Goal: Task Accomplishment & Management: Use online tool/utility

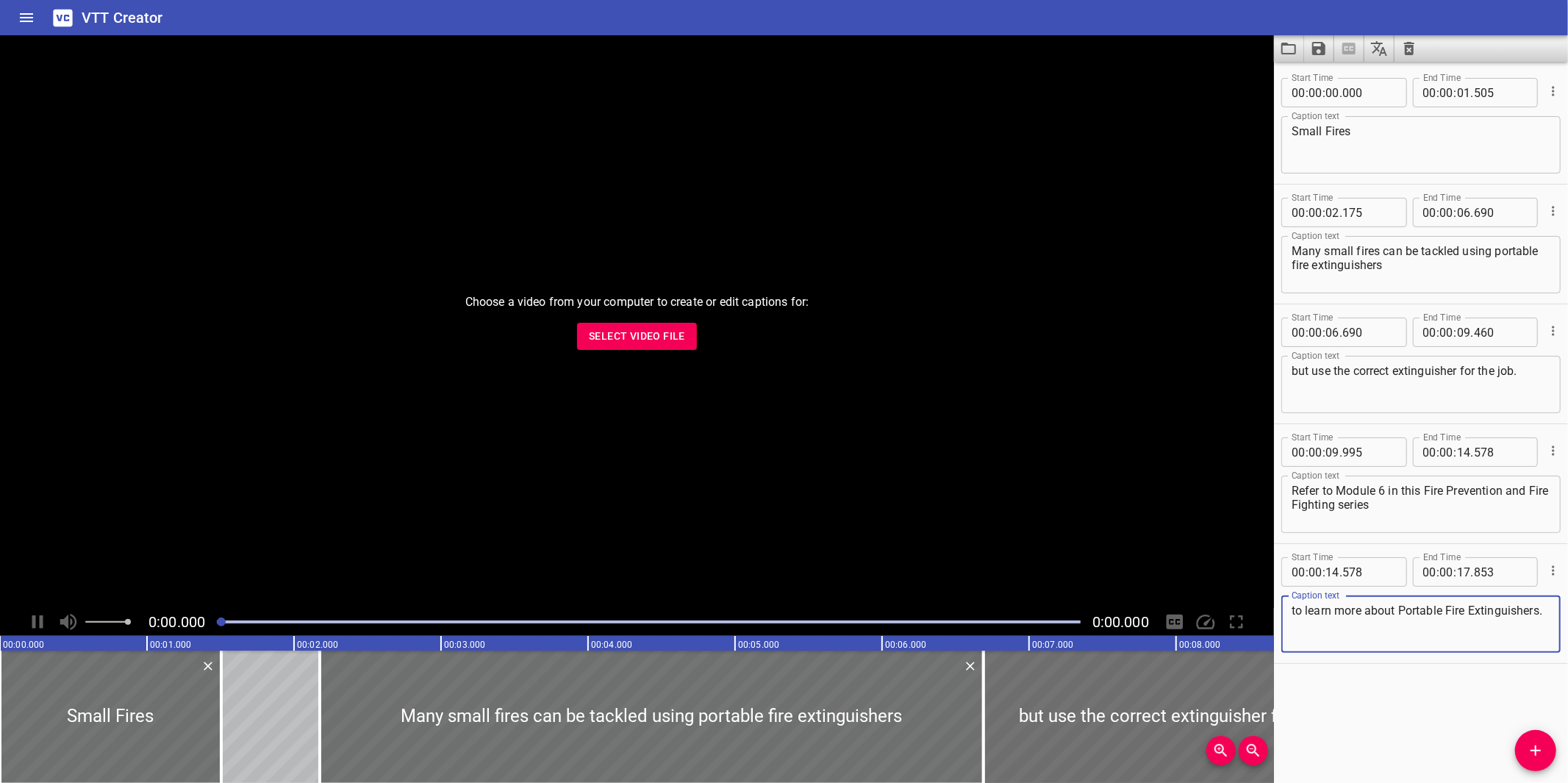
click at [650, 325] on button "Select Video File" at bounding box center [637, 336] width 119 height 27
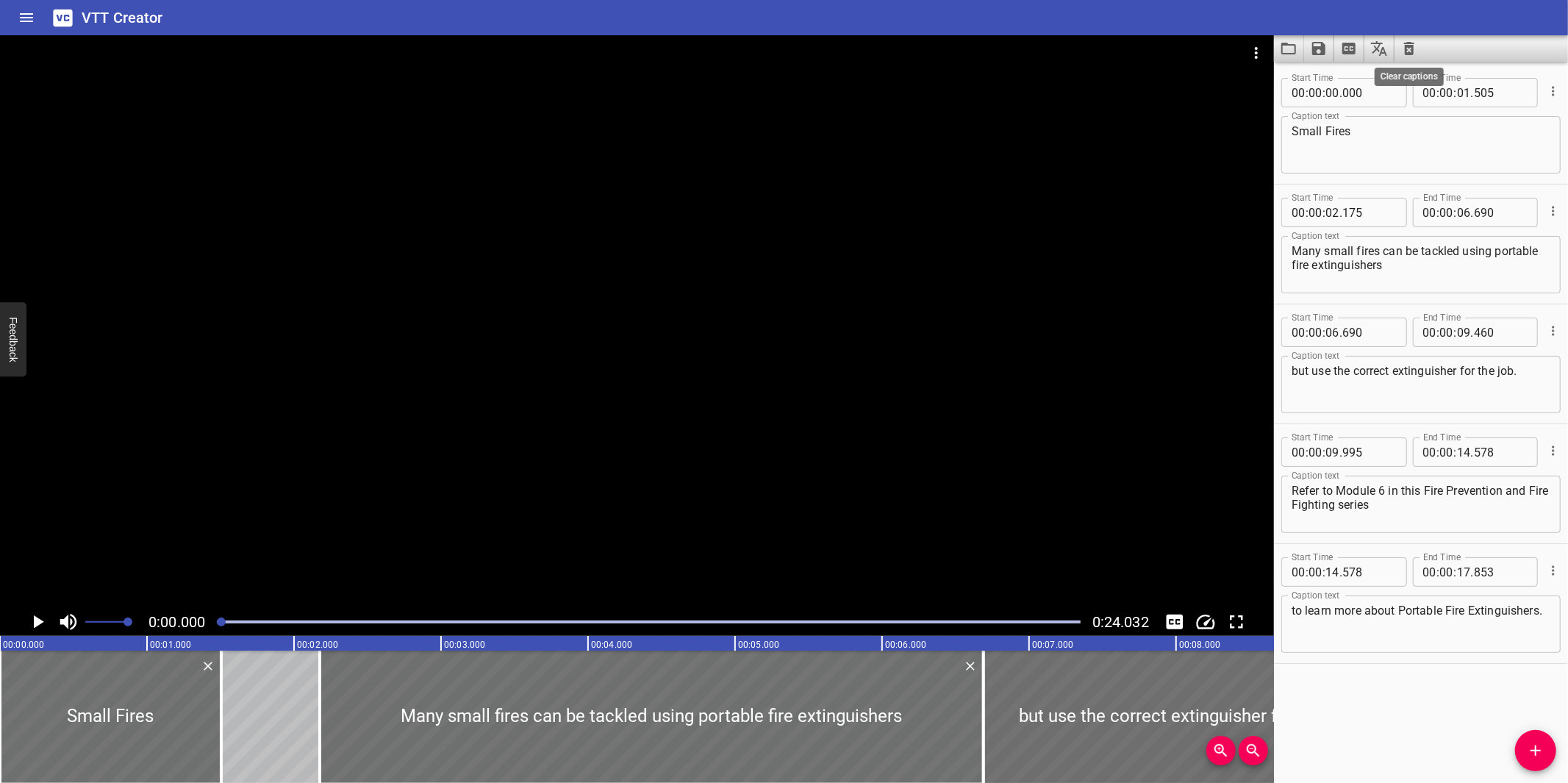
click at [1407, 50] on icon "Clear captions" at bounding box center [1409, 48] width 10 height 13
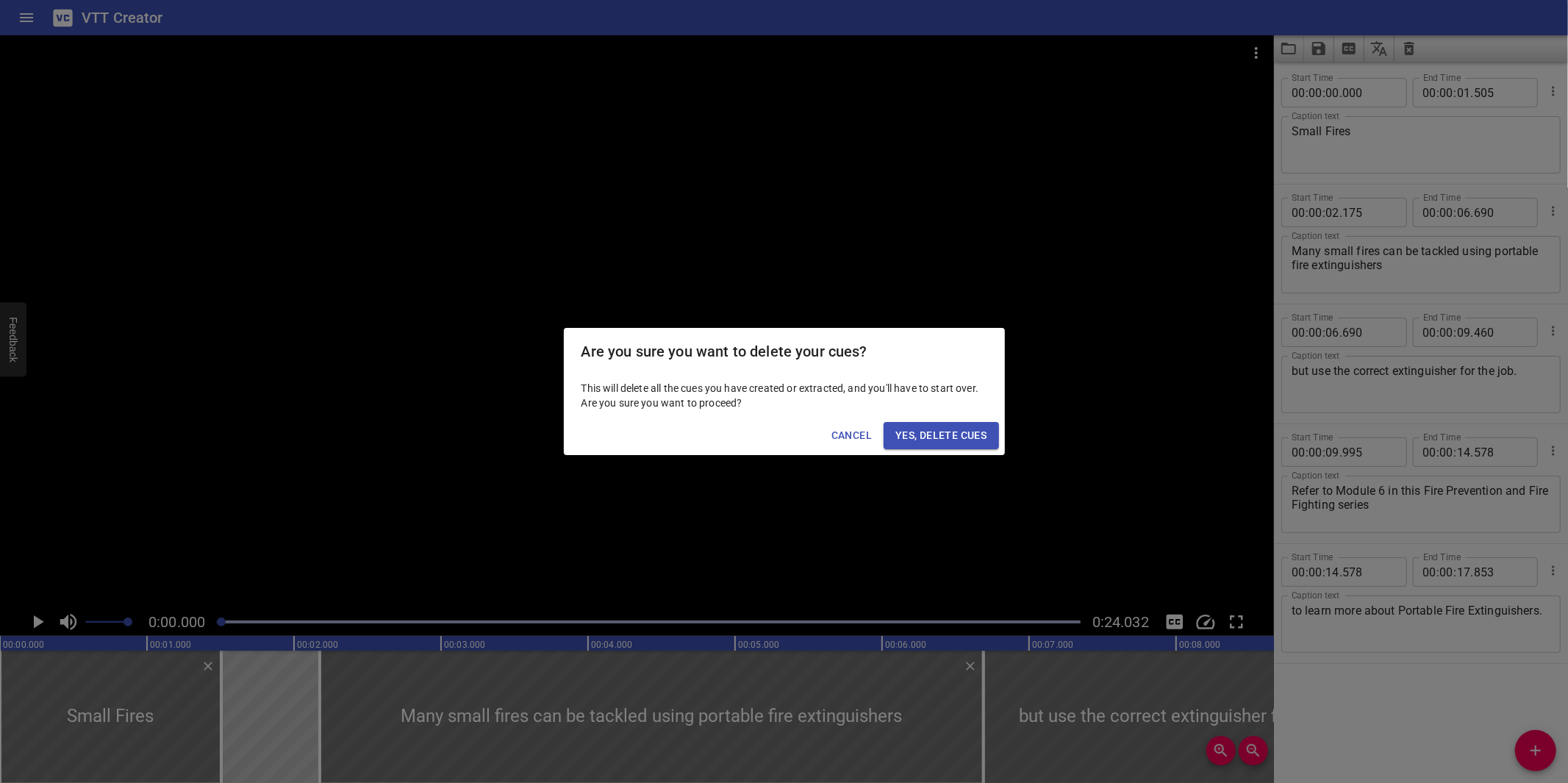
click at [931, 430] on span "Yes, Delete Cues" at bounding box center [940, 435] width 91 height 18
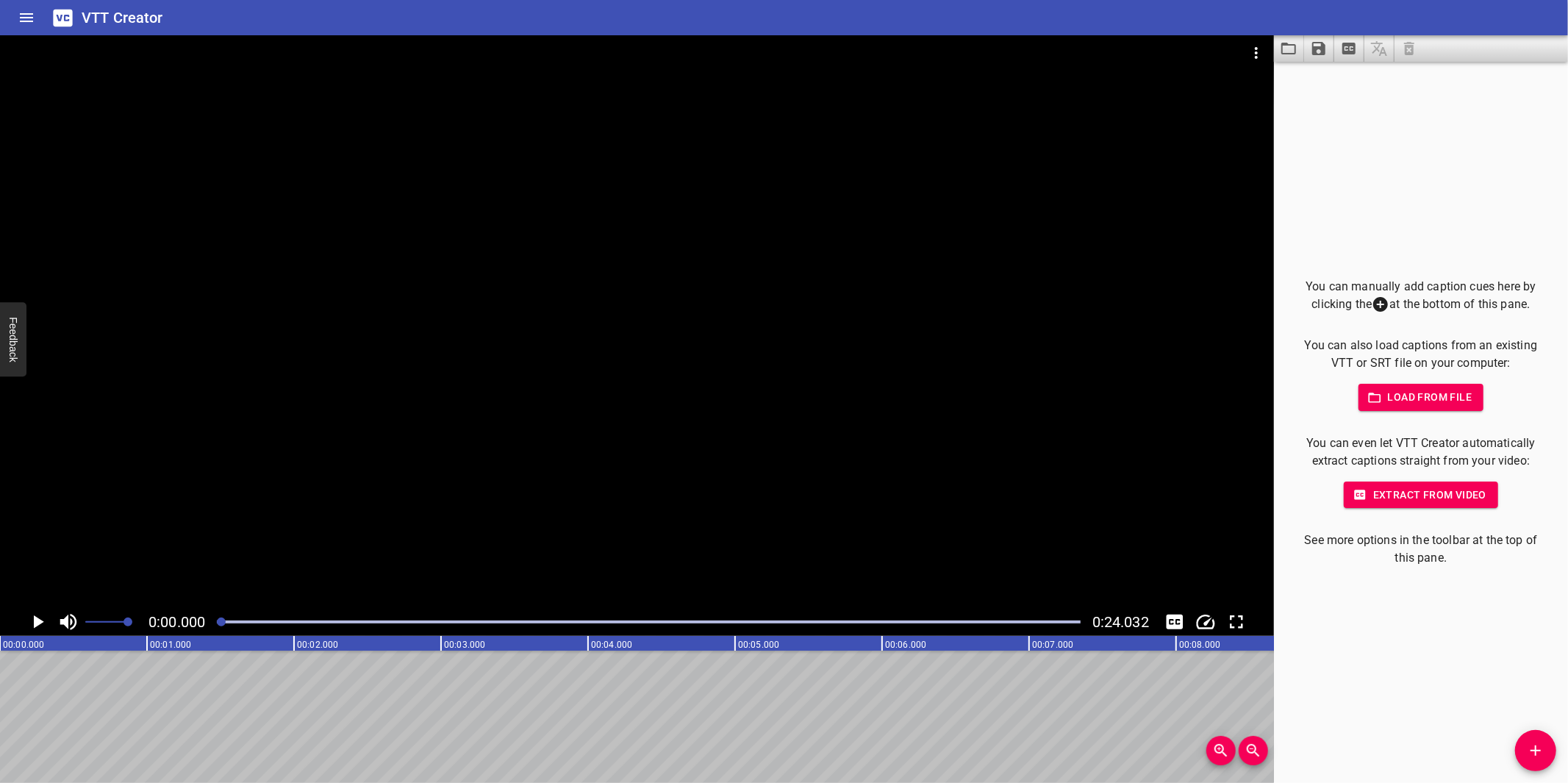
drag, startPoint x: 1539, startPoint y: 745, endPoint x: 1520, endPoint y: 738, distance: 20.2
click at [1532, 741] on icon "Add Cue" at bounding box center [1535, 750] width 18 height 18
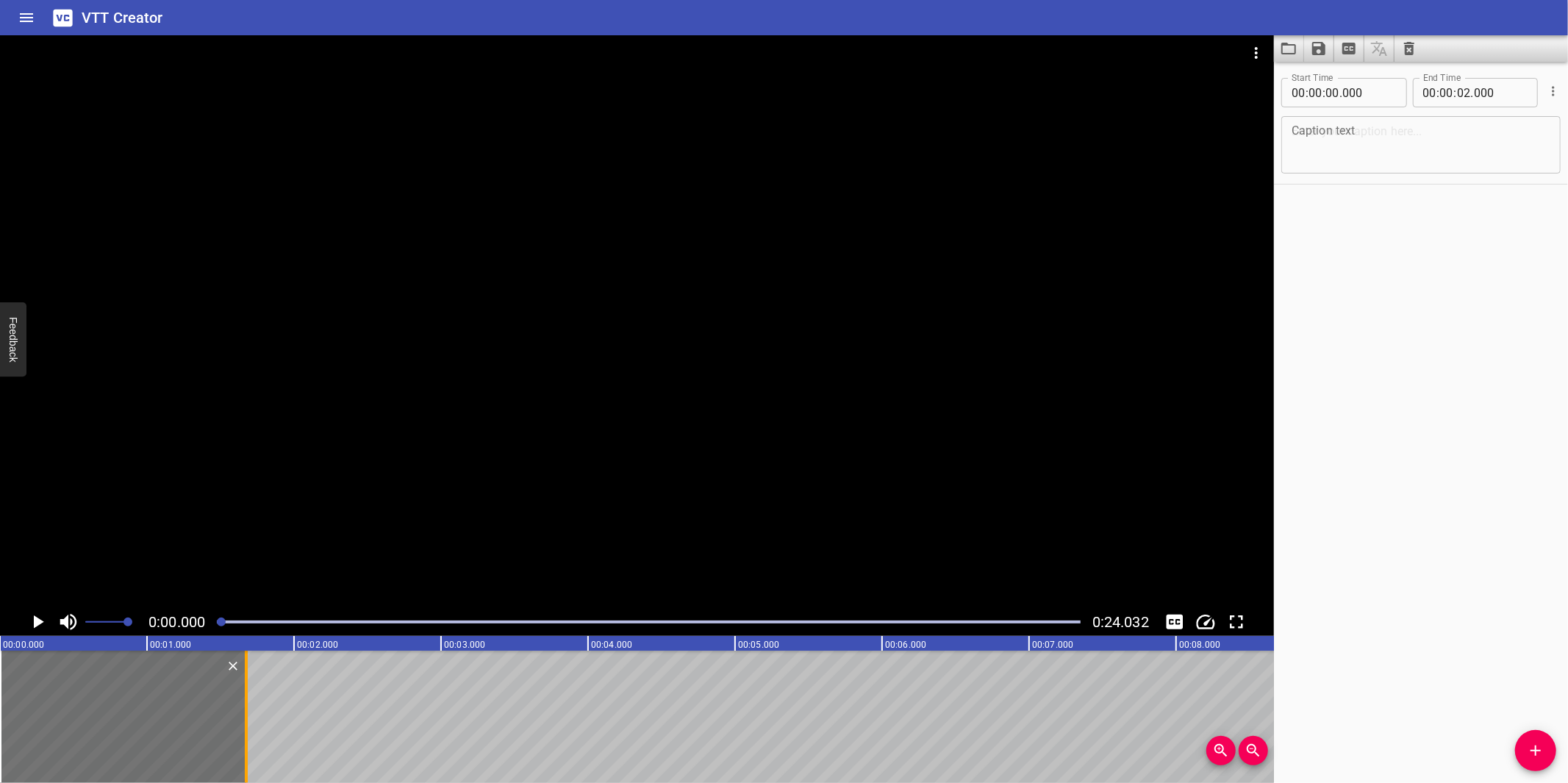
drag, startPoint x: 294, startPoint y: 717, endPoint x: 246, endPoint y: 716, distance: 48.0
click at [246, 716] on div at bounding box center [246, 717] width 3 height 133
type input "01"
type input "675"
drag, startPoint x: 1455, startPoint y: 269, endPoint x: 1413, endPoint y: 139, distance: 136.6
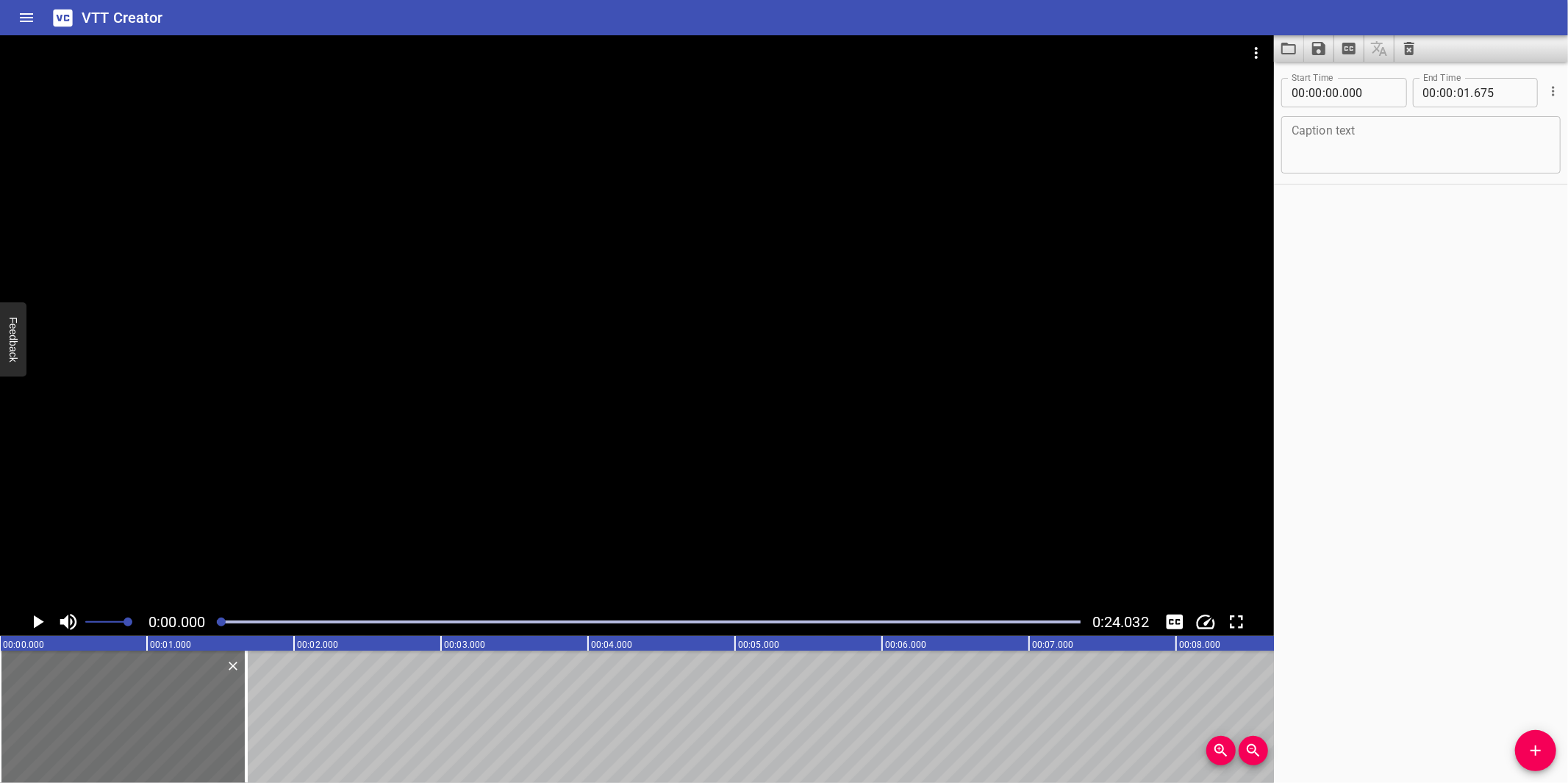
click at [1449, 254] on div "Start Time 00 : 00 : 00 . 000 Start Time End Time 00 : 00 : 01 . 675 End Time C…" at bounding box center [1421, 422] width 294 height 721
click at [1413, 137] on textarea at bounding box center [1420, 145] width 259 height 42
paste textarea "Management of Change (MoC)"
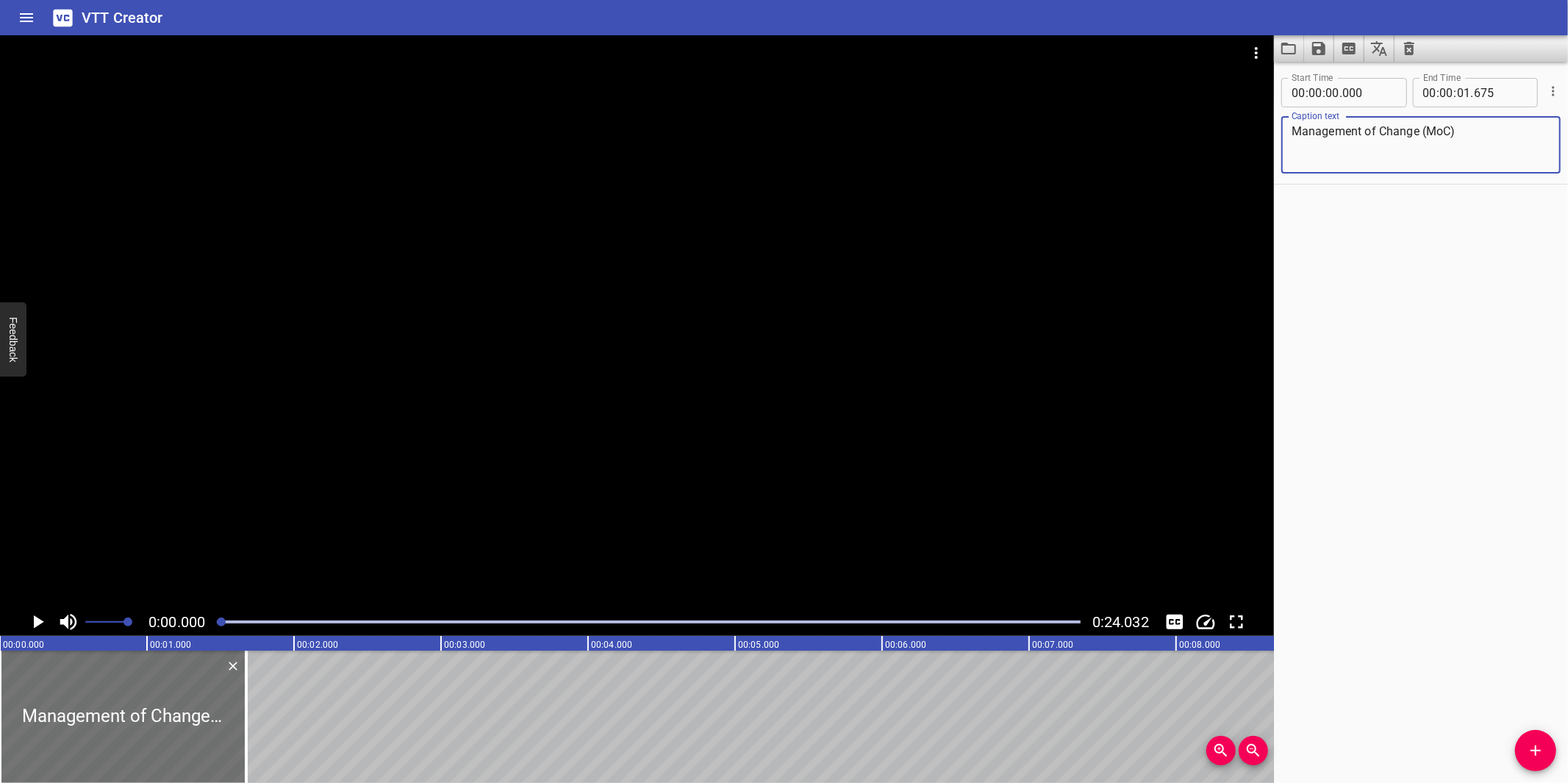
type textarea "Management of Change (MoC)"
click at [735, 448] on div at bounding box center [637, 321] width 1274 height 573
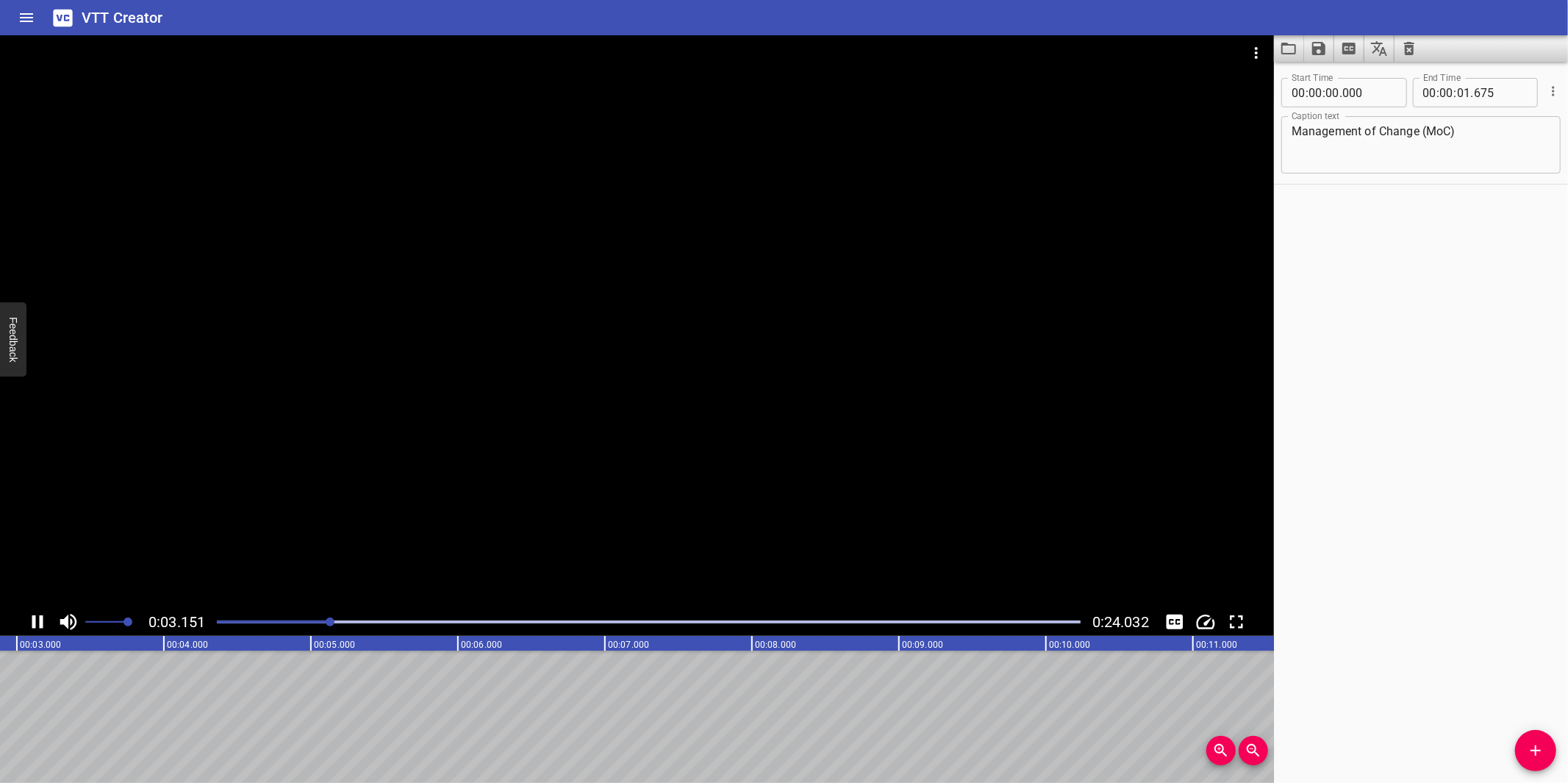
click at [575, 493] on div at bounding box center [637, 321] width 1274 height 573
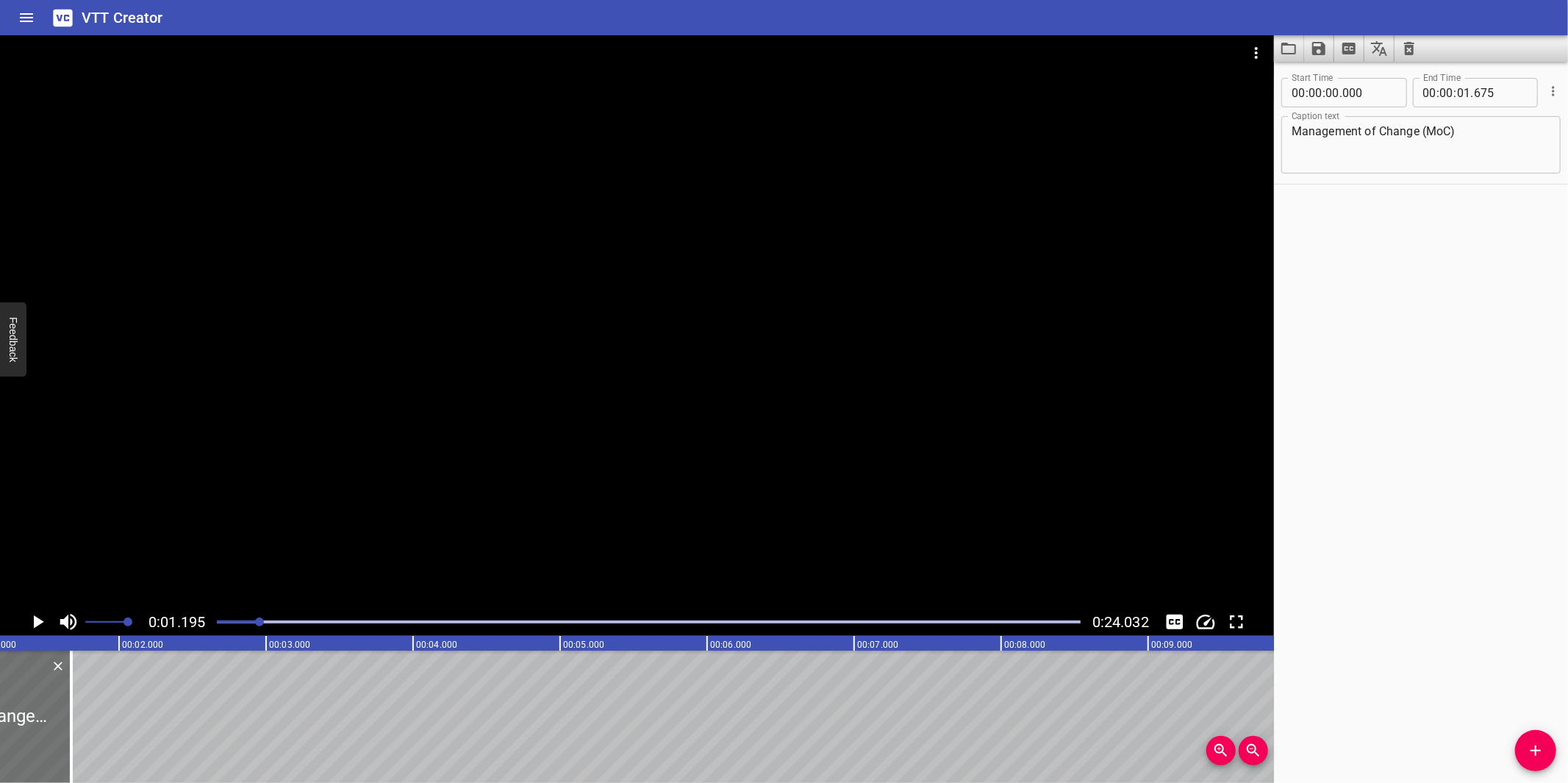
click at [214, 623] on div at bounding box center [648, 622] width 882 height 21
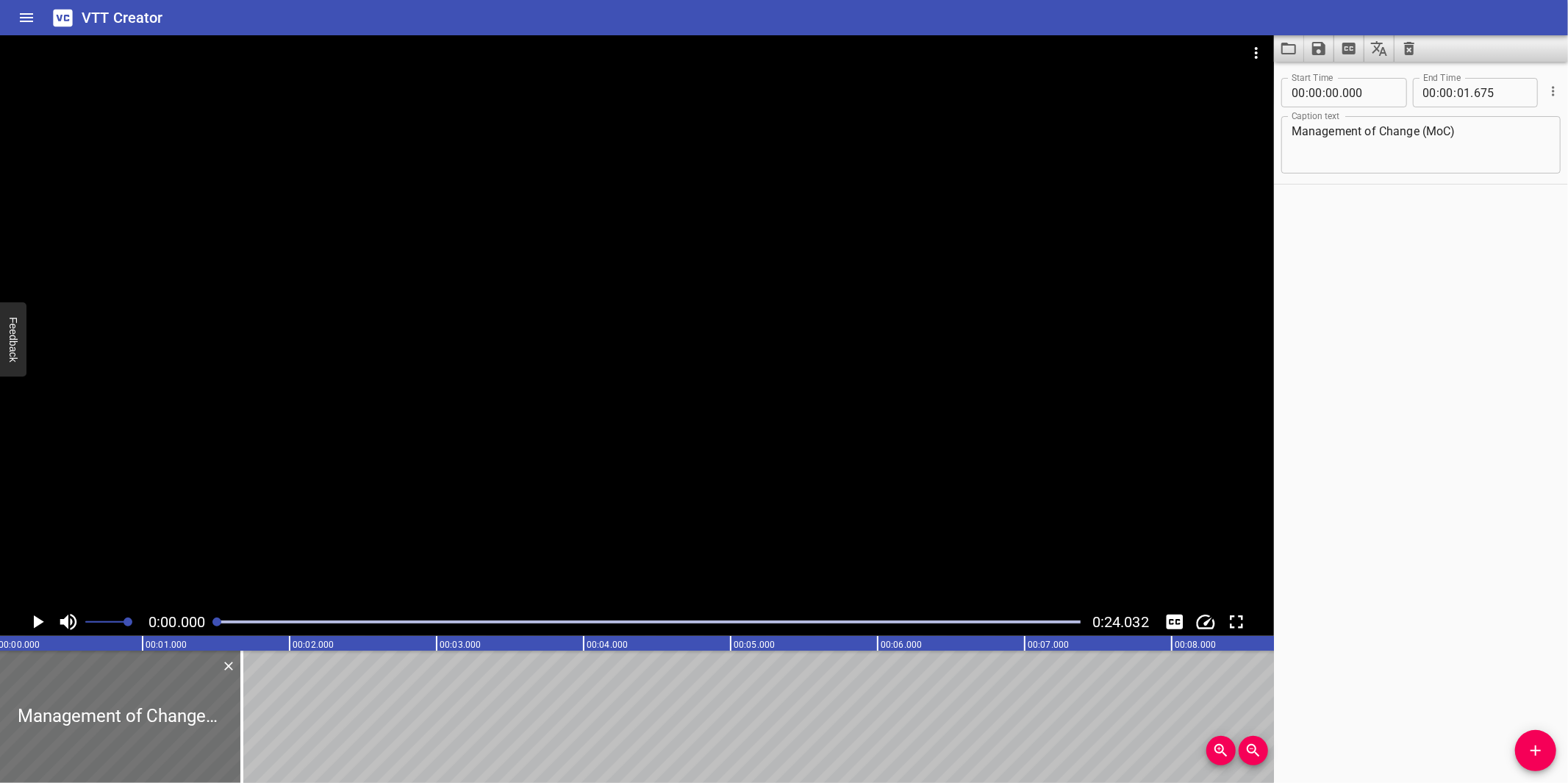
scroll to position [0, 0]
drag, startPoint x: 1508, startPoint y: 748, endPoint x: 1539, endPoint y: 743, distance: 31.4
click at [1510, 747] on div "Start Time 00 : 00 : 00 . 000 Start Time End Time 00 : 00 : 01 . 675 End Time C…" at bounding box center [1421, 422] width 294 height 721
drag, startPoint x: 1539, startPoint y: 743, endPoint x: 1424, endPoint y: 740, distance: 115.0
click at [1539, 743] on icon "Add Cue" at bounding box center [1535, 750] width 18 height 18
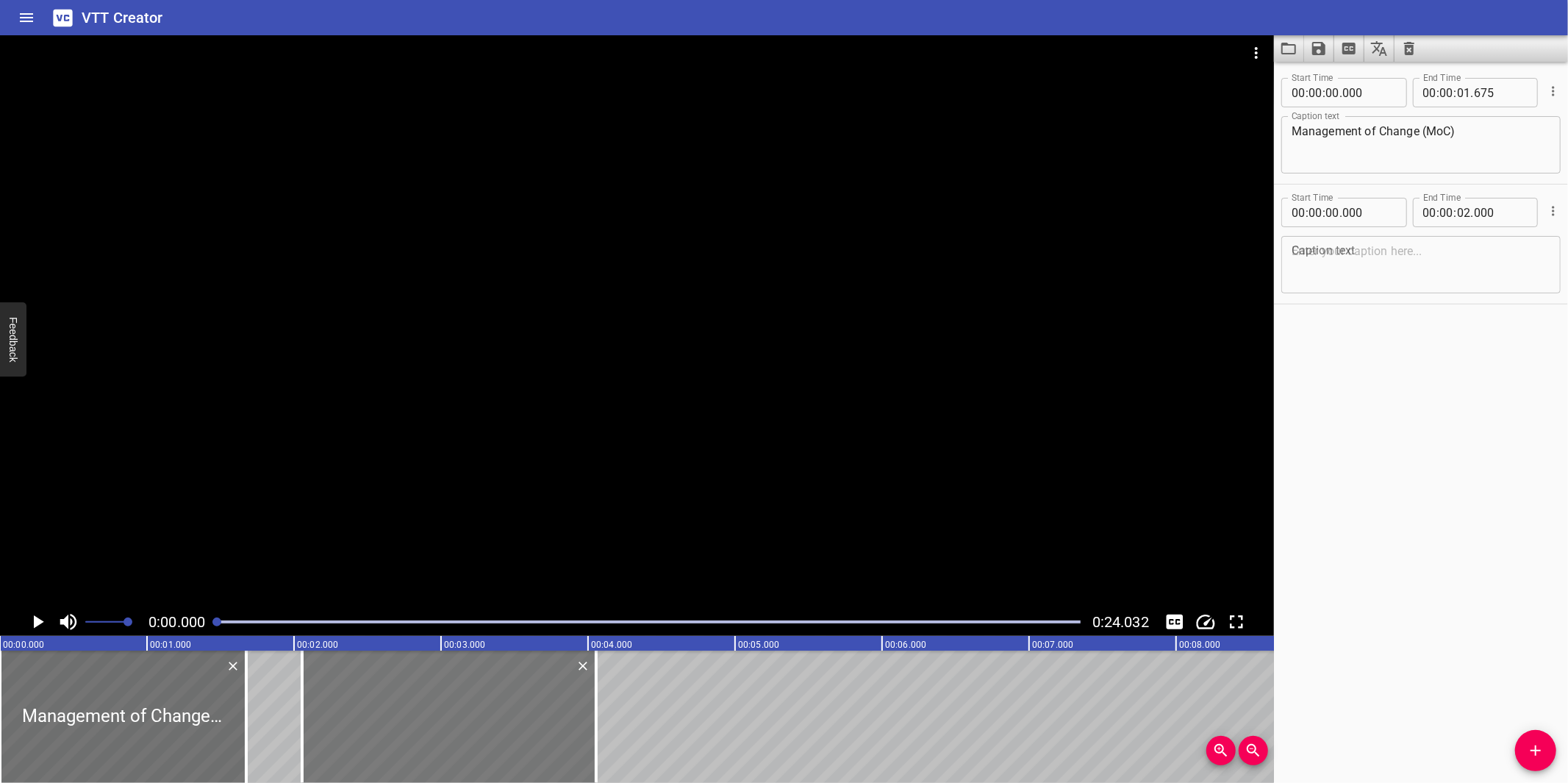
drag, startPoint x: 213, startPoint y: 728, endPoint x: 517, endPoint y: 752, distance: 304.9
click at [517, 752] on div at bounding box center [449, 717] width 294 height 133
type input "02"
type input "065"
type input "04"
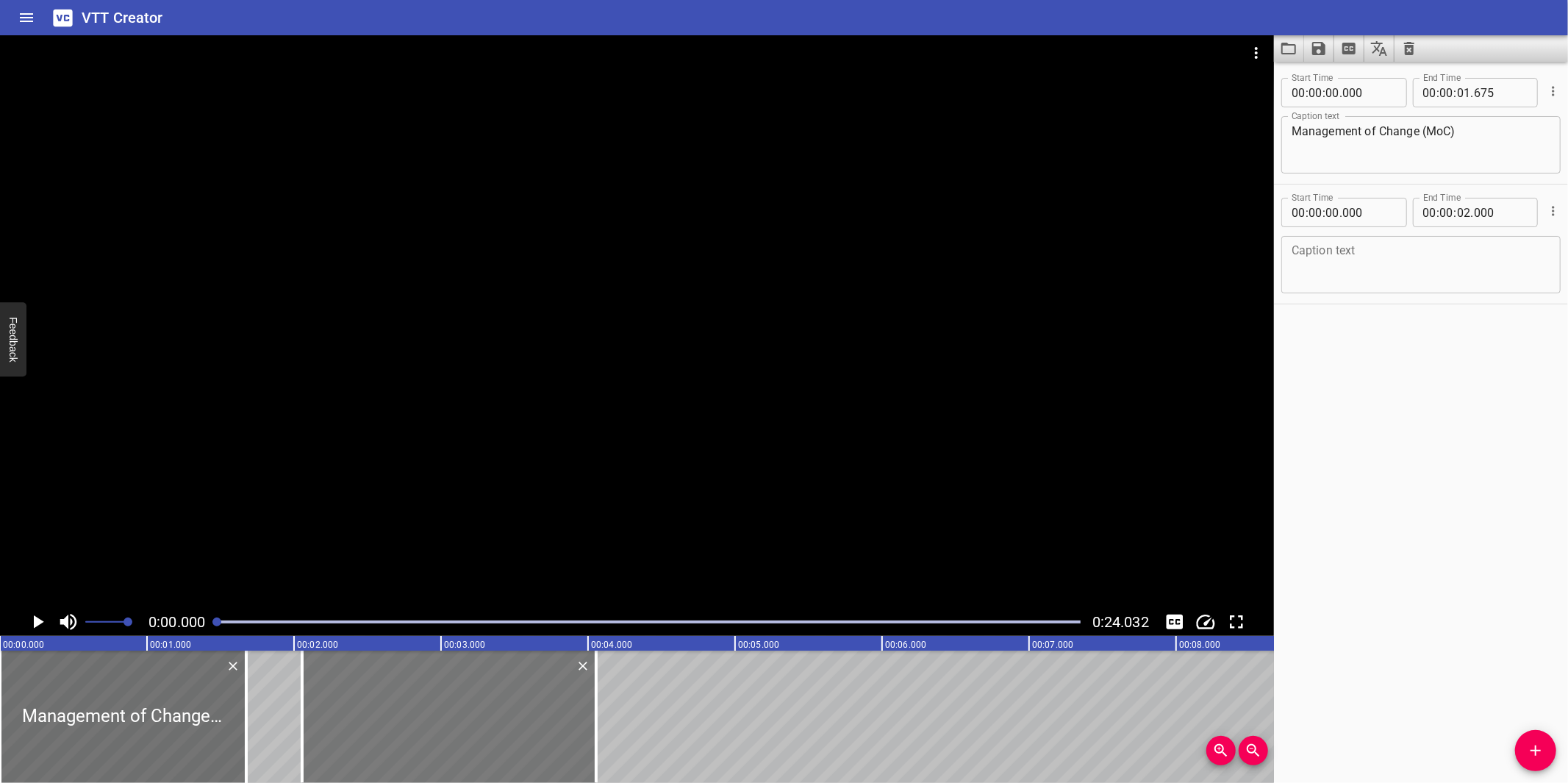
type input "065"
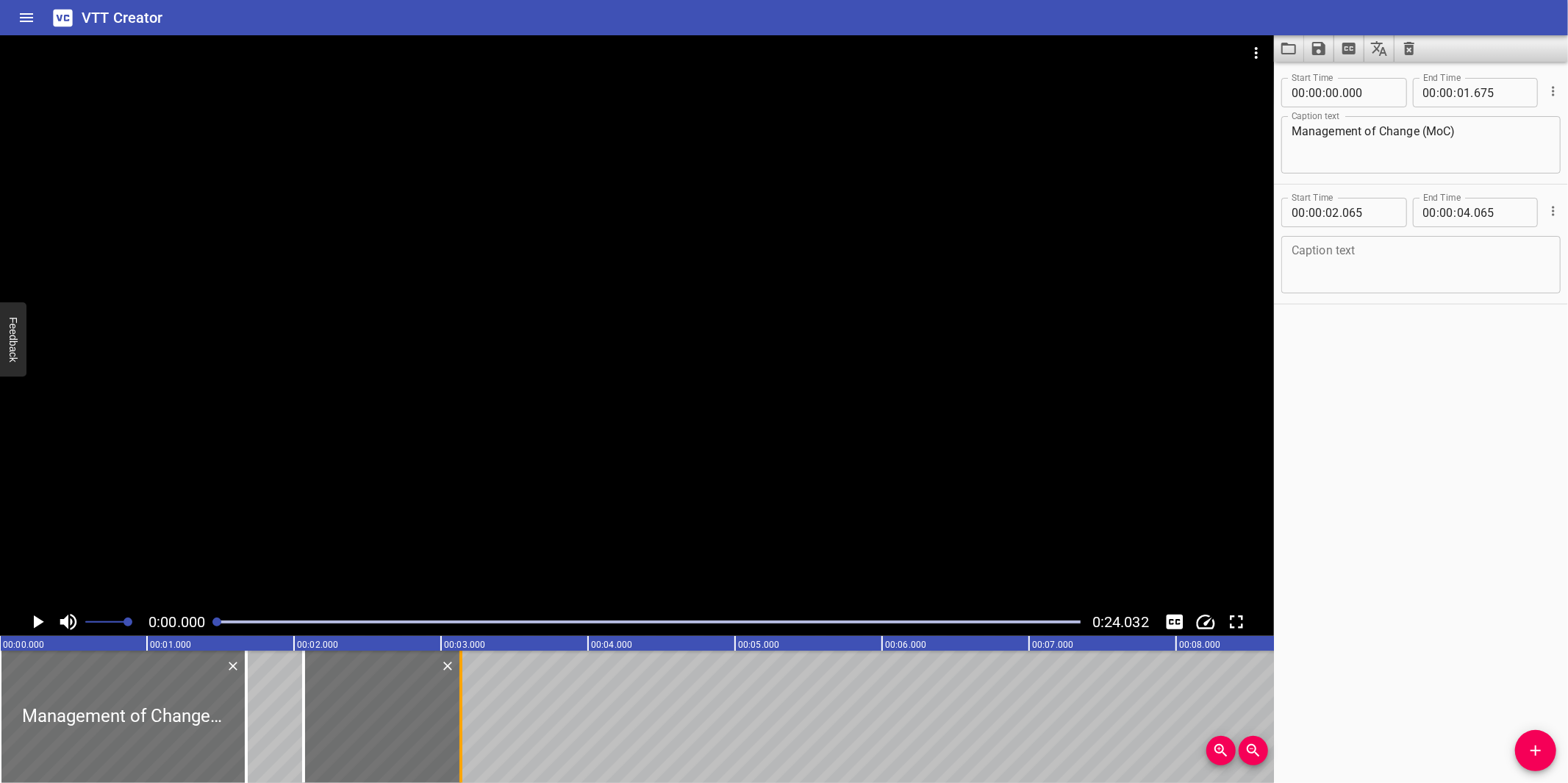
drag, startPoint x: 583, startPoint y: 746, endPoint x: 454, endPoint y: 744, distance: 129.0
click at [454, 744] on div at bounding box center [461, 717] width 15 height 133
type input "03"
type input "135"
click at [1345, 273] on textarea at bounding box center [1420, 264] width 259 height 42
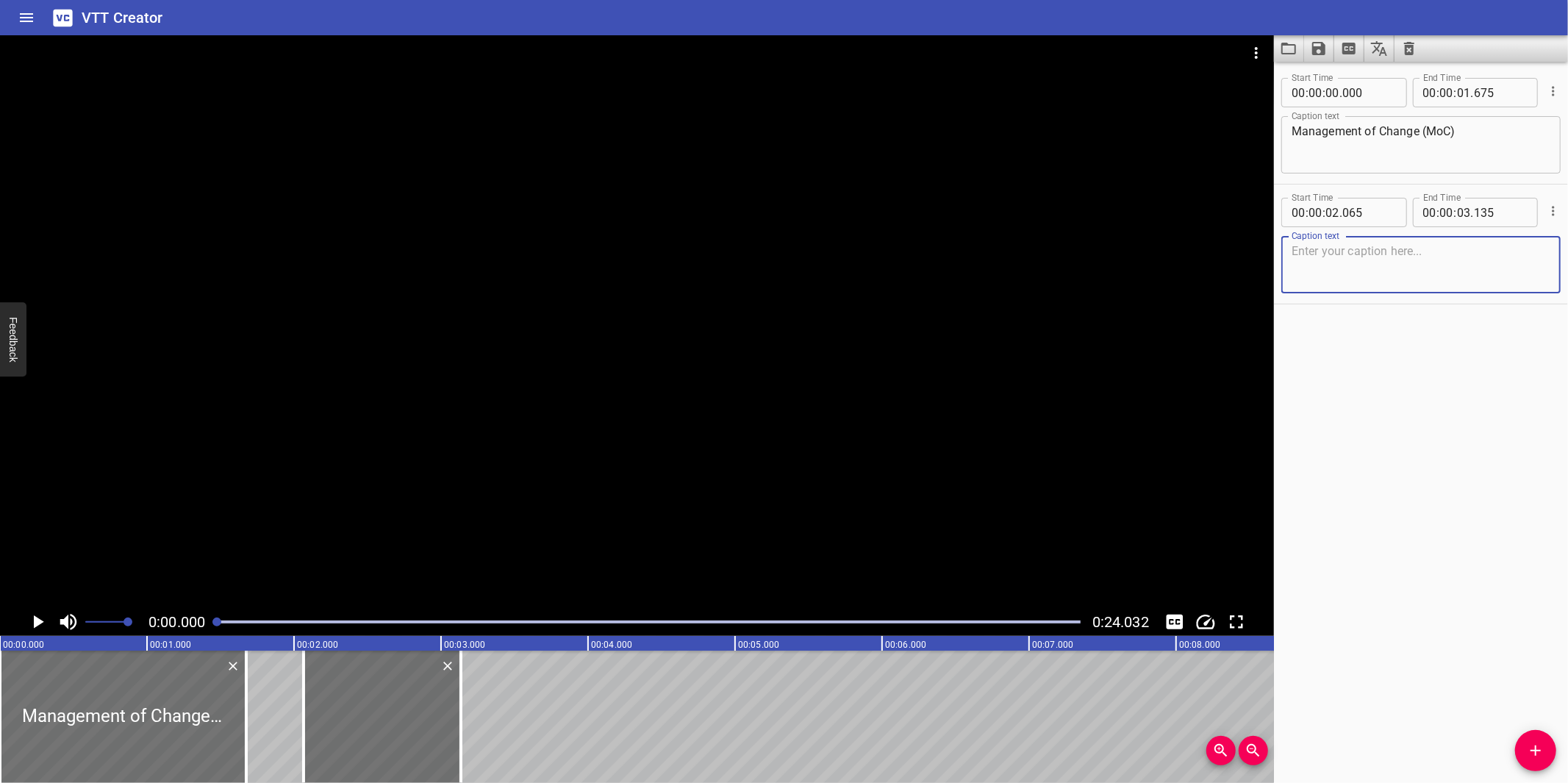
paste textarea "DEFINITION"
type textarea "DEFINITION"
click at [633, 453] on div at bounding box center [637, 321] width 1274 height 573
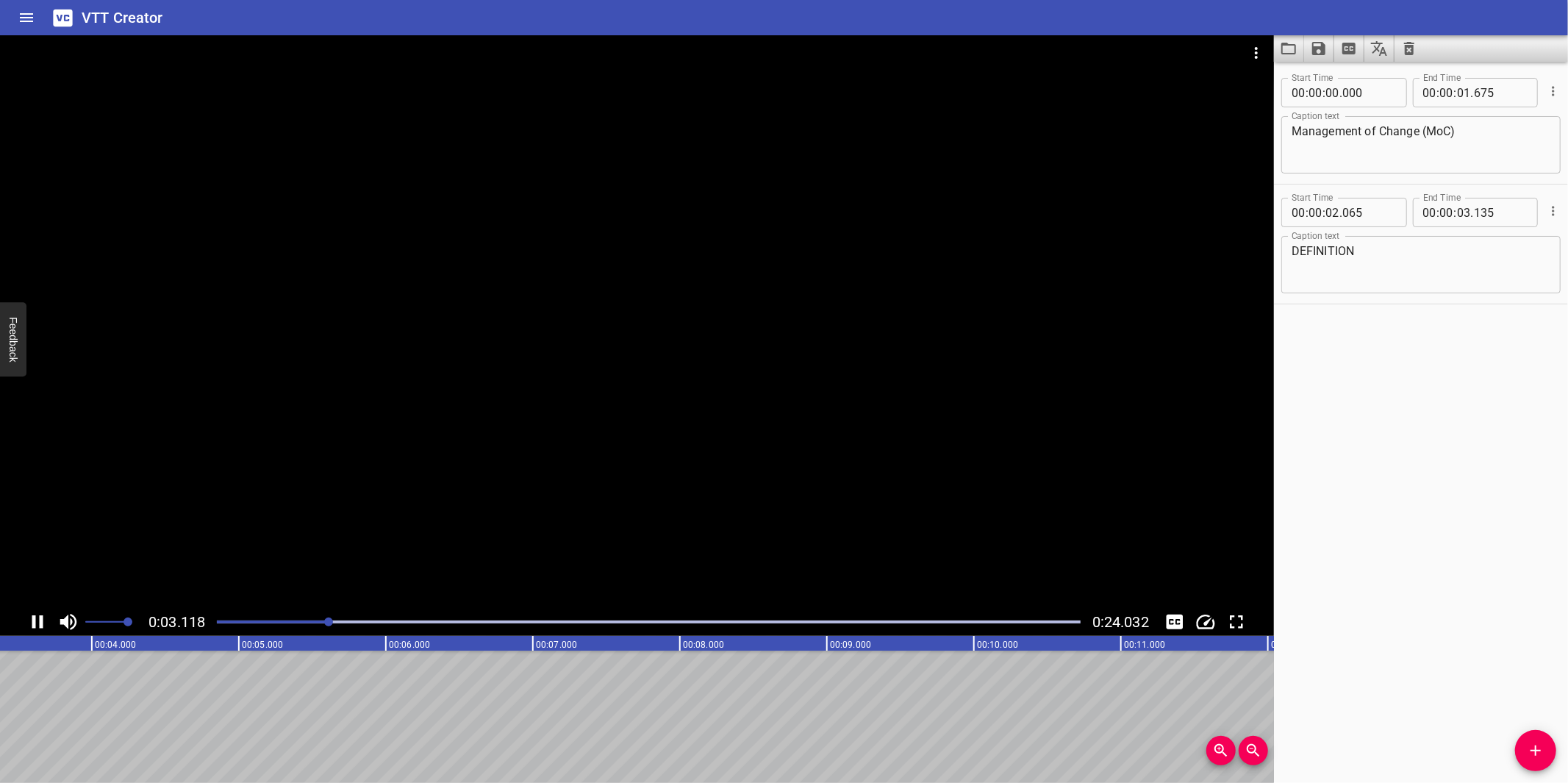
click at [636, 553] on div at bounding box center [637, 321] width 1274 height 573
click at [1535, 740] on button "Add Cue" at bounding box center [1535, 750] width 41 height 41
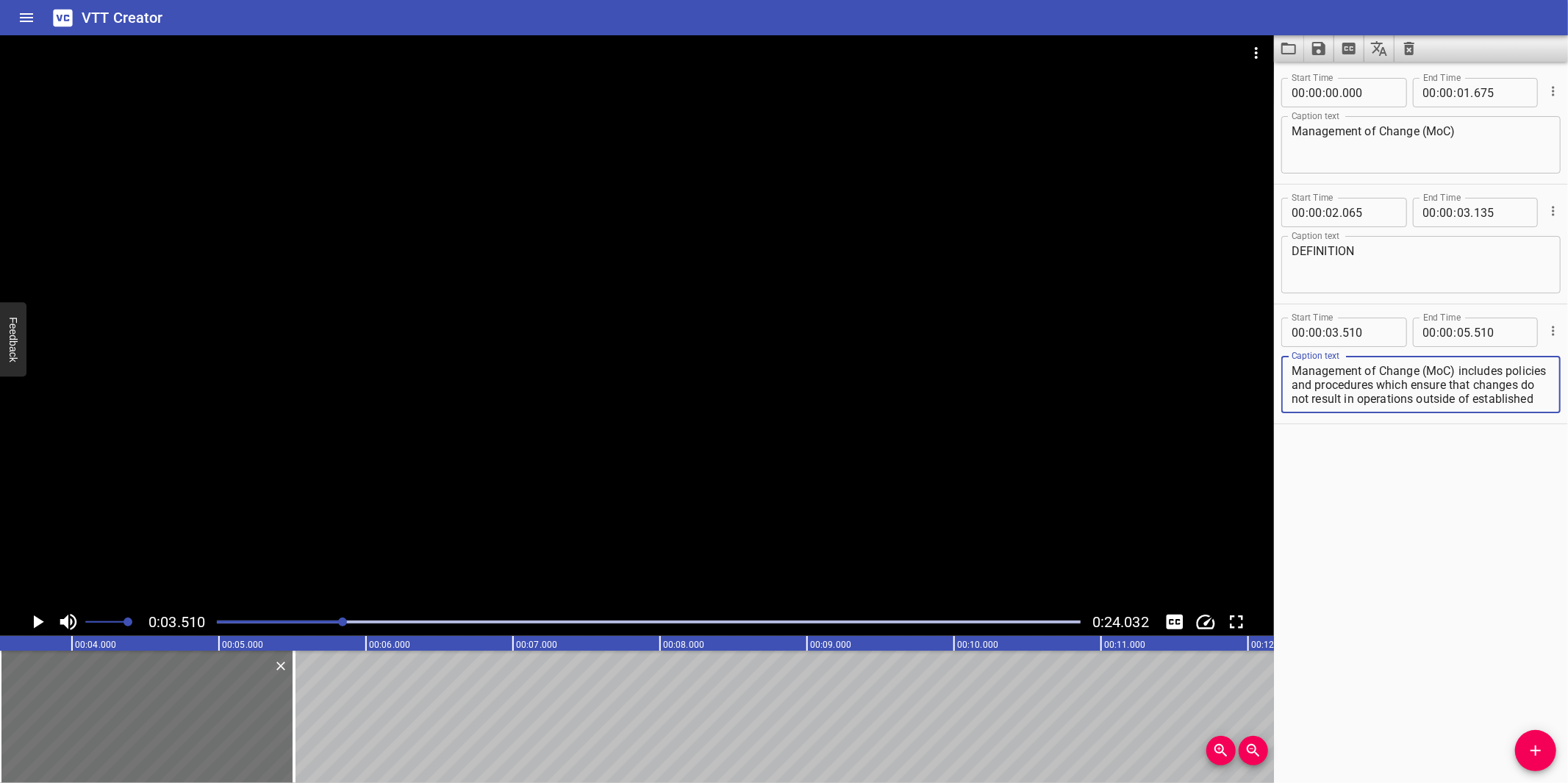
scroll to position [27, 0]
type textarea "Management of Change (MoC) includes policies and procedures which ensure that c…"
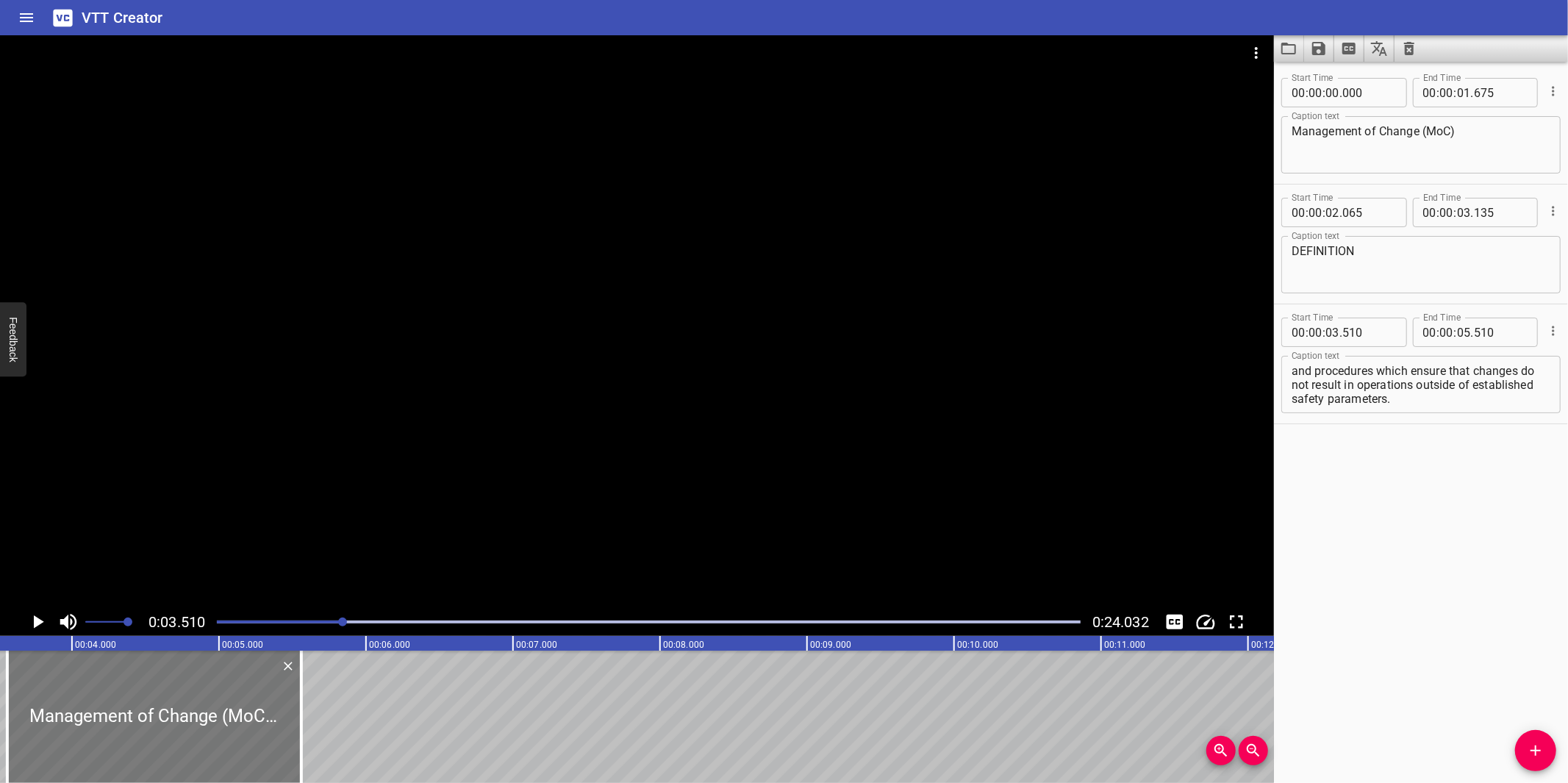
drag, startPoint x: 179, startPoint y: 710, endPoint x: 189, endPoint y: 705, distance: 11.2
click at [188, 705] on div at bounding box center [155, 717] width 294 height 133
type input "565"
click at [626, 458] on div at bounding box center [637, 321] width 1274 height 573
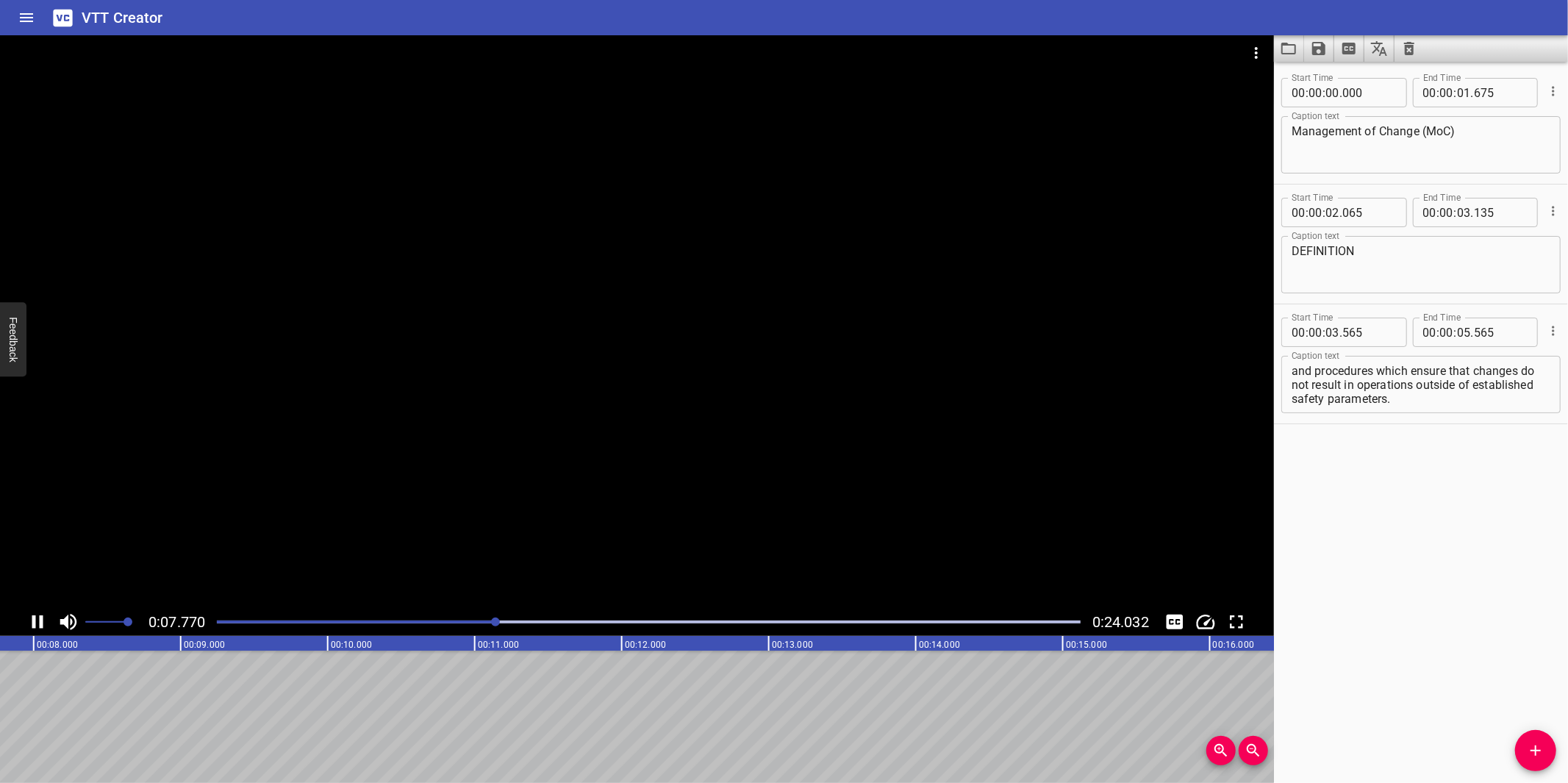
click at [666, 456] on div at bounding box center [637, 321] width 1274 height 573
drag, startPoint x: 1408, startPoint y: 390, endPoint x: 1417, endPoint y: 386, distance: 9.8
click at [1409, 388] on textarea "Management of Change (MoC) includes policies and procedures which ensure that c…" at bounding box center [1420, 385] width 259 height 42
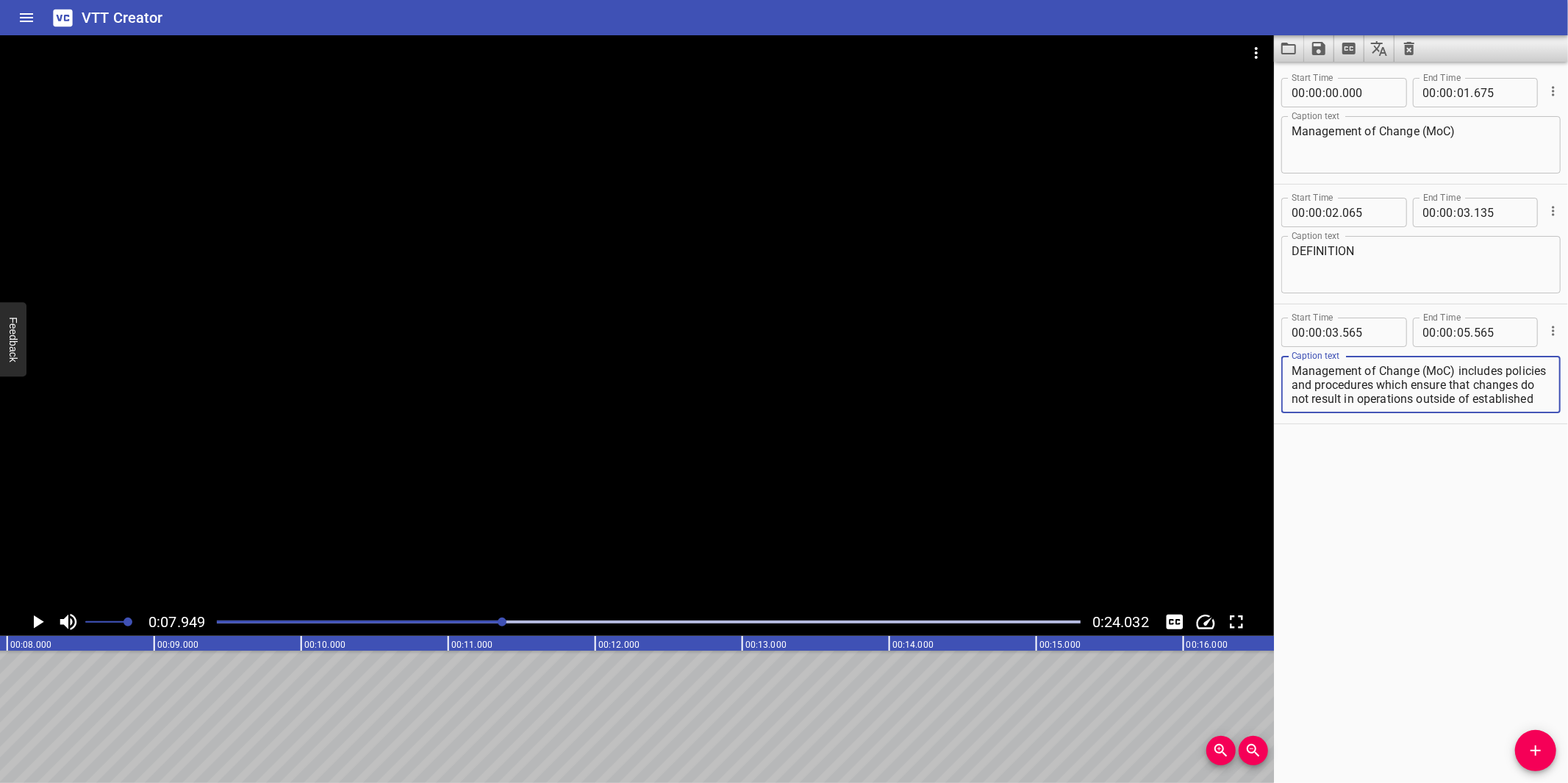
scroll to position [27, 0]
drag, startPoint x: 1422, startPoint y: 382, endPoint x: 1451, endPoint y: 413, distance: 42.4
click at [1451, 413] on div "Caption text Management of Change (MoC) includes policies and procedures which …" at bounding box center [1420, 383] width 280 height 66
type textarea "Management of Change (MoC) includes policies and procedures"
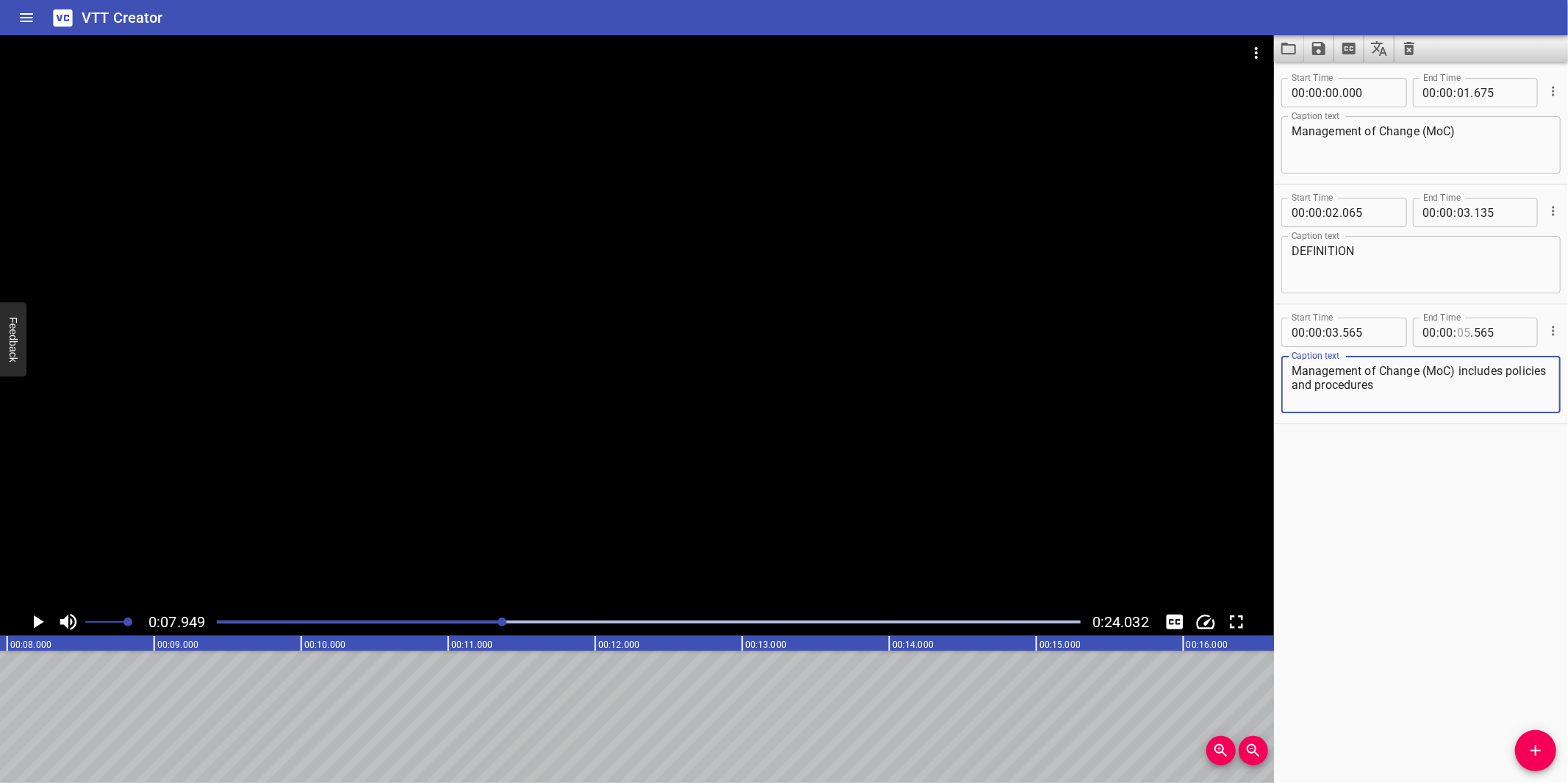
click at [1463, 342] on input "number" at bounding box center [1464, 332] width 14 height 29
type input "05"
click at [1547, 742] on span "Add Cue" at bounding box center [1535, 750] width 41 height 18
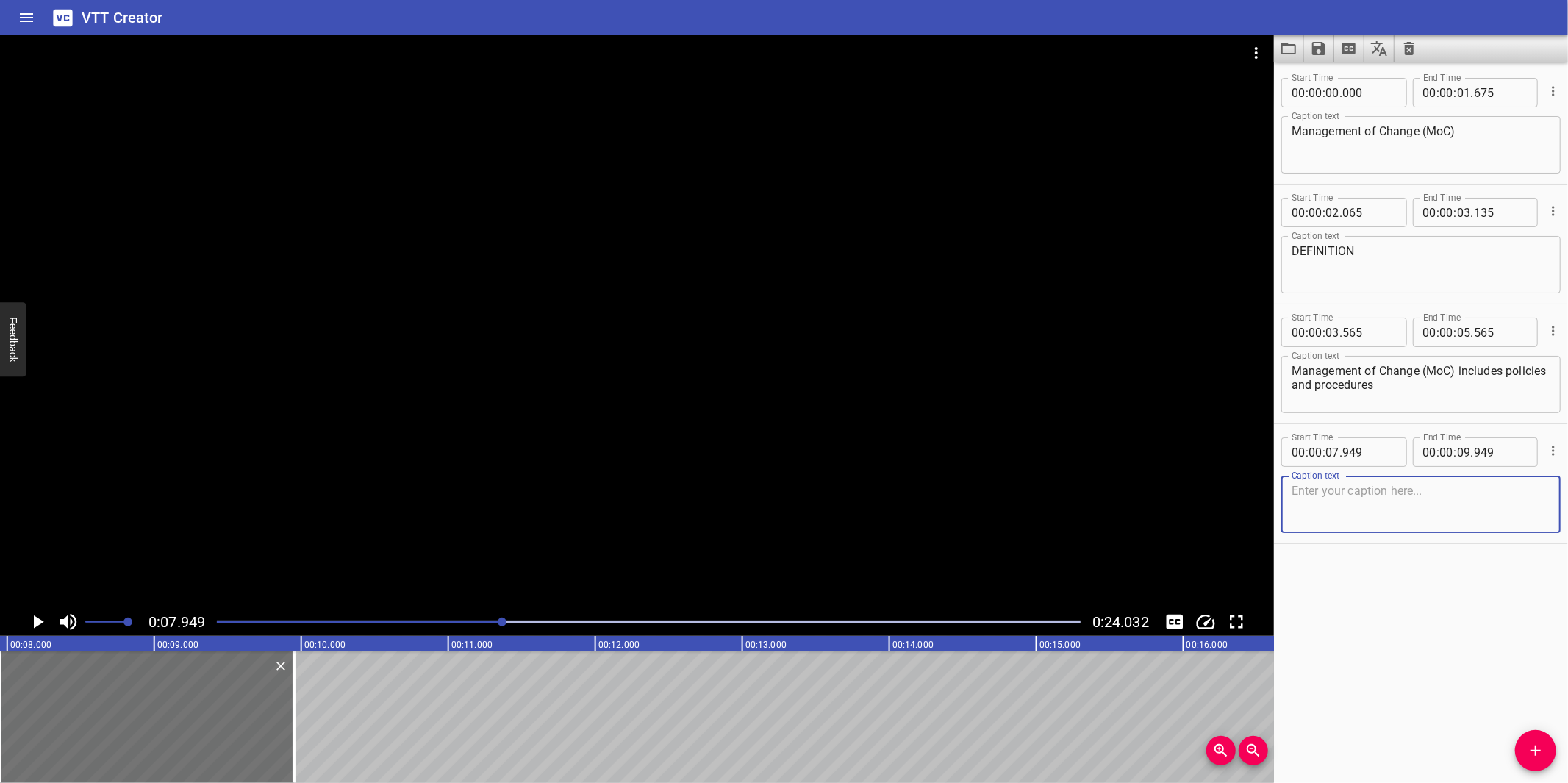
click at [1417, 512] on textarea at bounding box center [1420, 504] width 259 height 42
click at [525, 479] on div at bounding box center [637, 321] width 1274 height 573
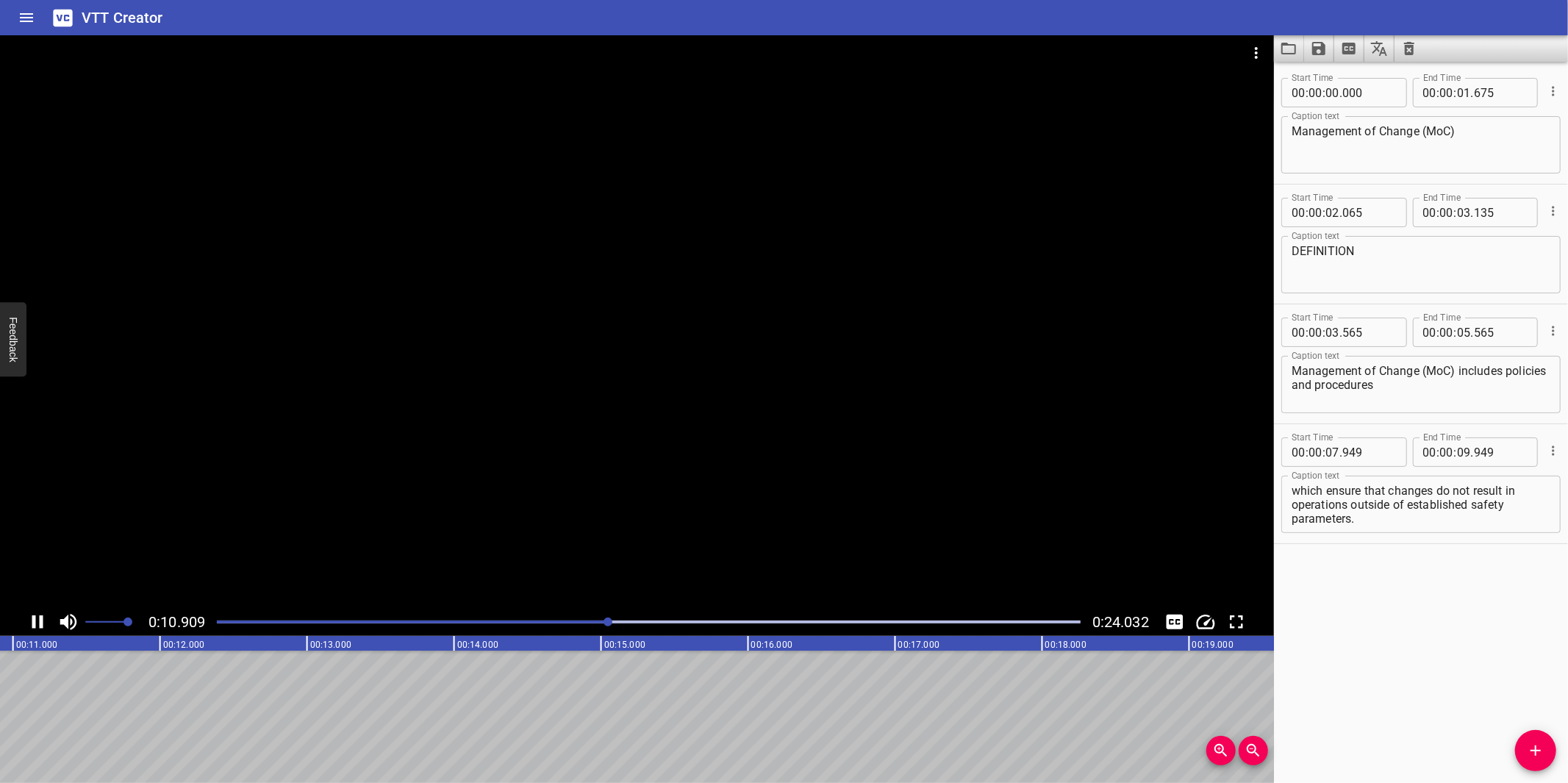
click at [574, 521] on div at bounding box center [637, 321] width 1274 height 573
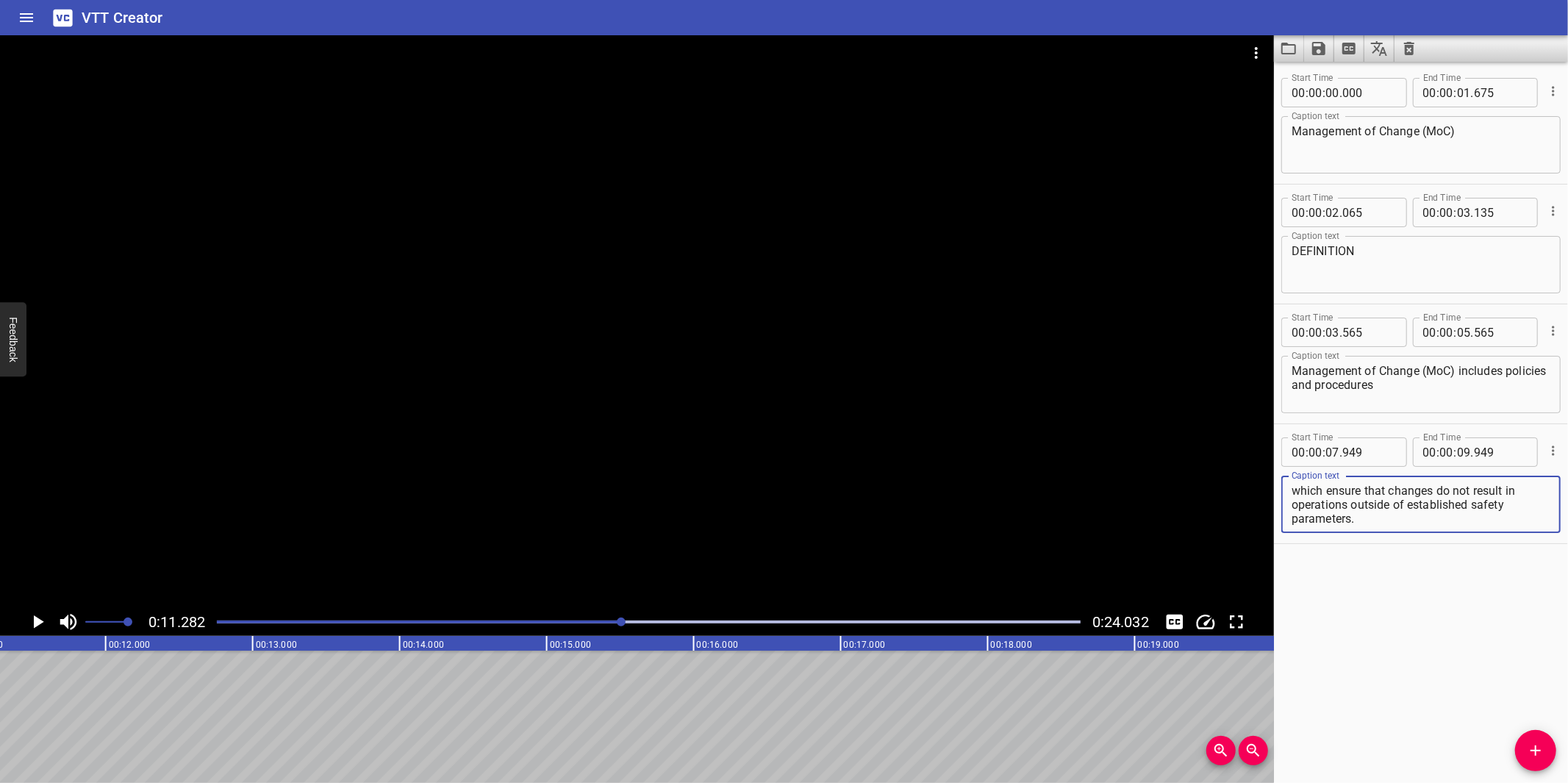
click at [1470, 512] on textarea "which ensure that changes do not result in operations outside of established sa…" at bounding box center [1420, 504] width 259 height 42
drag, startPoint x: 1351, startPoint y: 505, endPoint x: 1365, endPoint y: 532, distance: 30.4
click at [1365, 532] on div "Caption text which ensure that changes do not result in operations outside of e…" at bounding box center [1420, 502] width 280 height 66
type textarea "which ensure that changes do not result in operations"
click at [1533, 733] on button "Add Cue" at bounding box center [1535, 750] width 41 height 41
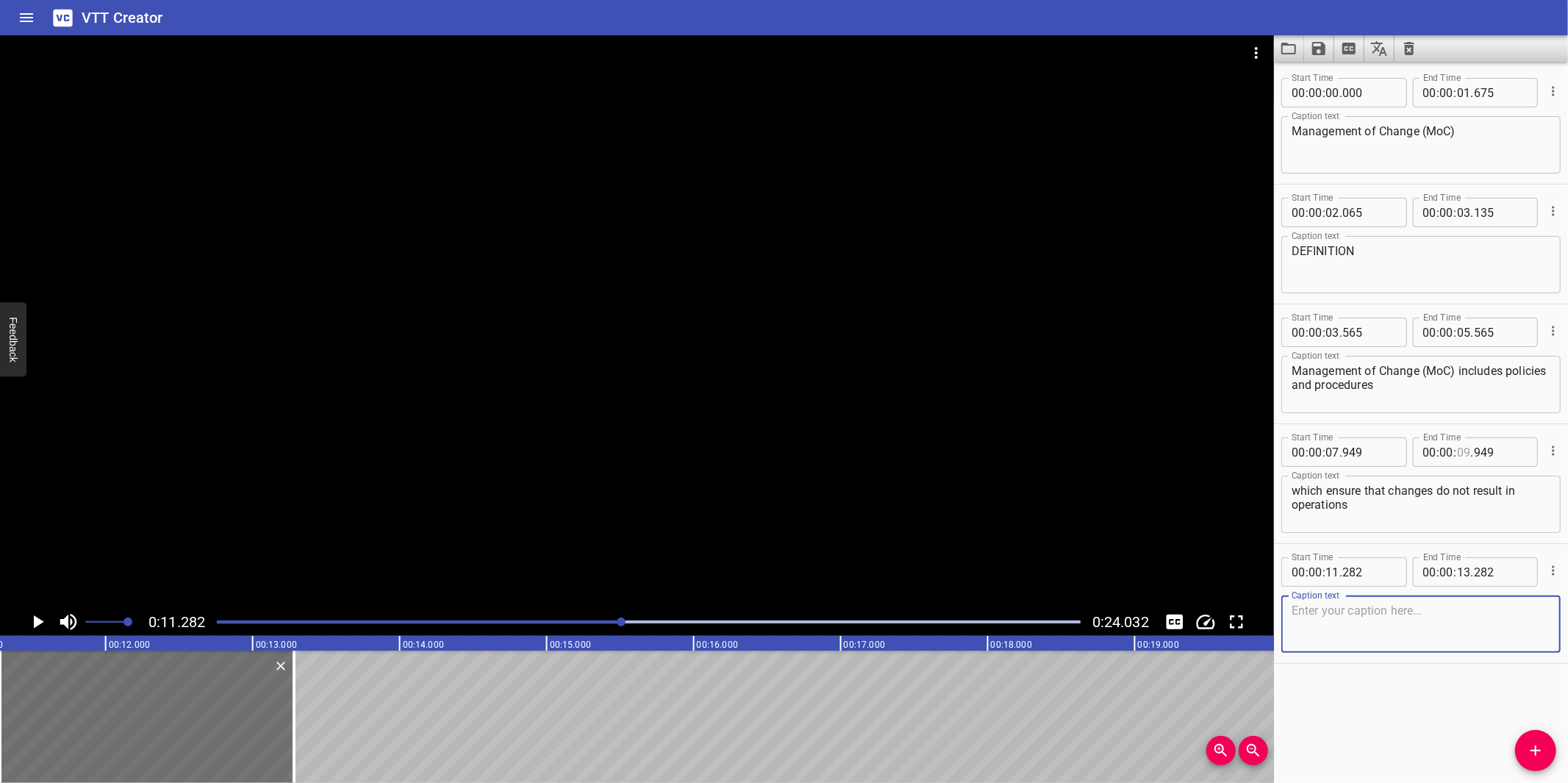
click at [1459, 458] on input "number" at bounding box center [1464, 451] width 14 height 29
type input "11"
type input "282"
click at [1437, 649] on div "Caption text" at bounding box center [1420, 624] width 280 height 57
paste textarea "outside of established safety parameters."
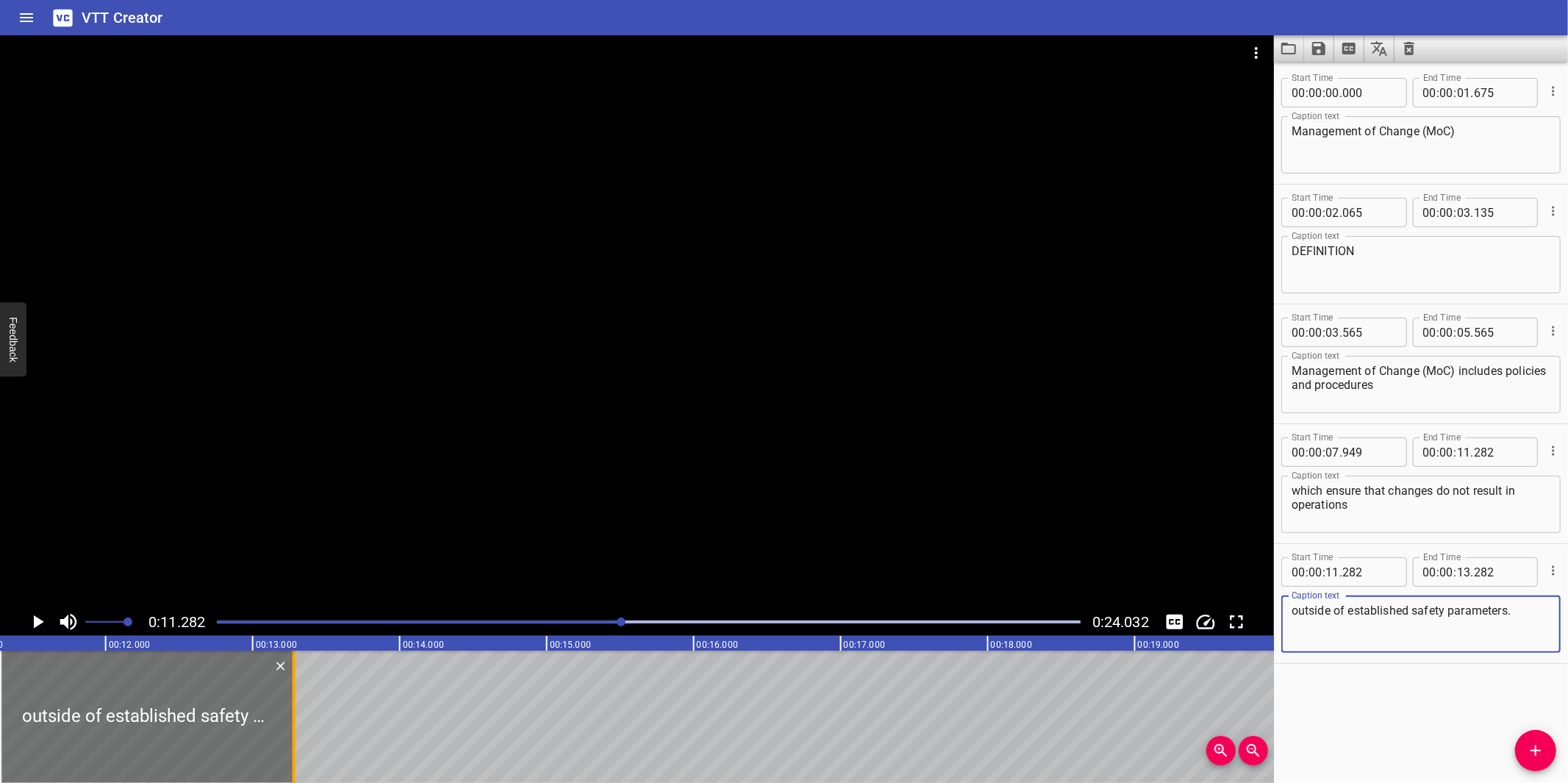
type textarea "outside of established safety parameters."
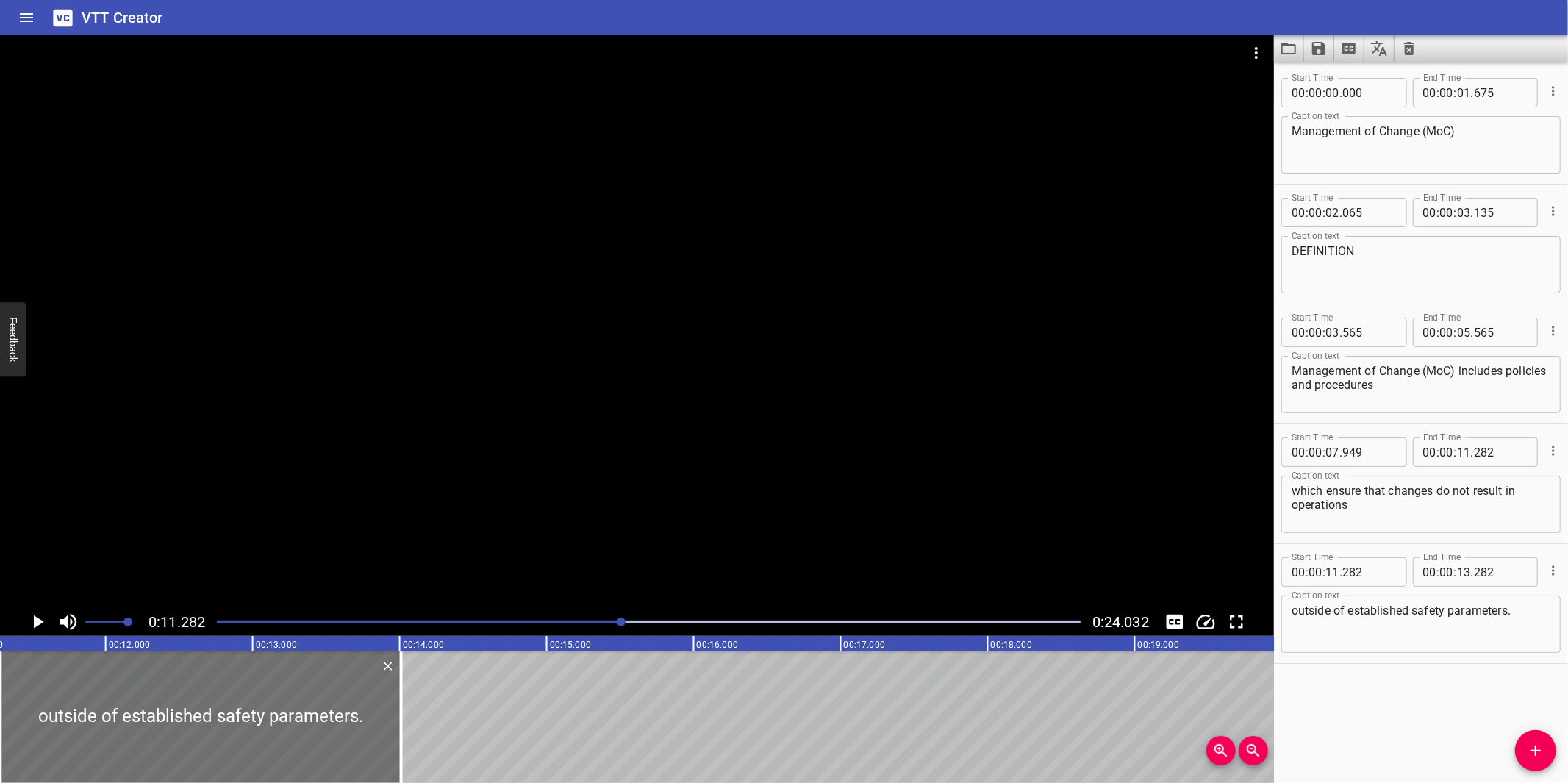
drag, startPoint x: 299, startPoint y: 688, endPoint x: 417, endPoint y: 693, distance: 118.1
click at [409, 701] on div at bounding box center [402, 717] width 15 height 133
type input "14"
type input "057"
drag, startPoint x: 224, startPoint y: 628, endPoint x: 236, endPoint y: 626, distance: 12.2
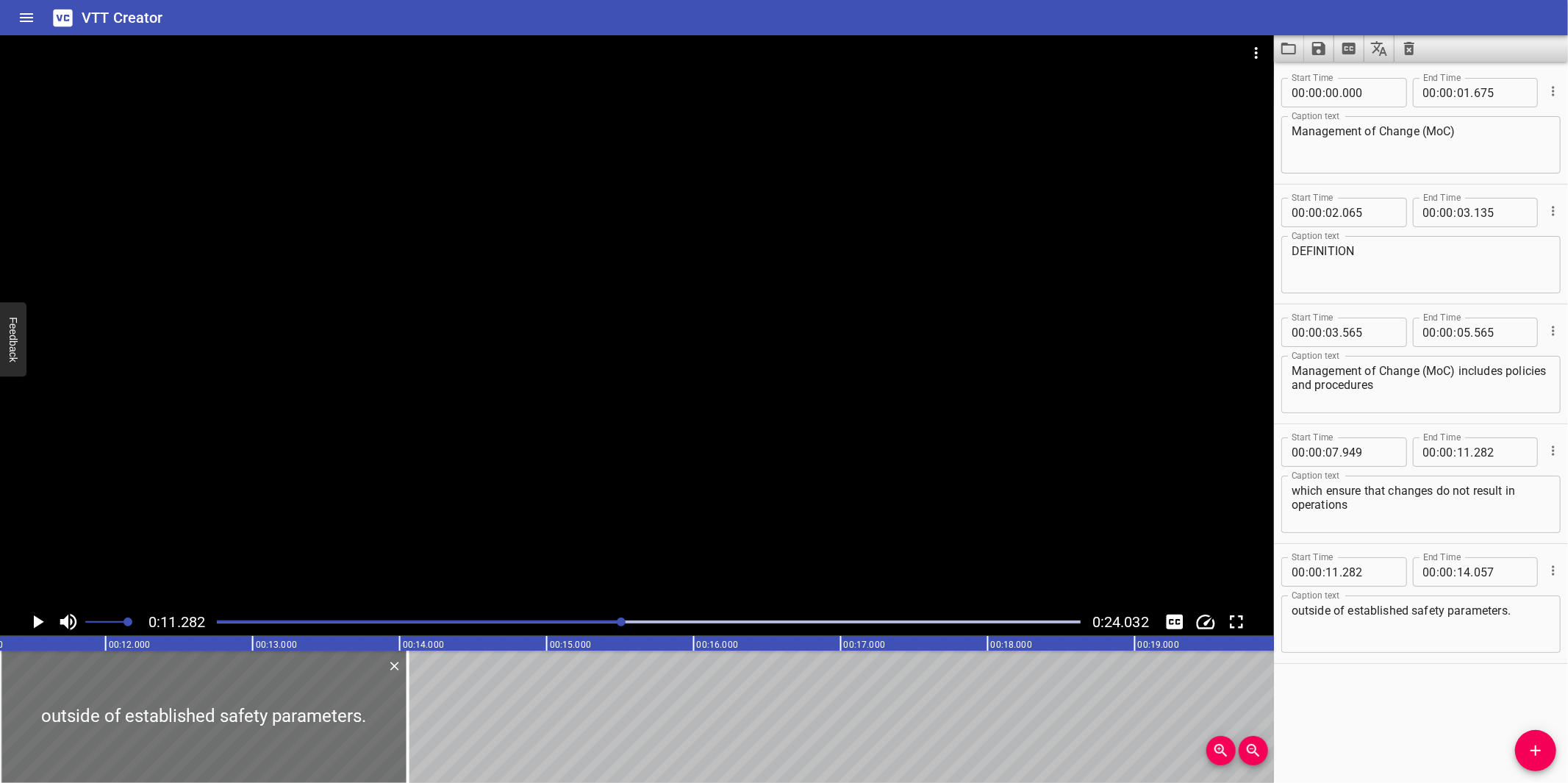
click at [225, 628] on div at bounding box center [648, 622] width 882 height 21
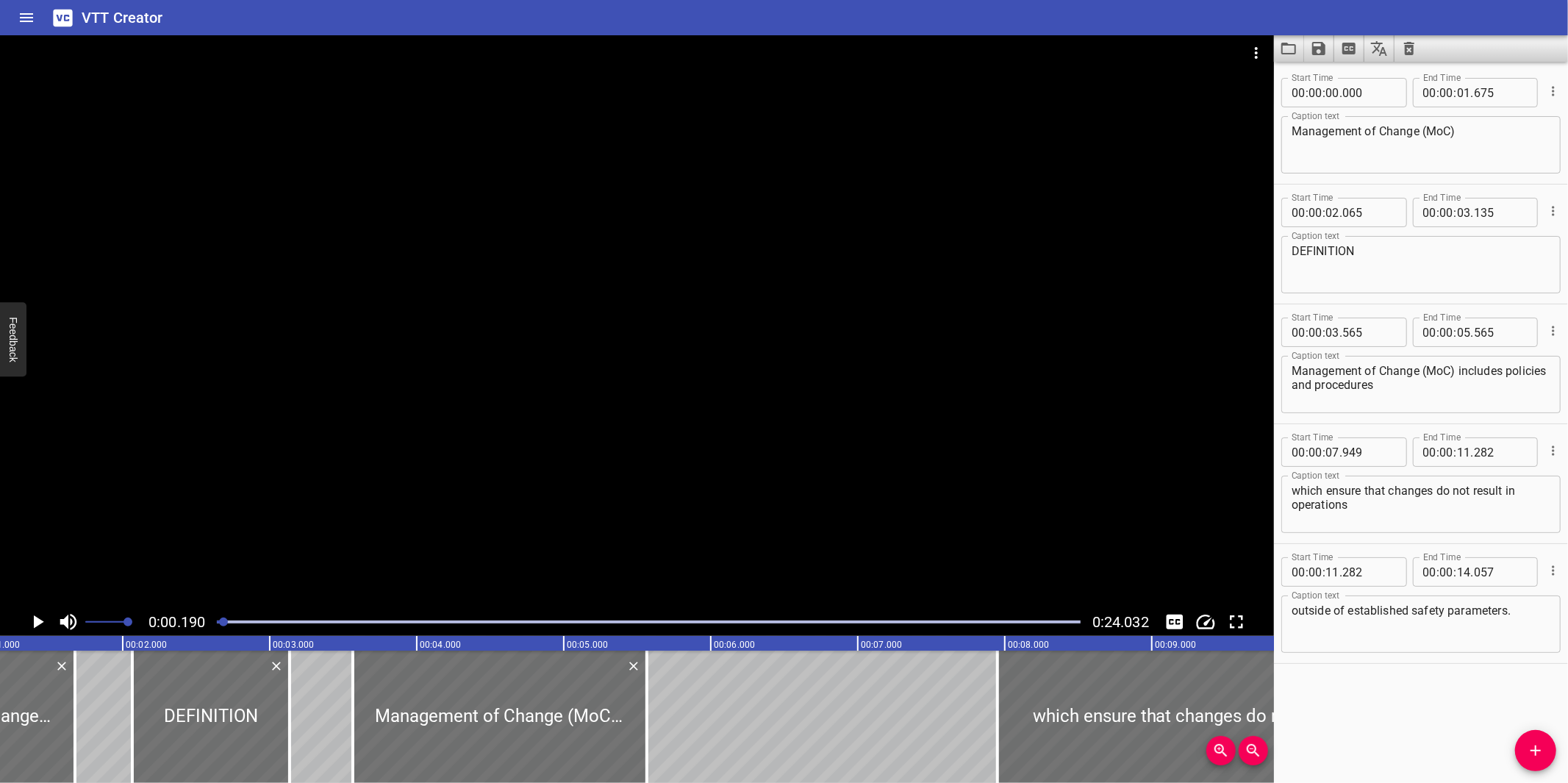
click at [722, 427] on div at bounding box center [637, 321] width 1274 height 573
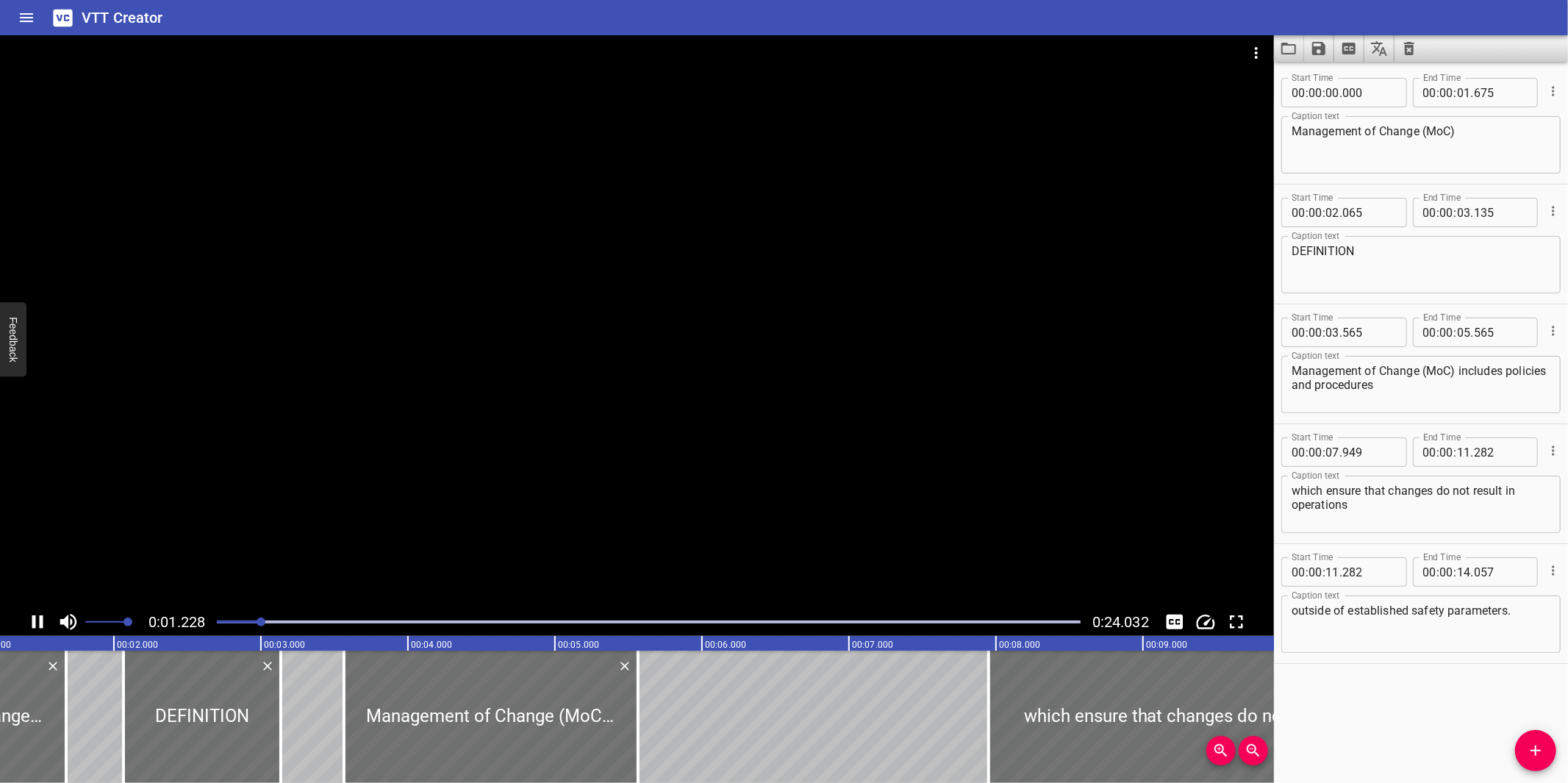
scroll to position [0, 235]
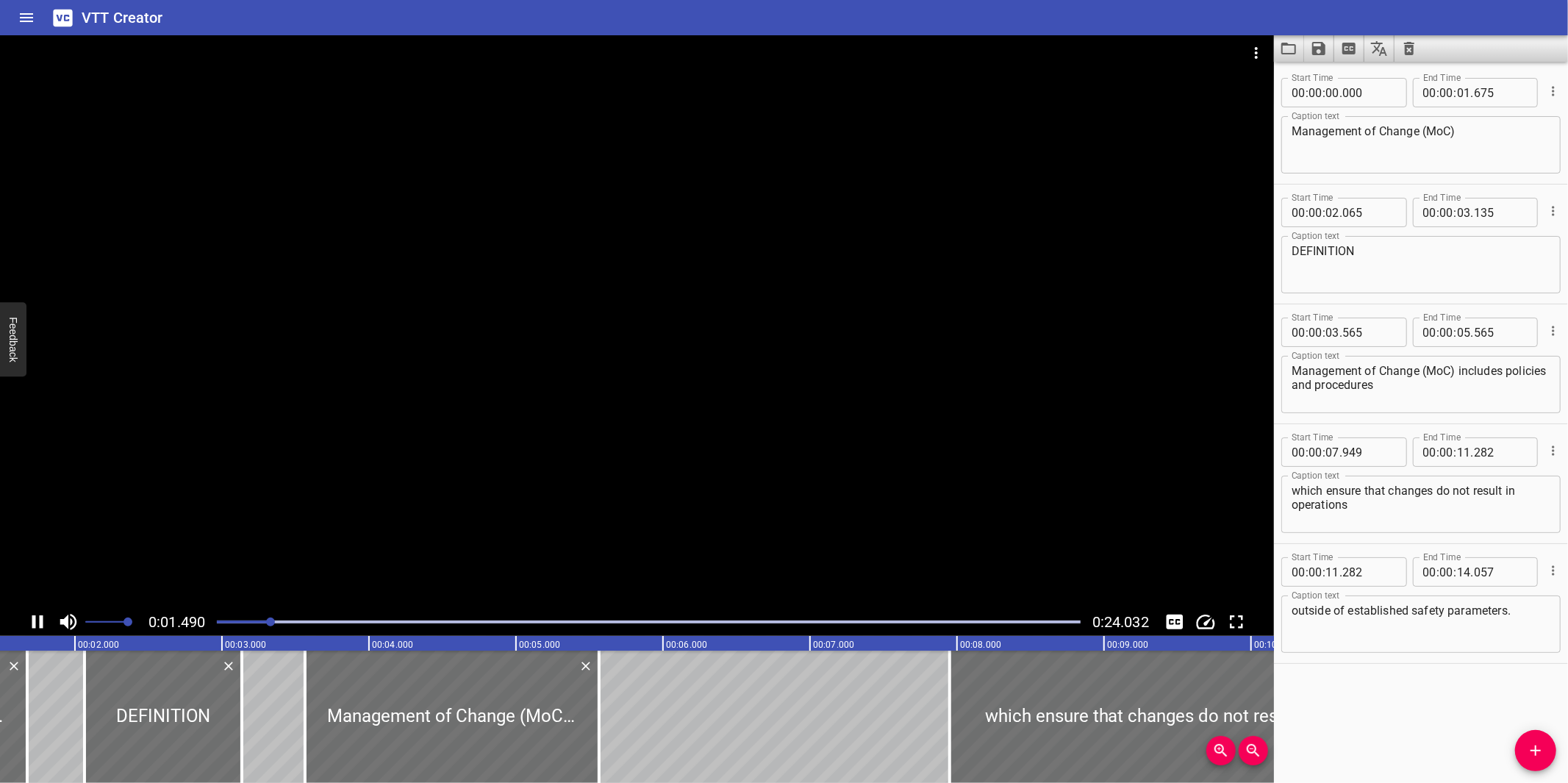
click at [793, 483] on div at bounding box center [637, 321] width 1274 height 573
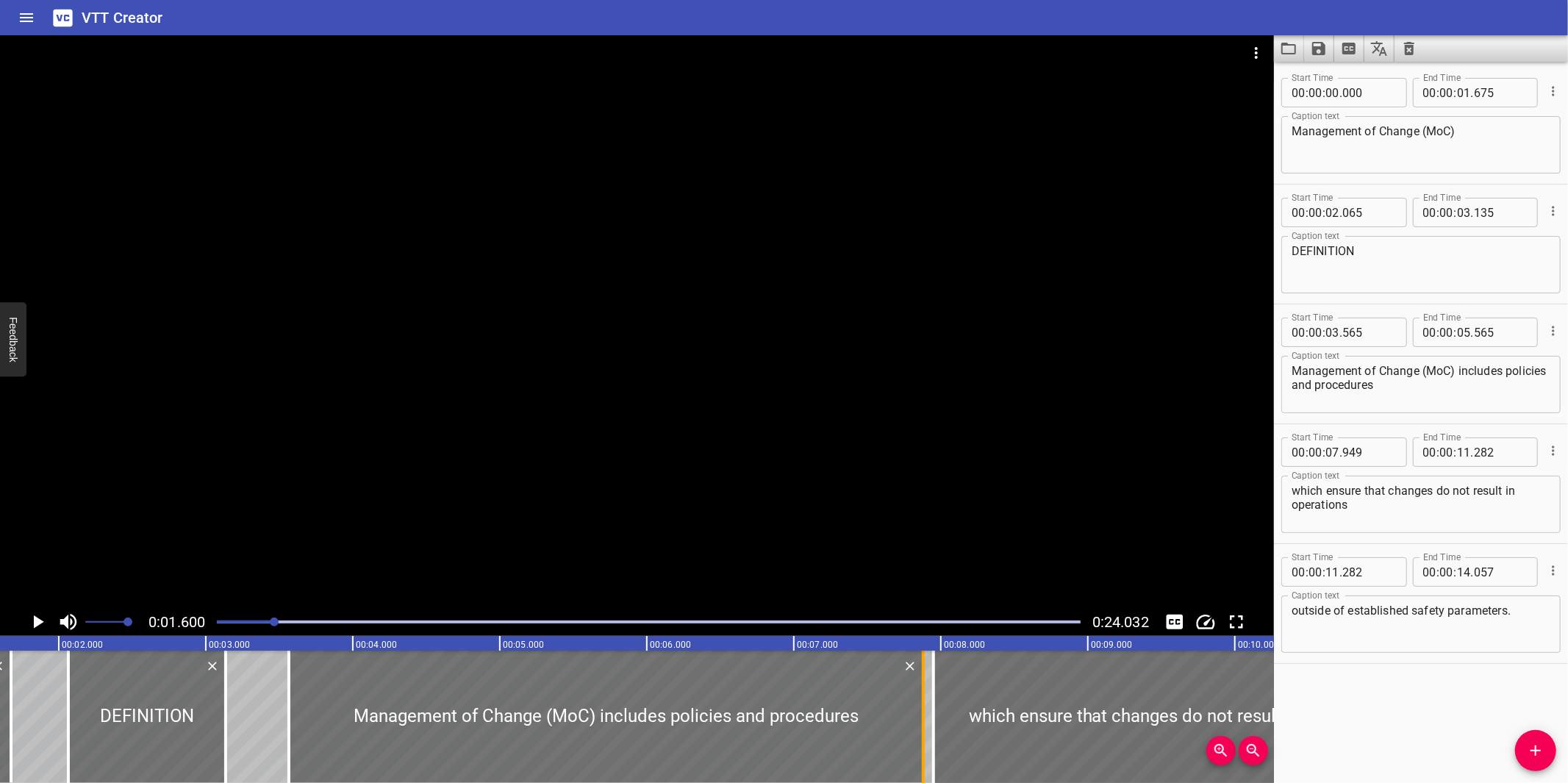
drag, startPoint x: 583, startPoint y: 722, endPoint x: 923, endPoint y: 731, distance: 340.1
click at [923, 731] on div at bounding box center [922, 717] width 3 height 133
type input "07"
type input "880"
click at [847, 404] on div at bounding box center [637, 321] width 1274 height 573
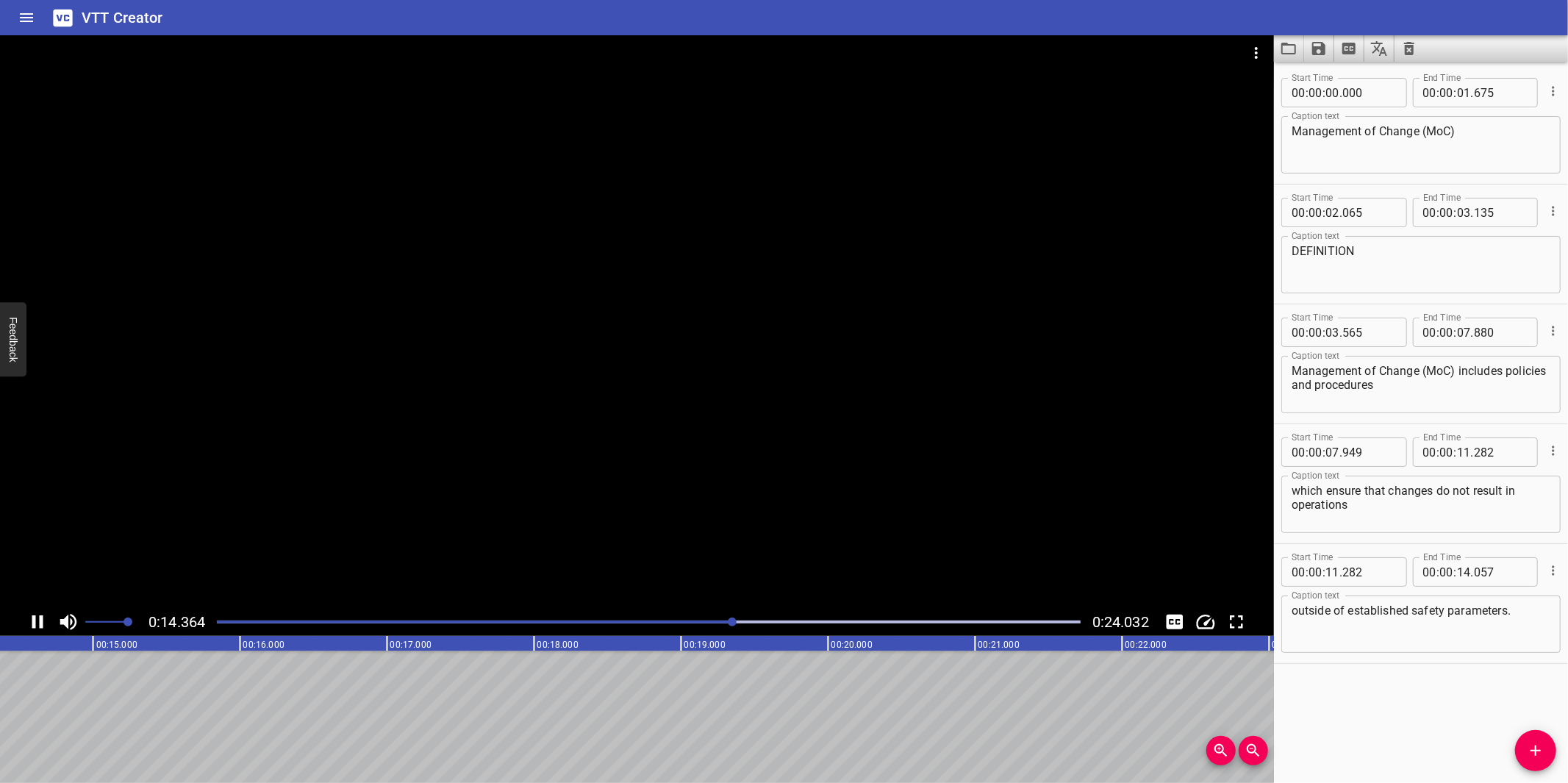
click at [659, 527] on div at bounding box center [637, 321] width 1274 height 573
click at [1545, 745] on span "Add Cue" at bounding box center [1535, 750] width 41 height 18
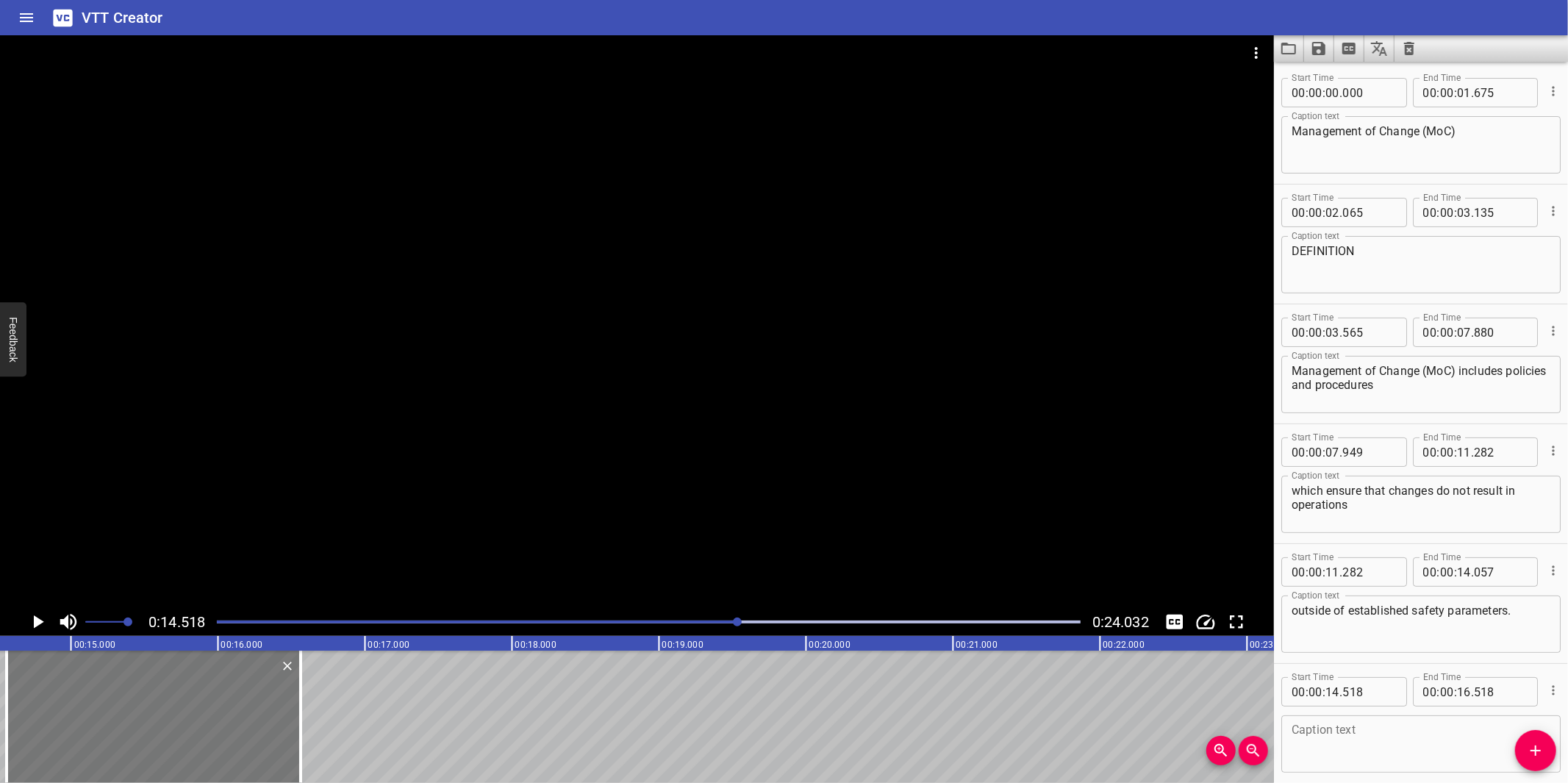
drag, startPoint x: 215, startPoint y: 740, endPoint x: 228, endPoint y: 737, distance: 13.3
click at [228, 737] on div at bounding box center [154, 717] width 294 height 133
type input "603"
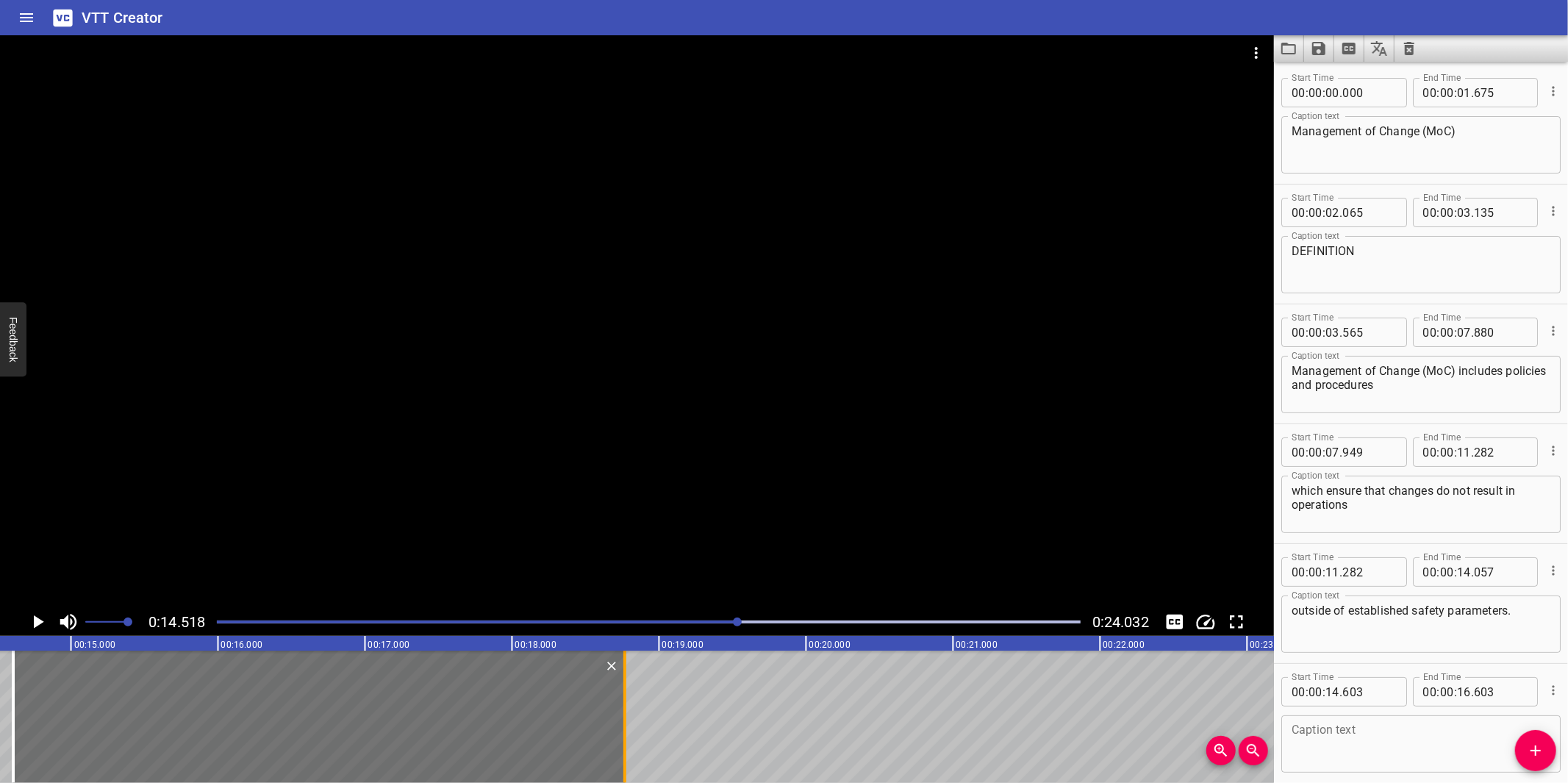
drag, startPoint x: 465, startPoint y: 740, endPoint x: 626, endPoint y: 737, distance: 161.0
click at [625, 737] on div at bounding box center [625, 717] width 15 height 133
type input "18"
type input "753"
drag, startPoint x: 541, startPoint y: 735, endPoint x: 530, endPoint y: 742, distance: 13.0
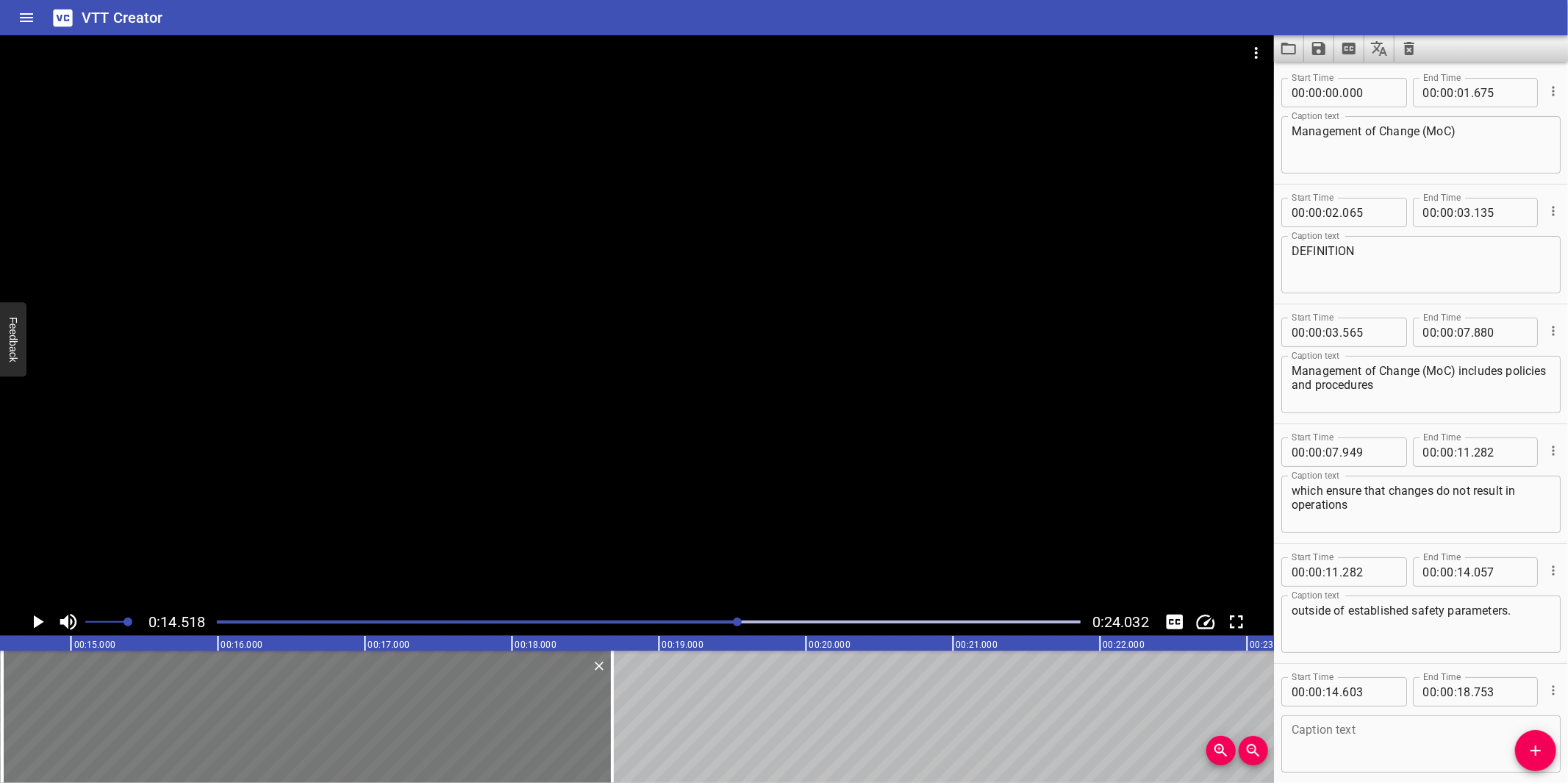
click at [530, 742] on div at bounding box center [306, 717] width 610 height 133
type input "528"
type input "678"
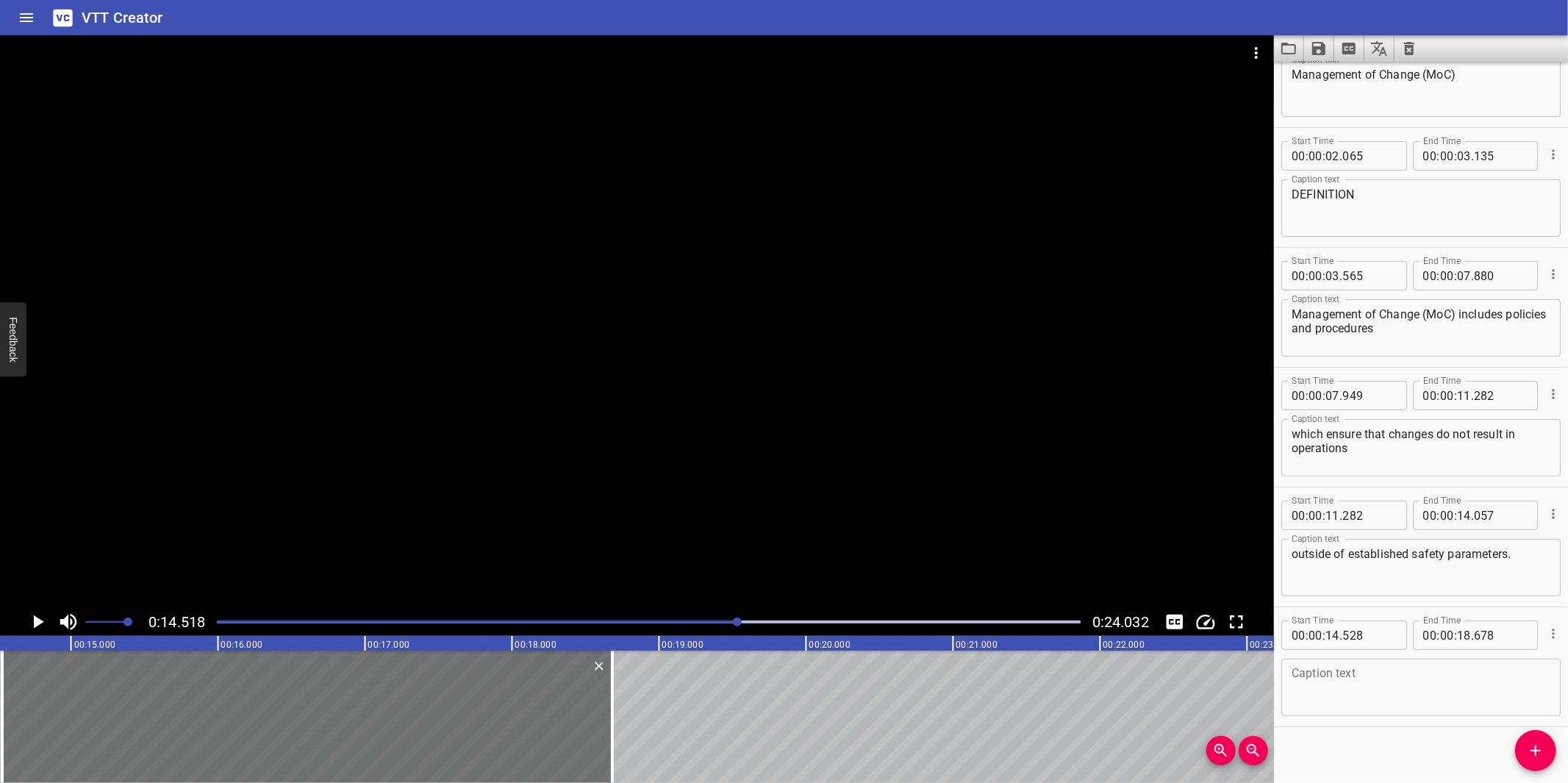
scroll to position [66, 0]
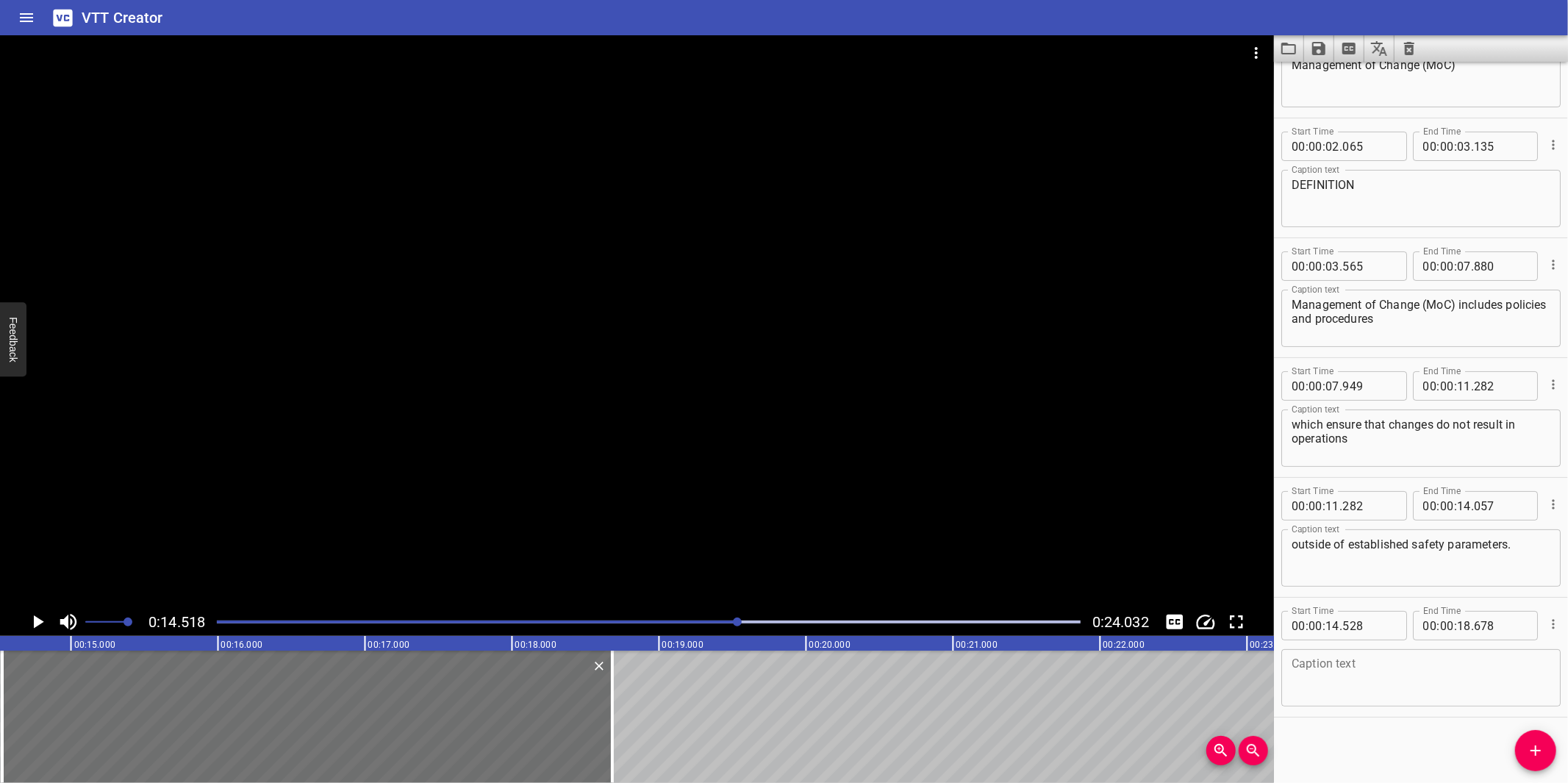
click at [1358, 675] on textarea at bounding box center [1420, 678] width 259 height 42
paste textarea "It is an essential element in a plant’s process safety system."
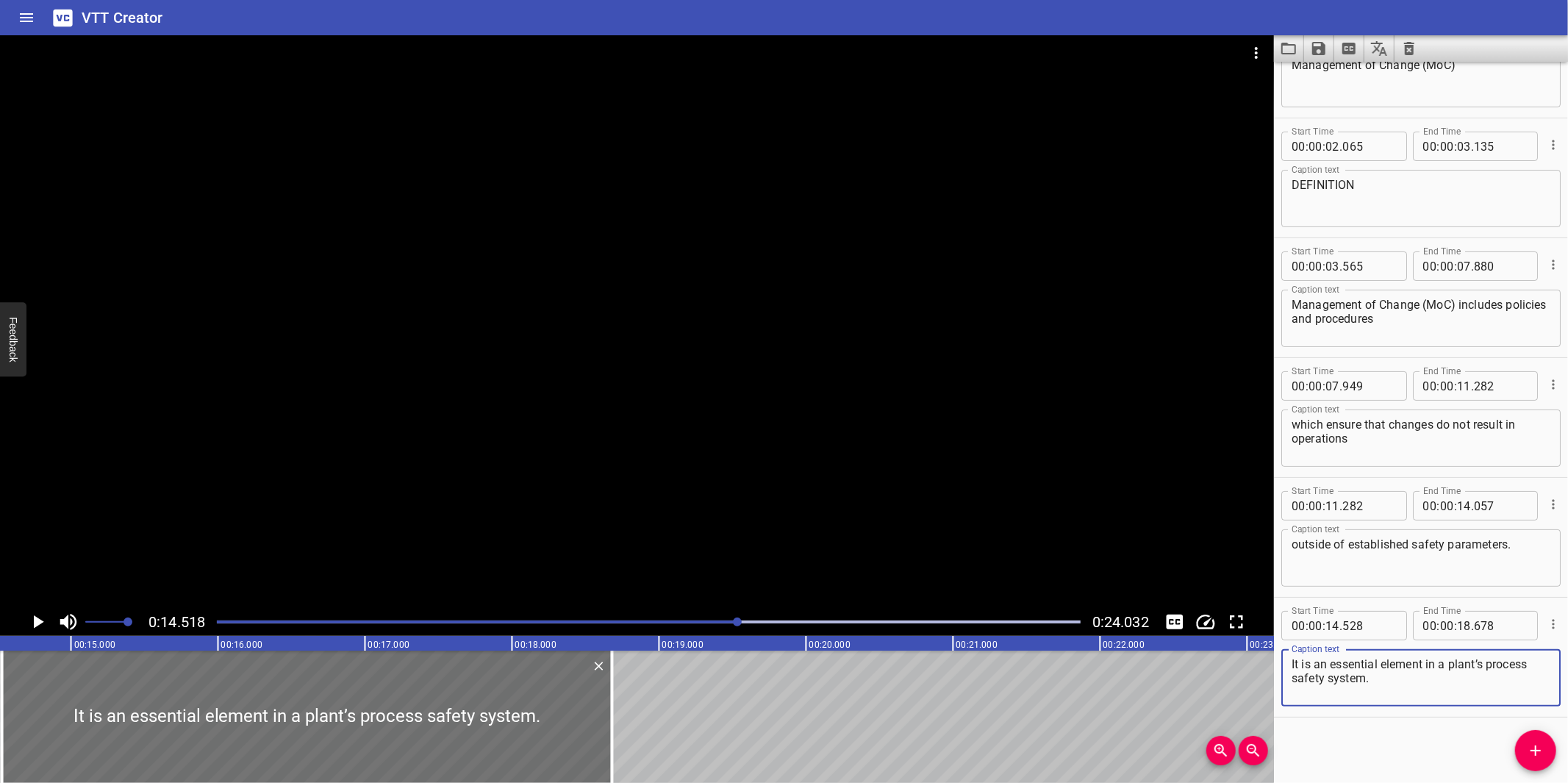
type textarea "It is an essential element in a plant’s process safety system."
click at [591, 428] on div at bounding box center [637, 321] width 1274 height 573
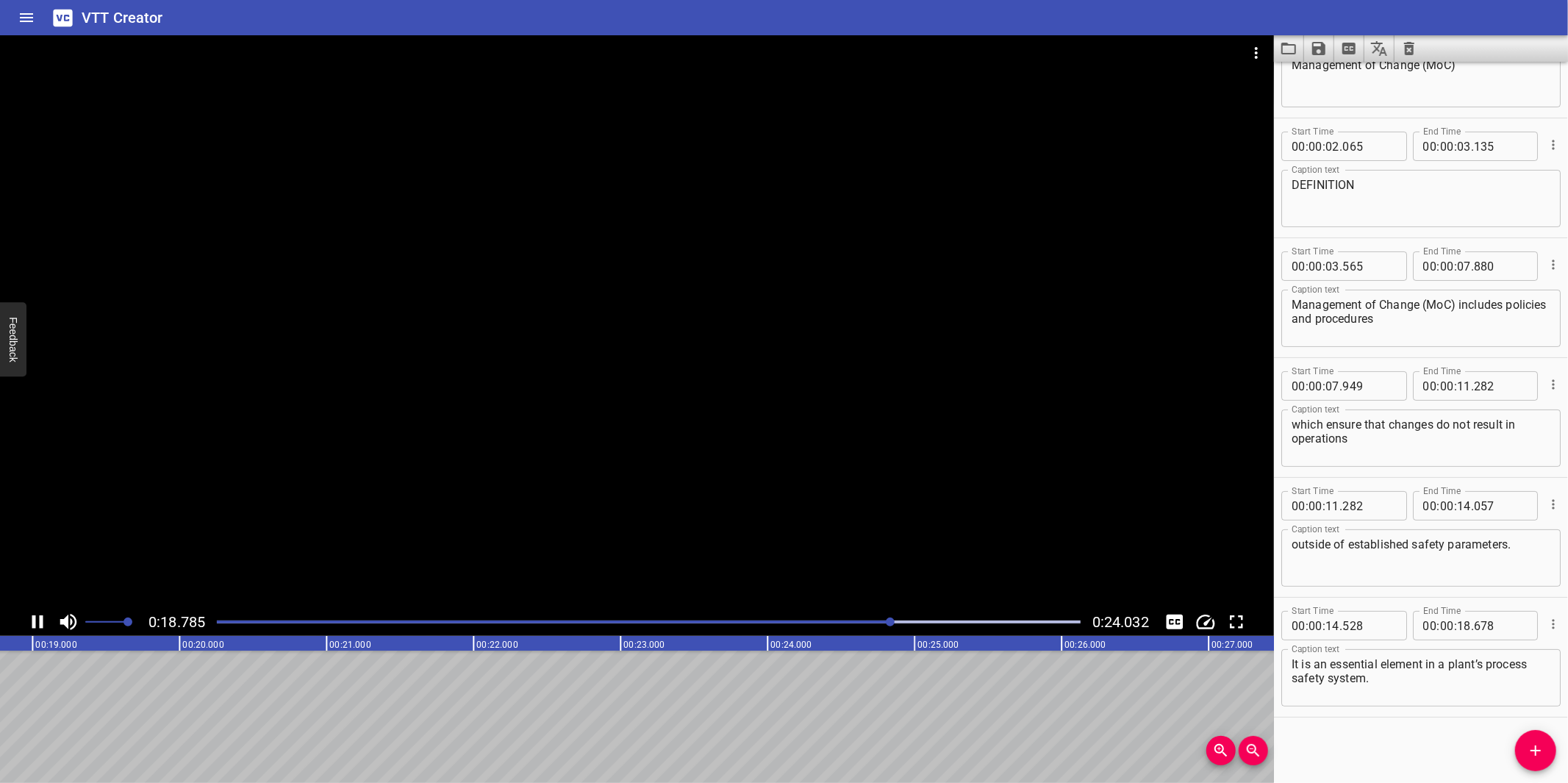
click at [567, 489] on div at bounding box center [637, 321] width 1274 height 573
click at [1529, 754] on icon "Add Cue" at bounding box center [1535, 750] width 18 height 18
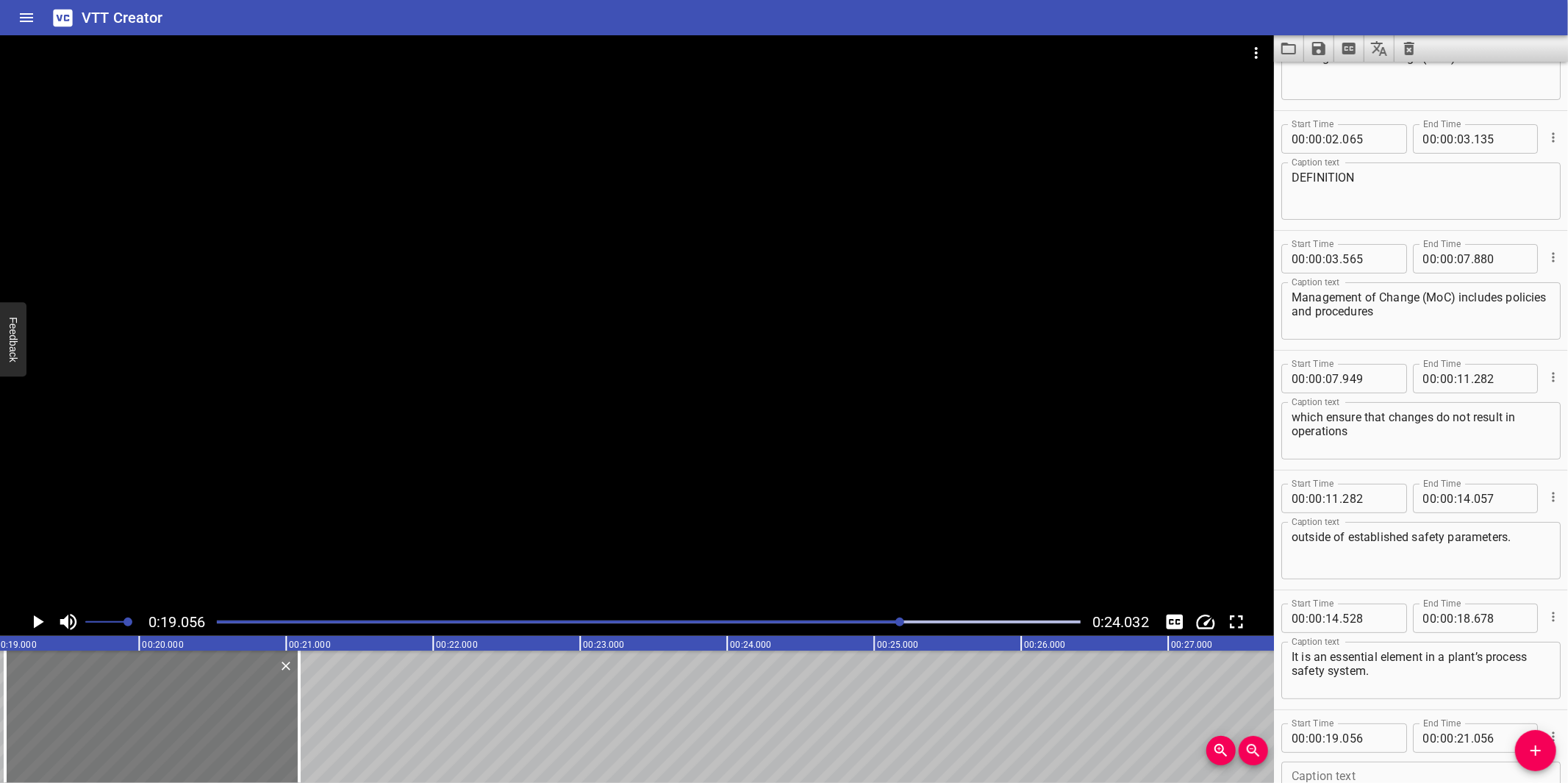
drag, startPoint x: 165, startPoint y: 728, endPoint x: 175, endPoint y: 719, distance: 13.5
click at [175, 719] on div at bounding box center [152, 717] width 294 height 133
type input "121"
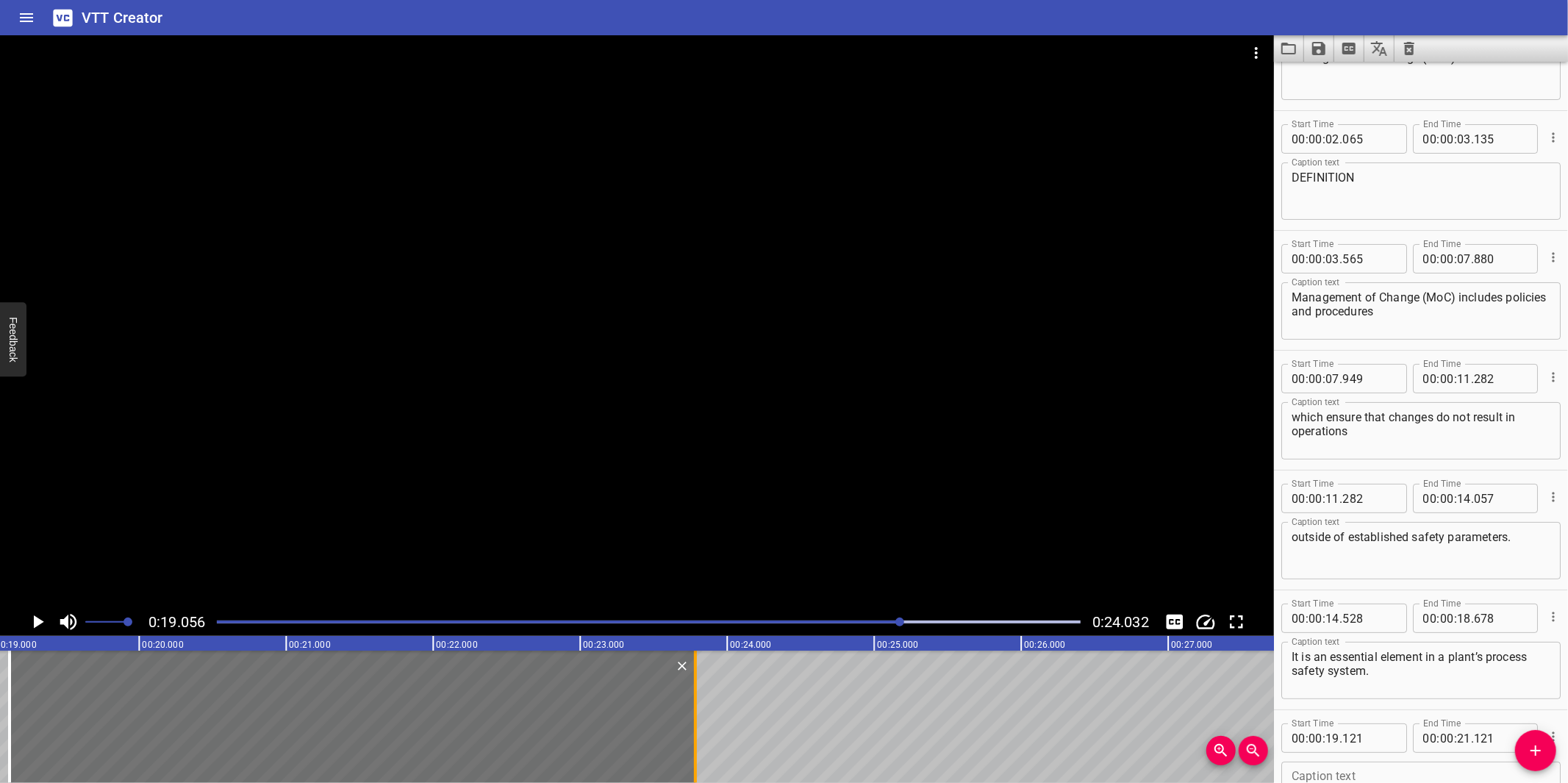
drag, startPoint x: 363, startPoint y: 736, endPoint x: 697, endPoint y: 739, distance: 334.0
click at [697, 739] on div at bounding box center [696, 717] width 15 height 133
type input "23"
type input "786"
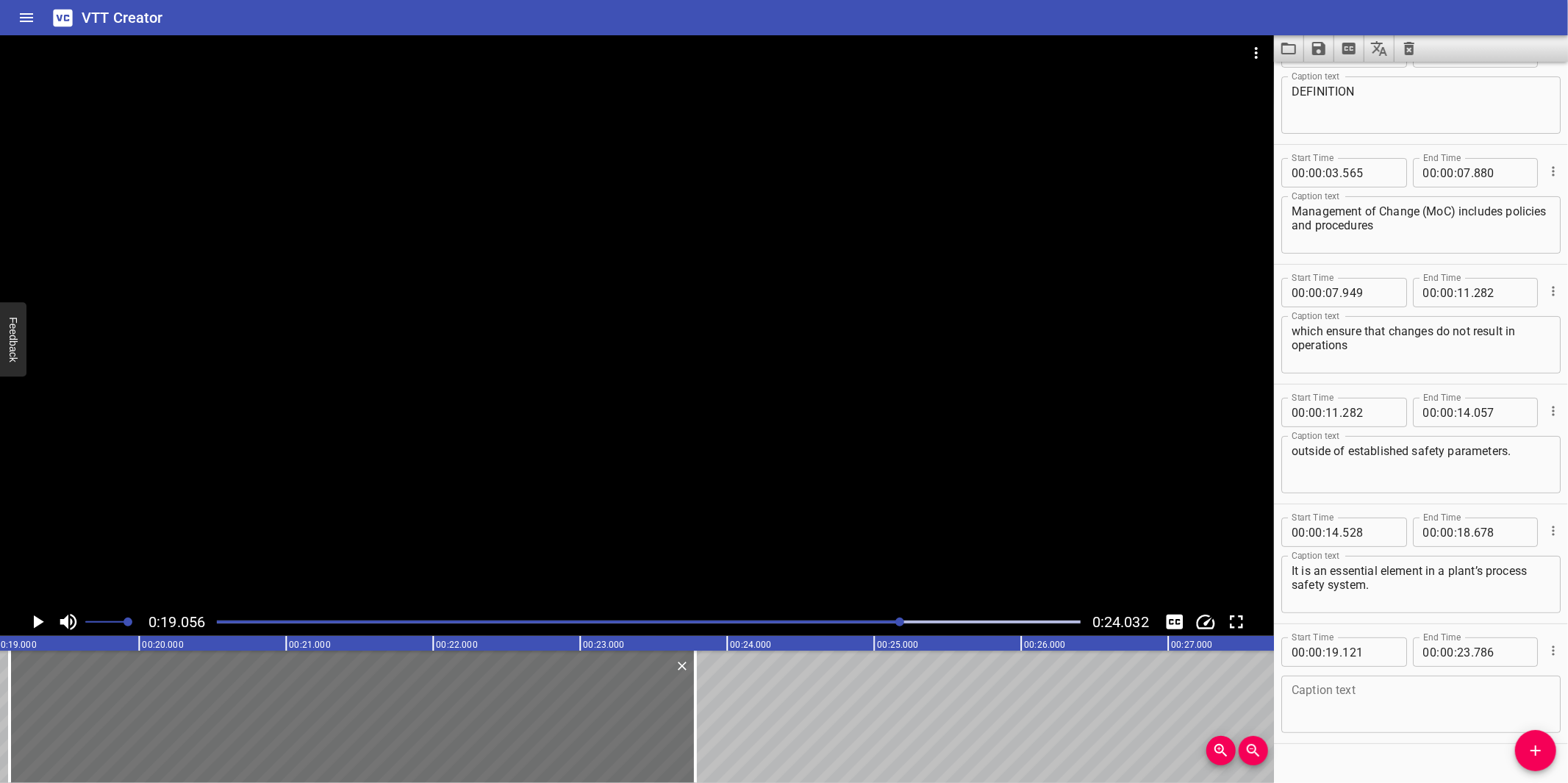
scroll to position [185, 0]
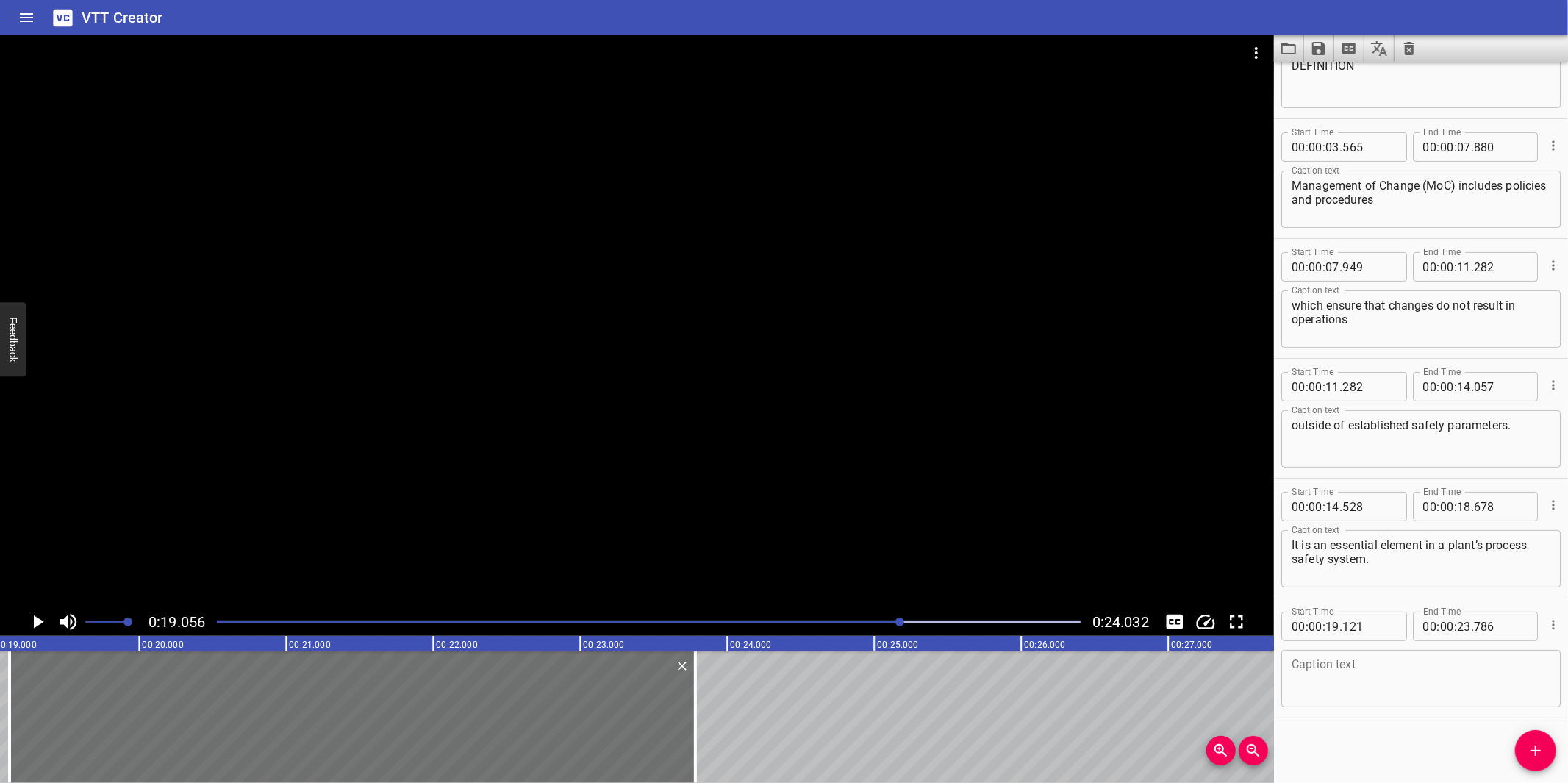
click at [1395, 691] on textarea at bounding box center [1420, 679] width 259 height 42
paste textarea "Managing change effectively can mean avoiding potential incidents."
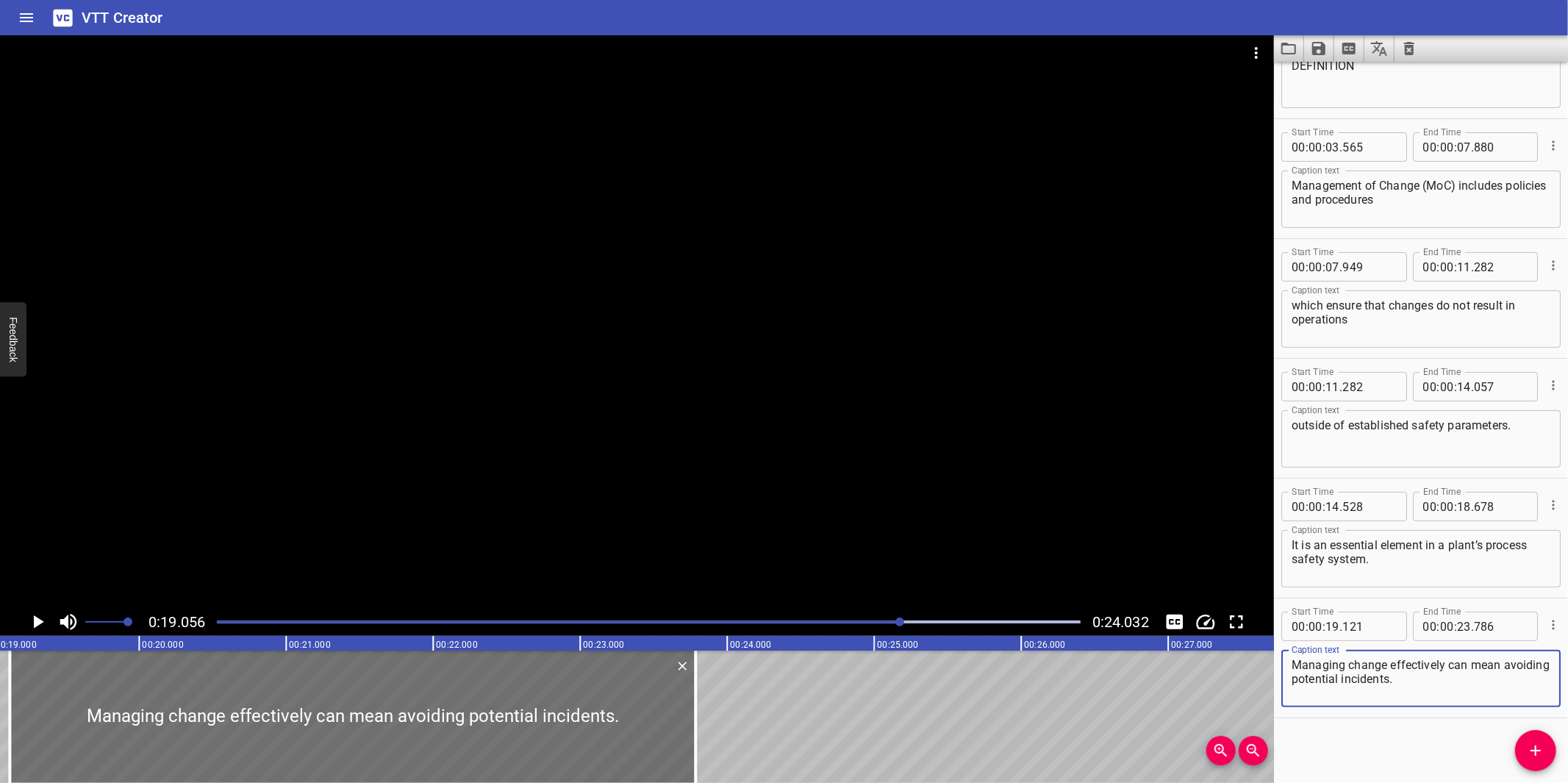
type textarea "Managing change effectively can mean avoiding potential incidents."
click at [877, 437] on div at bounding box center [637, 321] width 1274 height 573
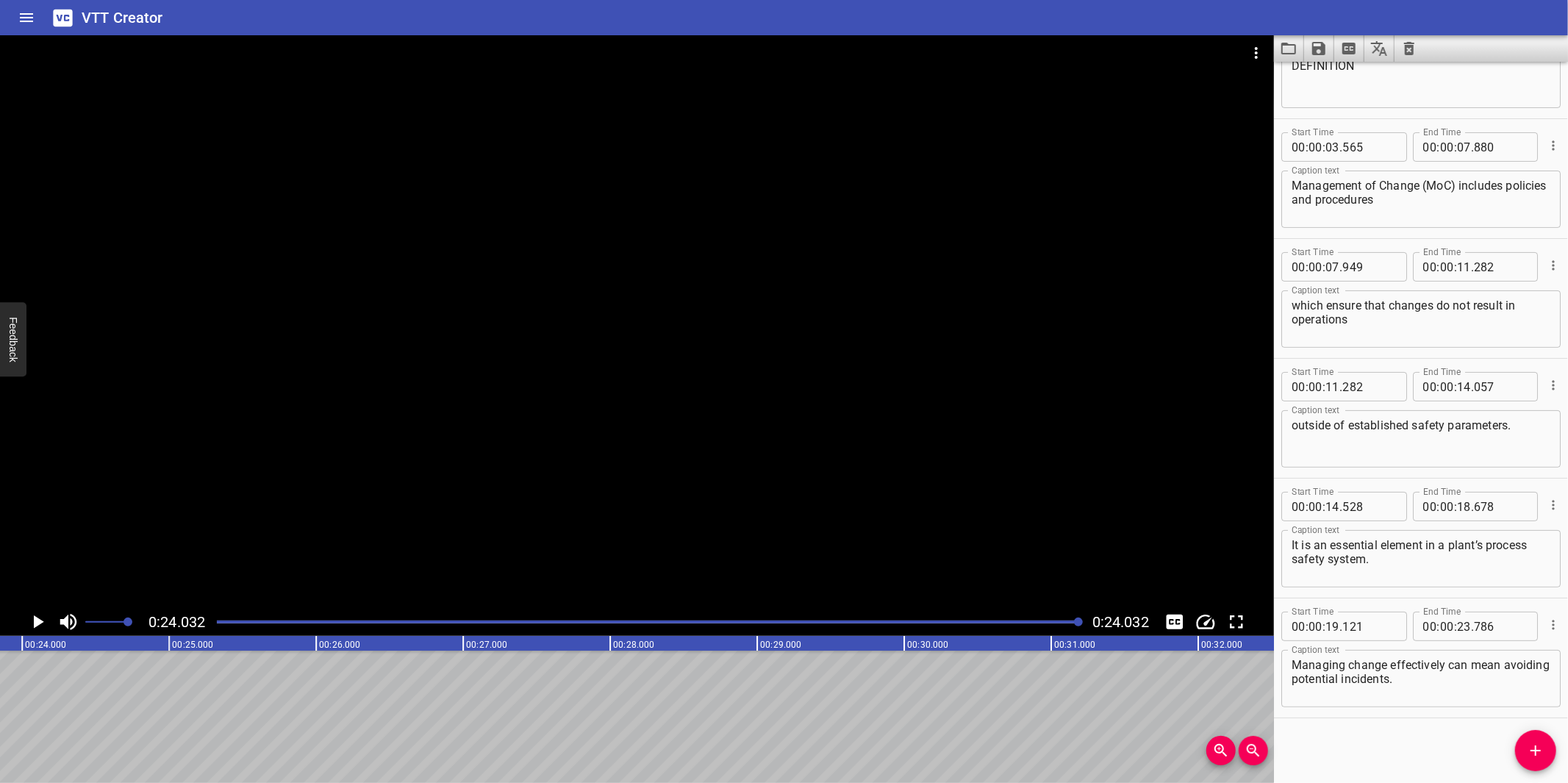
scroll to position [0, 3532]
click at [1314, 62] on textarea "DEFINITION" at bounding box center [1420, 80] width 259 height 42
click at [1316, 50] on icon "Save captions to file" at bounding box center [1319, 48] width 13 height 13
click at [1369, 79] on li "Save to VTT file" at bounding box center [1358, 81] width 108 height 27
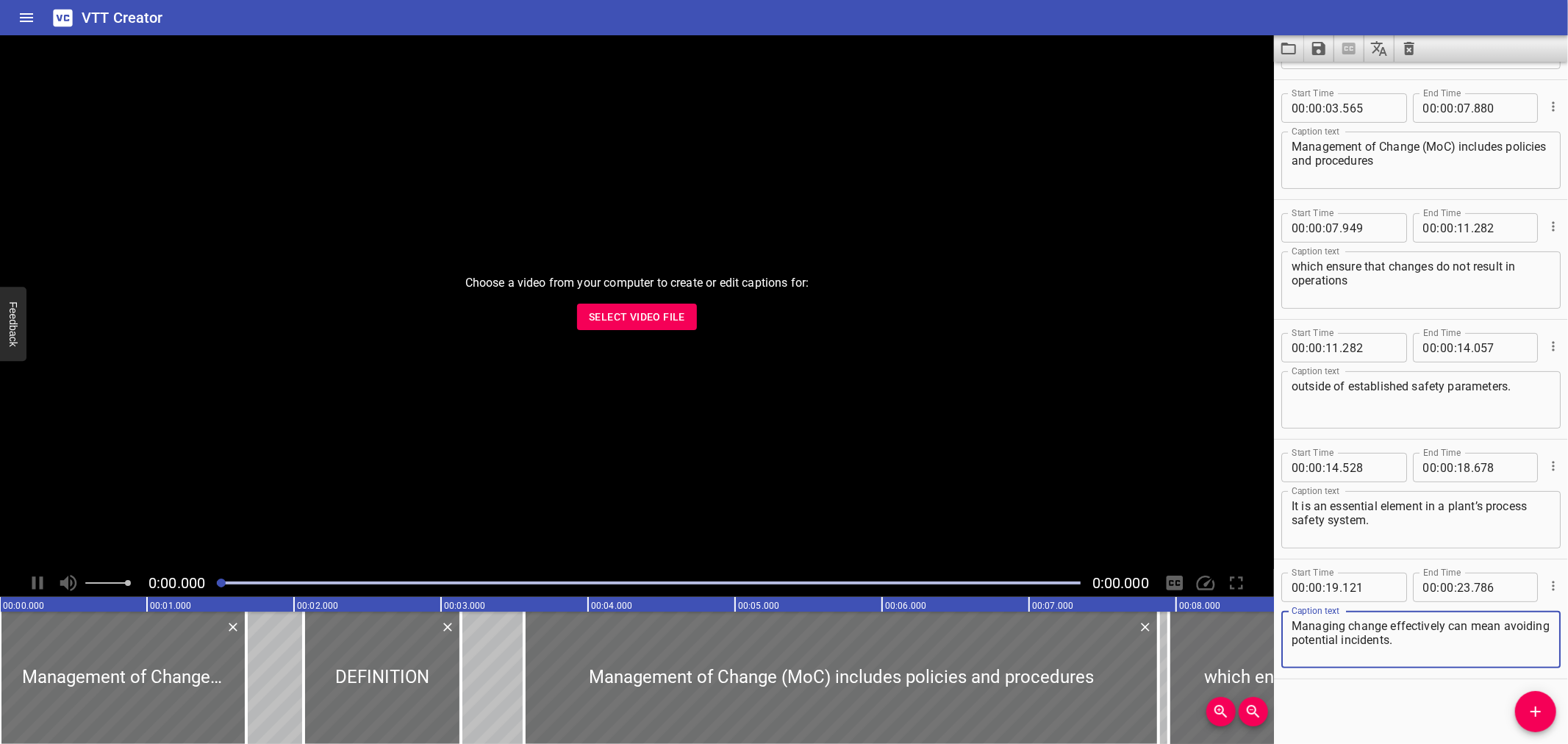
scroll to position [225, 0]
click at [652, 312] on span "Select Video File" at bounding box center [637, 317] width 97 height 18
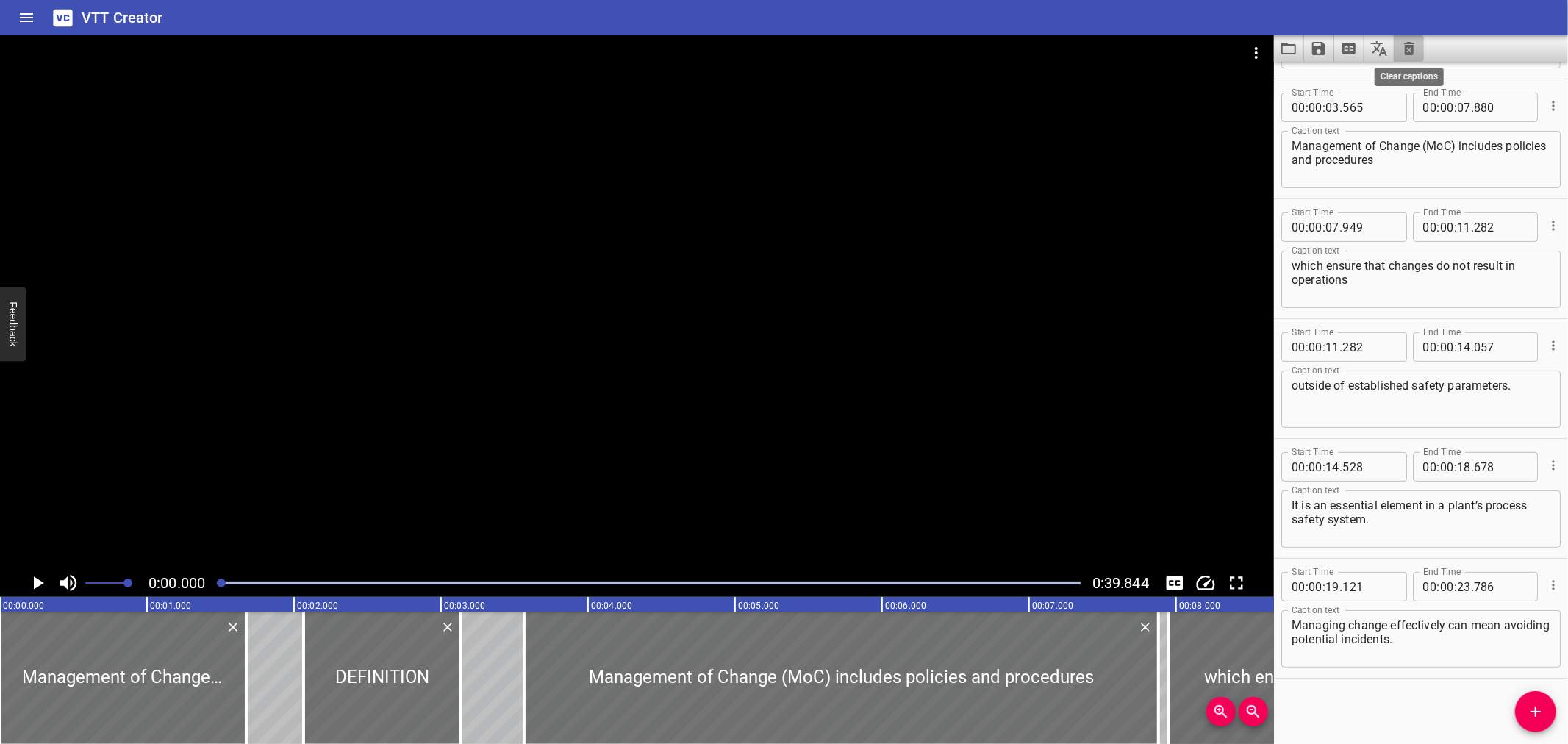
click at [1408, 46] on icon "Clear captions" at bounding box center [1409, 48] width 10 height 13
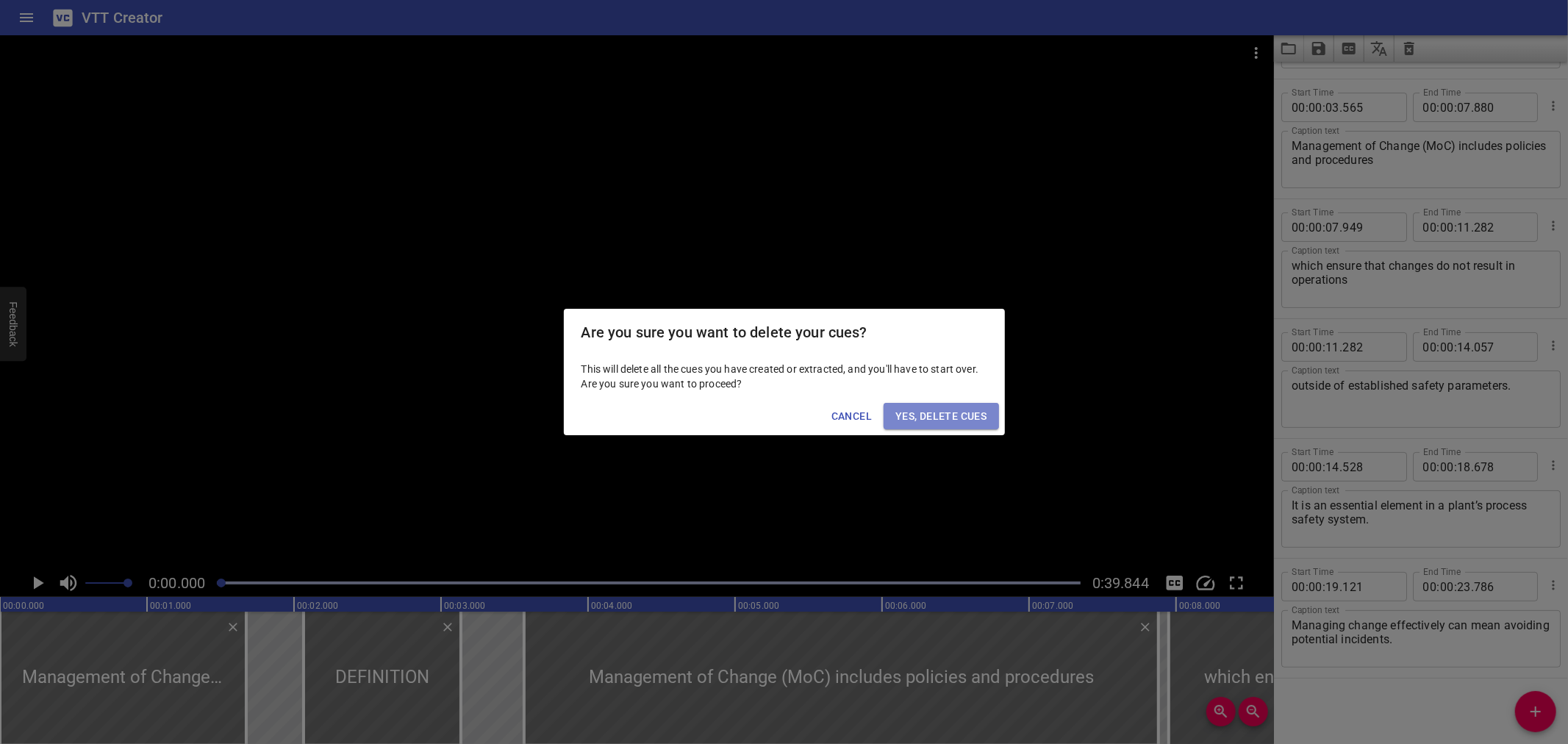
click at [940, 413] on span "Yes, Delete Cues" at bounding box center [940, 416] width 91 height 18
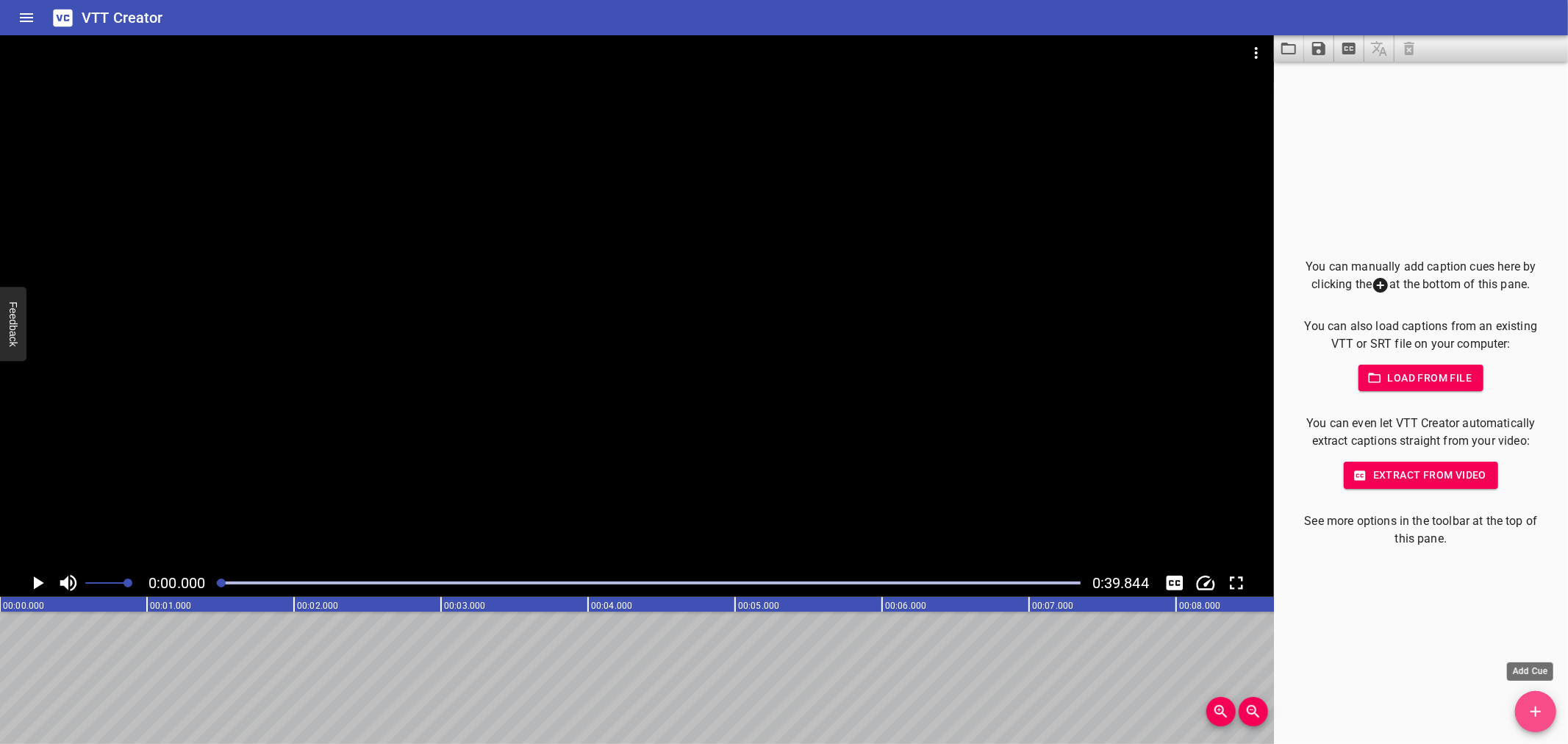
click at [1529, 703] on icon "Add Cue" at bounding box center [1535, 711] width 18 height 18
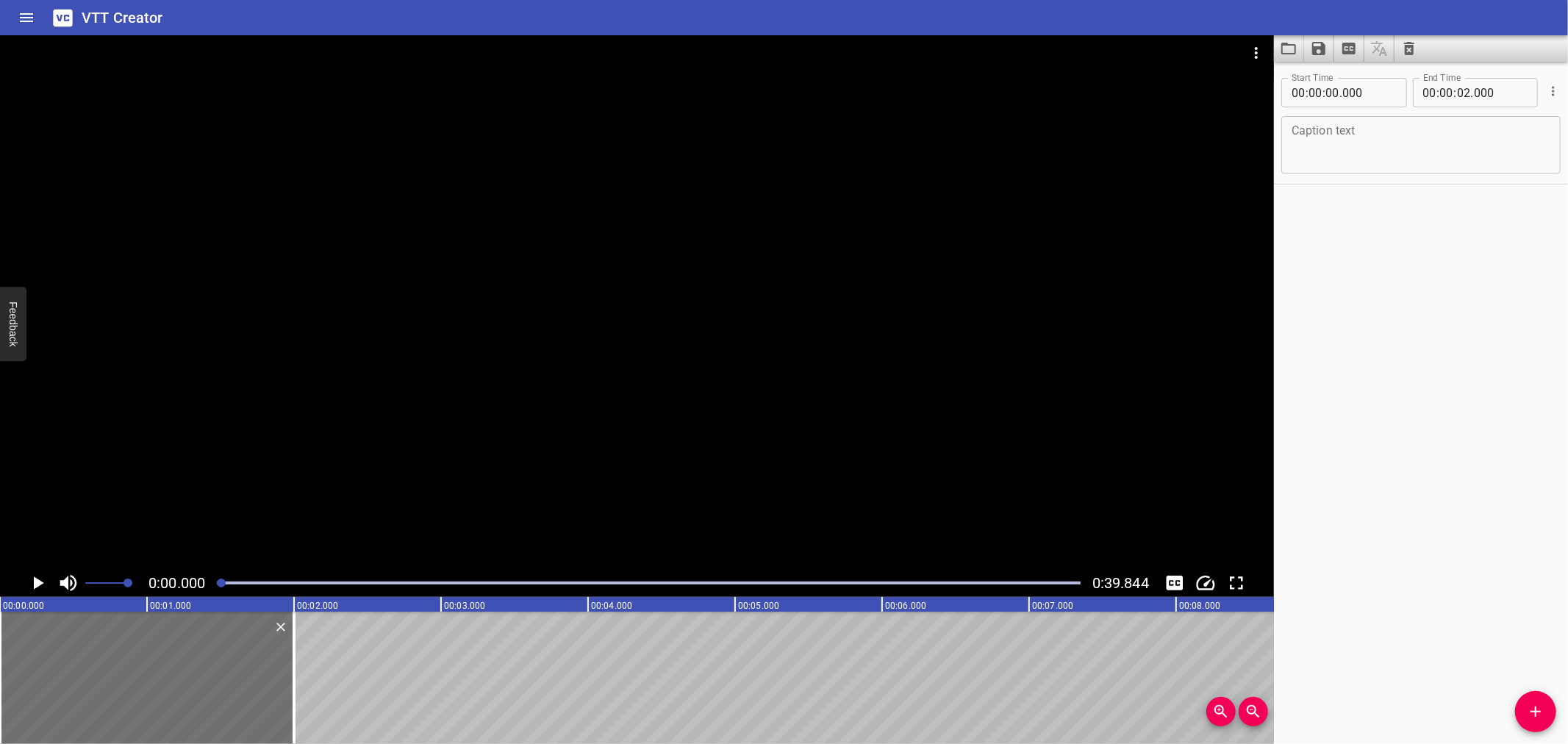
click at [1289, 145] on div "Caption text" at bounding box center [1420, 144] width 280 height 57
paste textarea "NEED"
type textarea "NEED"
drag, startPoint x: 149, startPoint y: 683, endPoint x: 24, endPoint y: 672, distance: 125.5
click at [24, 672] on div at bounding box center [147, 678] width 294 height 133
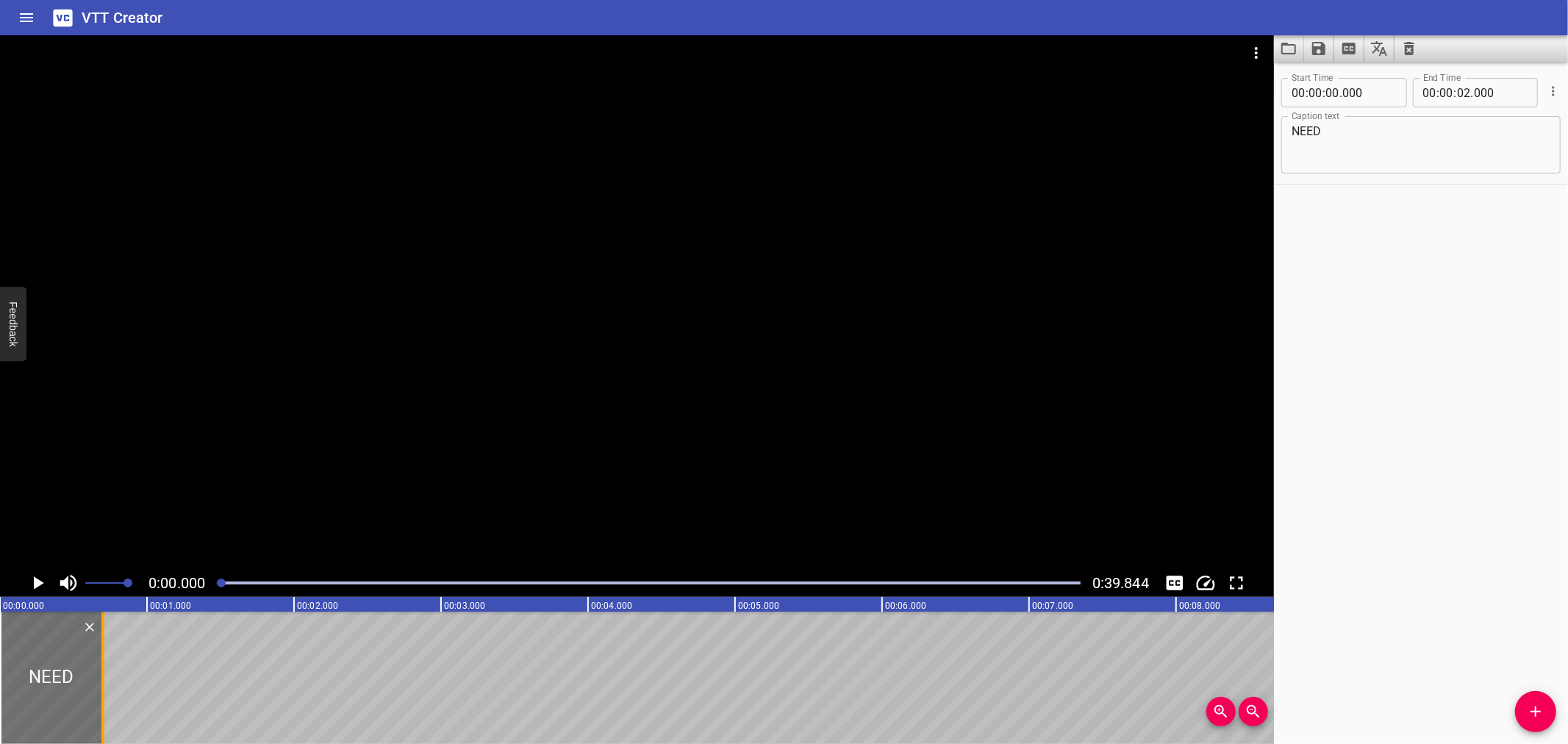
drag, startPoint x: 295, startPoint y: 674, endPoint x: 103, endPoint y: 689, distance: 192.6
click at [103, 689] on div at bounding box center [102, 678] width 3 height 133
type input "00"
type input "700"
click at [1535, 702] on icon "Add Cue" at bounding box center [1535, 711] width 18 height 18
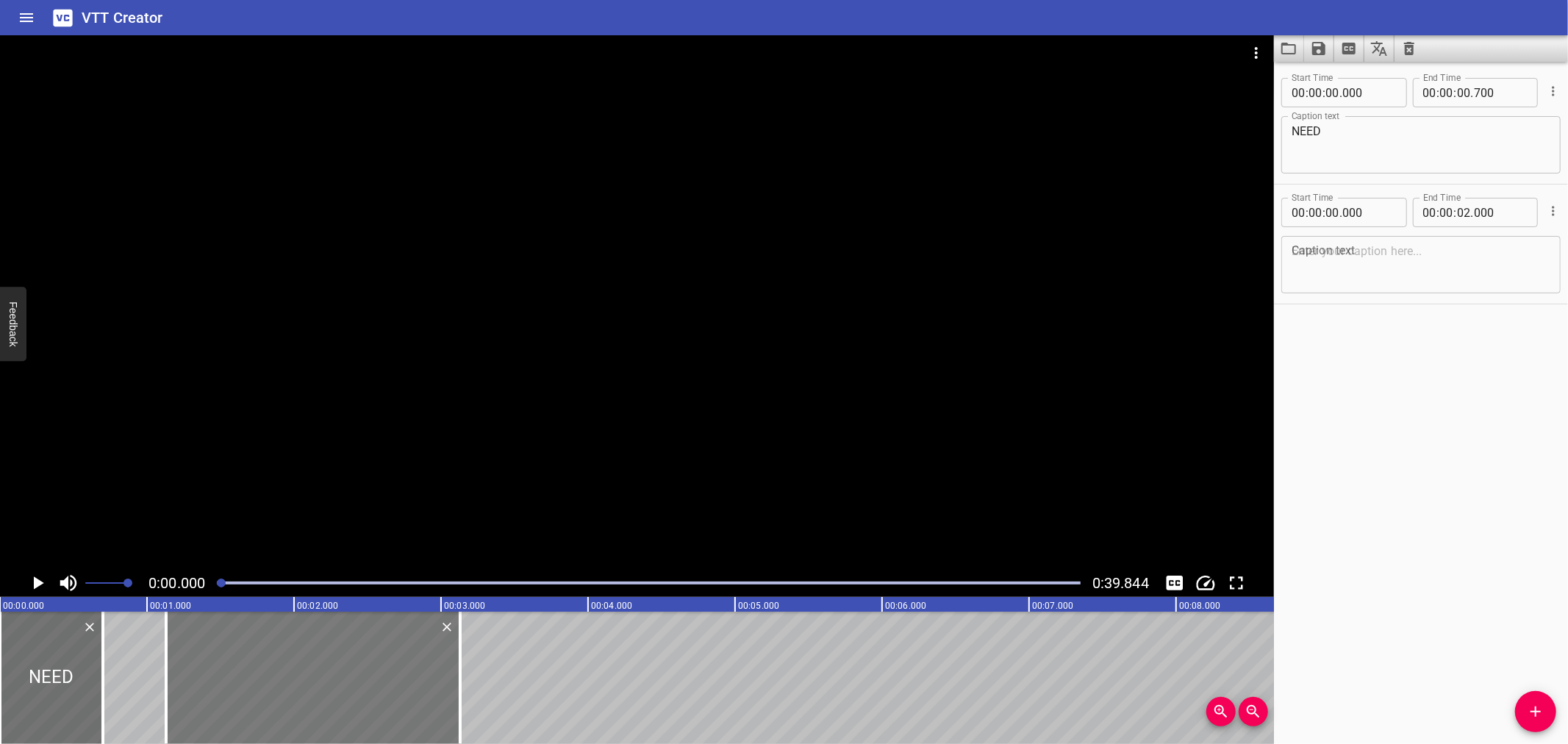
drag, startPoint x: 173, startPoint y: 671, endPoint x: 339, endPoint y: 665, distance: 166.1
click at [339, 665] on div at bounding box center [313, 678] width 294 height 133
type input "01"
type input "130"
type input "03"
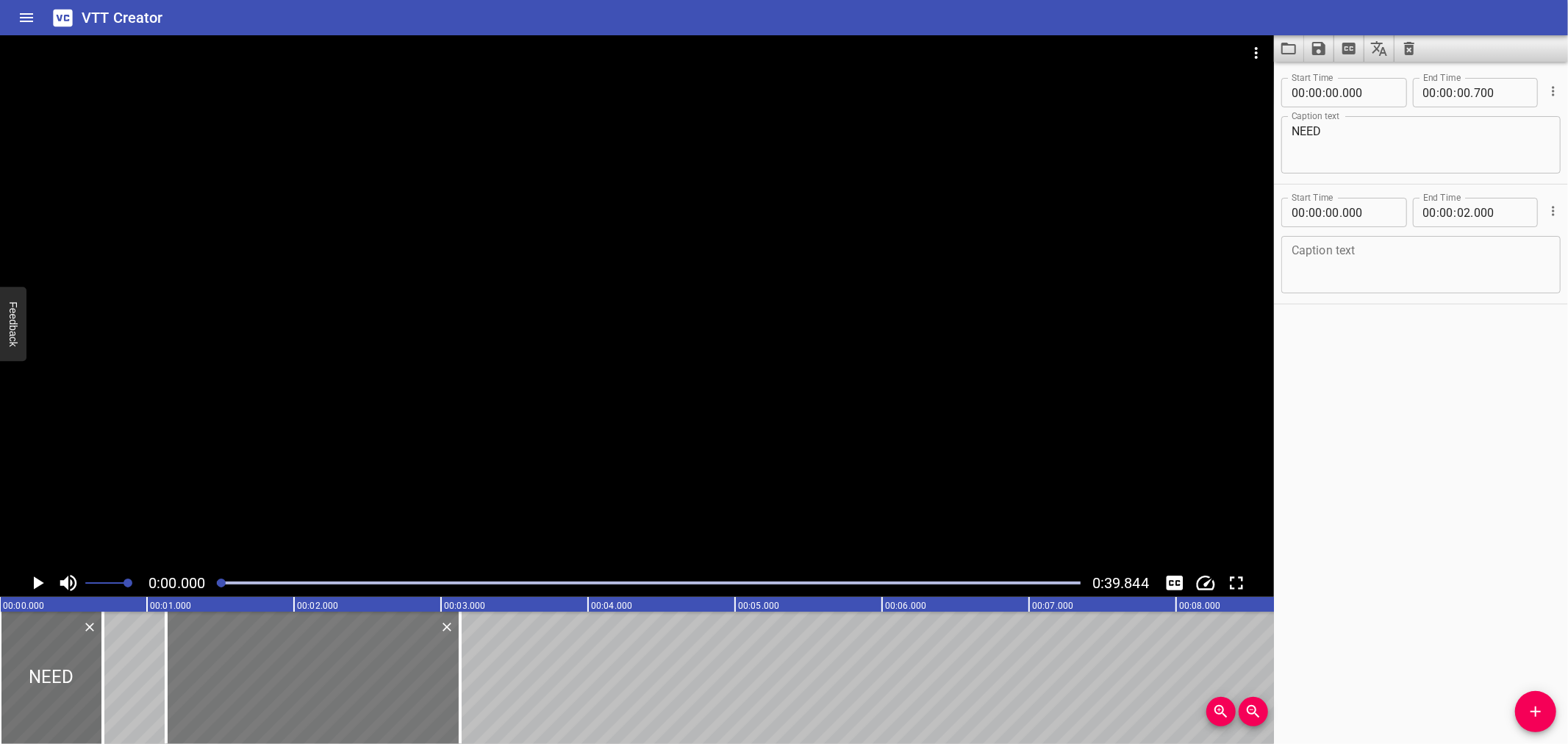
type input "130"
click at [1443, 272] on textarea at bounding box center [1420, 264] width 259 height 42
paste textarea "The focus of MOC is to prevent catastrophic accidents and to properly evaluate …"
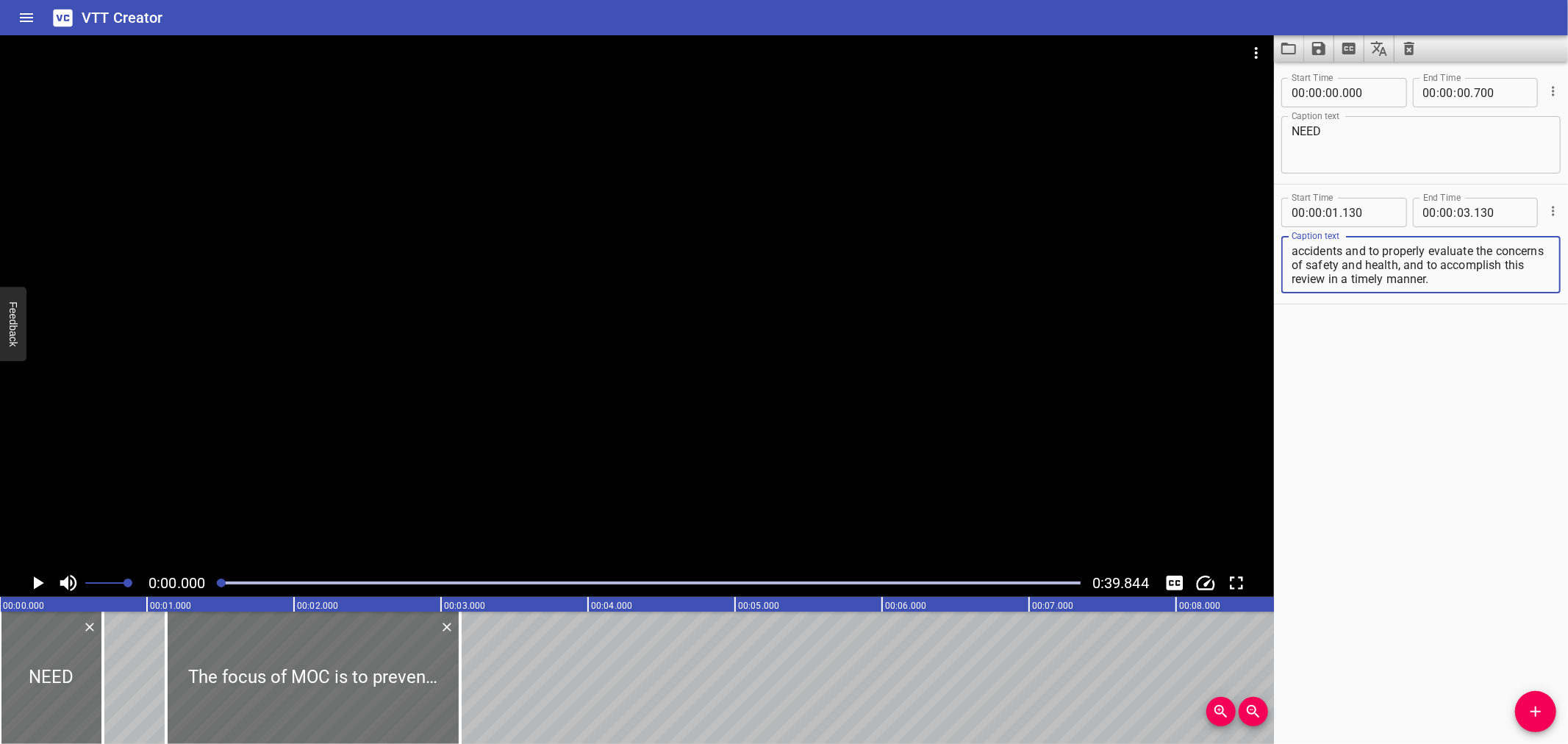
scroll to position [27, 0]
drag, startPoint x: 1443, startPoint y: 272, endPoint x: 877, endPoint y: 413, distance: 583.3
click at [877, 413] on main "0:00.000 0:39.844 00:00.000 00:01.000 00:02.000 00:03.000 00:04.000 00:05.000 0…" at bounding box center [784, 389] width 1568 height 708
click at [777, 428] on div at bounding box center [637, 301] width 1274 height 534
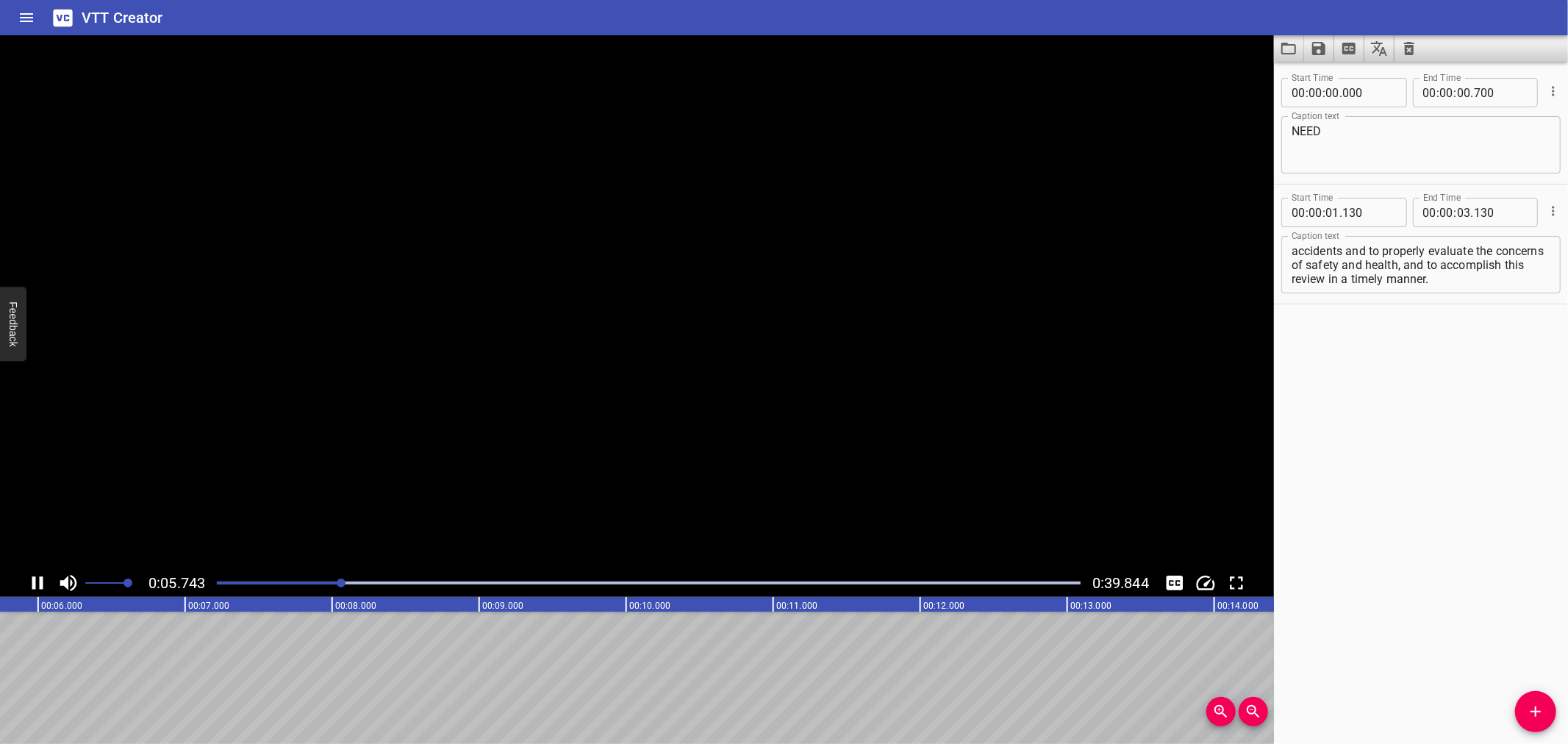
click at [777, 428] on video at bounding box center [637, 301] width 1274 height 534
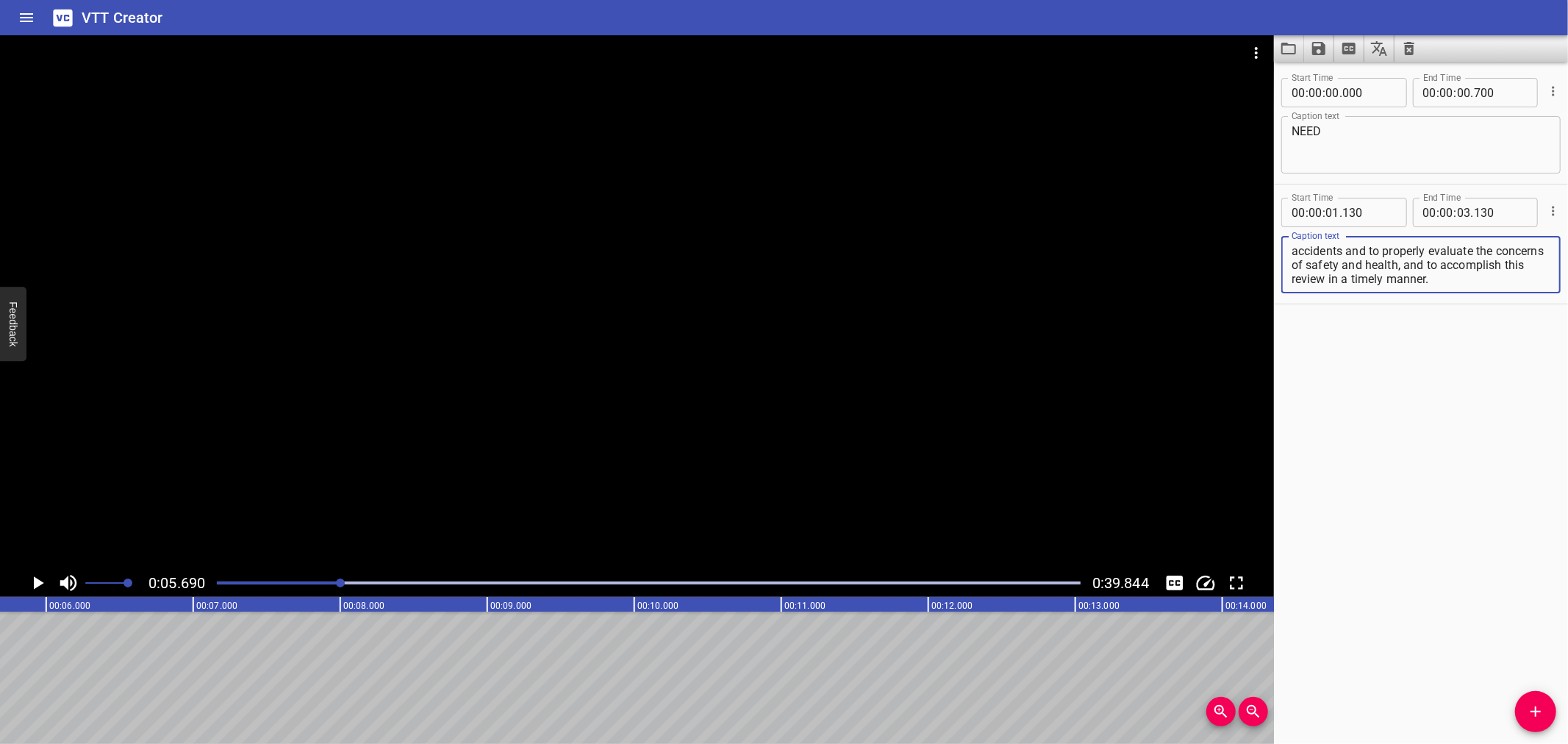
click at [1417, 278] on textarea "The focus of MOC is to prevent catastrophic accidents and to properly evaluate …" at bounding box center [1420, 264] width 259 height 42
drag, startPoint x: 1416, startPoint y: 263, endPoint x: 1520, endPoint y: 375, distance: 152.8
click at [1520, 375] on div "Start Time 00 : 00 : 00 . 000 Start Time End Time 00 : 00 : 00 . 700 End Time C…" at bounding box center [1421, 402] width 294 height 681
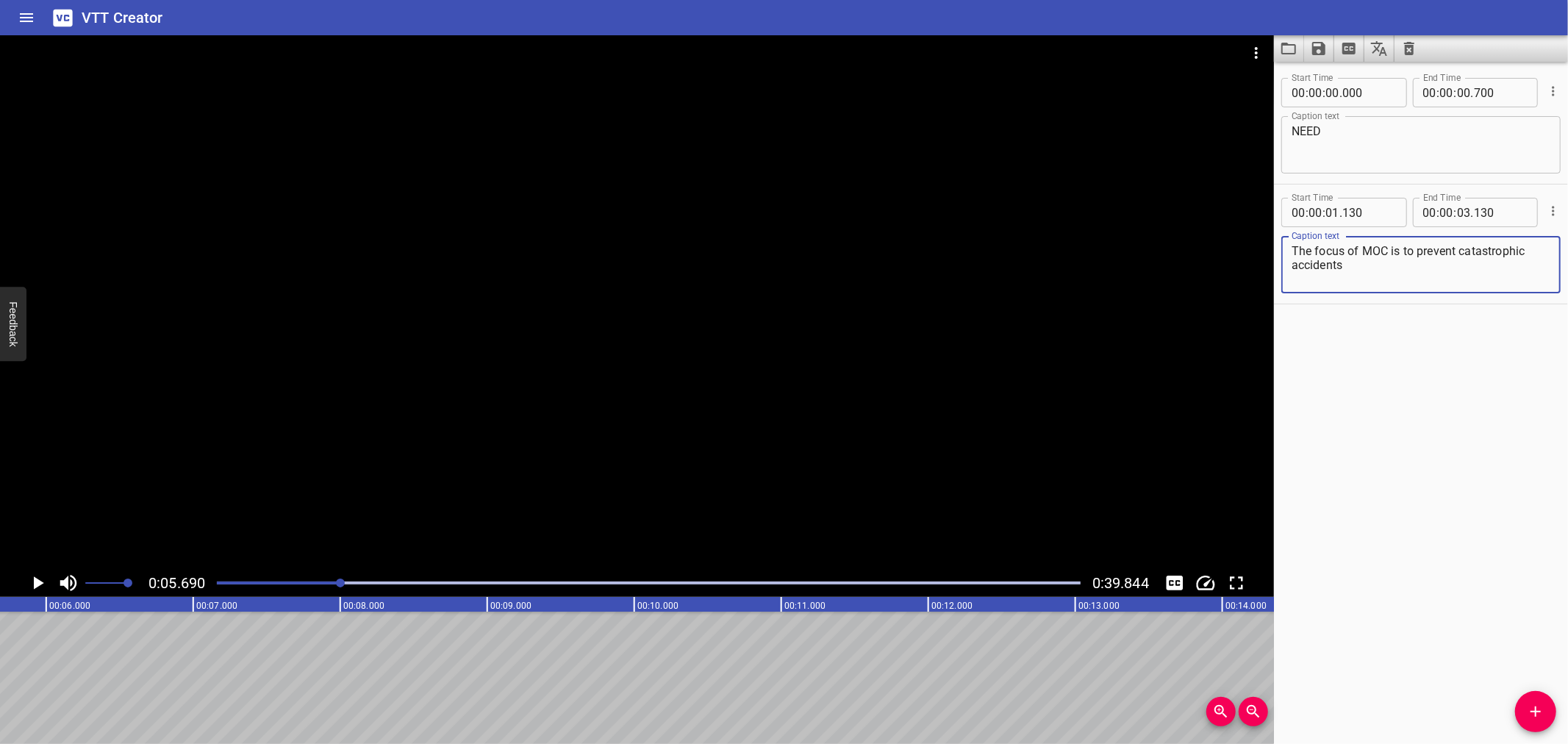
type textarea "The focus of MOC is to prevent catastrophic accidents"
click at [1520, 375] on div "Start Time 00 : 00 : 00 . 000 Start Time End Time 00 : 00 : 00 . 700 End Time C…" at bounding box center [1421, 402] width 294 height 681
drag, startPoint x: 1520, startPoint y: 375, endPoint x: 1455, endPoint y: 211, distance: 176.4
click at [1455, 211] on div "Start Time 00 : 00 : 00 . 000 Start Time End Time 00 : 00 : 00 . 700 End Time C…" at bounding box center [1421, 402] width 294 height 681
click at [1457, 211] on input "number" at bounding box center [1464, 212] width 14 height 29
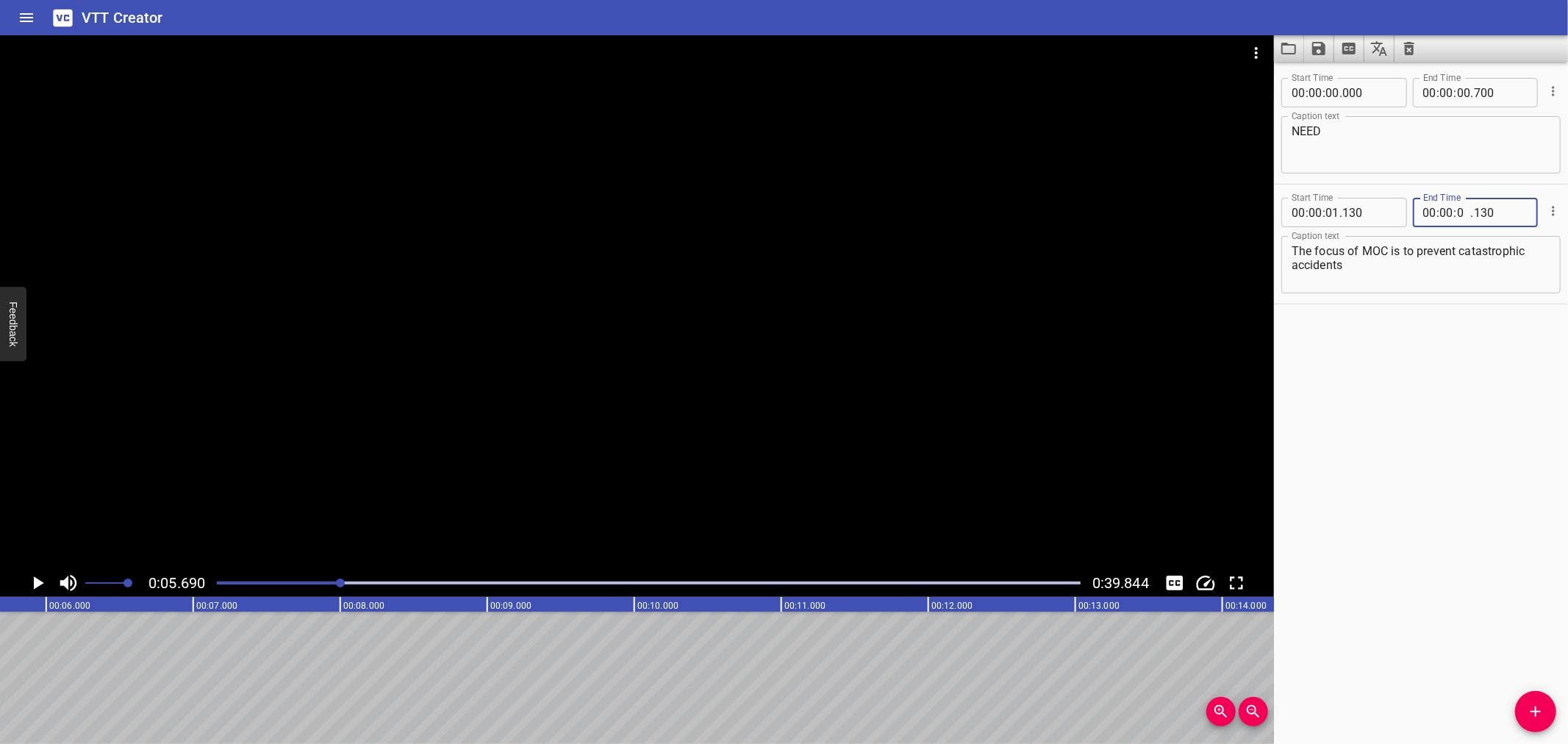
type input "05"
type input "690"
click at [1522, 715] on span "Add Cue" at bounding box center [1535, 711] width 41 height 18
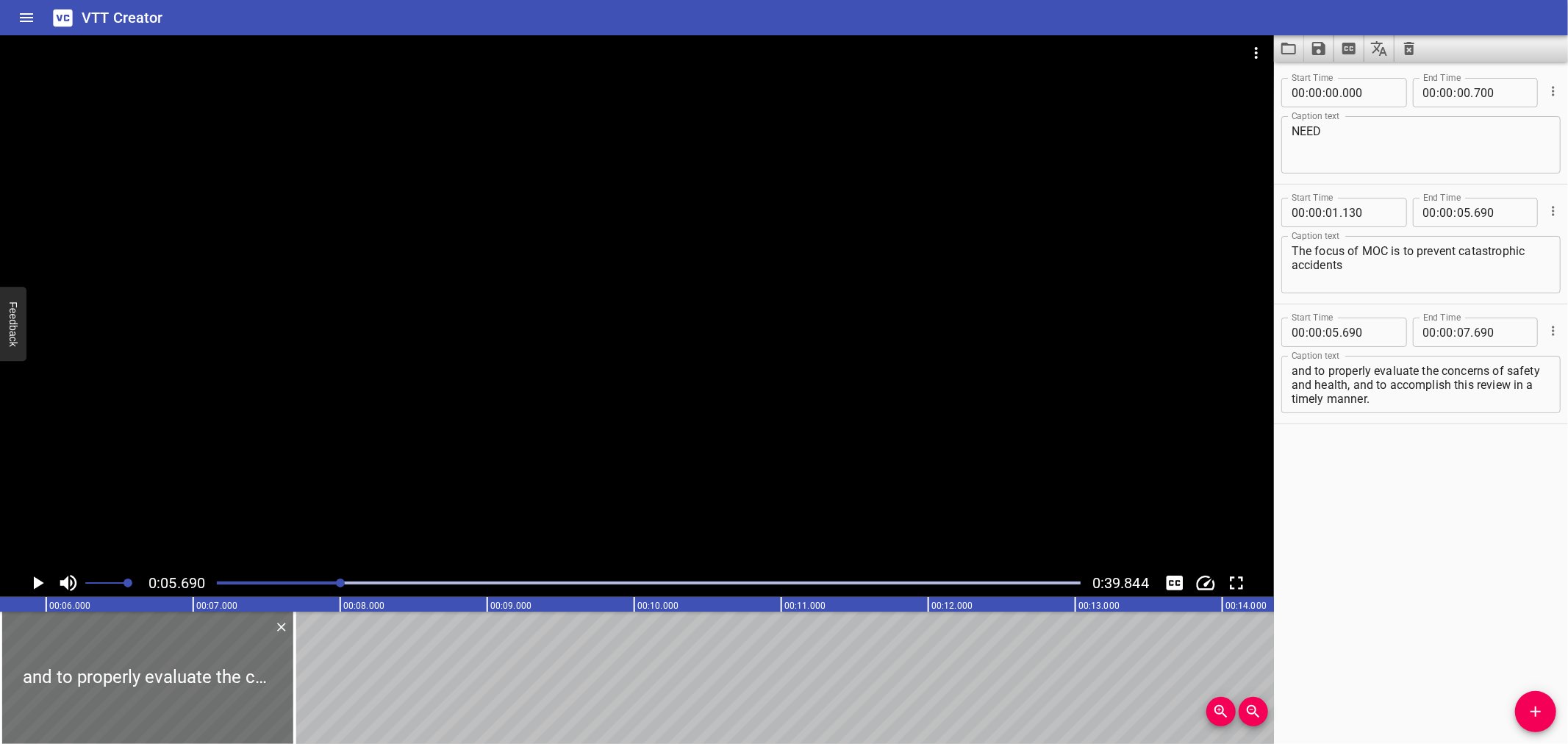
click at [563, 395] on div at bounding box center [637, 301] width 1274 height 534
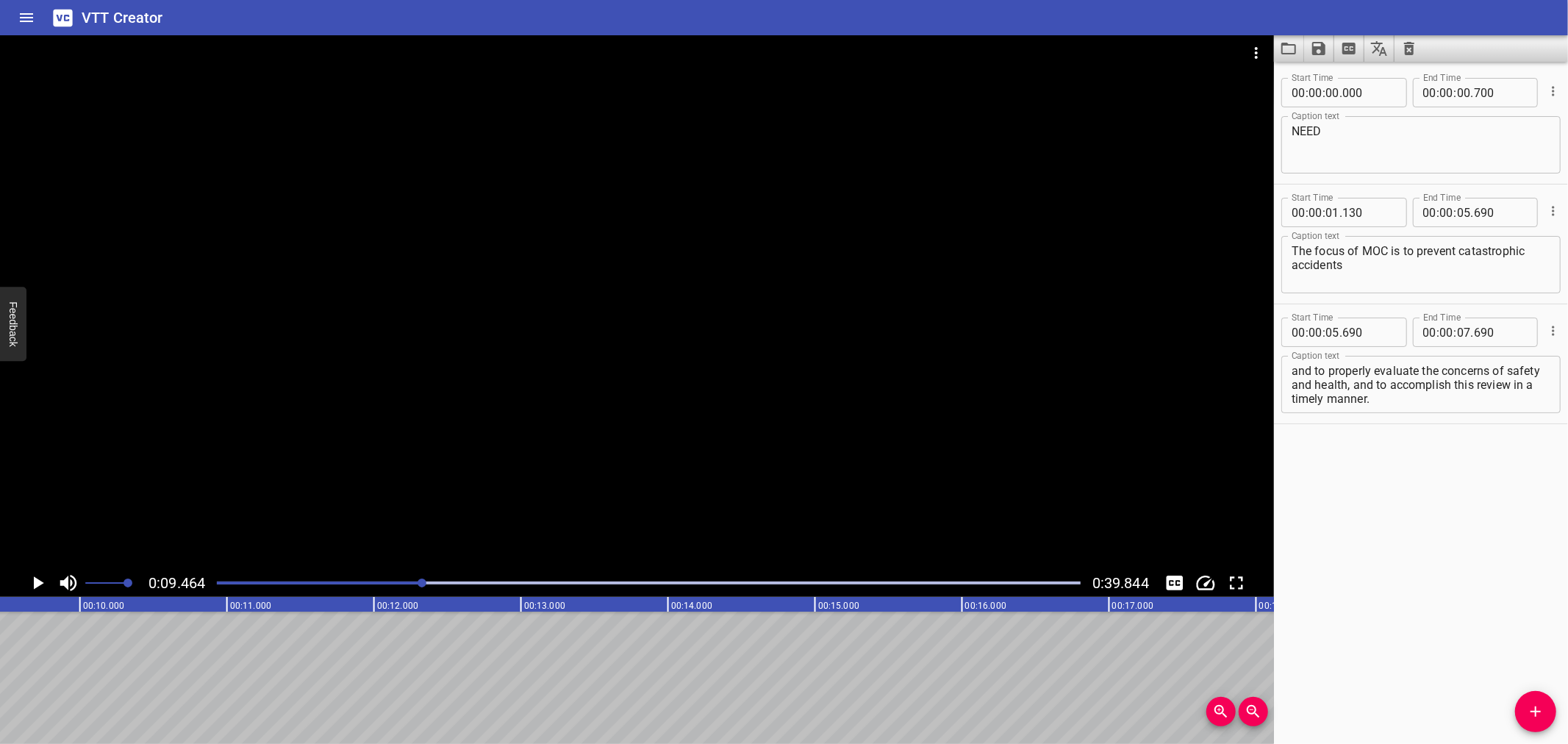
scroll to position [0, 1391]
drag, startPoint x: 1388, startPoint y: 384, endPoint x: 1507, endPoint y: 440, distance: 131.5
click at [1507, 440] on div "Start Time 00 : 00 : 00 . 000 Start Time End Time 00 : 00 : 00 . 700 End Time C…" at bounding box center [1421, 402] width 294 height 681
type textarea "and to properly evaluate the concerns of safety and health,"
click at [1457, 342] on input "number" at bounding box center [1464, 332] width 14 height 29
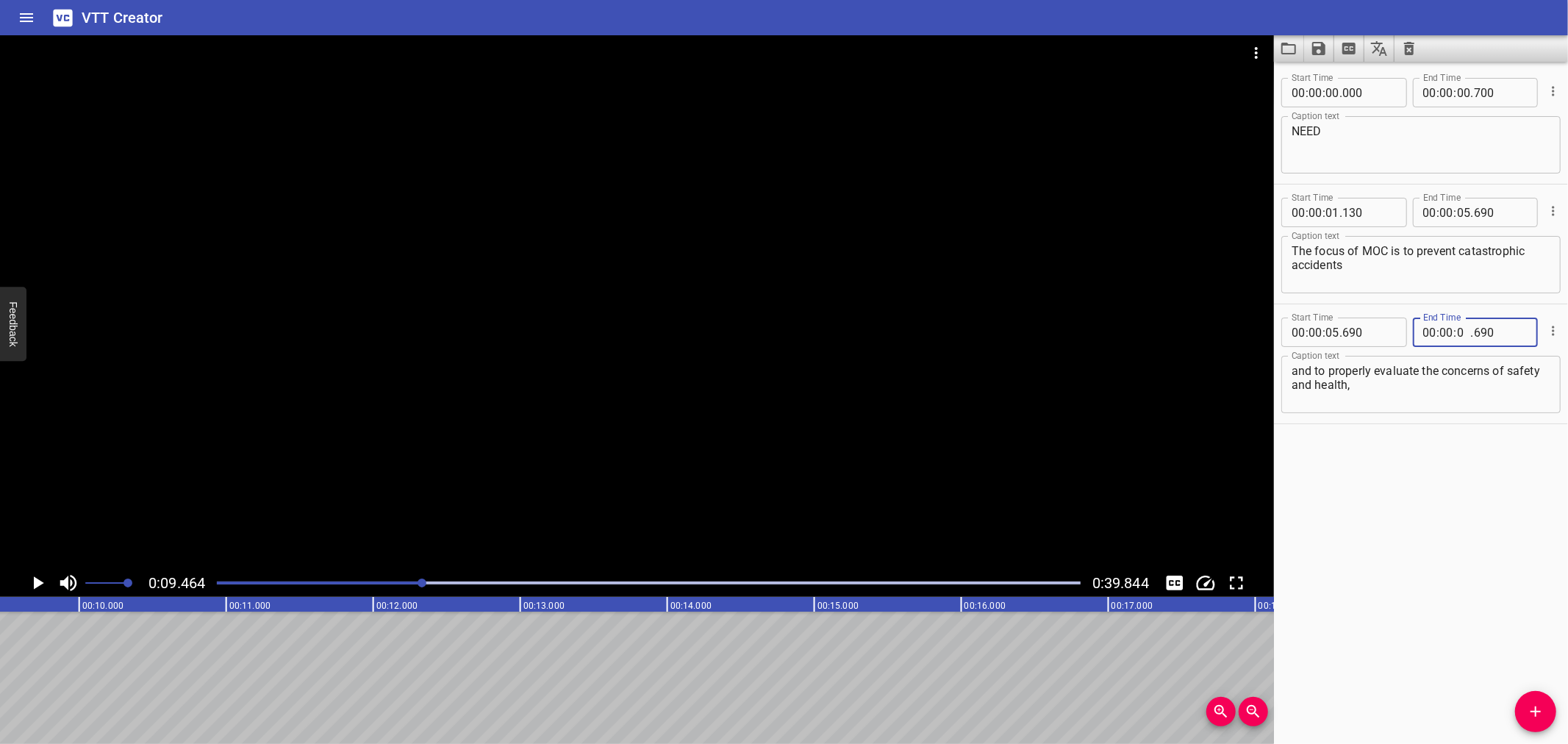
type input "09"
type input "464"
click at [1533, 705] on icon "Add Cue" at bounding box center [1535, 711] width 18 height 18
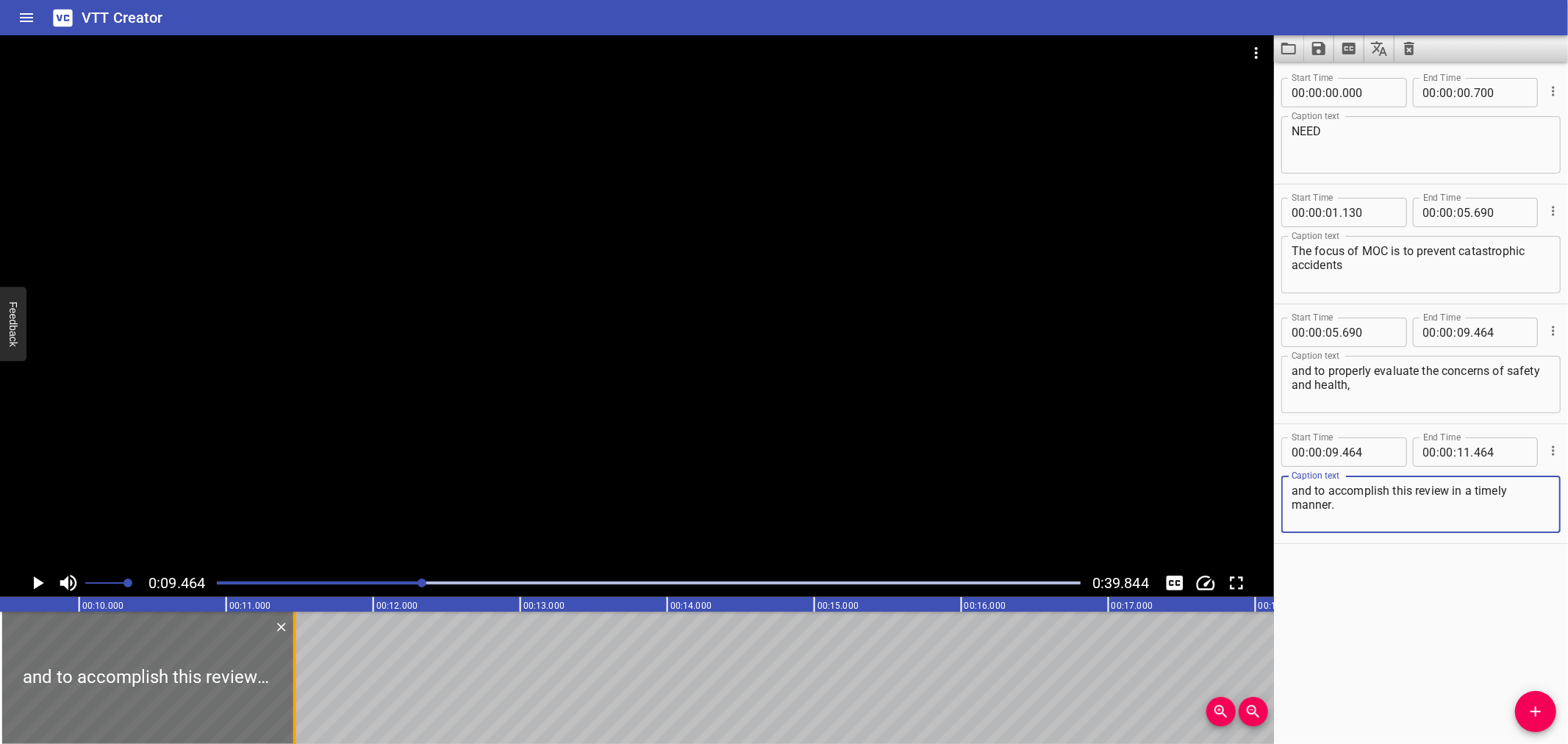
type textarea "and to accomplish this review in a timely manner."
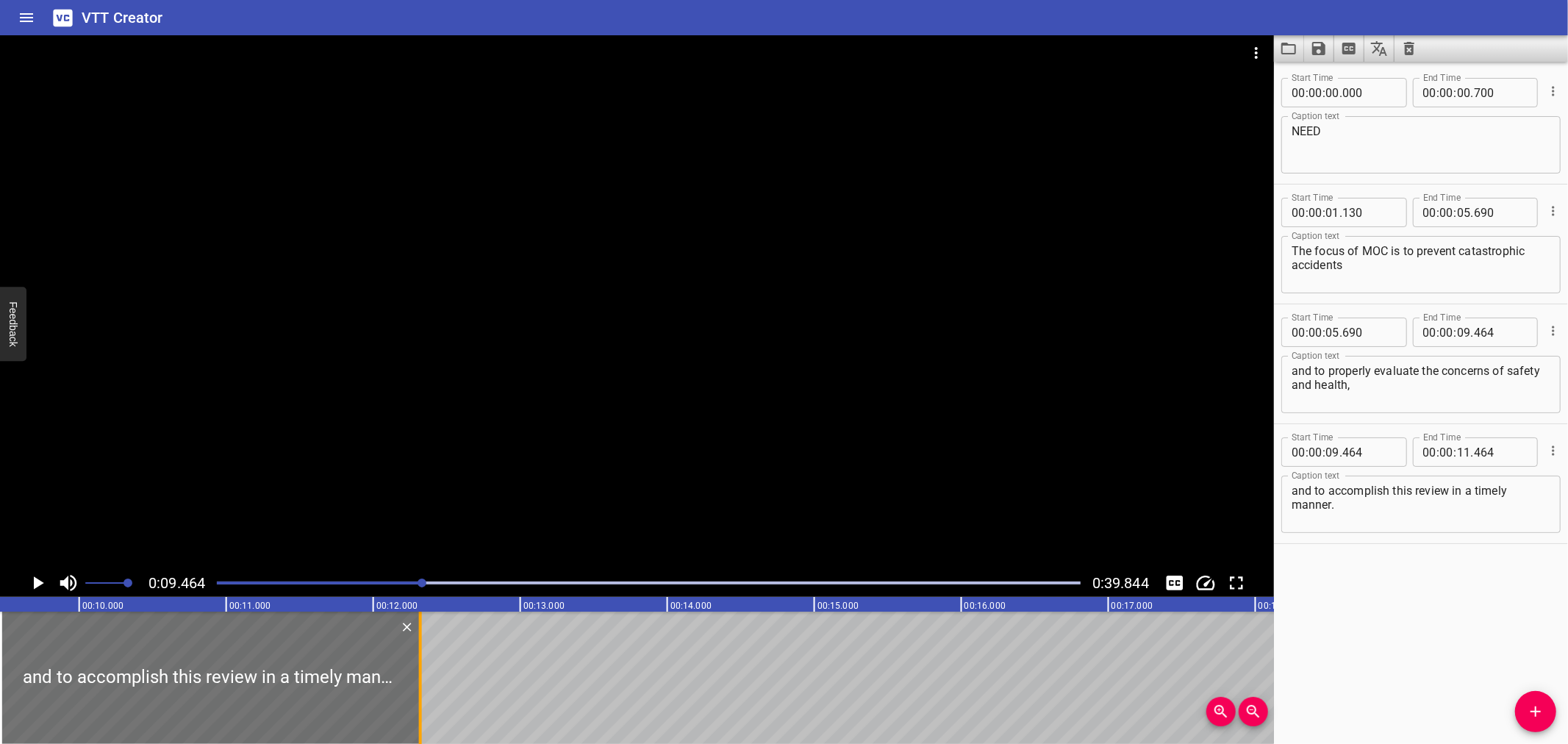
drag, startPoint x: 292, startPoint y: 666, endPoint x: 417, endPoint y: 681, distance: 125.9
click at [419, 681] on div at bounding box center [420, 678] width 3 height 133
type input "12"
type input "319"
click at [432, 499] on div at bounding box center [637, 301] width 1274 height 534
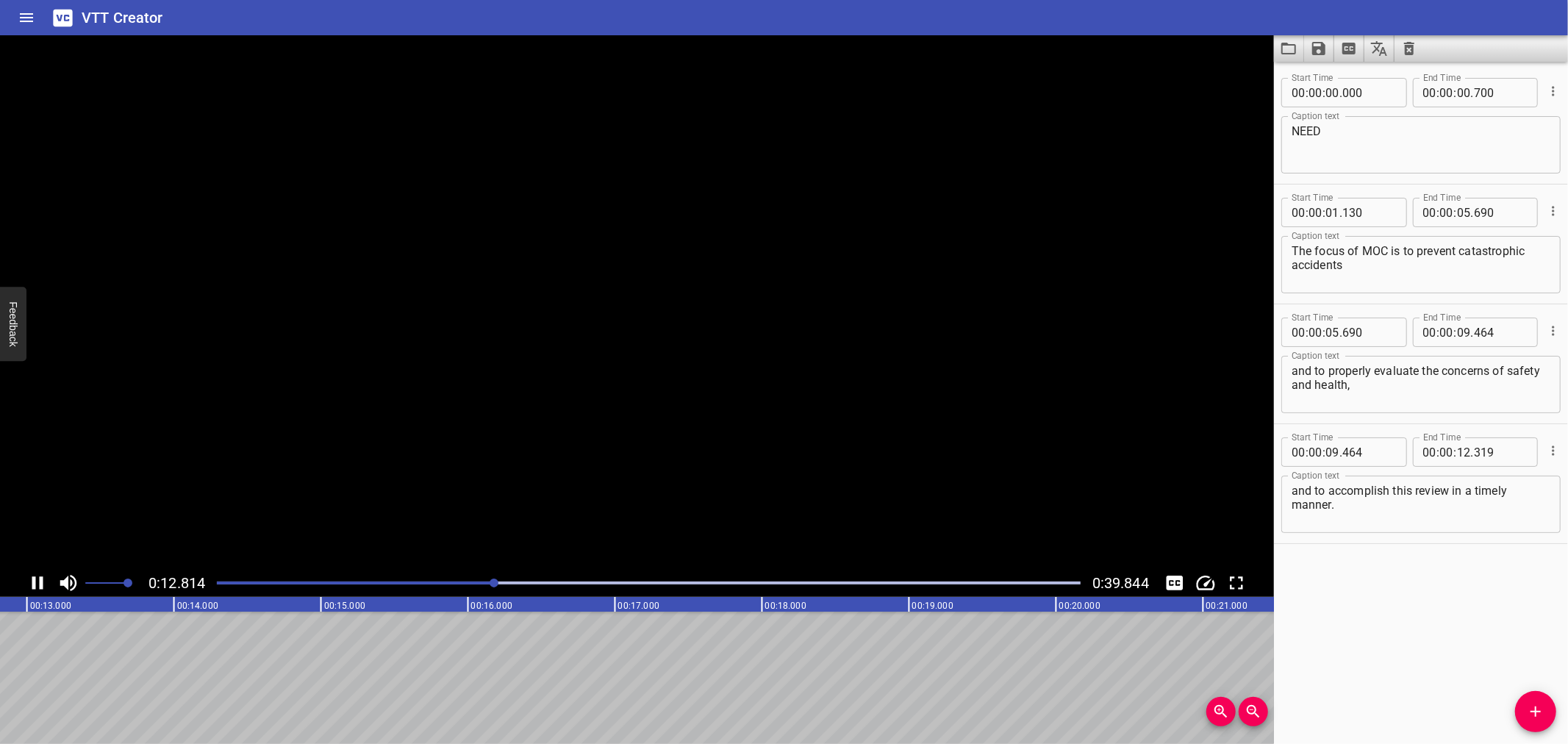
click at [432, 499] on video at bounding box center [637, 301] width 1274 height 534
click at [507, 580] on div at bounding box center [648, 583] width 882 height 21
click at [474, 580] on div at bounding box center [648, 583] width 882 height 21
click at [481, 487] on div at bounding box center [637, 301] width 1274 height 534
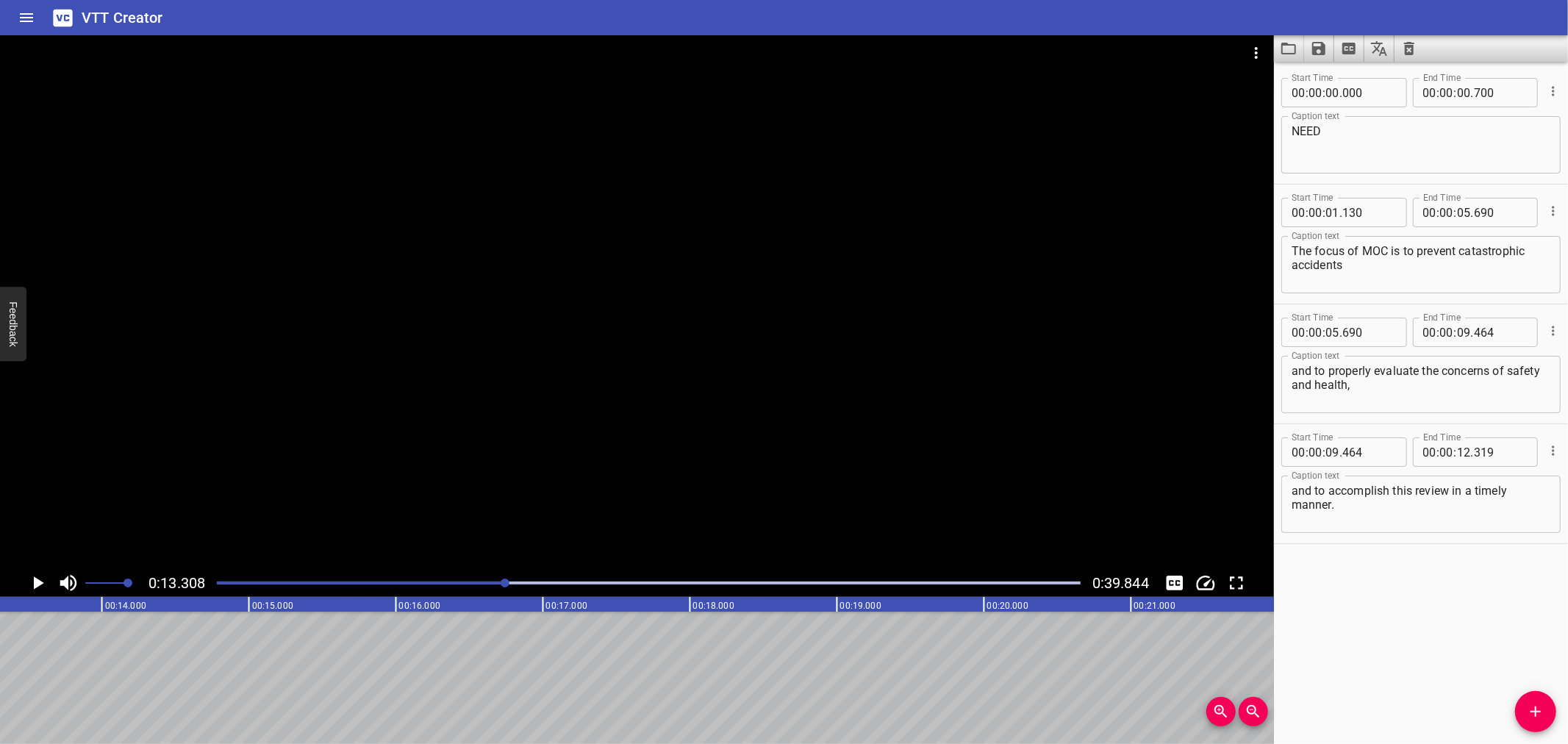
click at [464, 584] on div "Play progress" at bounding box center [73, 582] width 864 height 3
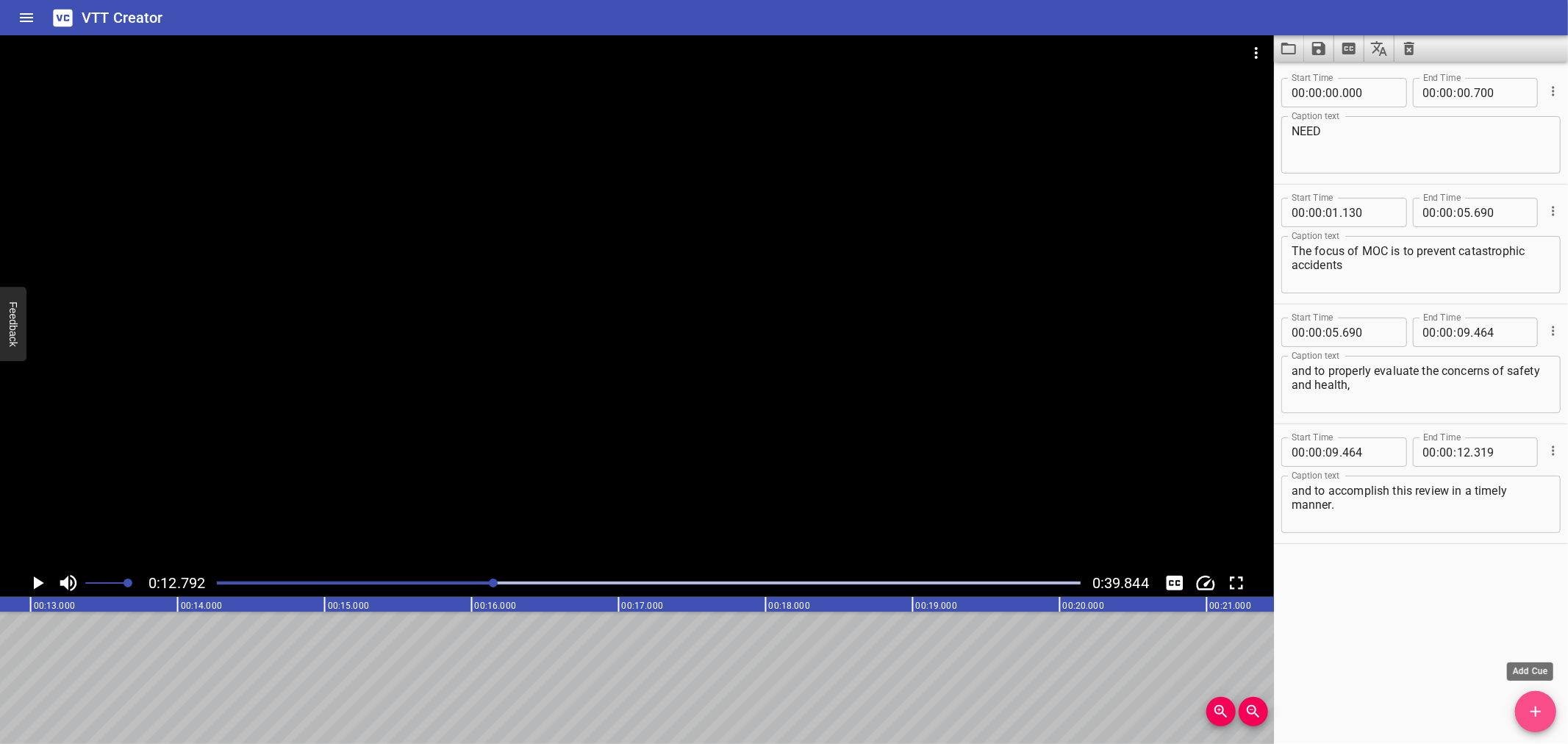
click at [1530, 708] on icon "Add Cue" at bounding box center [1535, 711] width 18 height 18
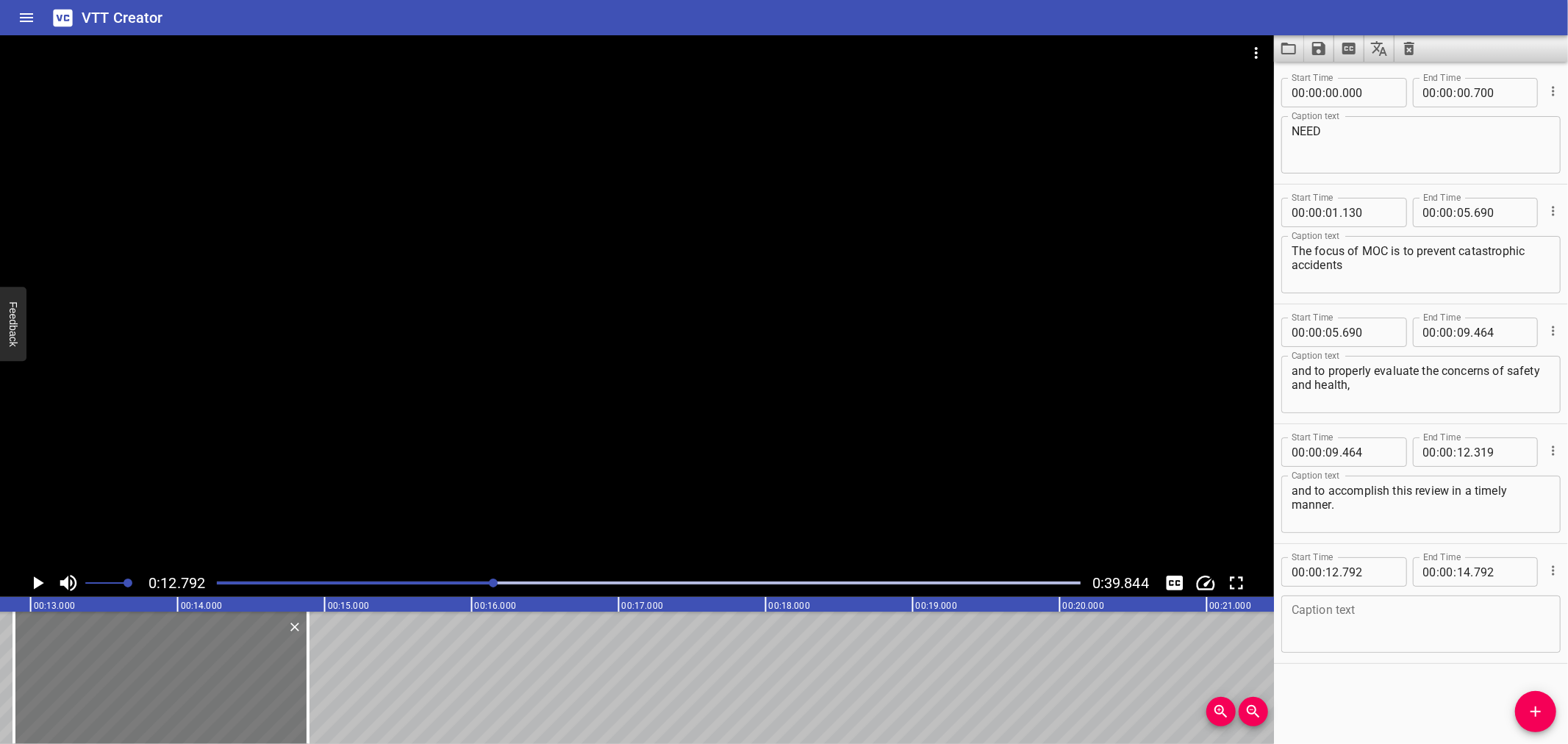
drag, startPoint x: 201, startPoint y: 675, endPoint x: 215, endPoint y: 674, distance: 14.0
click at [215, 674] on div at bounding box center [161, 678] width 294 height 133
type input "887"
click at [1359, 614] on textarea at bounding box center [1420, 625] width 259 height 42
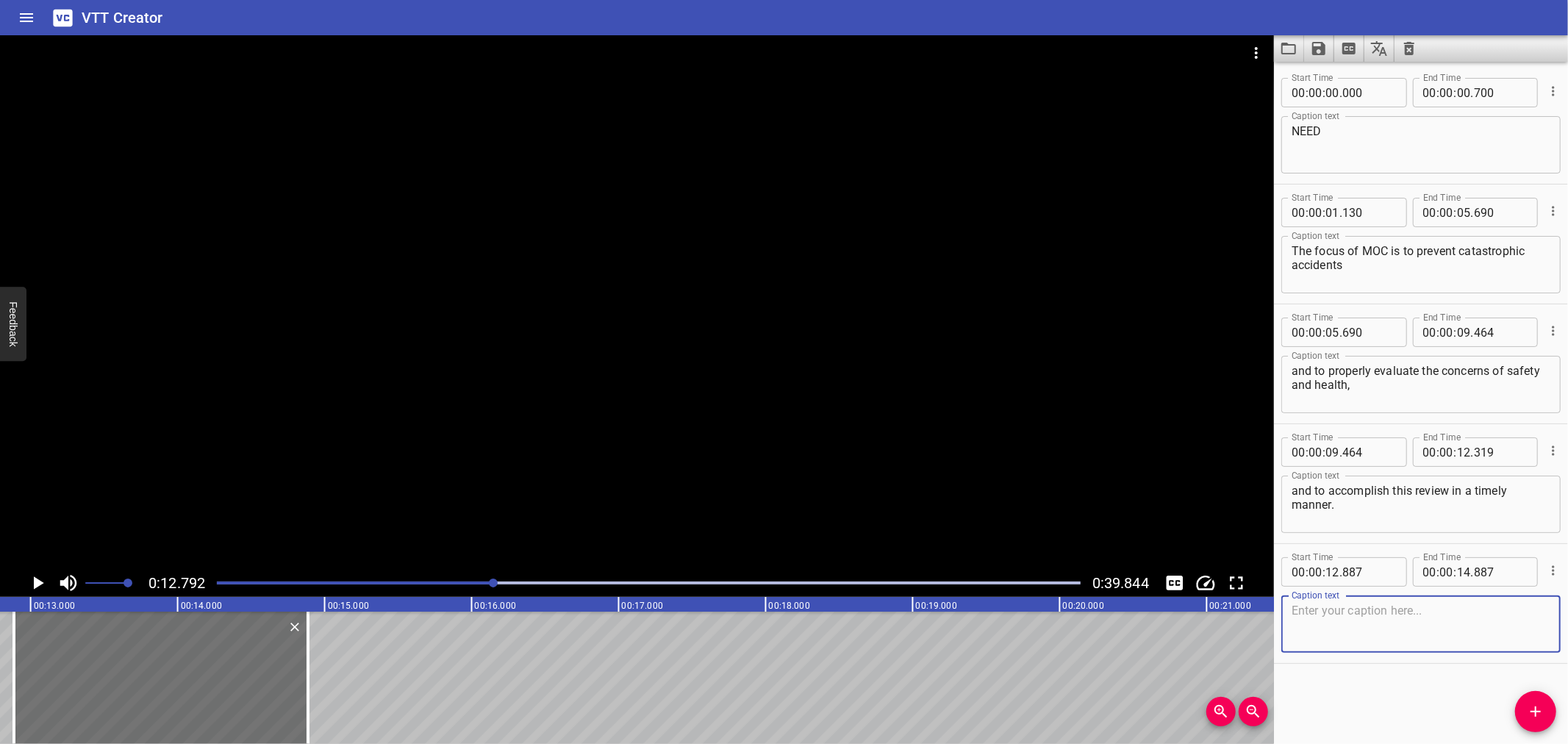
paste textarea "2)80% of all large-Scale accidents in the process industries trace their origin…"
click at [1359, 614] on textarea "2)80% of all large-Scale accidents in the process industries trace their origin…" at bounding box center [1420, 625] width 259 height 42
drag, startPoint x: 1359, startPoint y: 614, endPoint x: 854, endPoint y: 439, distance: 534.5
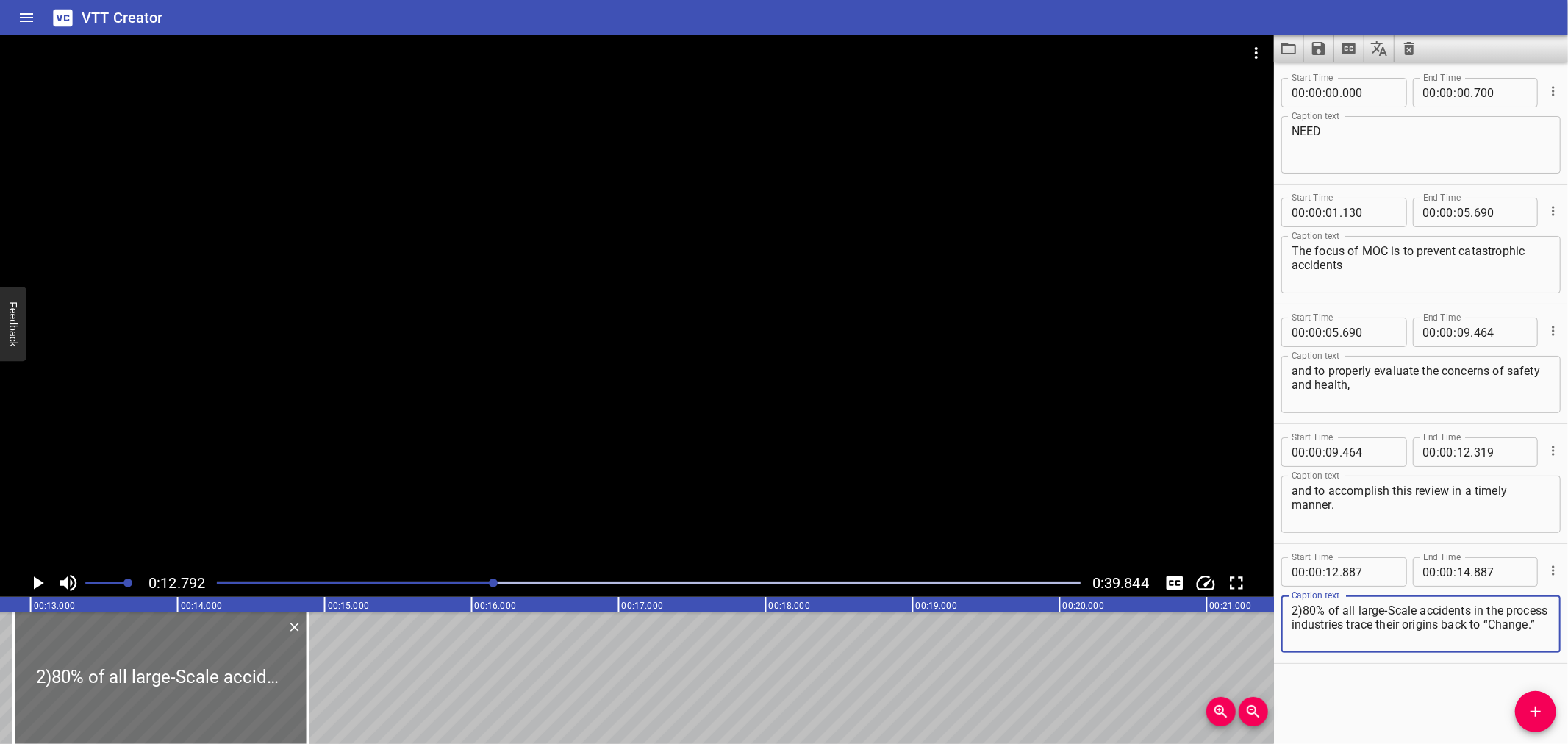
click at [854, 439] on main "0:12.792 0:39.844 00:00.000 00:01.000 00:02.000 00:03.000 00:04.000 00:05.000 0…" at bounding box center [784, 389] width 1568 height 708
click at [649, 390] on div at bounding box center [637, 301] width 1274 height 534
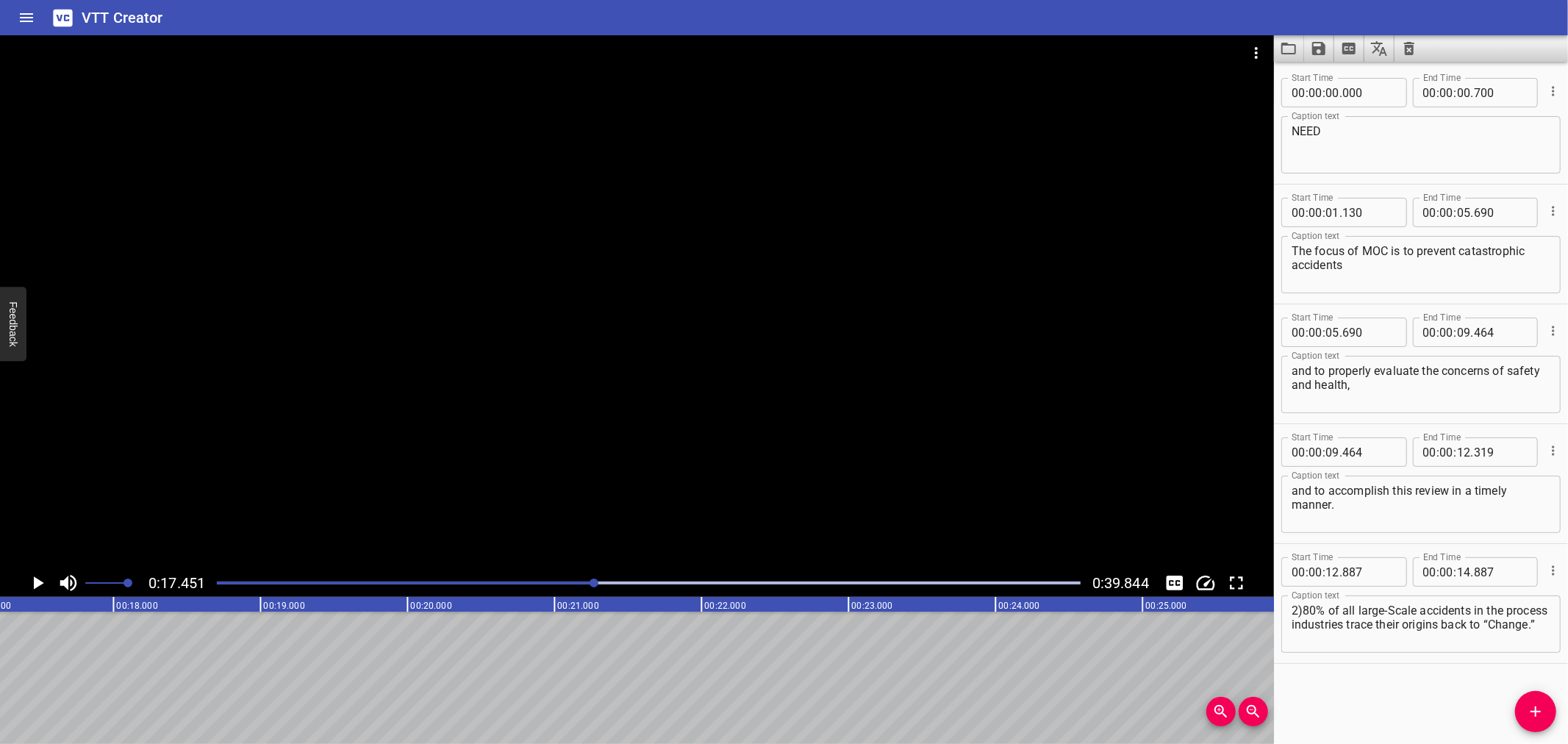
scroll to position [0, 2565]
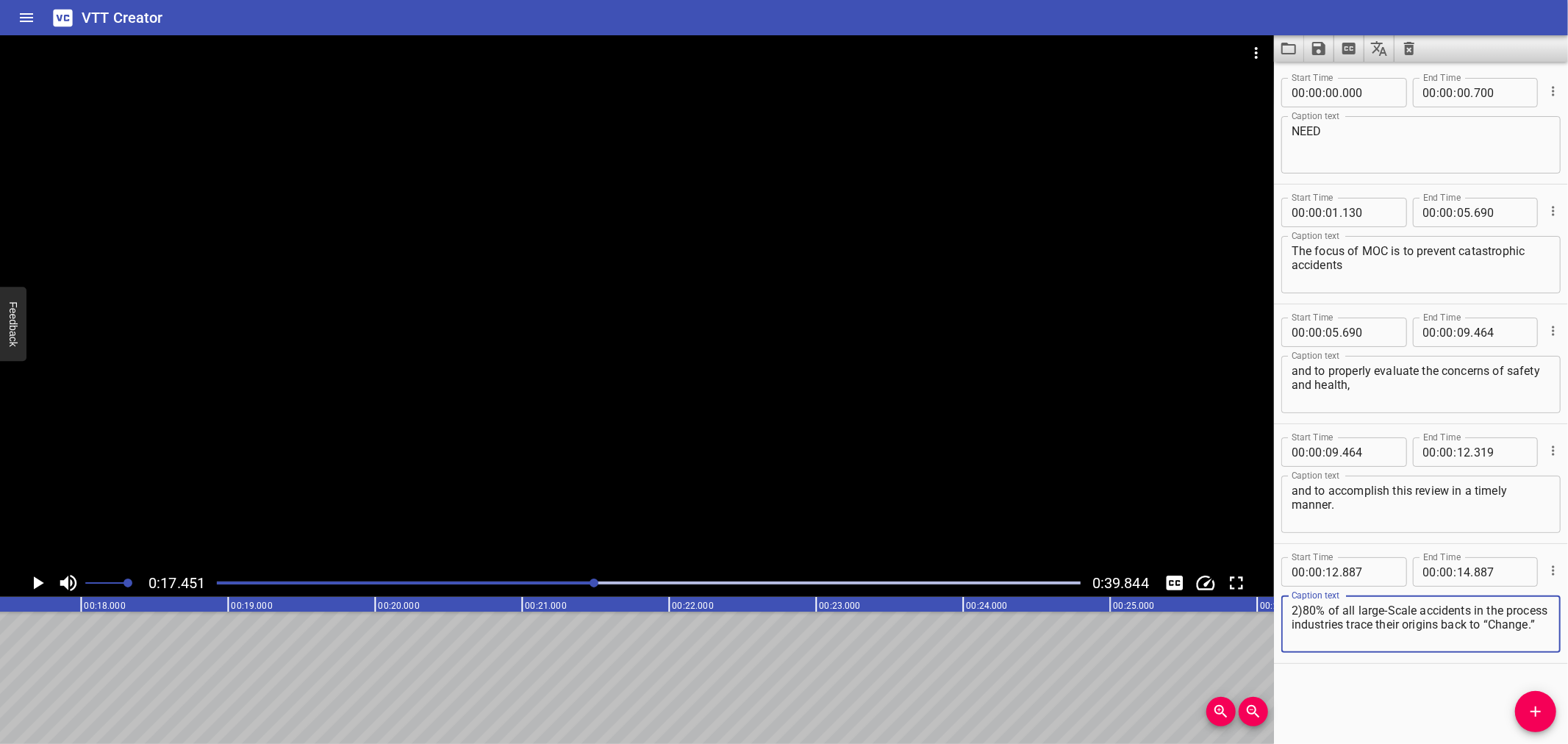
click at [1304, 608] on textarea "2)80% of all large-Scale accidents in the process industries trace their origin…" at bounding box center [1420, 625] width 259 height 42
drag, startPoint x: 1390, startPoint y: 623, endPoint x: 1401, endPoint y: 672, distance: 50.2
click at [1401, 672] on div "Start Time 00 : 00 : 00 . 000 Start Time End Time 00 : 00 : 00 . 700 End Time C…" at bounding box center [1421, 402] width 294 height 681
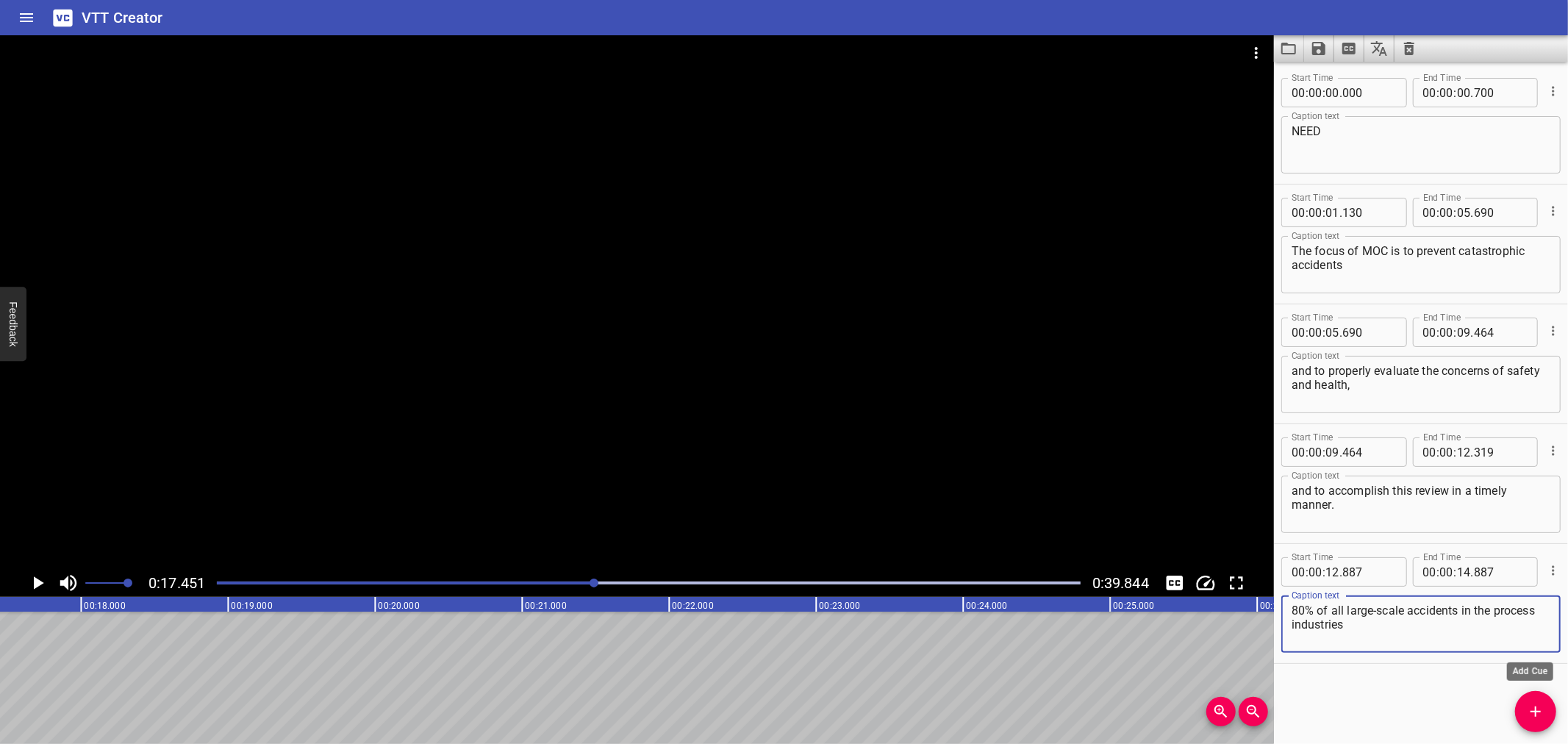
type textarea "80% of all large-scale accidents in the process industries"
click at [1529, 706] on icon "Add Cue" at bounding box center [1535, 711] width 18 height 18
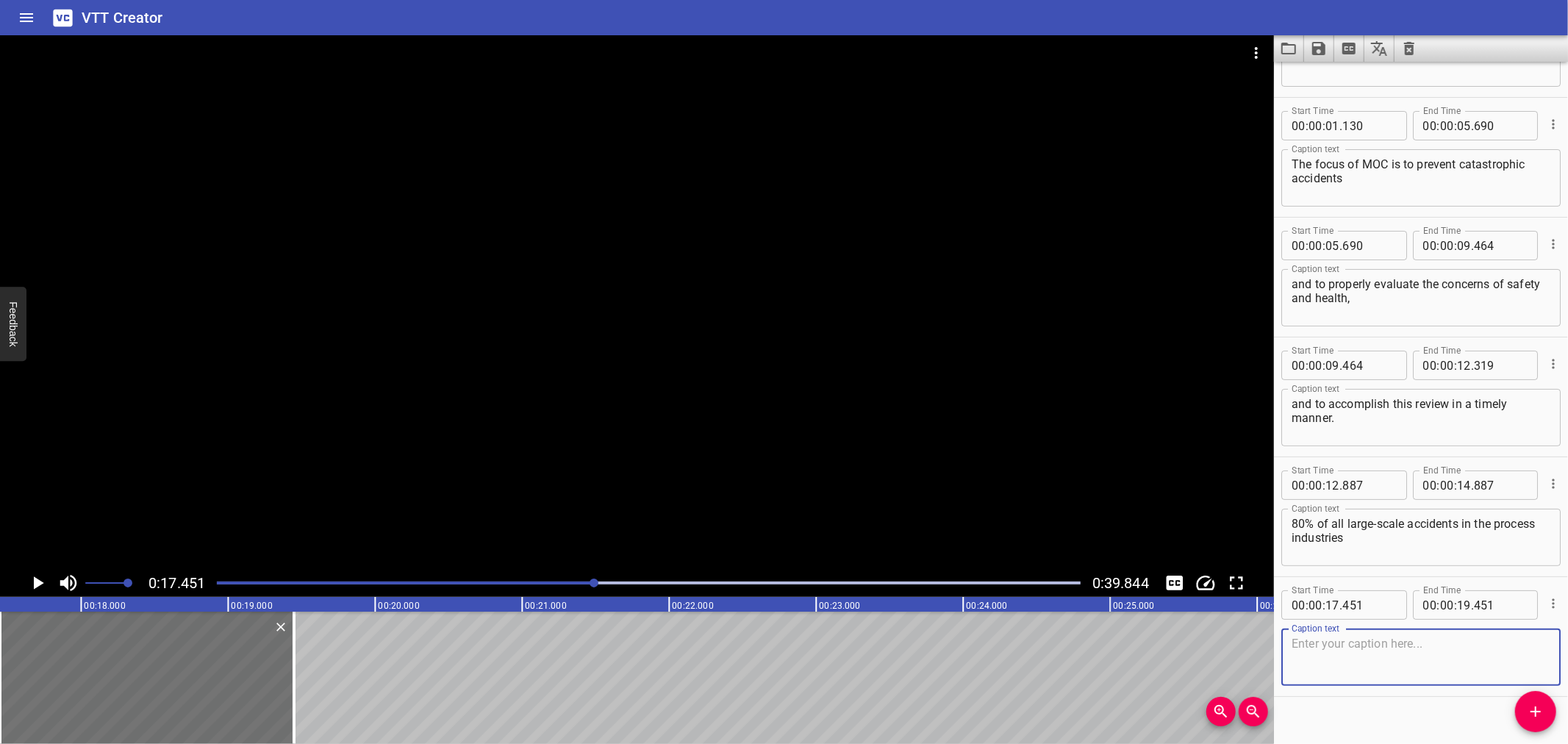
scroll to position [88, 0]
click at [1334, 664] on textarea at bounding box center [1420, 656] width 259 height 42
type textarea "trace their origins back to “Change.”"
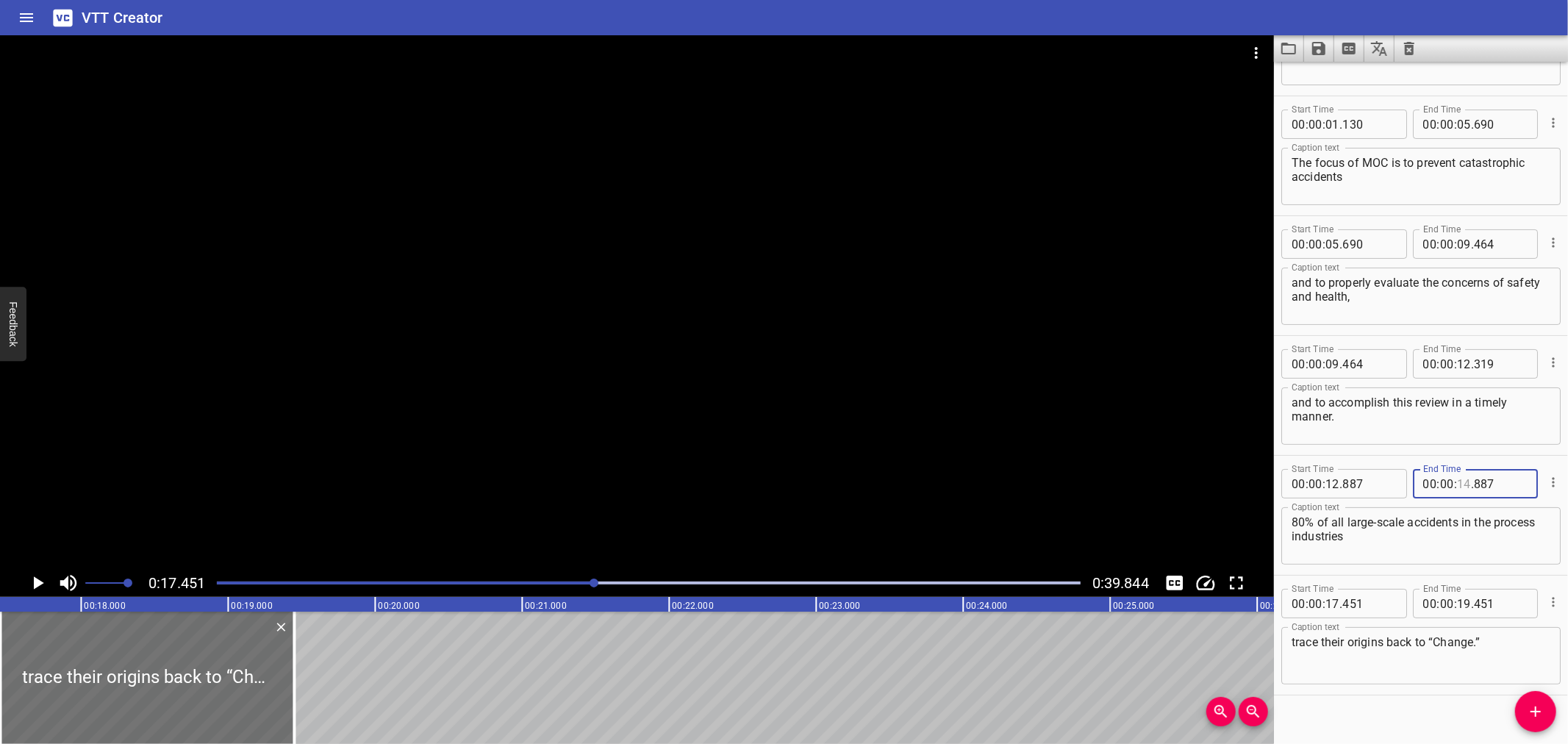
click at [1457, 488] on input "number" at bounding box center [1464, 483] width 14 height 29
type input "17"
type input "451"
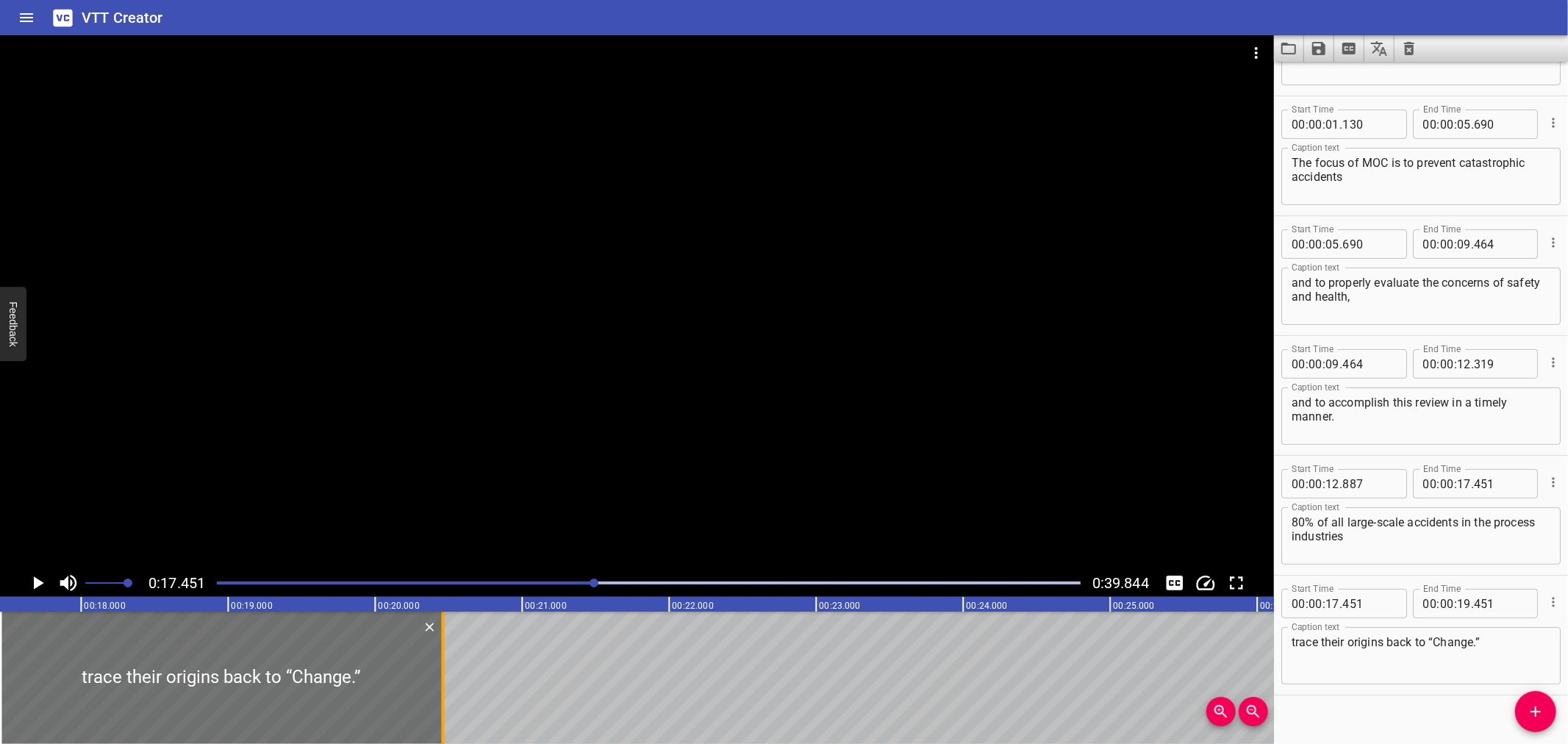
drag, startPoint x: 297, startPoint y: 703, endPoint x: 446, endPoint y: 699, distance: 149.1
click at [446, 699] on div at bounding box center [443, 678] width 15 height 133
type input "20"
type input "461"
click at [541, 503] on div at bounding box center [637, 301] width 1274 height 534
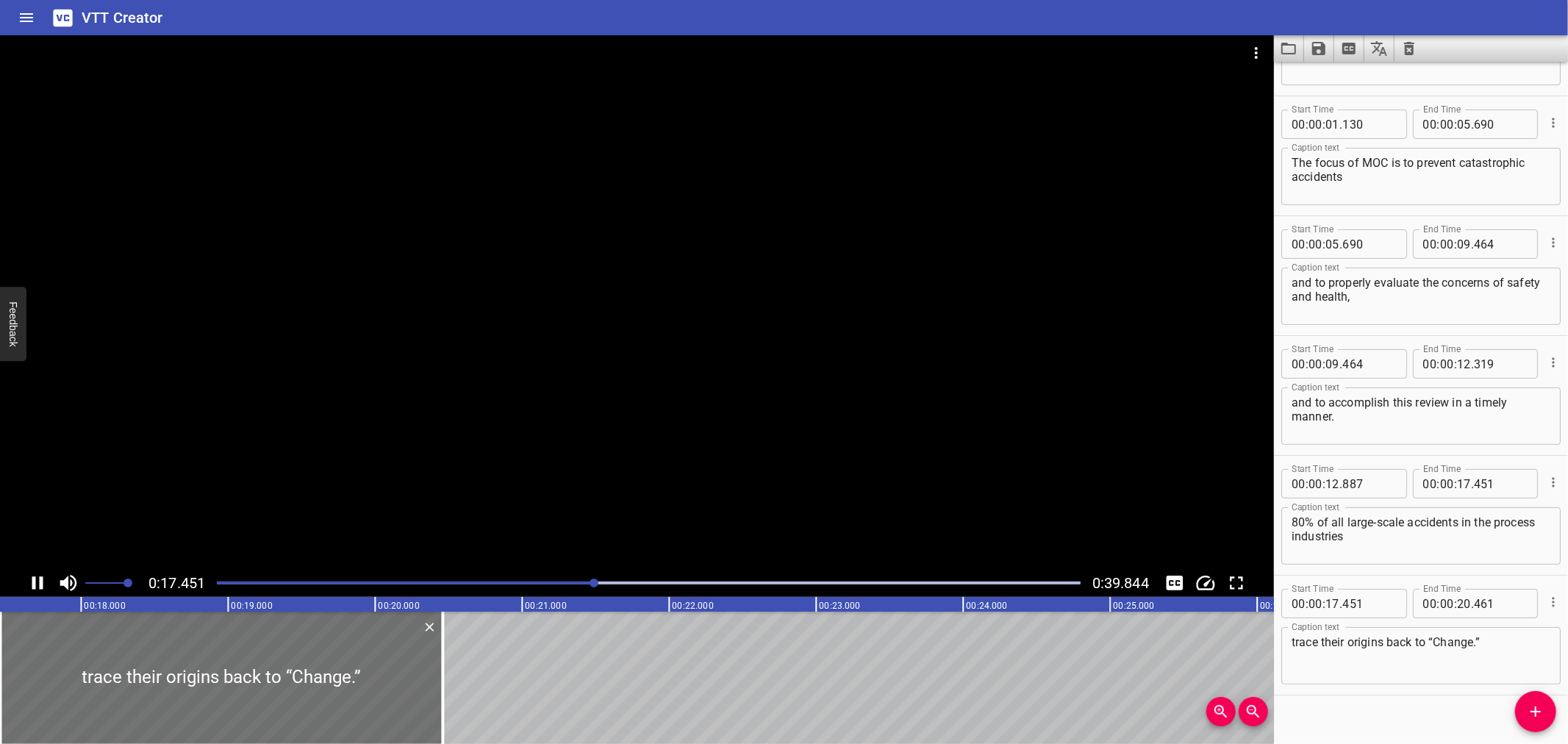
scroll to position [105, 0]
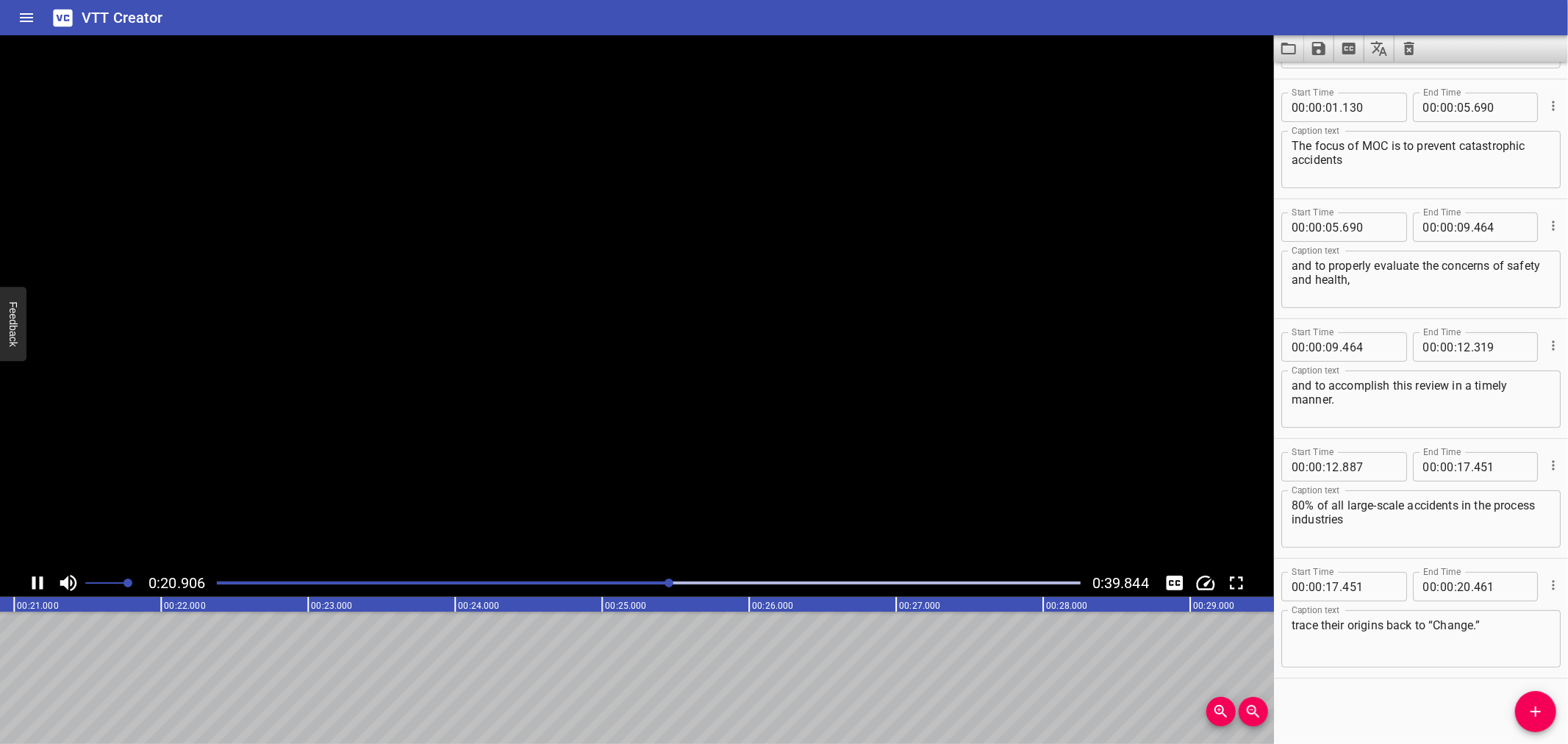
click at [541, 503] on video at bounding box center [637, 301] width 1274 height 534
click at [659, 574] on div at bounding box center [648, 583] width 882 height 21
click at [627, 578] on div at bounding box center [648, 583] width 882 height 21
click at [1538, 717] on icon "Add Cue" at bounding box center [1535, 711] width 18 height 18
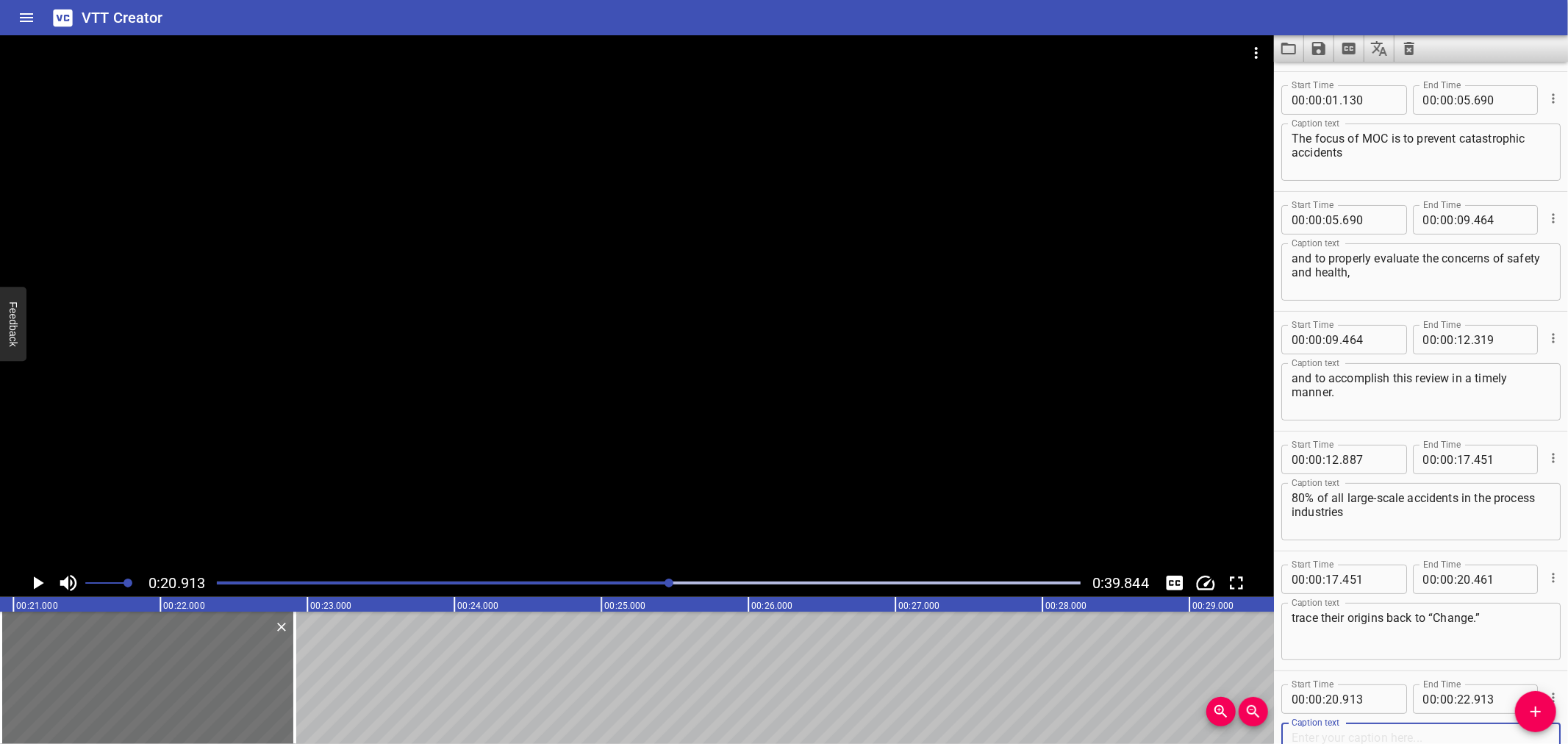
scroll to position [224, 0]
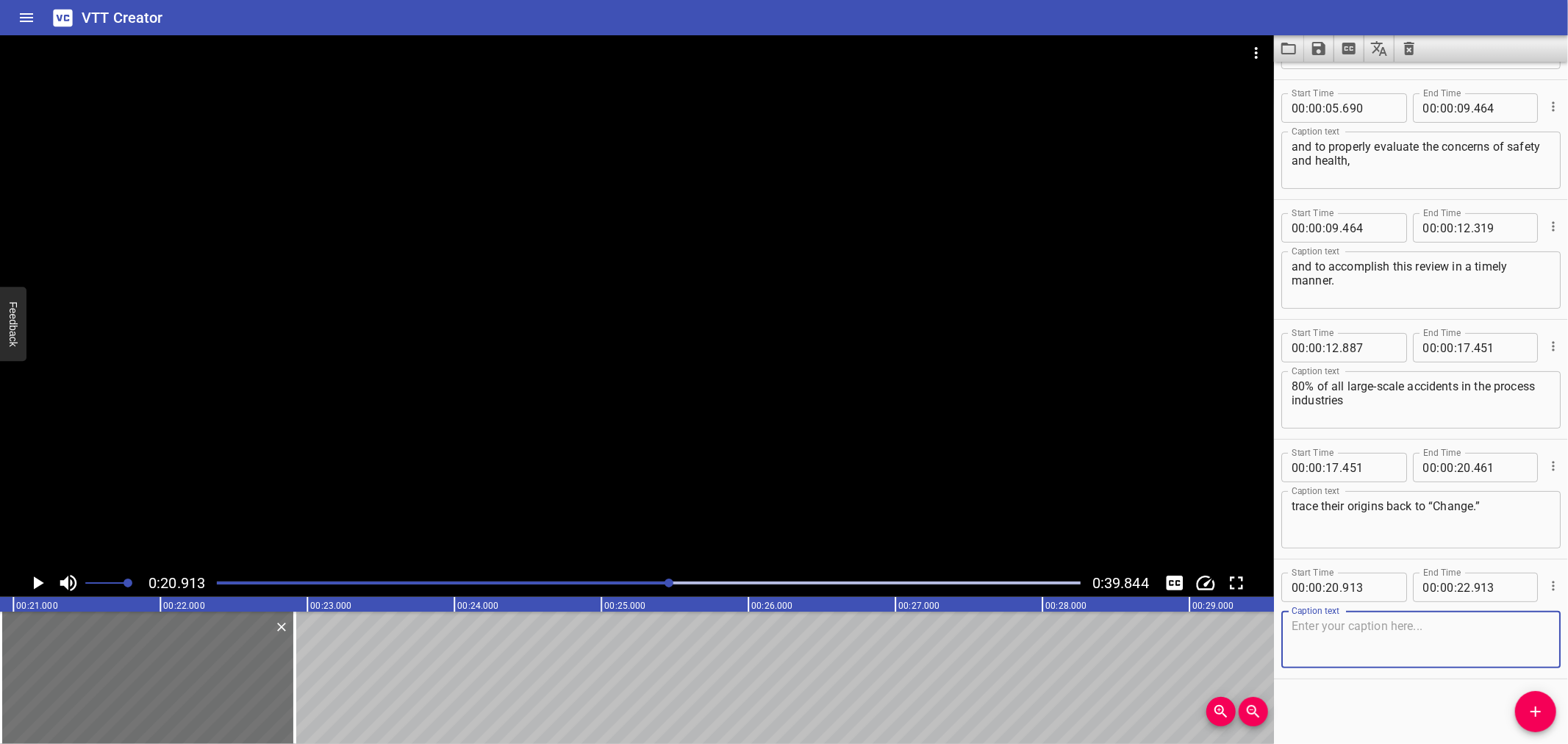
click at [1421, 621] on textarea at bounding box center [1420, 640] width 259 height 42
paste textarea "Change is essential to a company’s survival. One has to be able to continuously…"
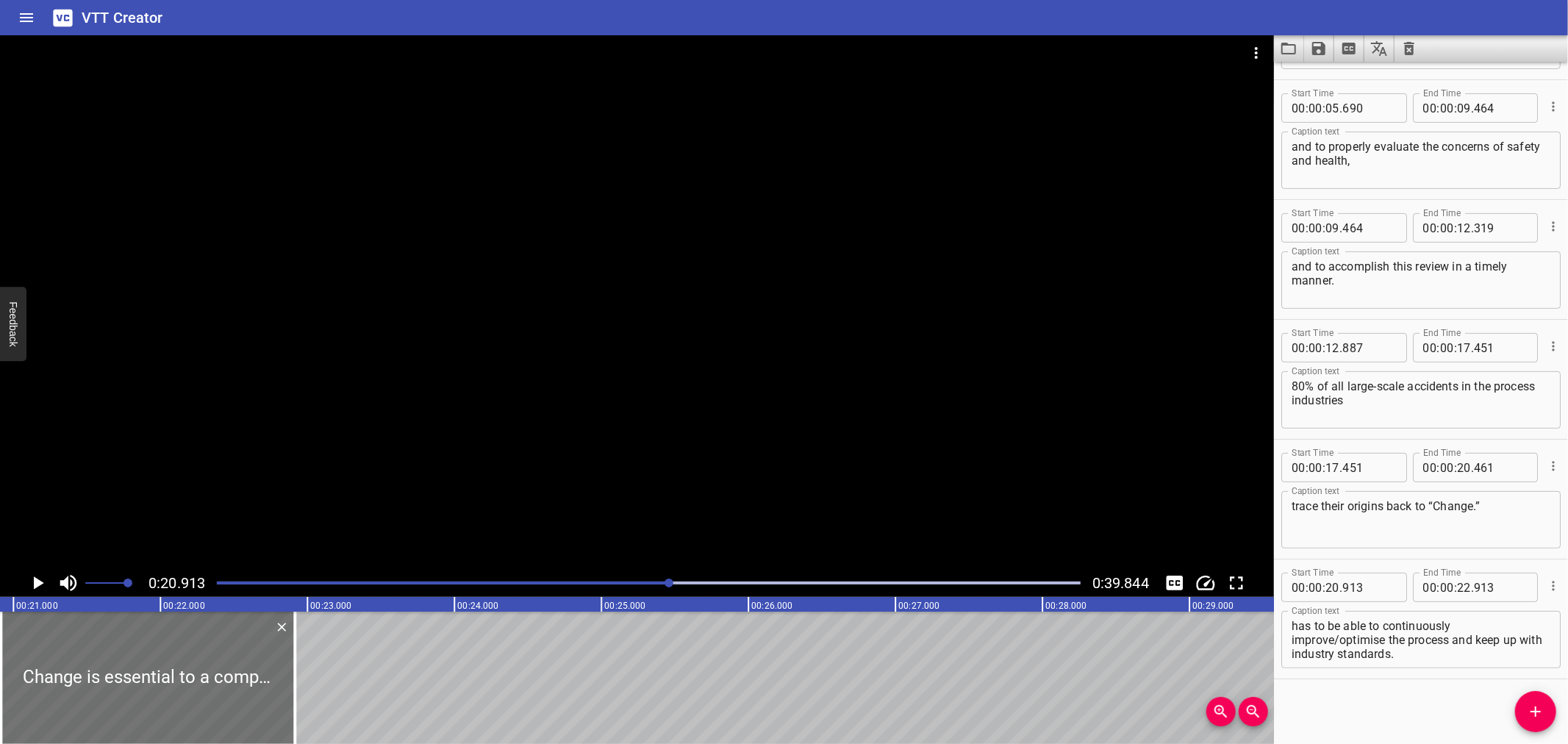
click at [552, 399] on div at bounding box center [637, 301] width 1274 height 534
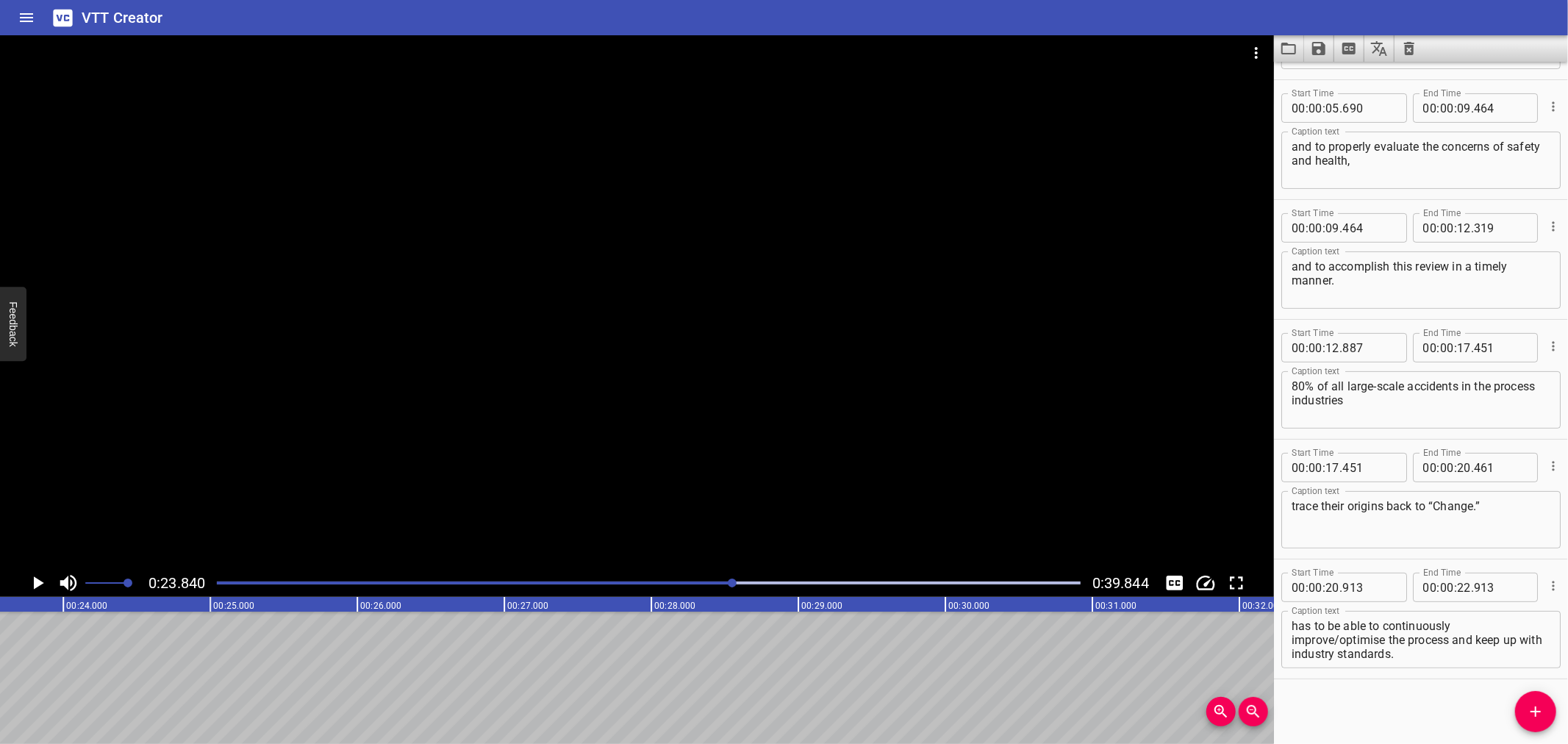
scroll to position [0, 3504]
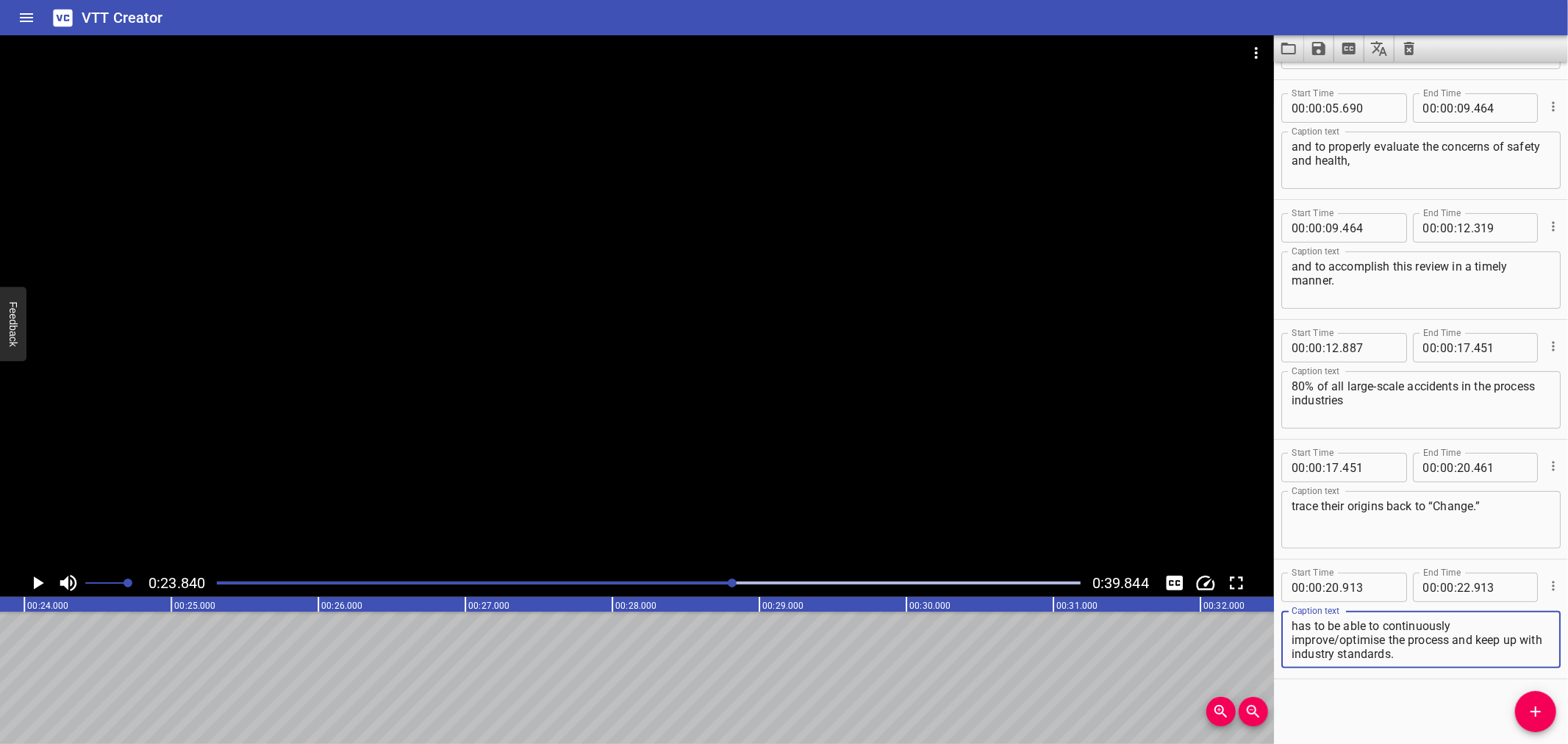
click at [1430, 649] on textarea "Change is essential to a company’s survival. One has to be able to continuously…" at bounding box center [1420, 640] width 259 height 42
drag, startPoint x: 1340, startPoint y: 638, endPoint x: 1567, endPoint y: 716, distance: 240.0
click at [1567, 716] on div "Start Time 00 : 00 : 00 . 000 Start Time End Time 00 : 00 : 00 . 700 End Time C…" at bounding box center [1421, 402] width 294 height 681
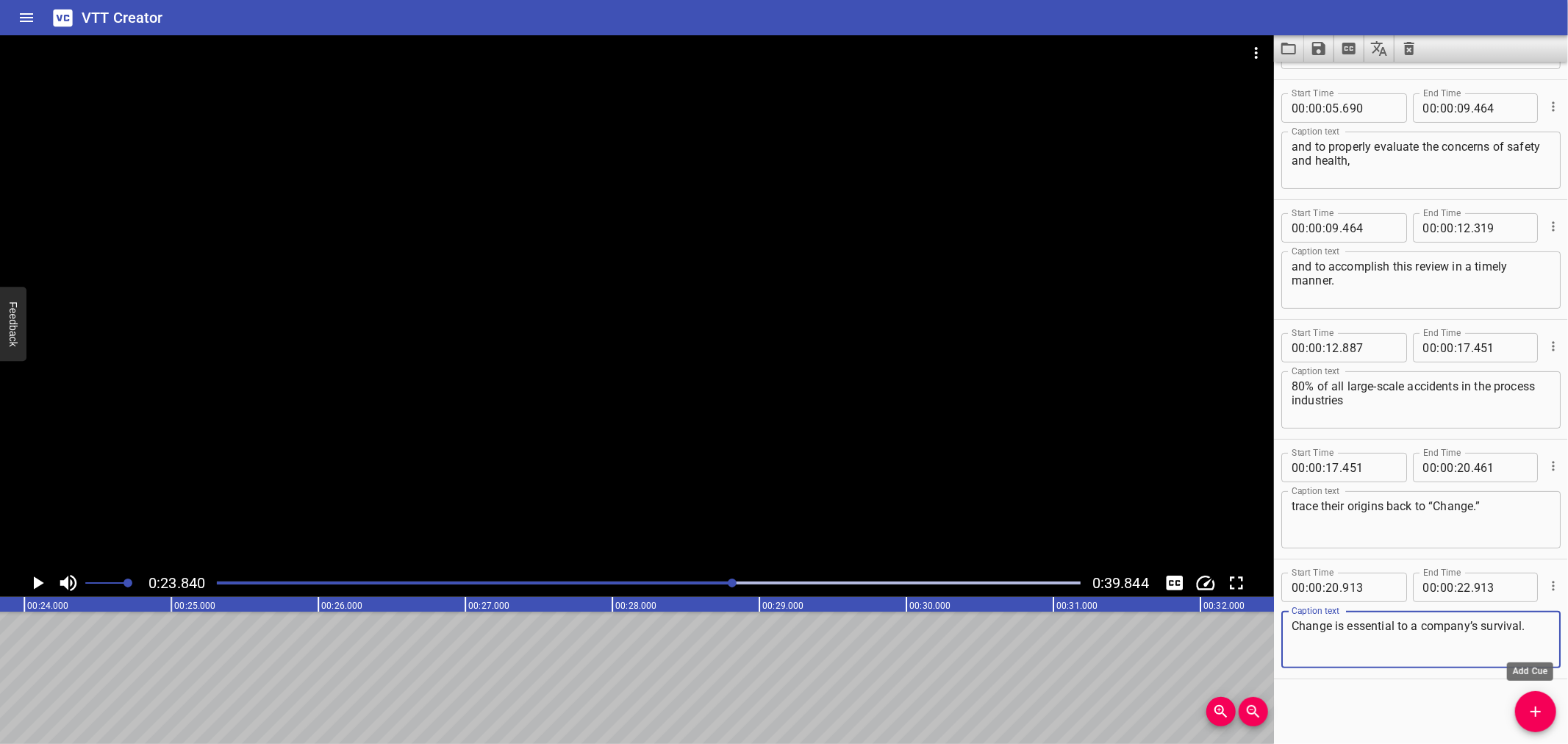
type textarea "Change is essential to a company’s survival."
click at [1532, 699] on button "Add Cue" at bounding box center [1535, 711] width 41 height 41
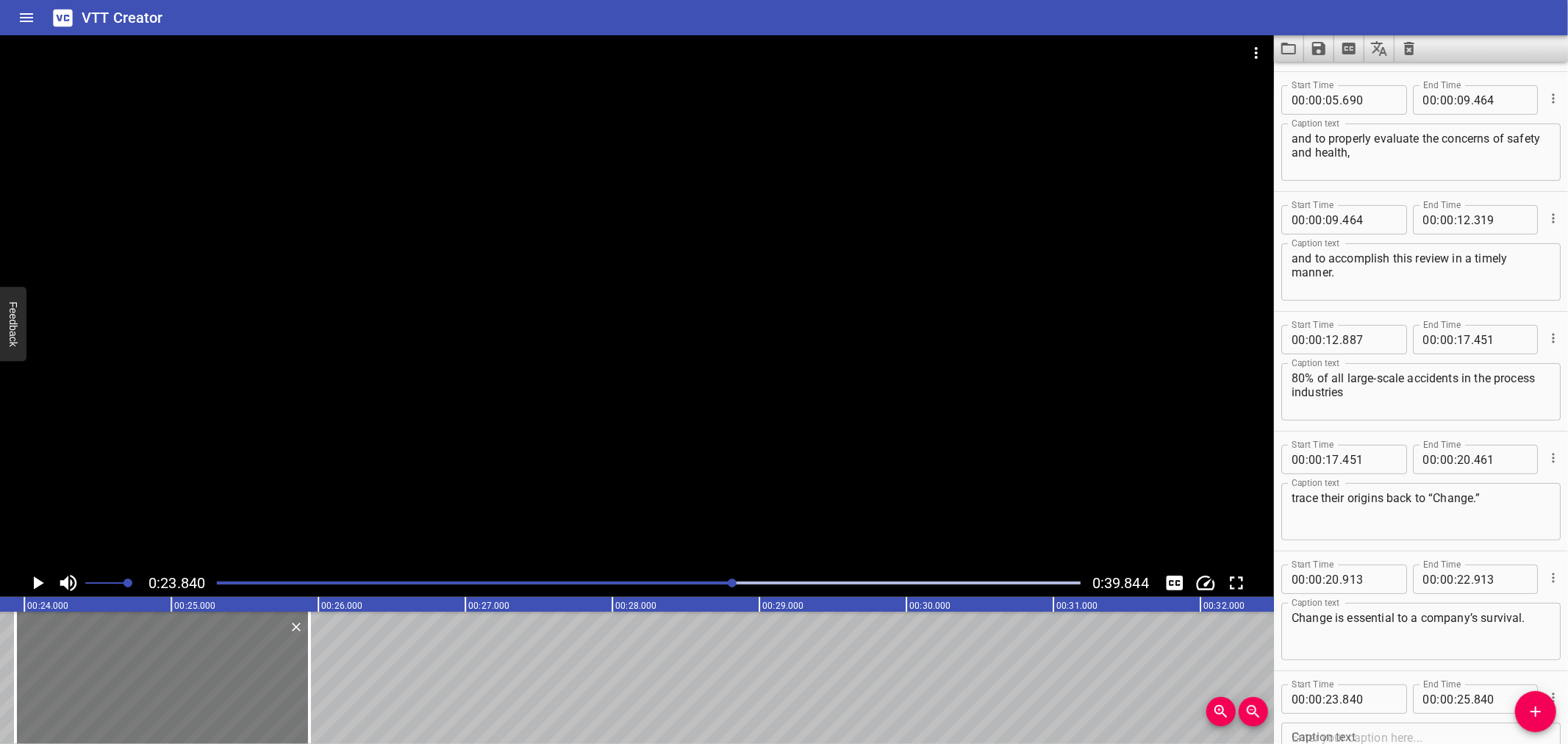
drag, startPoint x: 241, startPoint y: 684, endPoint x: 256, endPoint y: 687, distance: 15.3
click at [256, 687] on div at bounding box center [162, 678] width 294 height 133
type input "940"
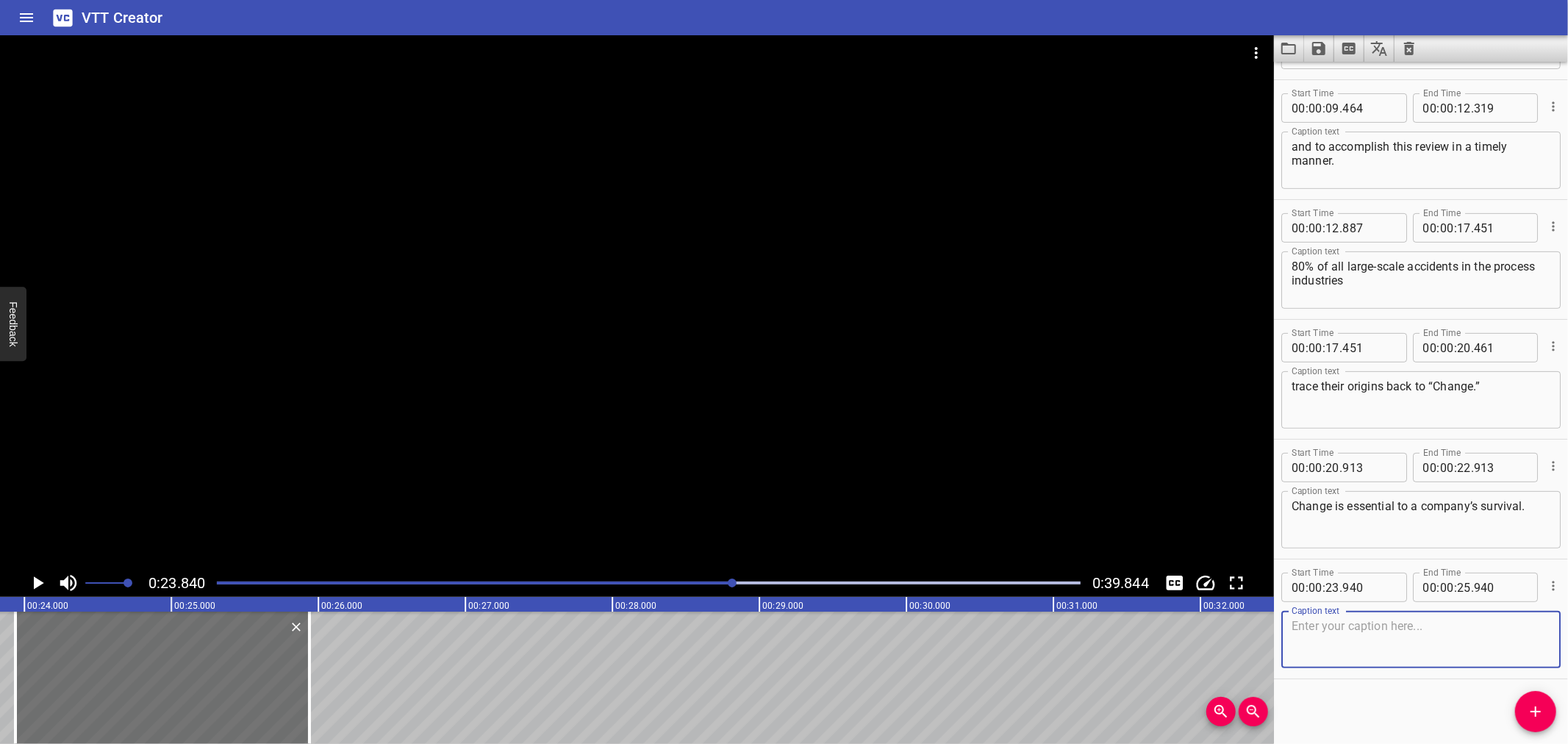
click at [1388, 649] on textarea at bounding box center [1420, 640] width 259 height 42
paste textarea "One has to be able to continuously improve/optimise the process and keep up wit…"
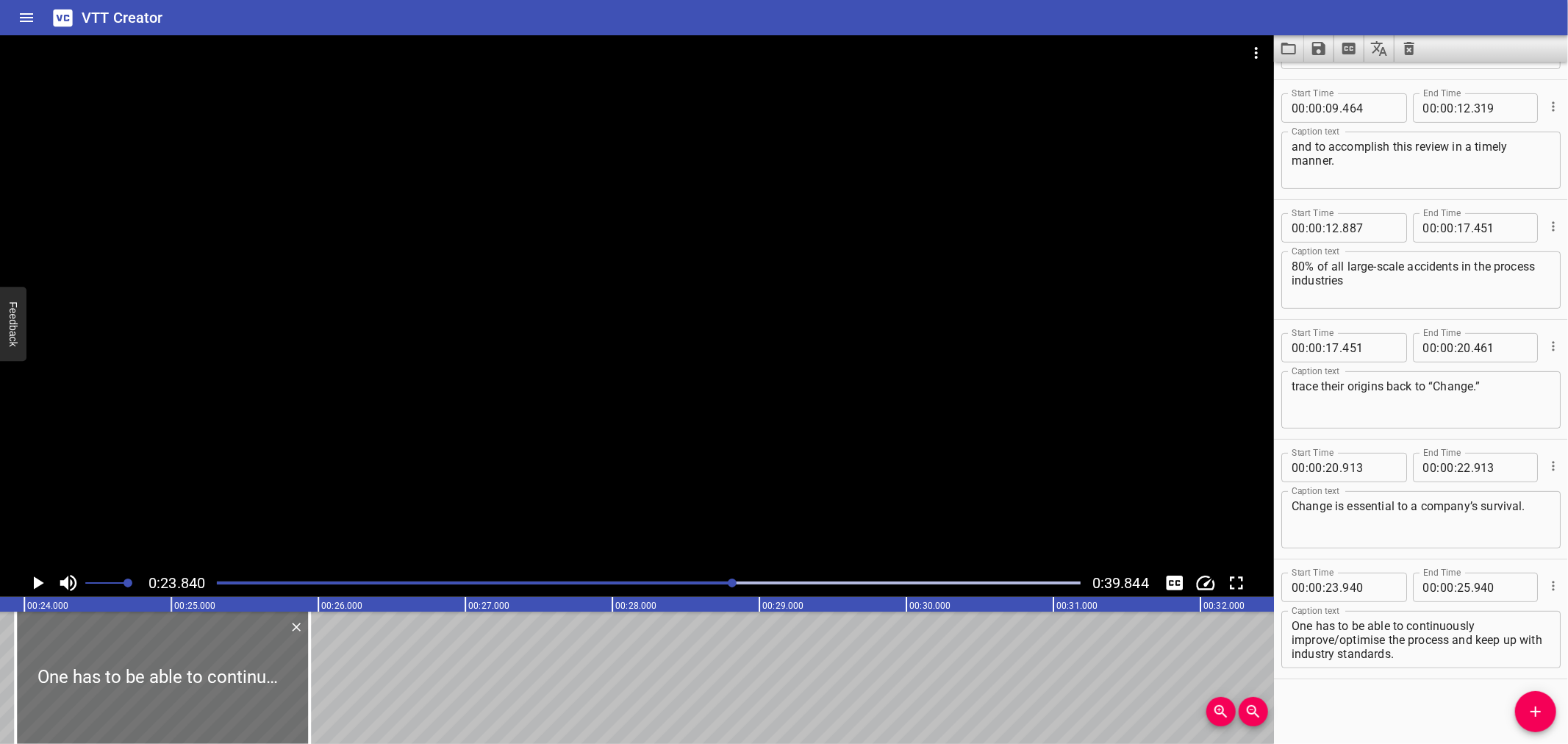
click at [821, 493] on div at bounding box center [637, 301] width 1274 height 534
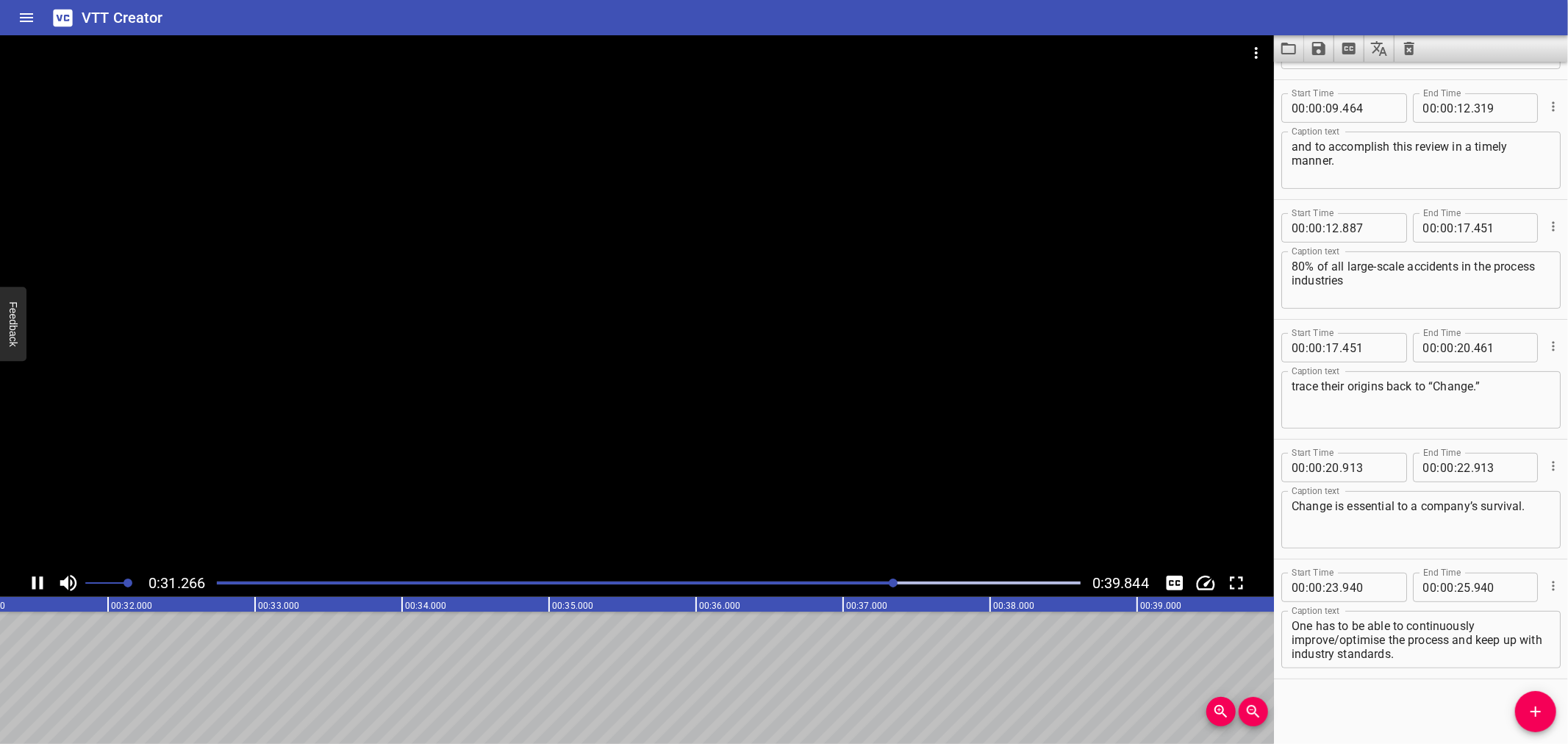
click at [813, 588] on div at bounding box center [648, 583] width 882 height 21
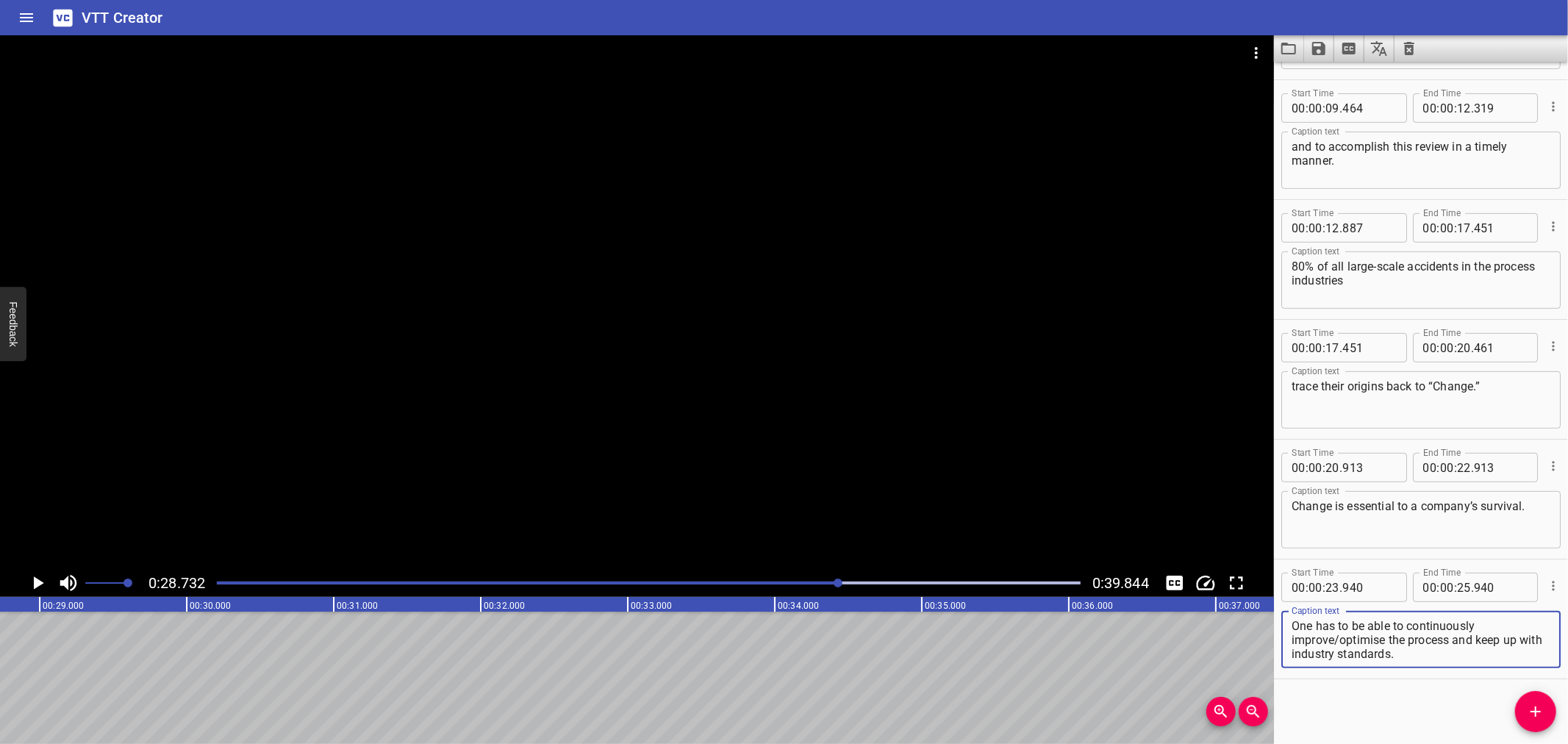
click at [1454, 640] on textarea "One has to be able to continuously improve/optimise the process and keep up wit…" at bounding box center [1420, 640] width 259 height 42
drag, startPoint x: 1454, startPoint y: 640, endPoint x: 1468, endPoint y: 671, distance: 34.0
click at [1468, 671] on div "Start Time 00 : 00 : 23 . 940 Start Time End Time 00 : 00 : 25 . 940 End Time C…" at bounding box center [1421, 619] width 294 height 119
type textarea "One has to be able to continuously improve/optimise the process"
click at [1457, 585] on input "number" at bounding box center [1464, 587] width 14 height 29
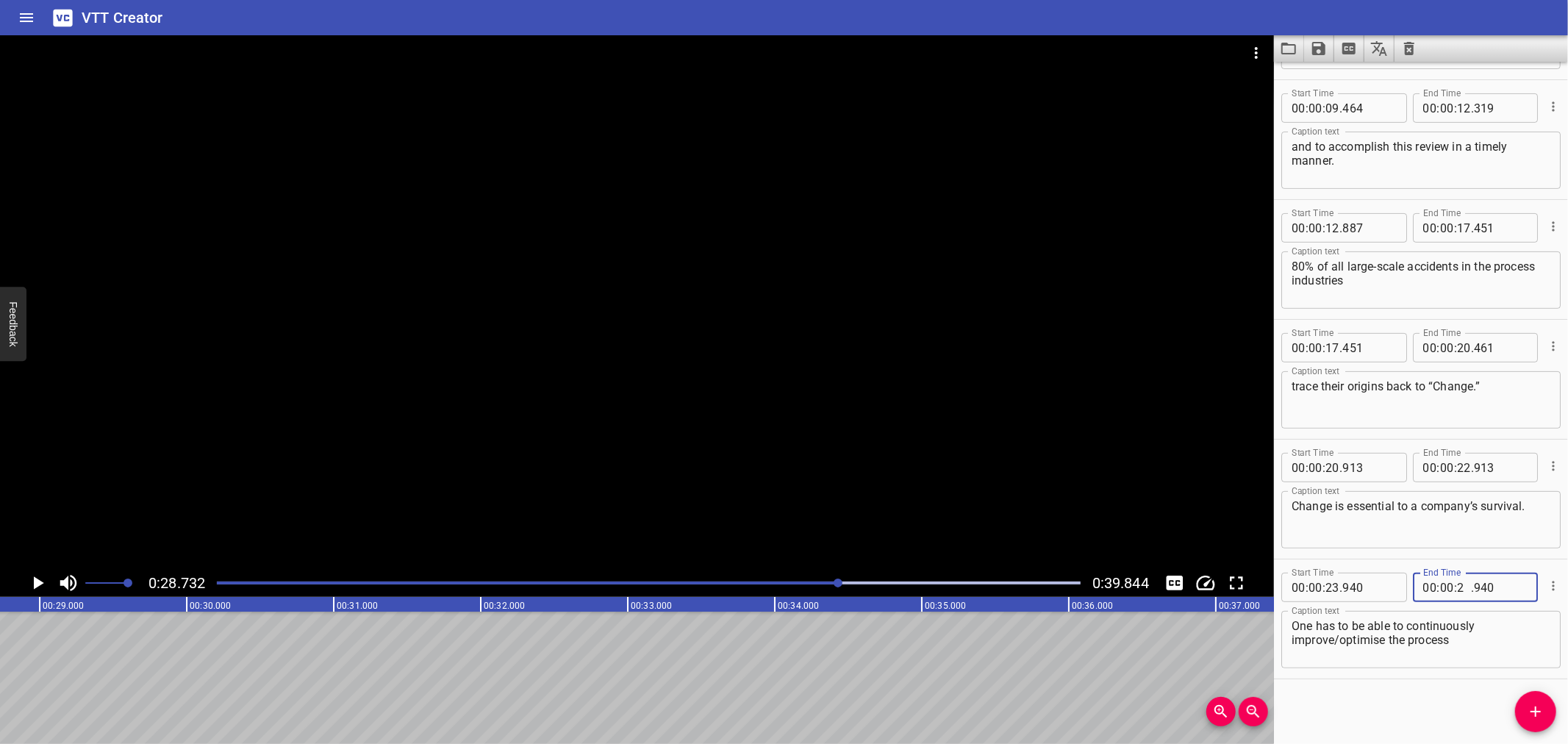
type input "28"
type input "732"
click at [1542, 708] on icon "Add Cue" at bounding box center [1535, 711] width 18 height 18
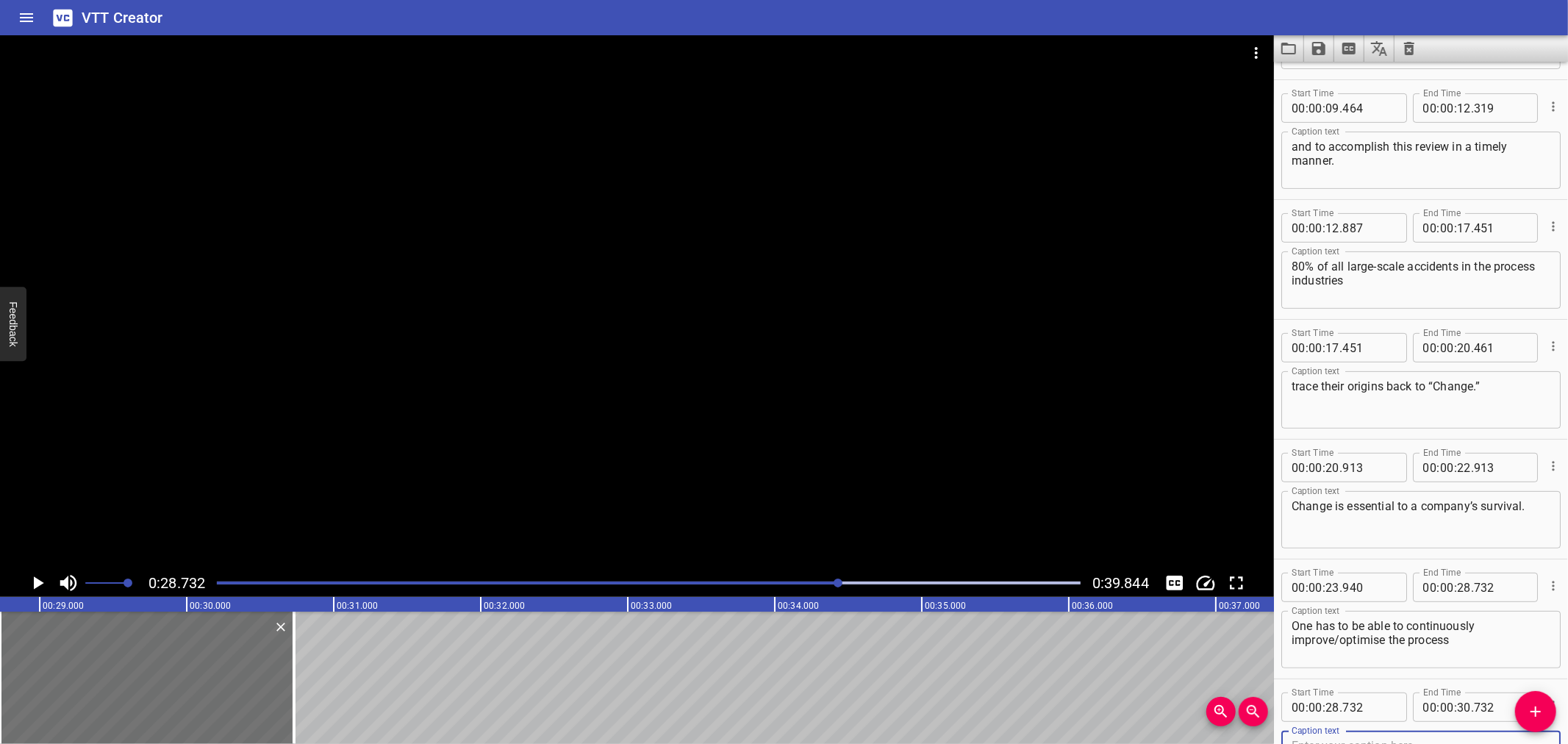
scroll to position [352, 0]
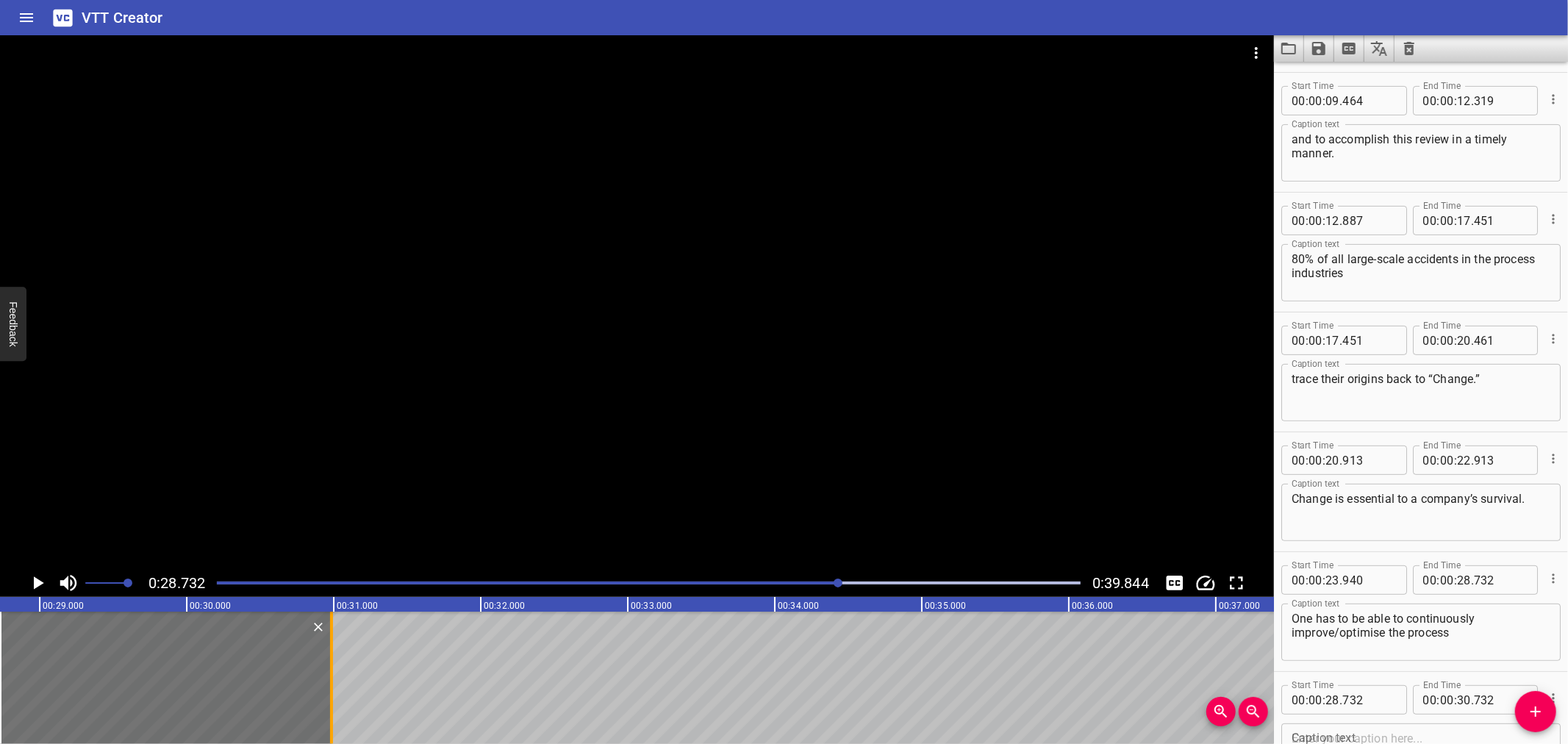
drag, startPoint x: 294, startPoint y: 703, endPoint x: 332, endPoint y: 697, distance: 38.5
click at [332, 697] on div at bounding box center [331, 678] width 3 height 133
type input "987"
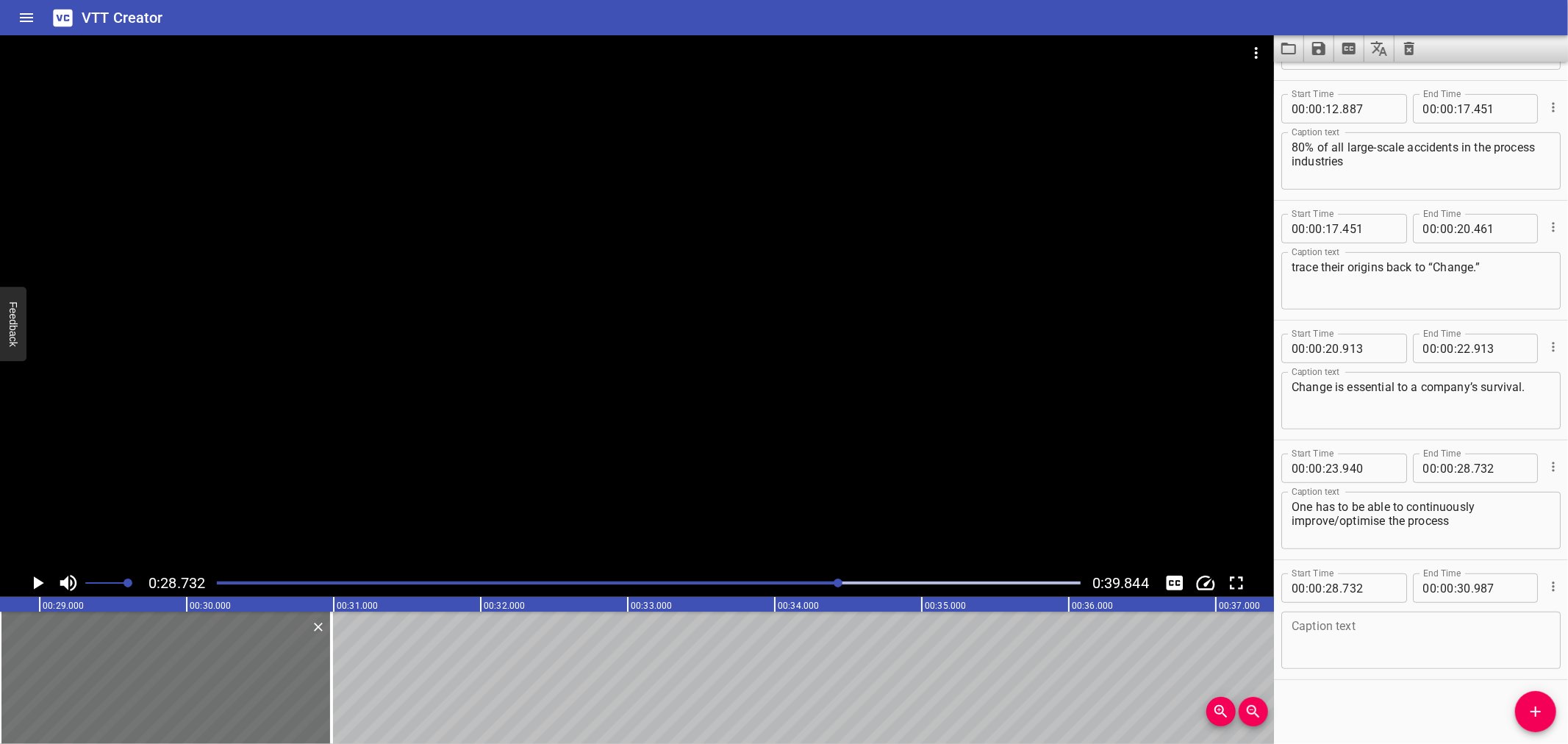
scroll to position [463, 0]
click at [1355, 657] on textarea at bounding box center [1420, 640] width 259 height 42
paste textarea "and keep up with industry standards."
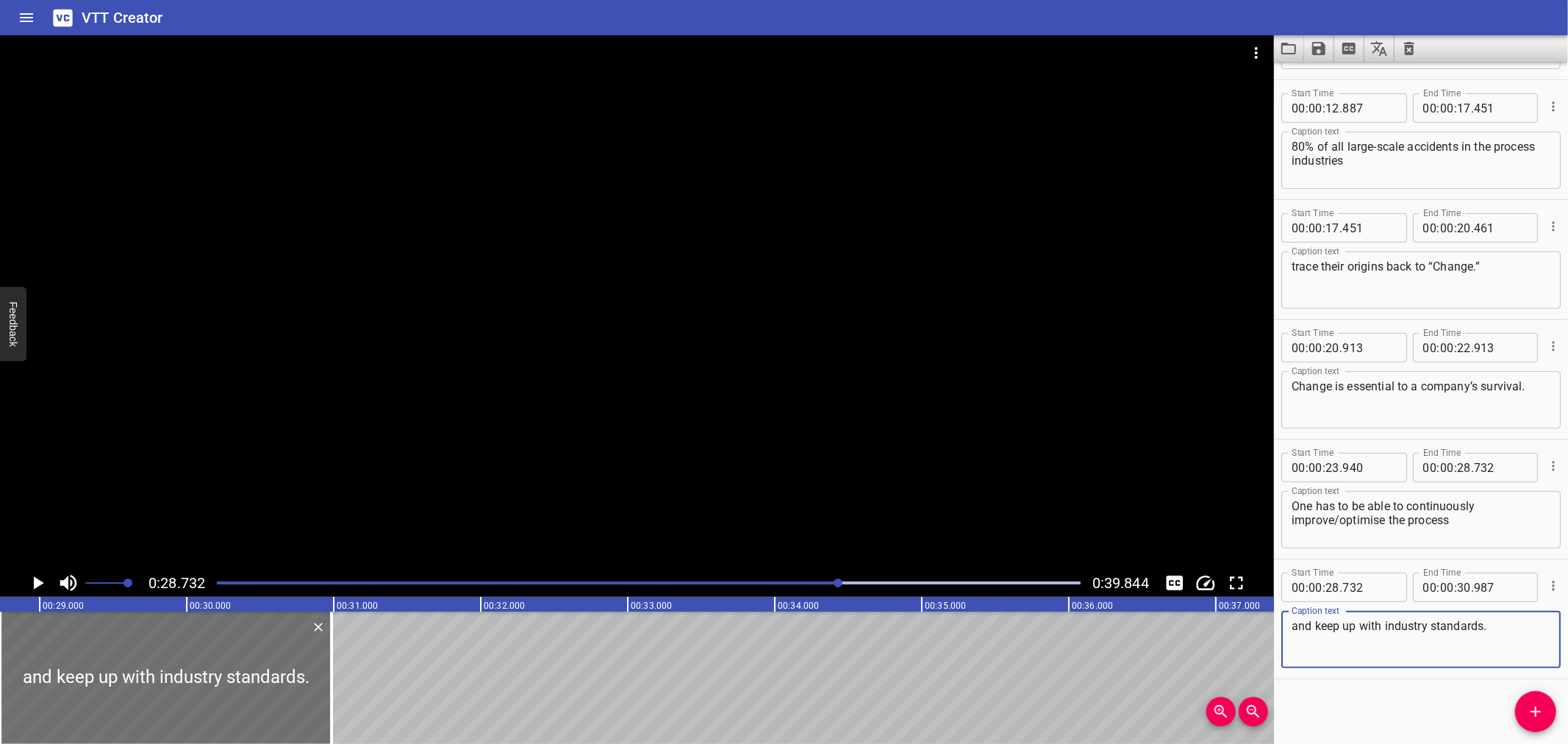
type textarea "and keep up with industry standards."
click at [764, 296] on div at bounding box center [637, 301] width 1274 height 534
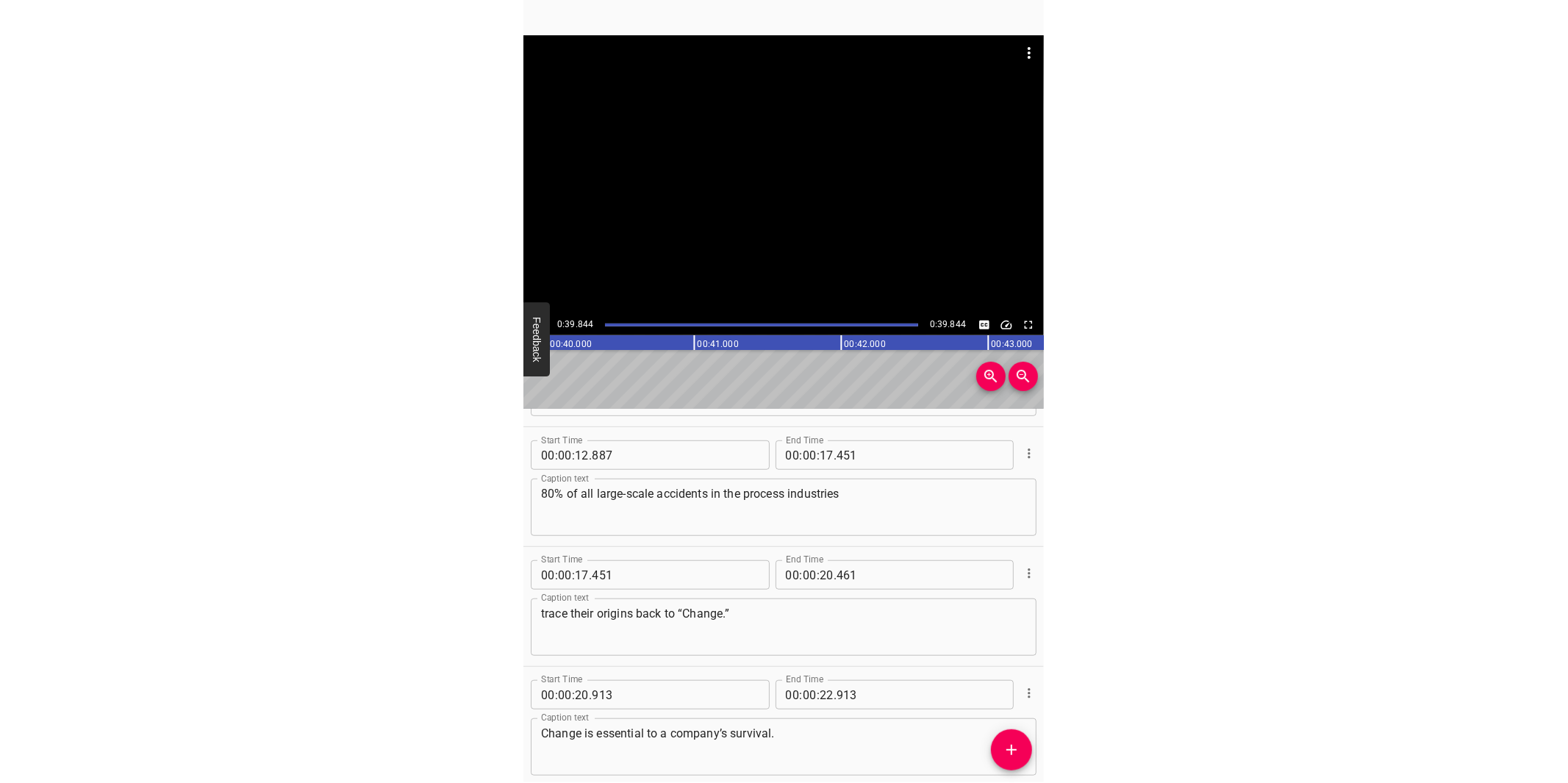
scroll to position [425, 0]
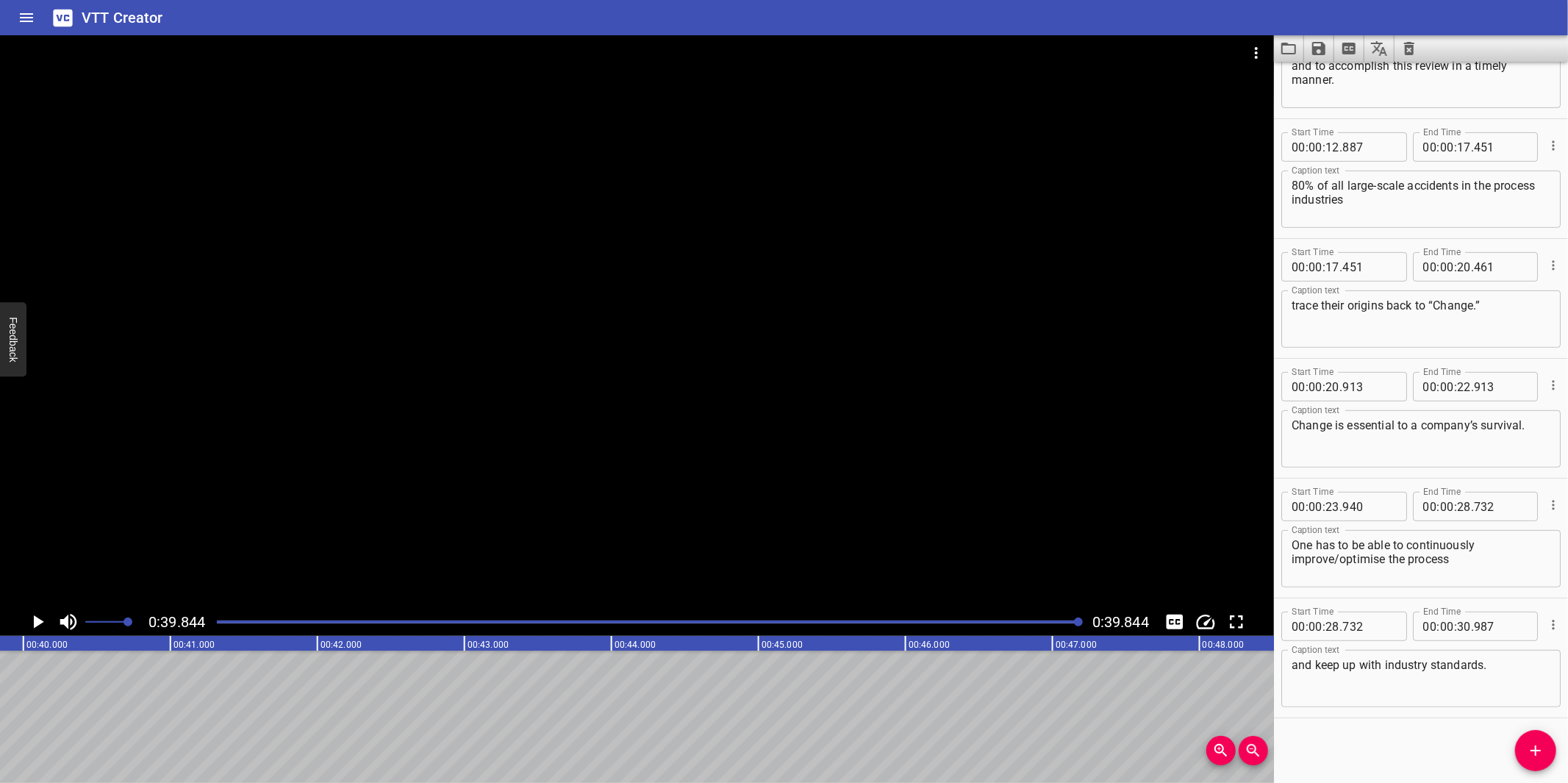
click at [391, 473] on div at bounding box center [637, 321] width 1274 height 573
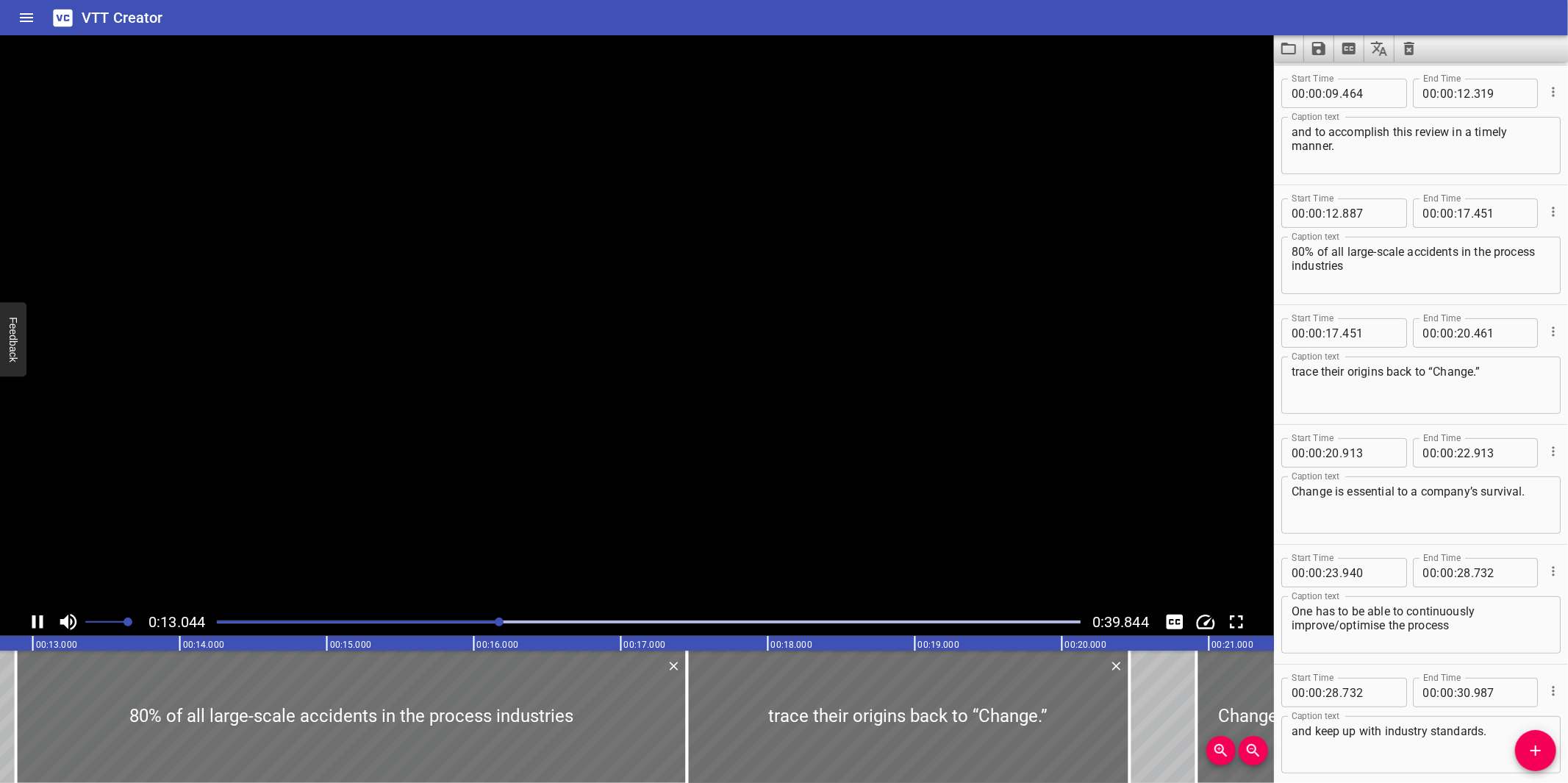
scroll to position [424, 0]
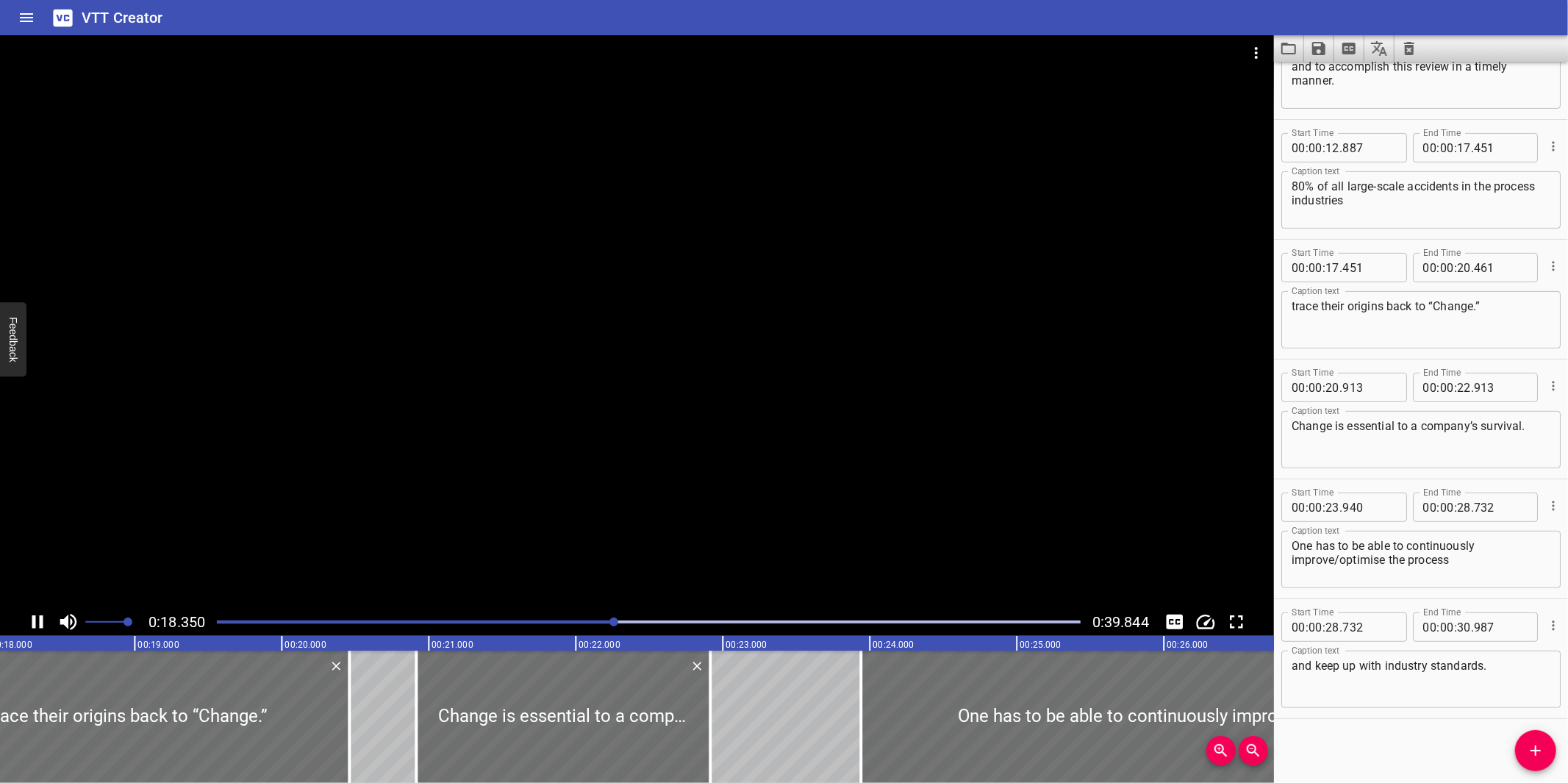
click at [785, 534] on div at bounding box center [637, 321] width 1274 height 573
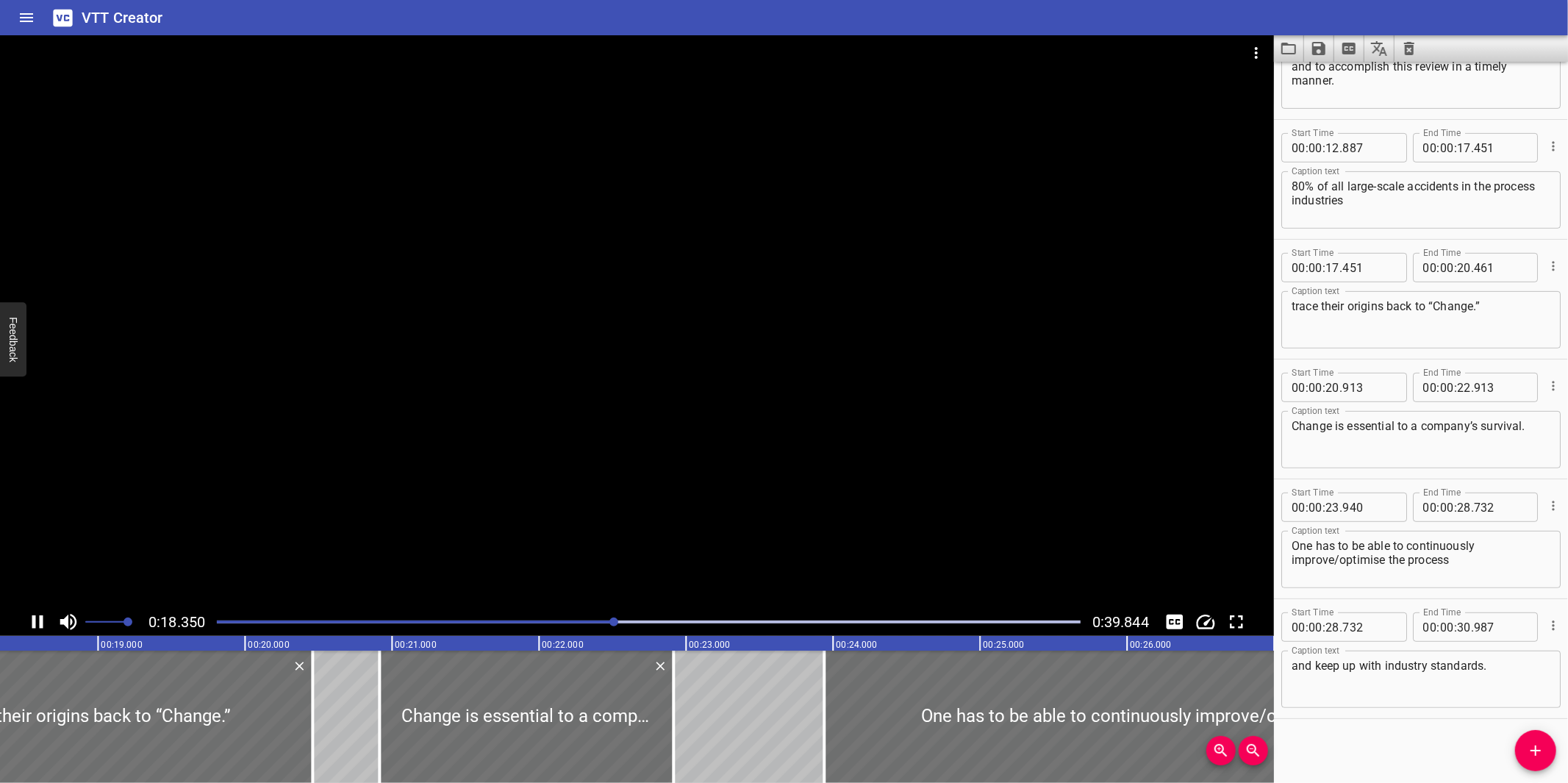
scroll to position [0, 2708]
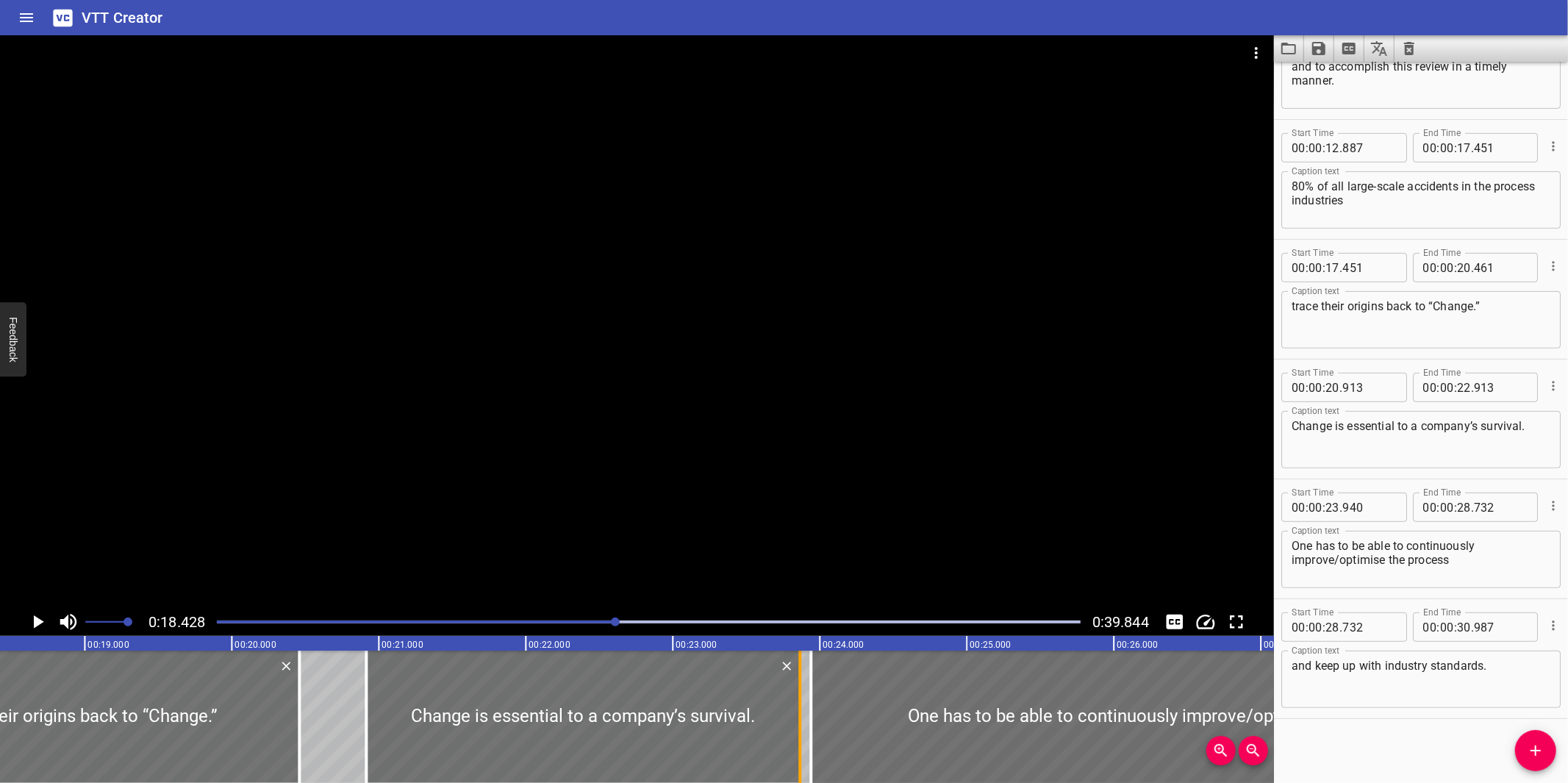
drag, startPoint x: 656, startPoint y: 751, endPoint x: 795, endPoint y: 724, distance: 141.6
click at [795, 725] on div at bounding box center [800, 717] width 15 height 133
type input "23"
type input "858"
click at [841, 473] on div at bounding box center [637, 321] width 1274 height 573
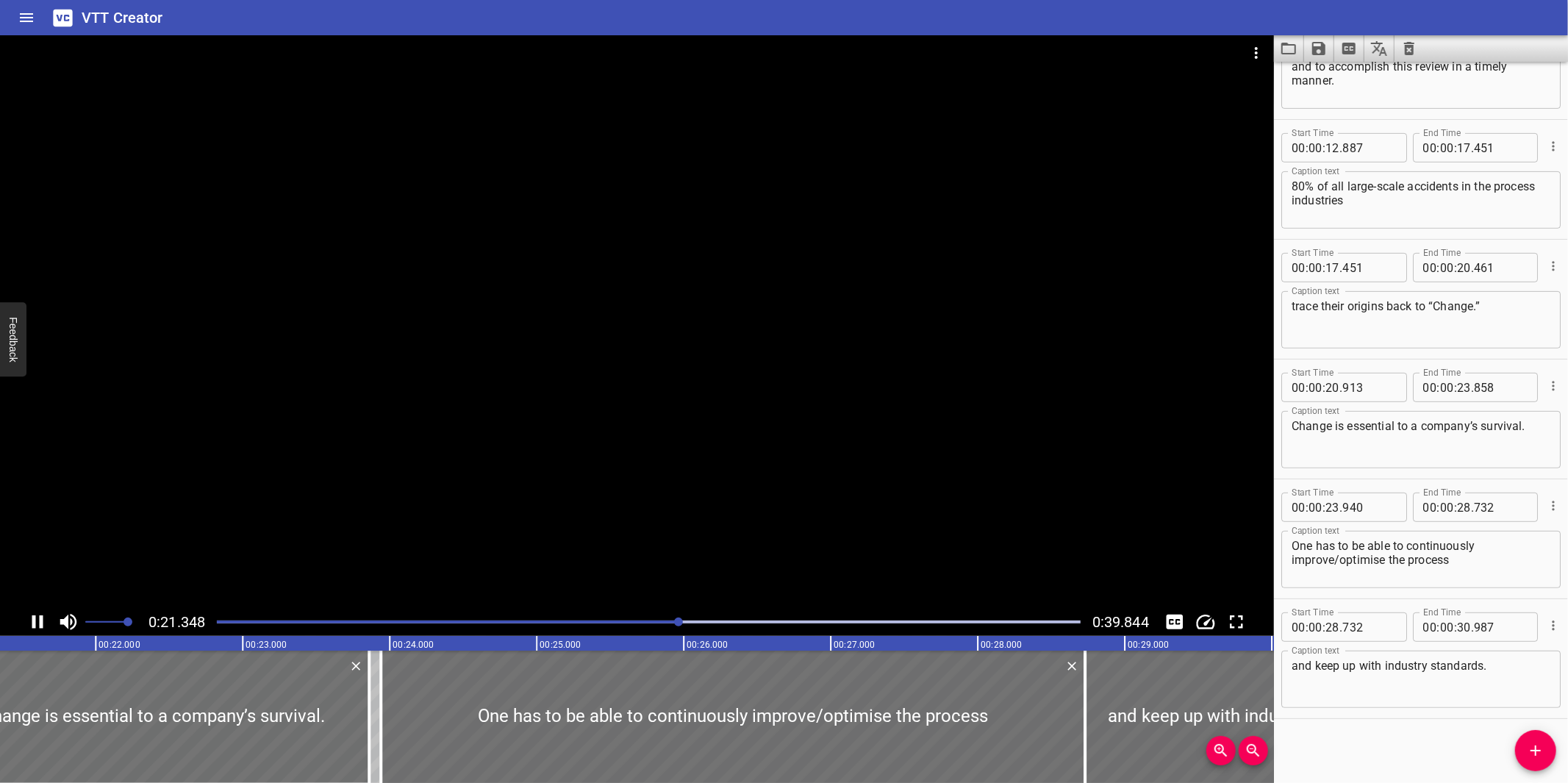
drag, startPoint x: 770, startPoint y: 545, endPoint x: 774, endPoint y: 535, distance: 10.8
click at [770, 541] on div at bounding box center [637, 321] width 1274 height 573
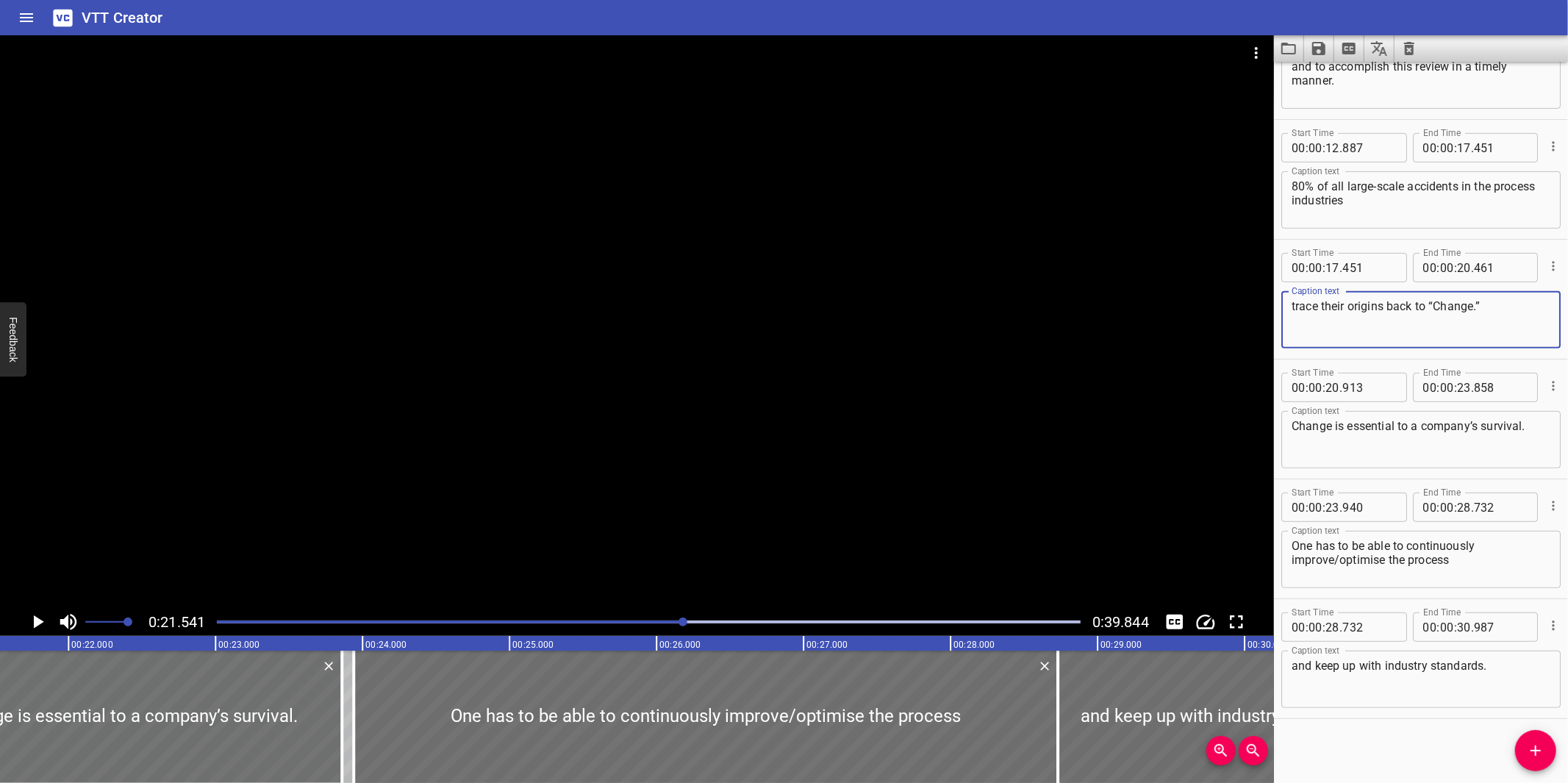
click at [1476, 306] on textarea "trace their origins back to “Change.”" at bounding box center [1420, 320] width 259 height 42
click at [1494, 303] on textarea "trace their origins back to “Change”" at bounding box center [1420, 320] width 259 height 42
type textarea "trace their origins back to “Change”."
click at [510, 469] on div at bounding box center [637, 321] width 1274 height 573
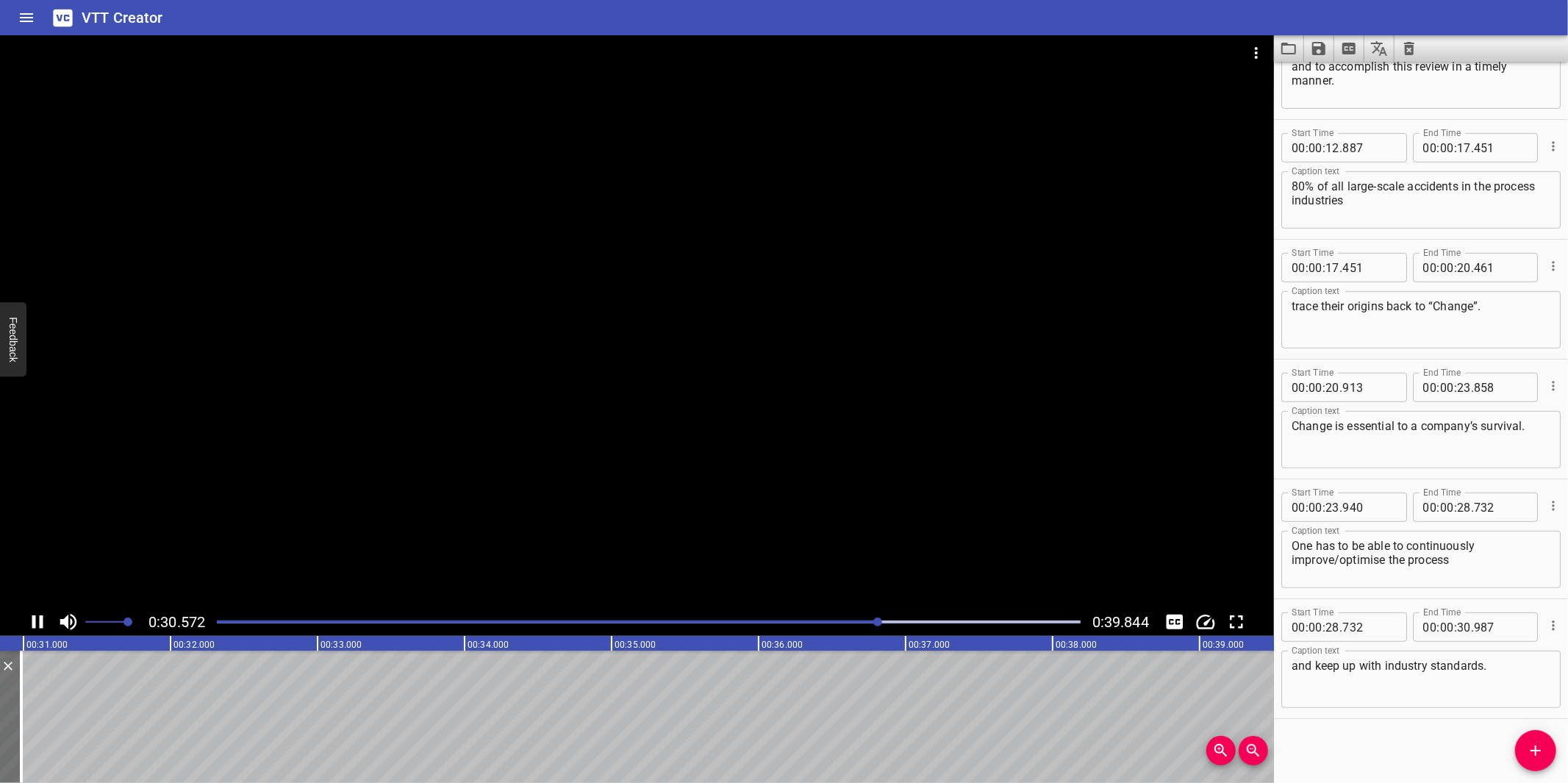
click at [620, 520] on div at bounding box center [637, 321] width 1274 height 573
click at [666, 515] on div at bounding box center [637, 321] width 1274 height 573
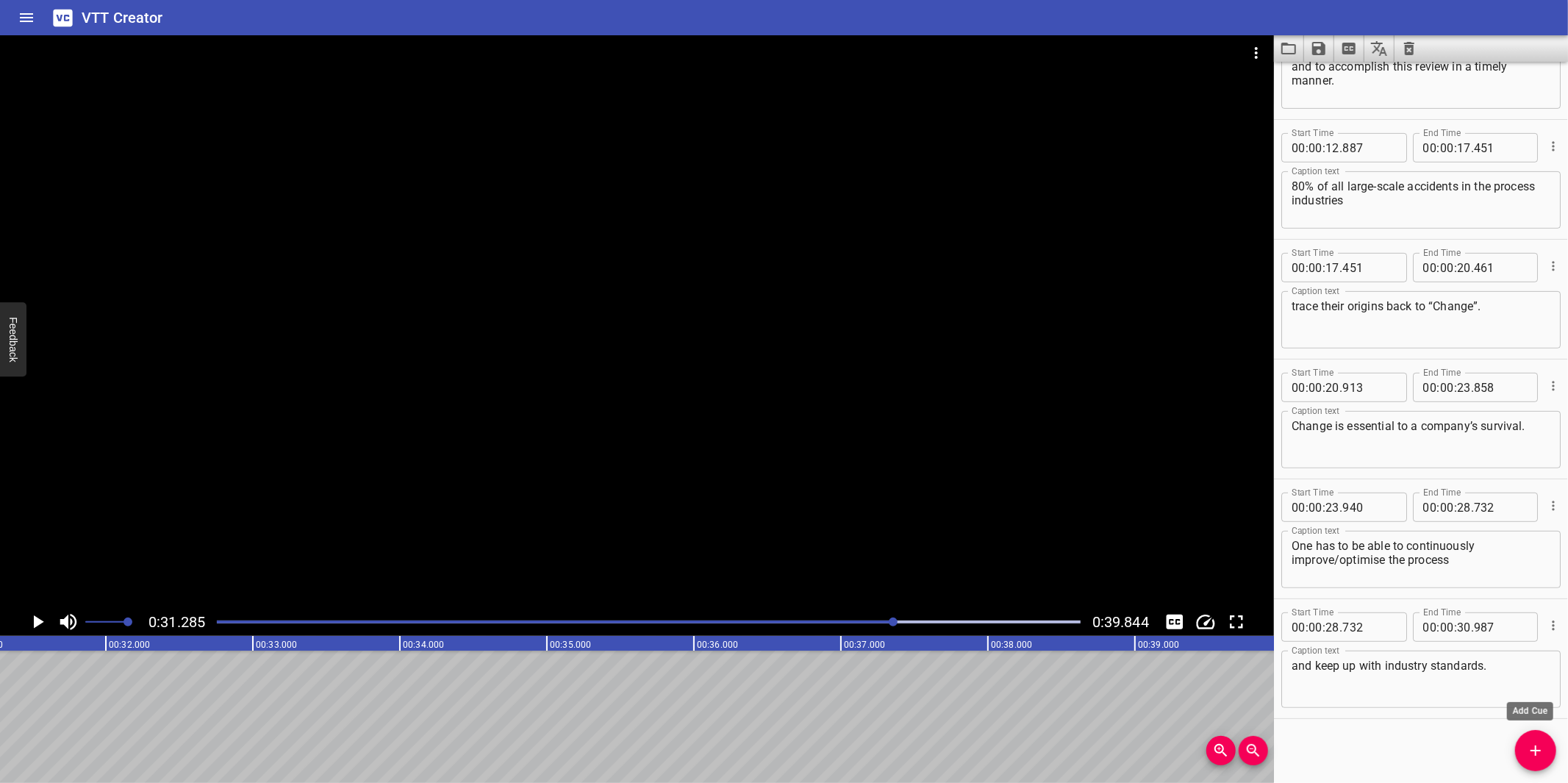
click at [1535, 743] on icon "Add Cue" at bounding box center [1535, 750] width 10 height 10
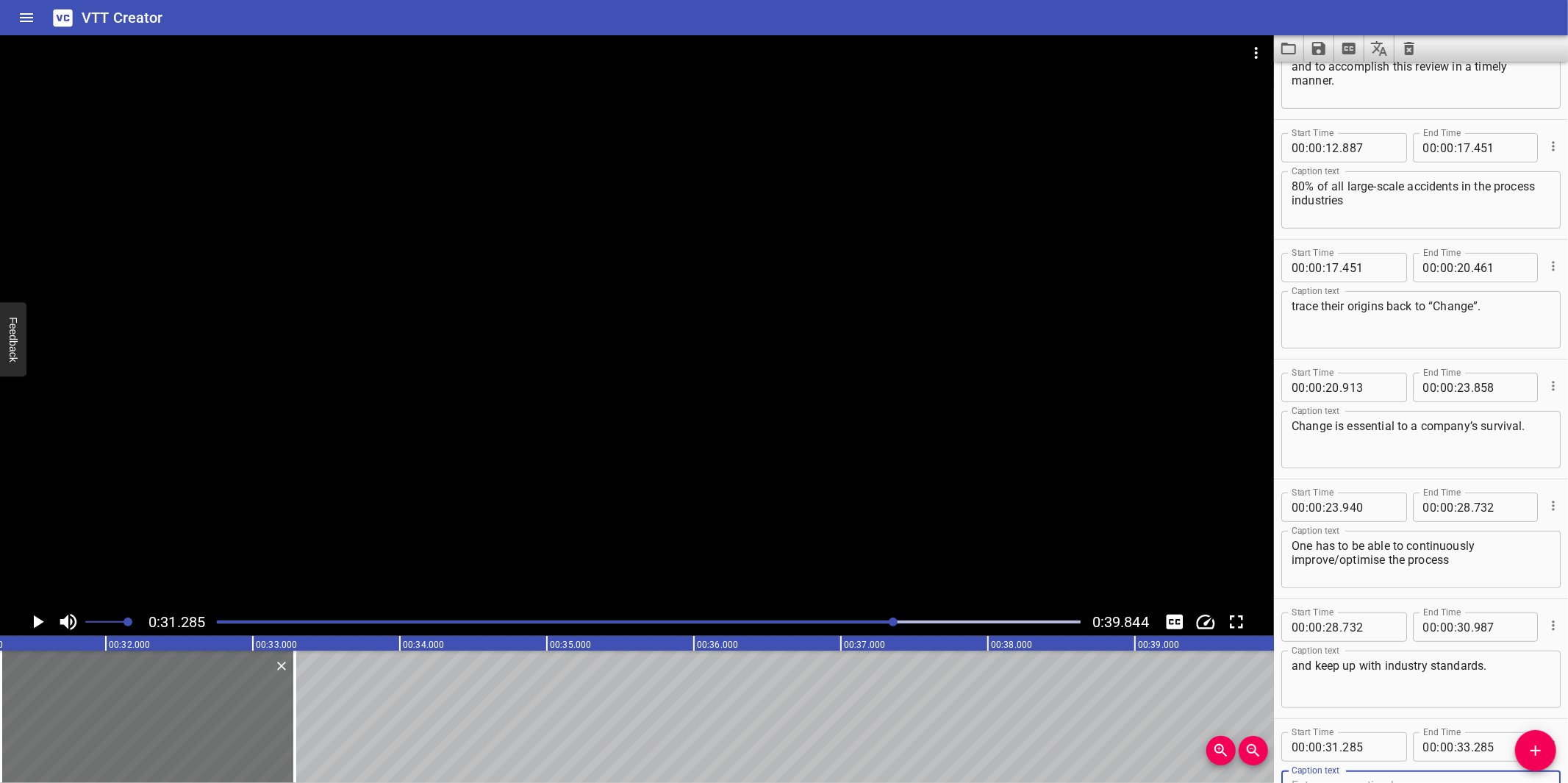
scroll to position [432, 0]
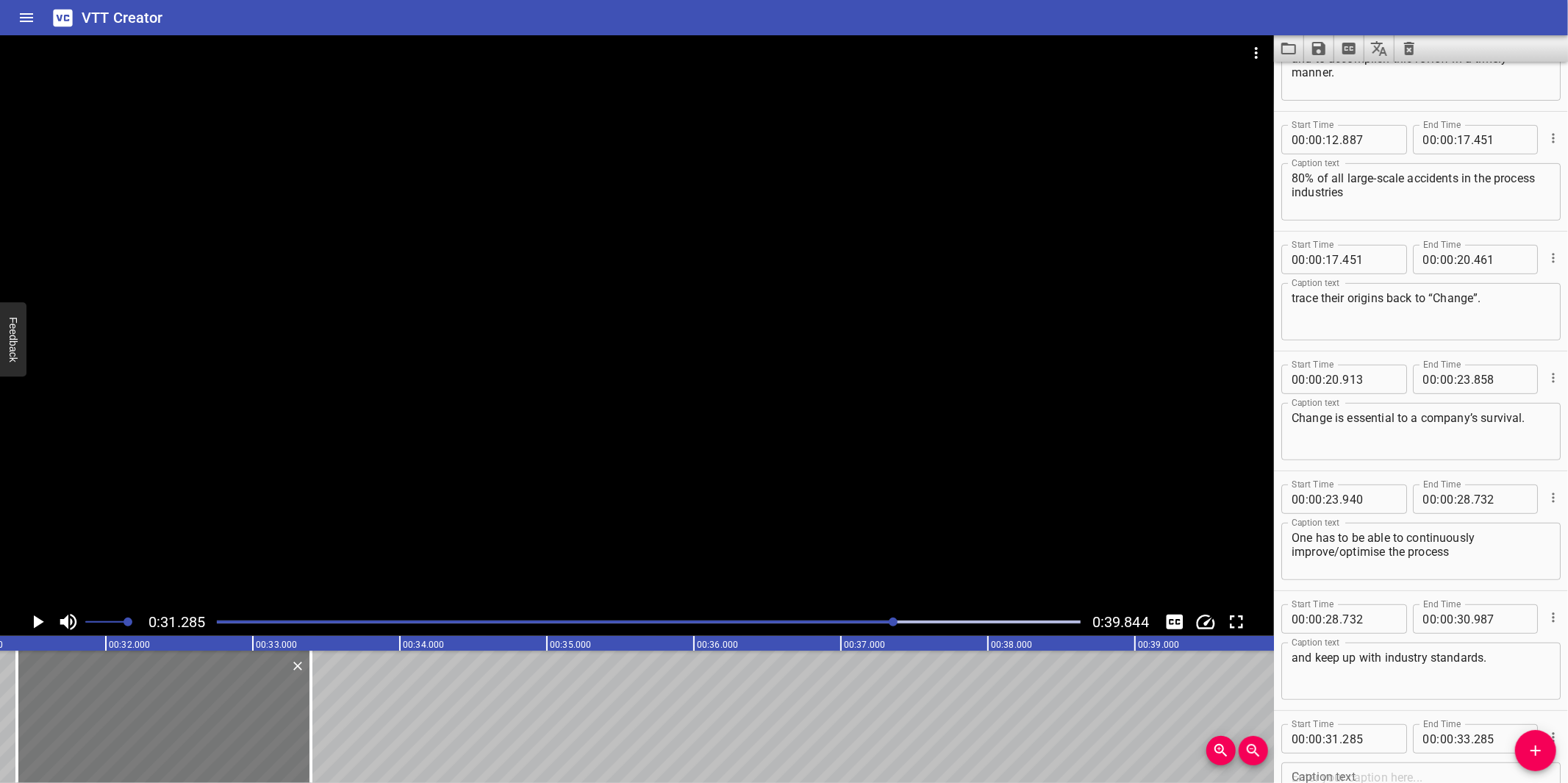
drag, startPoint x: 81, startPoint y: 716, endPoint x: 93, endPoint y: 703, distance: 17.7
click at [93, 703] on div at bounding box center [164, 717] width 294 height 133
type input "395"
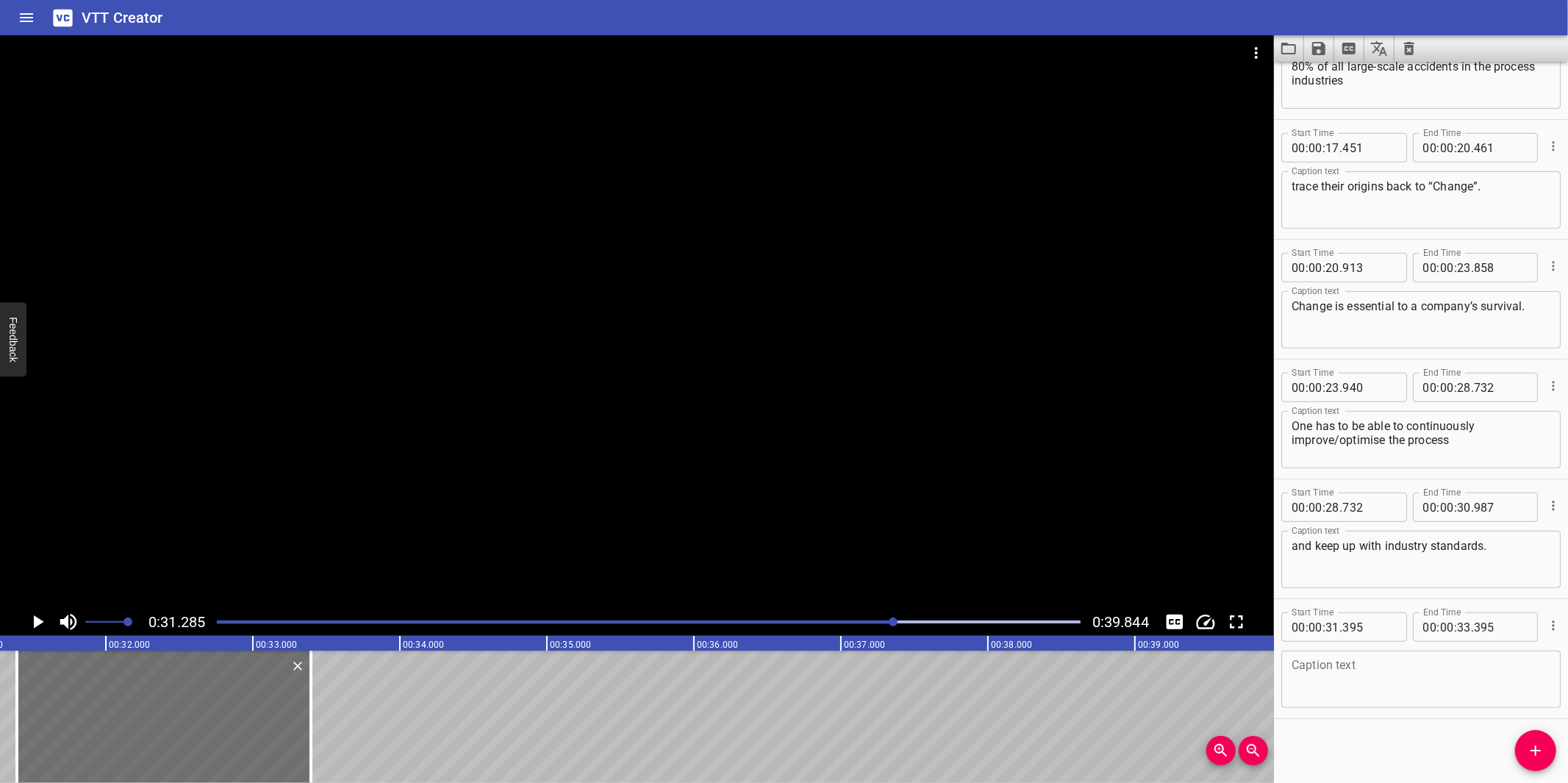
scroll to position [544, 0]
drag, startPoint x: 1387, startPoint y: 707, endPoint x: 1387, endPoint y: 678, distance: 29.0
click at [1386, 699] on div "Caption text Caption text" at bounding box center [1420, 677] width 280 height 66
click at [1387, 678] on textarea at bounding box center [1420, 679] width 259 height 42
paste textarea "Any modification should be designed, constructed, tested, and maintained to the…"
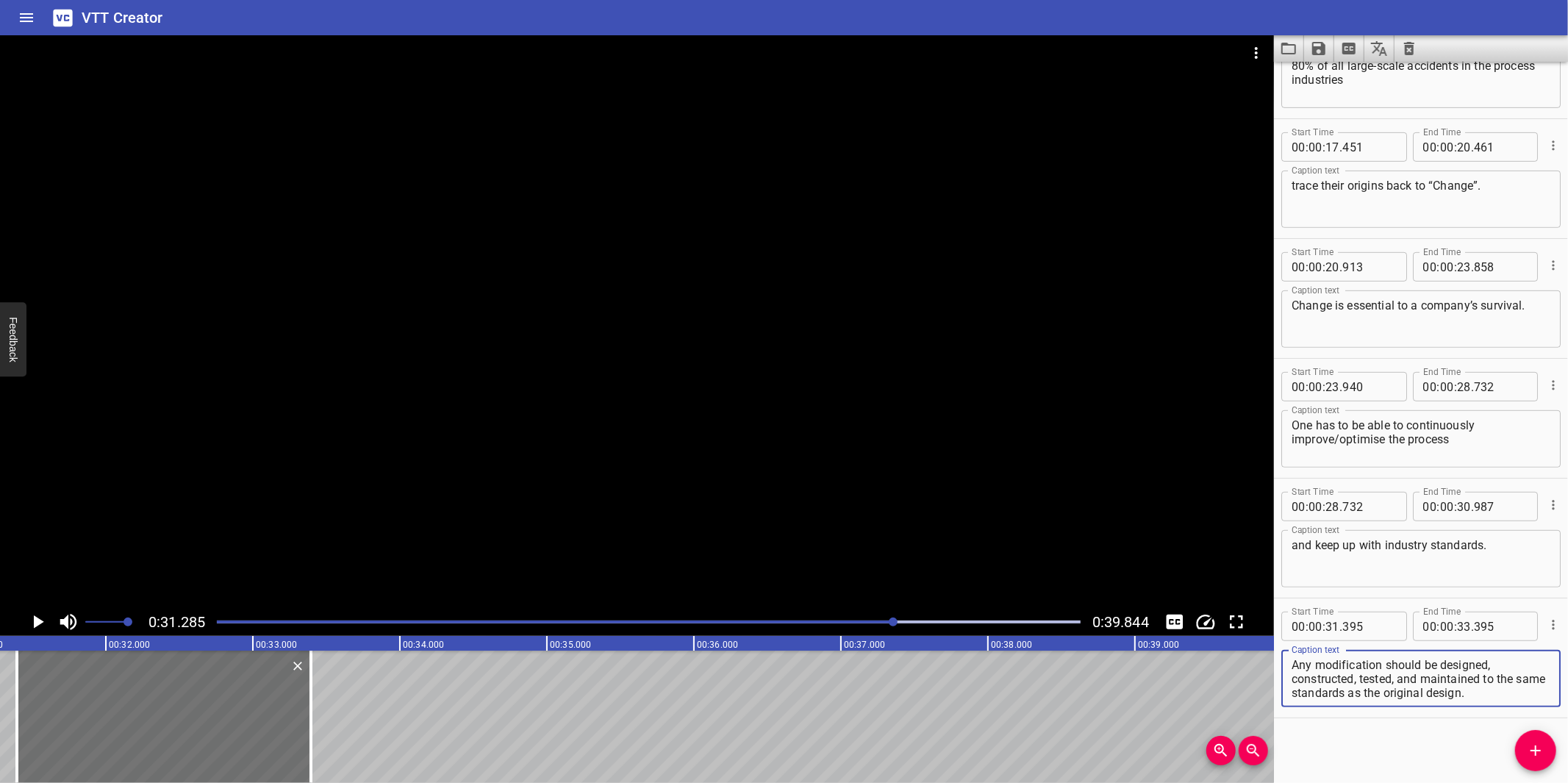
scroll to position [13, 0]
click at [796, 459] on div at bounding box center [637, 321] width 1274 height 573
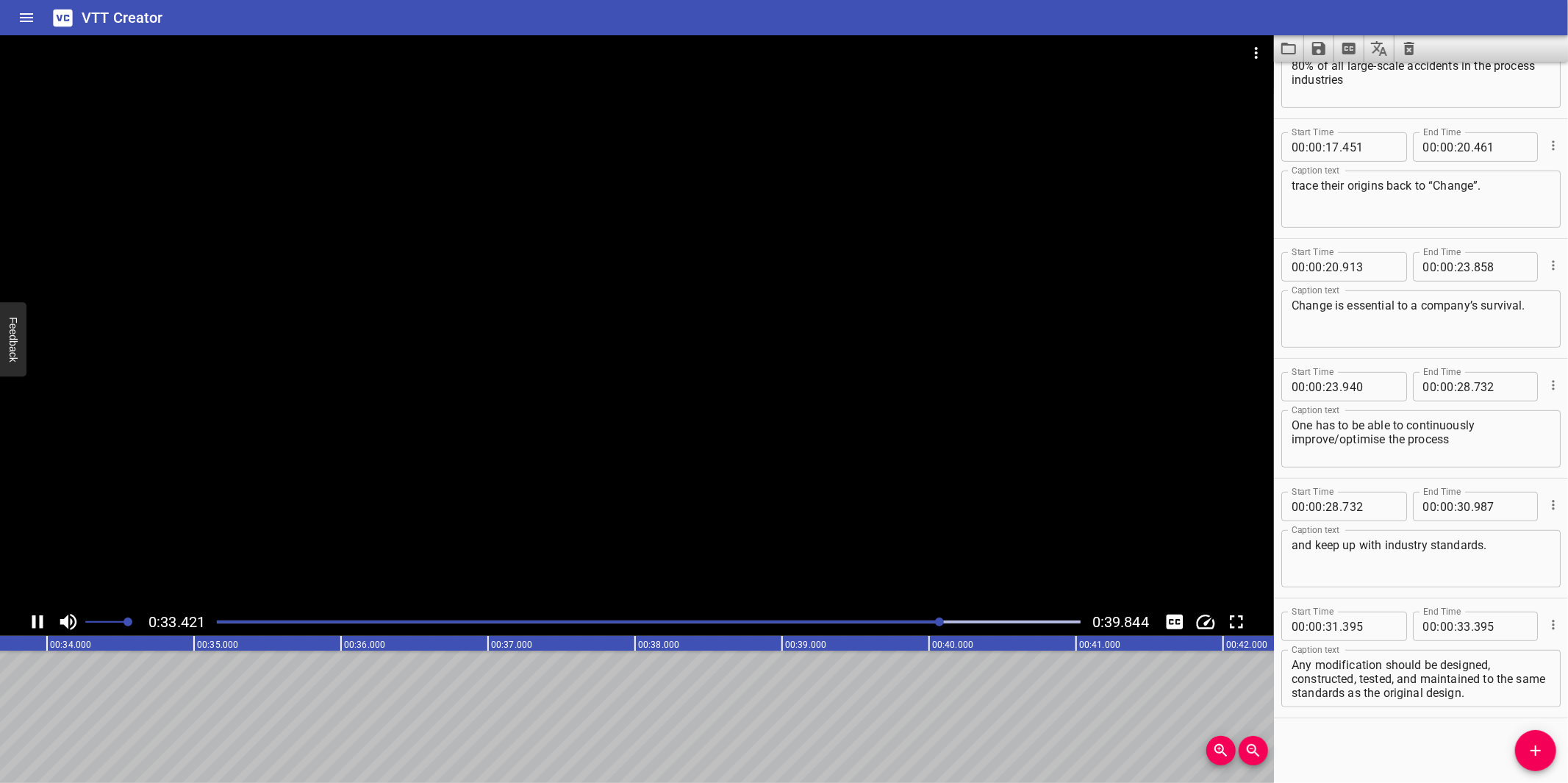
click at [769, 465] on div at bounding box center [637, 321] width 1274 height 573
click at [875, 512] on div at bounding box center [637, 321] width 1274 height 573
click at [817, 501] on div at bounding box center [637, 321] width 1274 height 573
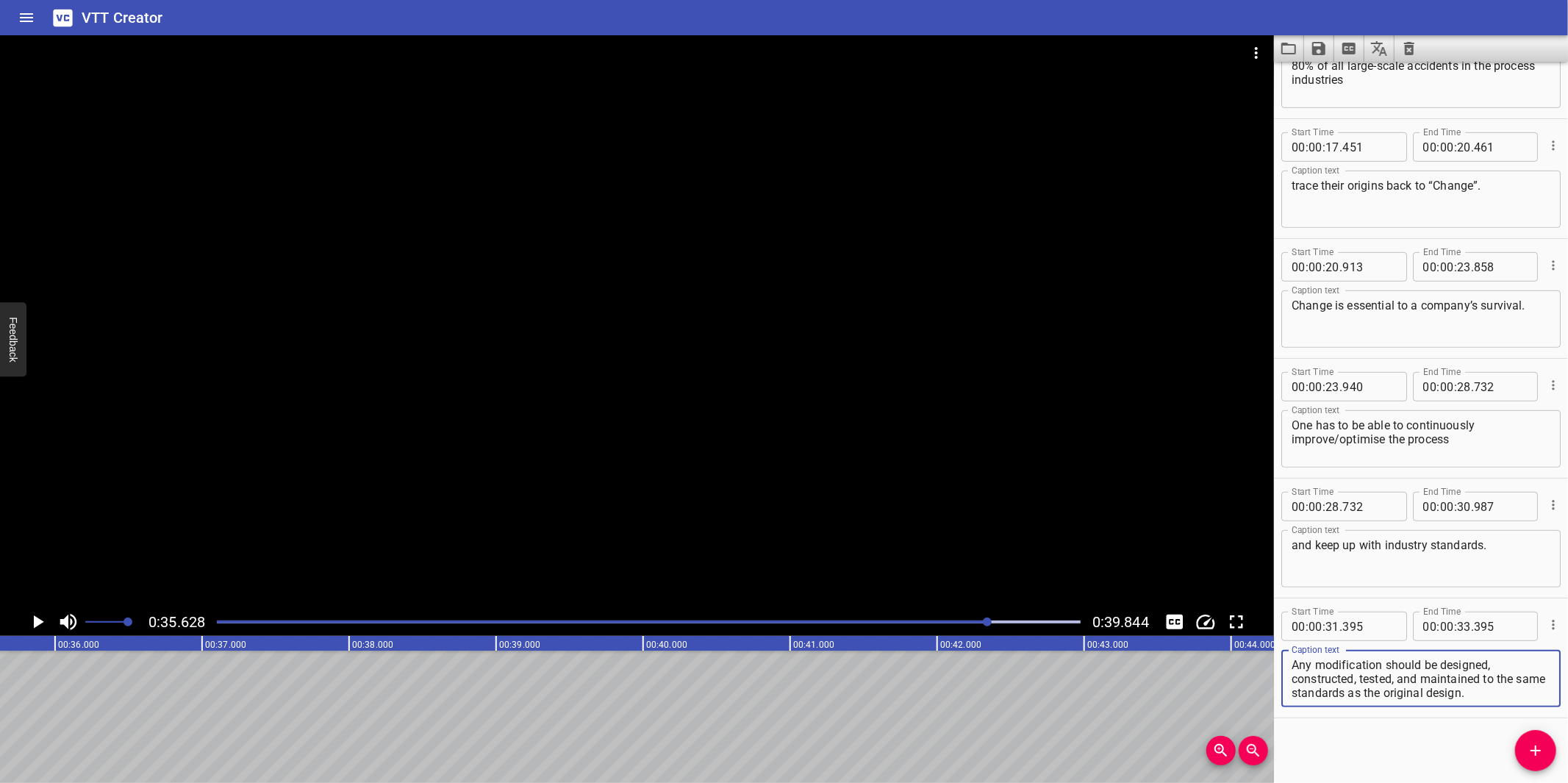
drag, startPoint x: 1398, startPoint y: 662, endPoint x: 1496, endPoint y: 694, distance: 103.1
click at [1496, 694] on textarea "Any modification should be designed, constructed, tested, and maintained to the…" at bounding box center [1420, 679] width 259 height 42
type textarea "Any modification should be designed, constructed, tested,"
click at [1460, 628] on input "number" at bounding box center [1464, 626] width 14 height 29
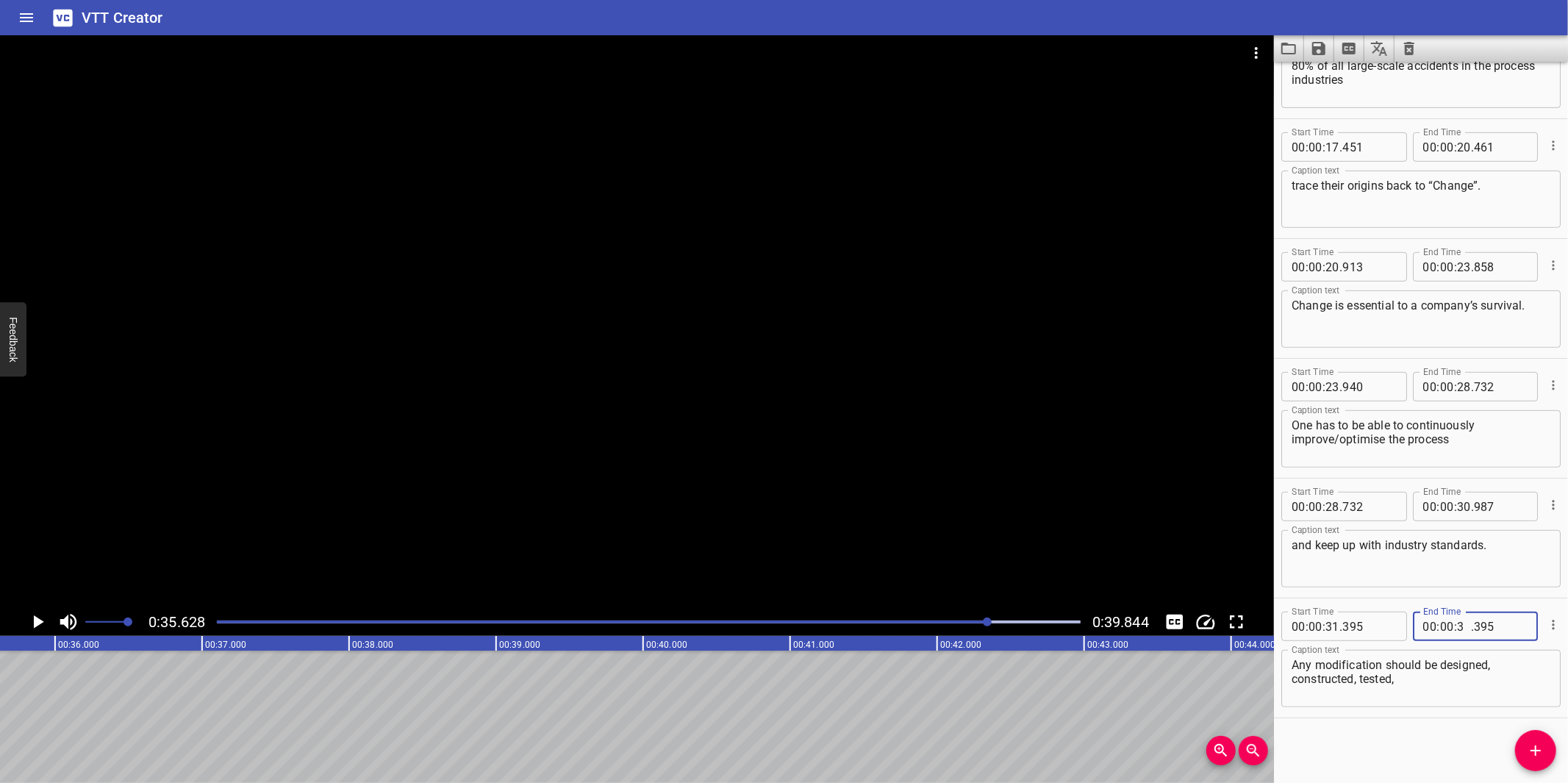
type input "35"
type input "628"
click at [1526, 743] on icon "Add Cue" at bounding box center [1535, 750] width 18 height 18
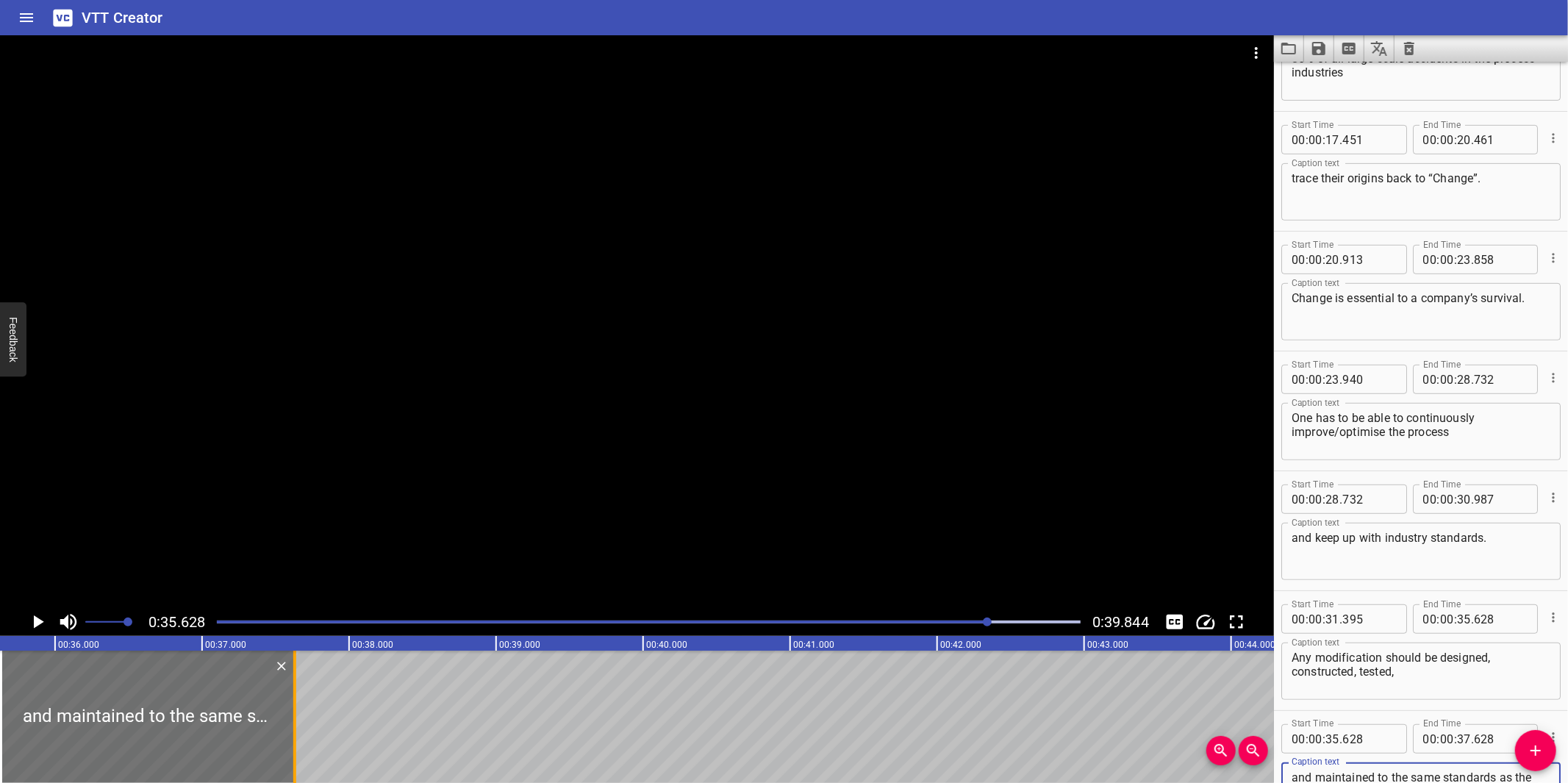
type textarea "and maintained to the same standards as the original design."
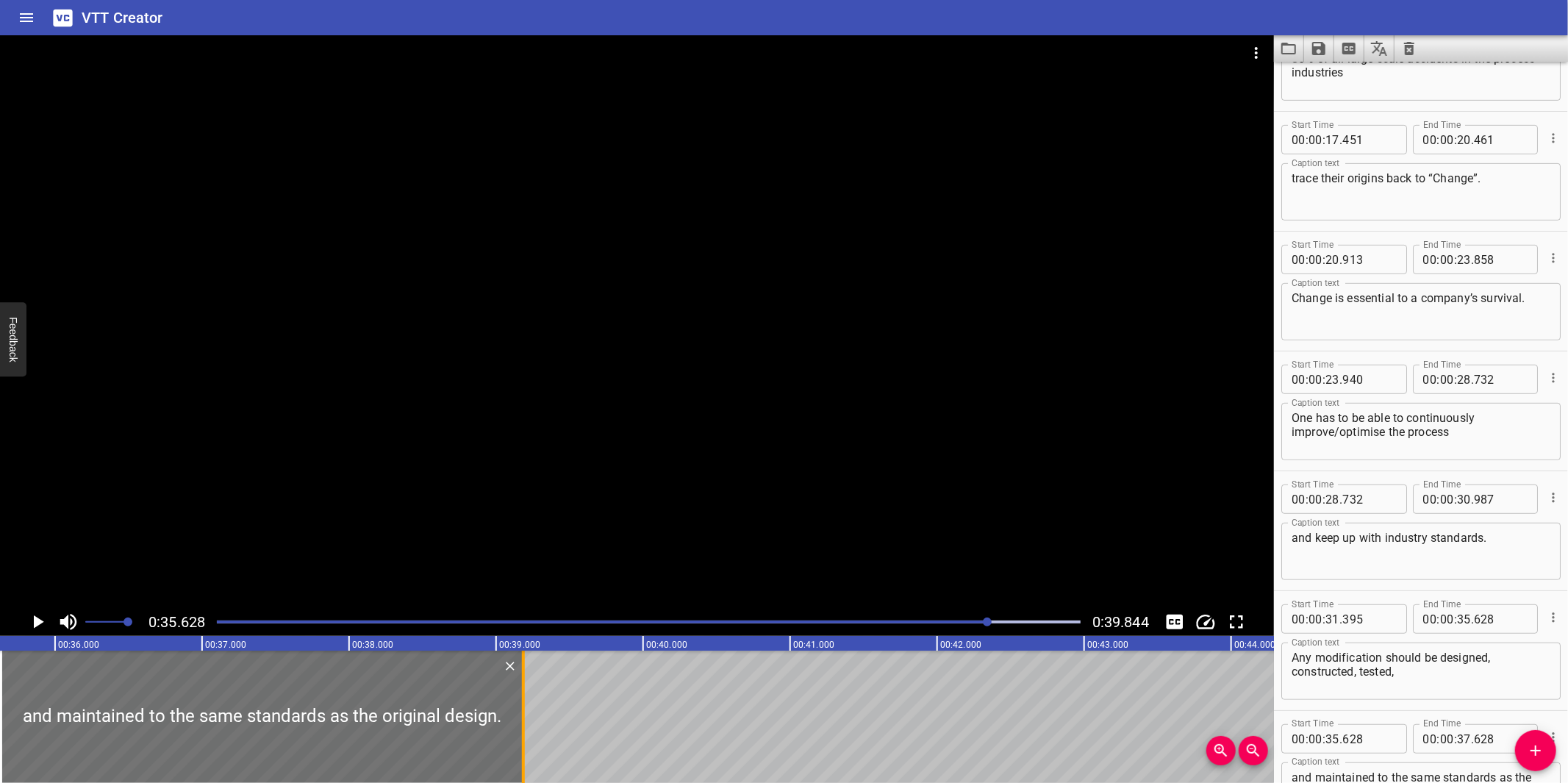
drag, startPoint x: 294, startPoint y: 731, endPoint x: 522, endPoint y: 718, distance: 228.4
click at [522, 718] on div at bounding box center [522, 717] width 3 height 133
type input "39"
type input "183"
click at [627, 505] on div at bounding box center [637, 321] width 1274 height 573
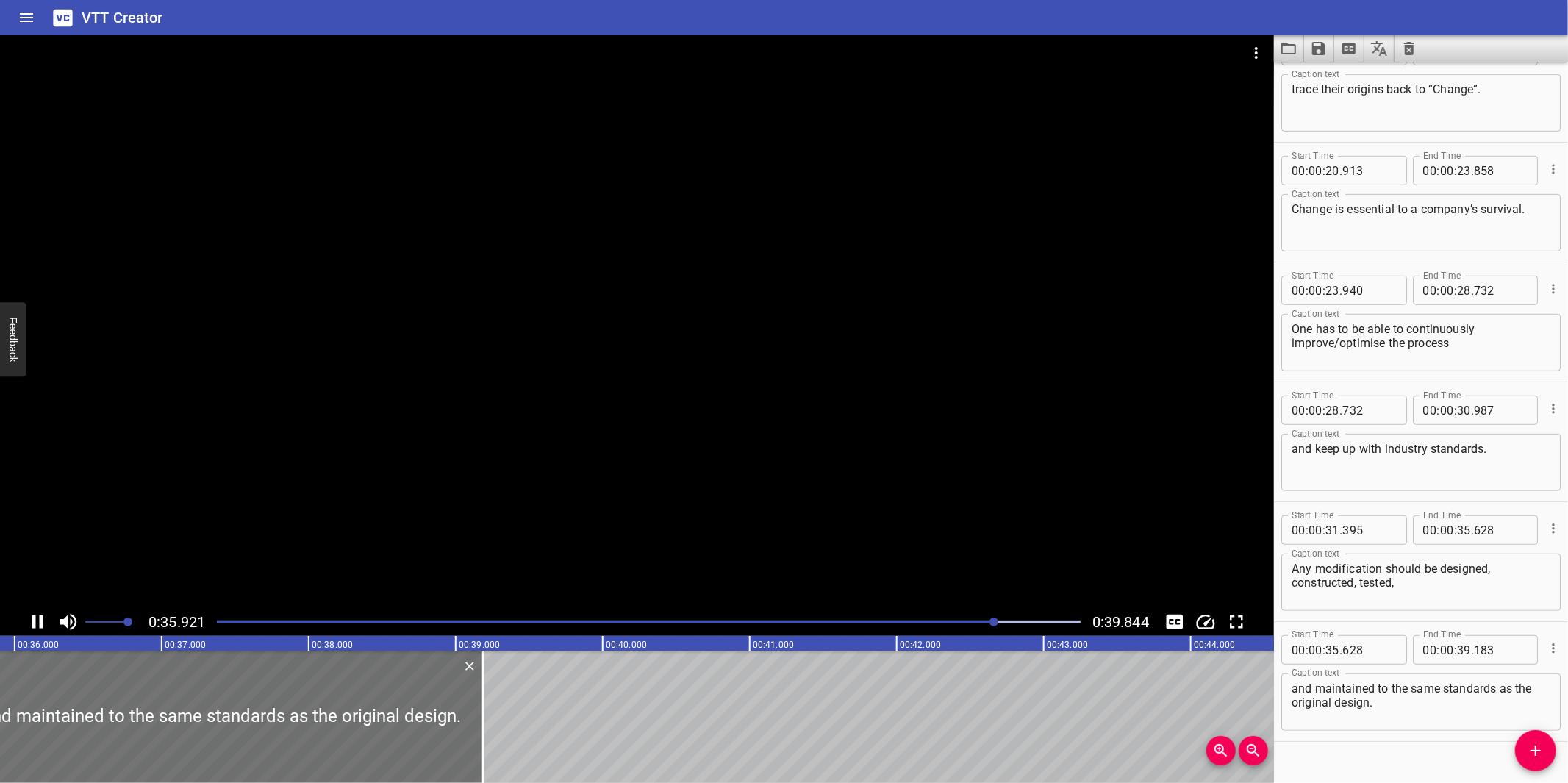
scroll to position [665, 0]
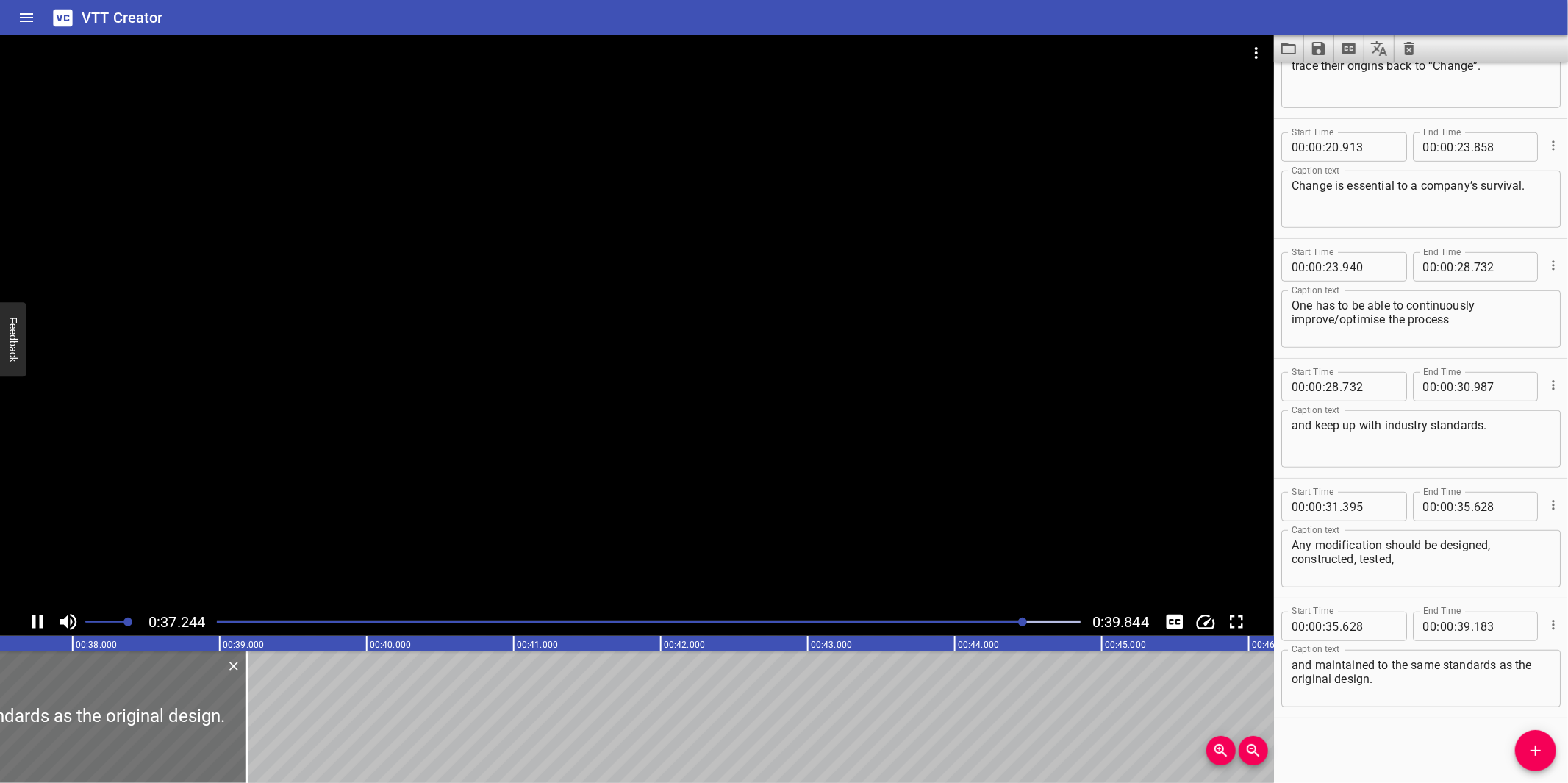
click at [1294, 660] on textarea "and maintained to the same standards as the original design." at bounding box center [1420, 679] width 259 height 42
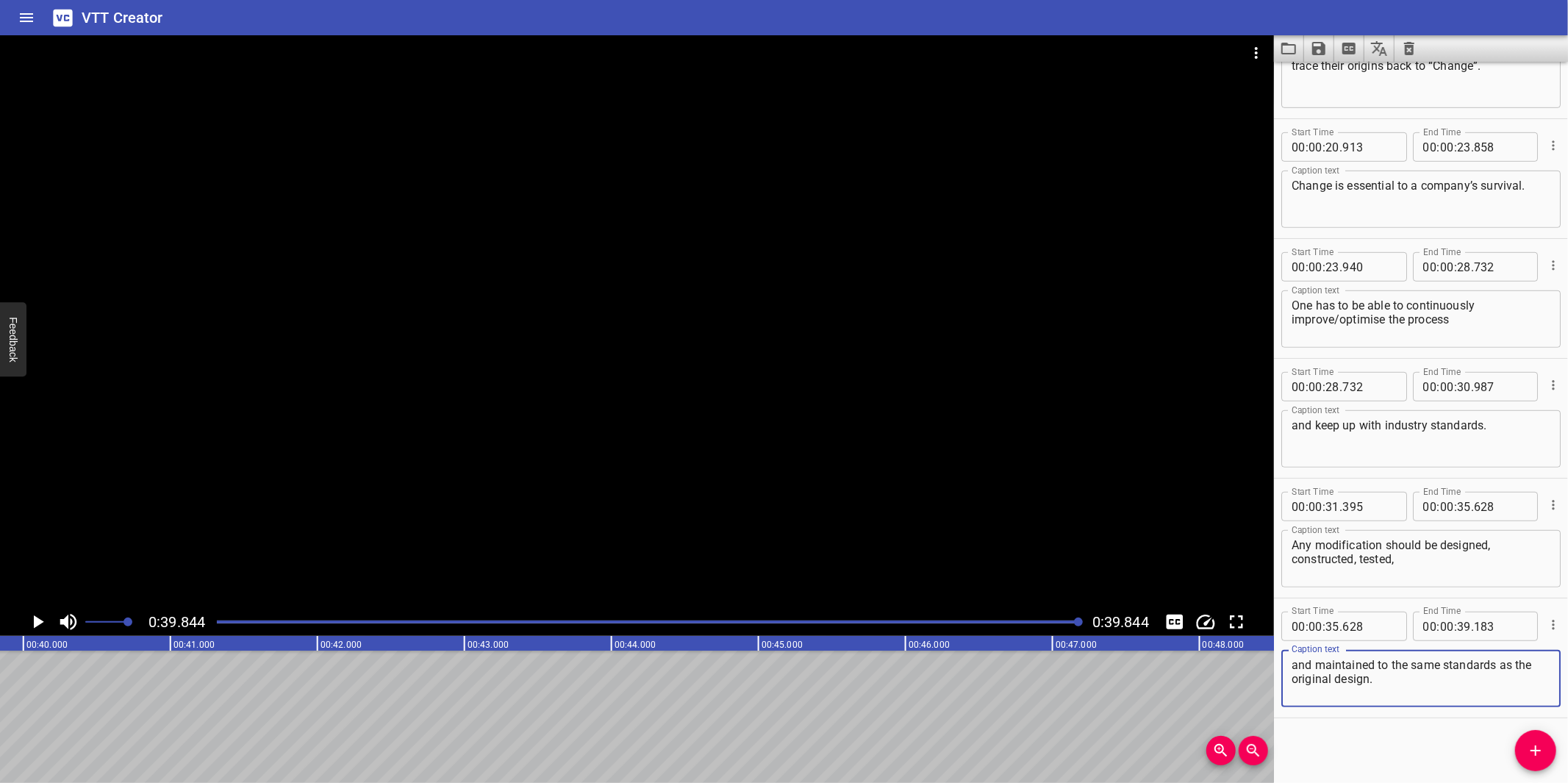
type textarea "and maintained to the same standards as the original design."
click at [793, 412] on div at bounding box center [637, 321] width 1274 height 573
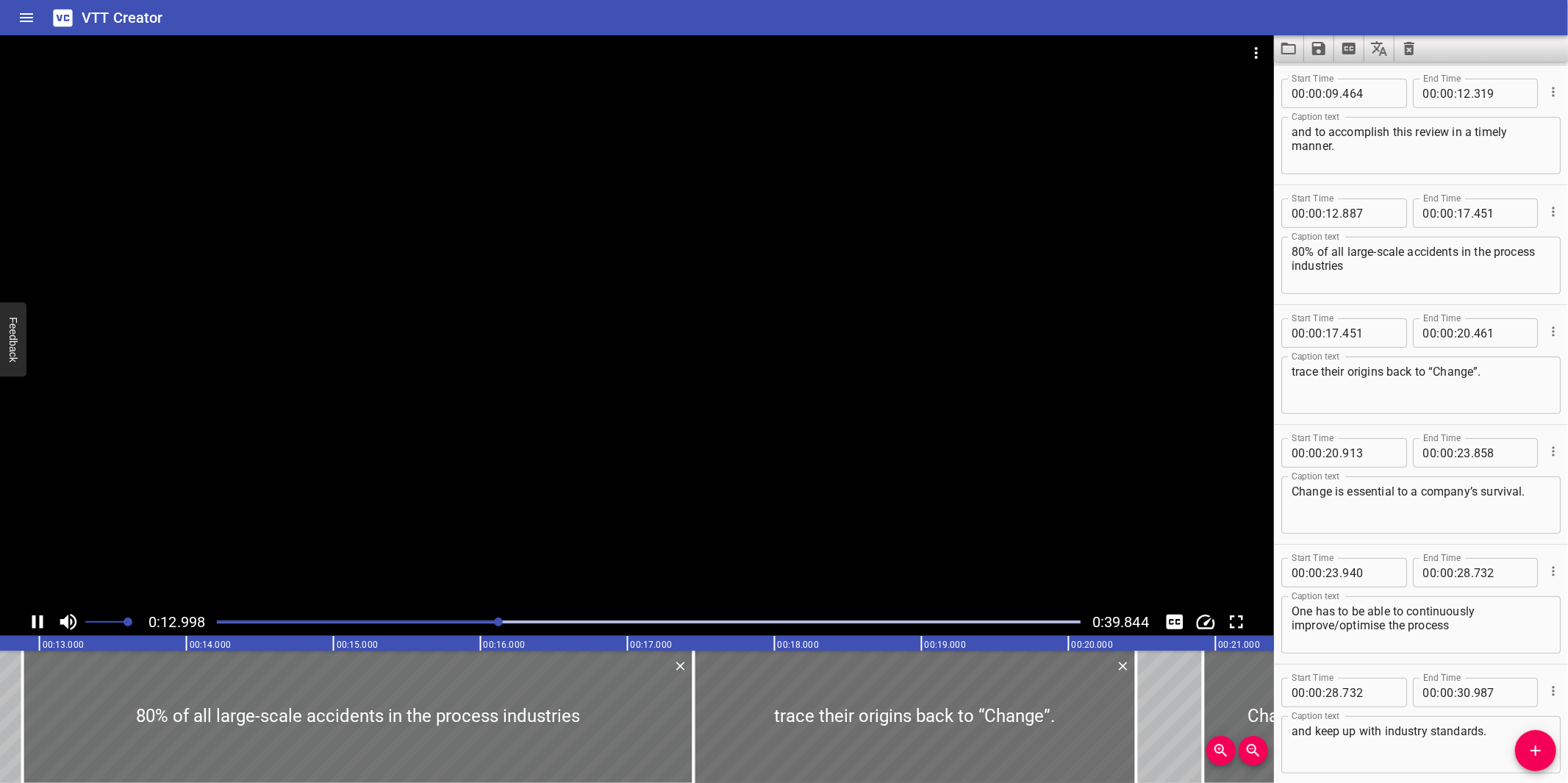
scroll to position [0, 0]
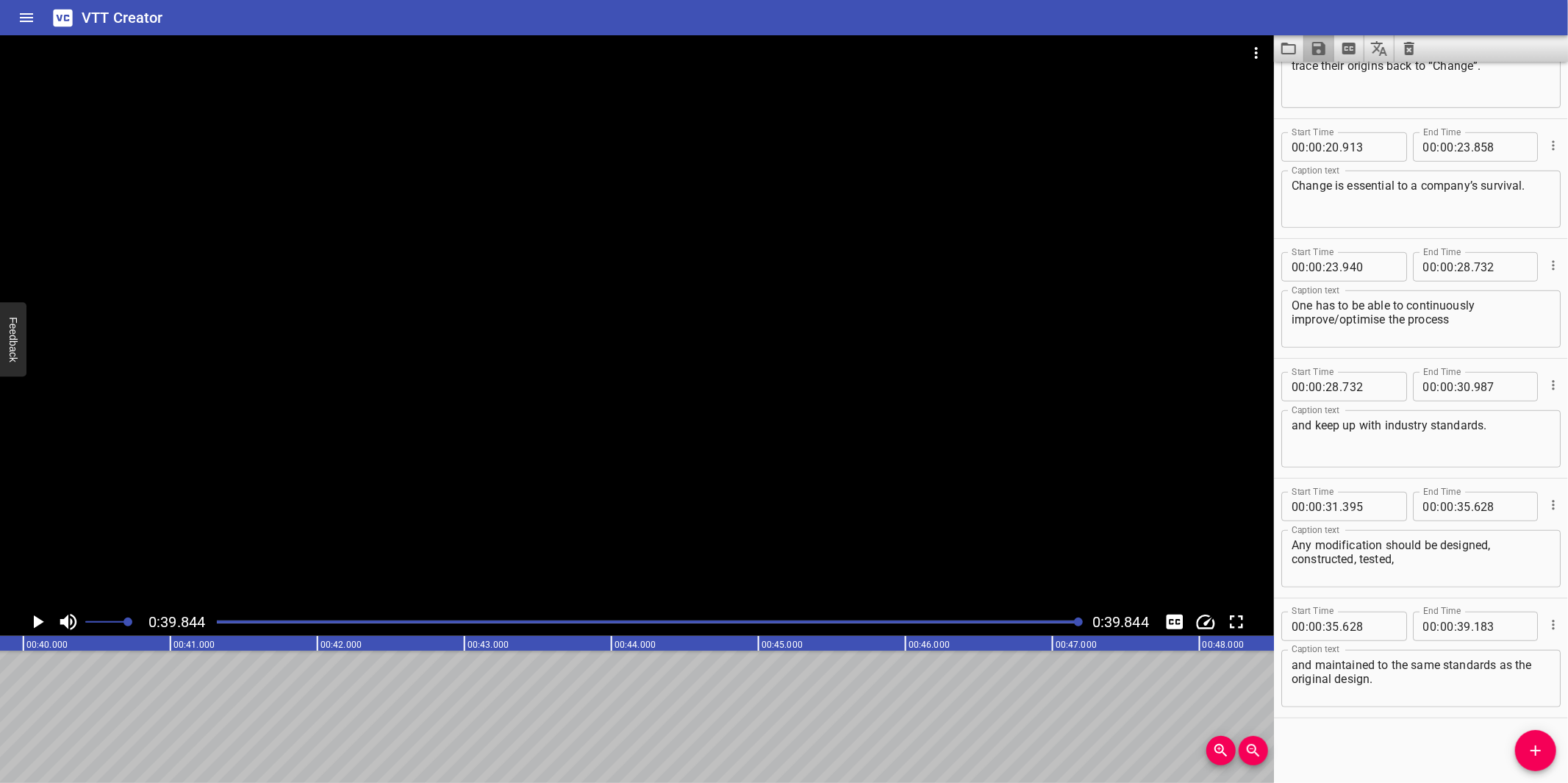
click at [1314, 37] on button "Save captions to file" at bounding box center [1319, 48] width 30 height 27
click at [1354, 77] on li "Save to VTT file" at bounding box center [1358, 81] width 108 height 27
click at [1259, 61] on icon "Video Options" at bounding box center [1256, 53] width 18 height 18
click at [1259, 61] on li "Select New Video File..." at bounding box center [1311, 54] width 146 height 27
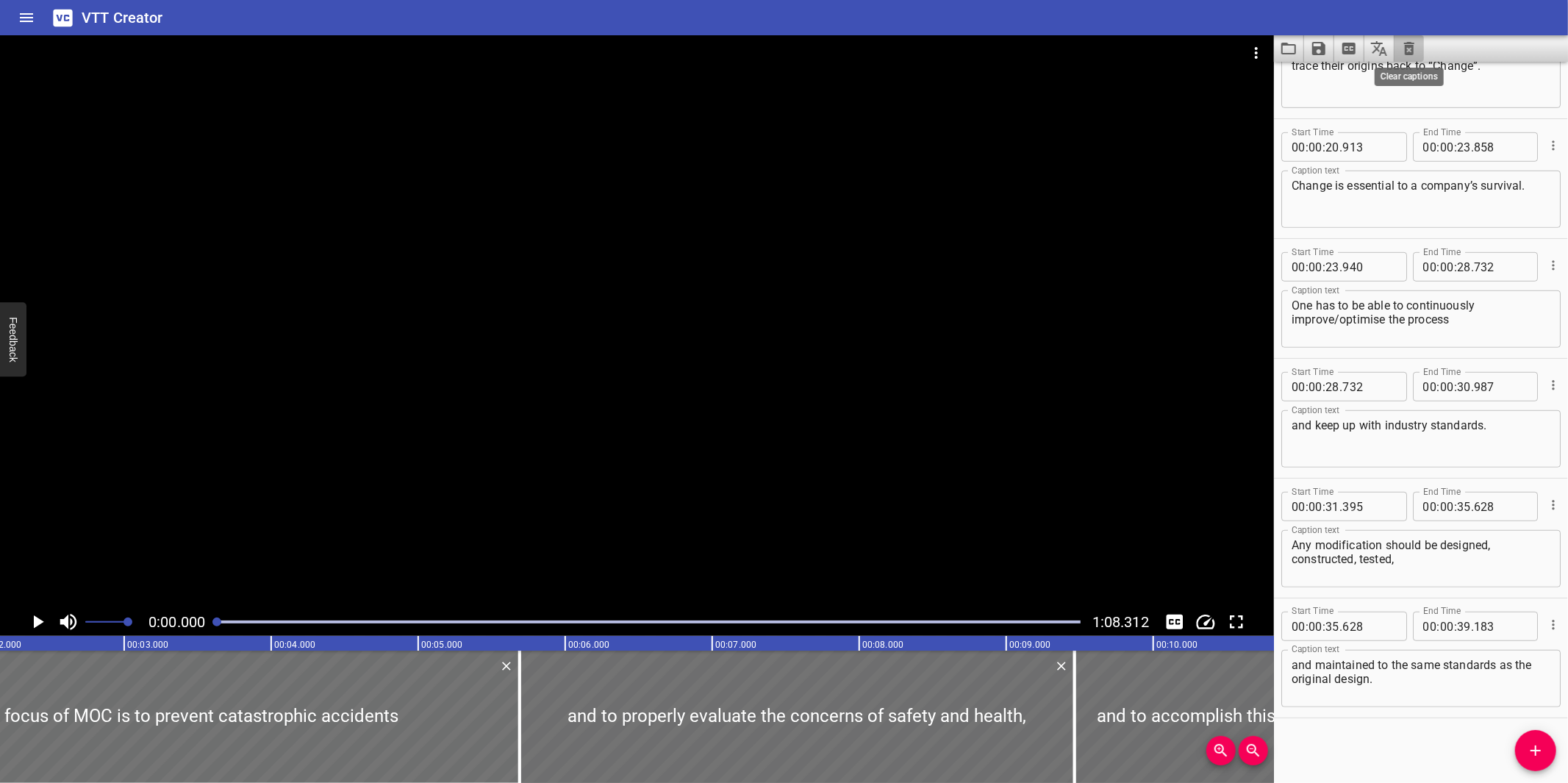
click at [1404, 51] on icon "Clear captions" at bounding box center [1409, 48] width 18 height 18
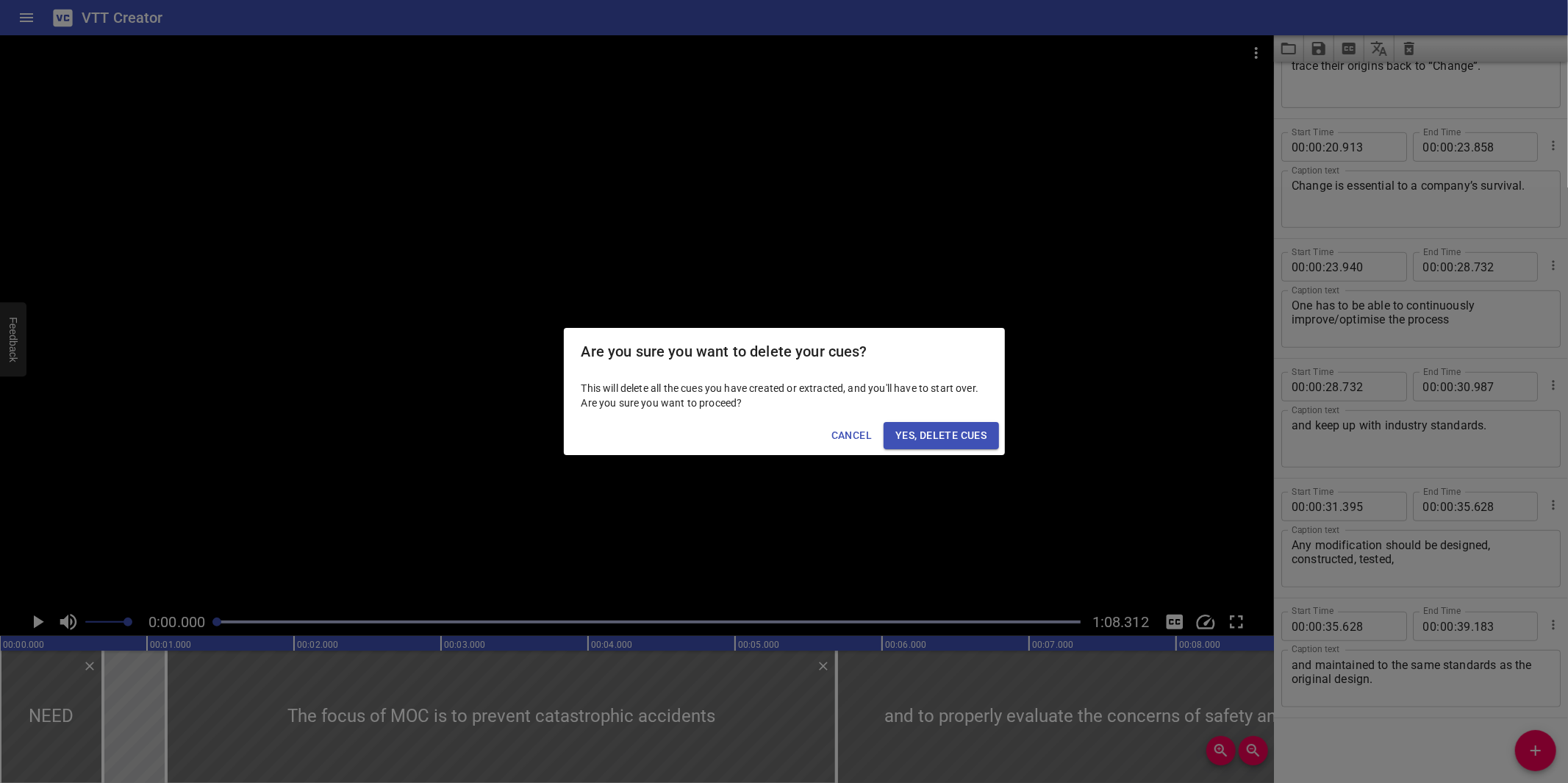
click at [959, 437] on span "Yes, Delete Cues" at bounding box center [940, 435] width 91 height 18
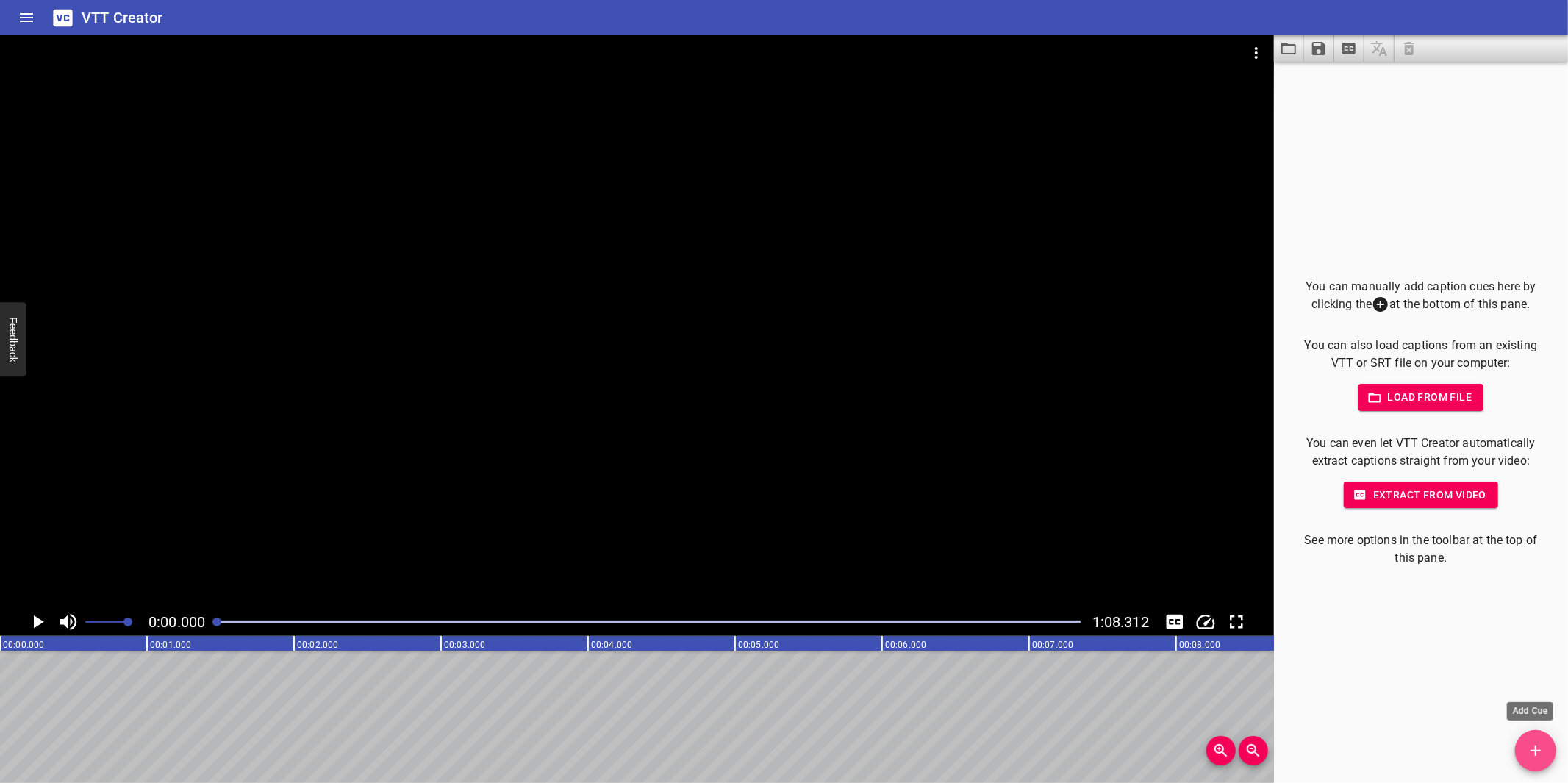
drag, startPoint x: 1554, startPoint y: 748, endPoint x: 1526, endPoint y: 731, distance: 32.8
click at [1553, 743] on span "Add Cue" at bounding box center [1535, 750] width 41 height 18
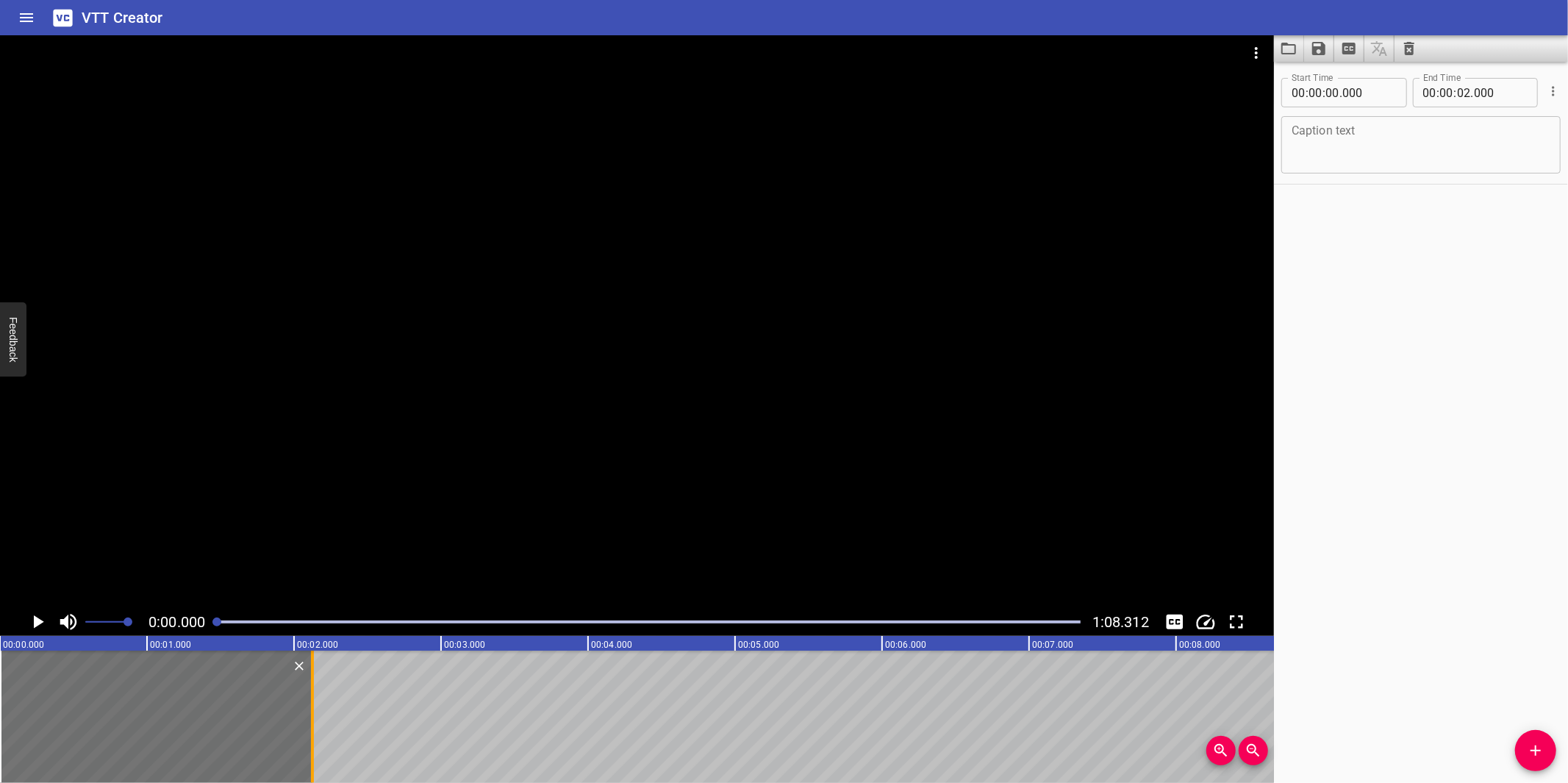
click at [311, 709] on div at bounding box center [312, 717] width 3 height 133
type input "125"
click at [1343, 158] on textarea at bounding box center [1420, 145] width 259 height 42
paste textarea "When is Management of Change used?"
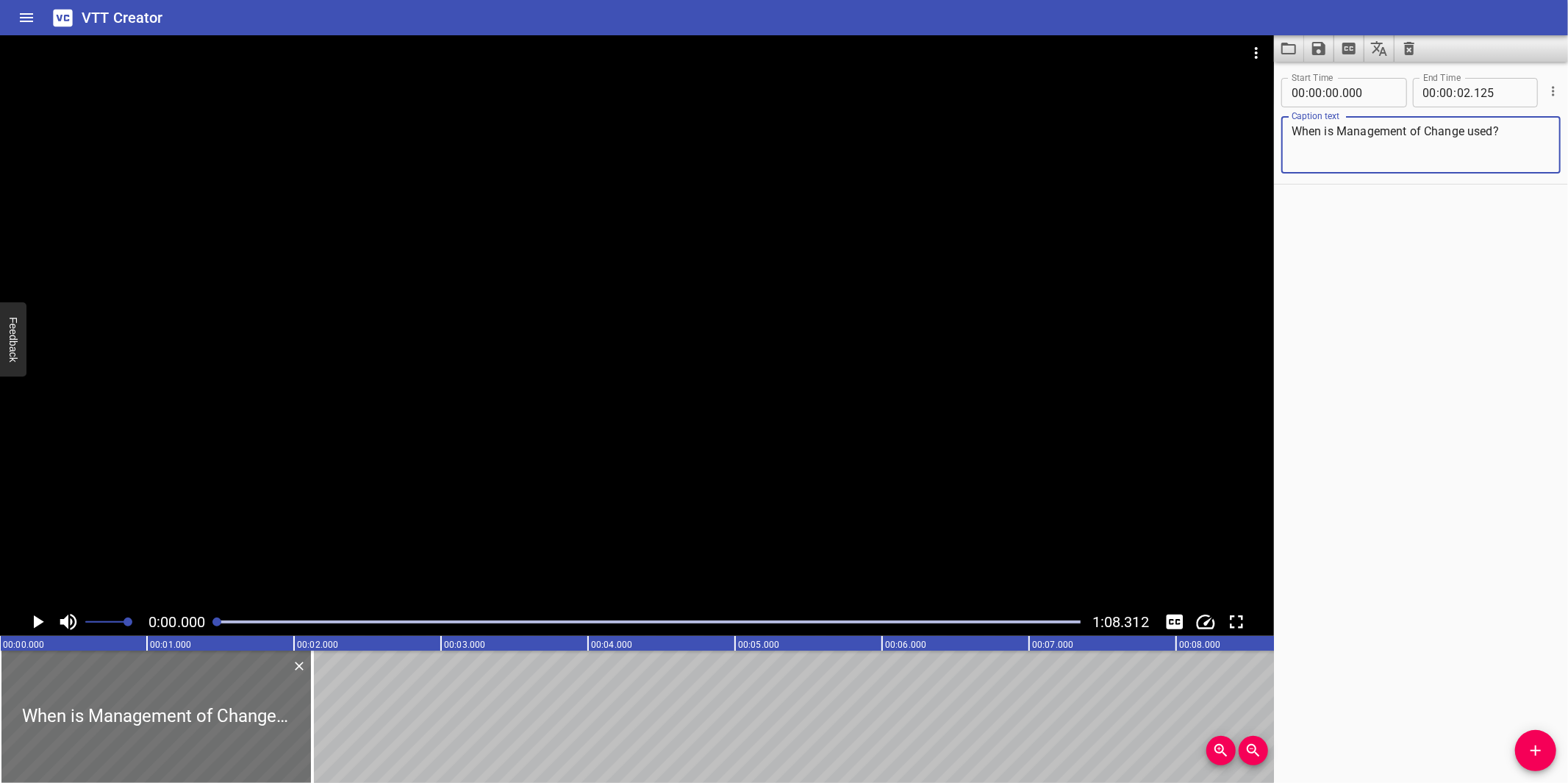
type textarea "When is Management of Change used?"
click at [924, 348] on div at bounding box center [637, 321] width 1274 height 573
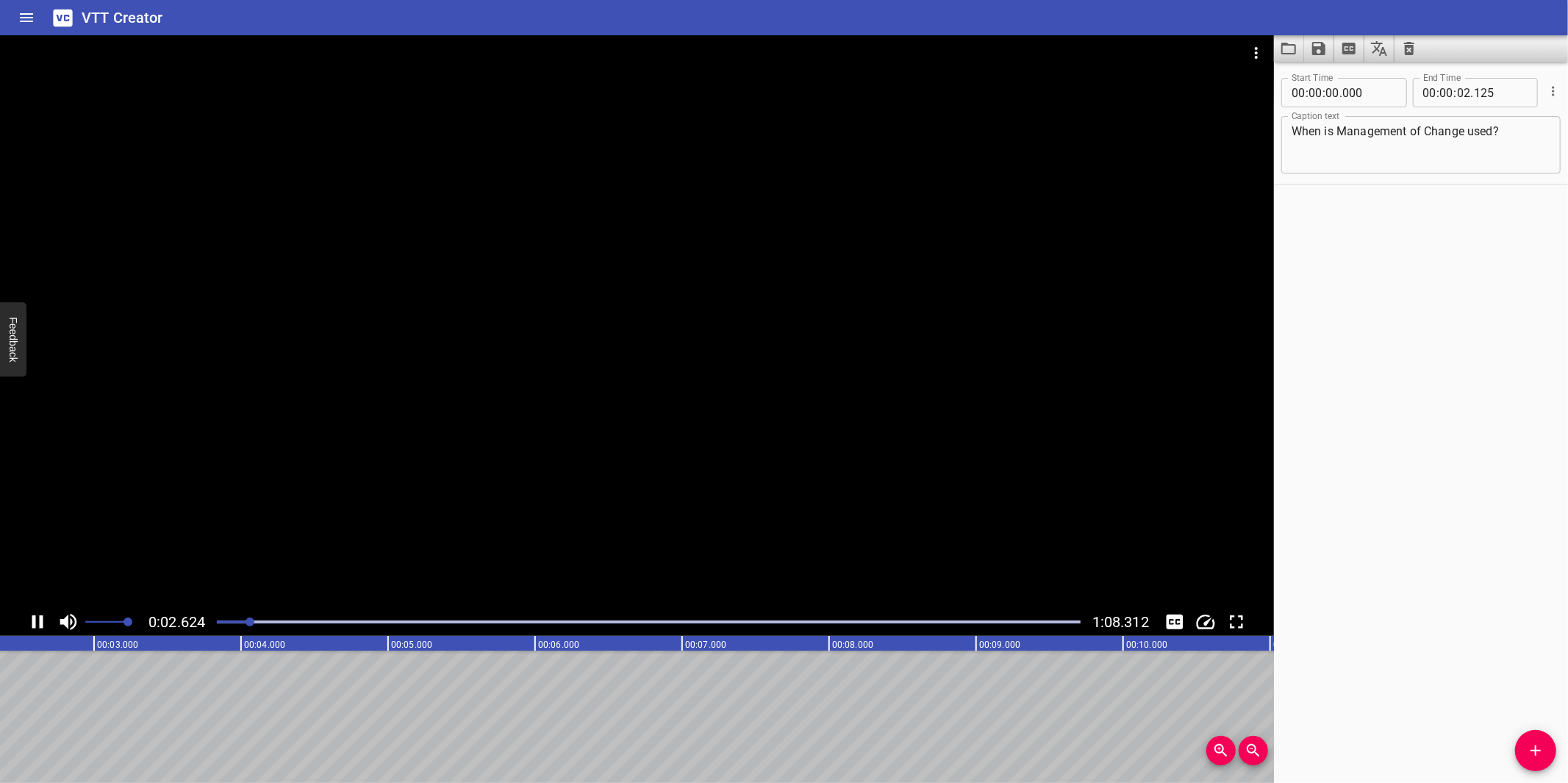
click at [685, 465] on div at bounding box center [637, 321] width 1274 height 573
click at [1516, 743] on span "Add Cue" at bounding box center [1535, 750] width 41 height 18
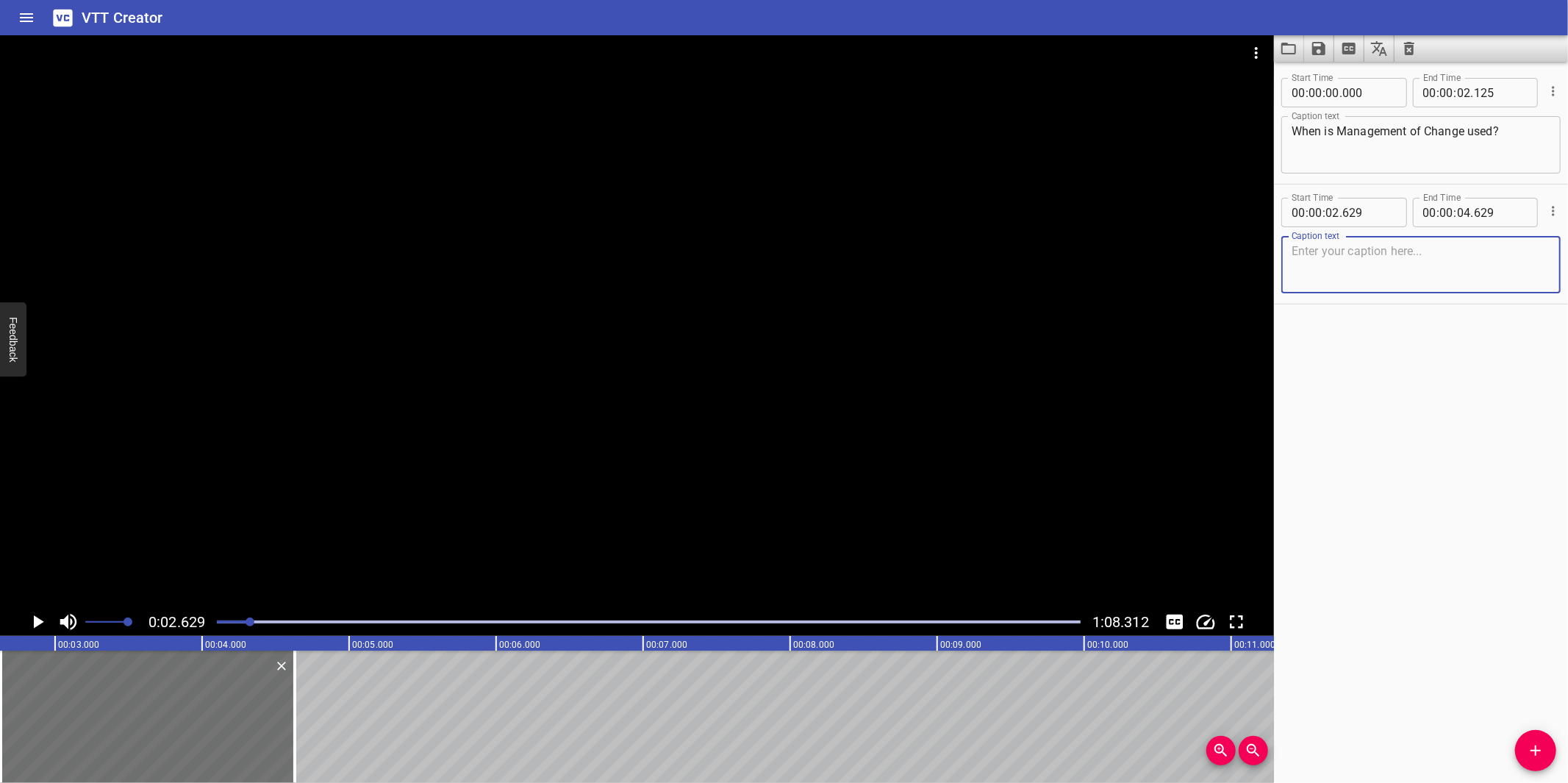
click at [1368, 272] on textarea at bounding box center [1420, 264] width 259 height 42
paste textarea "Legislation / Codes / Standards / Regulatory Requirements."
type textarea "Legislation / Codes / Standards / Regulatory Requirements."
drag, startPoint x: 381, startPoint y: 264, endPoint x: 479, endPoint y: 284, distance: 100.0
click at [384, 265] on div at bounding box center [637, 321] width 1274 height 573
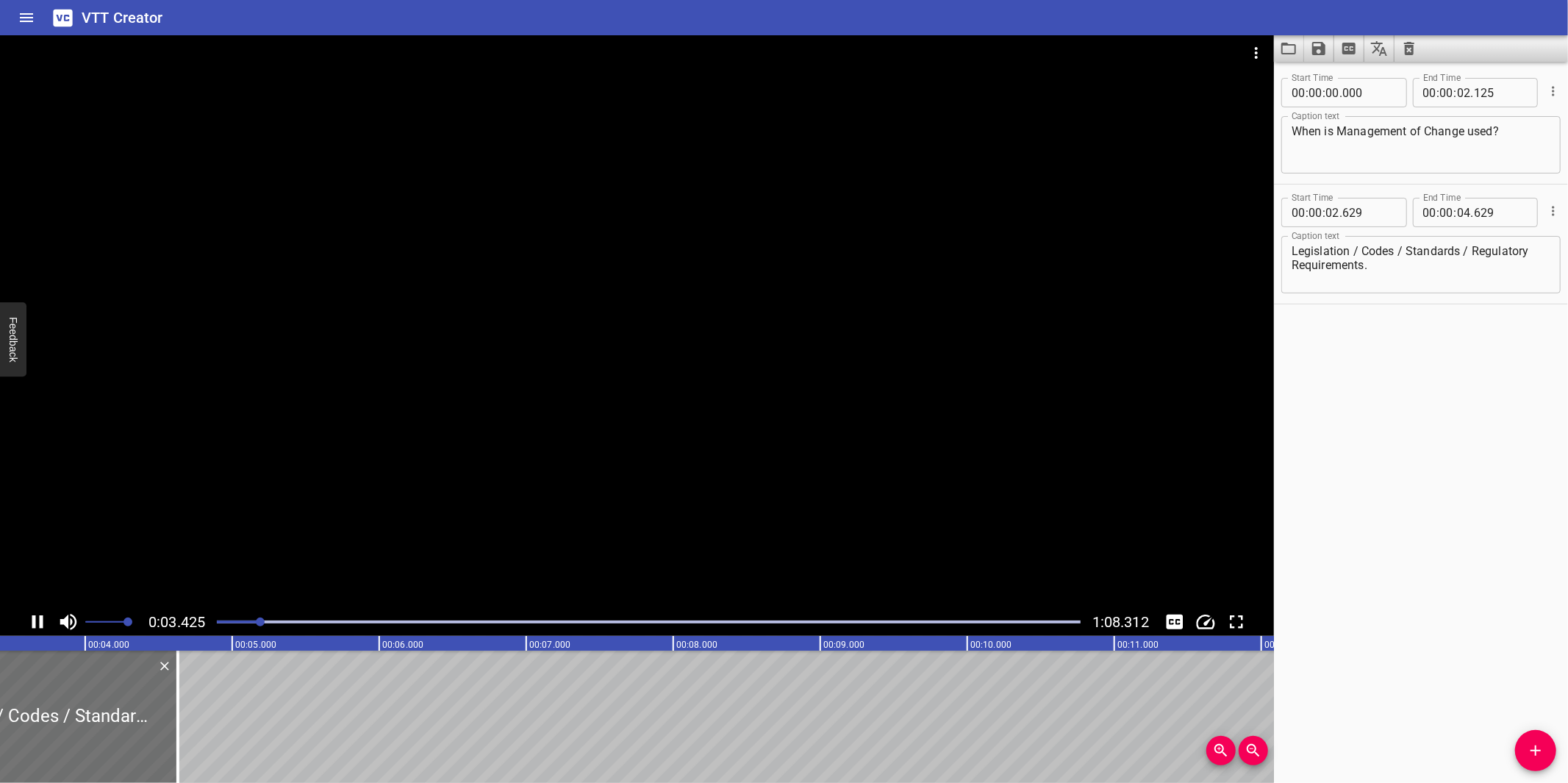
drag, startPoint x: 662, startPoint y: 483, endPoint x: 646, endPoint y: 501, distance: 24.1
click at [663, 483] on div at bounding box center [637, 321] width 1274 height 573
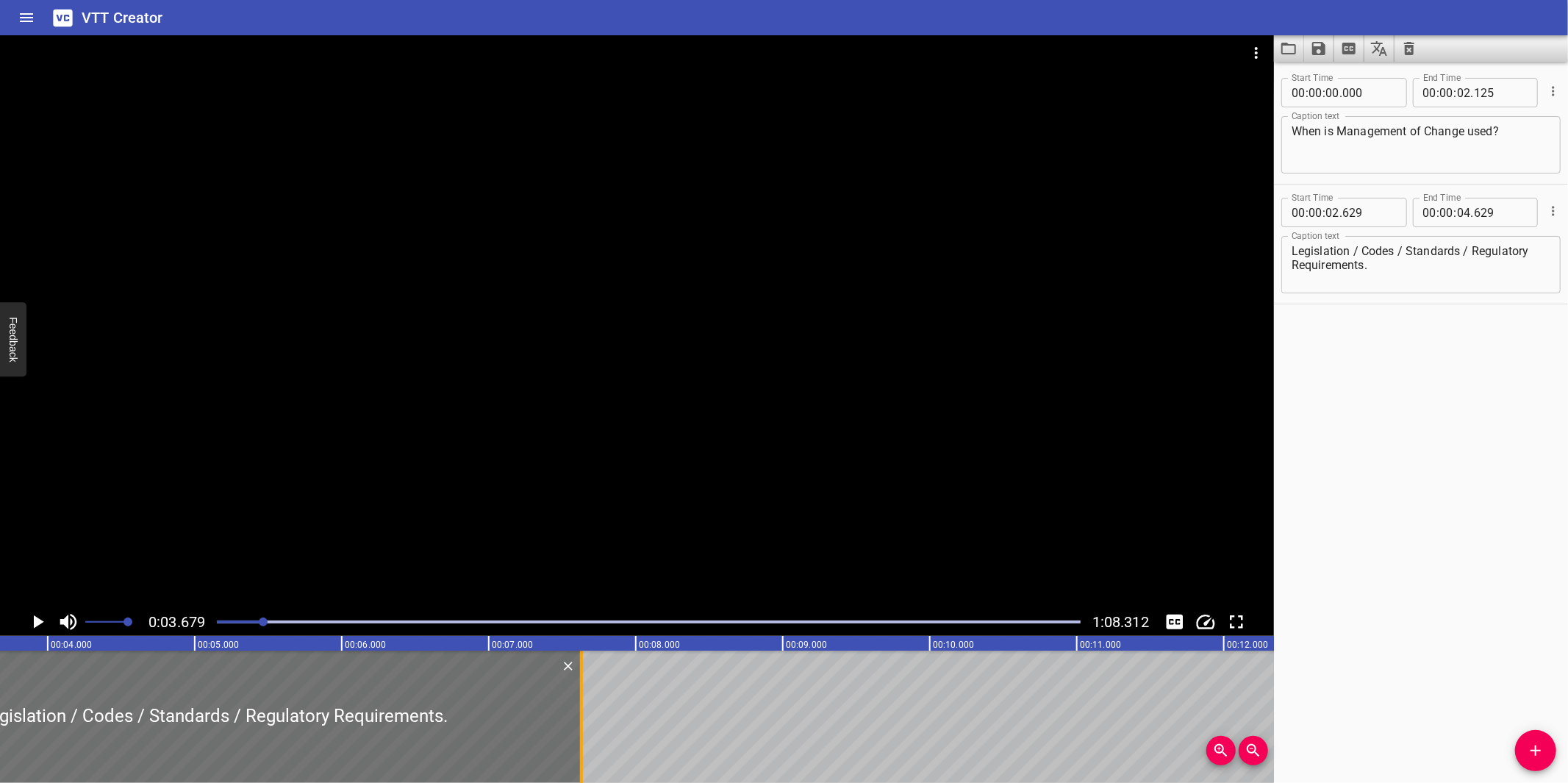
drag, startPoint x: 140, startPoint y: 682, endPoint x: 581, endPoint y: 688, distance: 441.0
click at [581, 688] on div at bounding box center [581, 717] width 3 height 133
type input "07"
click at [670, 584] on div at bounding box center [637, 321] width 1274 height 573
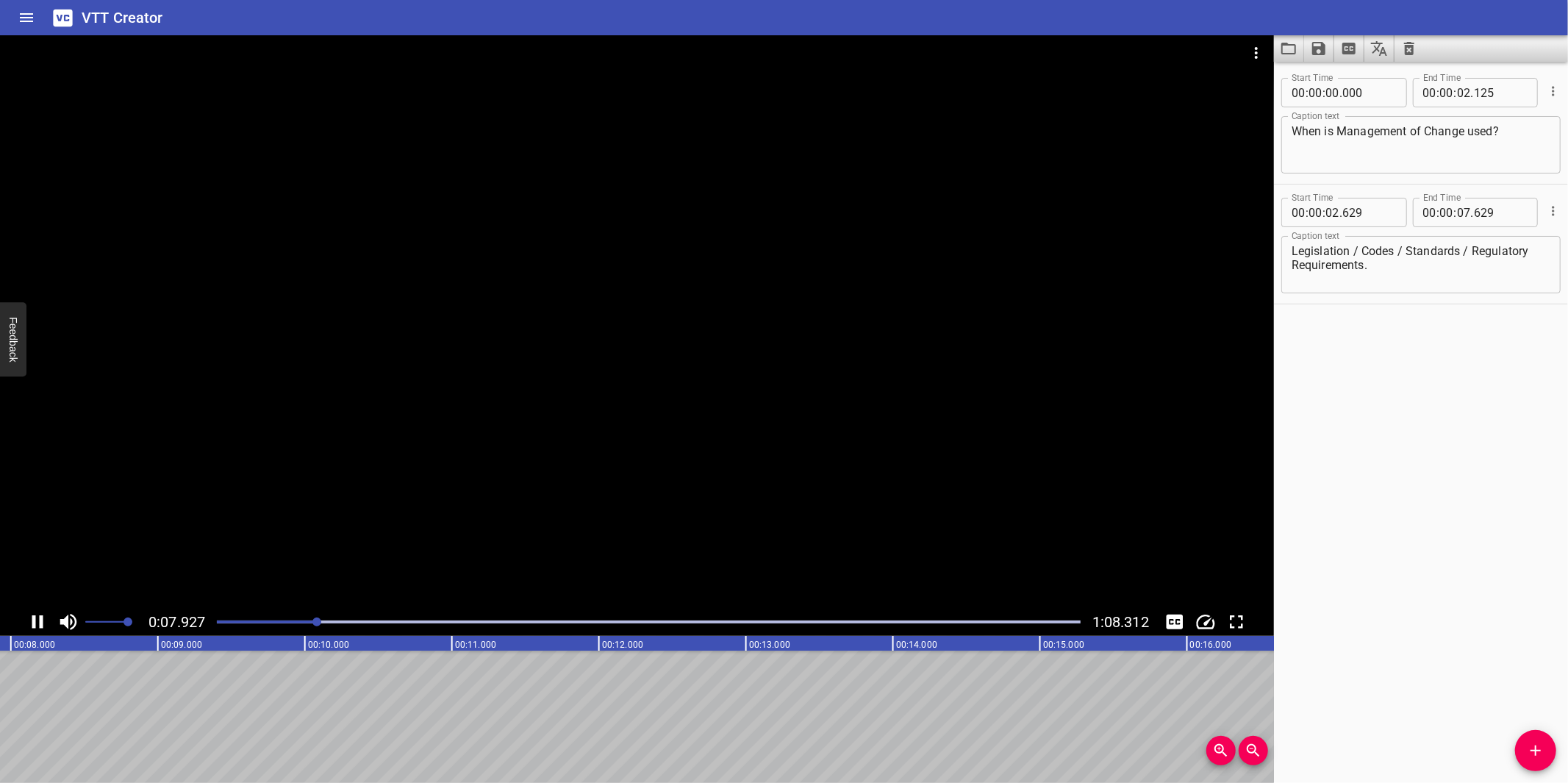
click at [721, 519] on div at bounding box center [637, 321] width 1274 height 573
click at [1535, 743] on icon "Add Cue" at bounding box center [1535, 750] width 10 height 10
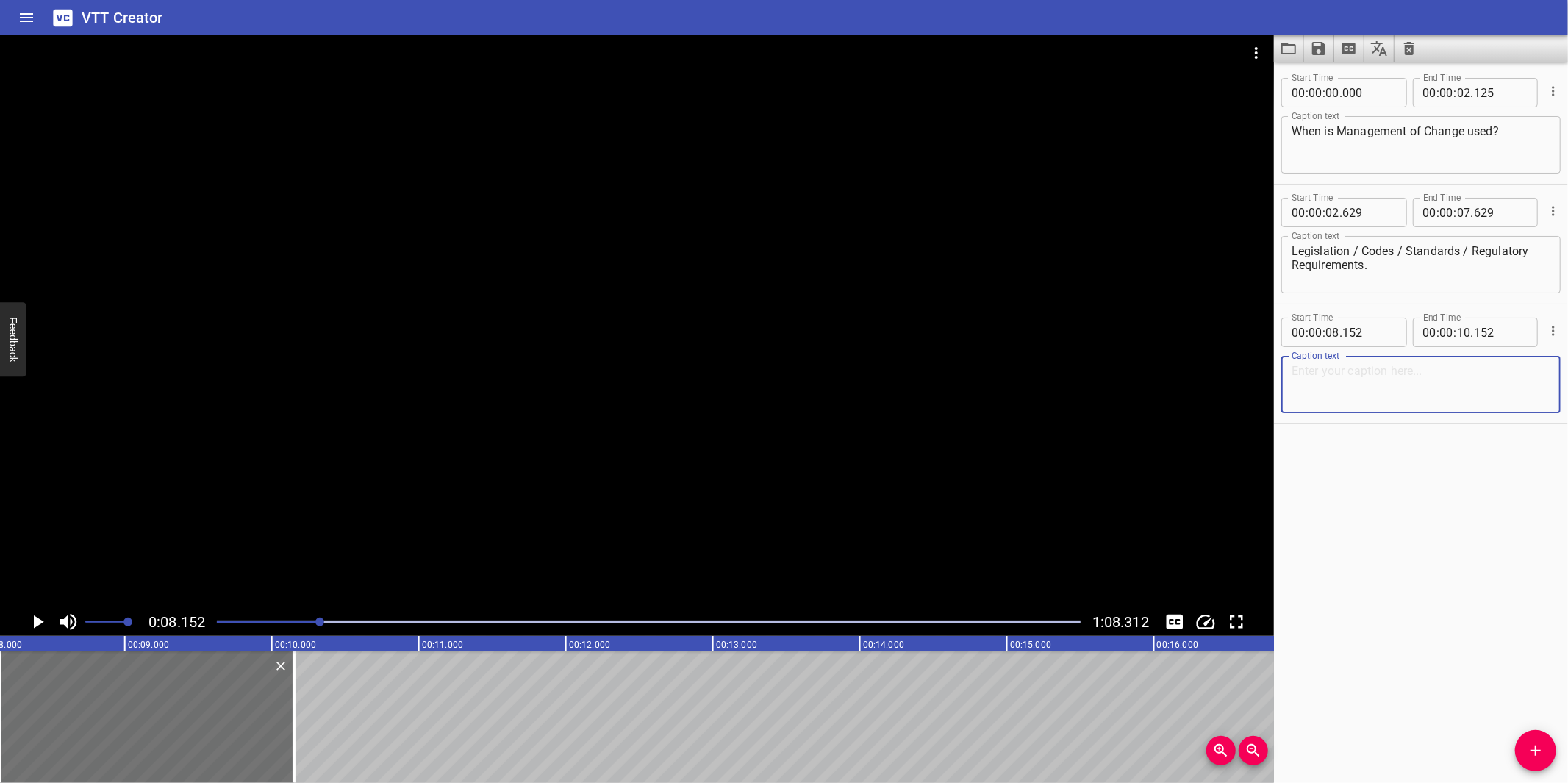
click at [1311, 377] on textarea at bounding box center [1420, 385] width 259 height 42
paste textarea "Process equipment changes, such as an equipment, materials of construction, des…"
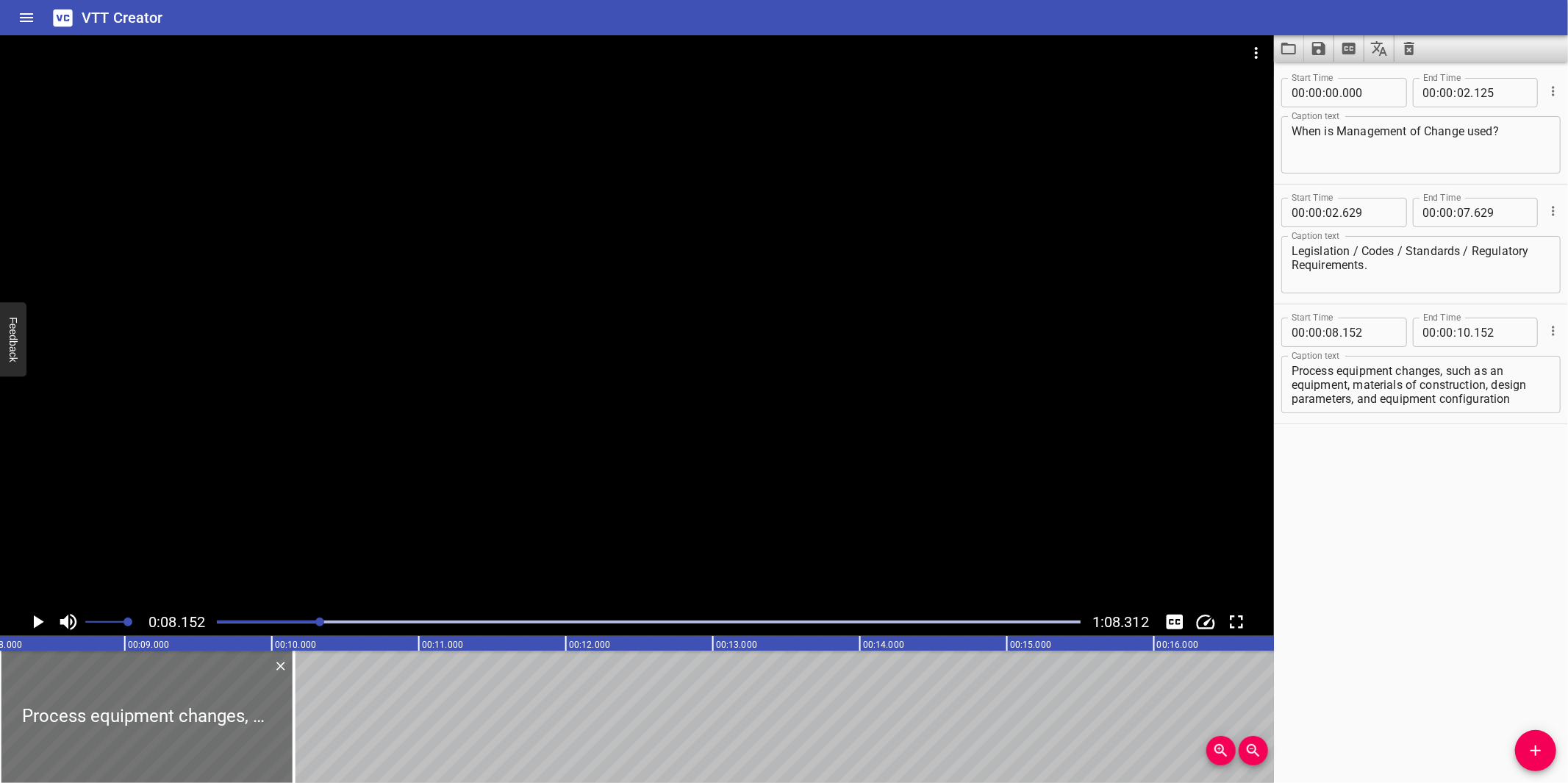
click at [1001, 373] on div at bounding box center [637, 321] width 1274 height 573
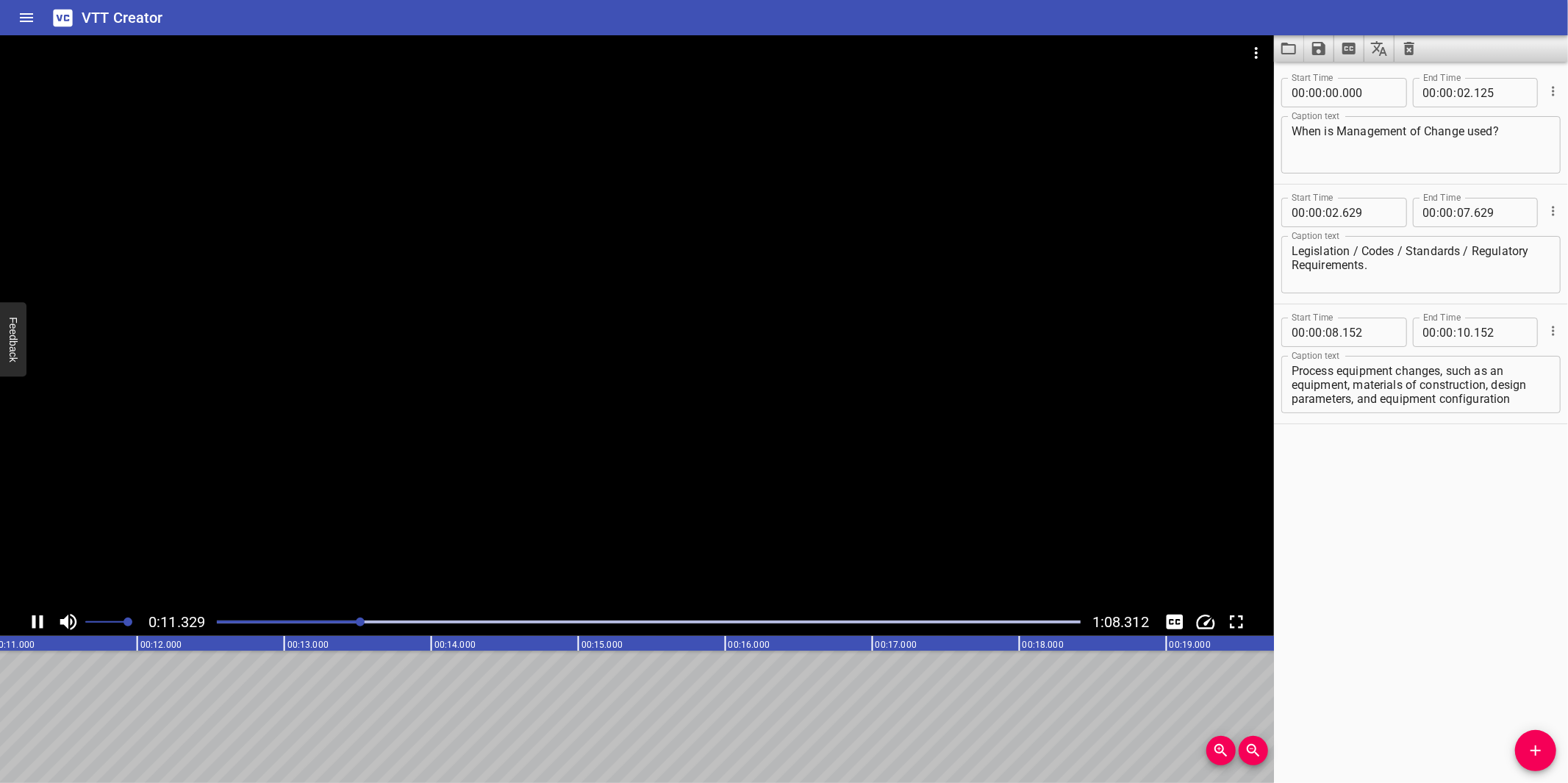
click at [744, 429] on div at bounding box center [637, 321] width 1274 height 573
click at [1460, 391] on textarea "Process equipment changes, such as an equipment, materials of construction, des…" at bounding box center [1420, 385] width 259 height 42
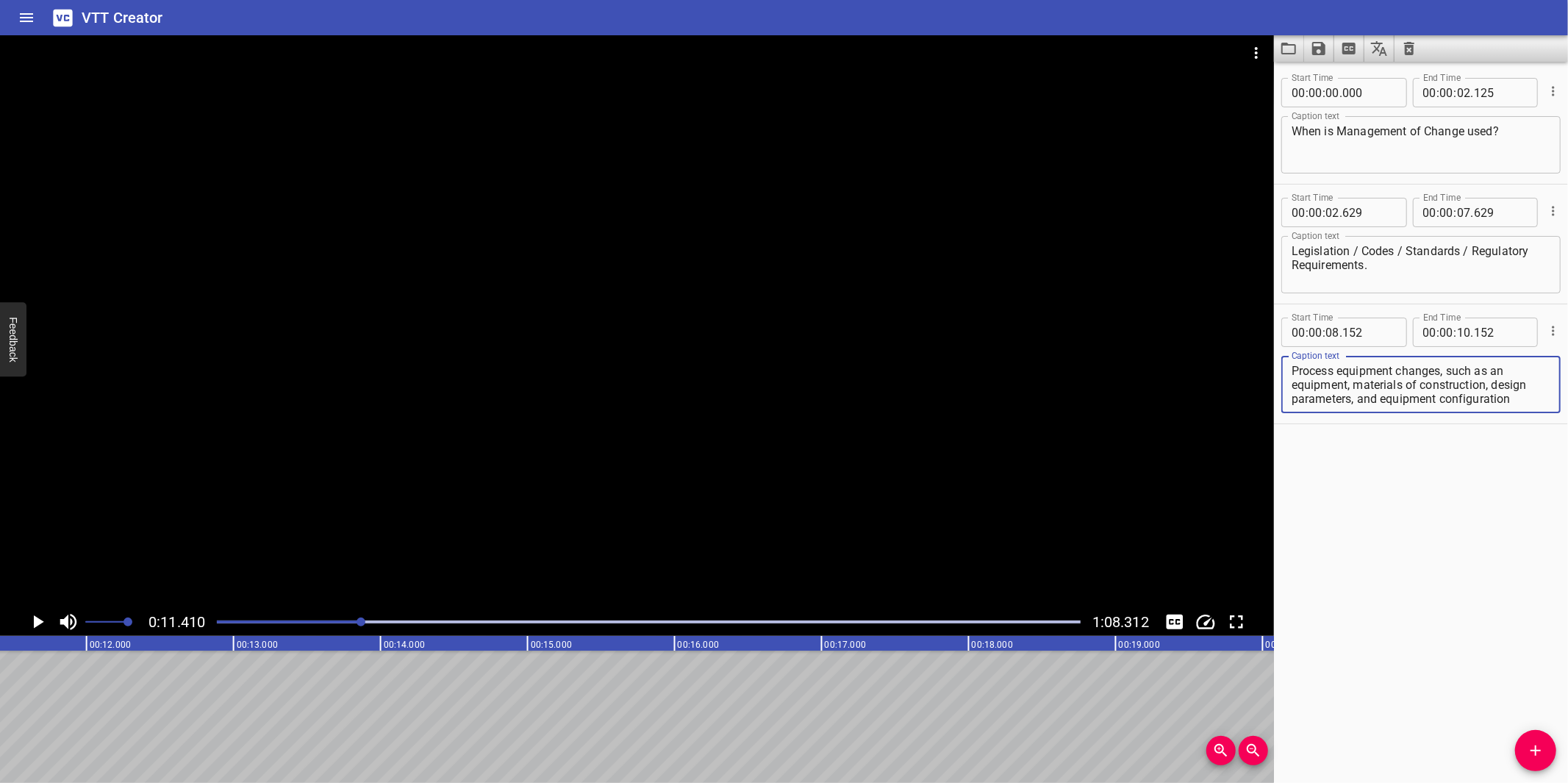
drag, startPoint x: 1353, startPoint y: 384, endPoint x: 1526, endPoint y: 400, distance: 173.7
click at [1526, 398] on textarea "Process equipment changes, such as an equipment, materials of construction, des…" at bounding box center [1420, 385] width 259 height 42
type textarea "Process equipment changes, such as an equipment,"
click at [1459, 335] on input "number" at bounding box center [1464, 332] width 14 height 29
type input "11"
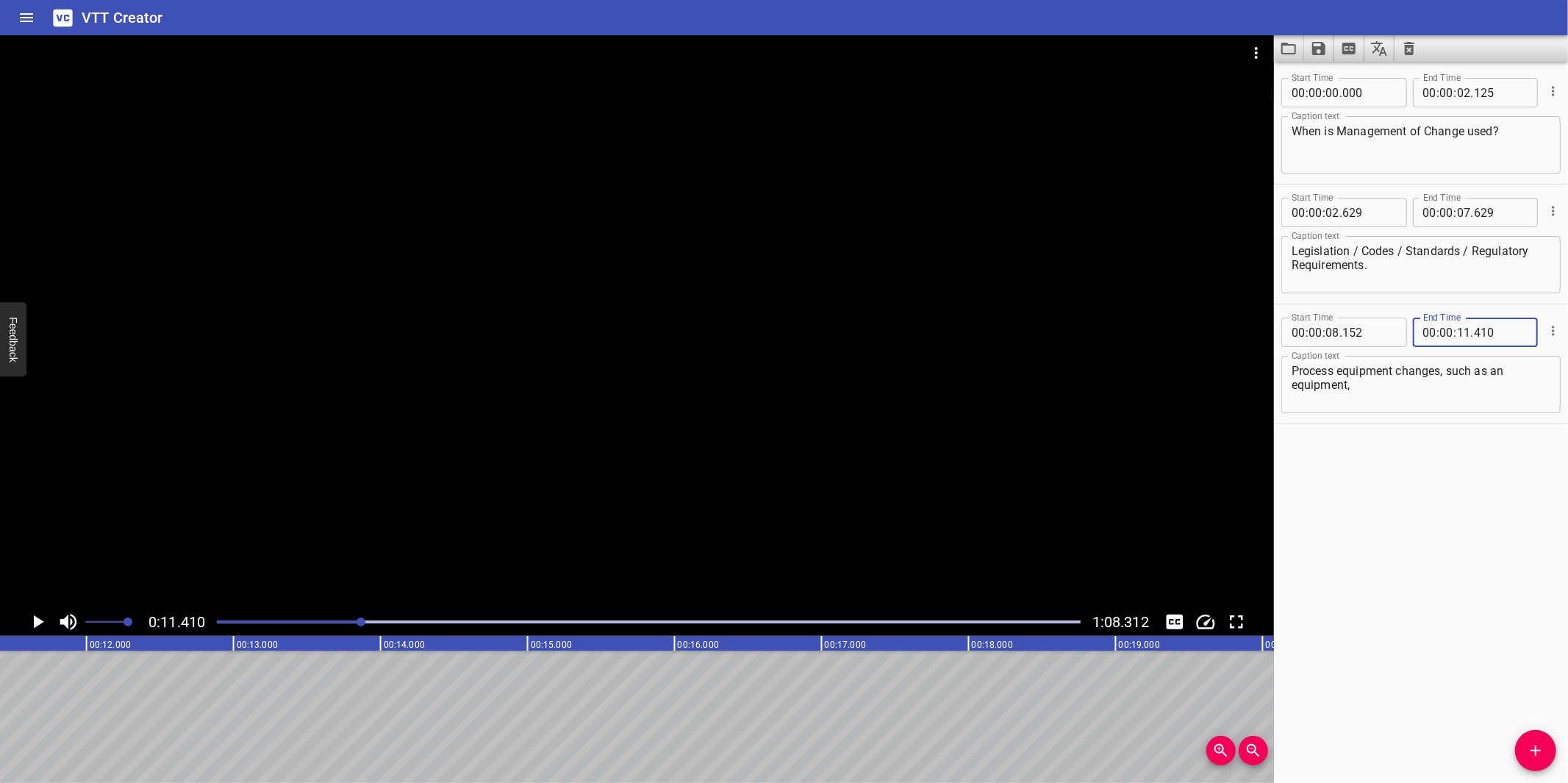
type input "410"
click at [1533, 743] on icon "Add Cue" at bounding box center [1535, 750] width 18 height 18
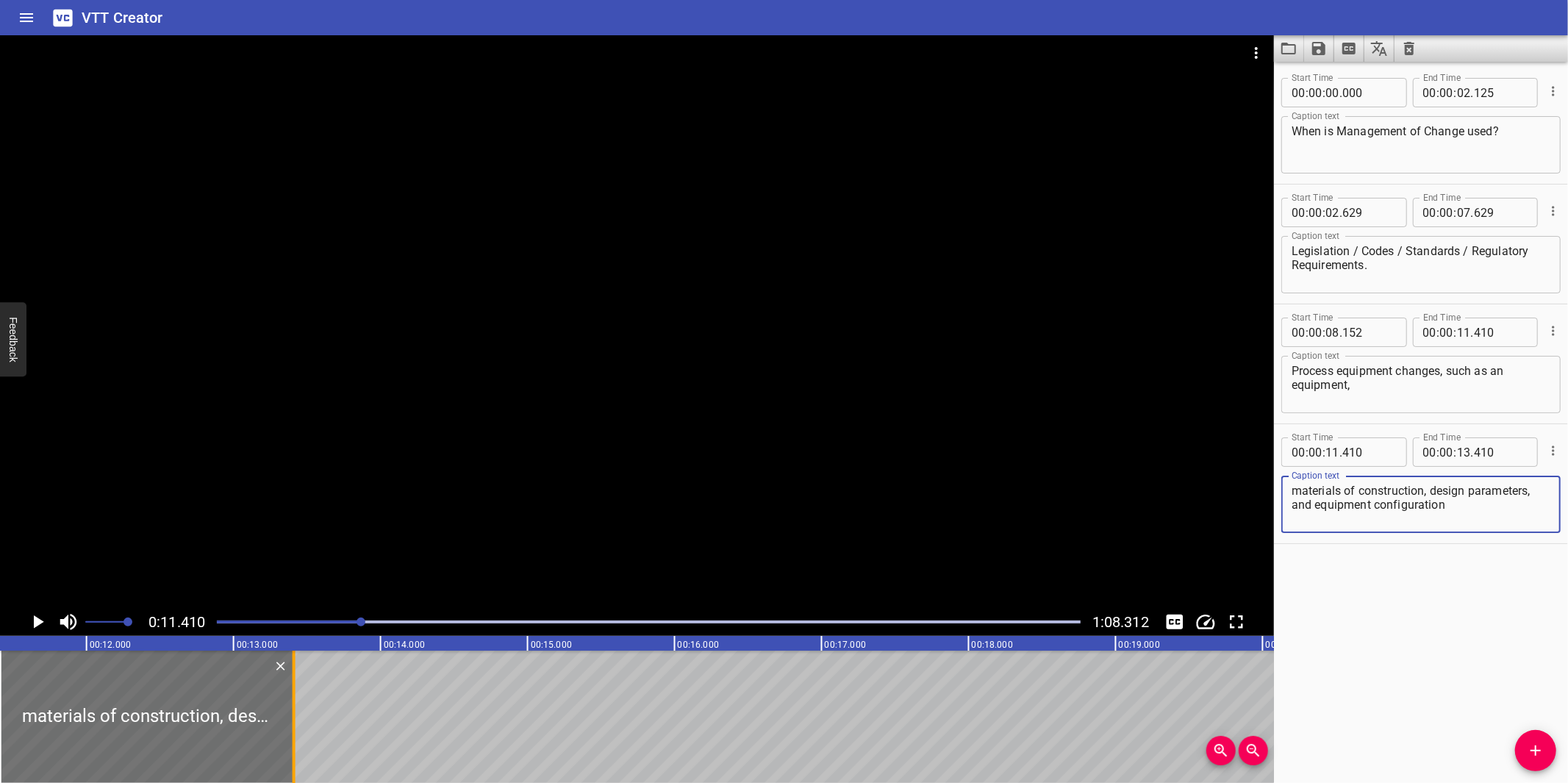
type textarea "materials of construction, design parameters, and equipment configuration"
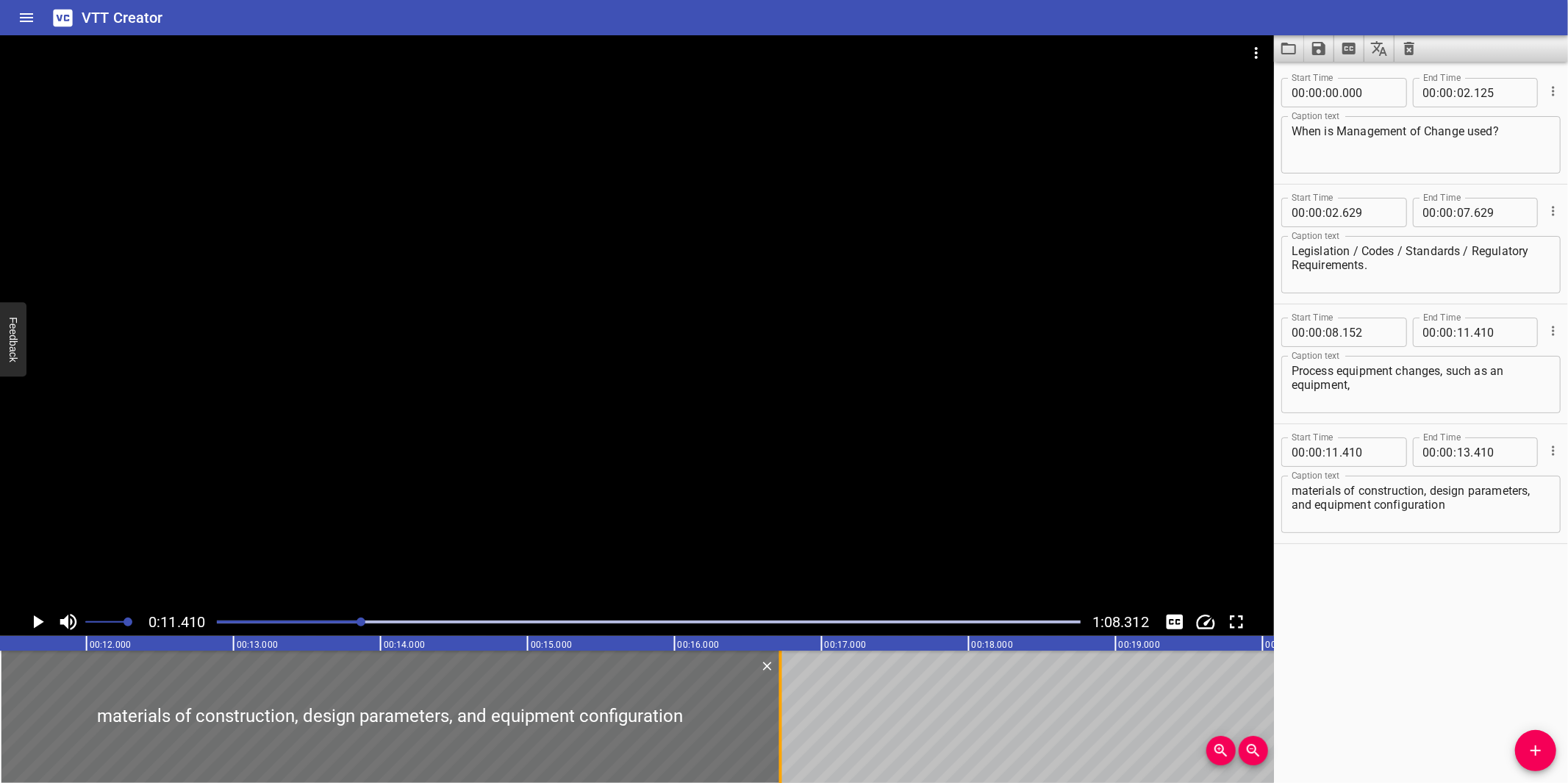
drag, startPoint x: 292, startPoint y: 711, endPoint x: 788, endPoint y: 705, distance: 496.0
click at [777, 707] on div at bounding box center [781, 717] width 15 height 133
type input "16"
type input "725"
click at [1476, 498] on textarea "materials of construction, design parameters, and equipment configuration" at bounding box center [1420, 504] width 259 height 42
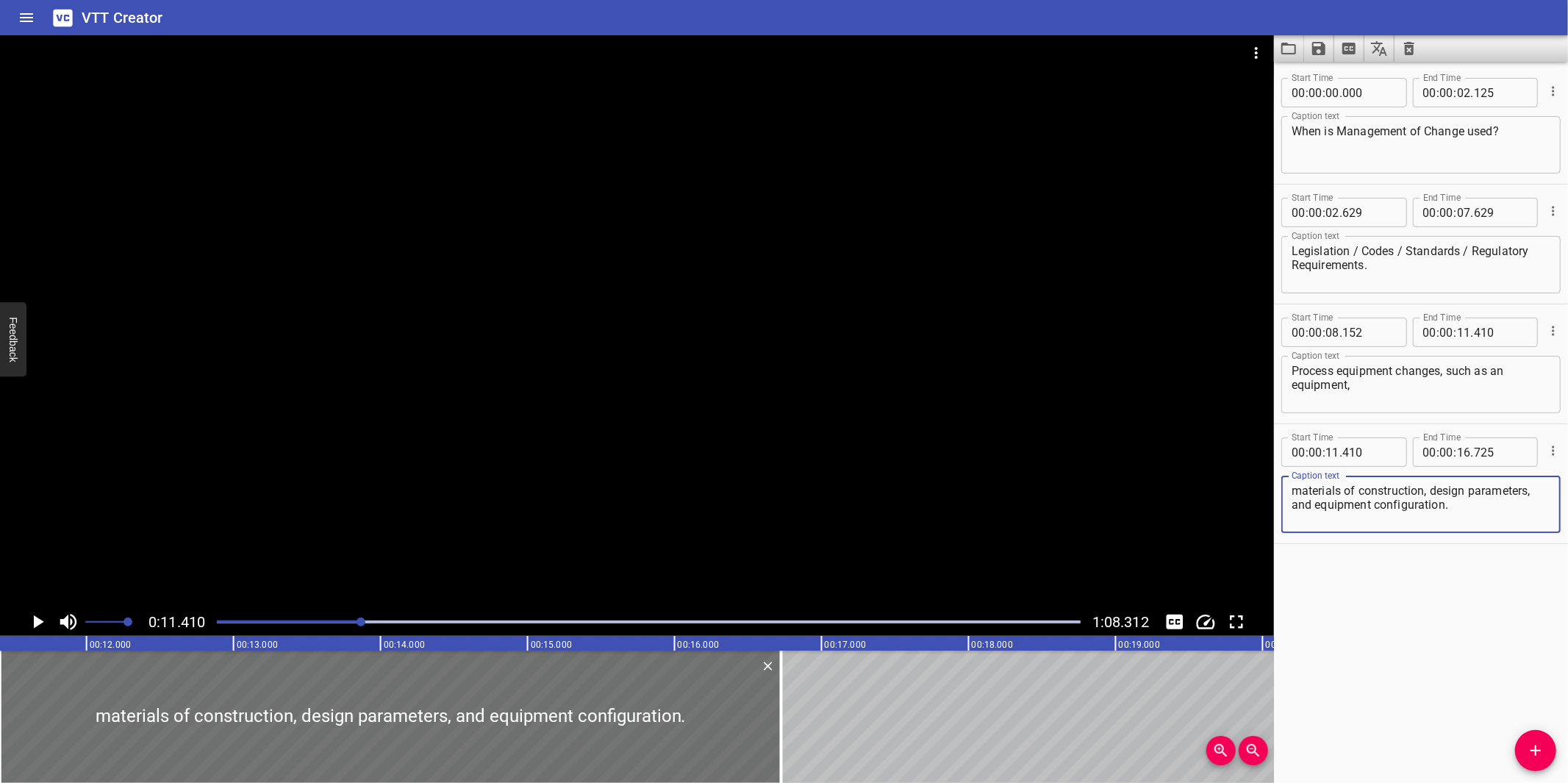
type textarea "materials of construction, design parameters, and equipment configuration."
click at [898, 438] on div at bounding box center [637, 321] width 1274 height 573
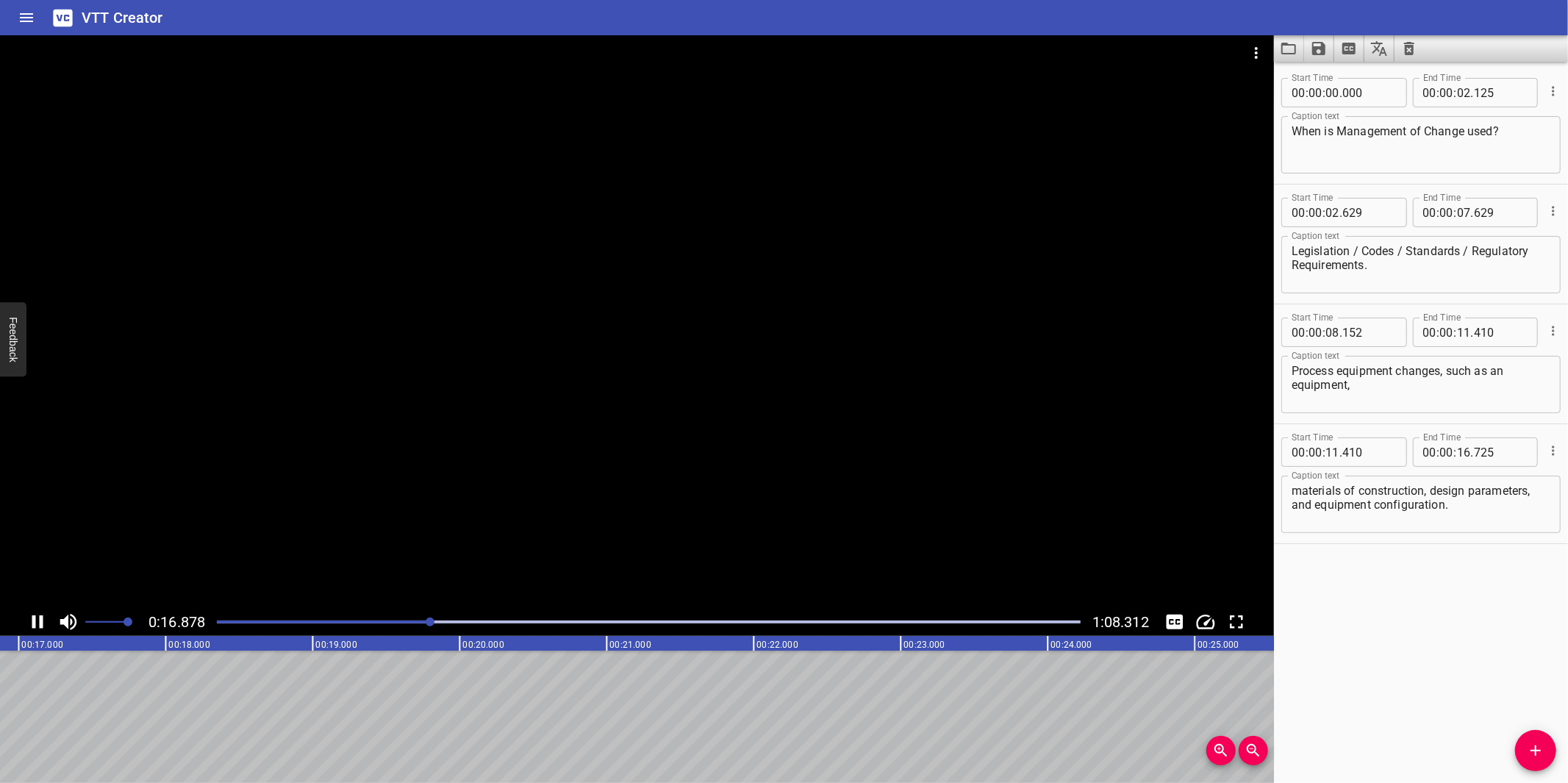
click at [750, 496] on div at bounding box center [637, 321] width 1274 height 573
drag, startPoint x: 1531, startPoint y: 756, endPoint x: 1556, endPoint y: 701, distance: 60.4
click at [1529, 743] on icon "Add Cue" at bounding box center [1535, 750] width 18 height 18
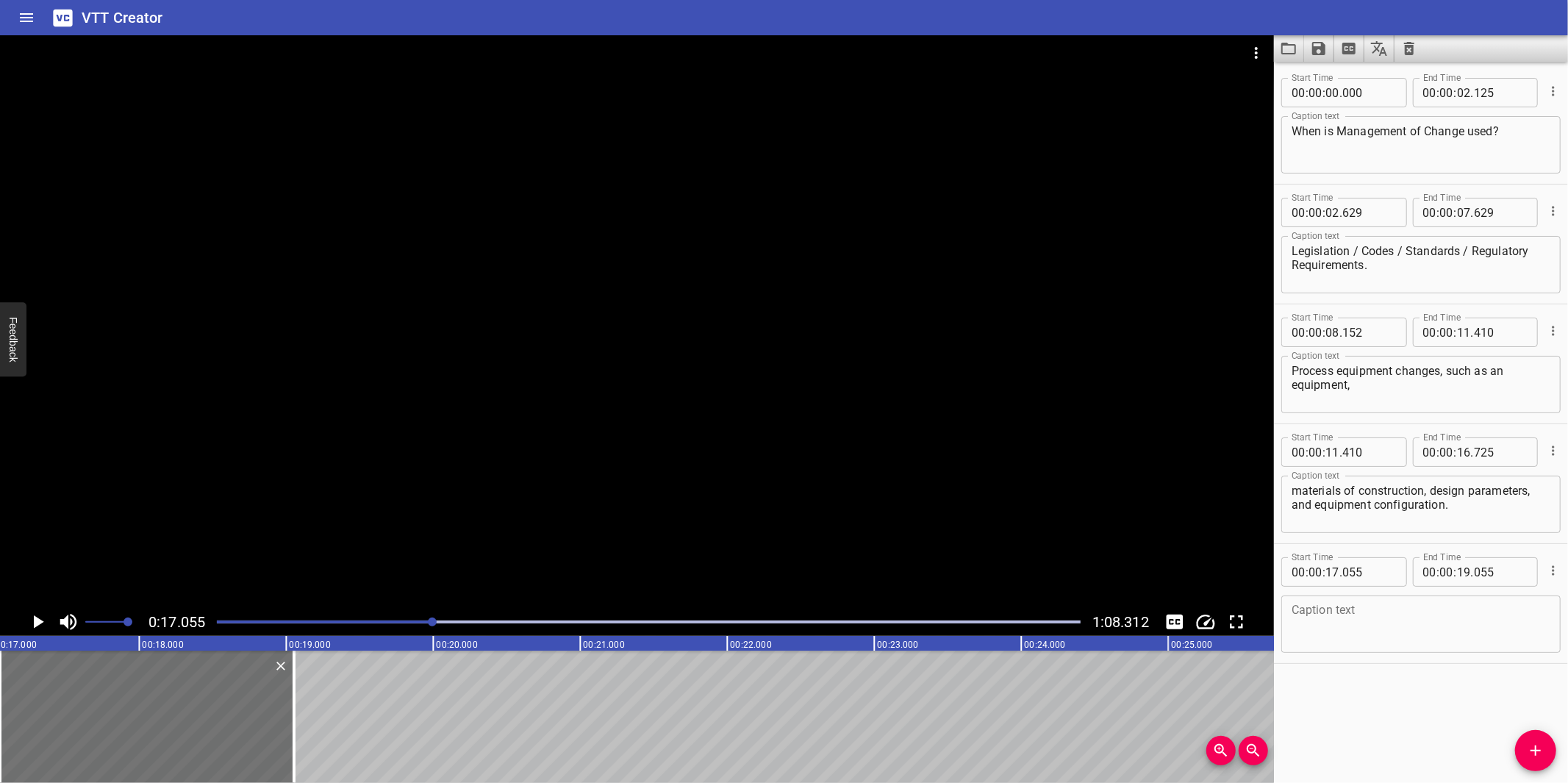
click at [1324, 627] on textarea at bounding box center [1420, 625] width 259 height 42
paste textarea "Process control changes, such as an instrumentation, interlocks and computerize…"
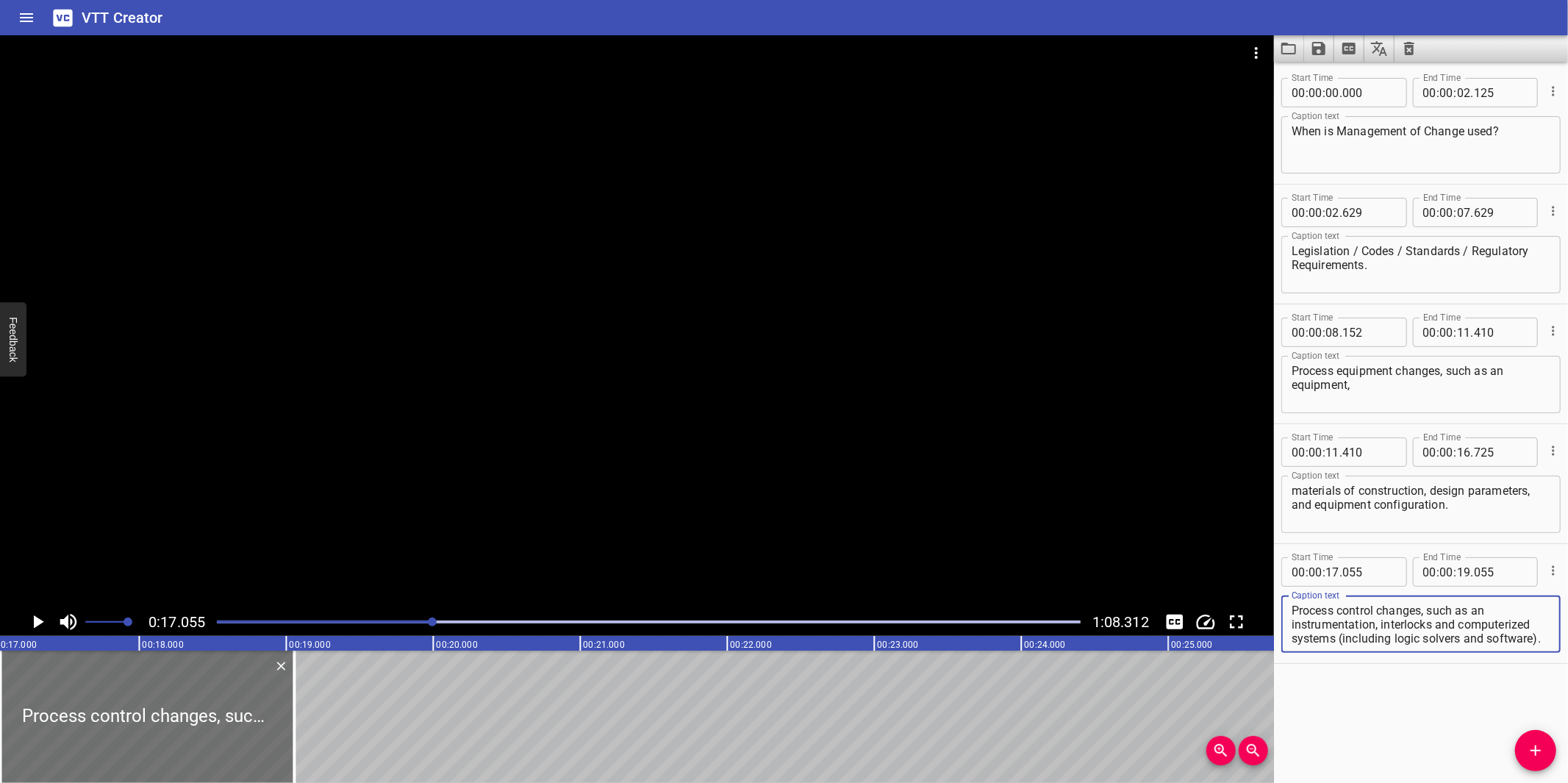
scroll to position [13, 0]
click at [1350, 627] on textarea "Process control changes, such as an instrumentation, interlocks and computerize…" at bounding box center [1420, 625] width 259 height 42
click at [1009, 478] on div at bounding box center [637, 321] width 1274 height 573
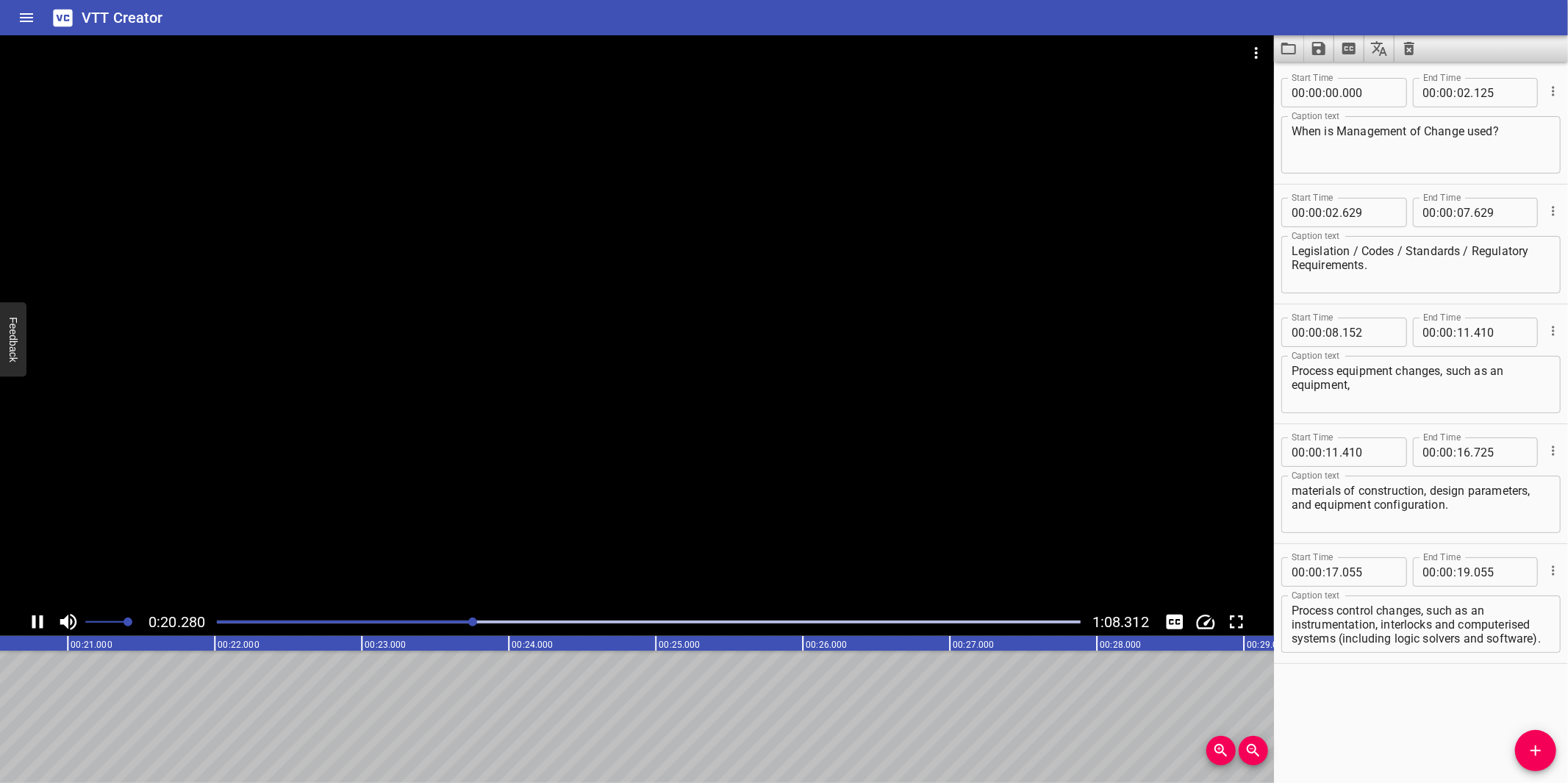
click at [747, 510] on div at bounding box center [637, 321] width 1274 height 573
drag, startPoint x: 1382, startPoint y: 623, endPoint x: 1412, endPoint y: 651, distance: 41.0
click at [1412, 651] on div "Process control changes, such as an instrumentation, interlocks and computerise…" at bounding box center [1420, 624] width 280 height 57
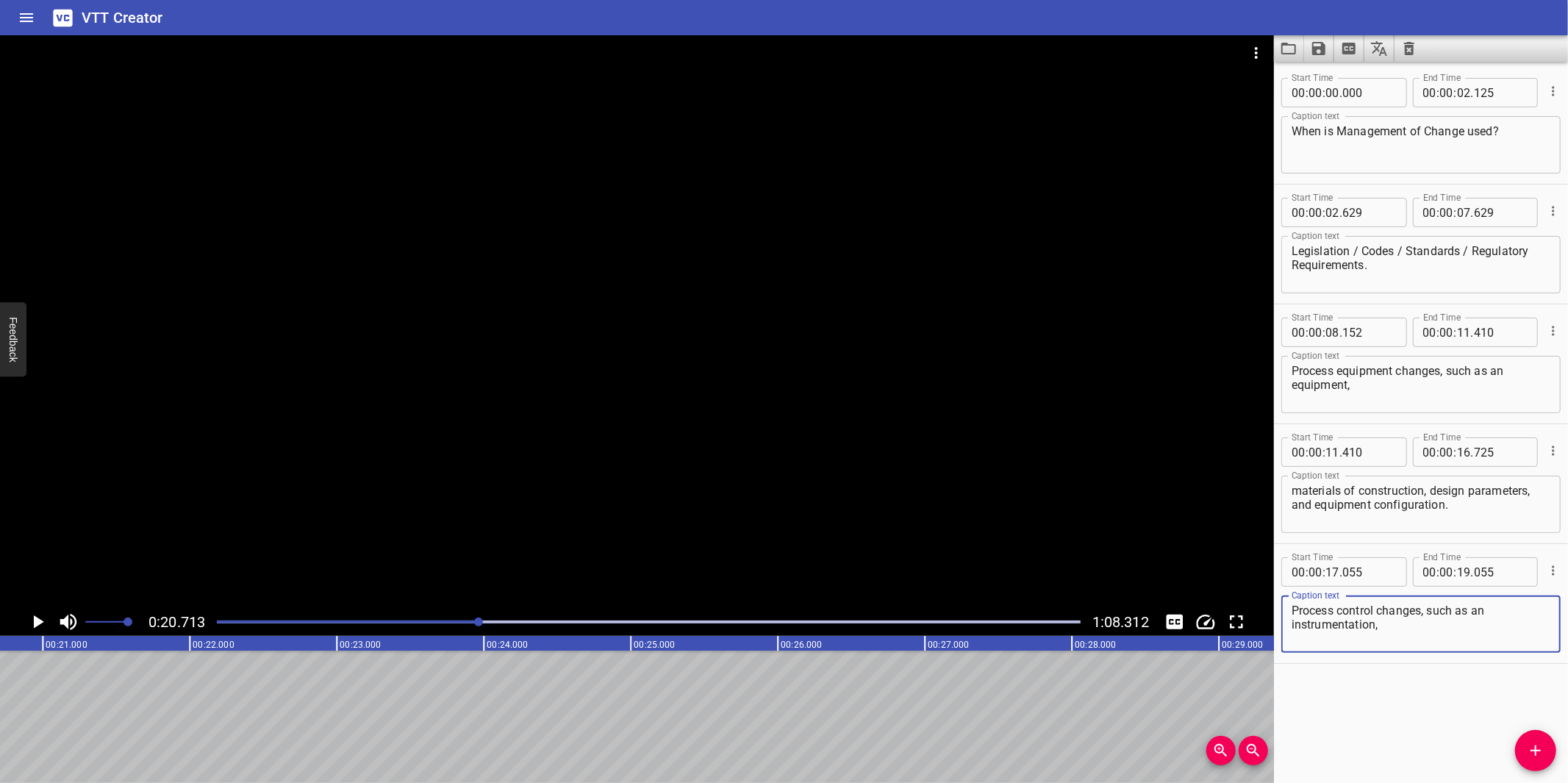
scroll to position [0, 0]
type textarea "Process control changes, such as an instrumentation,"
click at [460, 623] on div at bounding box center [648, 622] width 882 height 21
click at [453, 622] on div "Play progress" at bounding box center [27, 621] width 864 height 3
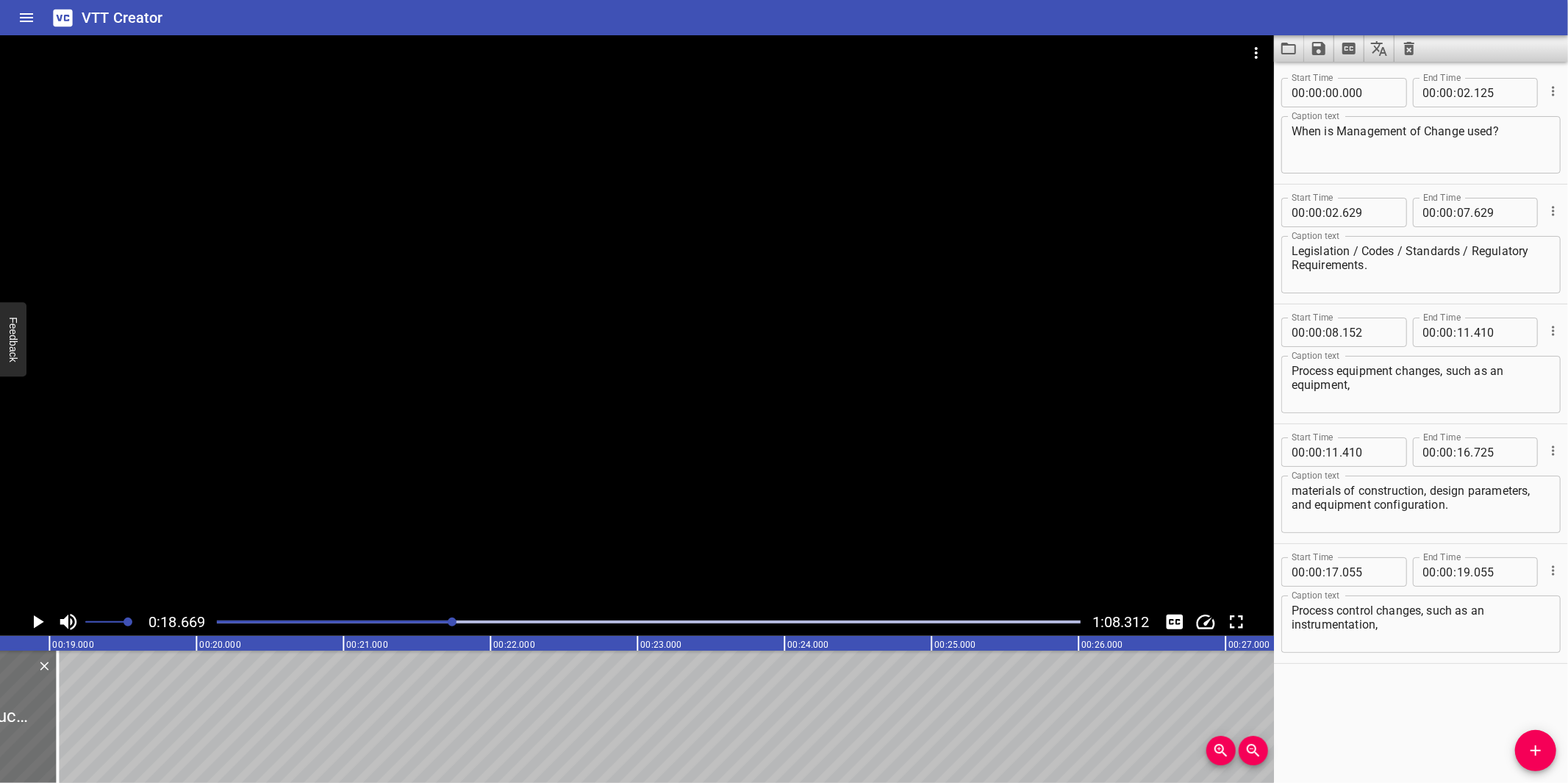
click at [504, 550] on div at bounding box center [637, 321] width 1274 height 573
click at [757, 519] on div at bounding box center [637, 321] width 1274 height 573
click at [1457, 574] on input "number" at bounding box center [1464, 572] width 14 height 29
type input "20"
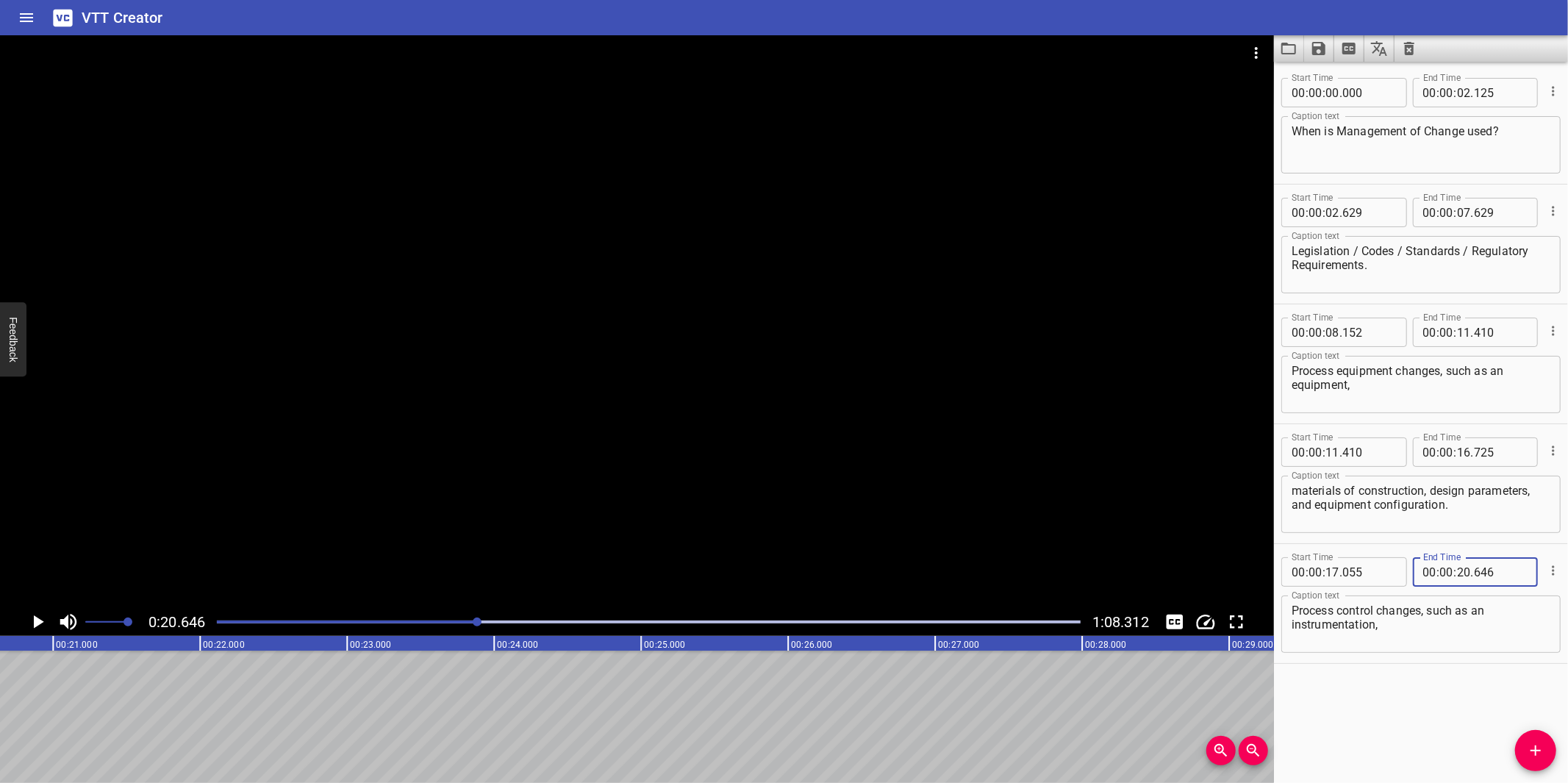
type input "646"
click at [1534, 743] on icon "Add Cue" at bounding box center [1535, 750] width 18 height 18
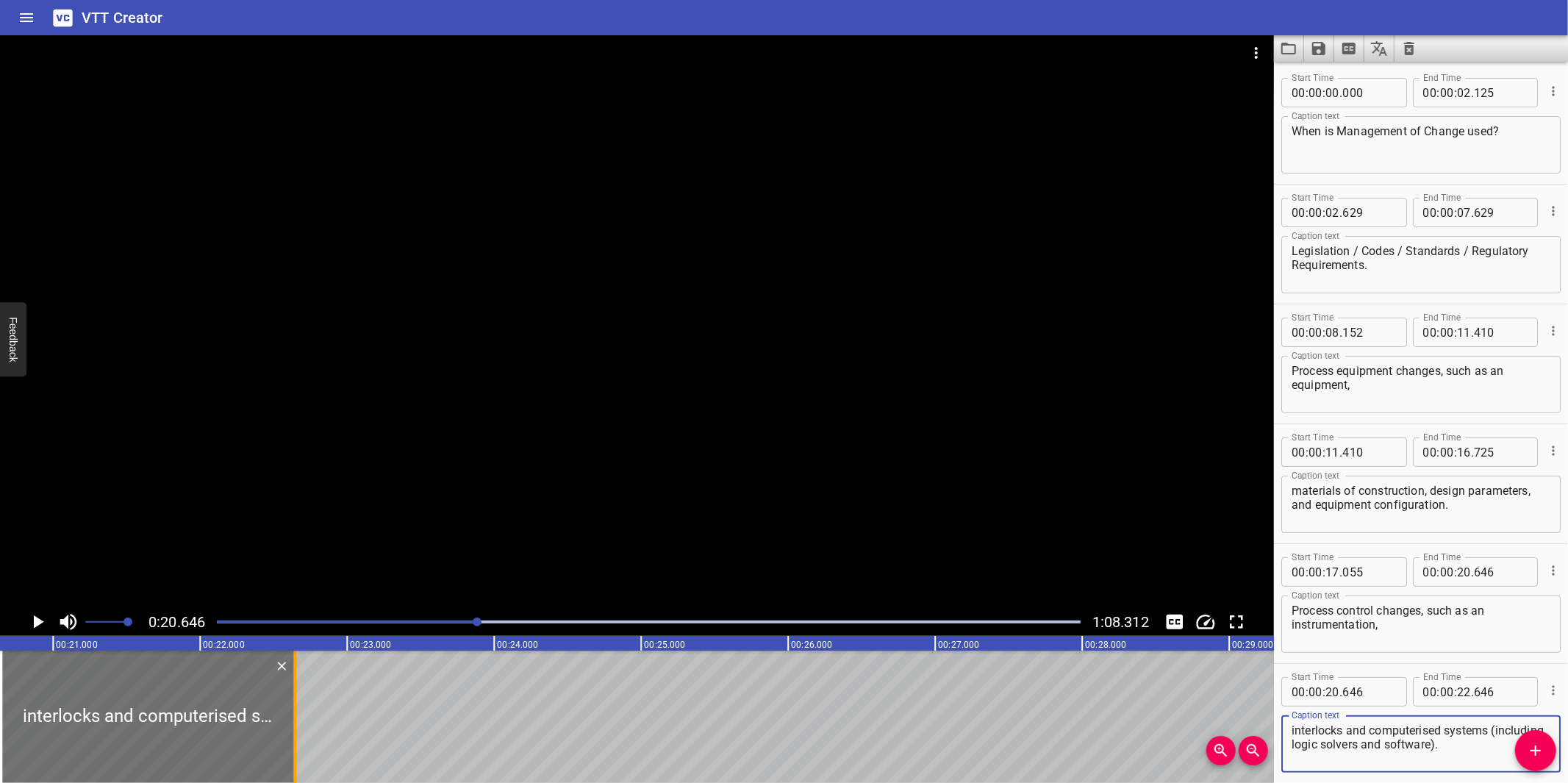
type textarea "interlocks and computerised systems (including logic solvers and software)."
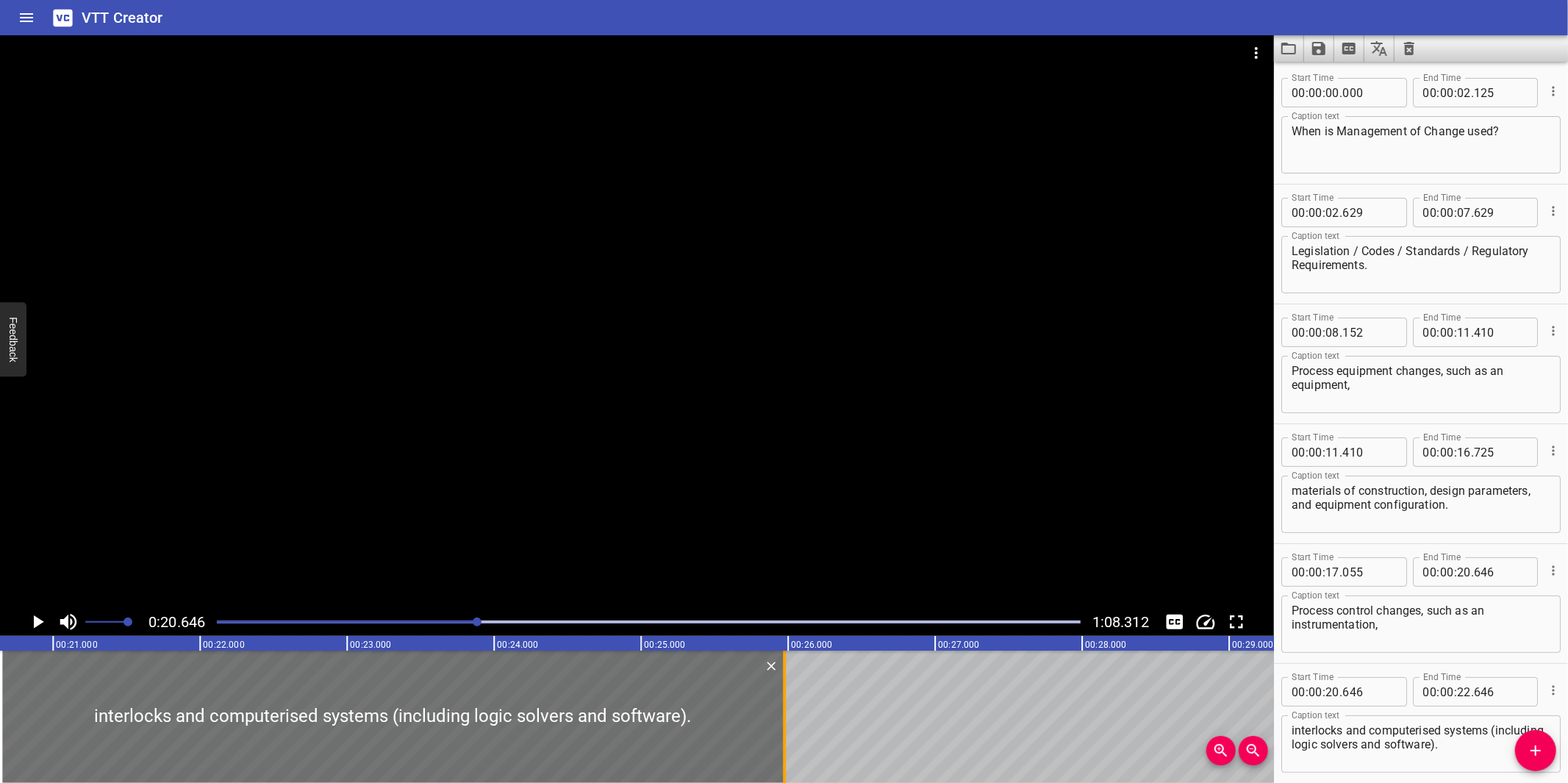
drag, startPoint x: 296, startPoint y: 726, endPoint x: 785, endPoint y: 716, distance: 489.1
click at [785, 716] on div at bounding box center [784, 717] width 15 height 133
type input "25"
type input "976"
click at [836, 461] on div at bounding box center [637, 321] width 1274 height 573
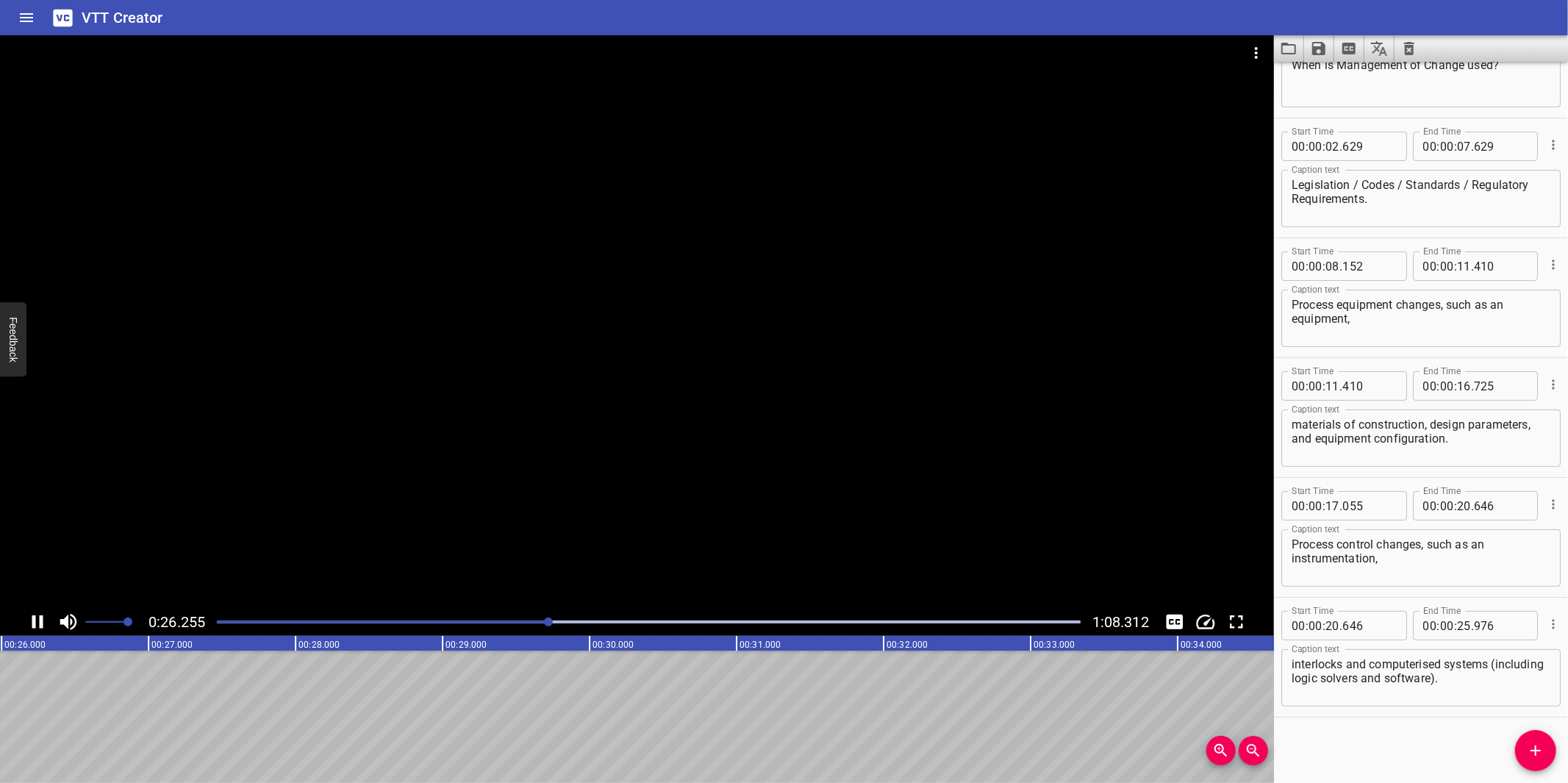
scroll to position [0, 3874]
click at [731, 529] on div at bounding box center [637, 321] width 1274 height 573
click at [1522, 743] on span "Add Cue" at bounding box center [1535, 750] width 41 height 18
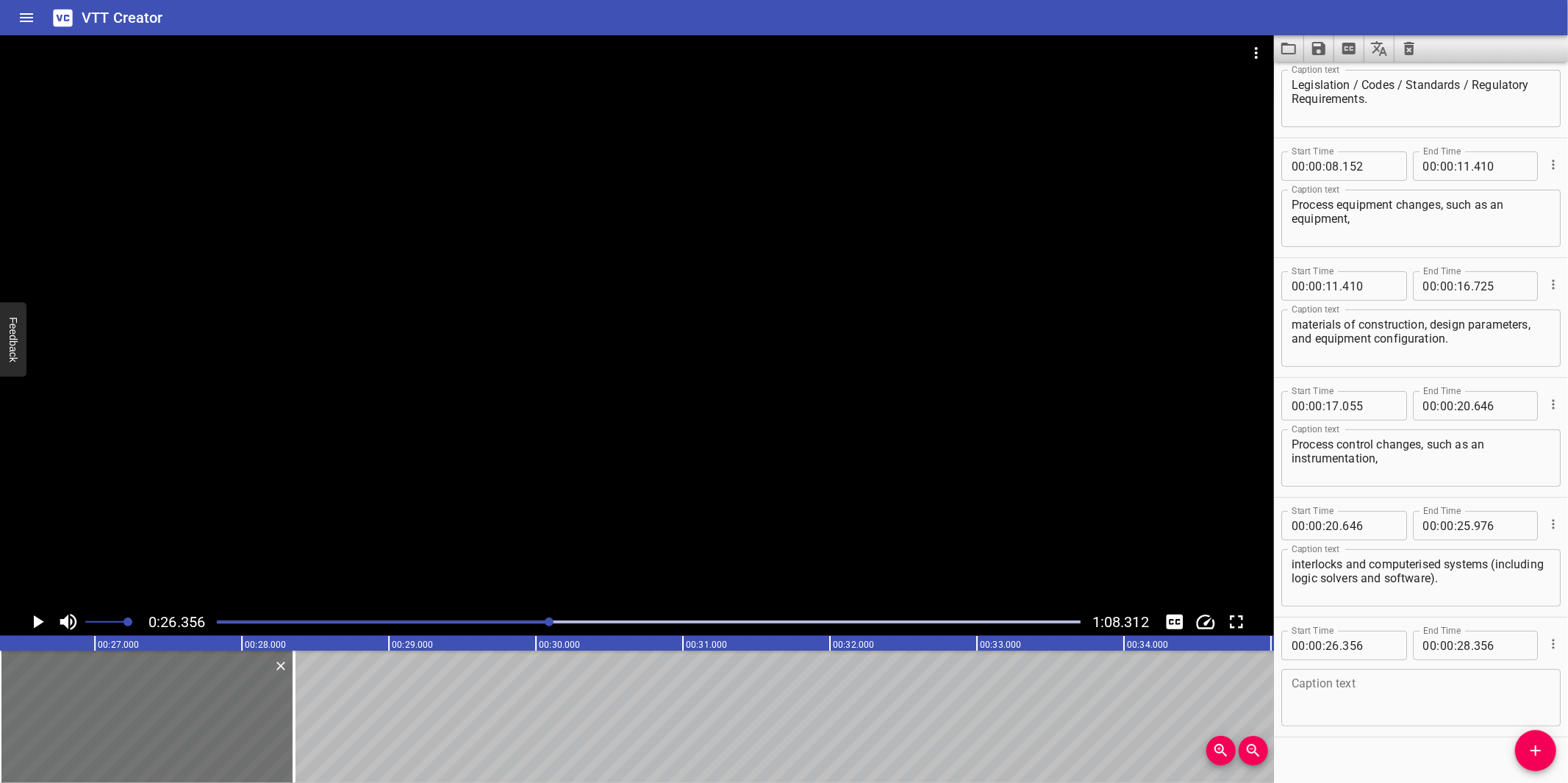
scroll to position [185, 0]
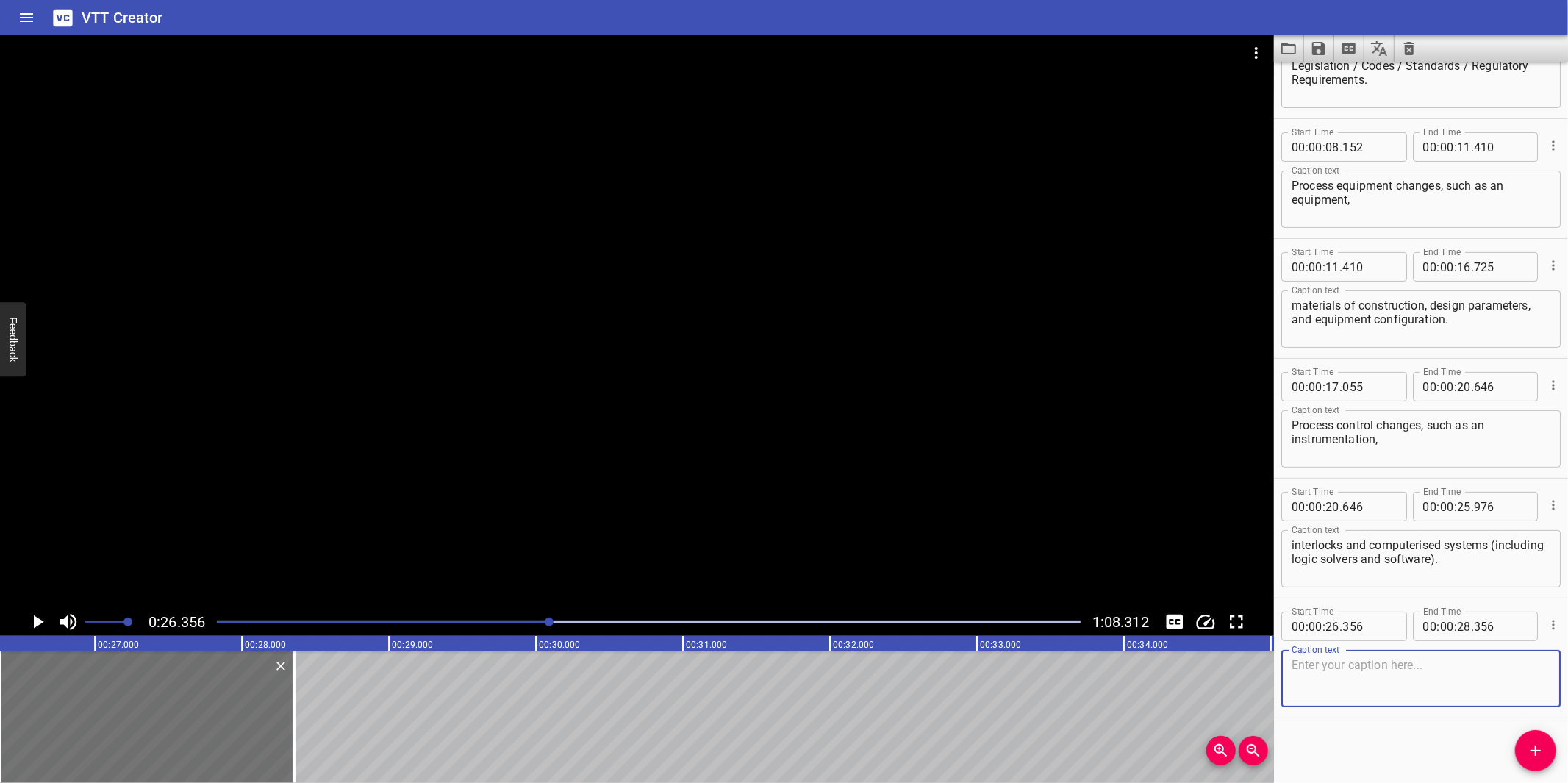
click at [1378, 667] on textarea at bounding box center [1420, 679] width 259 height 42
paste textarea "Operation and technology changes, such as process conditions or limits, process…"
drag, startPoint x: 620, startPoint y: 422, endPoint x: 617, endPoint y: 432, distance: 10.4
click at [617, 432] on div at bounding box center [637, 321] width 1274 height 573
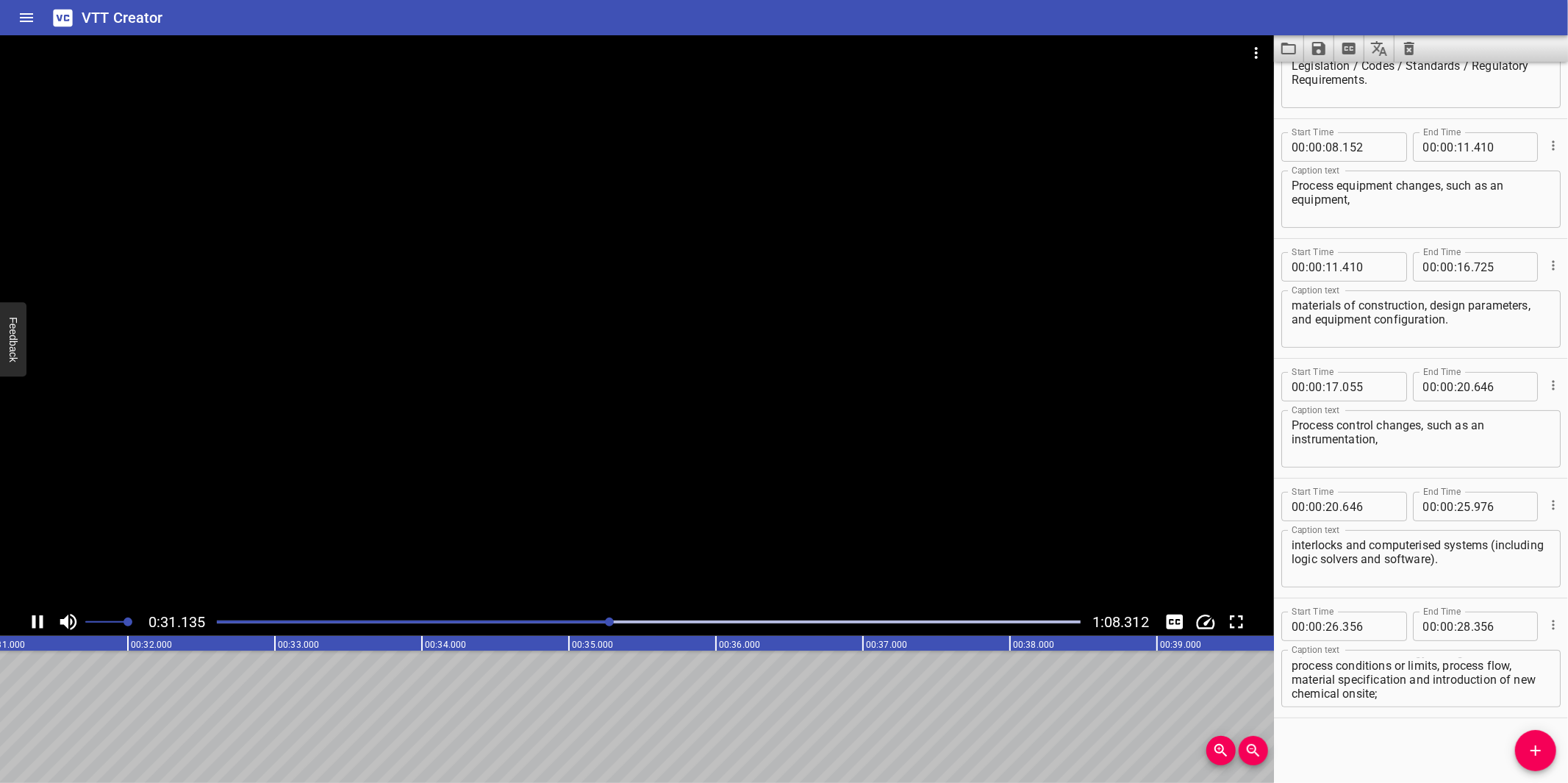
click at [620, 424] on div at bounding box center [637, 321] width 1274 height 573
drag, startPoint x: 1445, startPoint y: 664, endPoint x: 1448, endPoint y: 682, distance: 18.2
click at [1448, 682] on textarea "Operation and technology changes, such as process conditions or limits, process…" at bounding box center [1420, 679] width 259 height 42
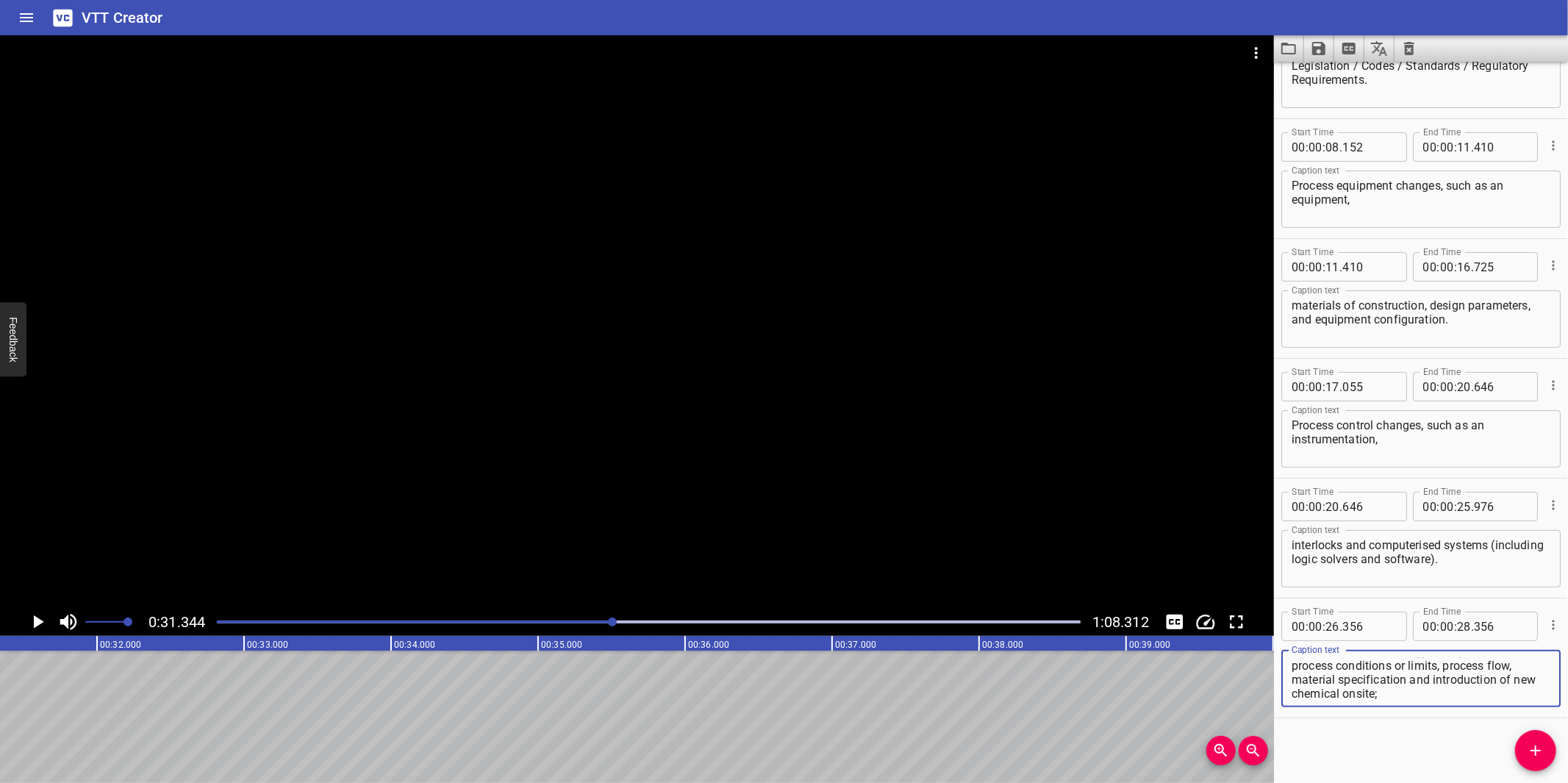
drag, startPoint x: 1447, startPoint y: 663, endPoint x: 1455, endPoint y: 696, distance: 34.0
click at [1450, 699] on div "Operation and technology changes, such as process conditions or limits, process…" at bounding box center [1420, 678] width 280 height 57
type textarea "Operation and technology changes, such as process conditions or limits,"
click at [1463, 630] on input "number" at bounding box center [1464, 626] width 14 height 29
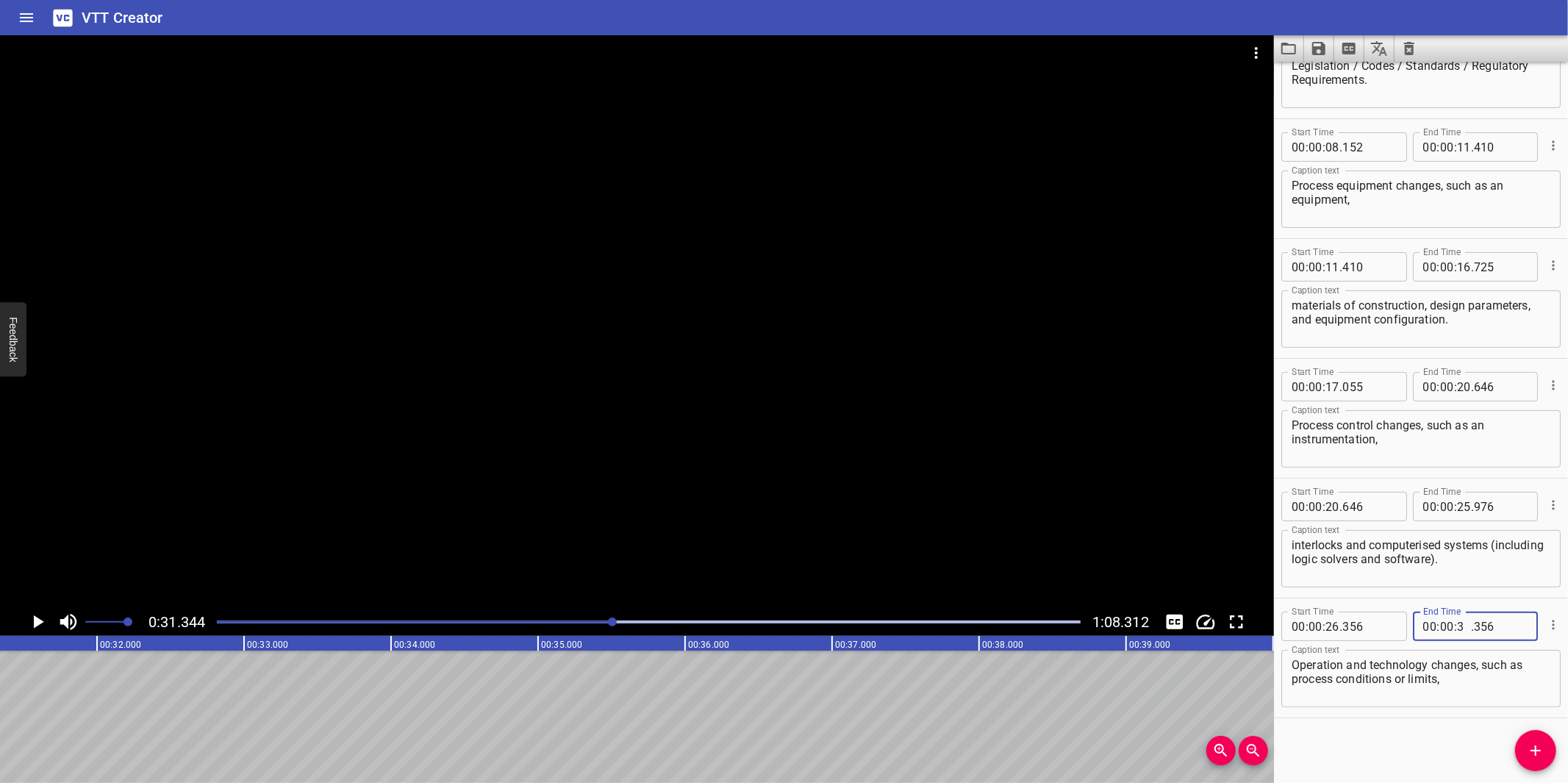
type input "31"
type input "356"
click at [1474, 623] on input "number" at bounding box center [1500, 626] width 54 height 29
type input "344"
click at [1529, 743] on icon "Add Cue" at bounding box center [1535, 750] width 18 height 18
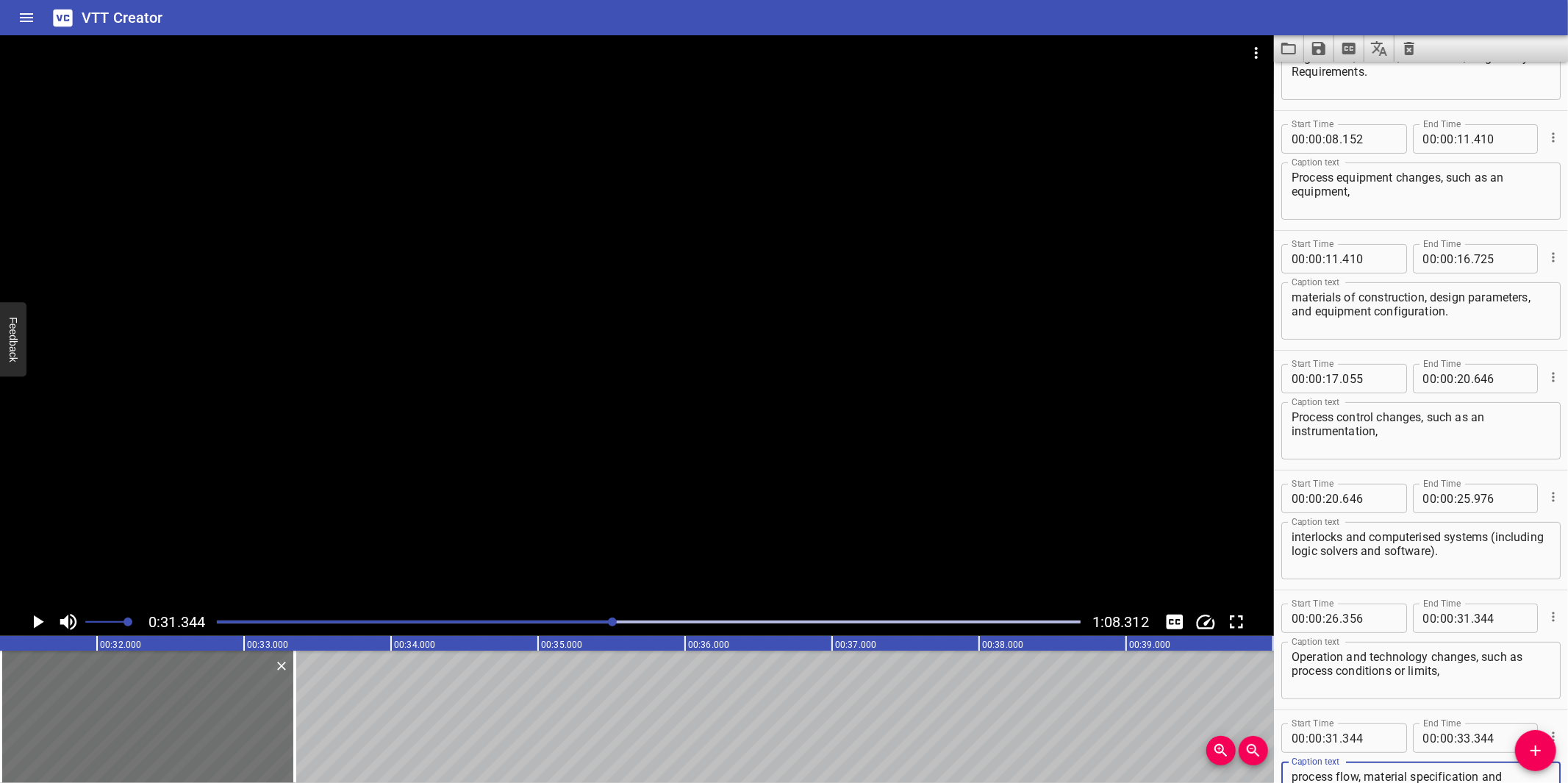
scroll to position [203, 0]
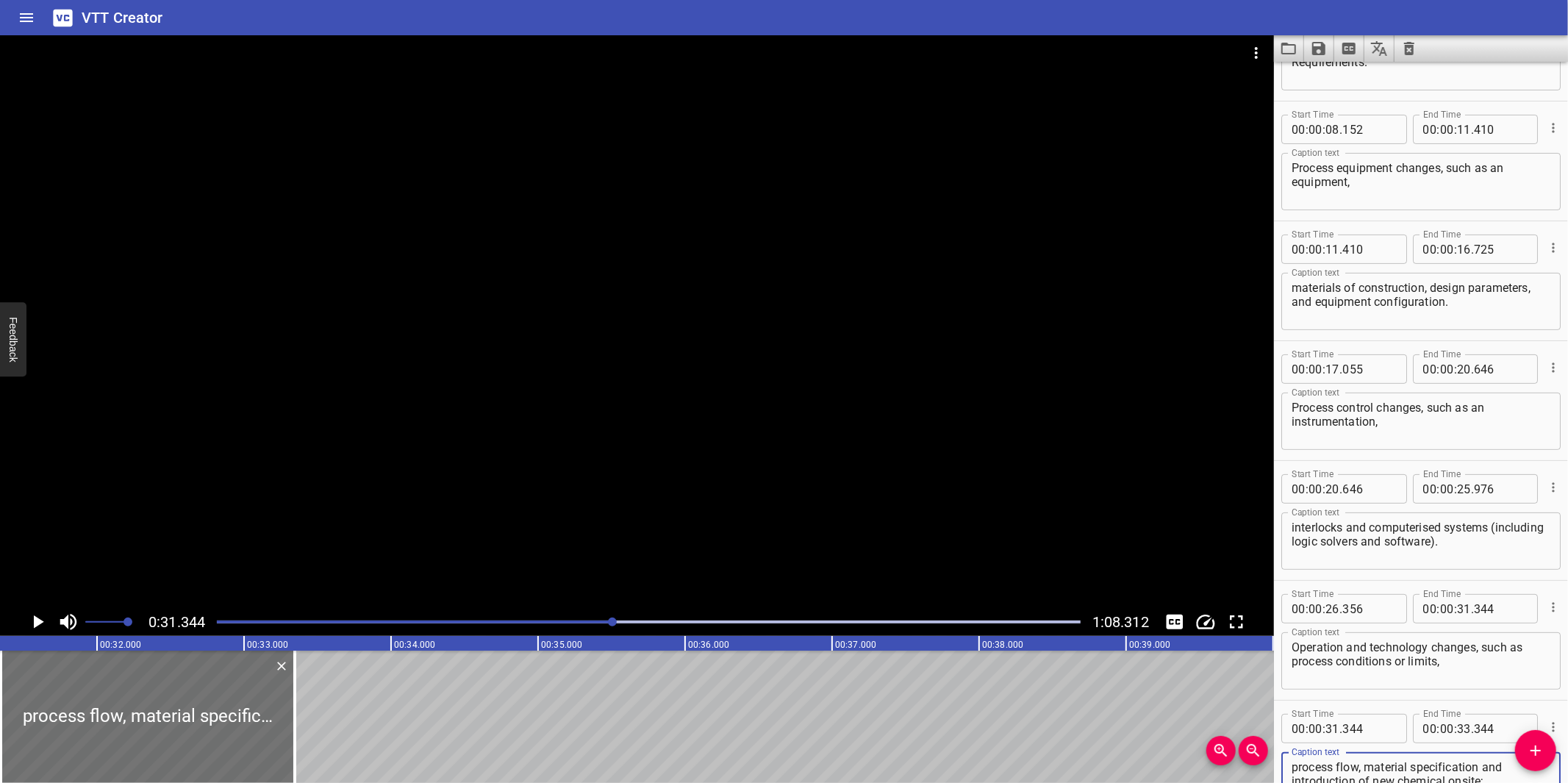
type textarea "process flow, material specification and introduction of new chemical onsite;"
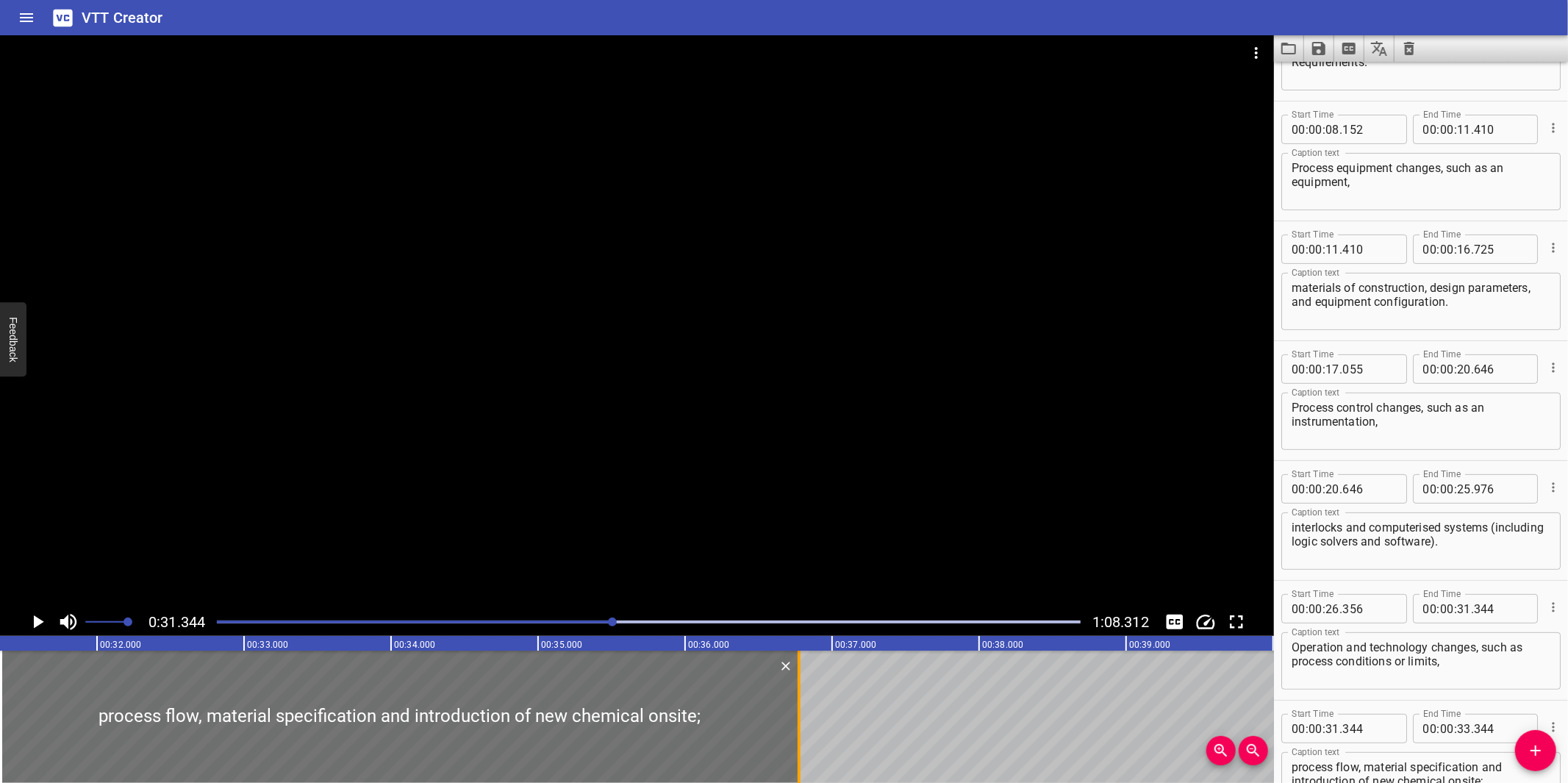
drag, startPoint x: 317, startPoint y: 700, endPoint x: 801, endPoint y: 728, distance: 484.8
click at [800, 728] on div at bounding box center [798, 717] width 3 height 133
type input "36"
type input "789"
click at [879, 480] on div at bounding box center [637, 321] width 1274 height 573
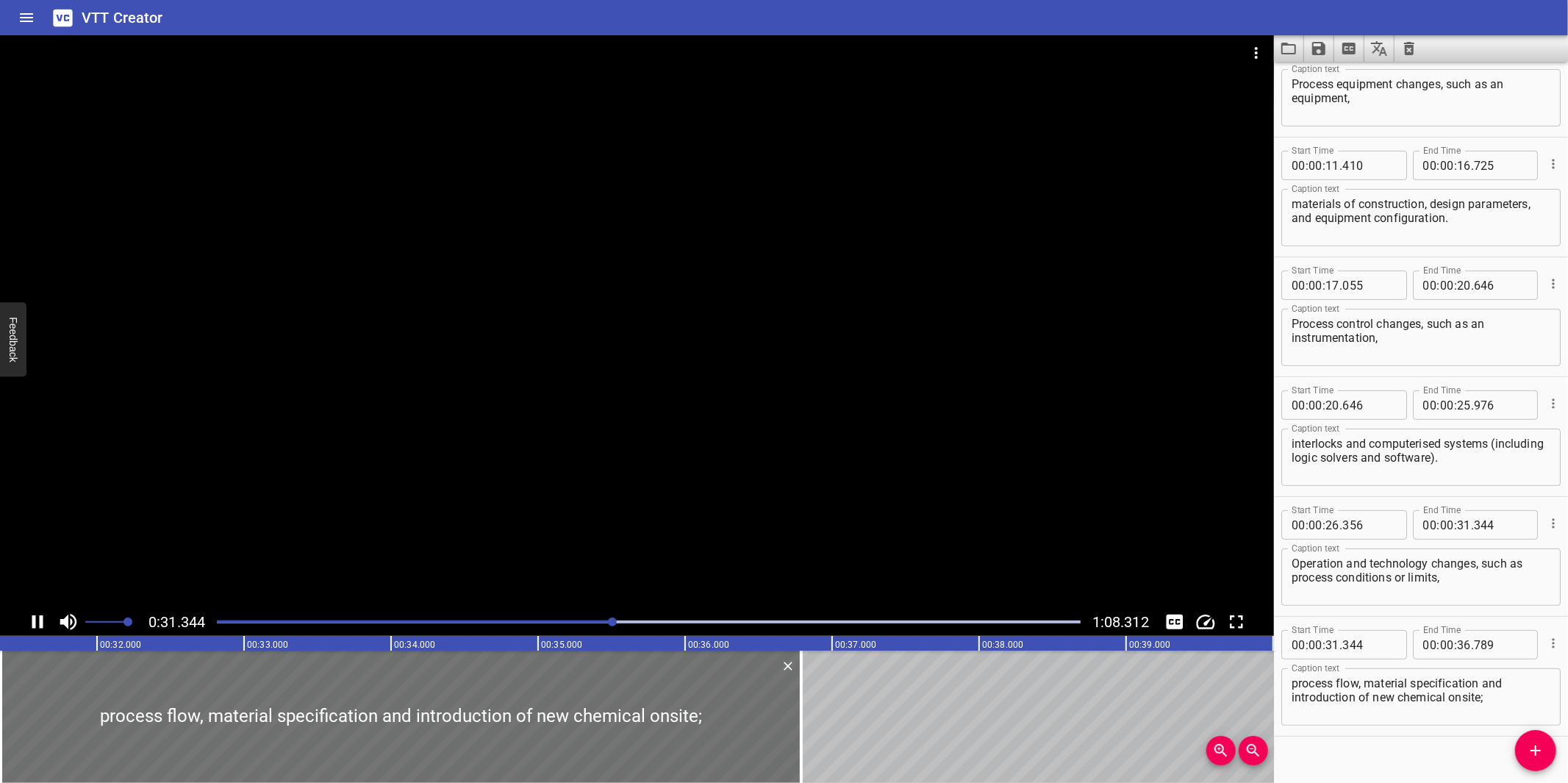
scroll to position [305, 0]
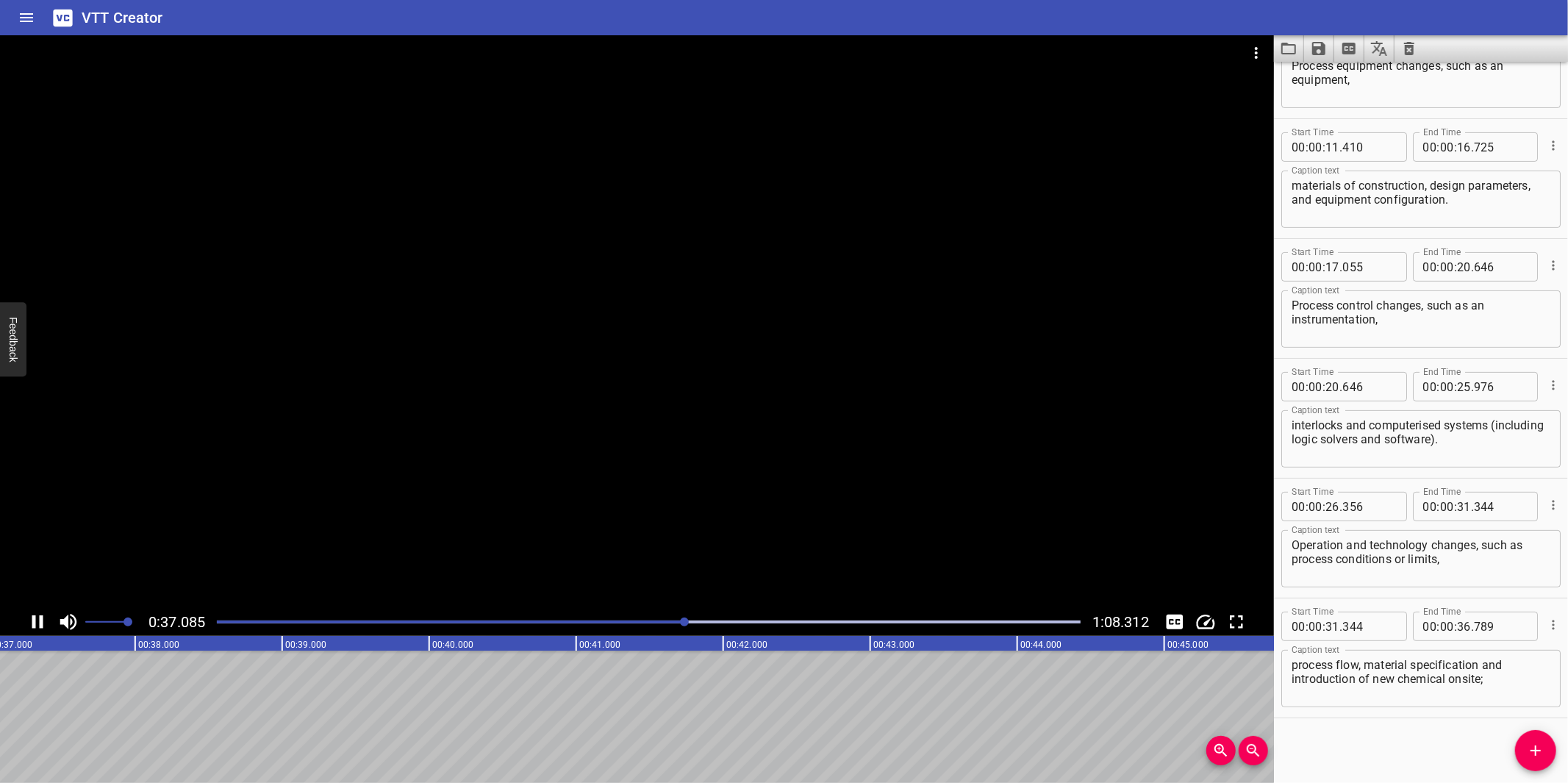
click at [846, 483] on div at bounding box center [637, 321] width 1274 height 573
click at [1522, 743] on span "Add Cue" at bounding box center [1535, 750] width 41 height 18
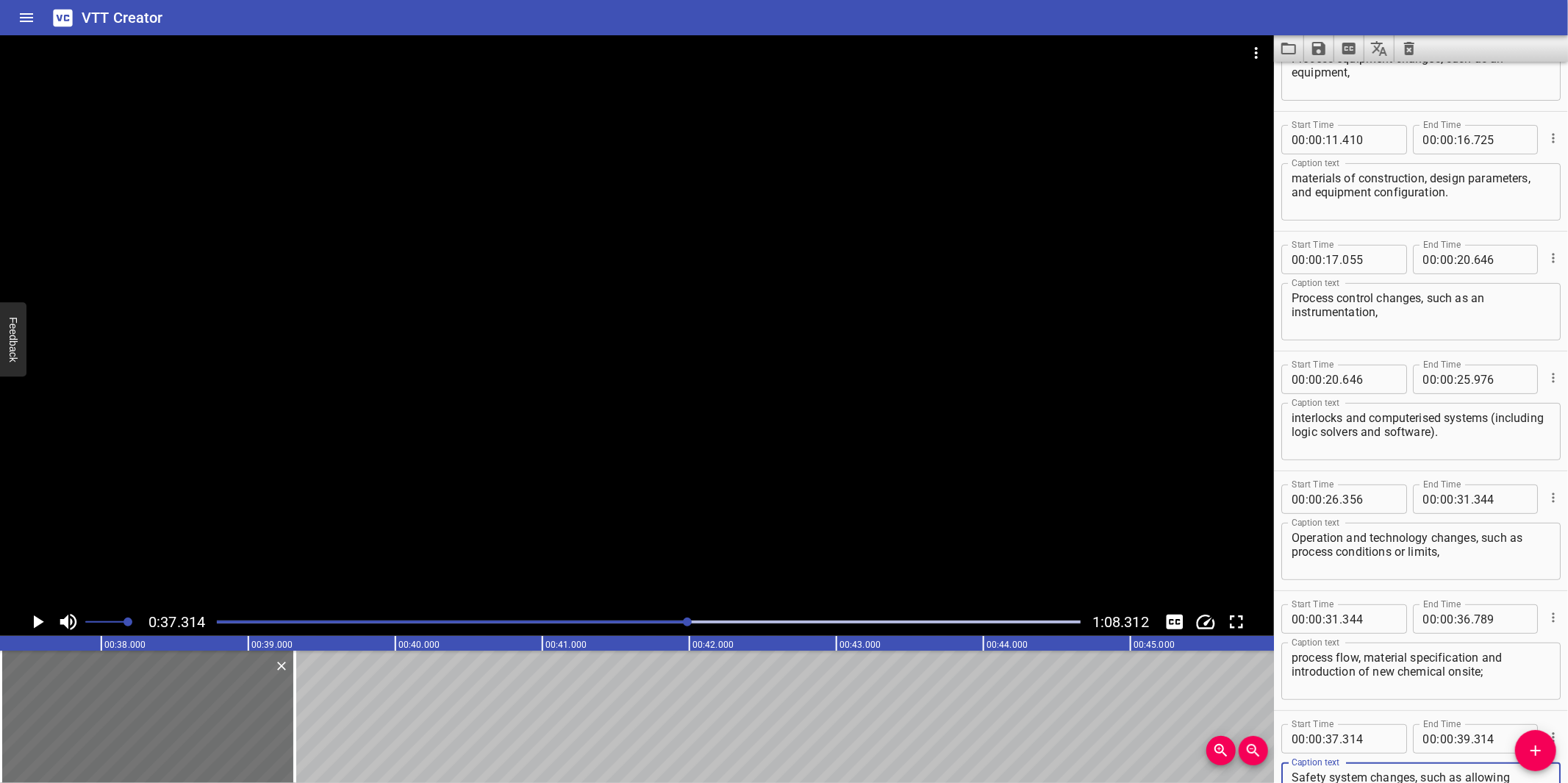
scroll to position [13, 0]
type textarea "Safety system changes, such as allowing process operation while certain safety …"
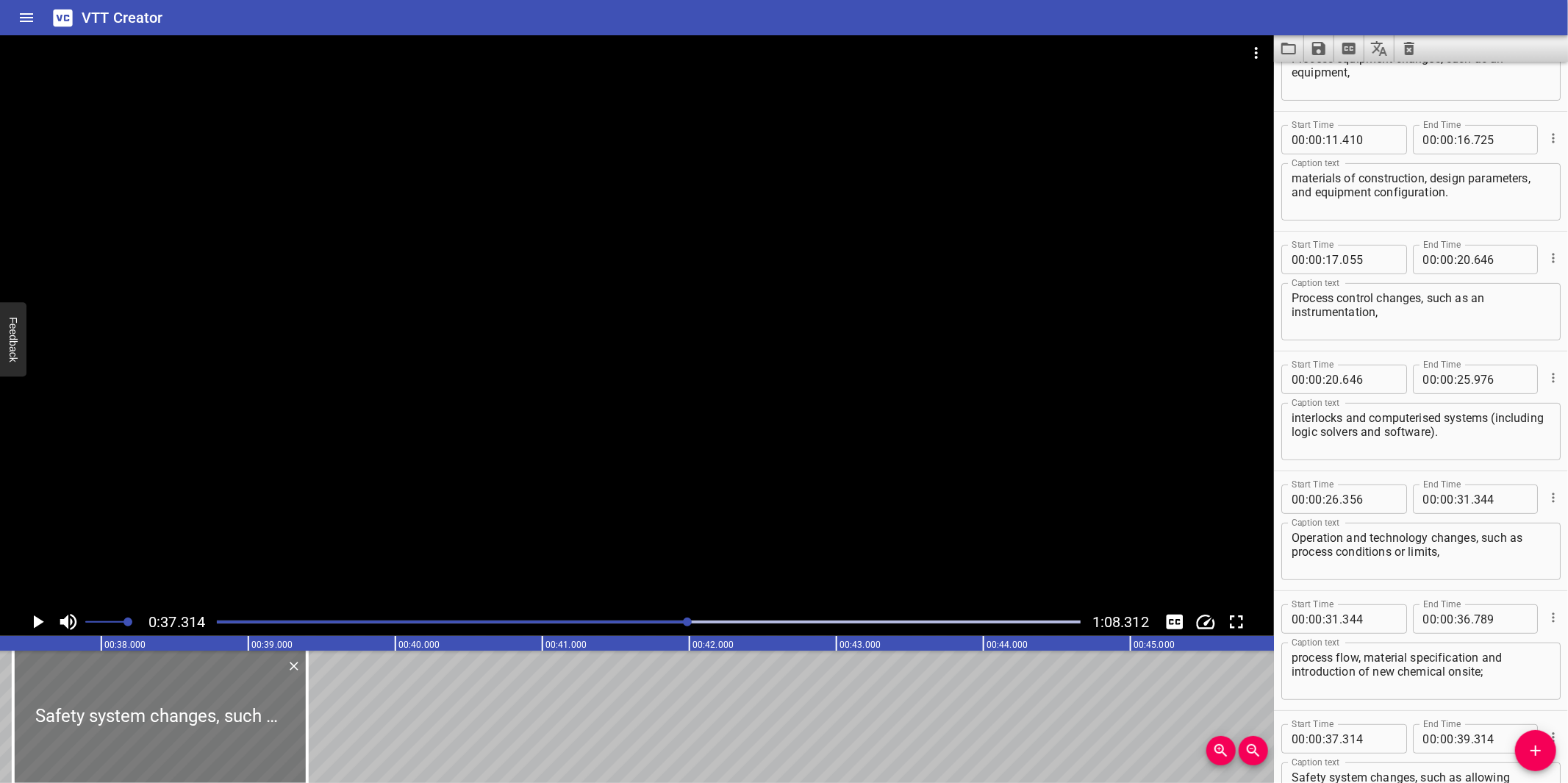
drag, startPoint x: 181, startPoint y: 707, endPoint x: 194, endPoint y: 697, distance: 16.4
click at [194, 697] on div at bounding box center [160, 717] width 294 height 133
type input "399"
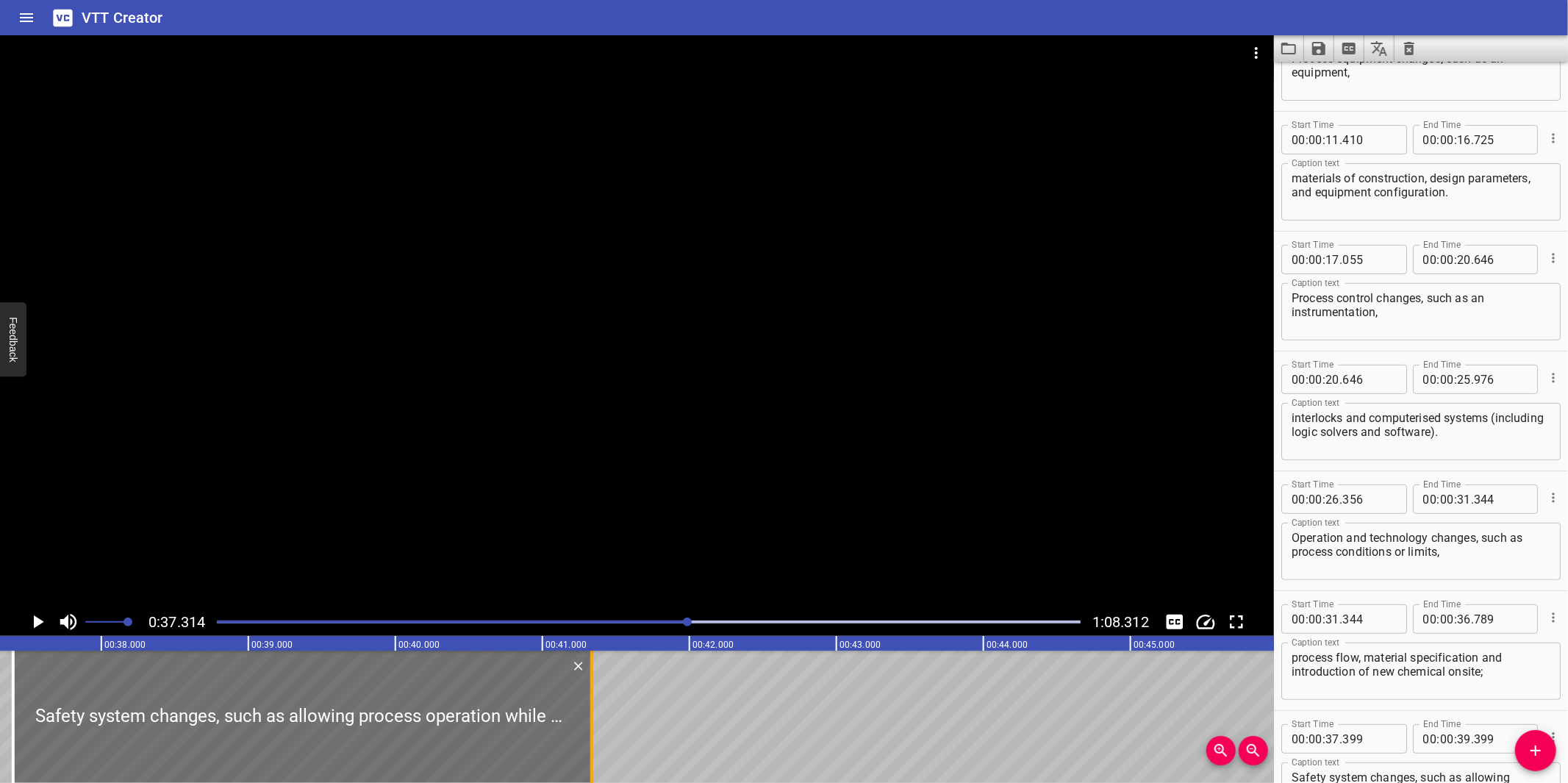
drag, startPoint x: 302, startPoint y: 721, endPoint x: 587, endPoint y: 718, distance: 285.0
click at [587, 718] on div at bounding box center [592, 717] width 15 height 133
type input "41"
type input "334"
click at [688, 425] on div at bounding box center [637, 321] width 1274 height 573
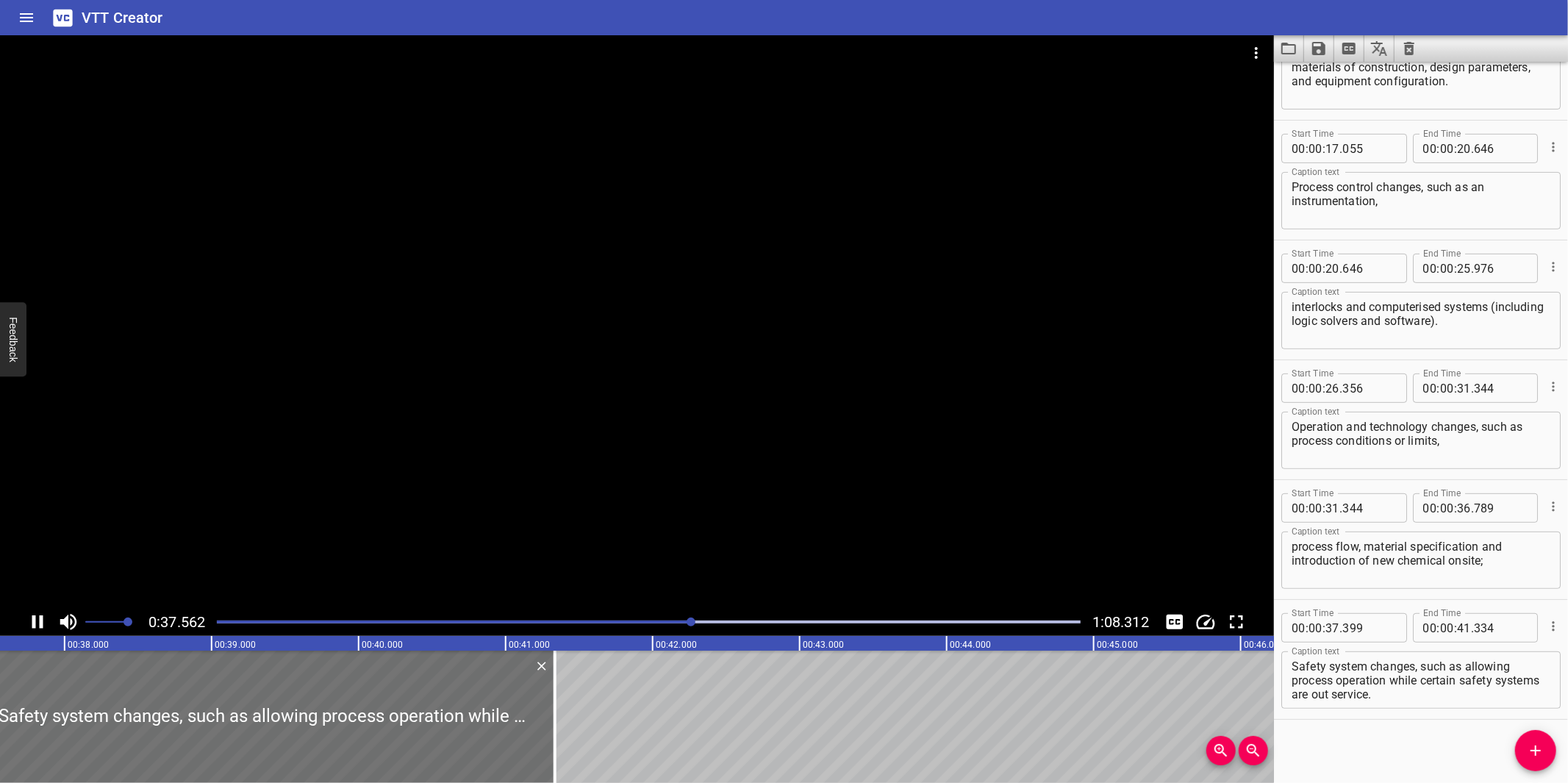
scroll to position [424, 0]
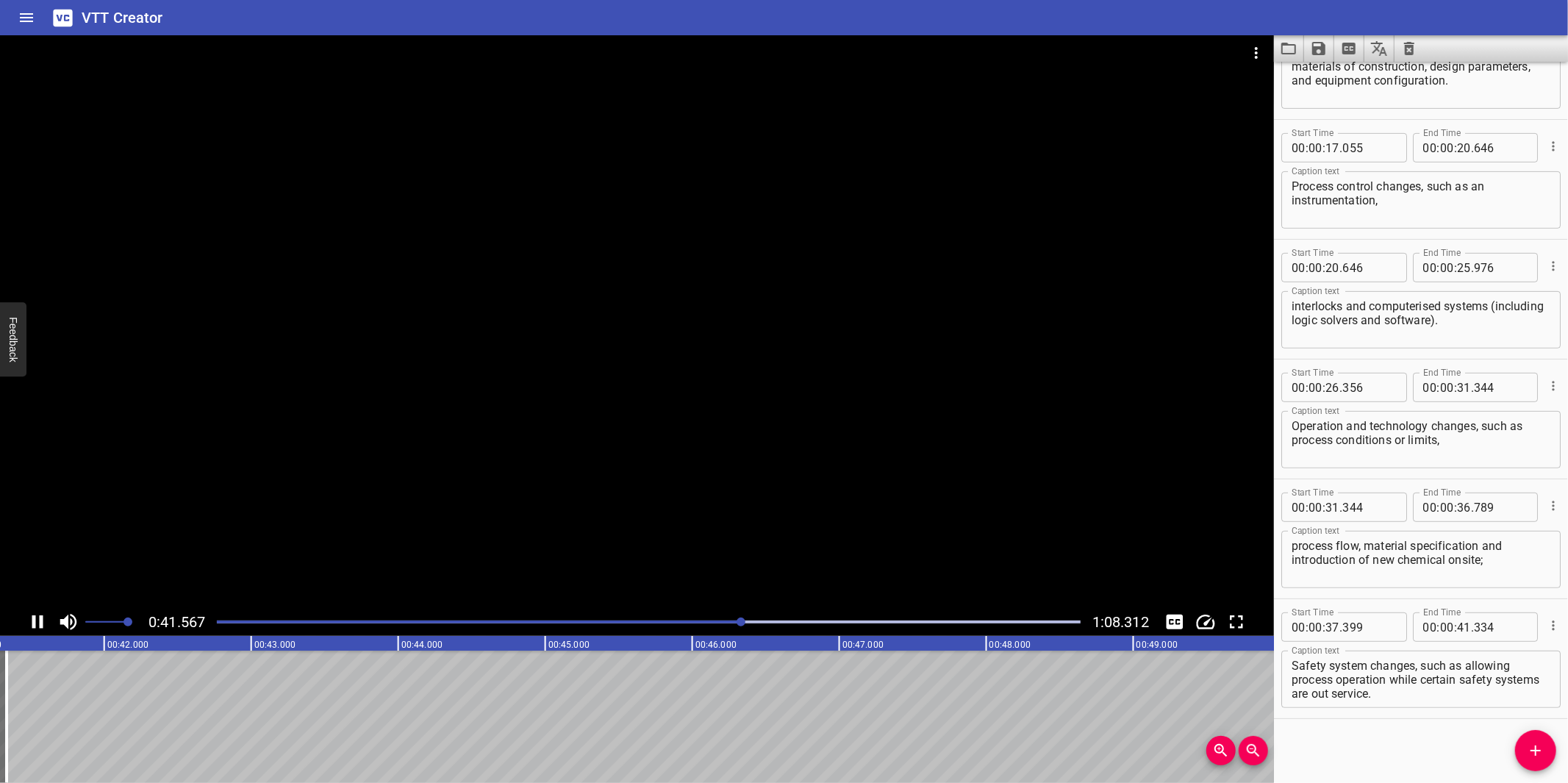
click at [671, 473] on div at bounding box center [637, 321] width 1274 height 573
click at [725, 623] on div "Play progress" at bounding box center [310, 621] width 864 height 3
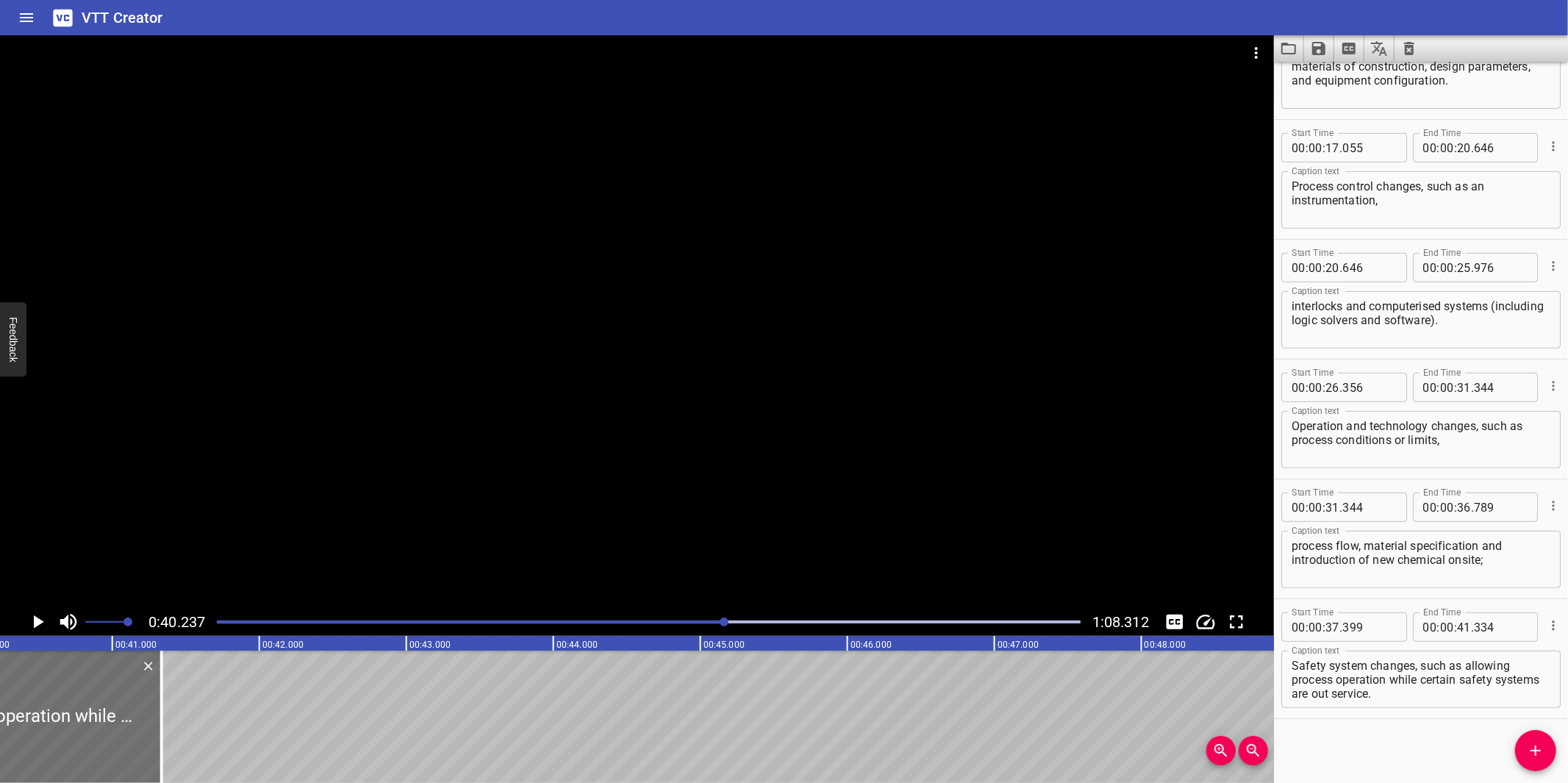
click at [767, 527] on div at bounding box center [637, 321] width 1274 height 573
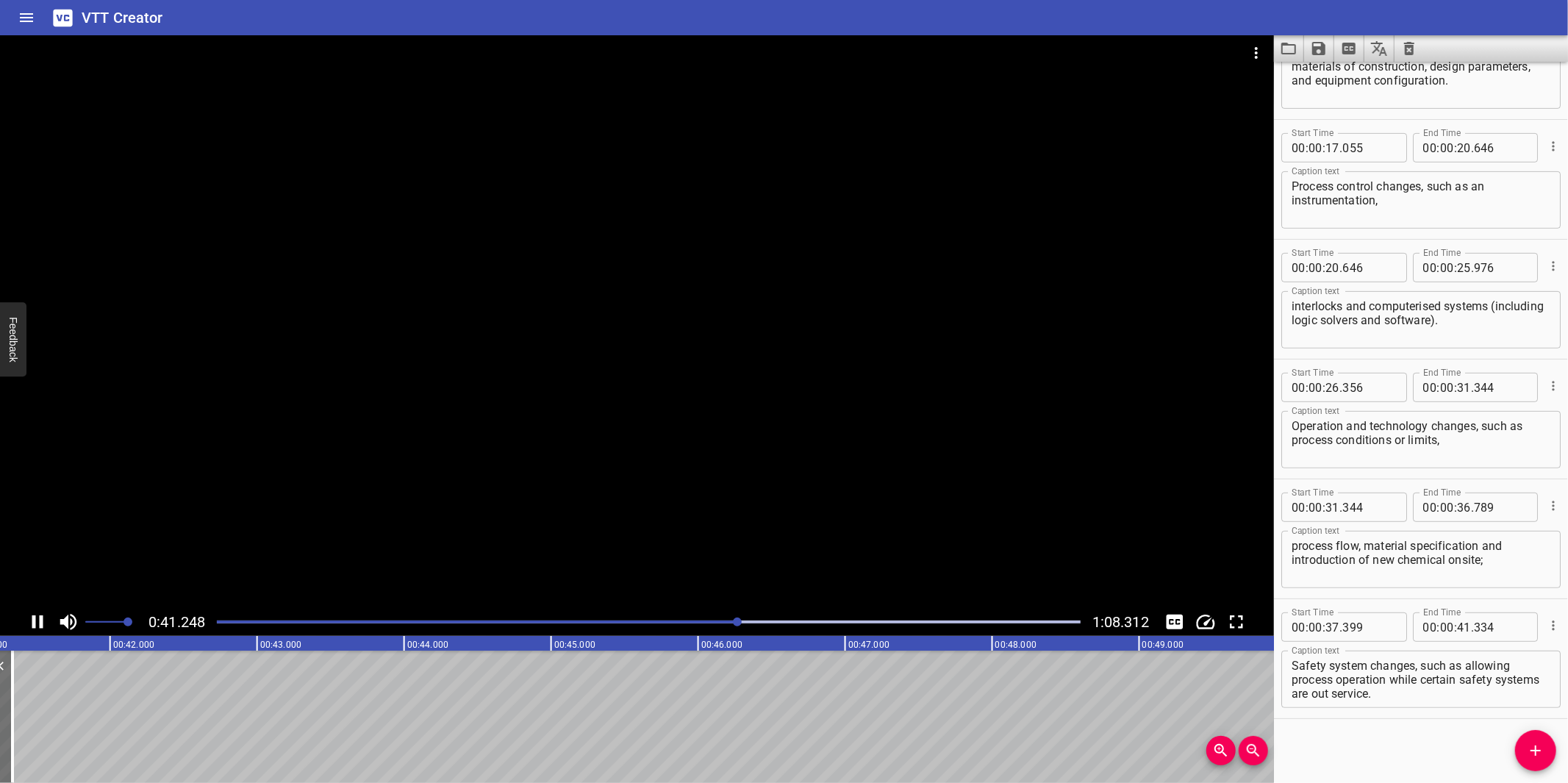
click at [765, 527] on div at bounding box center [637, 321] width 1274 height 573
drag, startPoint x: 699, startPoint y: 622, endPoint x: 702, endPoint y: 610, distance: 12.4
click at [701, 614] on div at bounding box center [648, 622] width 882 height 21
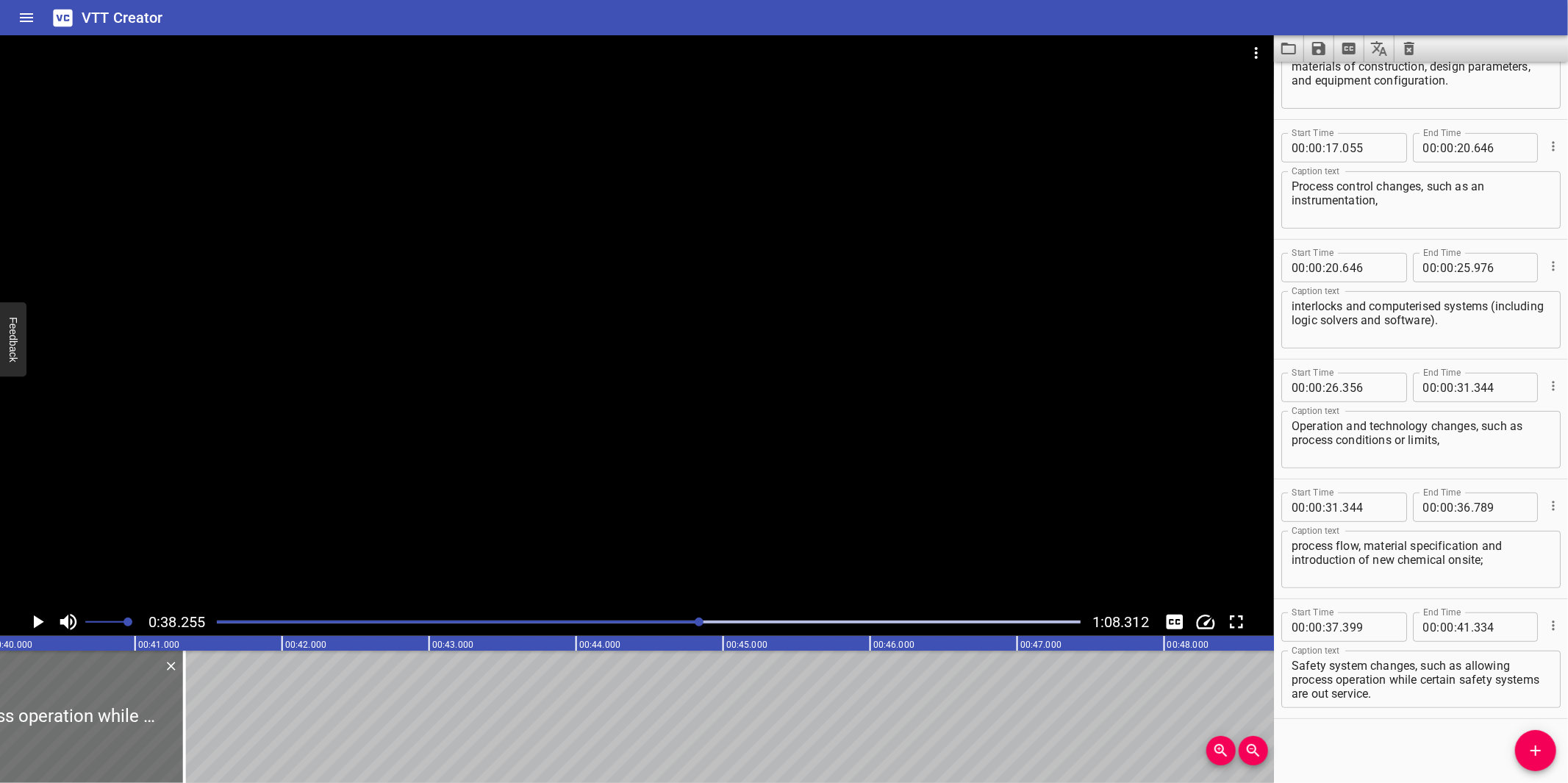
click at [751, 520] on div at bounding box center [637, 321] width 1274 height 573
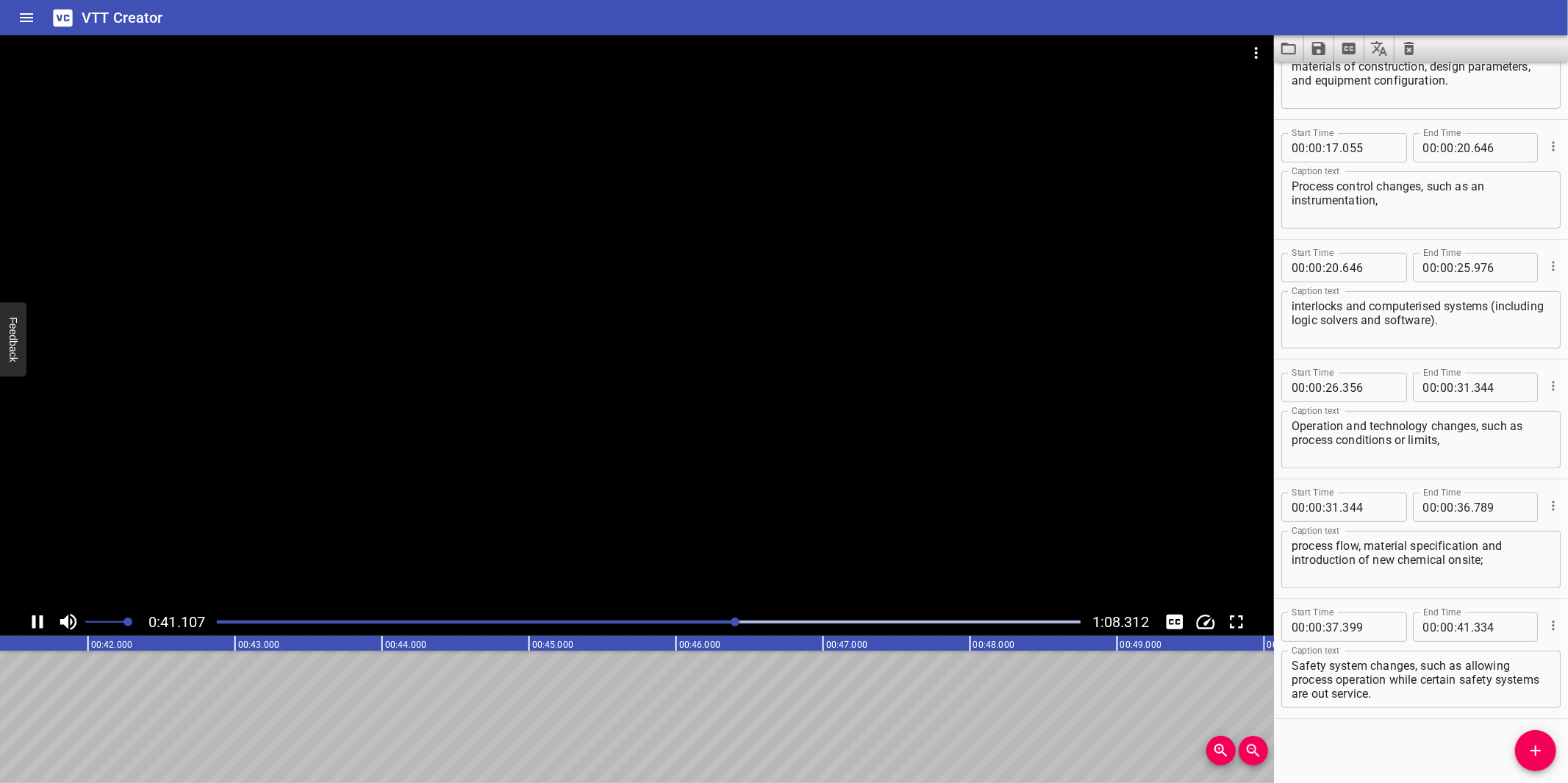
click at [790, 476] on div at bounding box center [637, 321] width 1274 height 573
click at [1415, 686] on textarea "Safety system changes, such as allowing process operation while certain safety …" at bounding box center [1420, 680] width 259 height 42
drag, startPoint x: 1392, startPoint y: 678, endPoint x: 1475, endPoint y: 701, distance: 86.1
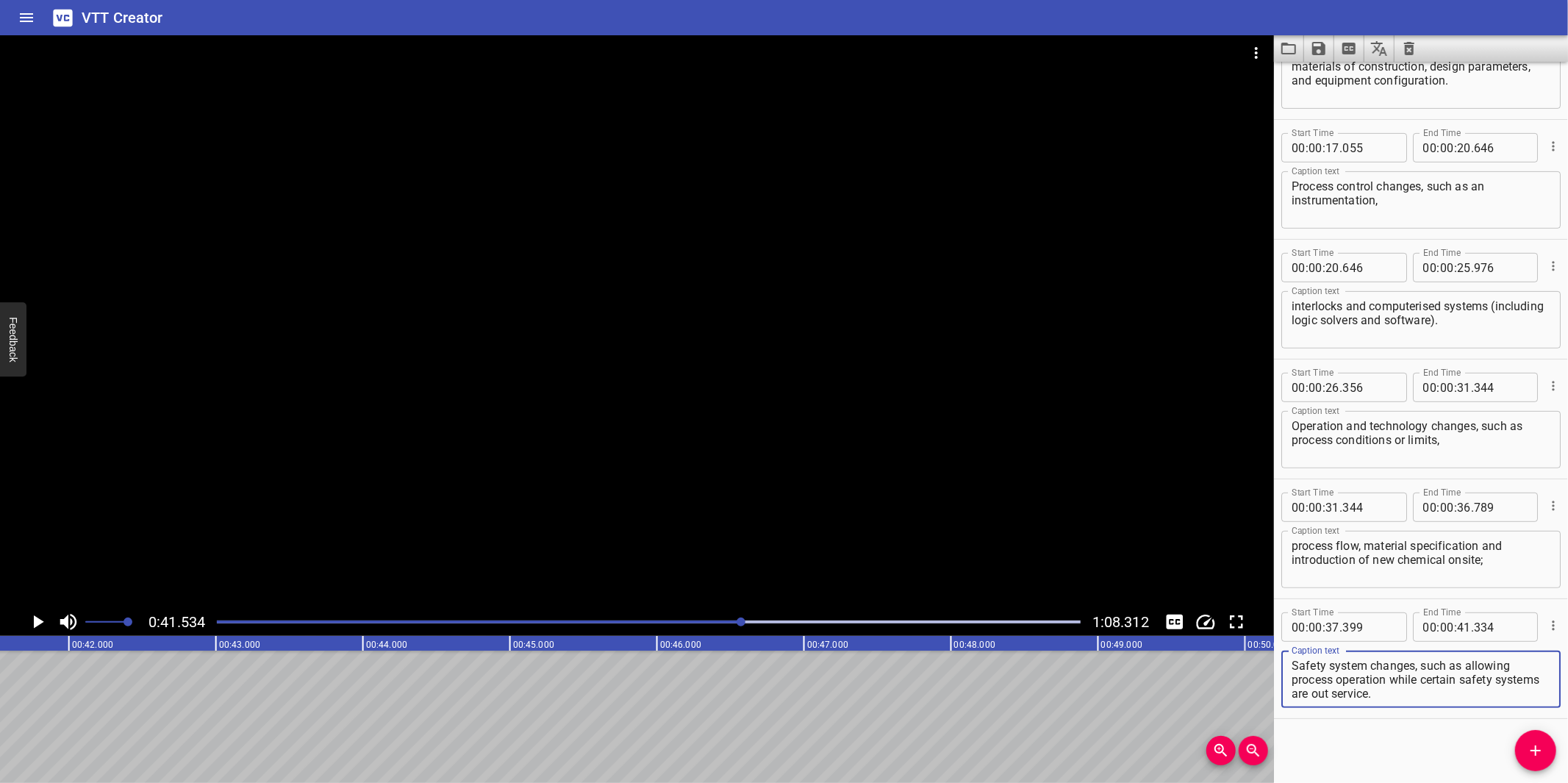
click at [1475, 701] on div "Safety system changes, such as allowing process operation while certain safety …" at bounding box center [1420, 679] width 280 height 57
type textarea "Safety system changes, such as allowing process operation"
click at [1457, 628] on input "number" at bounding box center [1464, 627] width 14 height 29
type input "41"
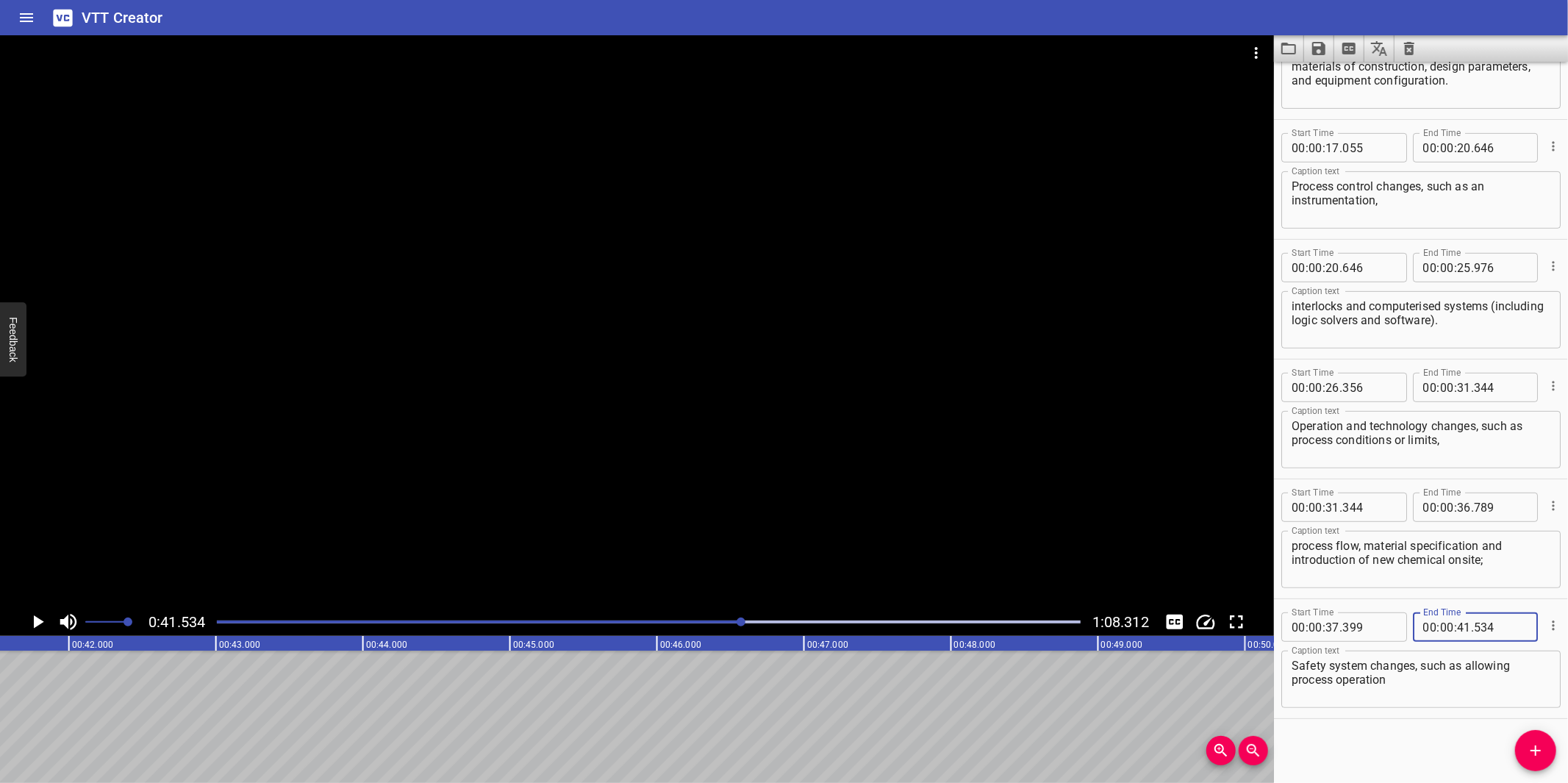
type input "534"
click at [1530, 743] on icon "Add Cue" at bounding box center [1535, 750] width 18 height 18
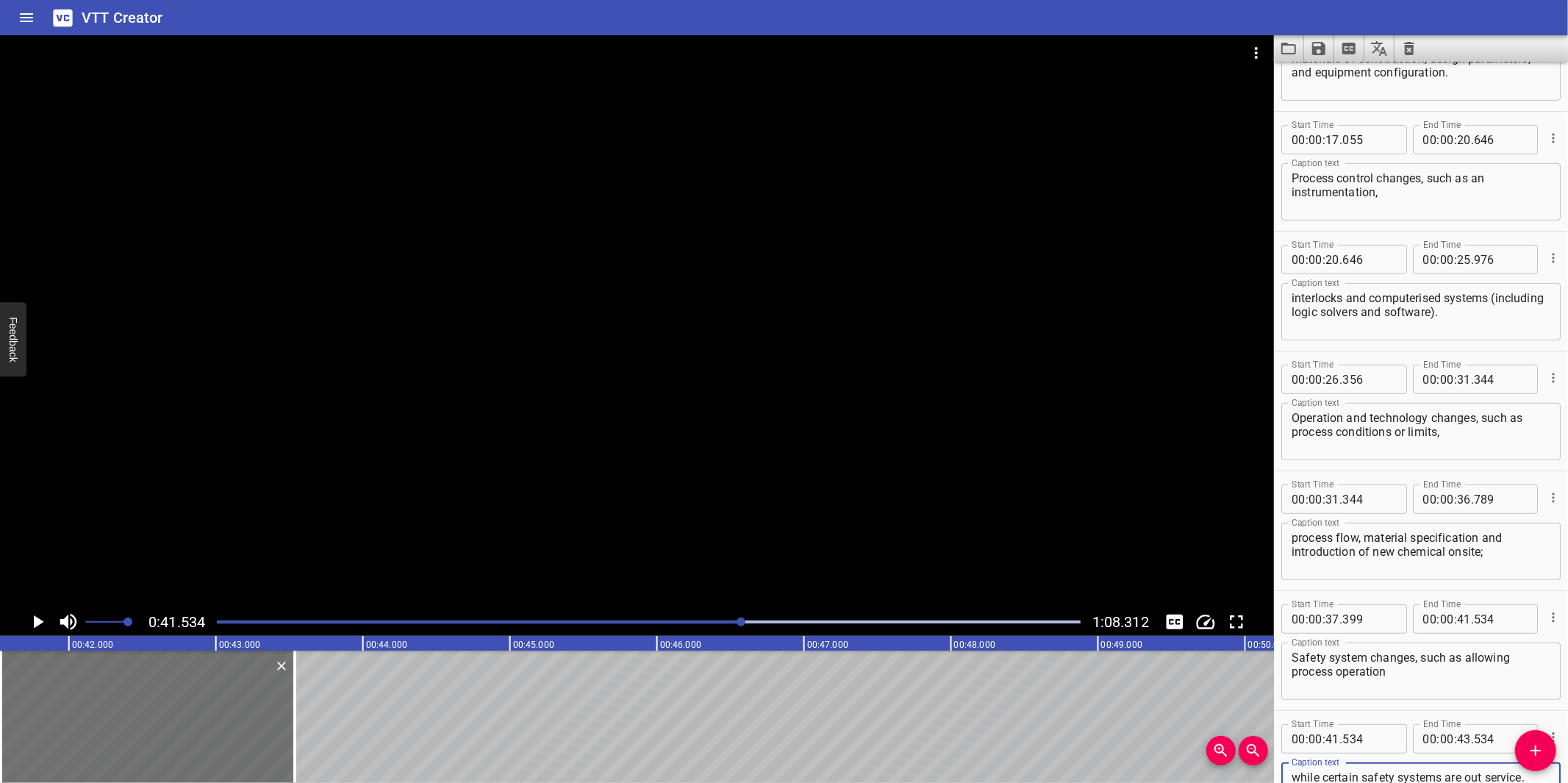
scroll to position [443, 0]
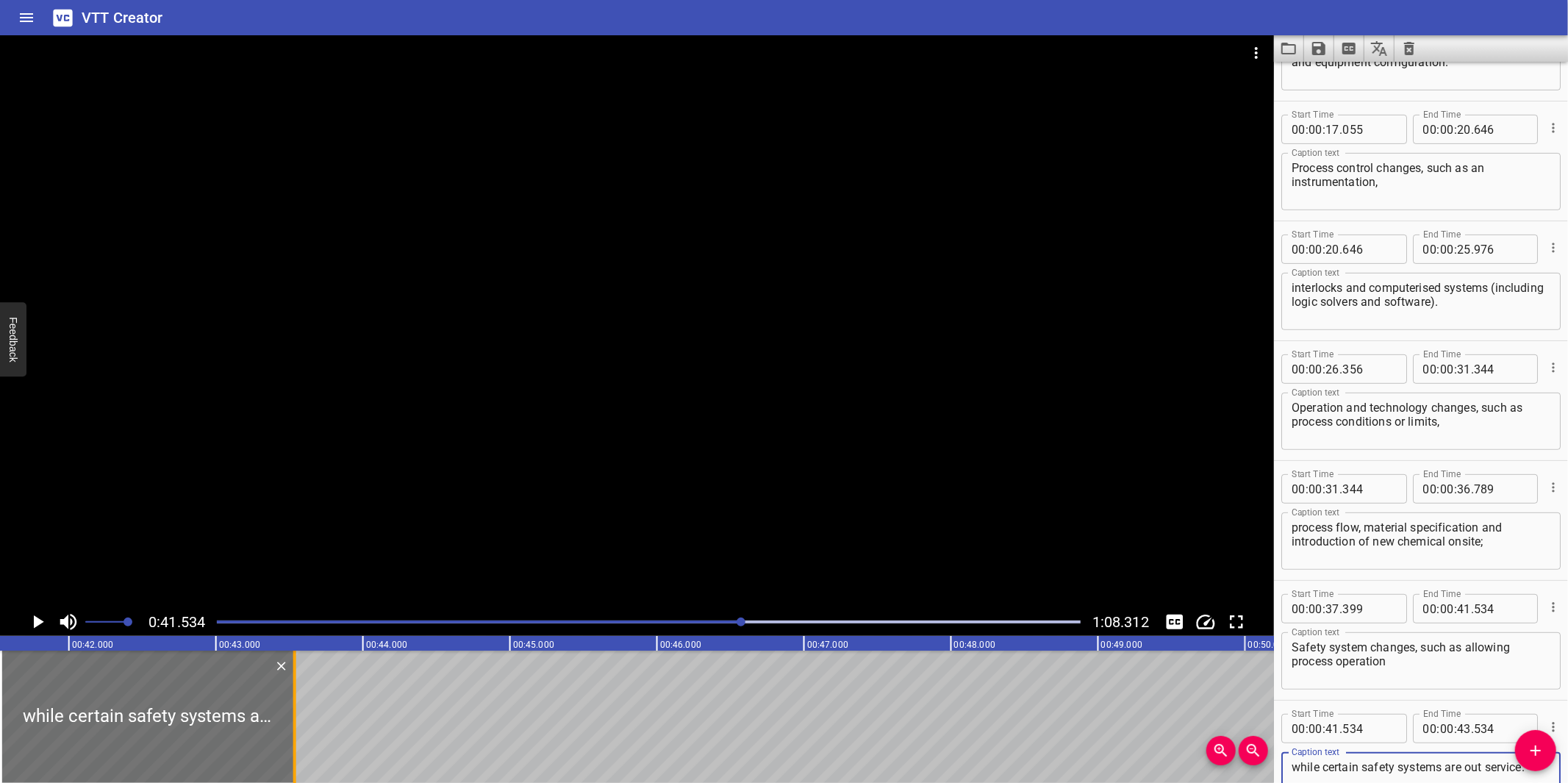
type textarea "while certain safety systems are out service."
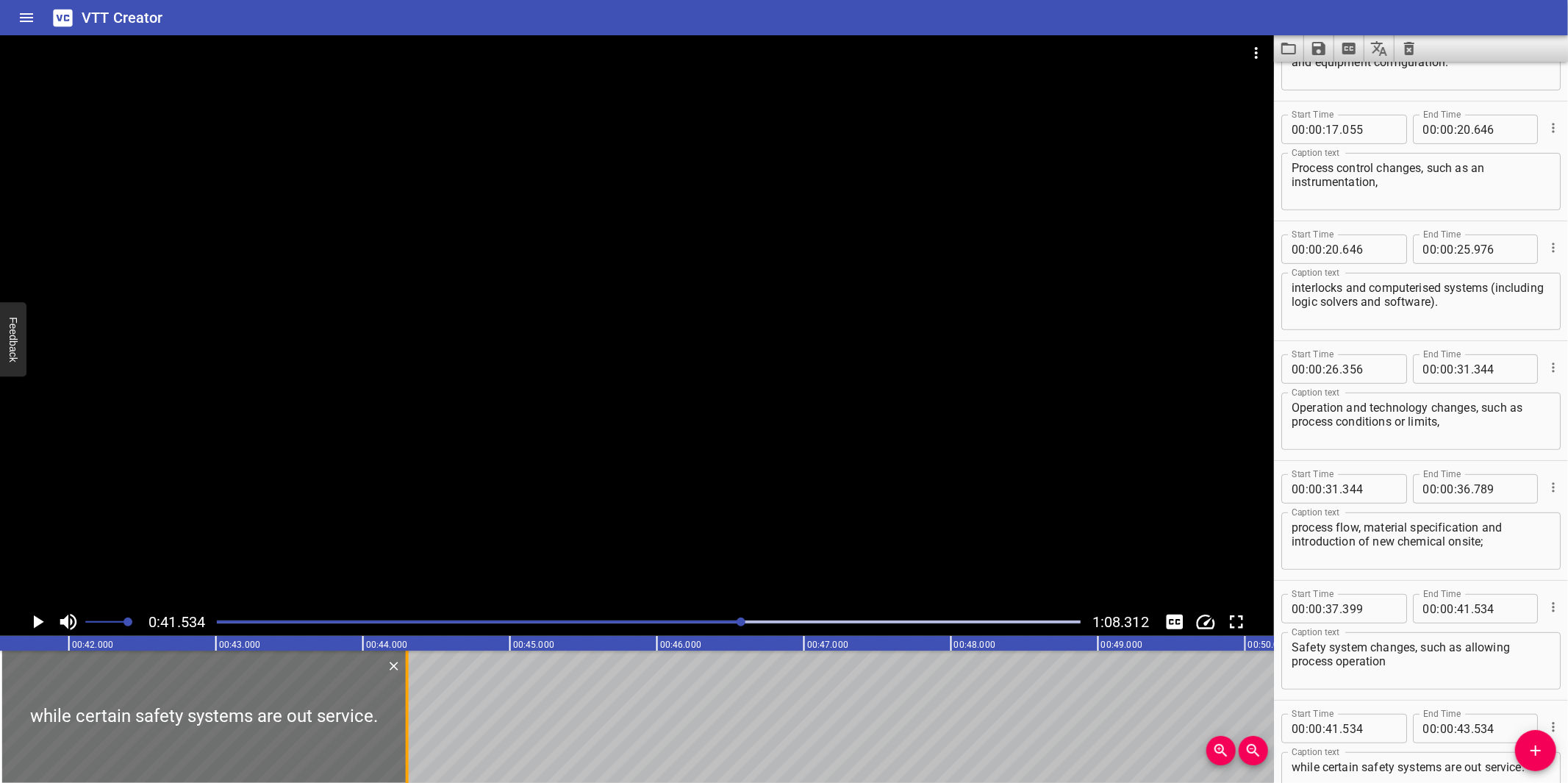
drag, startPoint x: 300, startPoint y: 691, endPoint x: 409, endPoint y: 706, distance: 110.0
click at [409, 706] on div at bounding box center [408, 717] width 15 height 133
type input "44"
type input "299"
click at [684, 614] on div at bounding box center [648, 622] width 882 height 21
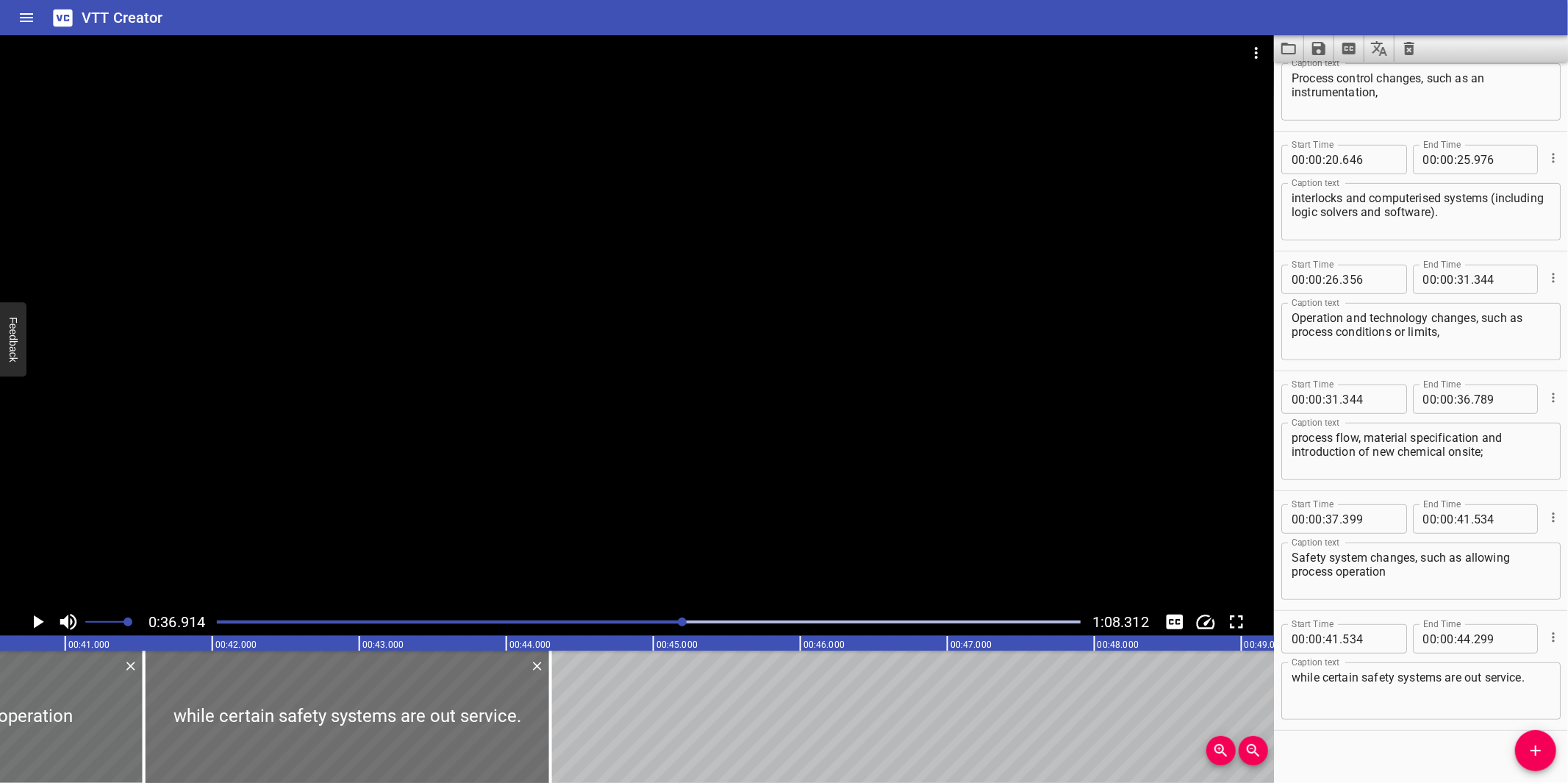
scroll to position [544, 0]
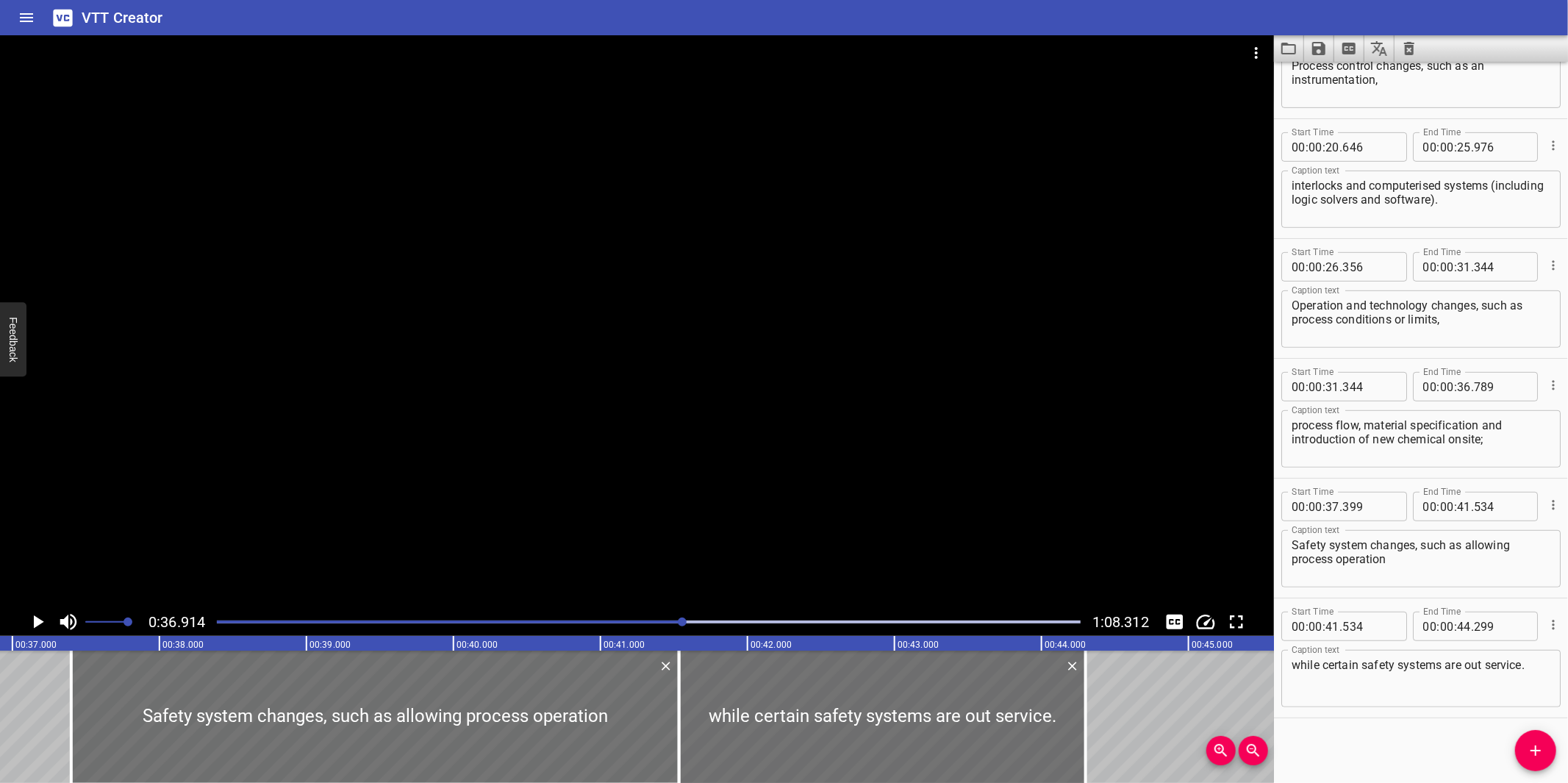
click at [747, 530] on div at bounding box center [637, 321] width 1274 height 573
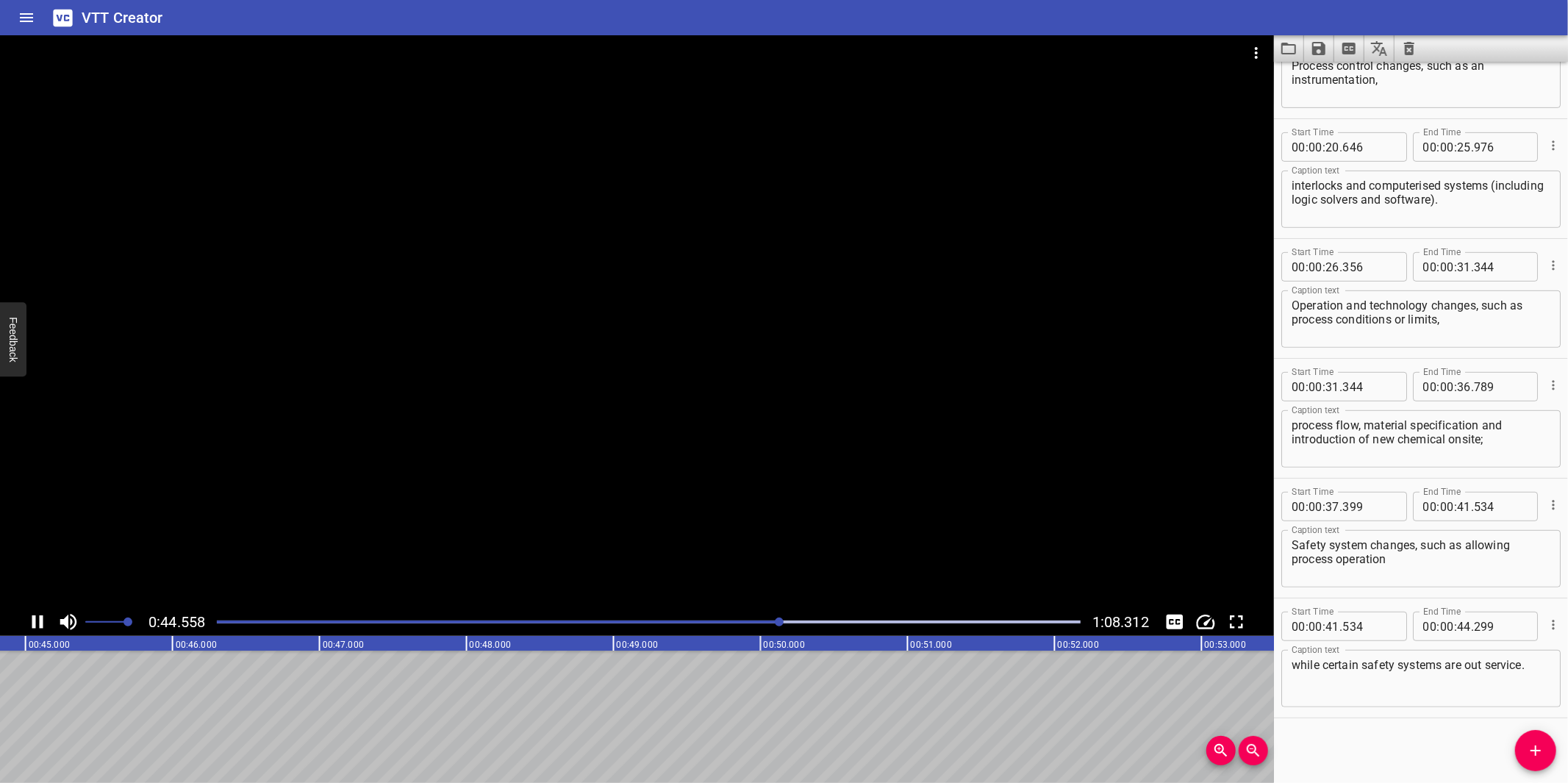
click at [761, 509] on div at bounding box center [637, 321] width 1274 height 573
click at [1530, 743] on icon "Add Cue" at bounding box center [1535, 750] width 18 height 18
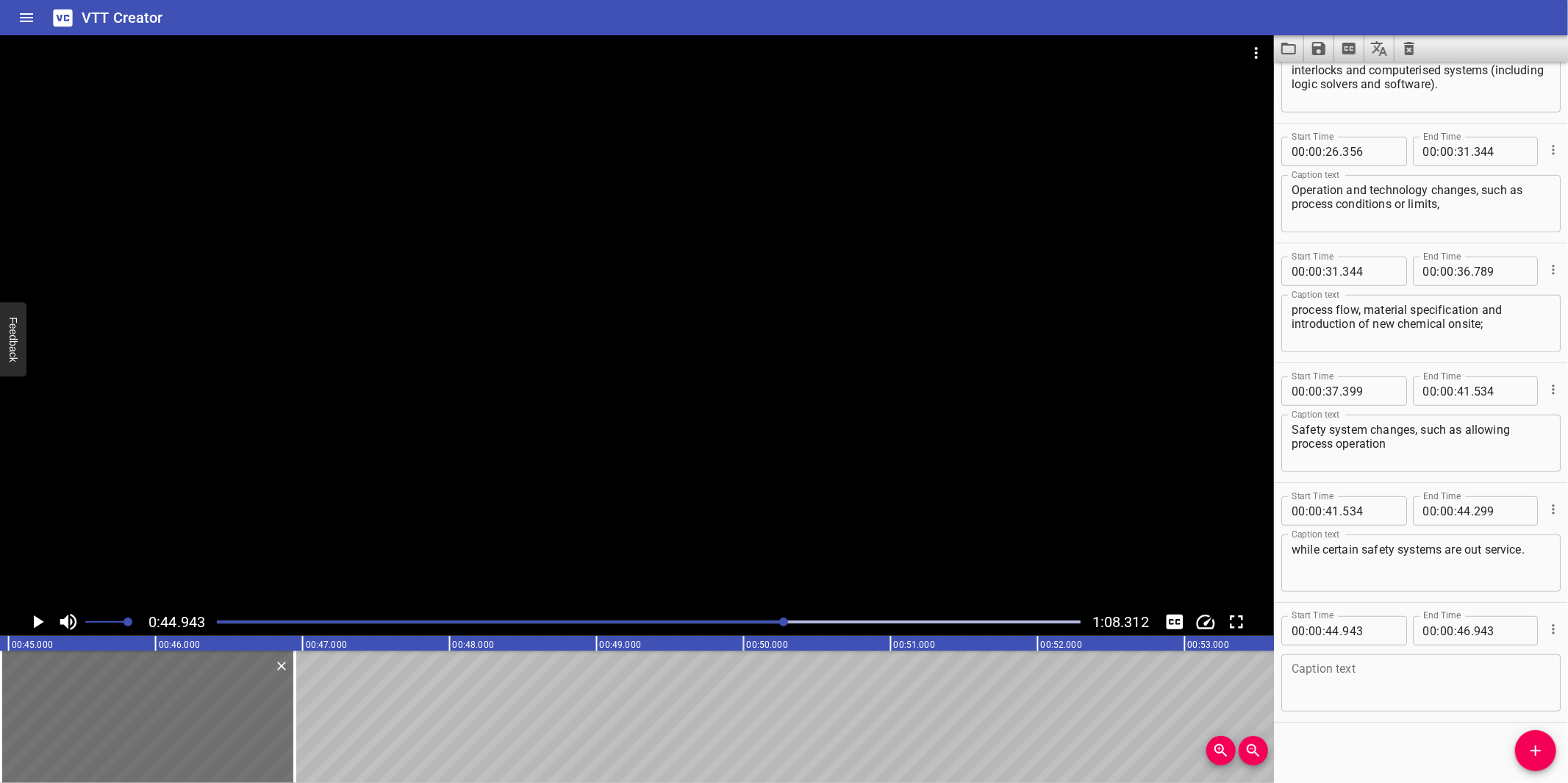
scroll to position [665, 0]
click at [1386, 693] on textarea at bounding box center [1420, 679] width 259 height 42
paste textarea "Change to inspection, testing, preventive maintenance or repair requirement, su…"
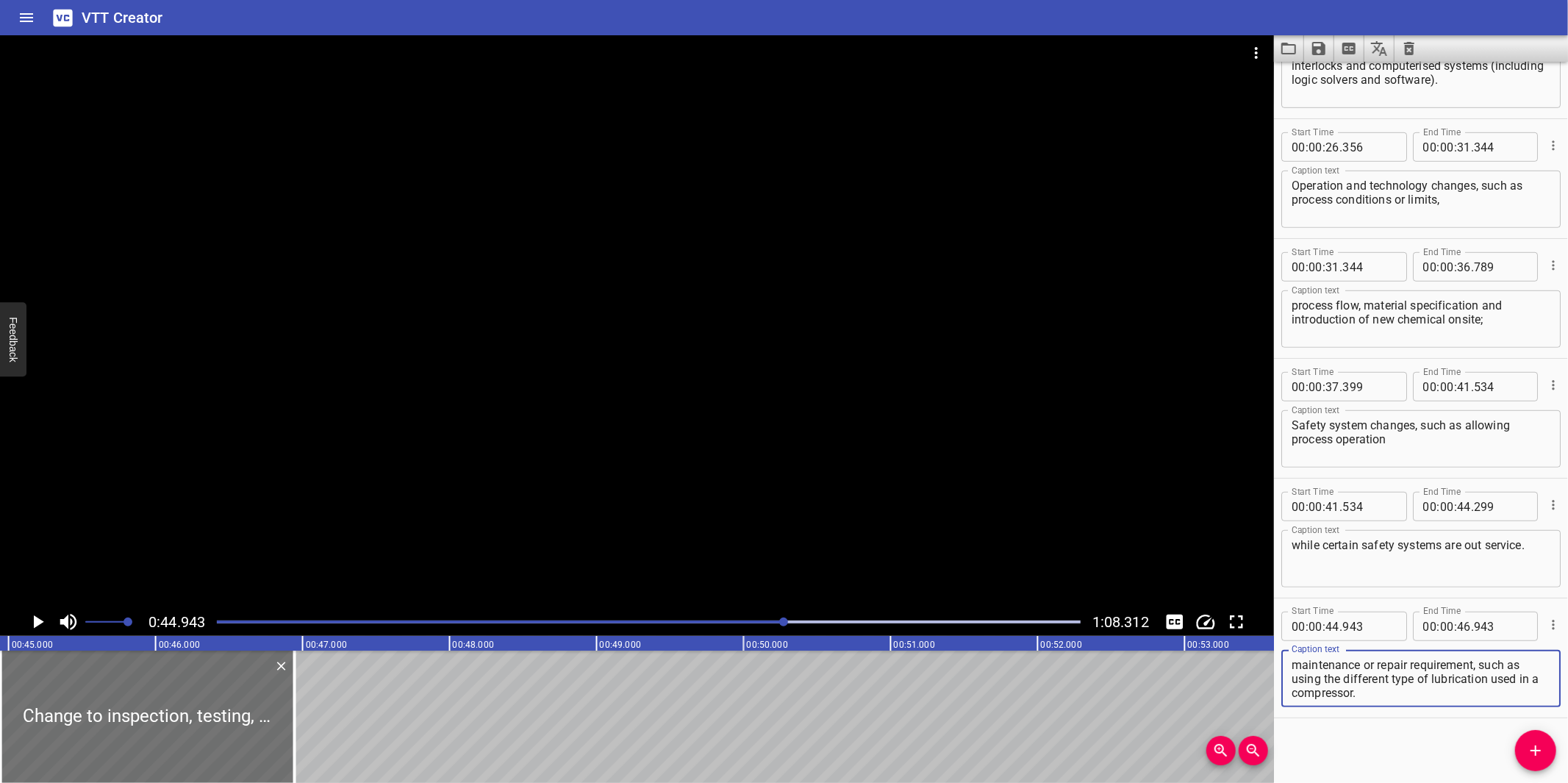
scroll to position [13, 0]
click at [884, 446] on div at bounding box center [637, 321] width 1274 height 573
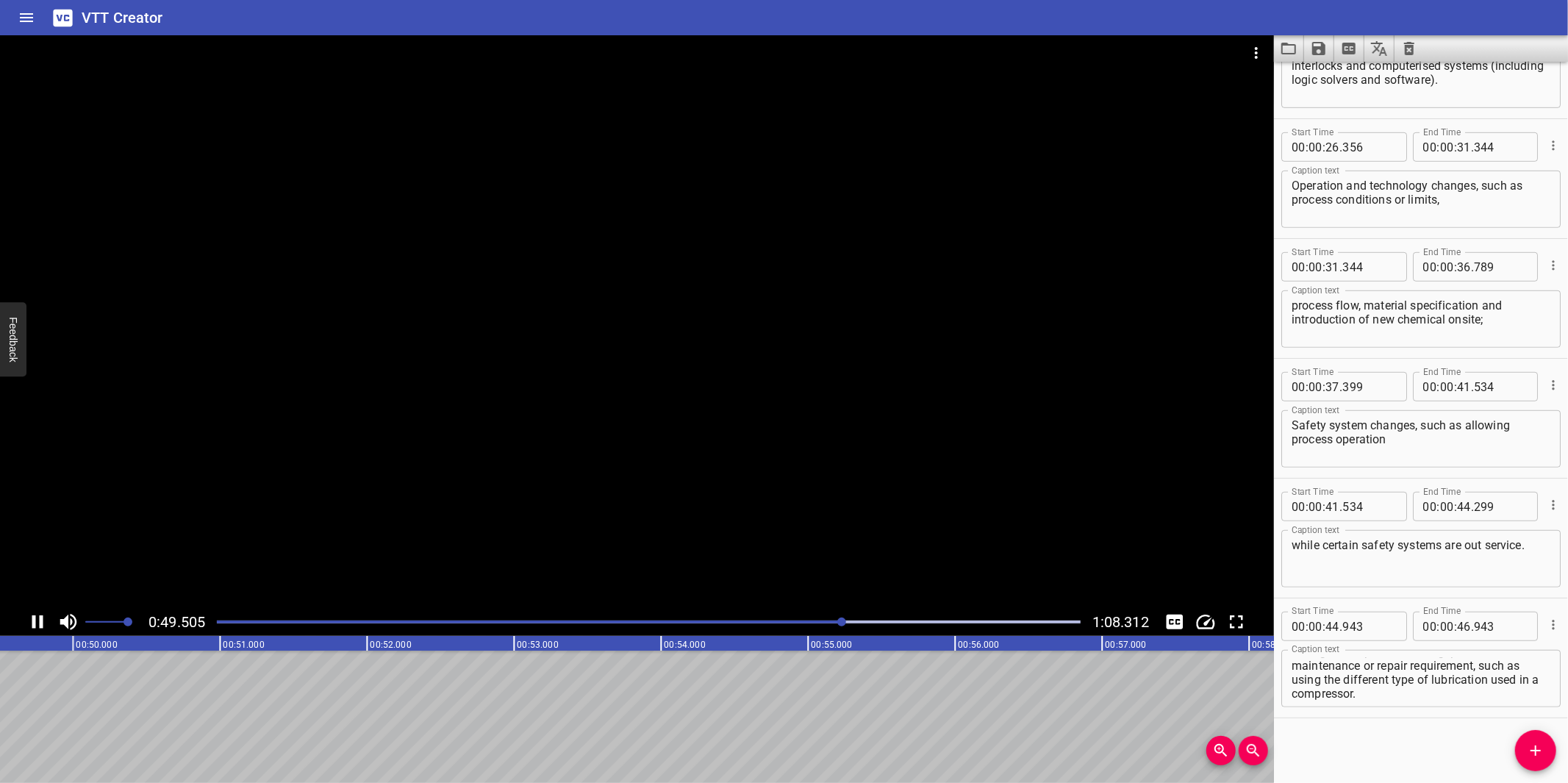
drag, startPoint x: 762, startPoint y: 482, endPoint x: 780, endPoint y: 464, distance: 25.5
click at [762, 481] on div at bounding box center [637, 321] width 1274 height 573
click at [1470, 685] on textarea "Change to inspection, testing, preventive maintenance or repair requirement, su…" at bounding box center [1420, 679] width 259 height 42
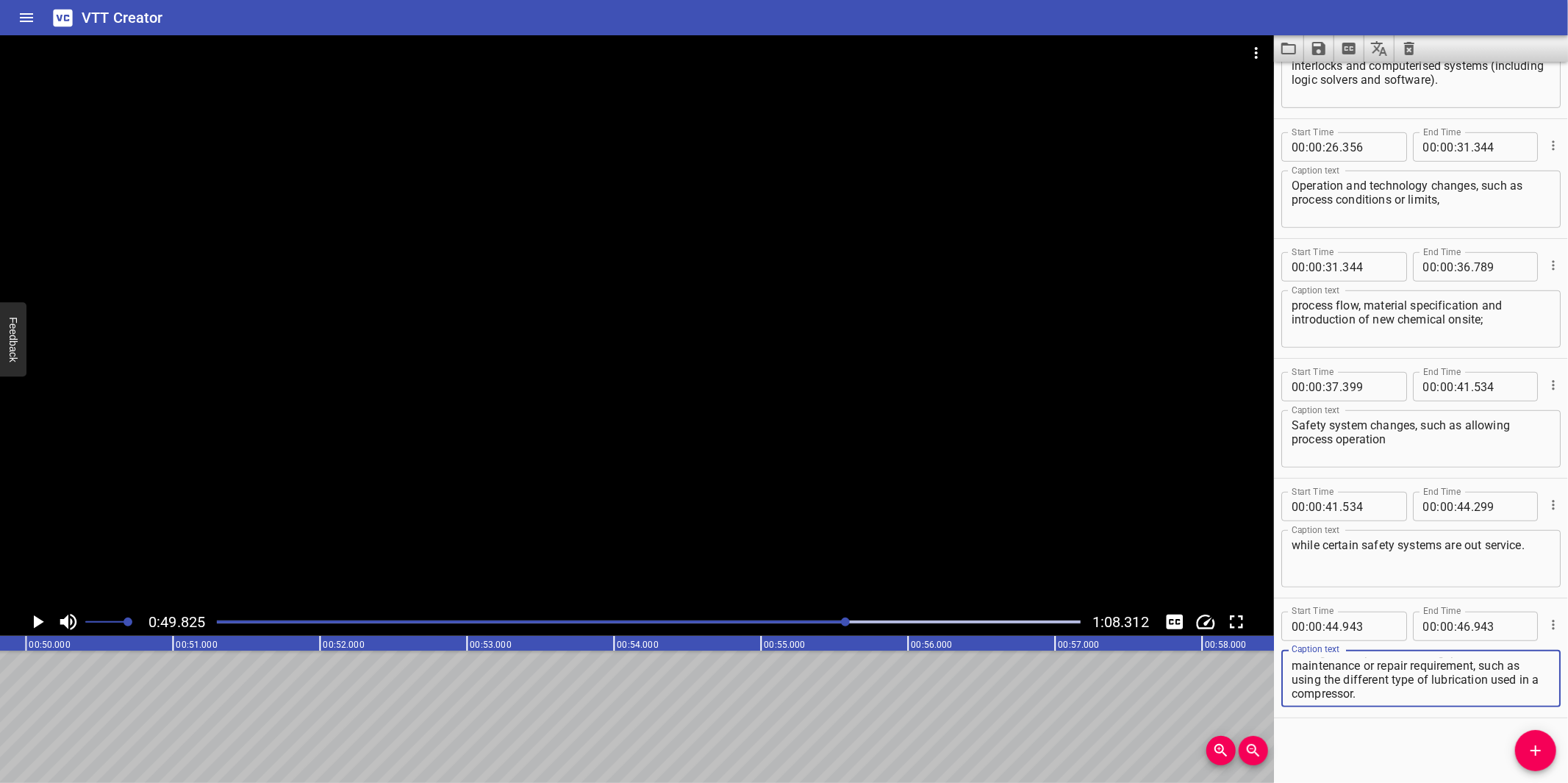
scroll to position [13, 0]
drag, startPoint x: 1483, startPoint y: 664, endPoint x: 1481, endPoint y: 695, distance: 31.1
click at [1481, 695] on textarea "Change to inspection, testing, preventive maintenance or repair requirement, su…" at bounding box center [1420, 679] width 259 height 42
type textarea "Change to inspection, testing, preventive maintenance or repair requirement,"
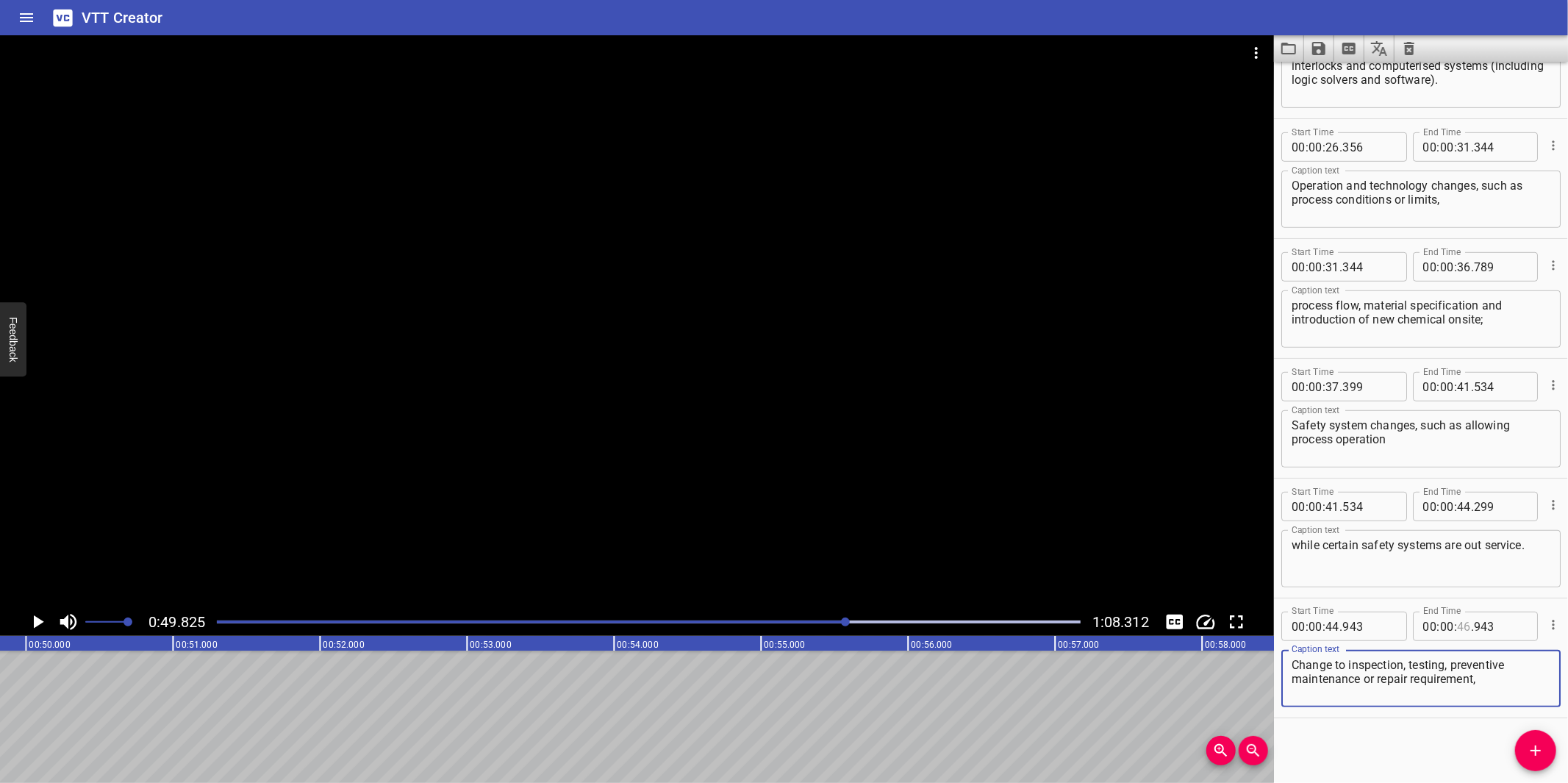
click at [1457, 630] on input "number" at bounding box center [1464, 626] width 14 height 29
type input "49"
type input "825"
click at [1534, 743] on icon "Add Cue" at bounding box center [1535, 750] width 18 height 18
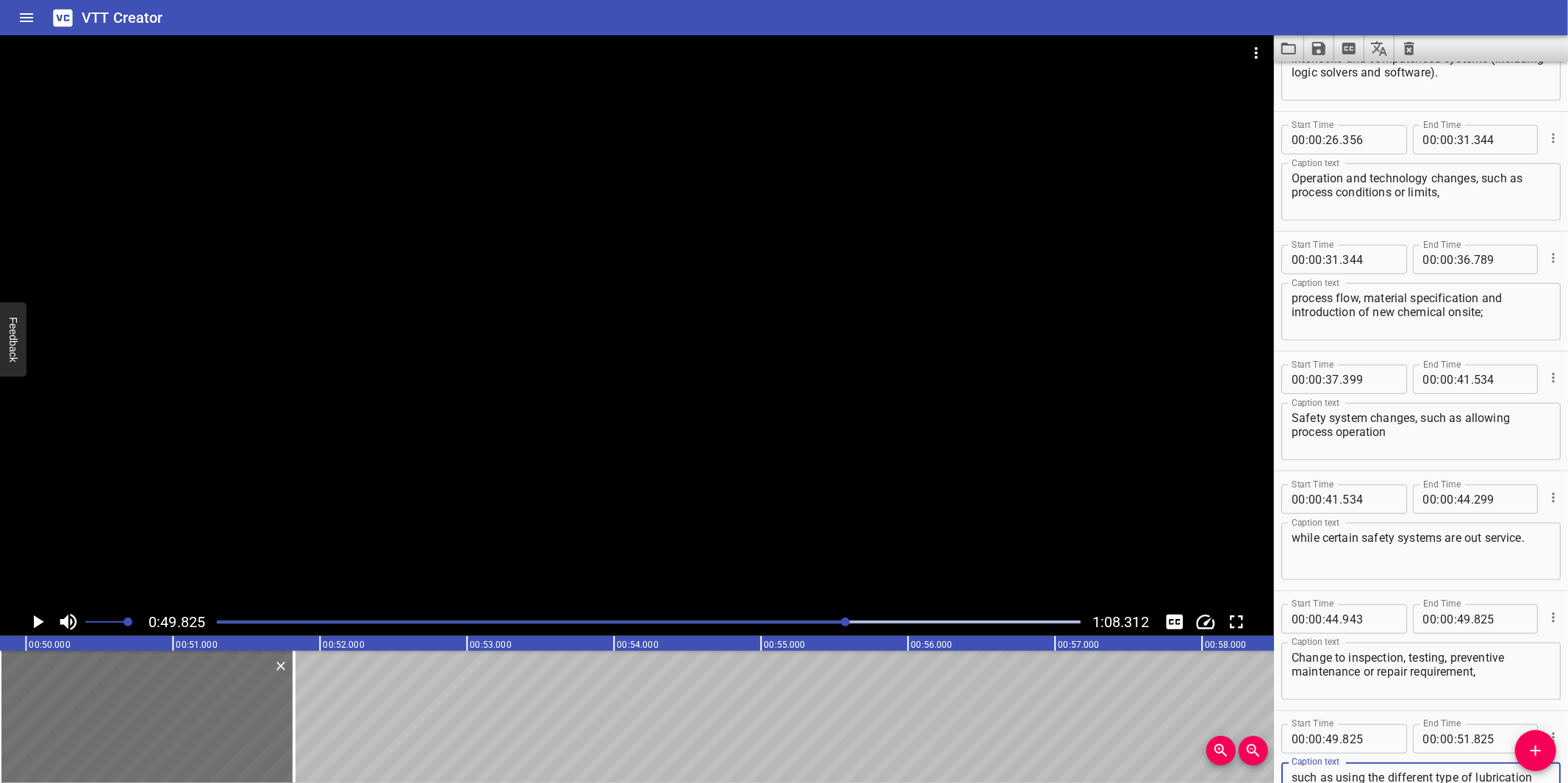
scroll to position [685, 0]
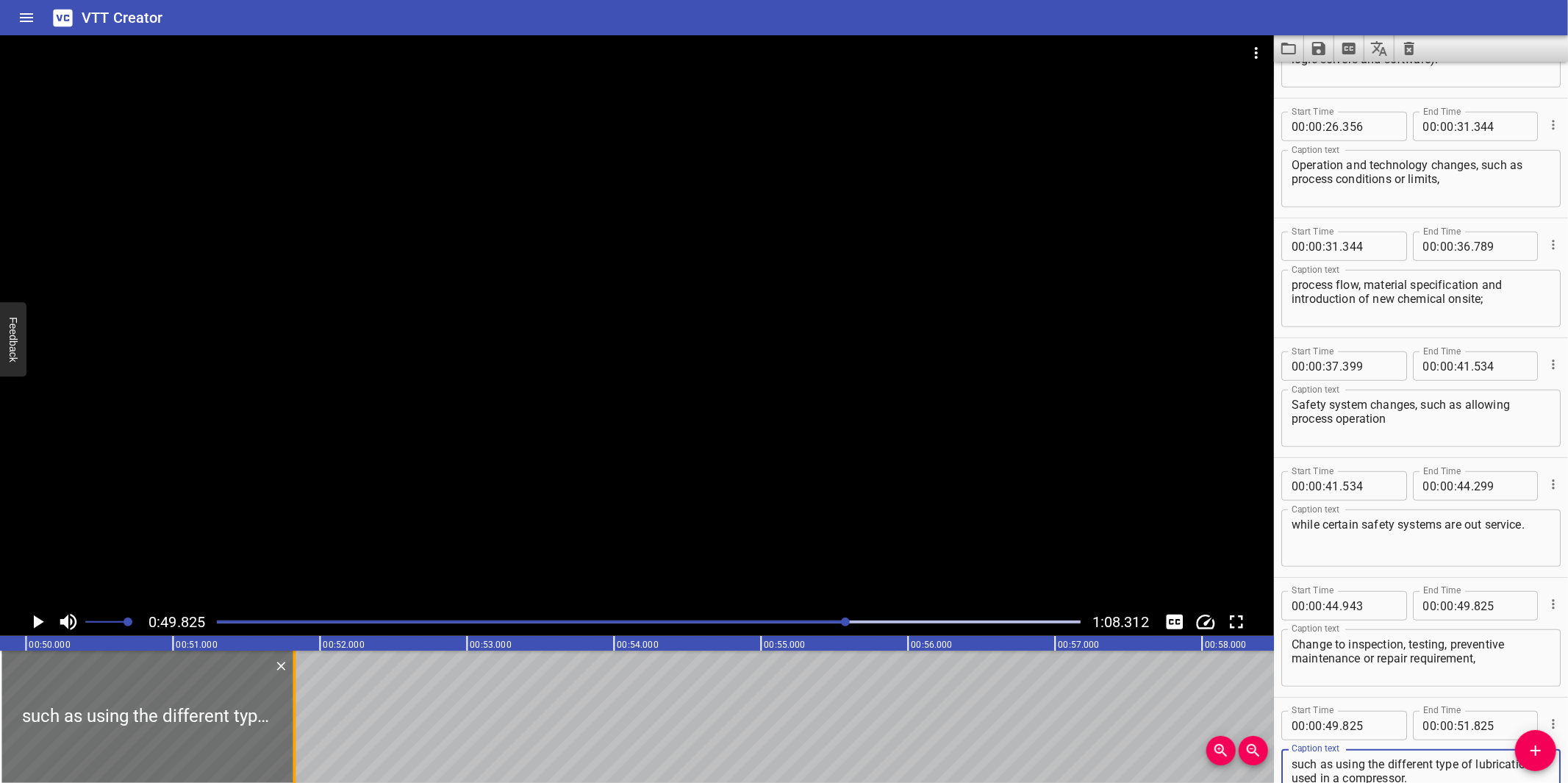
type textarea "such as using the different type of lubrication used in a compressor."
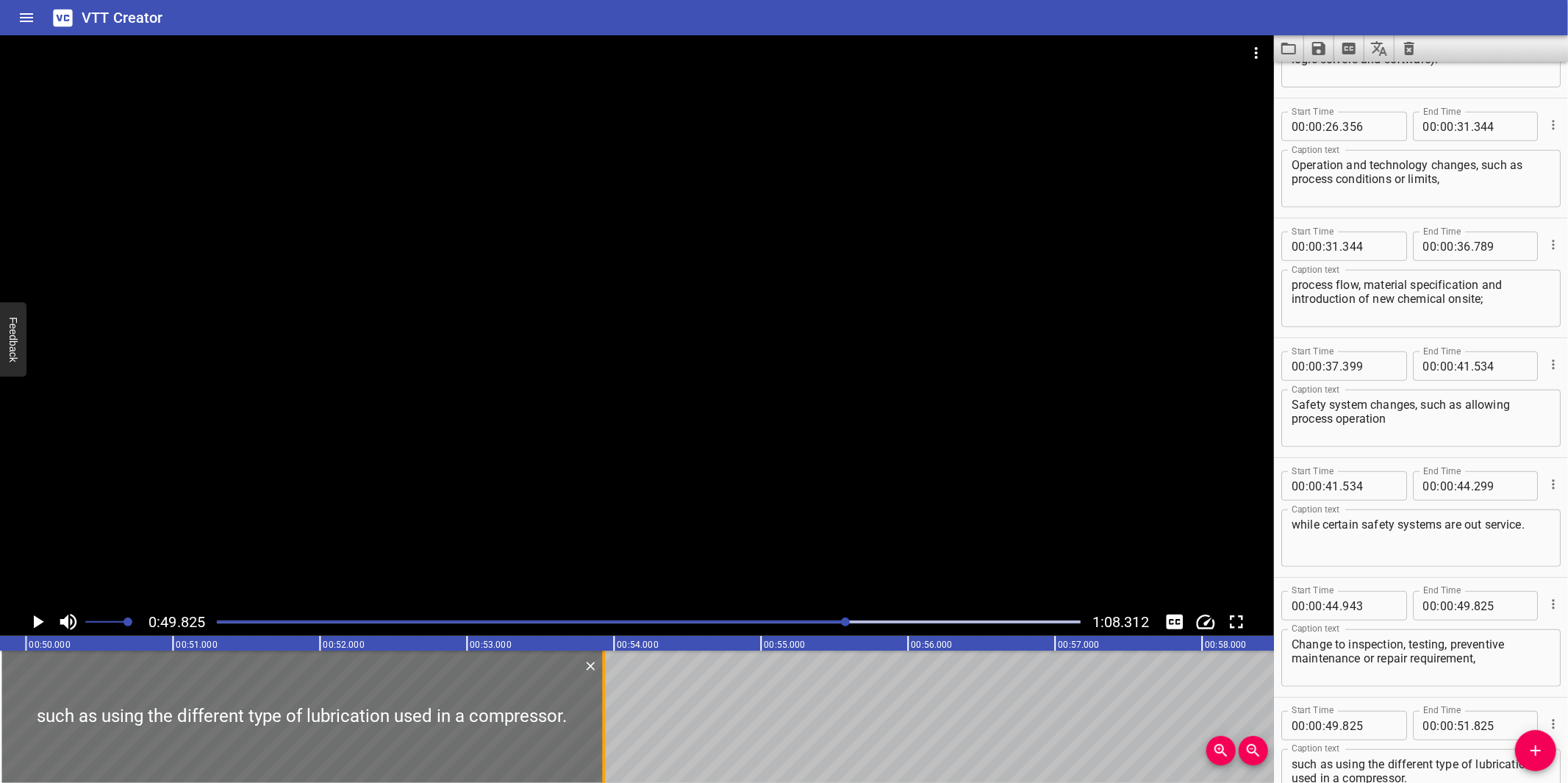
drag, startPoint x: 289, startPoint y: 695, endPoint x: 599, endPoint y: 688, distance: 310.1
click at [599, 688] on div at bounding box center [604, 717] width 15 height 133
type input "53"
type input "935"
click at [673, 432] on div at bounding box center [637, 321] width 1274 height 573
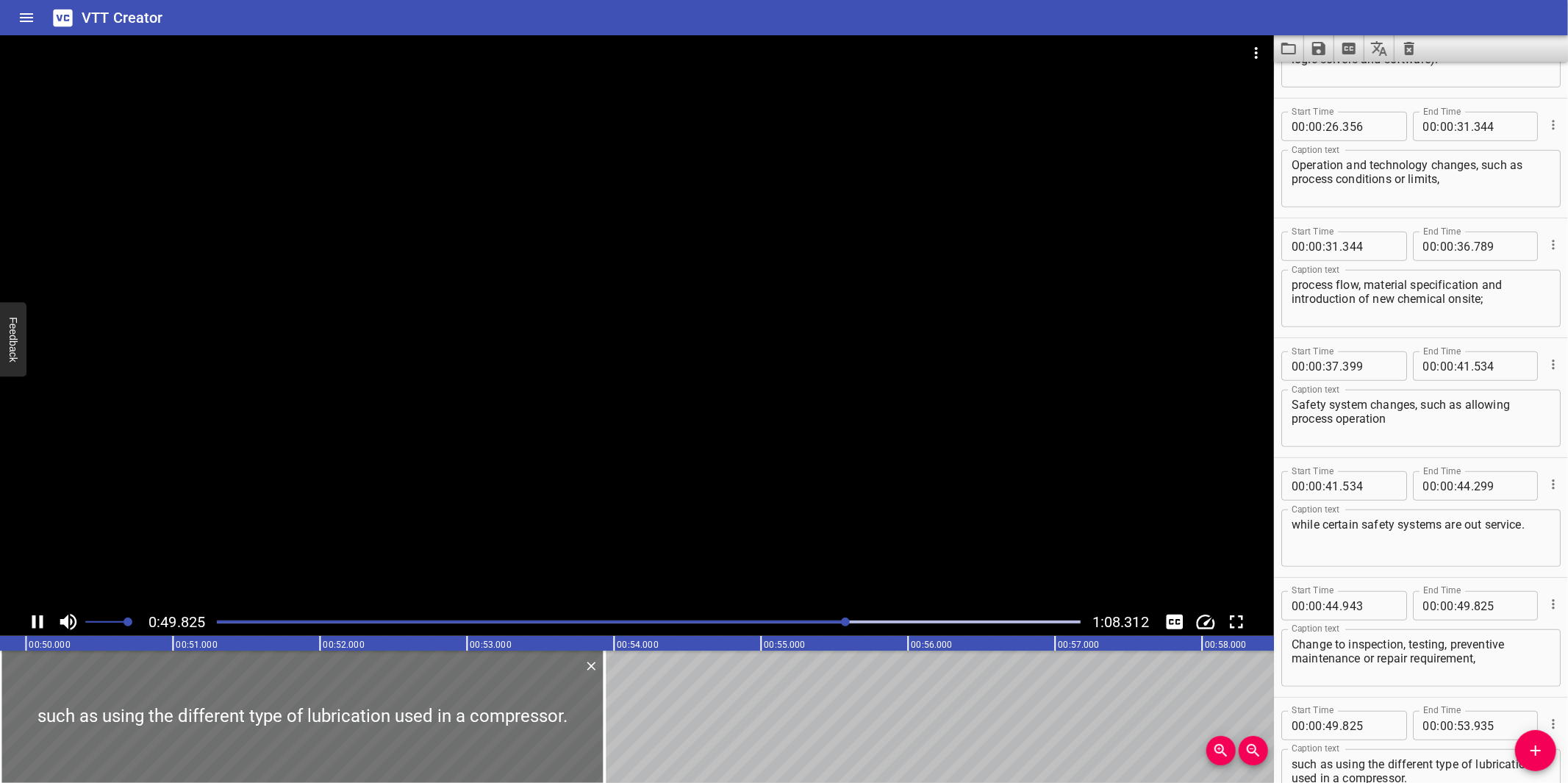
scroll to position [783, 0]
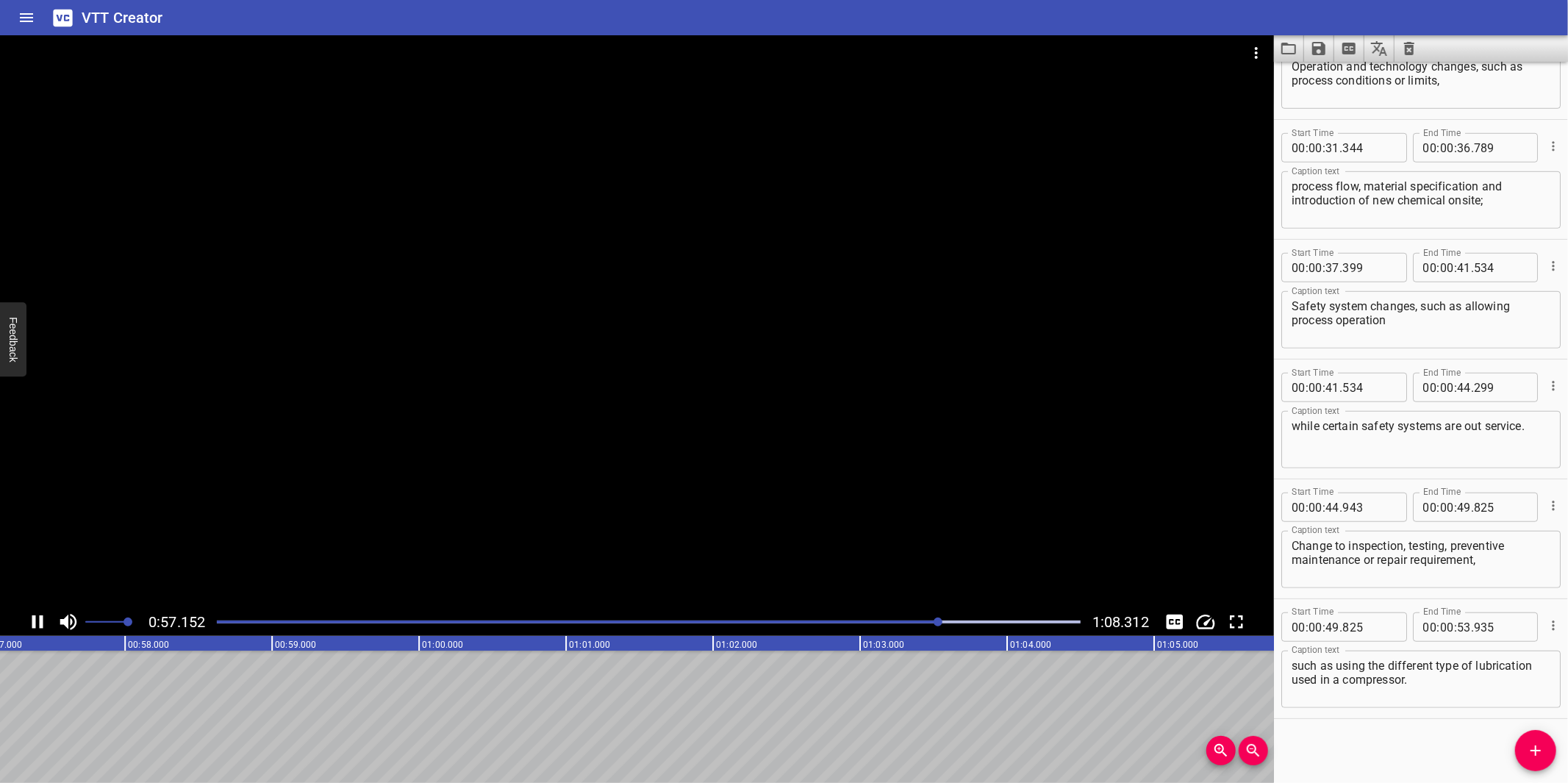
click at [228, 621] on div "Play progress" at bounding box center [507, 621] width 864 height 3
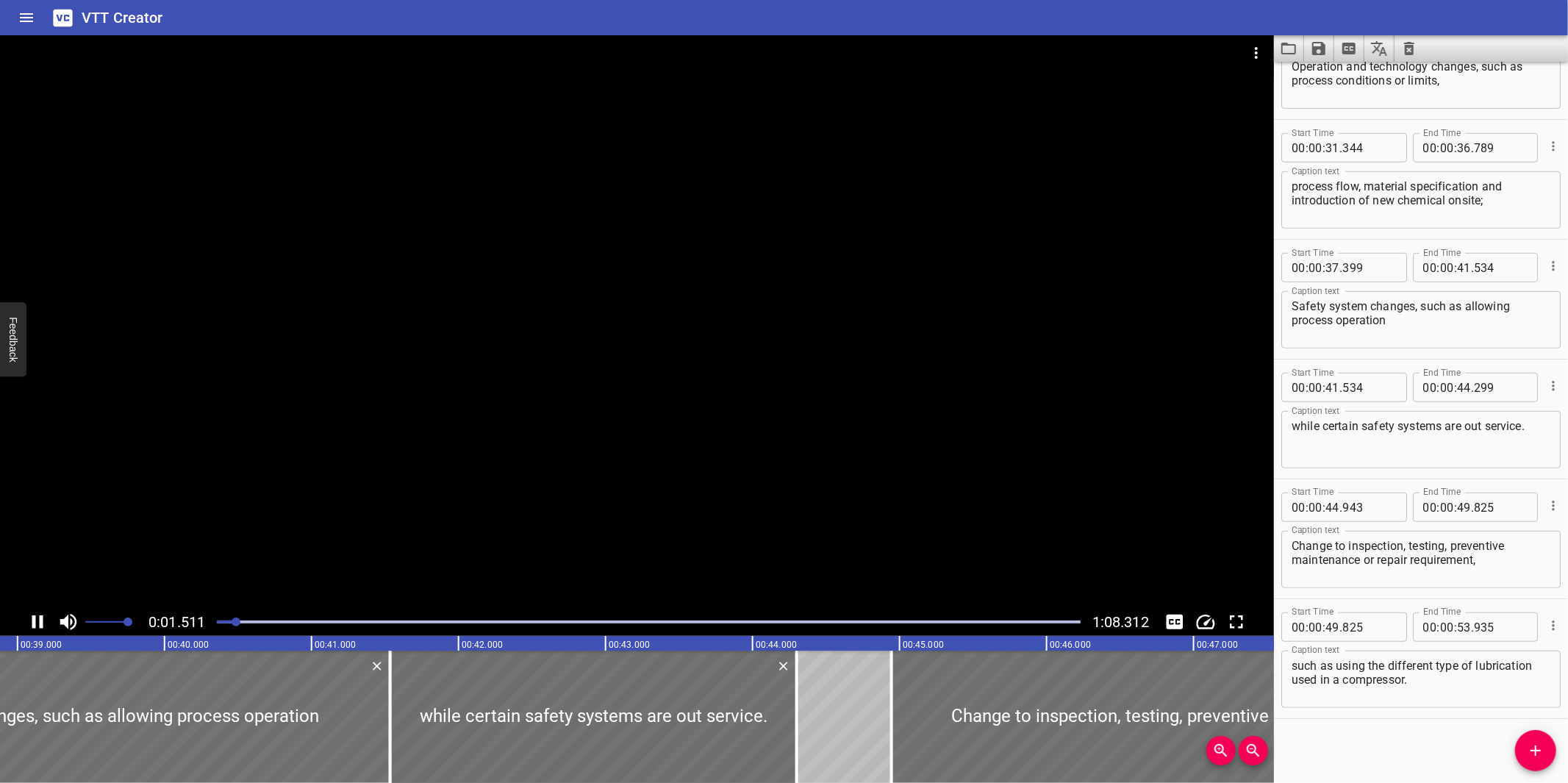
click at [564, 465] on div at bounding box center [637, 321] width 1274 height 573
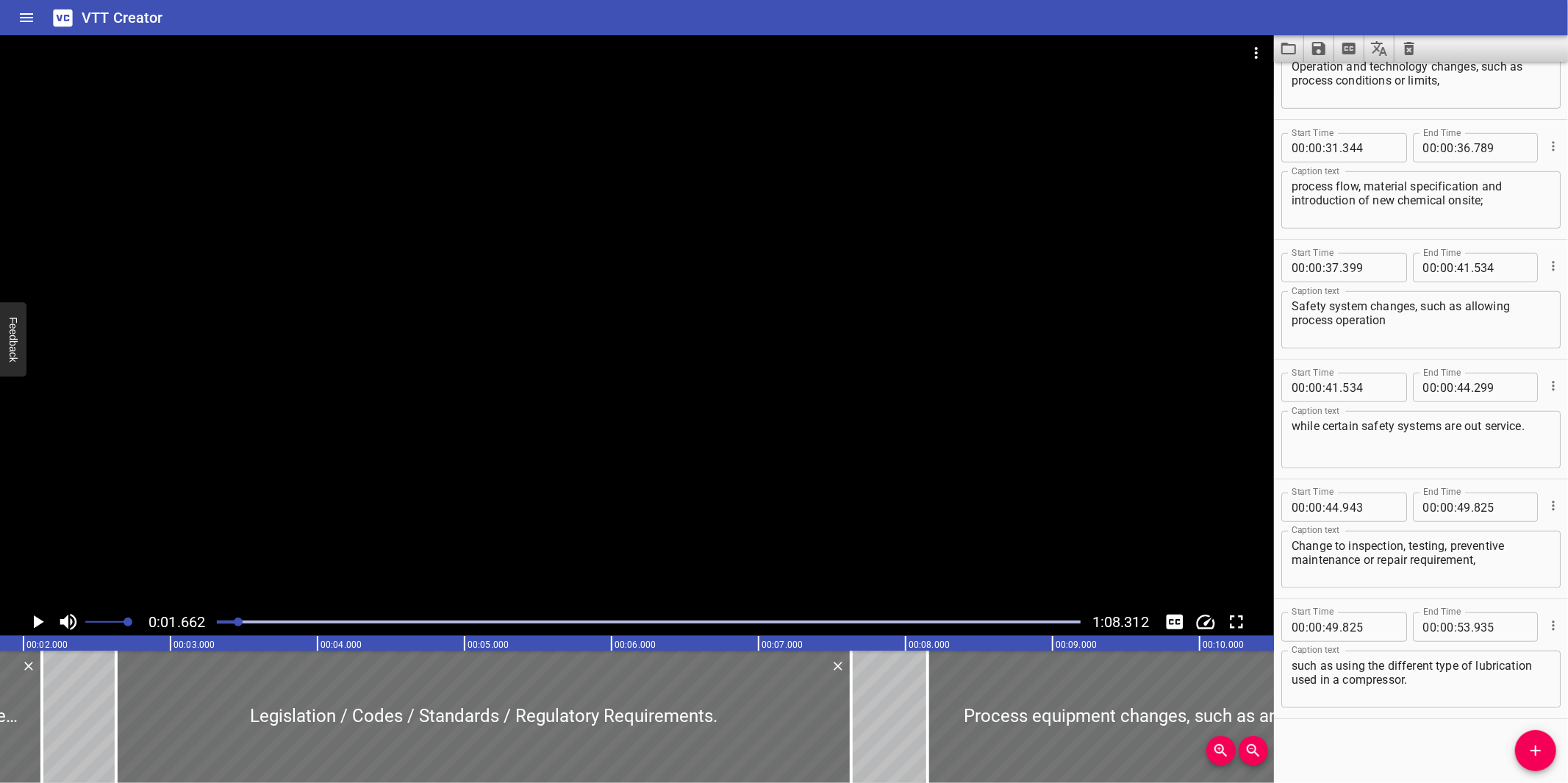
scroll to position [0, 244]
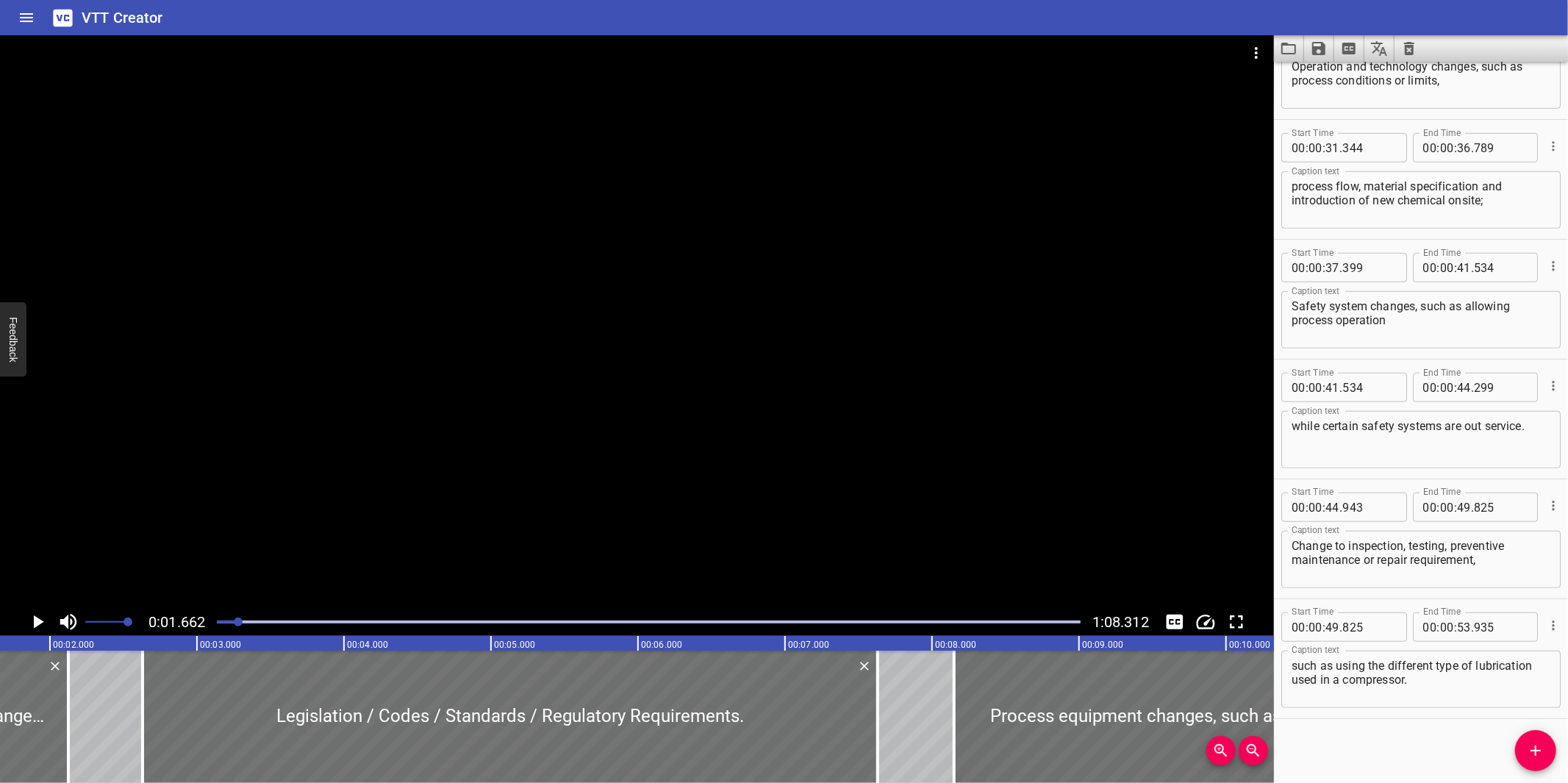
click at [562, 467] on div at bounding box center [637, 321] width 1274 height 573
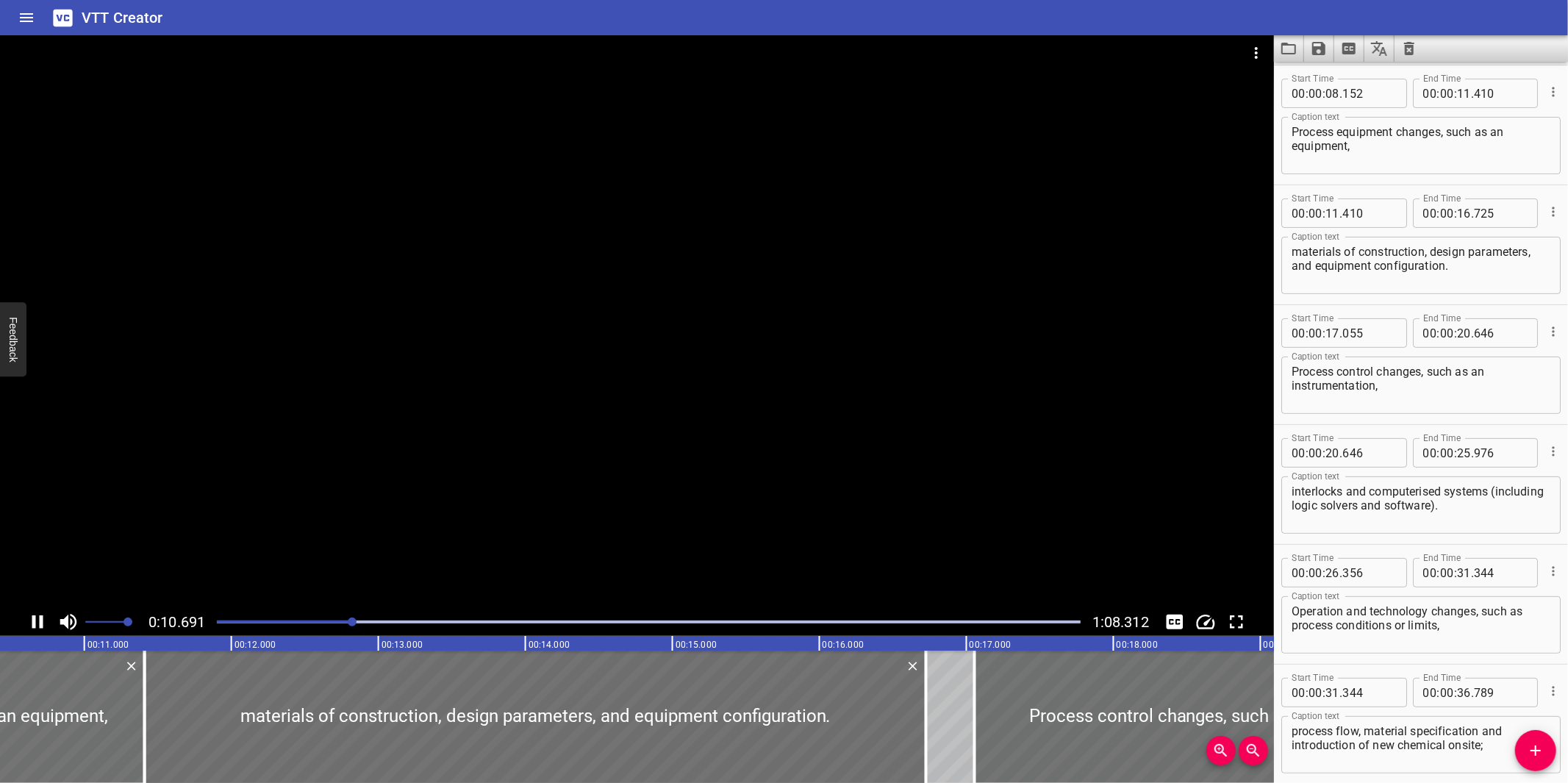
scroll to position [0, 1588]
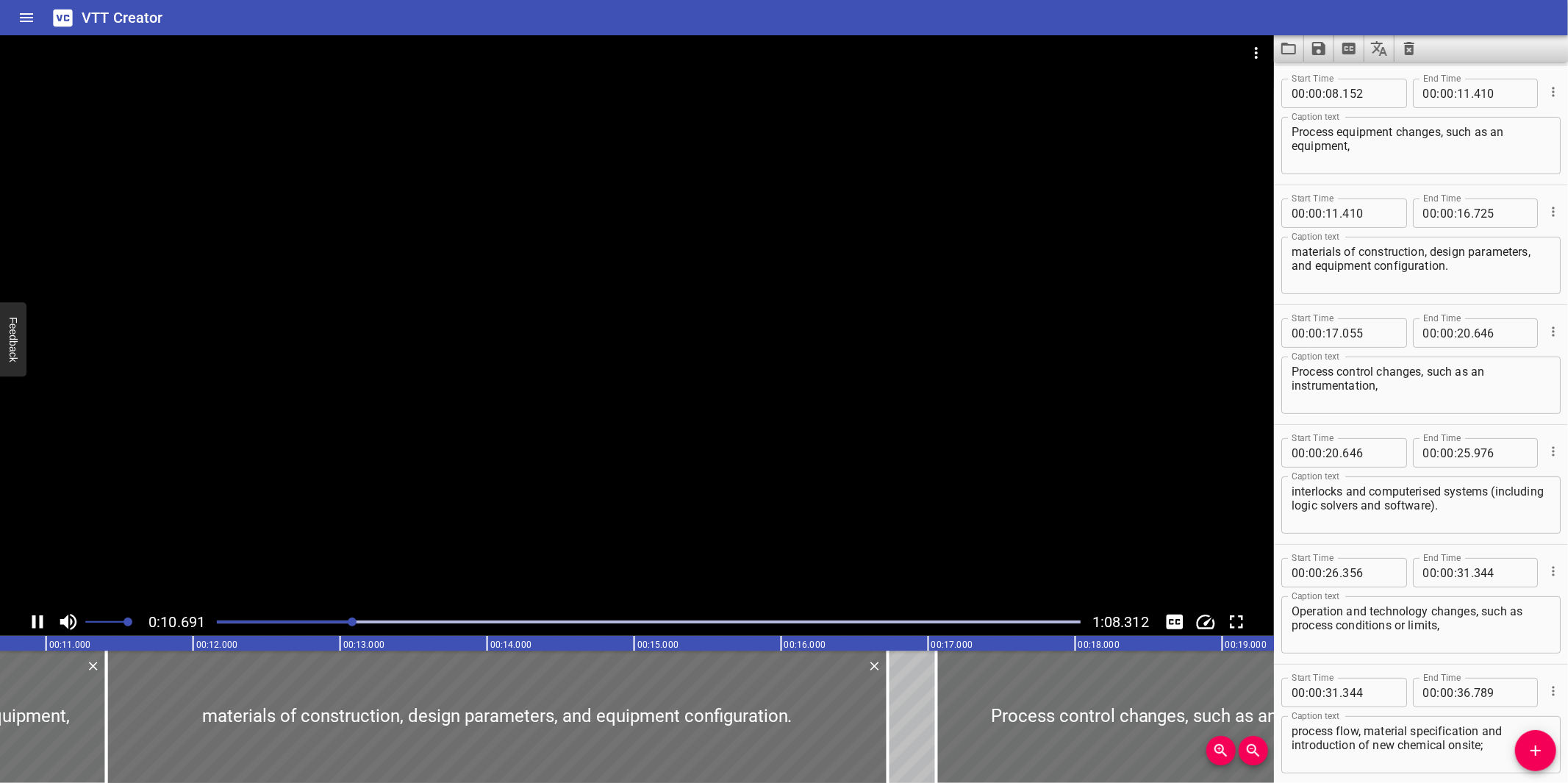
click at [709, 376] on div at bounding box center [637, 321] width 1274 height 573
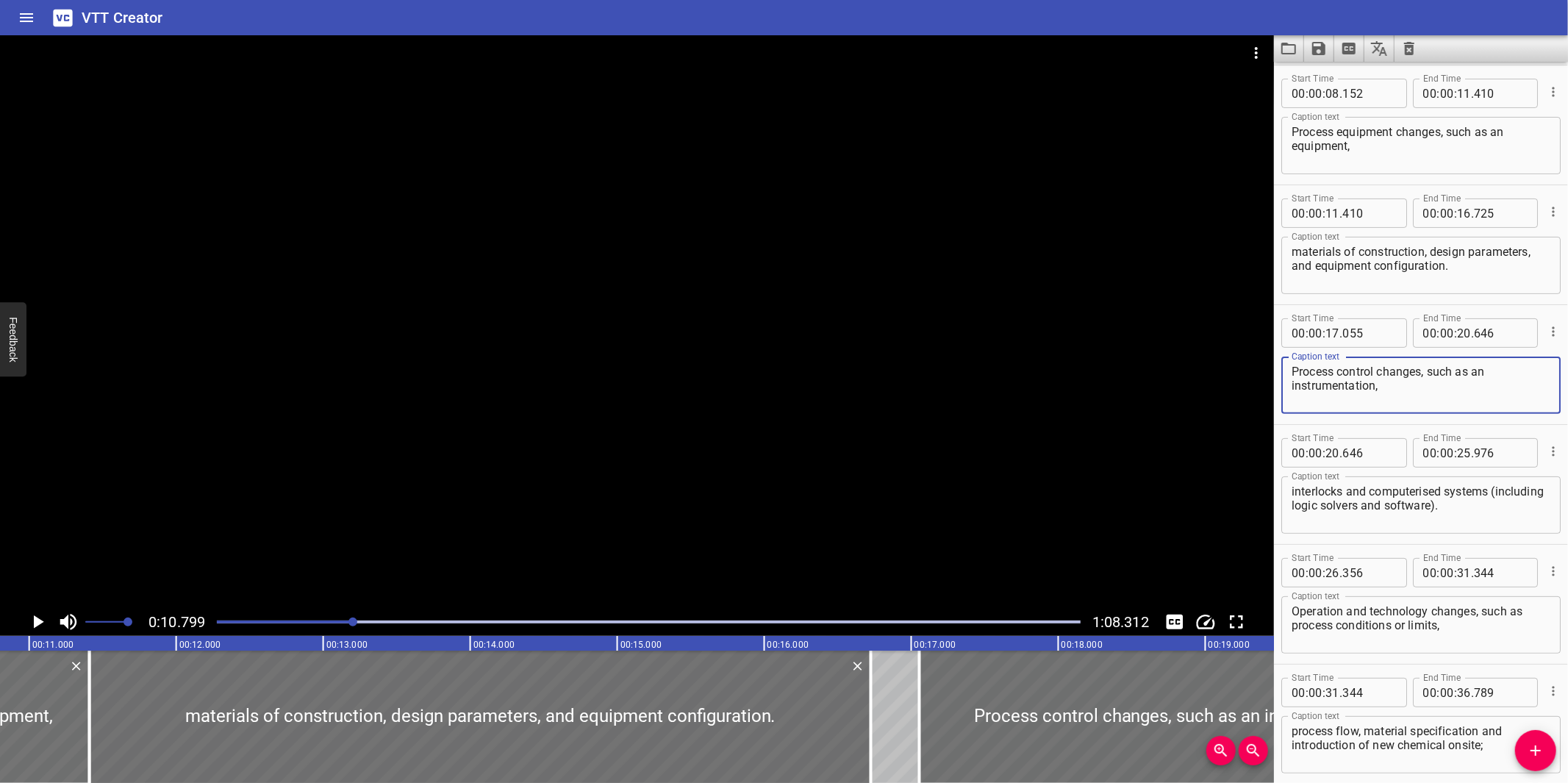
click at [1342, 385] on textarea "Process control changes, such as an instrumentation," at bounding box center [1420, 386] width 259 height 42
click at [210, 621] on div at bounding box center [648, 622] width 882 height 21
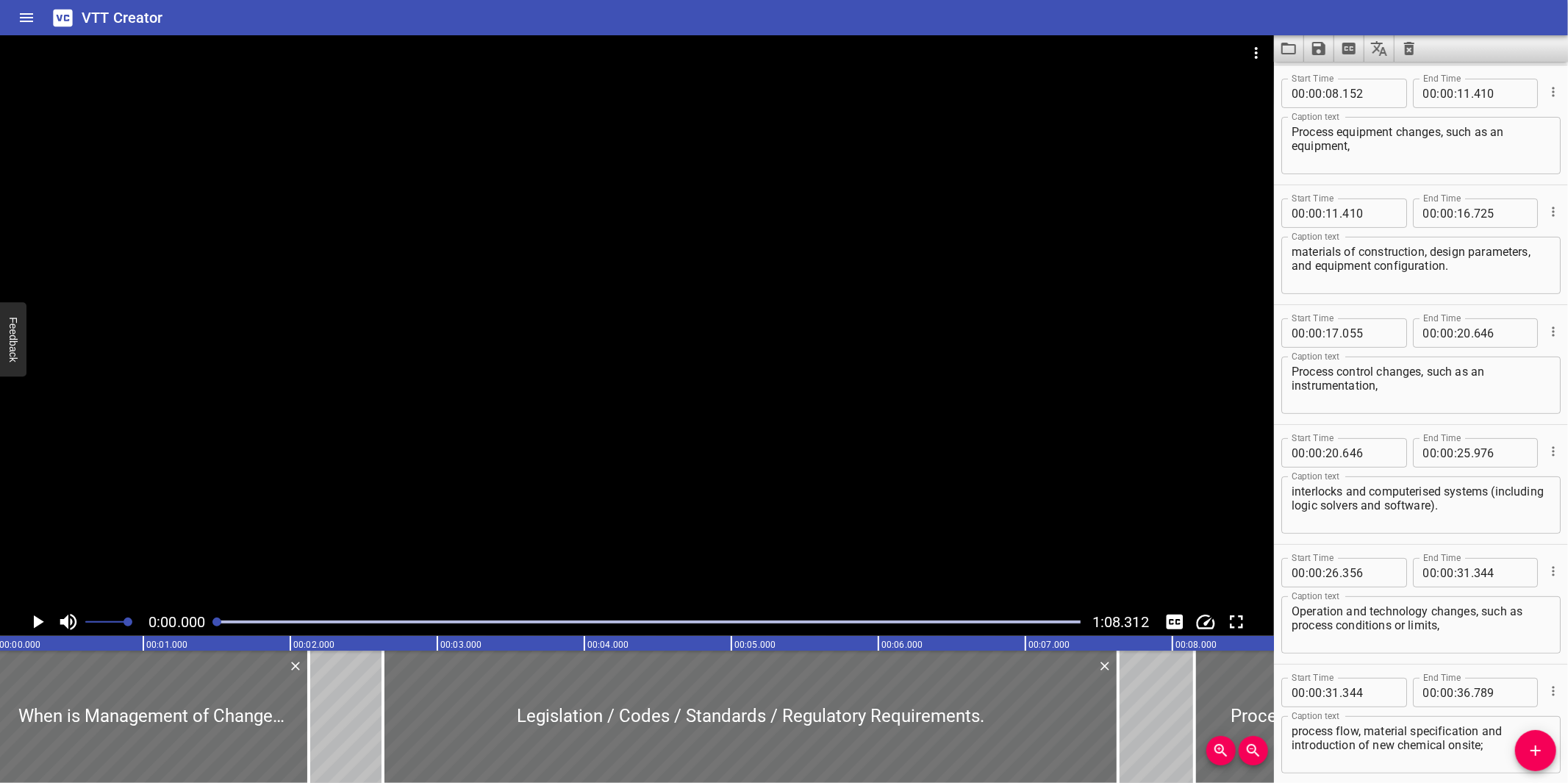
scroll to position [0, 0]
click at [713, 442] on div at bounding box center [637, 321] width 1274 height 573
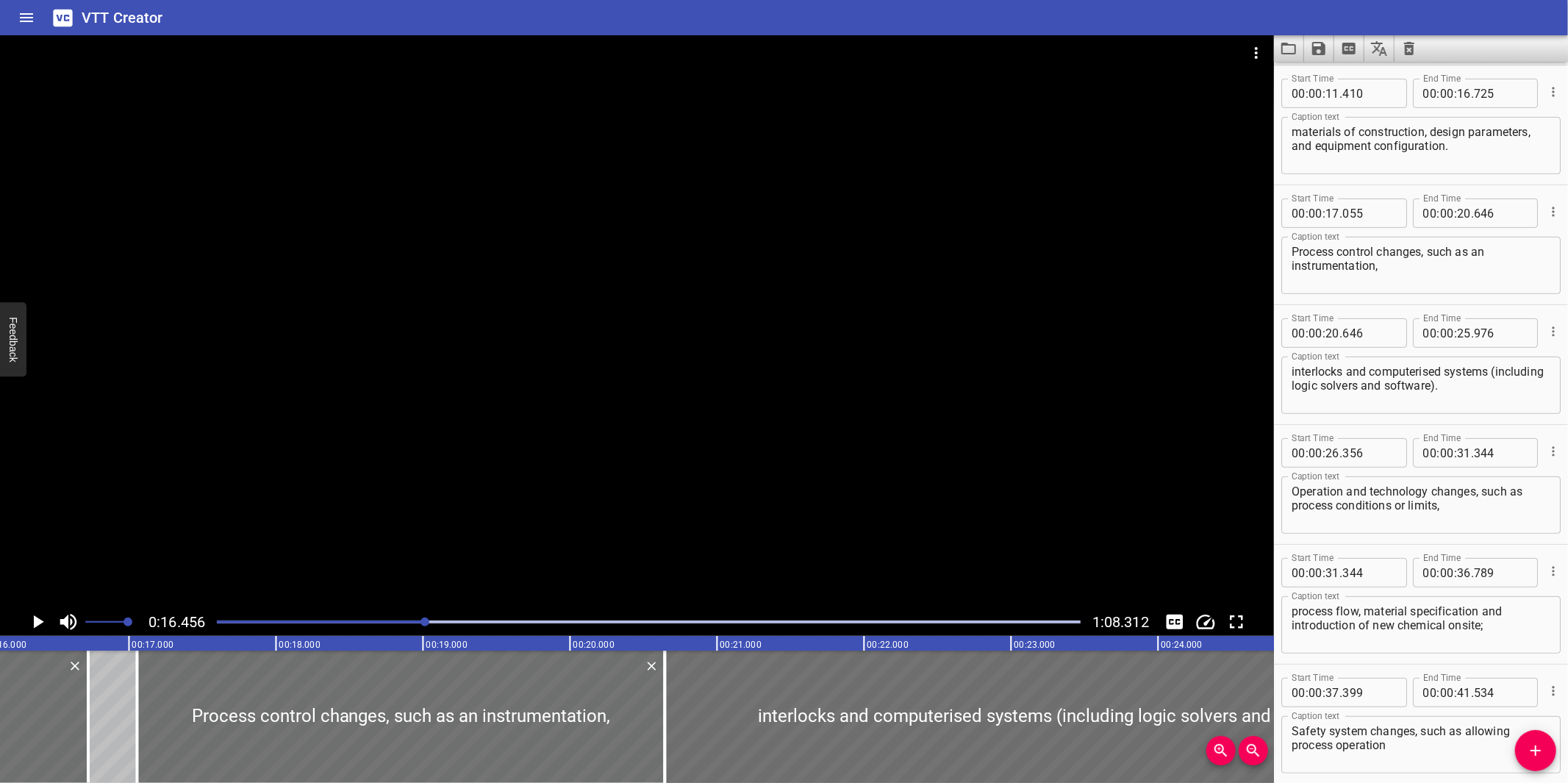
scroll to position [0, 2418]
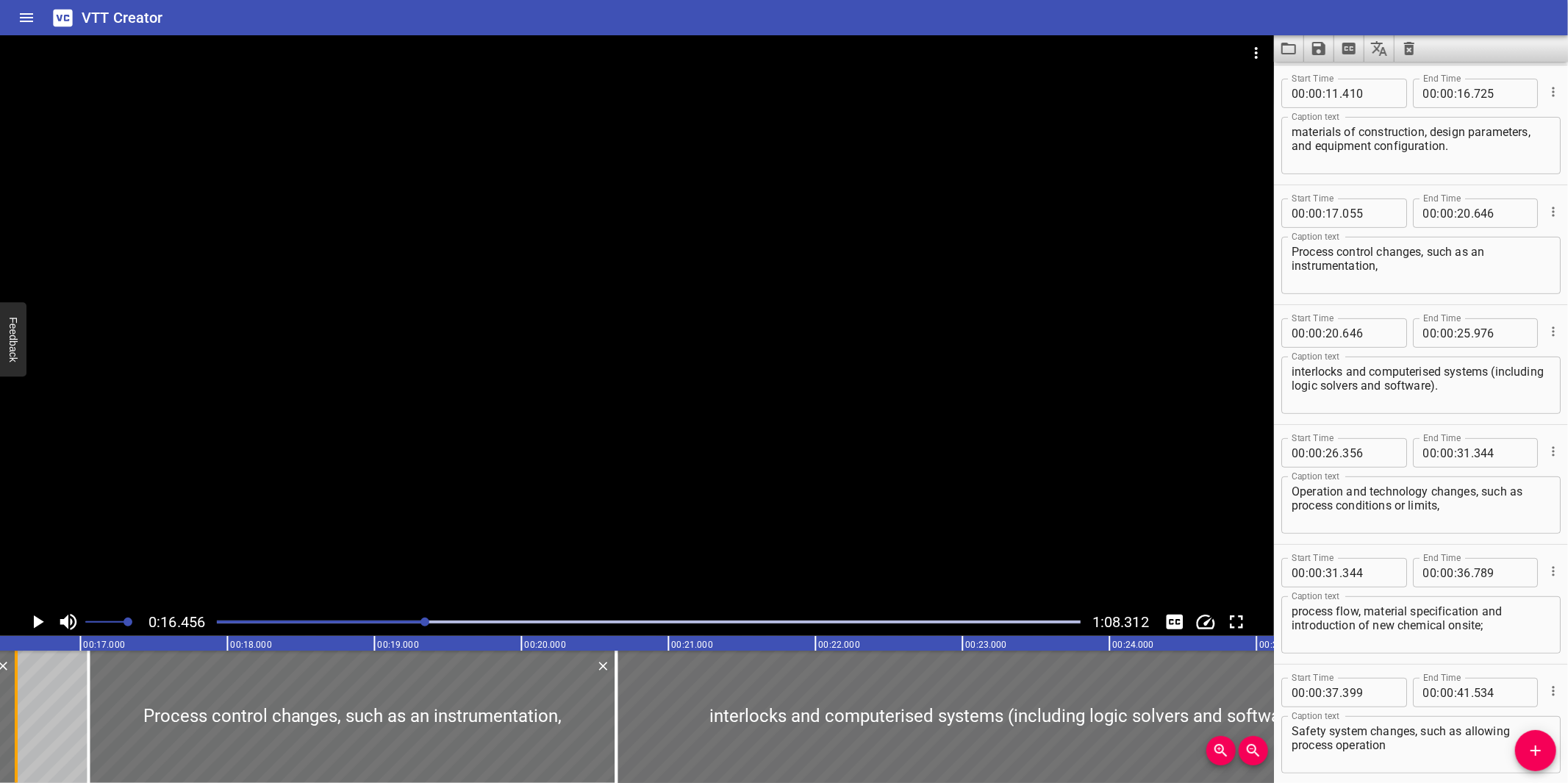
drag, startPoint x: 41, startPoint y: 725, endPoint x: 18, endPoint y: 723, distance: 23.1
click at [18, 723] on div at bounding box center [16, 717] width 15 height 133
type input "565"
click at [697, 462] on div at bounding box center [637, 321] width 1274 height 573
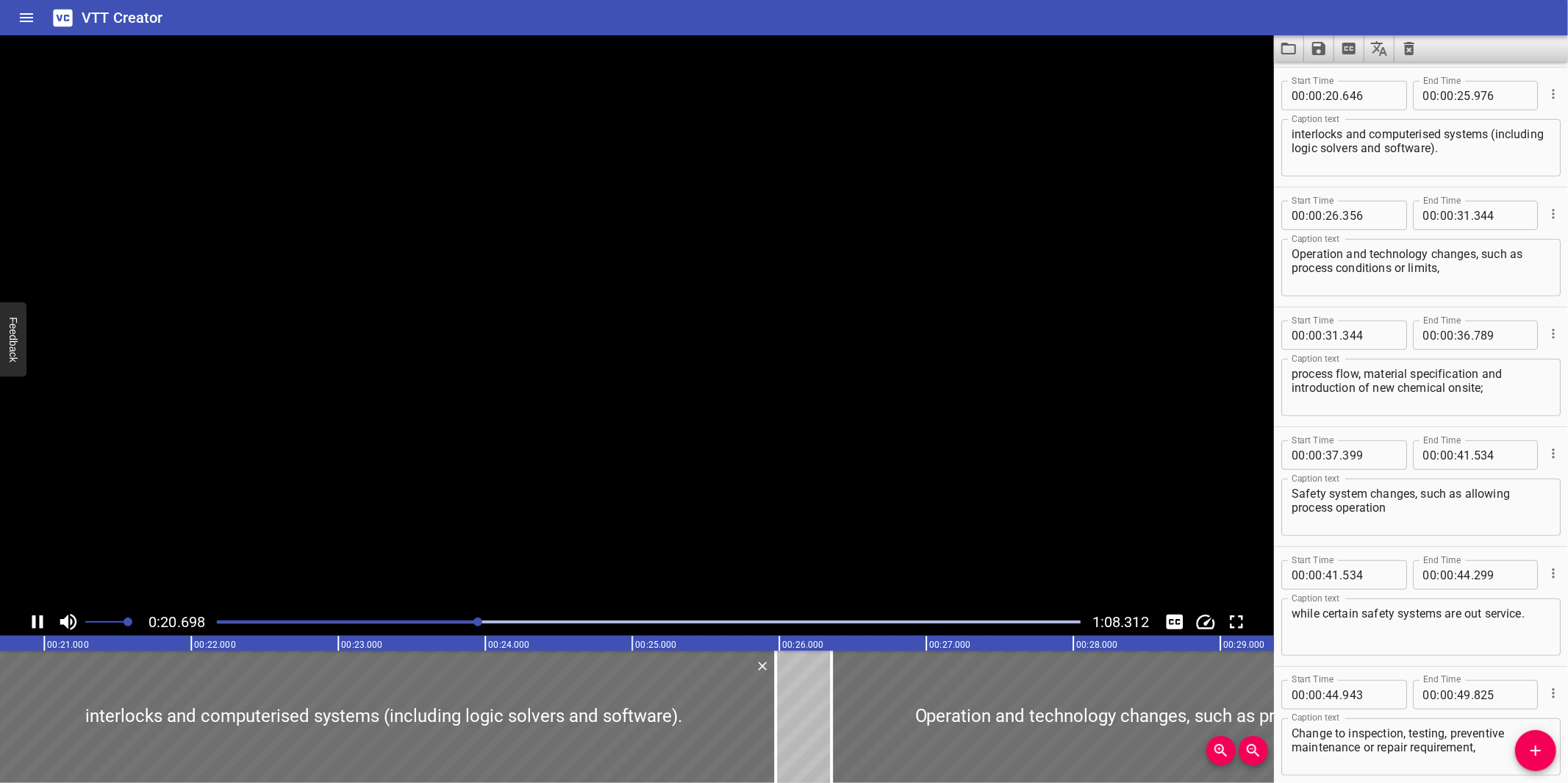
scroll to position [598, 0]
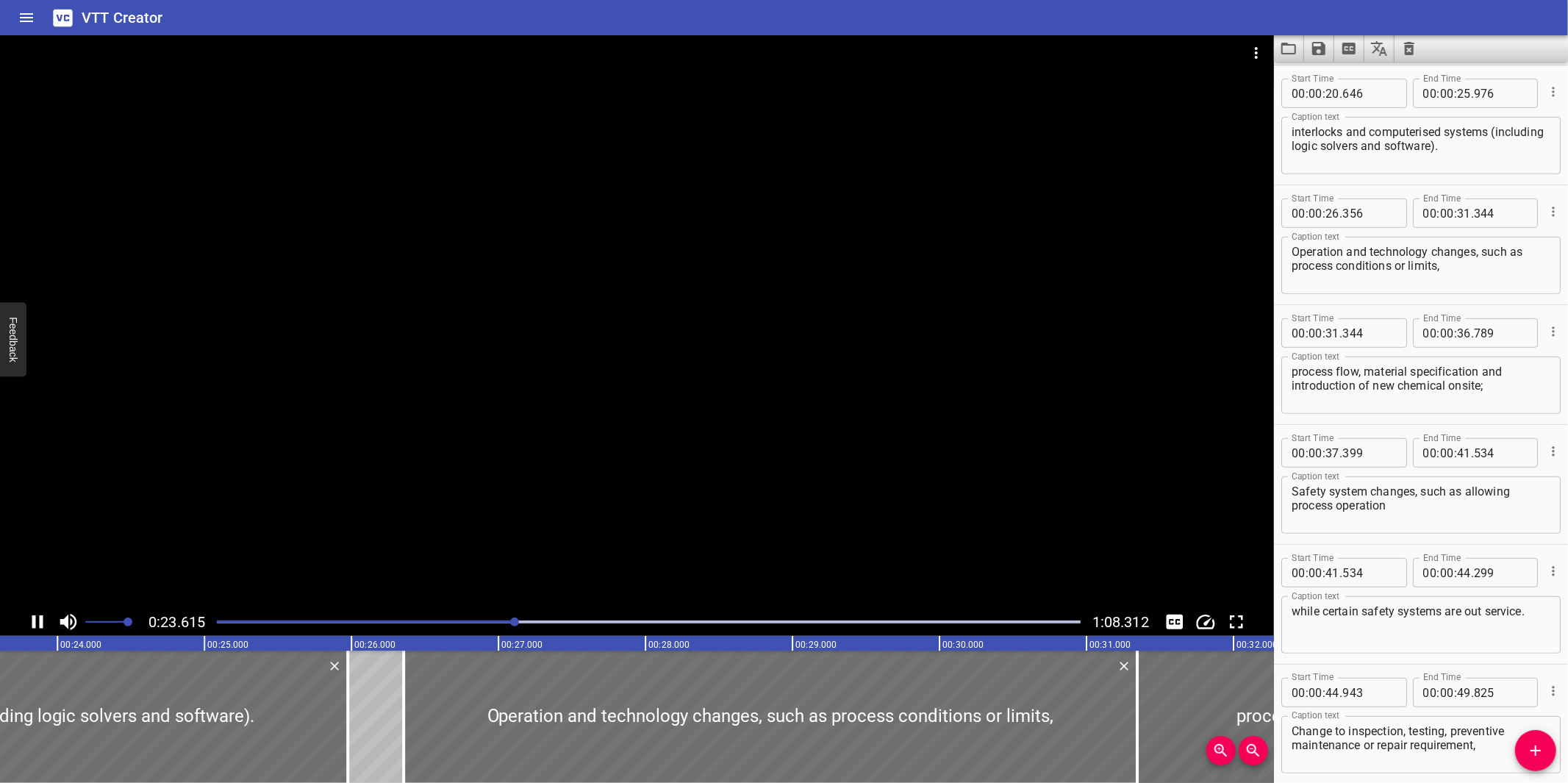
click at [699, 466] on div at bounding box center [637, 321] width 1274 height 573
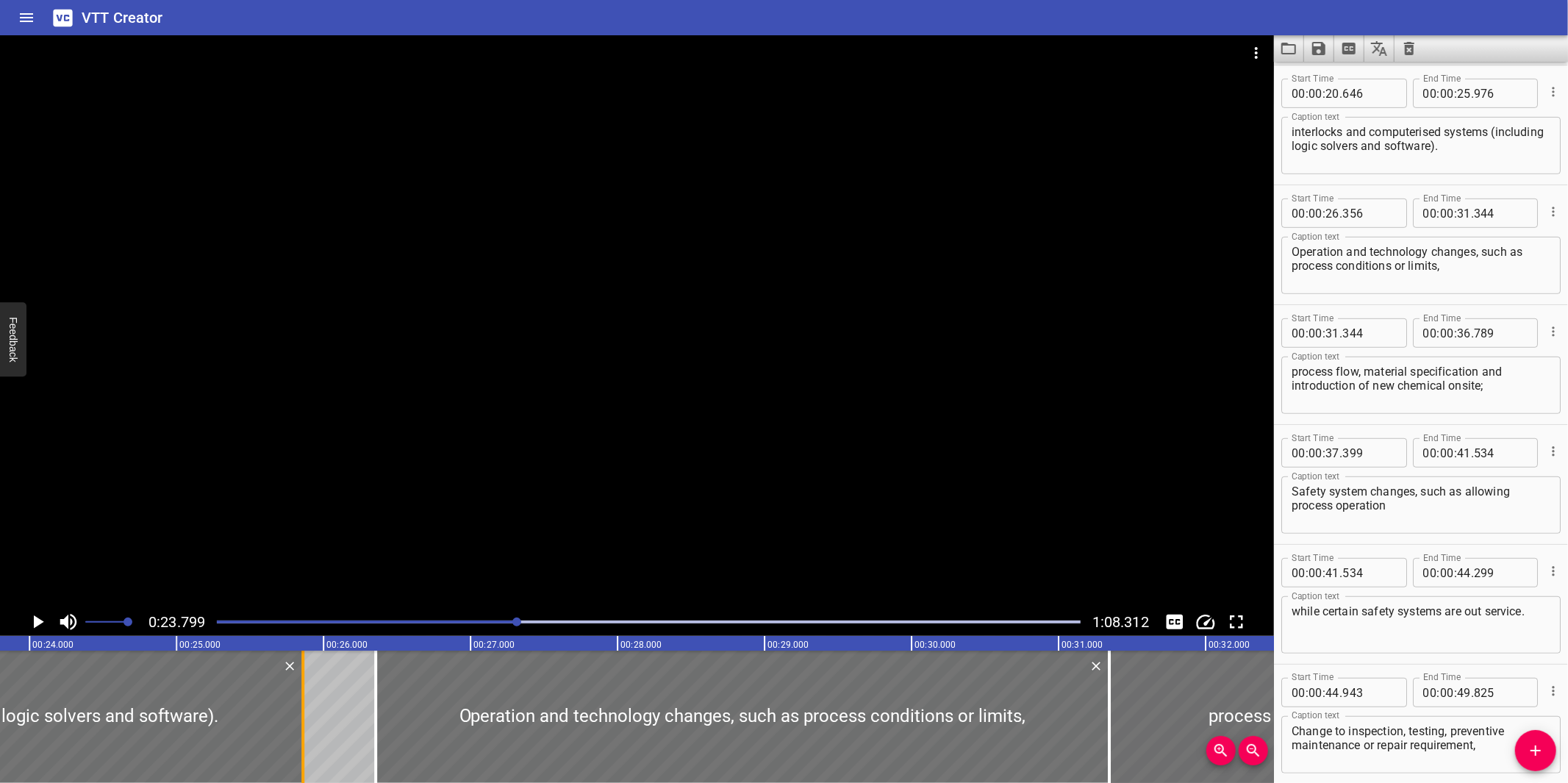
drag, startPoint x: 317, startPoint y: 742, endPoint x: 300, endPoint y: 740, distance: 17.1
click at [300, 740] on div at bounding box center [303, 717] width 15 height 133
type input "861"
click at [669, 521] on div at bounding box center [637, 321] width 1274 height 573
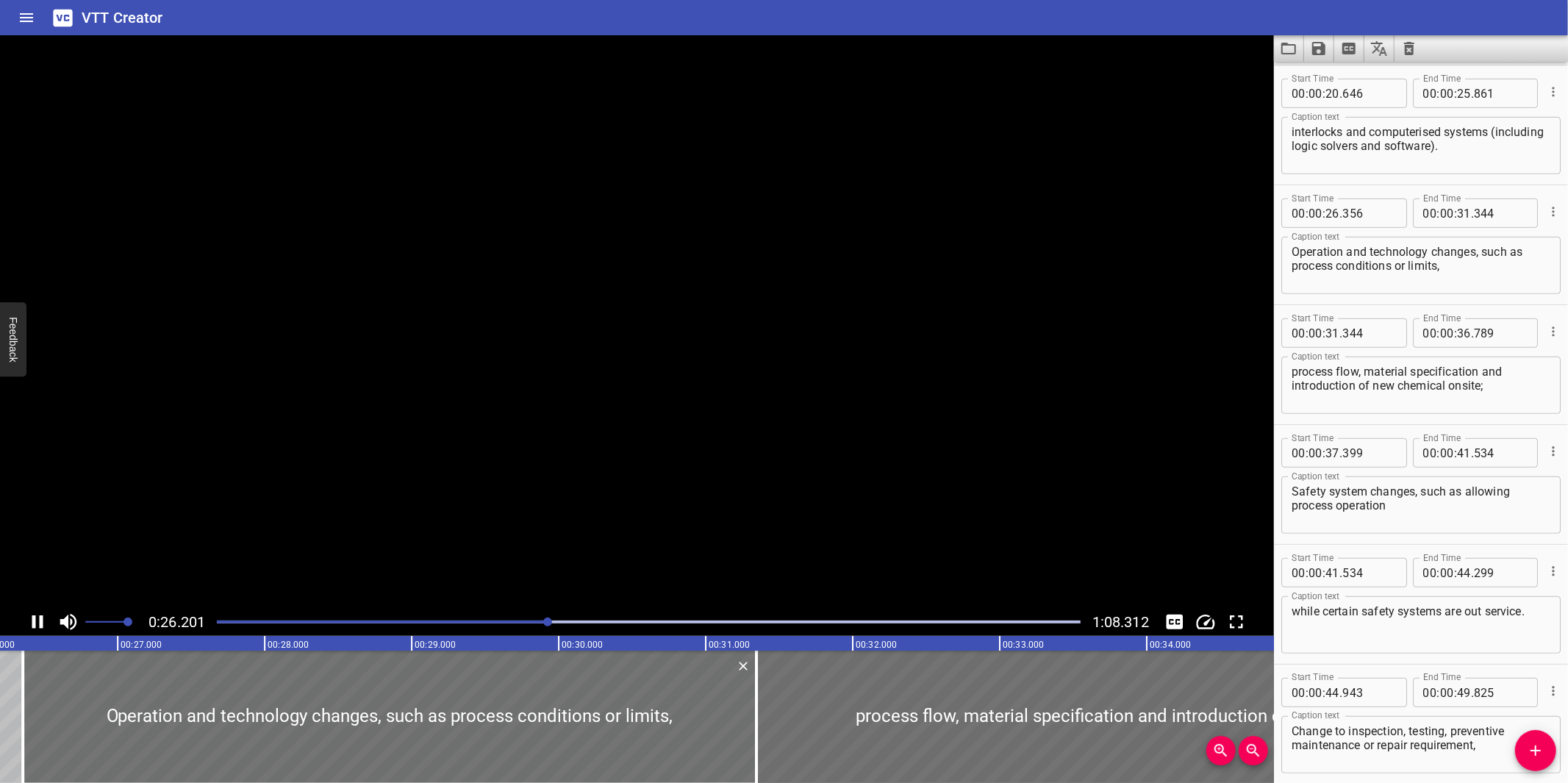
scroll to position [0, 3891]
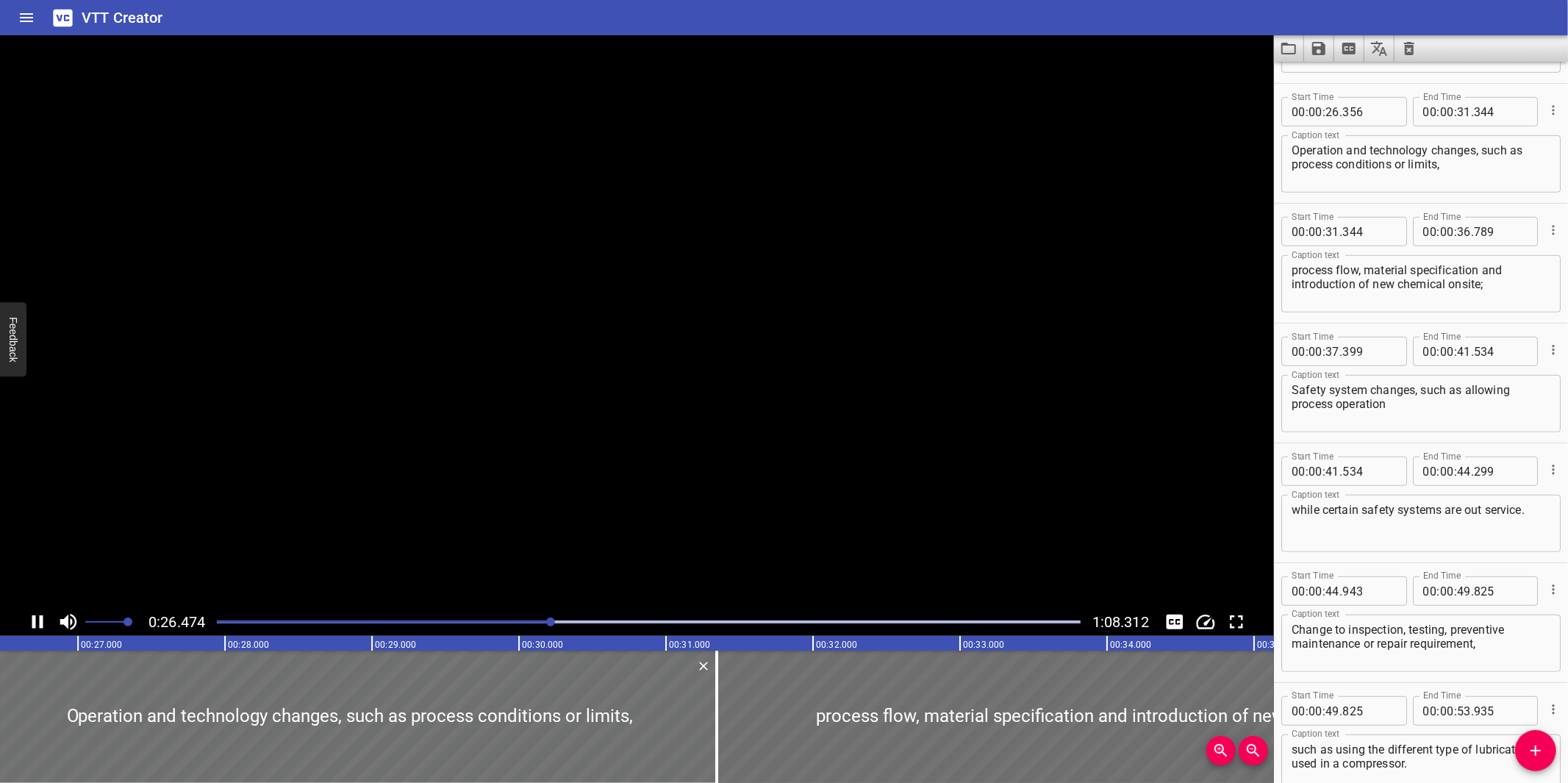
click at [669, 521] on video at bounding box center [637, 321] width 1274 height 573
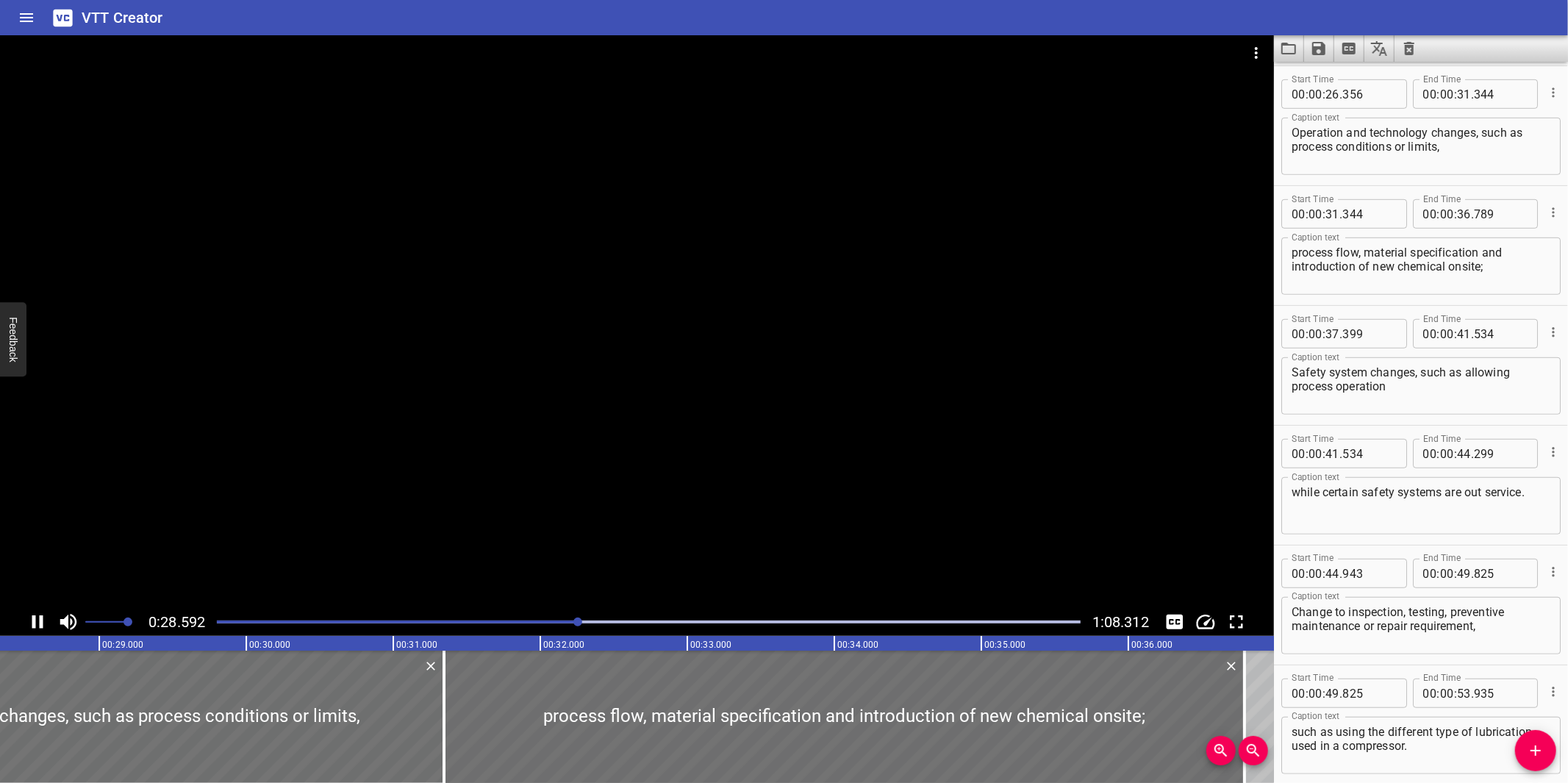
click at [656, 417] on div at bounding box center [637, 321] width 1274 height 573
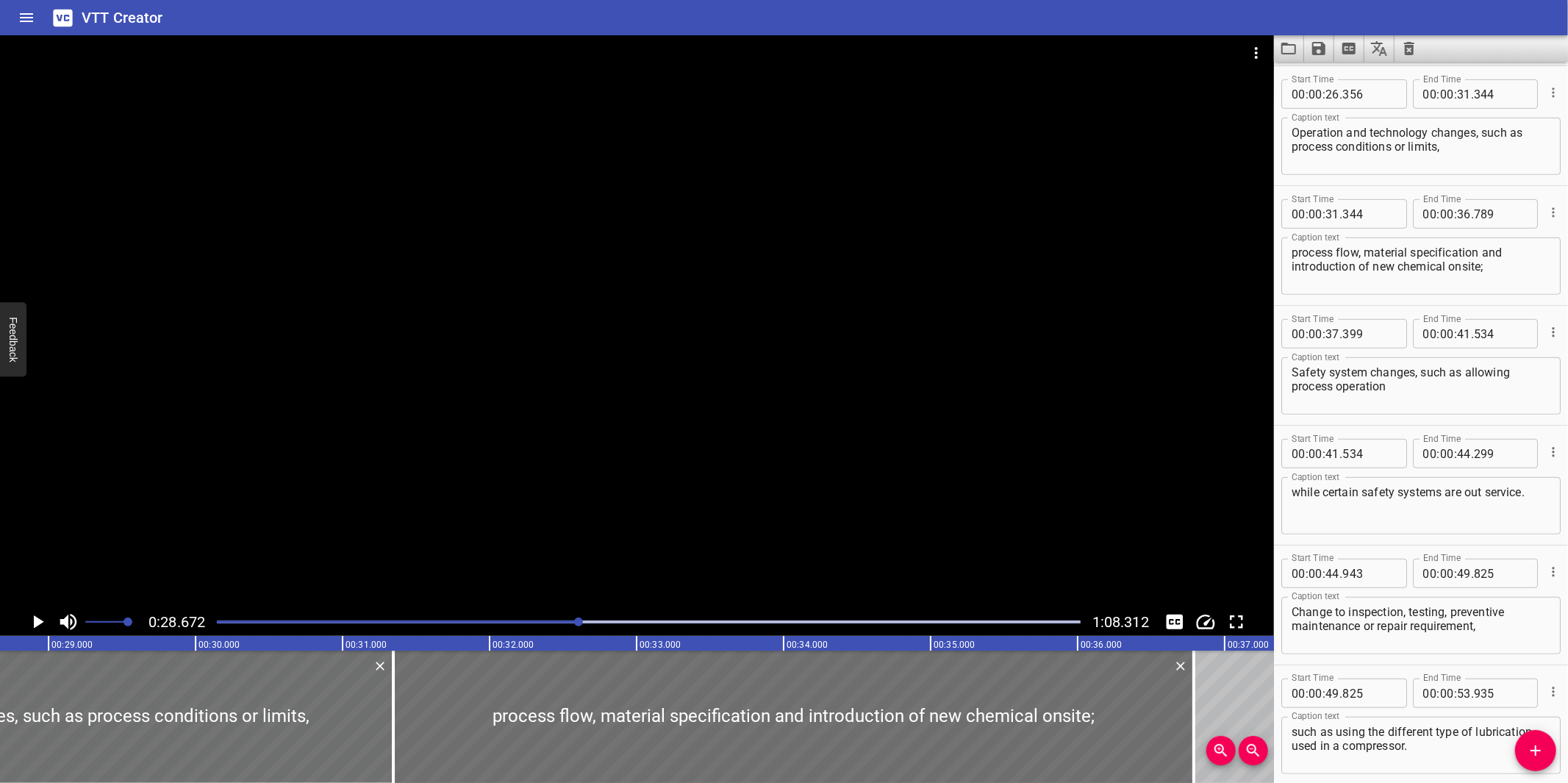
click at [656, 417] on div at bounding box center [637, 321] width 1274 height 573
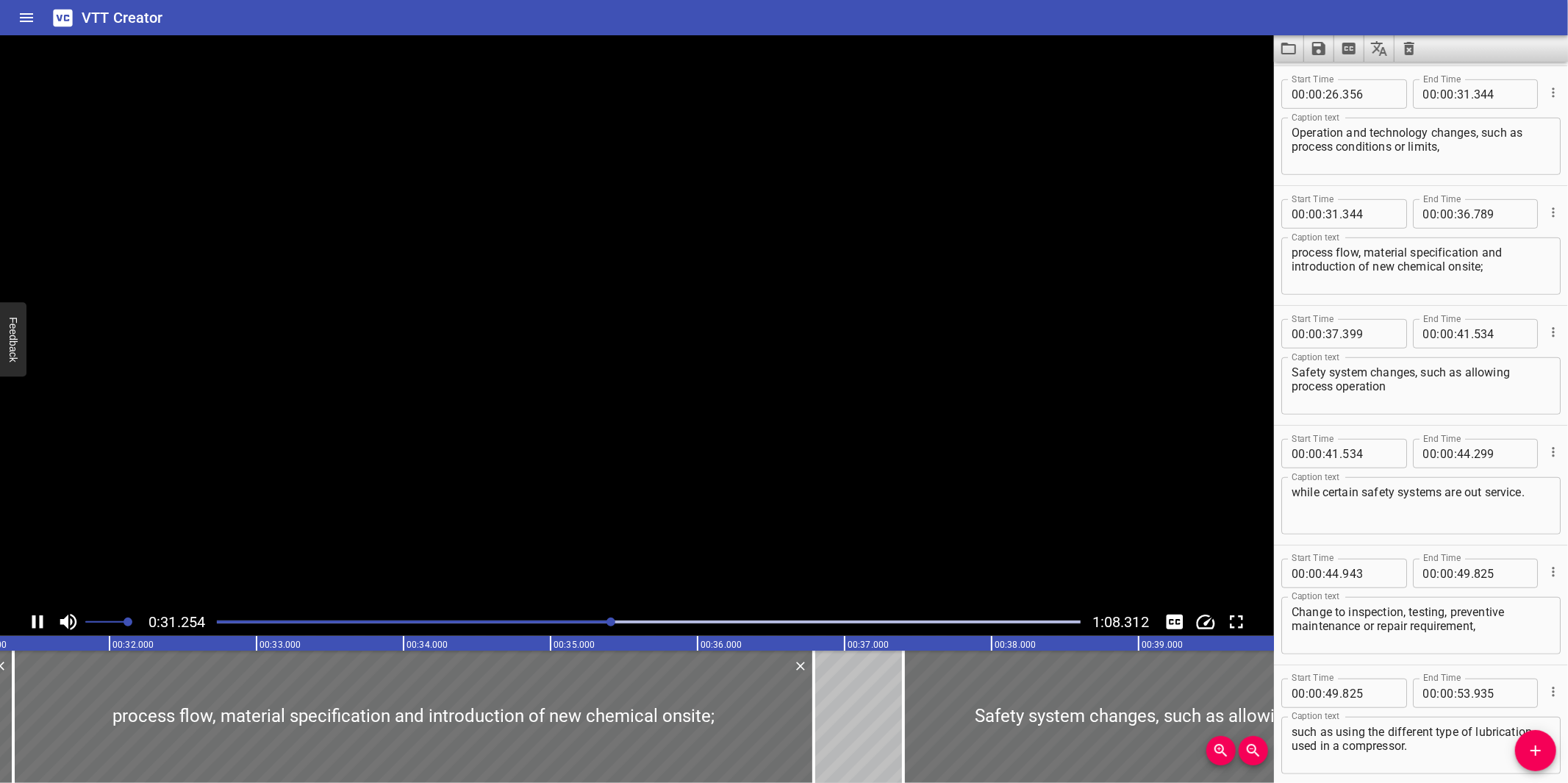
scroll to position [783, 0]
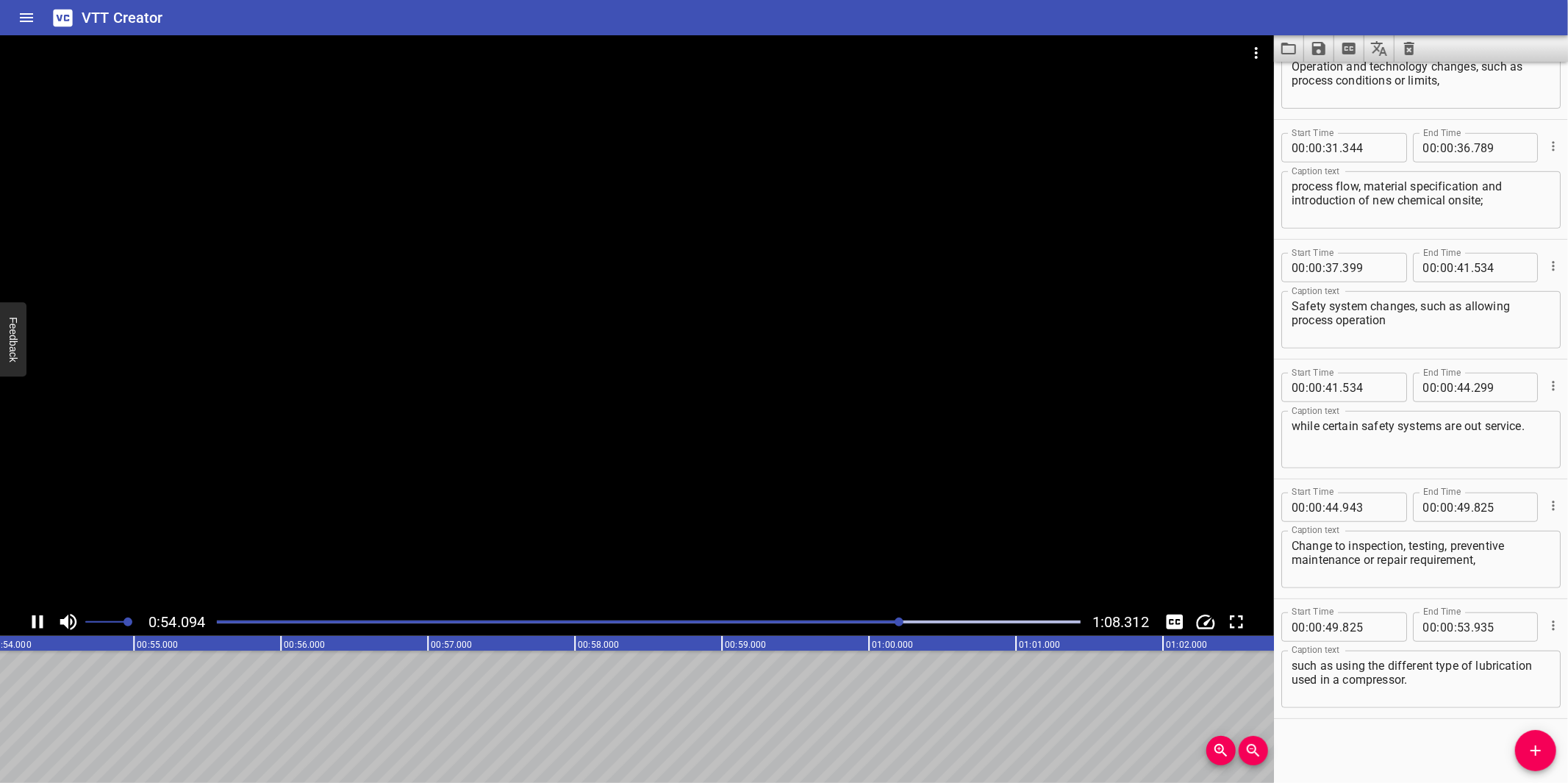
click at [816, 496] on div at bounding box center [637, 321] width 1274 height 573
click at [1544, 743] on icon "Add Cue" at bounding box center [1535, 750] width 18 height 18
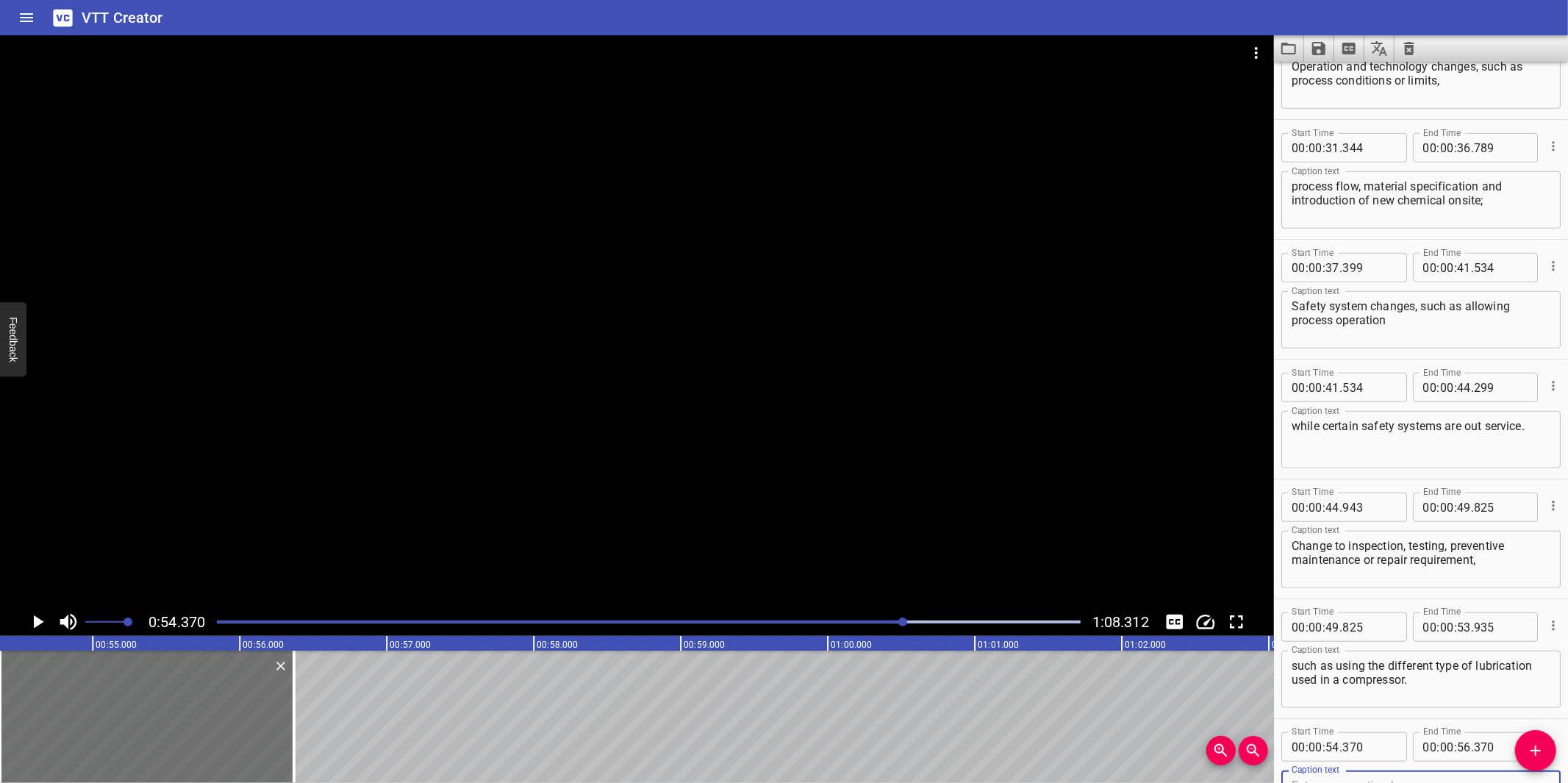
scroll to position [792, 0]
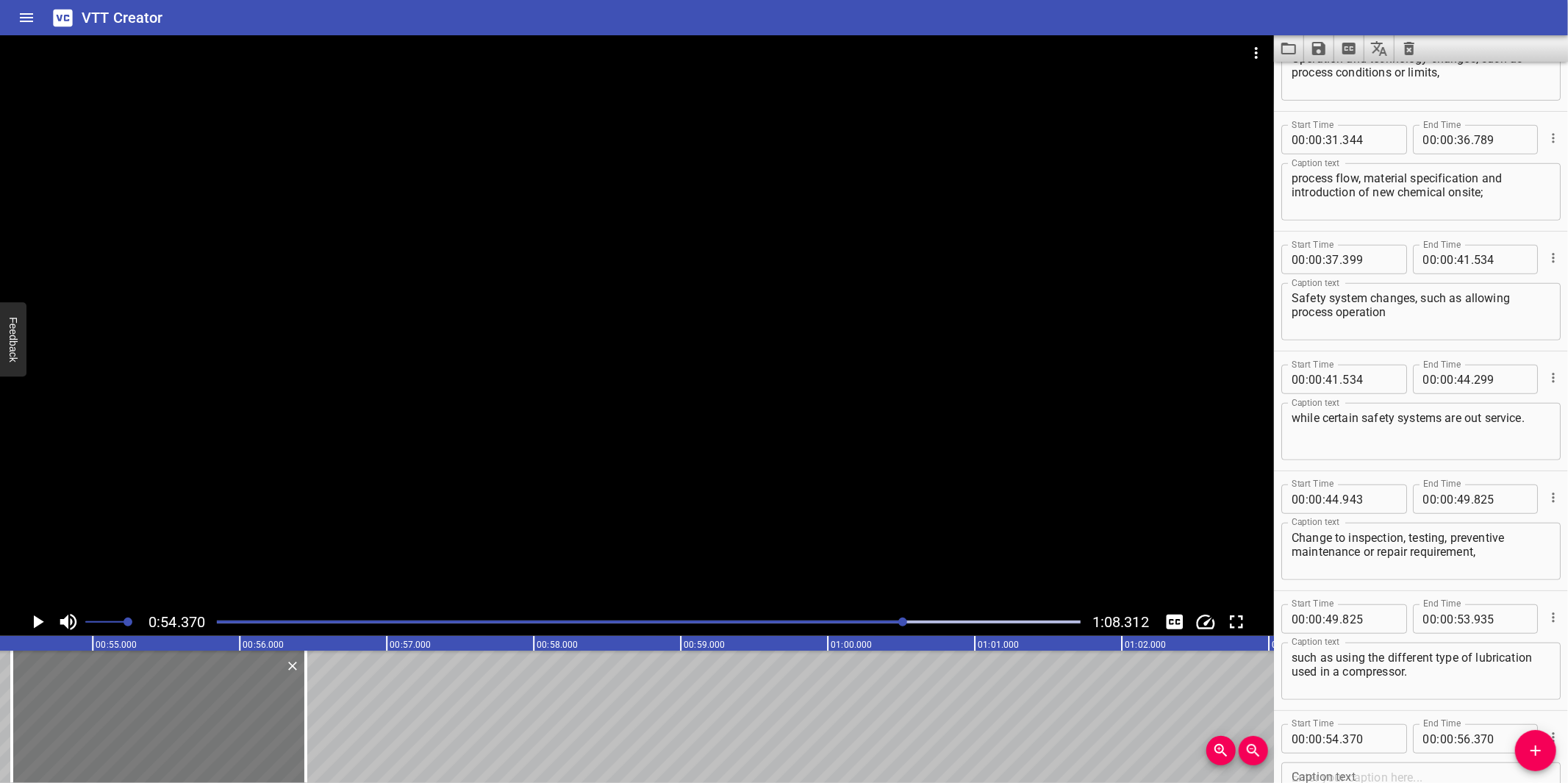
drag, startPoint x: 182, startPoint y: 720, endPoint x: 192, endPoint y: 714, distance: 11.7
click at [192, 714] on div at bounding box center [158, 717] width 294 height 133
type input "450"
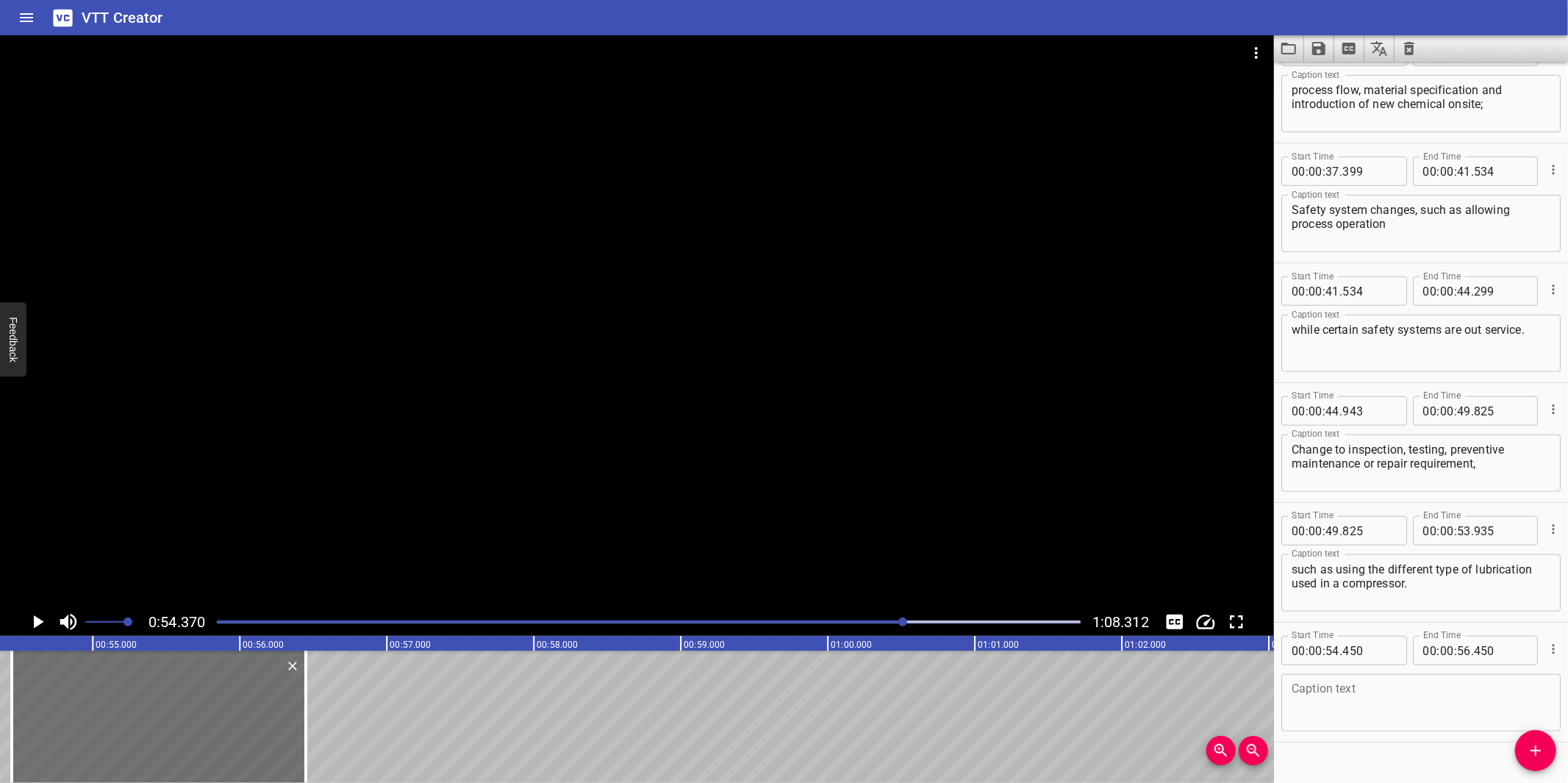
scroll to position [904, 0]
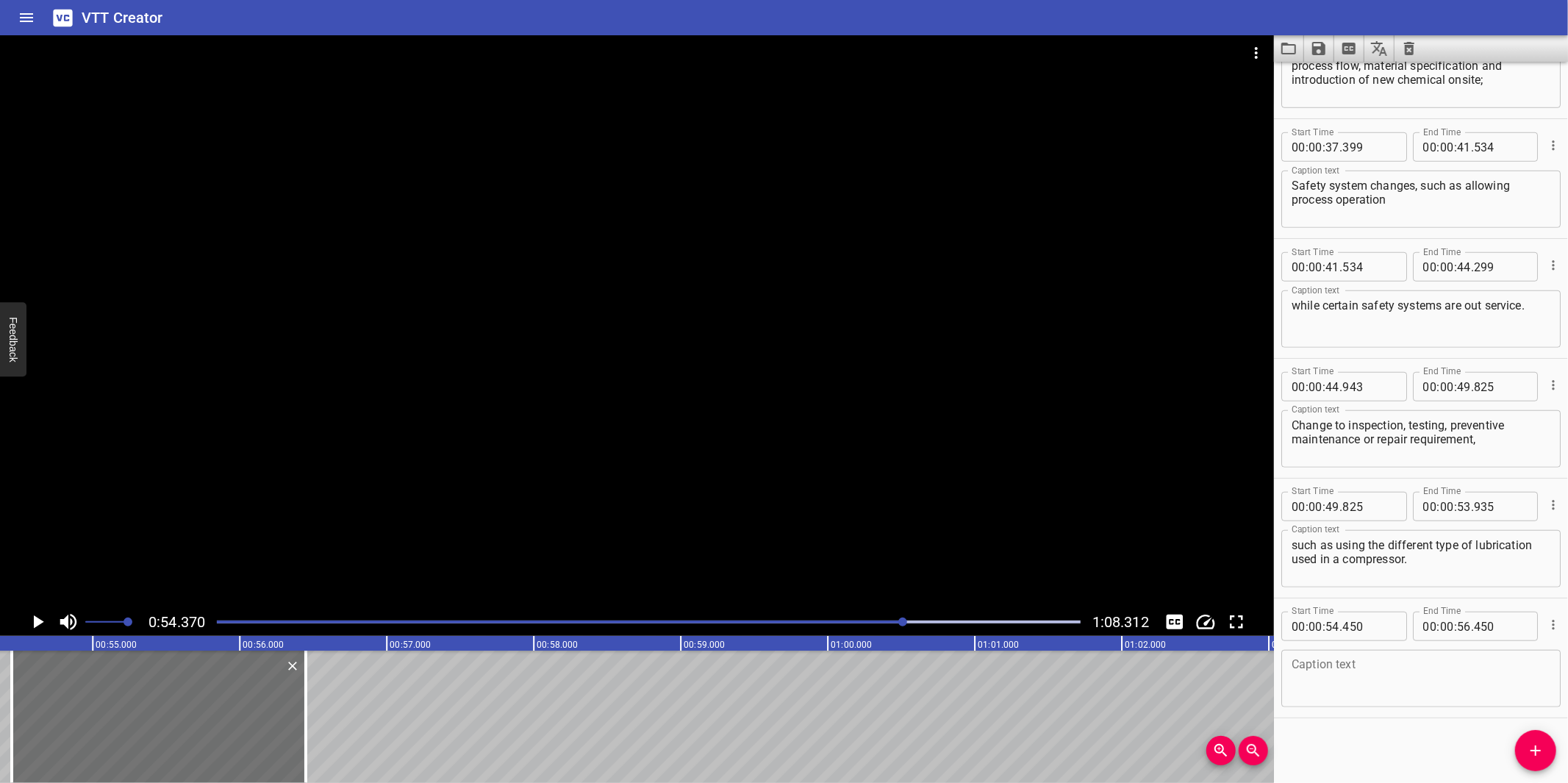
click at [1383, 659] on textarea at bounding box center [1420, 679] width 259 height 42
paste textarea "Change with impact to Safety Case “safety critical elements”, such as change to…"
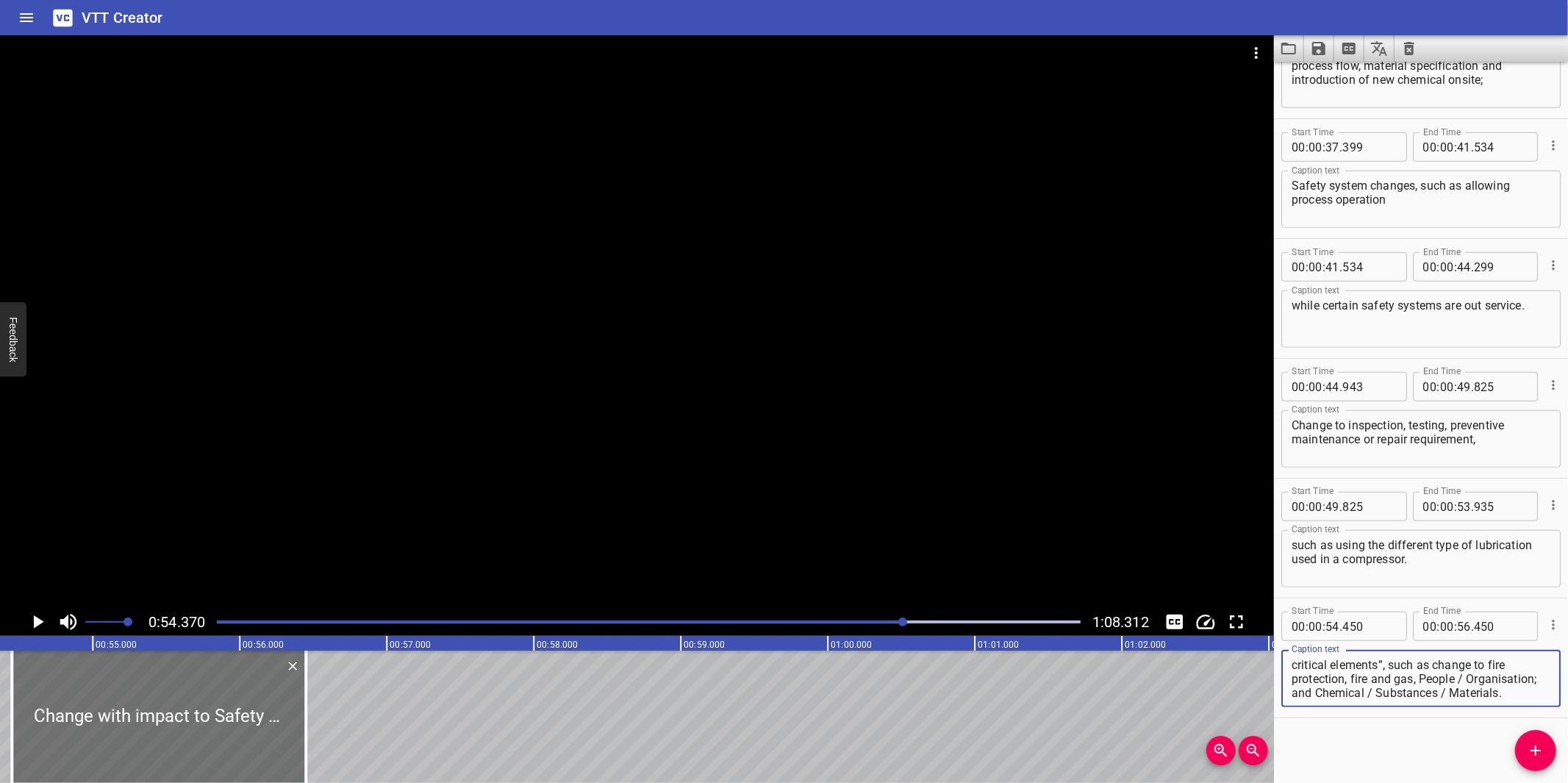
scroll to position [27, 0]
click at [659, 398] on div at bounding box center [637, 321] width 1274 height 573
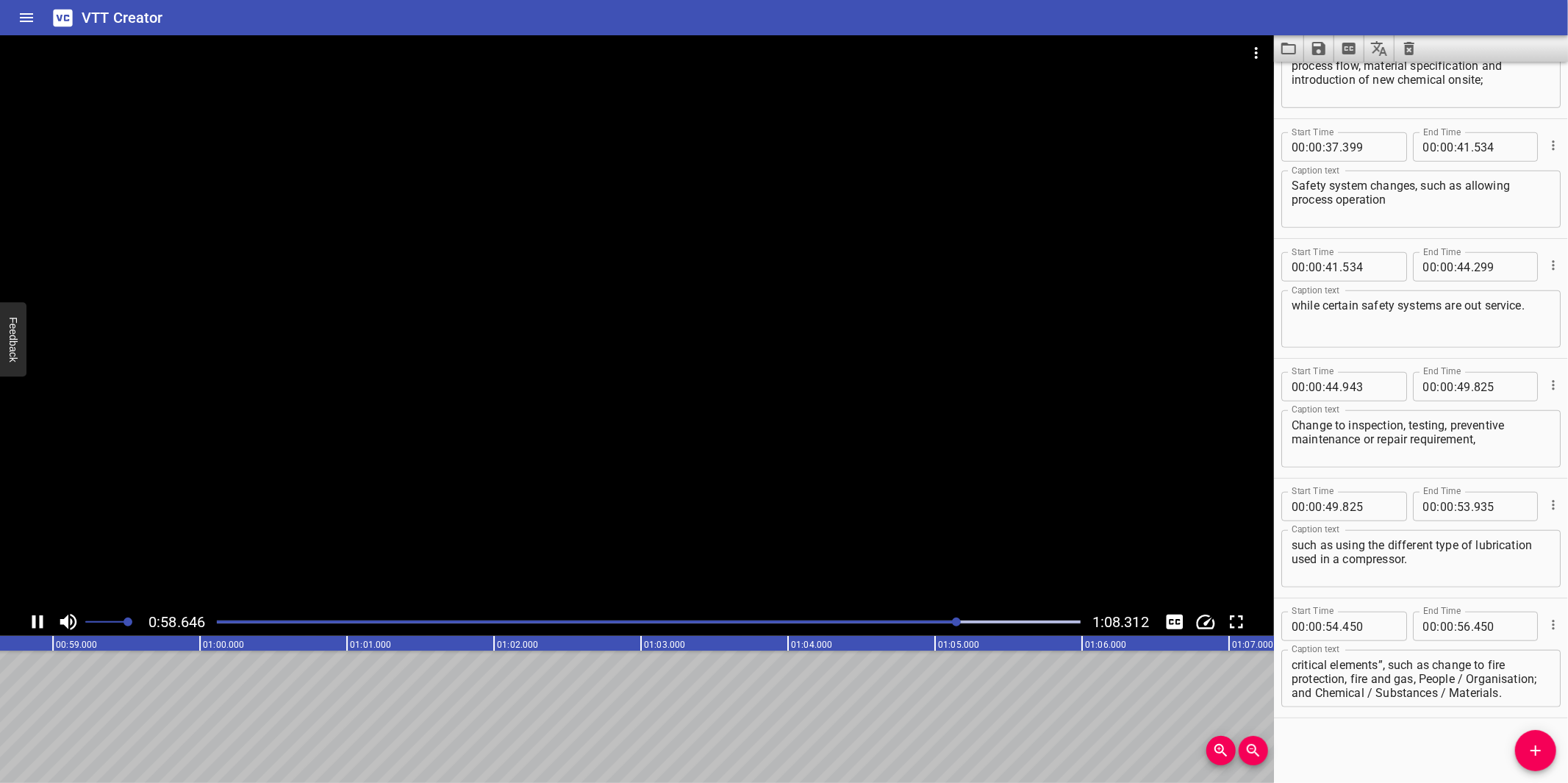
click at [636, 473] on div at bounding box center [637, 321] width 1274 height 573
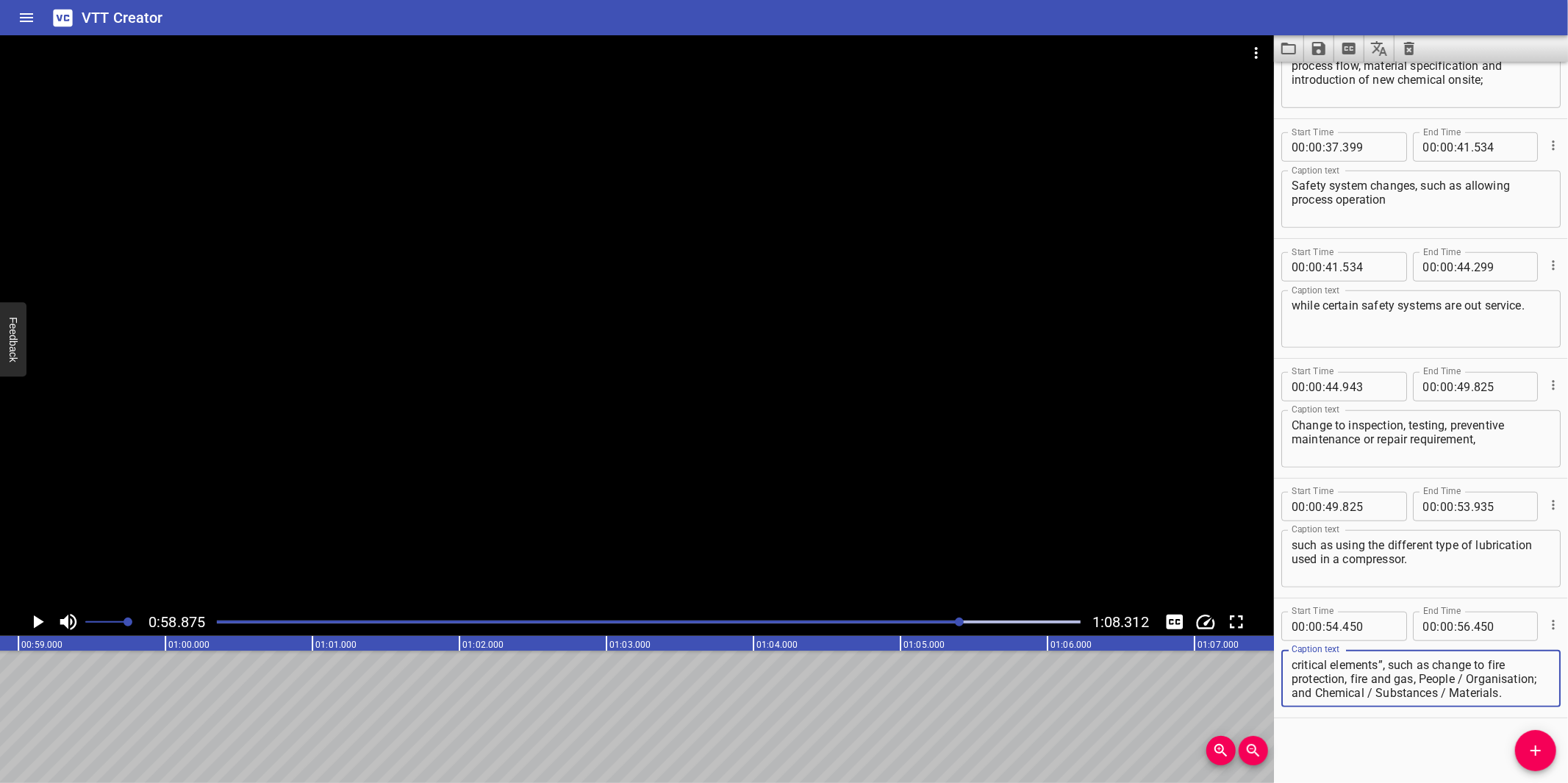
click at [1412, 679] on textarea "Change with impact to Safety Case “safety critical elements”, such as change to…" at bounding box center [1420, 679] width 259 height 42
drag, startPoint x: 1388, startPoint y: 677, endPoint x: 1447, endPoint y: 701, distance: 63.7
click at [1447, 701] on div "Change with impact to Safety Case “safety critical elements”, such as change to…" at bounding box center [1420, 678] width 280 height 57
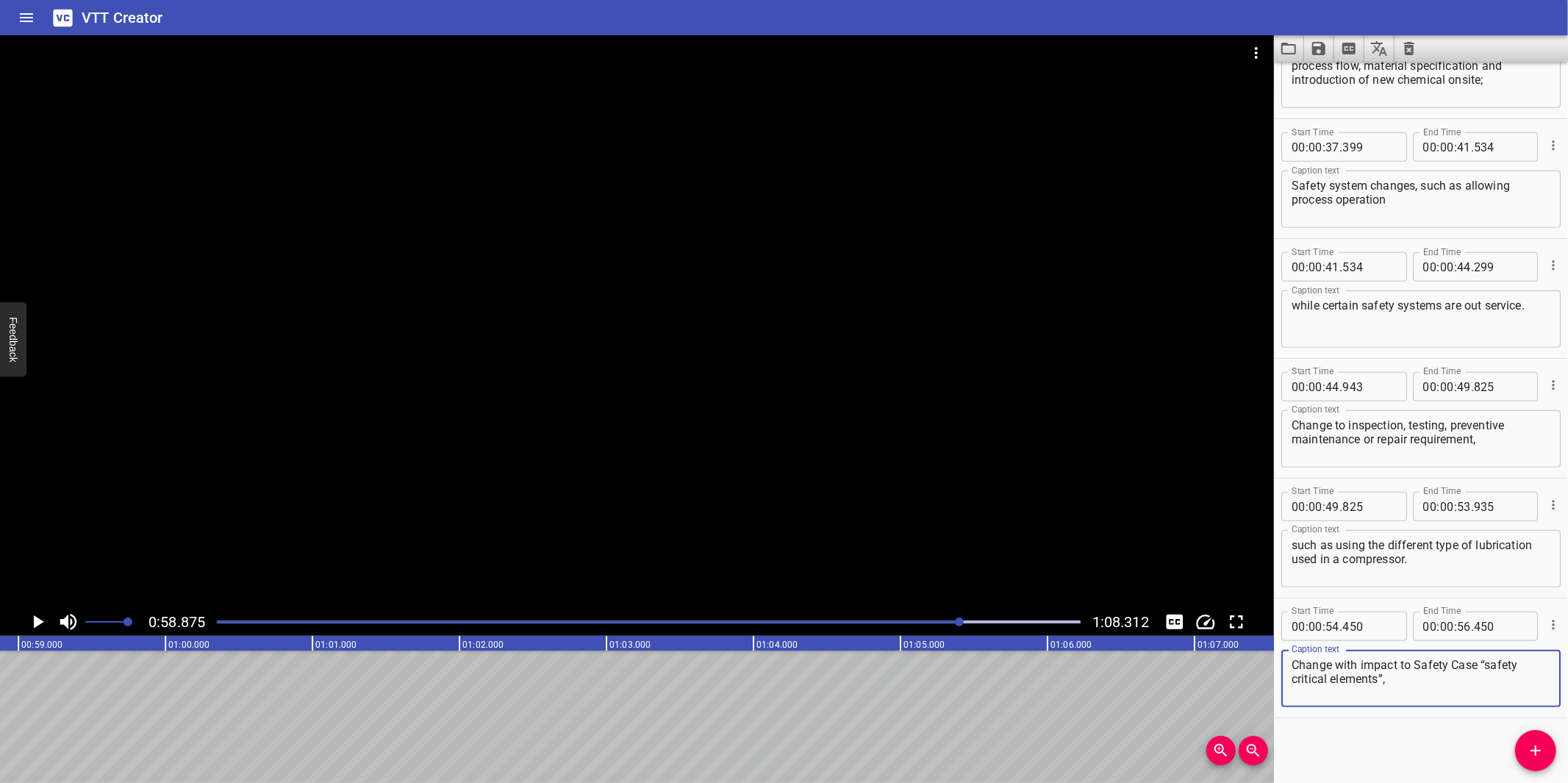
type textarea "Change with impact to Safety Case “safety critical elements”,"
click at [1457, 633] on input "number" at bounding box center [1464, 626] width 14 height 29
type input "58"
type input "875"
click at [1532, 743] on icon "Add Cue" at bounding box center [1535, 750] width 18 height 18
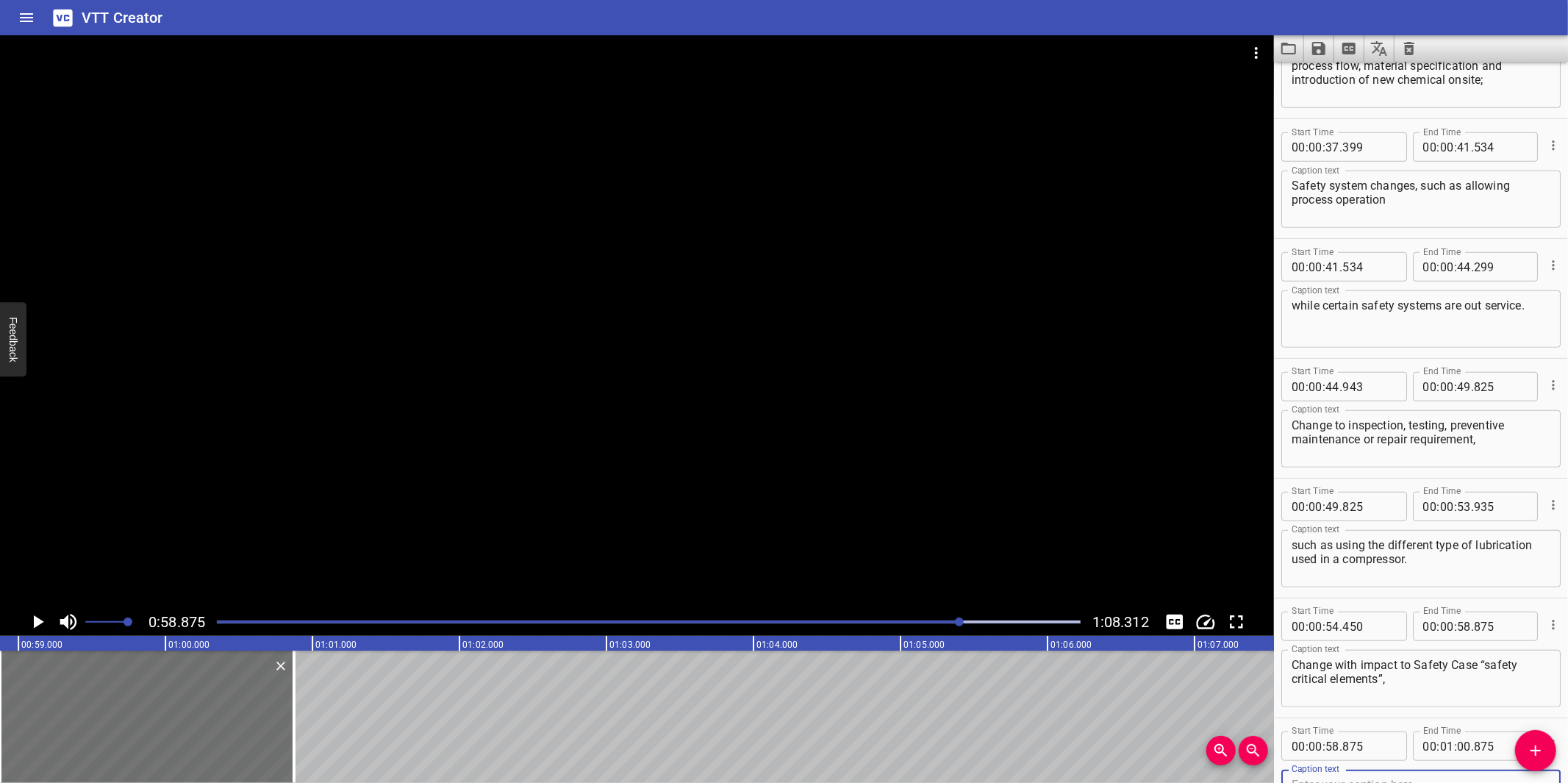
scroll to position [911, 0]
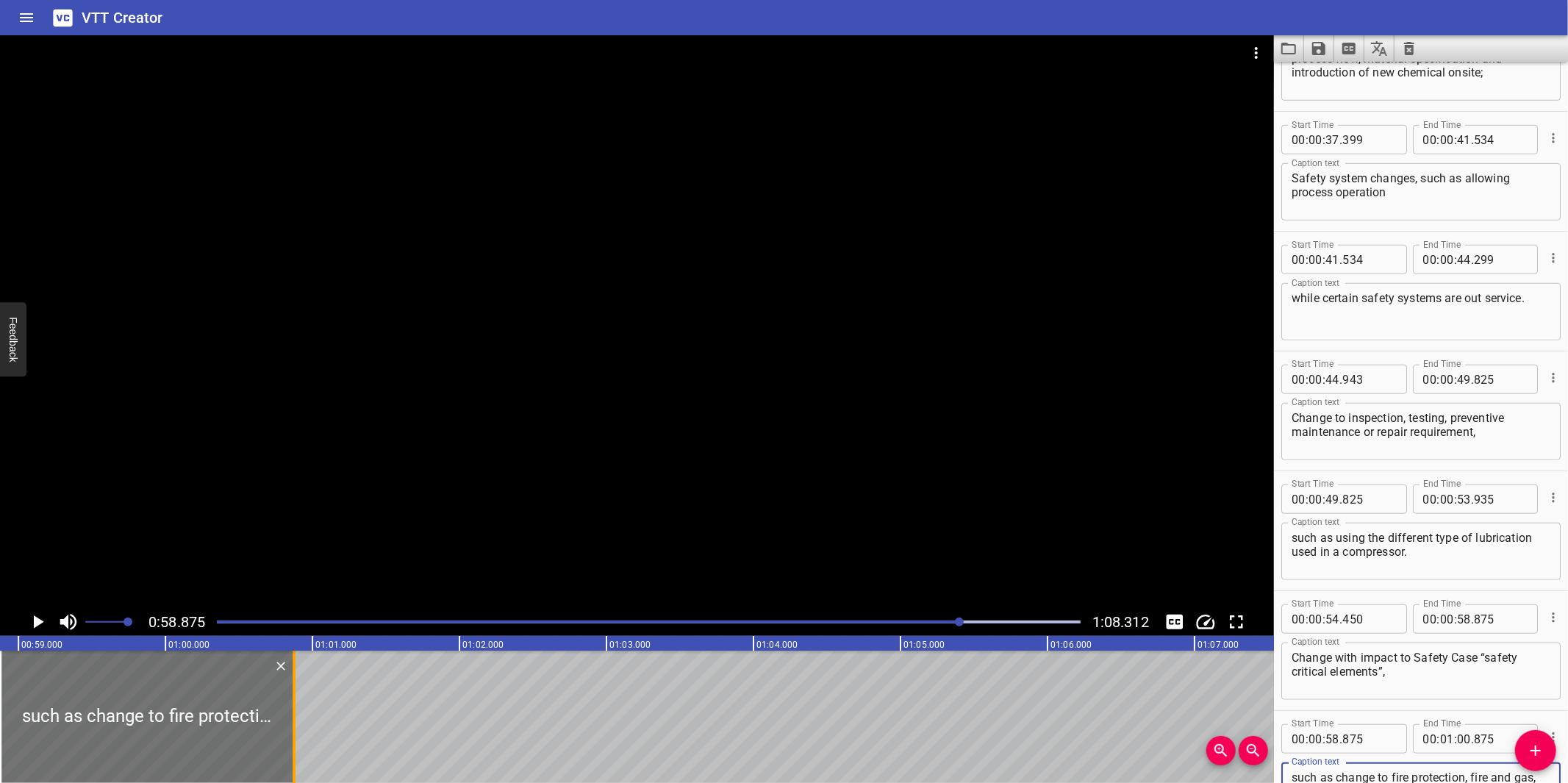
type textarea "such as change to fire protection, fire and gas, People / Organisation; and Che…"
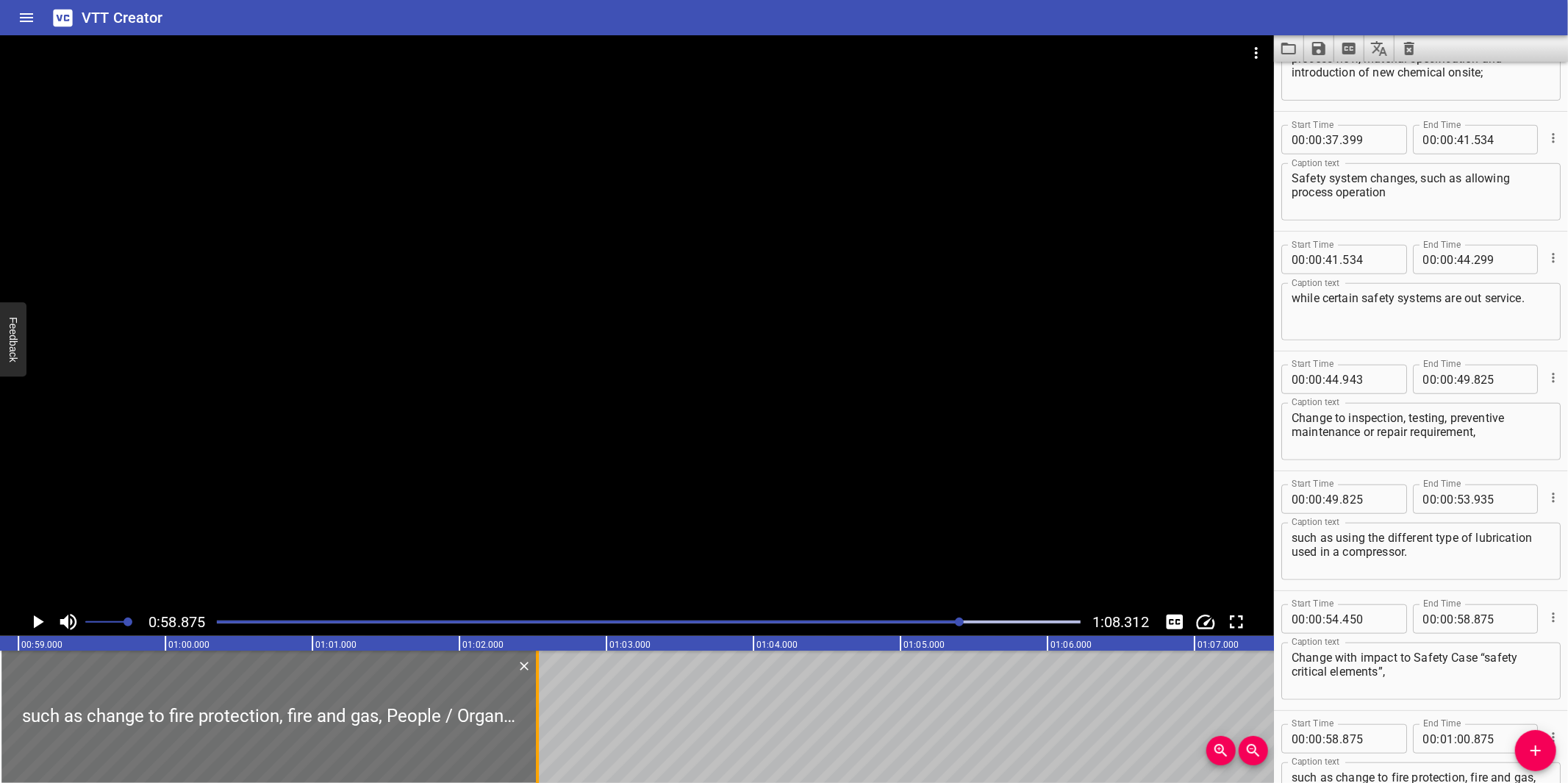
drag, startPoint x: 298, startPoint y: 737, endPoint x: 538, endPoint y: 719, distance: 240.7
click at [538, 719] on div at bounding box center [537, 717] width 3 height 133
type input "02"
type input "530"
click at [598, 483] on div at bounding box center [637, 321] width 1274 height 573
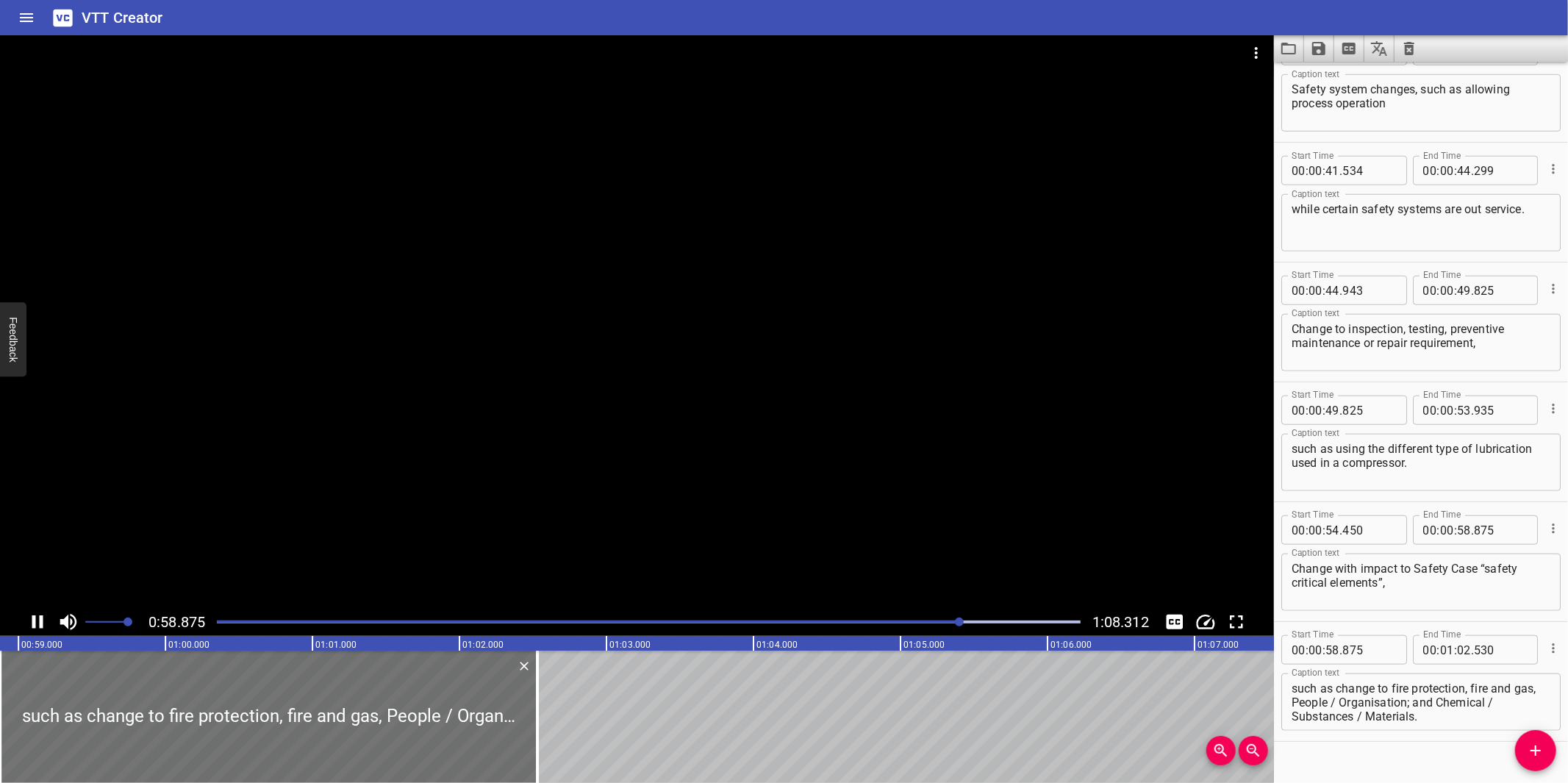
scroll to position [1023, 0]
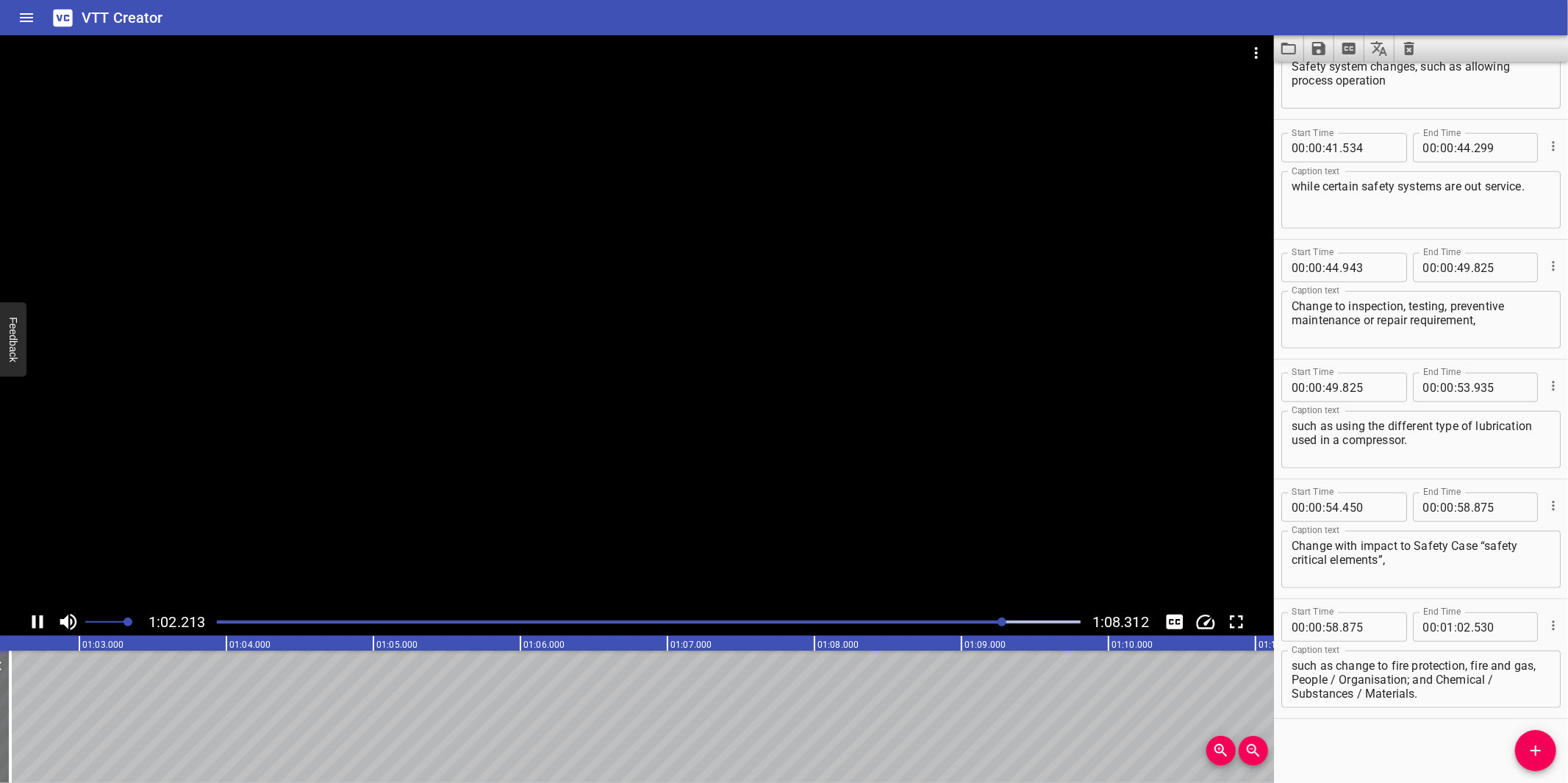
click at [606, 527] on div at bounding box center [637, 321] width 1274 height 573
click at [1420, 688] on textarea "such as change to fire protection, fire and gas, People / Organisation; and Che…" at bounding box center [1420, 680] width 259 height 42
drag, startPoint x: 1434, startPoint y: 693, endPoint x: 1287, endPoint y: 685, distance: 147.2
click at [1287, 685] on div "such as change to fire protection, fire and gas, People / Organisation; and Che…" at bounding box center [1420, 679] width 280 height 57
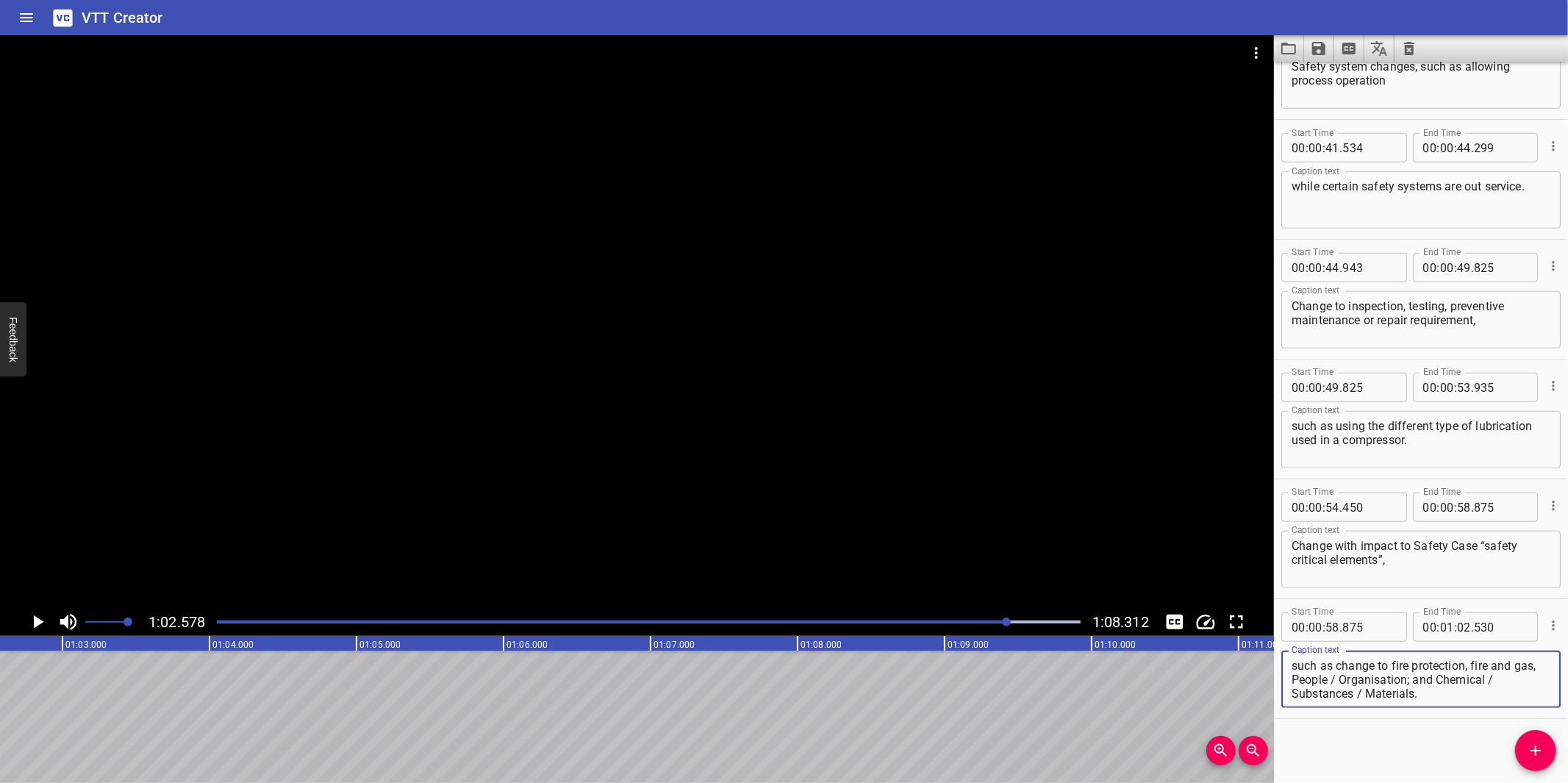
click at [1400, 686] on textarea "such as change to fire protection, fire and gas, People / Organisation; and Che…" at bounding box center [1420, 680] width 259 height 42
drag, startPoint x: 1435, startPoint y: 696, endPoint x: 1291, endPoint y: 677, distance: 145.2
click at [1291, 677] on textarea "such as change to fire protection, fire and gas, People / Organisation; and Che…" at bounding box center [1420, 680] width 259 height 42
type textarea "such as change to fire protection, fire and gas,"
click at [1548, 743] on span "Add Cue" at bounding box center [1535, 750] width 41 height 18
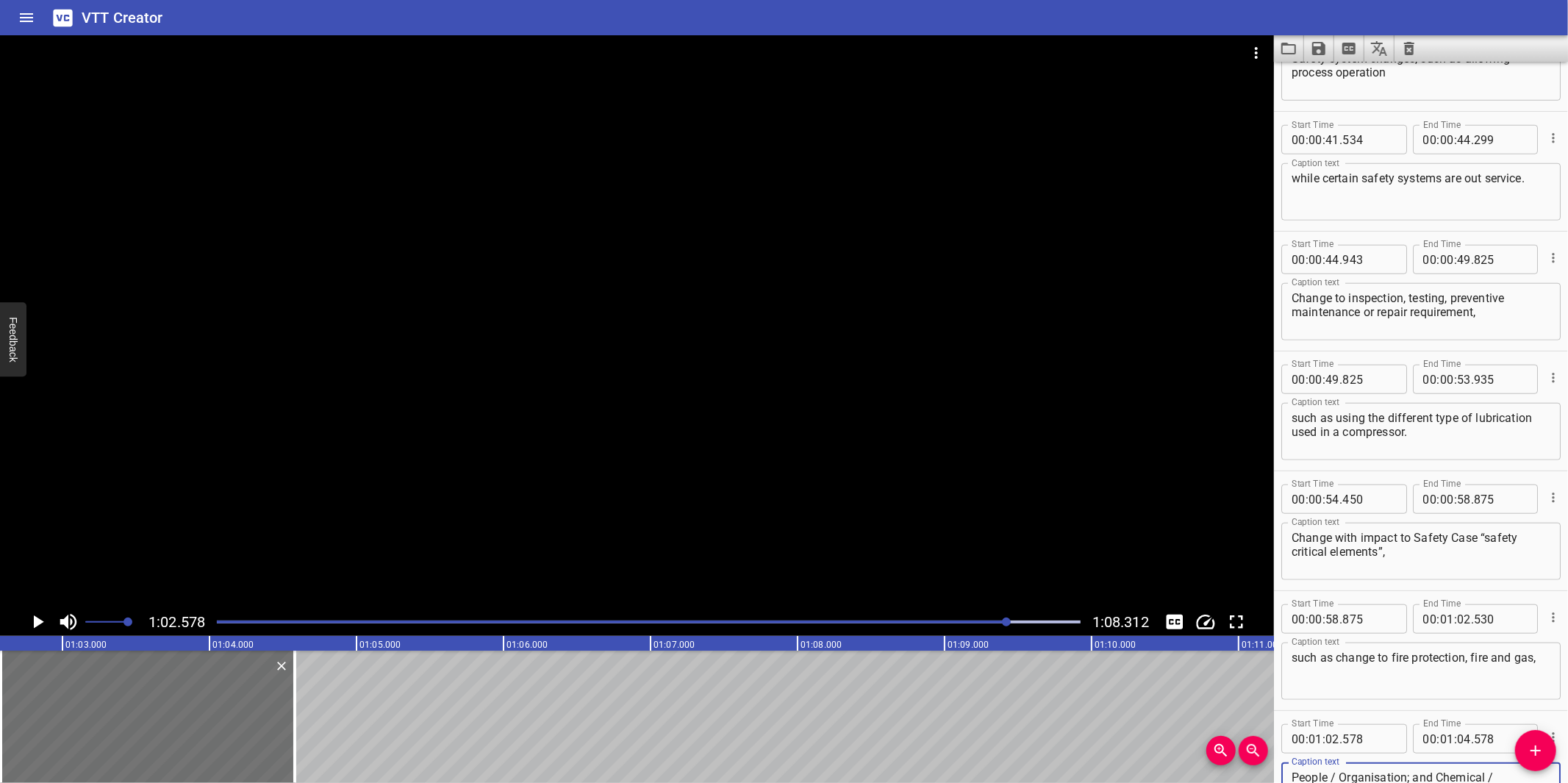
scroll to position [1045, 0]
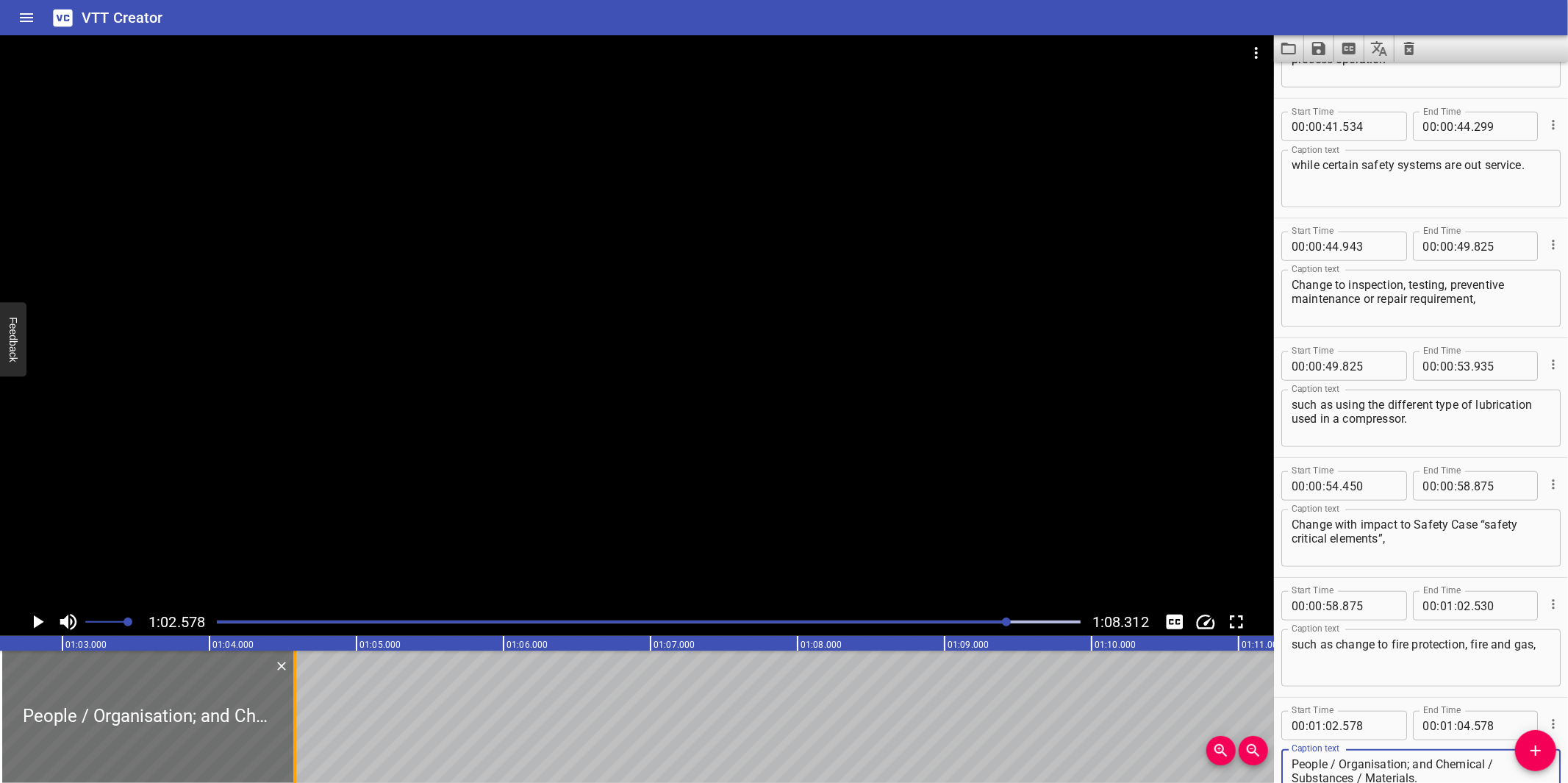
type textarea "People / Organisation; and Chemical / Substances / Materials."
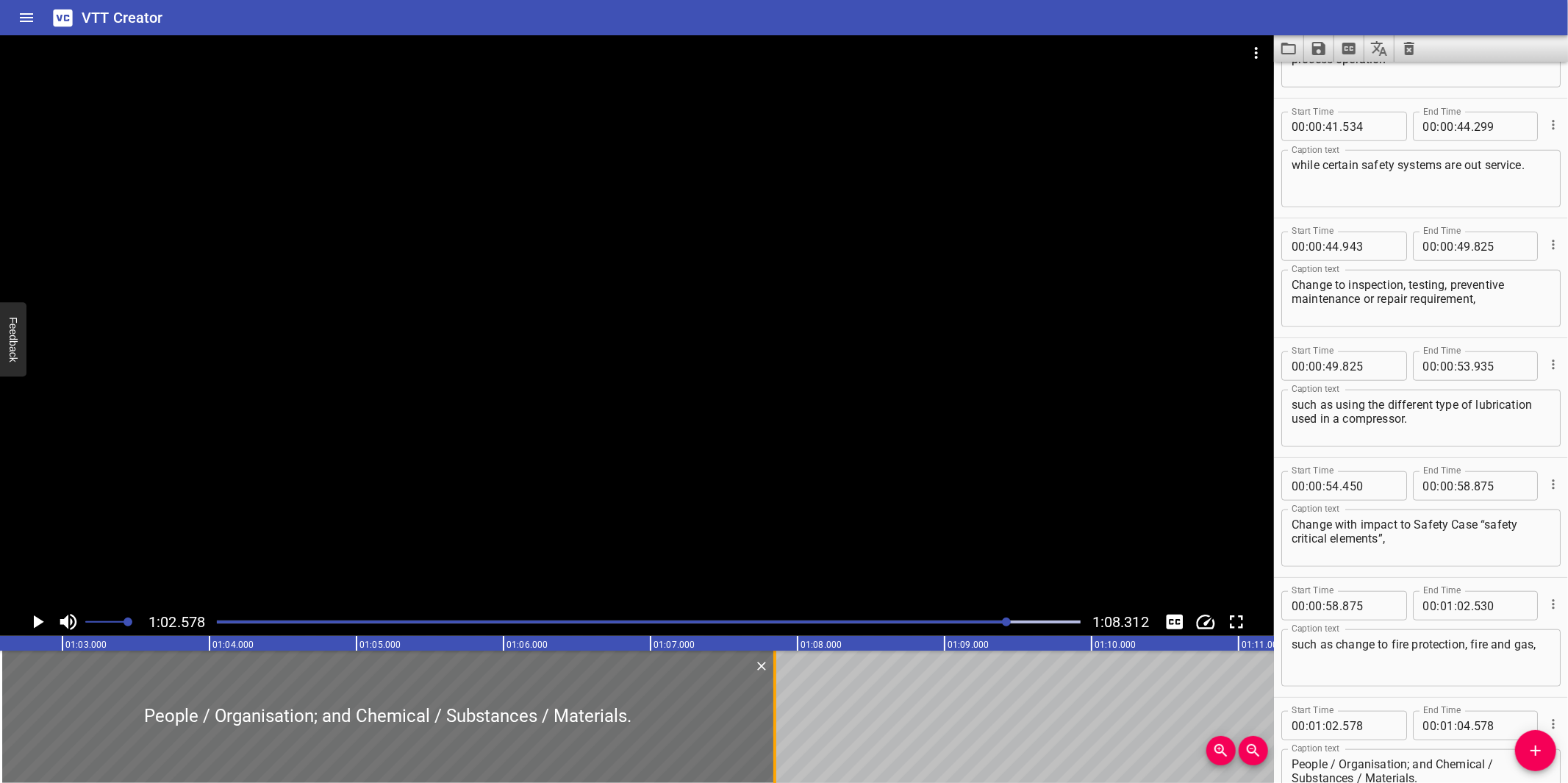
drag, startPoint x: 296, startPoint y: 707, endPoint x: 772, endPoint y: 694, distance: 476.2
click at [772, 694] on div at bounding box center [775, 717] width 15 height 133
type input "07"
type input "843"
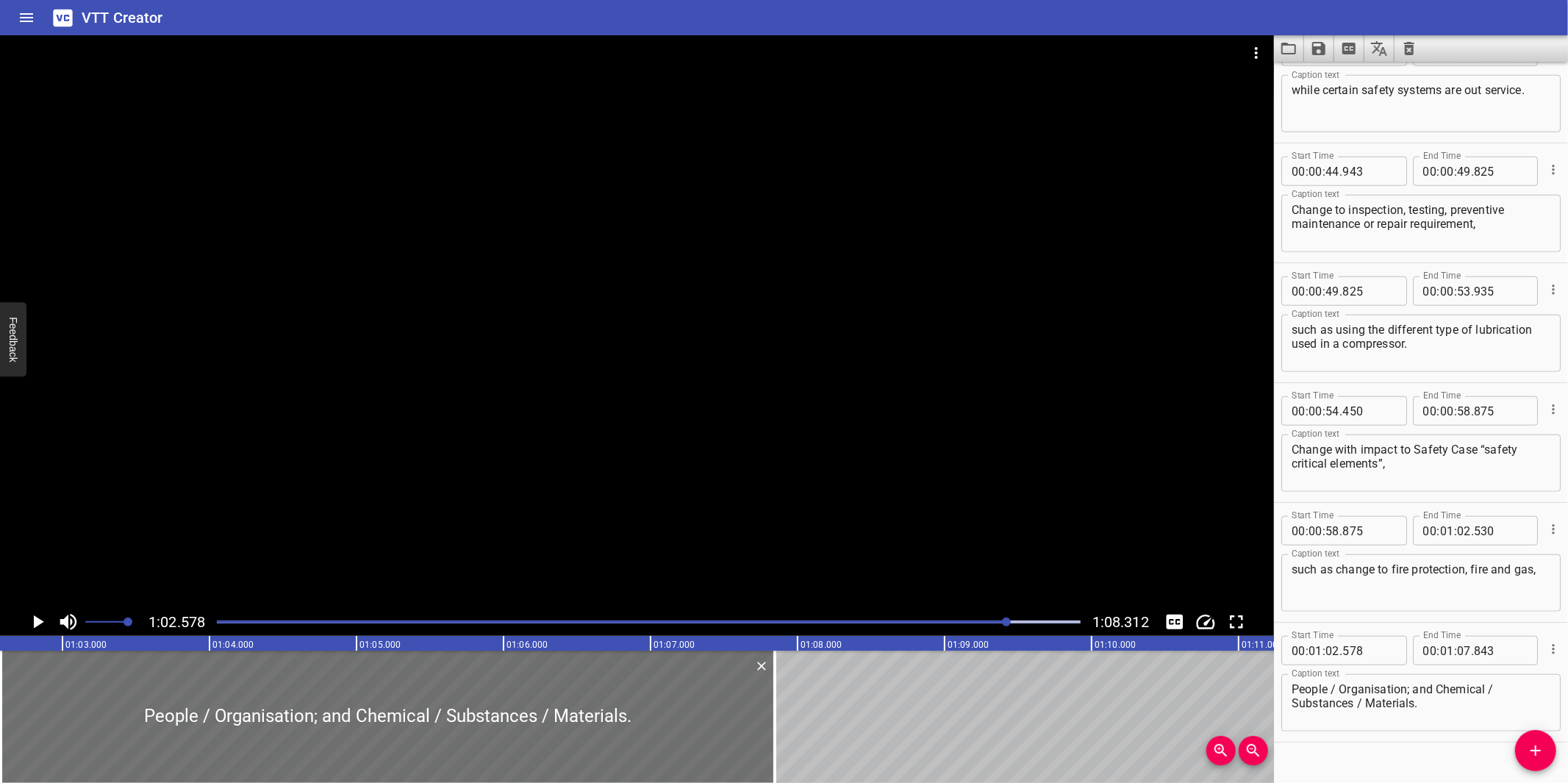
scroll to position [1126, 0]
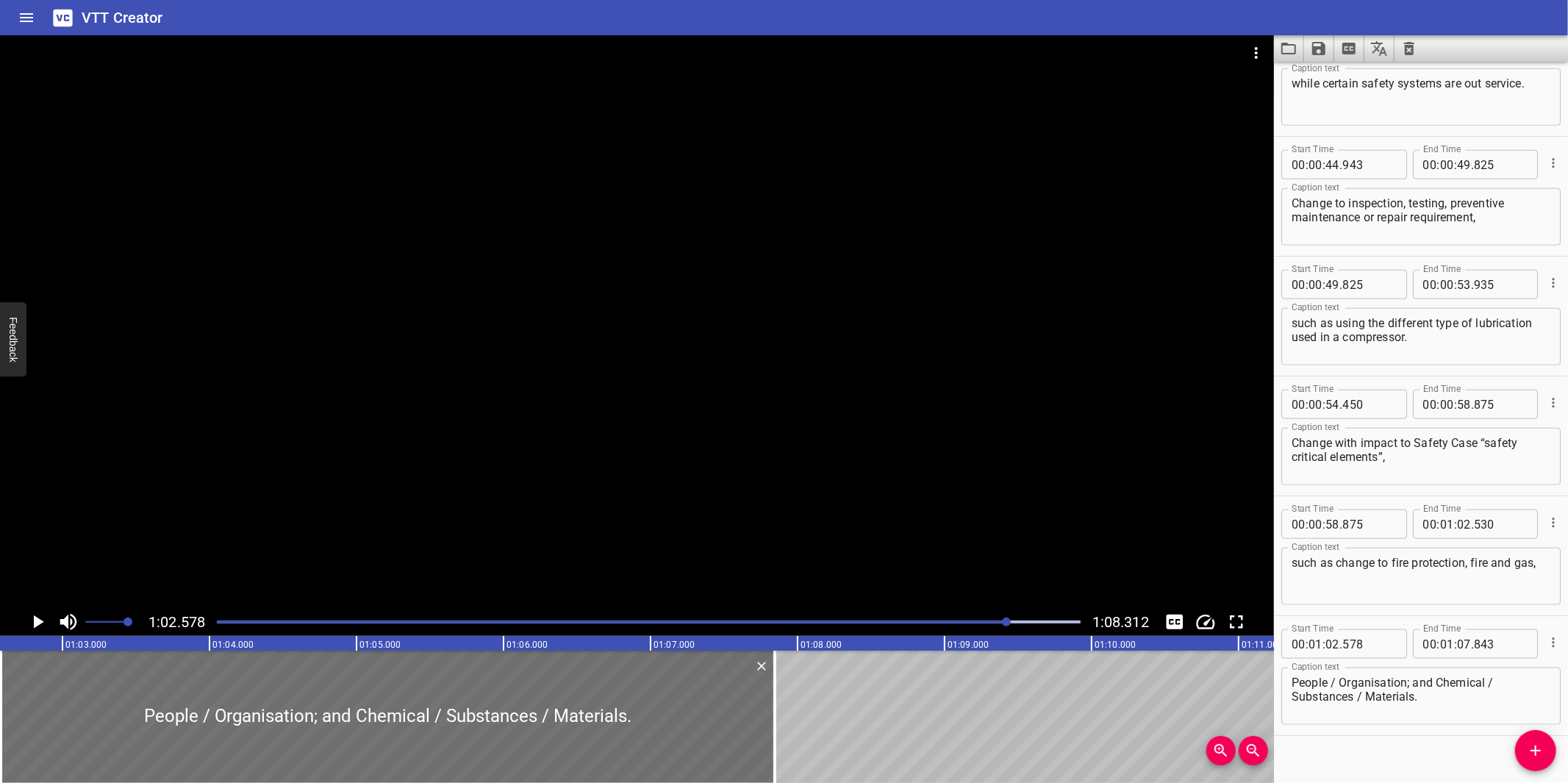
click at [1546, 572] on div "Start Time 00 : 00 : 58 . 875 Start Time End Time 00 : 01 : 02 . 530 End Time C…" at bounding box center [1421, 555] width 294 height 119
drag, startPoint x: 1354, startPoint y: 603, endPoint x: 1283, endPoint y: 581, distance: 74.3
click at [1350, 603] on div "such as change to fire protection, fire and gas, Caption text" at bounding box center [1420, 576] width 280 height 57
drag, startPoint x: 1290, startPoint y: 562, endPoint x: 1333, endPoint y: 592, distance: 52.4
click at [1297, 563] on div "such as change to fire protection, fire and gas, Caption text" at bounding box center [1420, 576] width 280 height 57
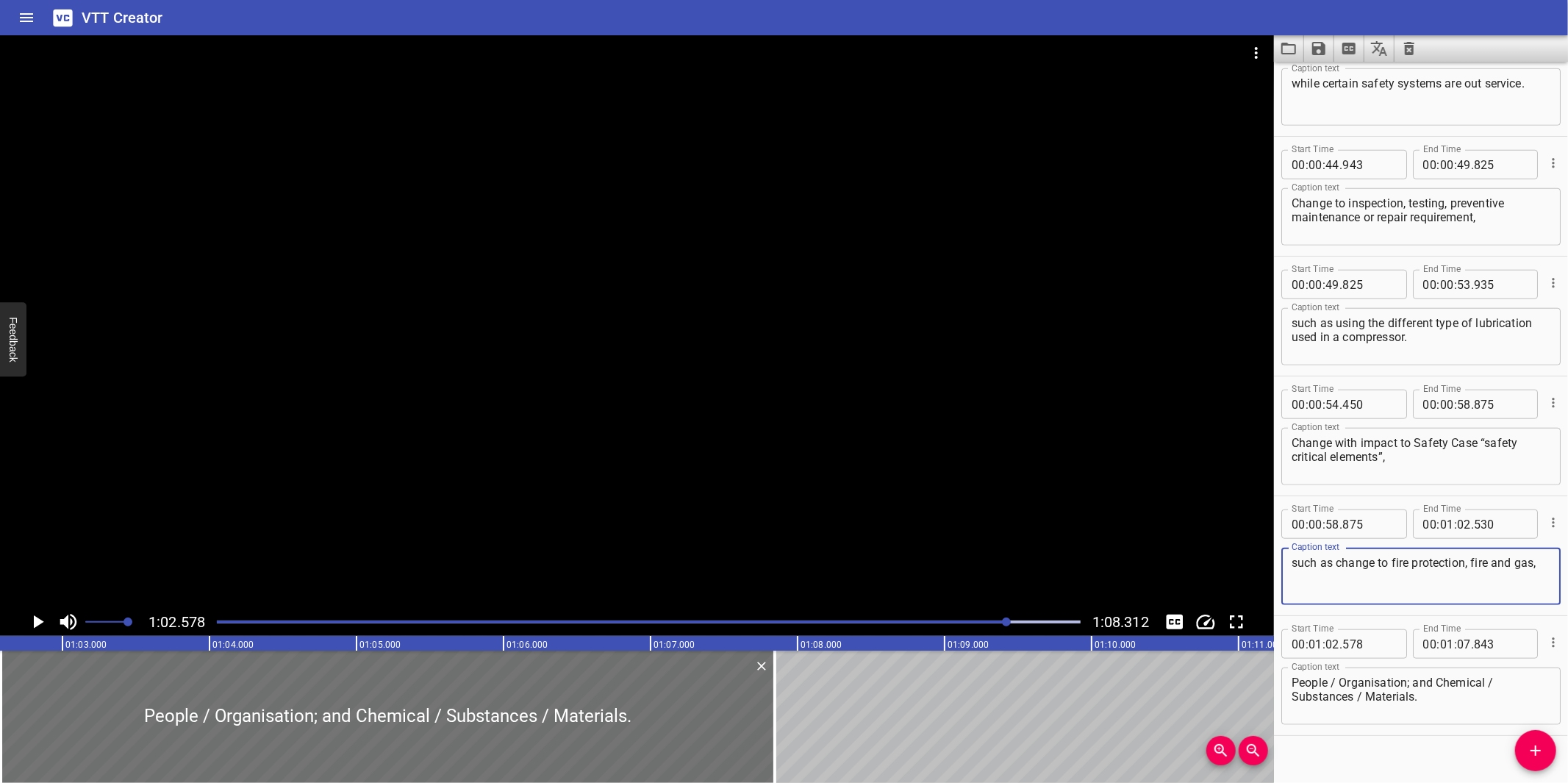
click at [682, 492] on div at bounding box center [637, 321] width 1274 height 573
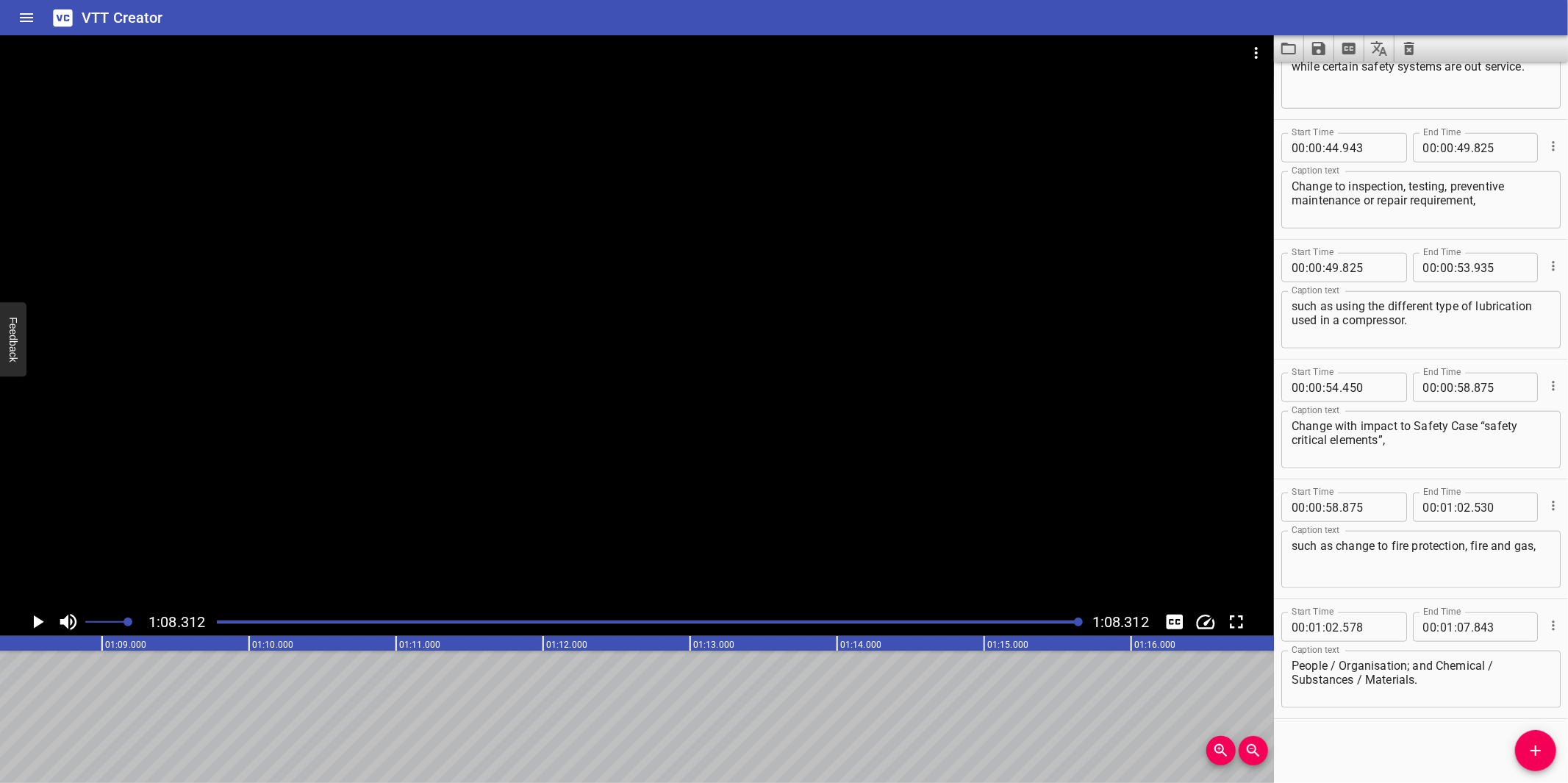
scroll to position [0, 10041]
click at [1313, 55] on icon "Save captions to file" at bounding box center [1319, 48] width 18 height 18
click at [1346, 85] on li "Save to VTT file" at bounding box center [1358, 81] width 108 height 27
drag, startPoint x: 1306, startPoint y: 2, endPoint x: 1286, endPoint y: 37, distance: 40.3
click at [1306, 2] on div "VTT Creator" at bounding box center [784, 17] width 1568 height 35
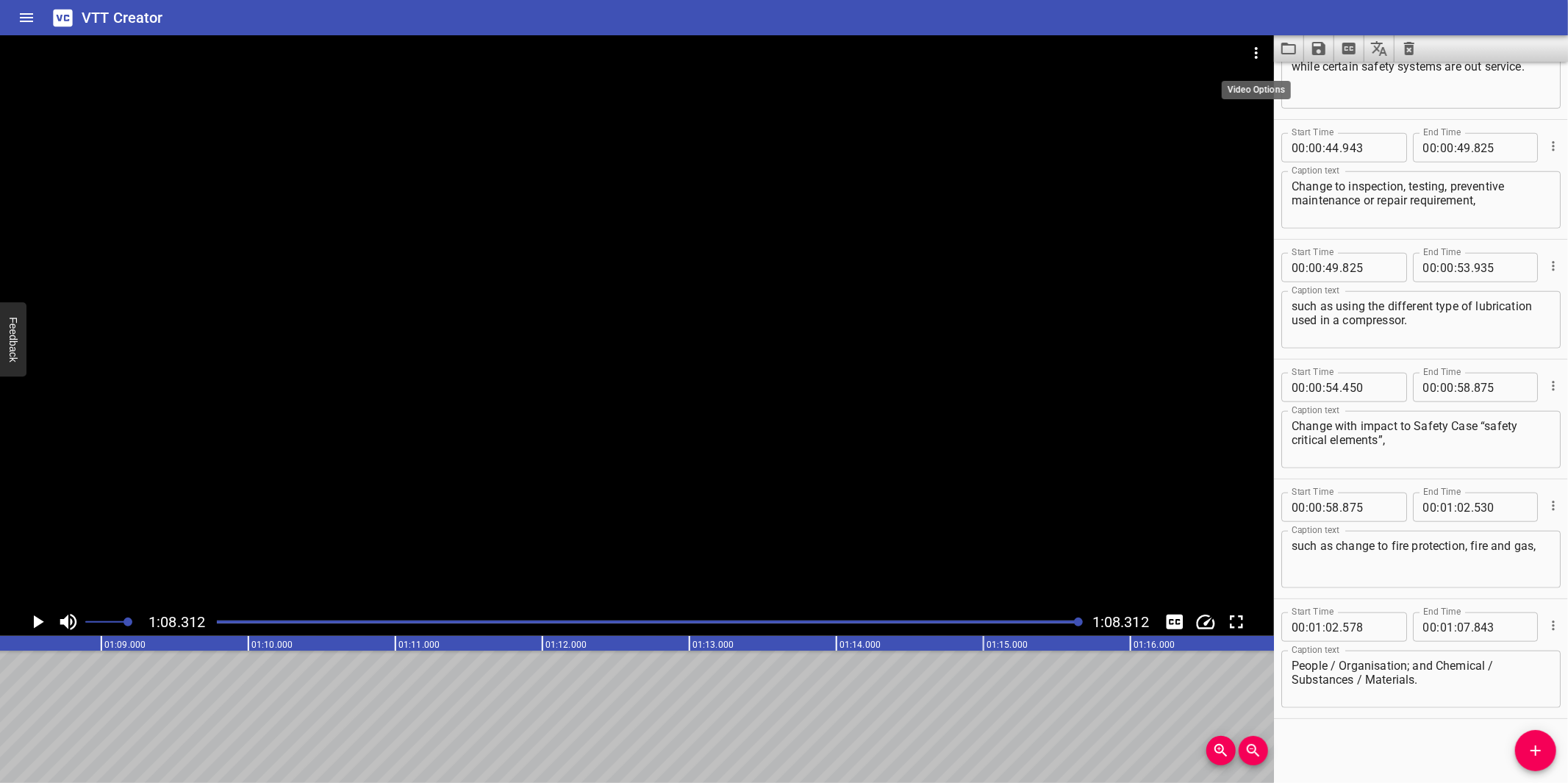
click at [1258, 47] on icon "Video Options" at bounding box center [1256, 53] width 18 height 18
click at [1258, 47] on li "Select New Video File..." at bounding box center [1311, 54] width 146 height 27
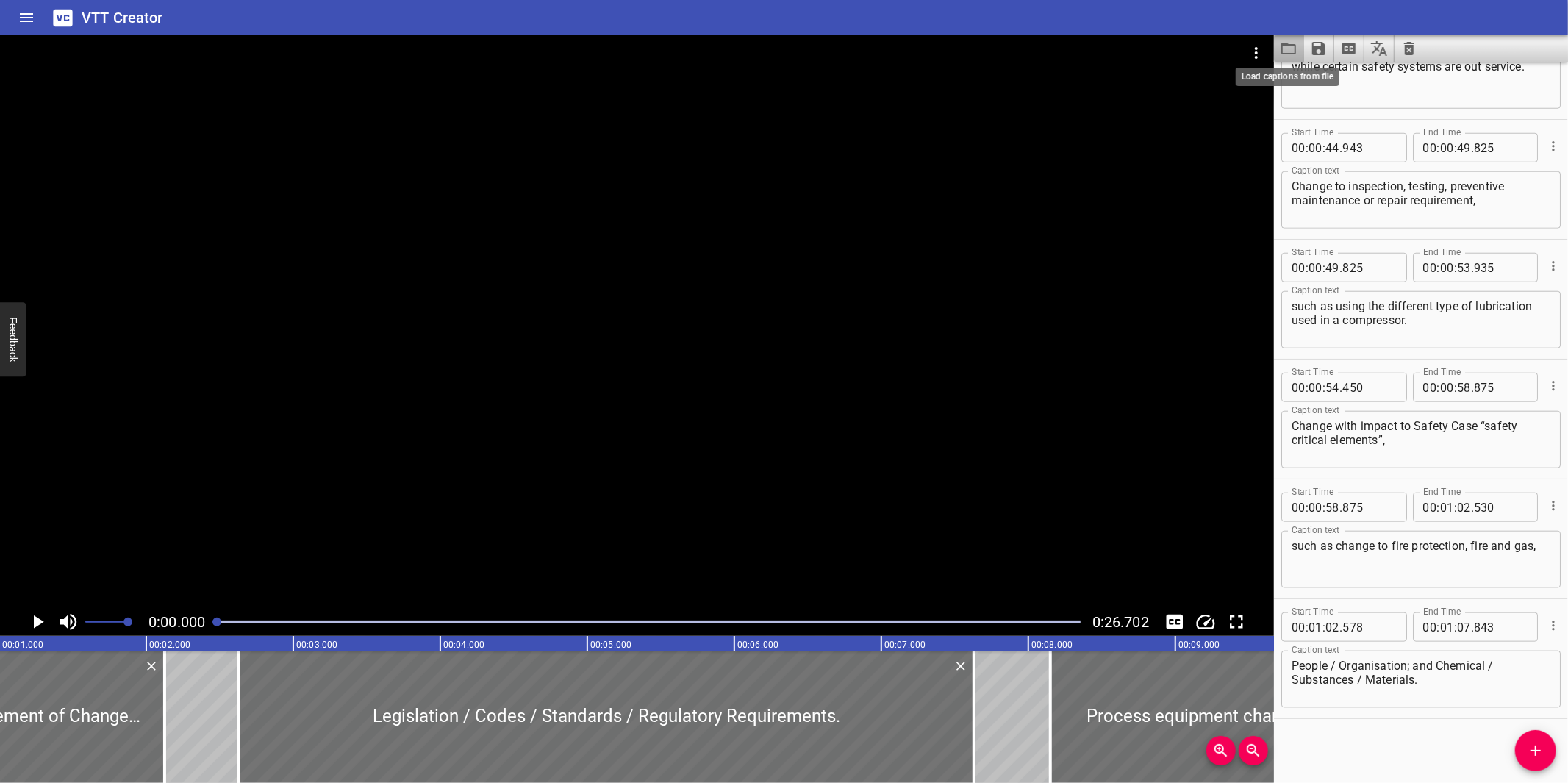
click at [1288, 48] on icon "Load captions from file" at bounding box center [1288, 48] width 18 height 18
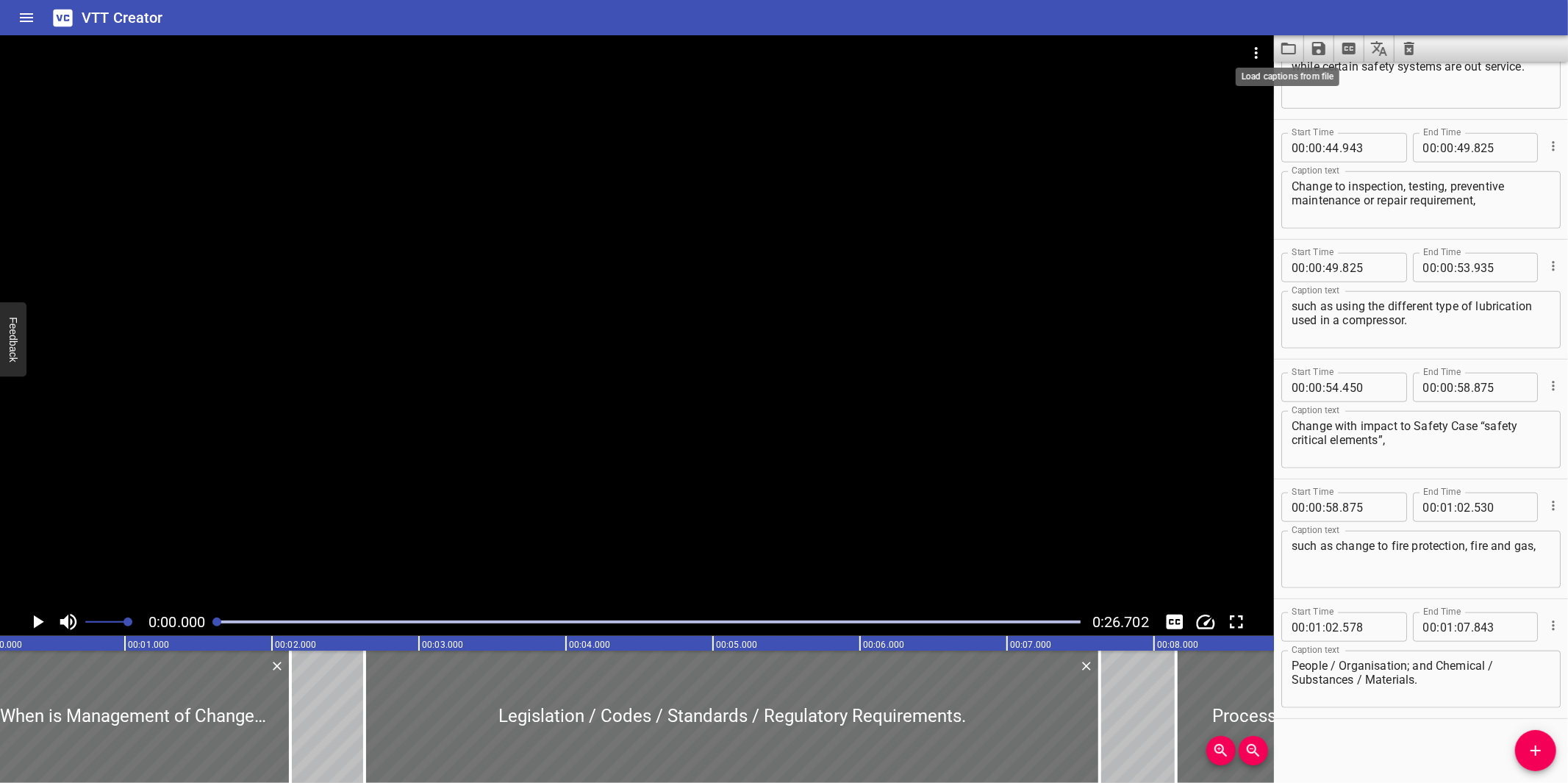
scroll to position [0, 0]
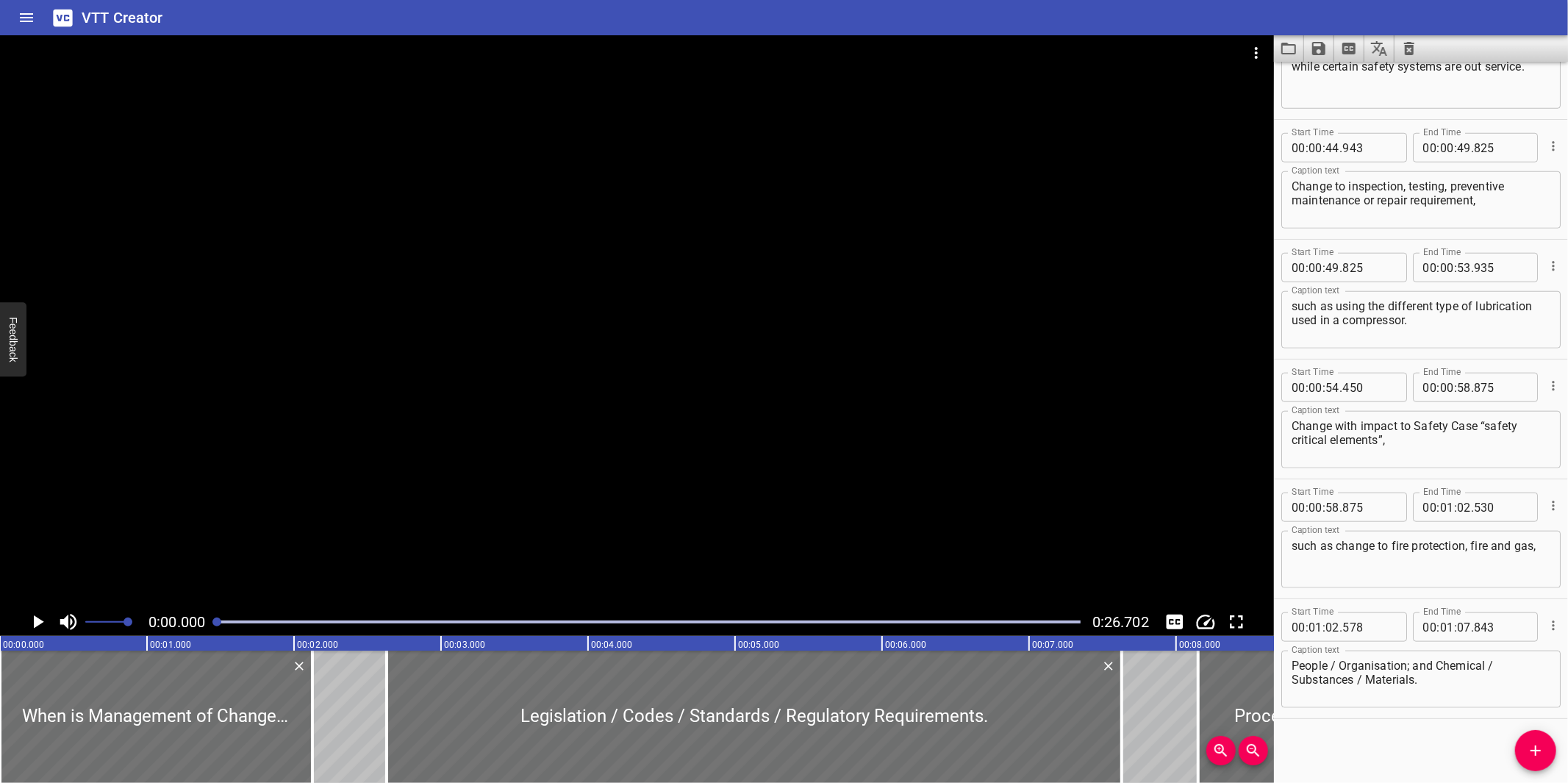
click at [1419, 54] on button "Clear captions" at bounding box center [1409, 48] width 29 height 27
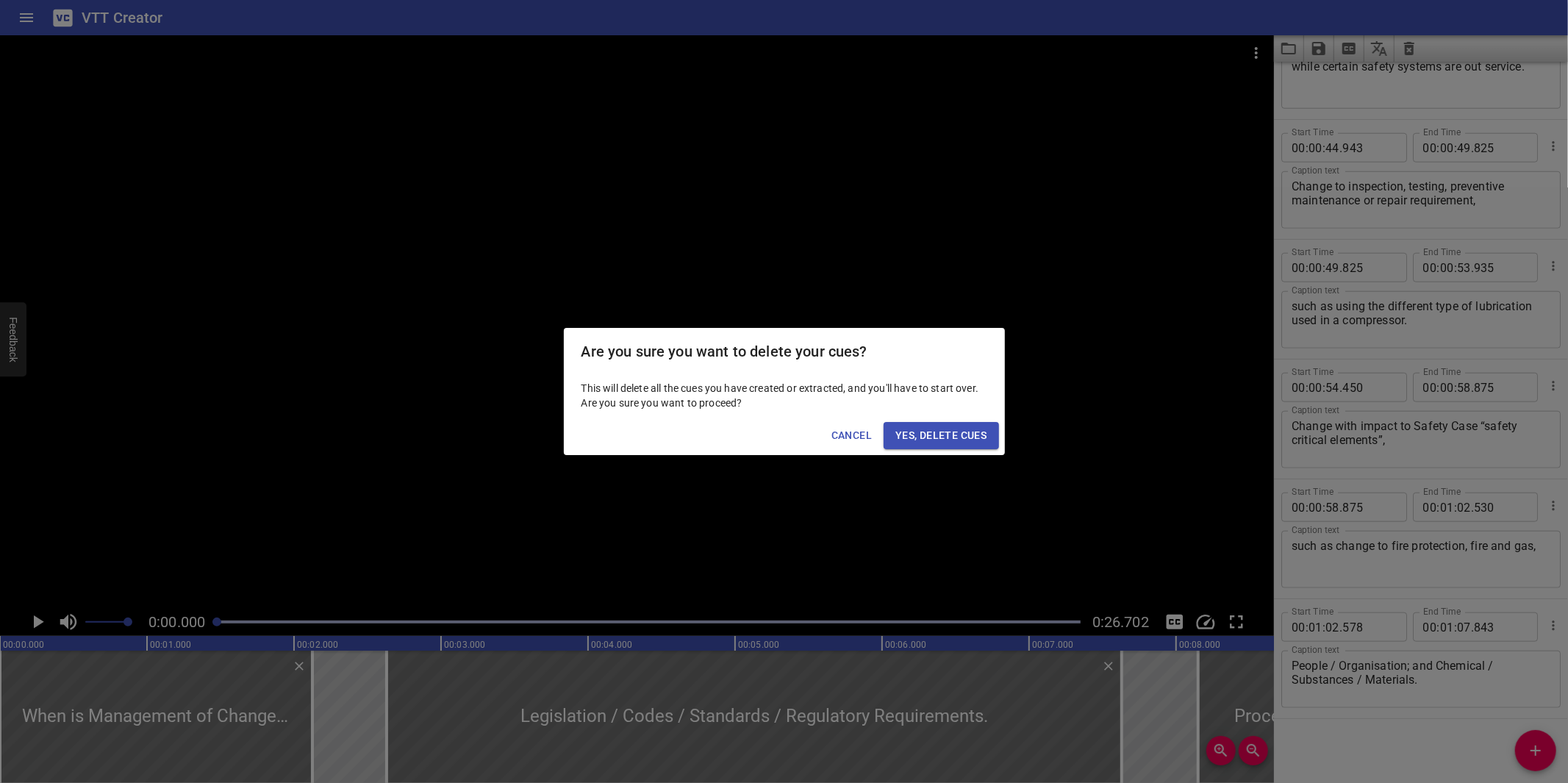
click at [949, 437] on span "Yes, Delete Cues" at bounding box center [940, 435] width 91 height 18
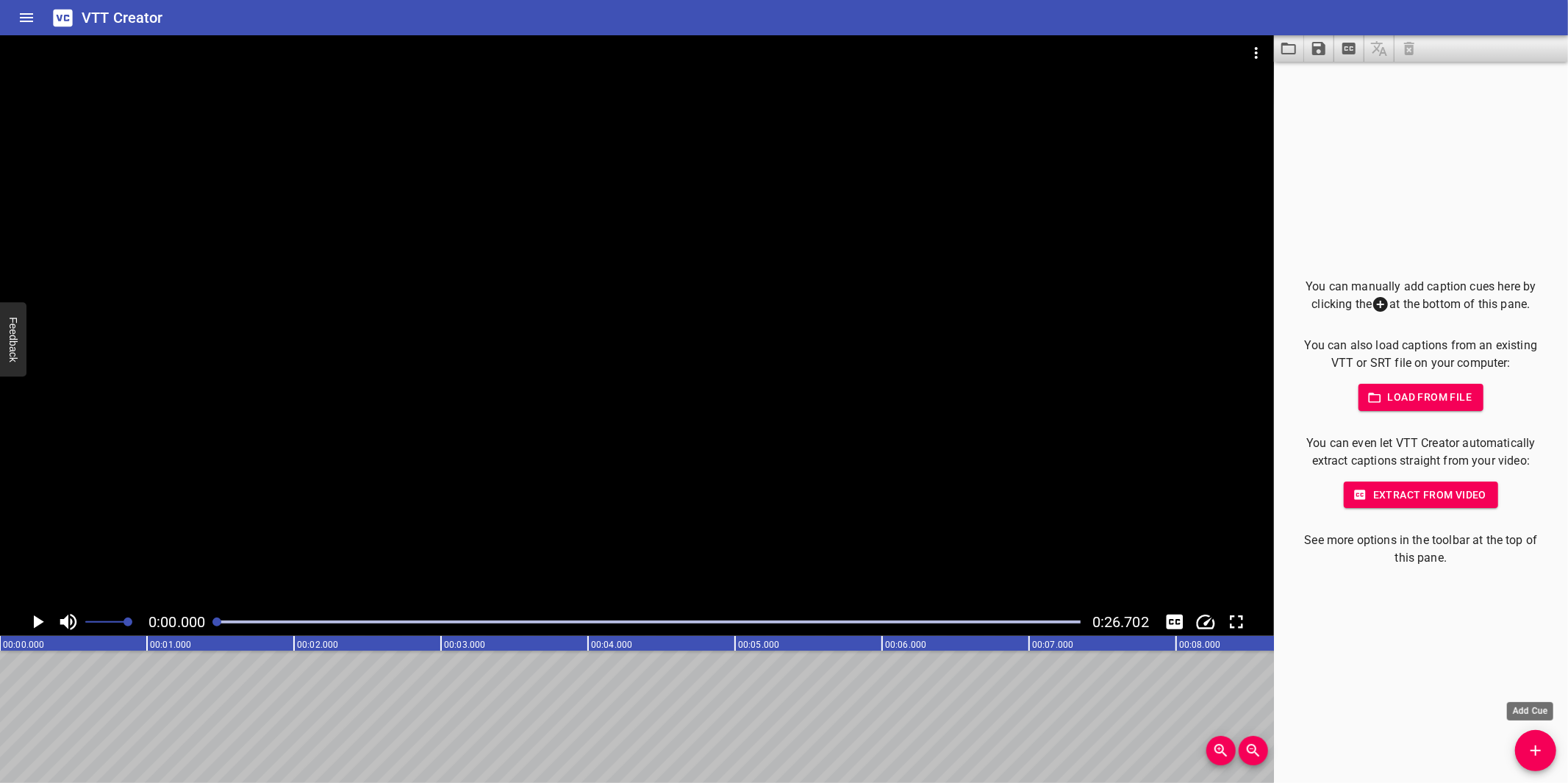
click at [1539, 743] on icon "Add Cue" at bounding box center [1535, 750] width 18 height 18
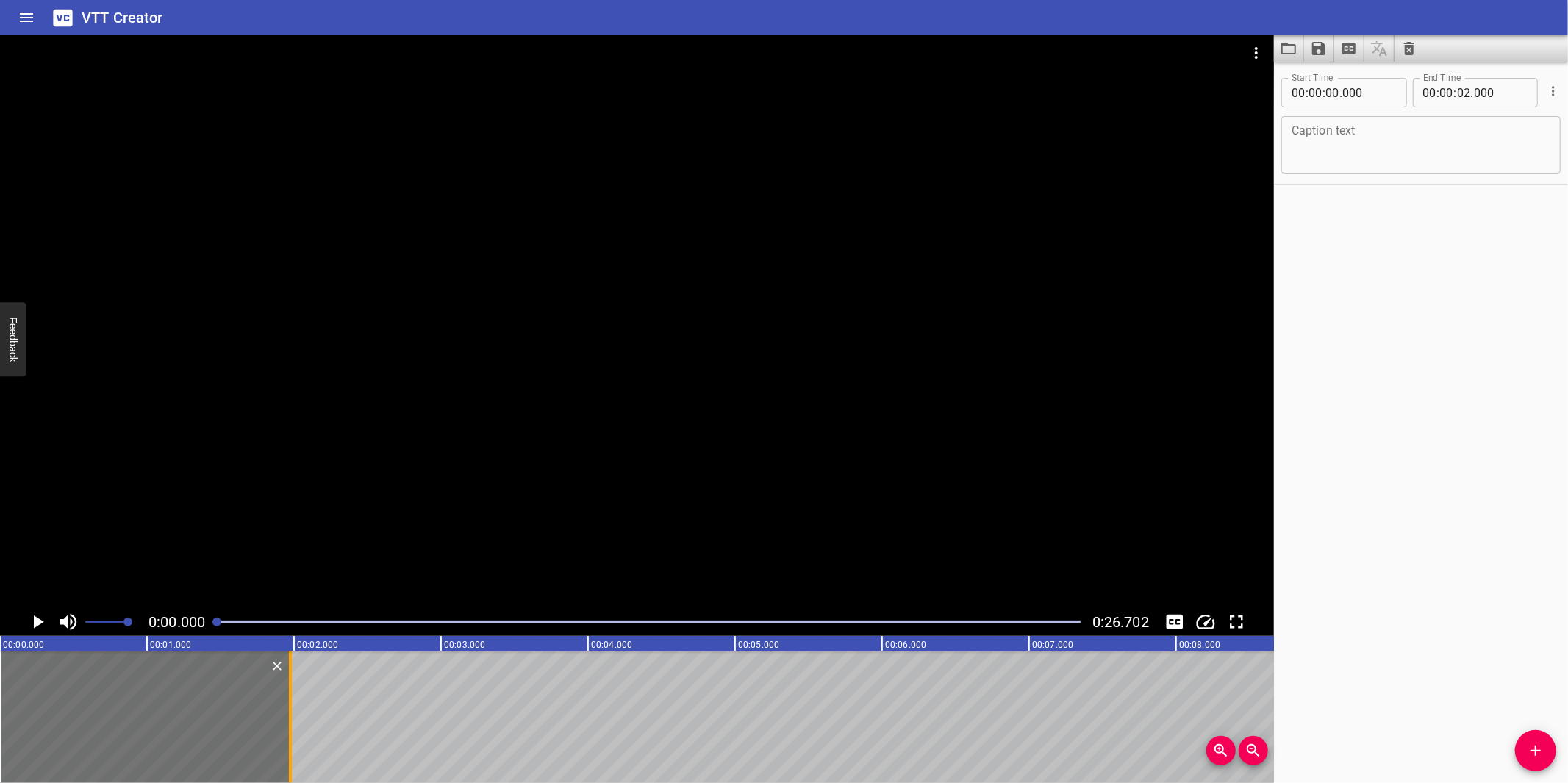
click at [289, 715] on div at bounding box center [290, 717] width 3 height 133
type input "01"
type input "975"
click at [490, 353] on div at bounding box center [637, 321] width 1274 height 573
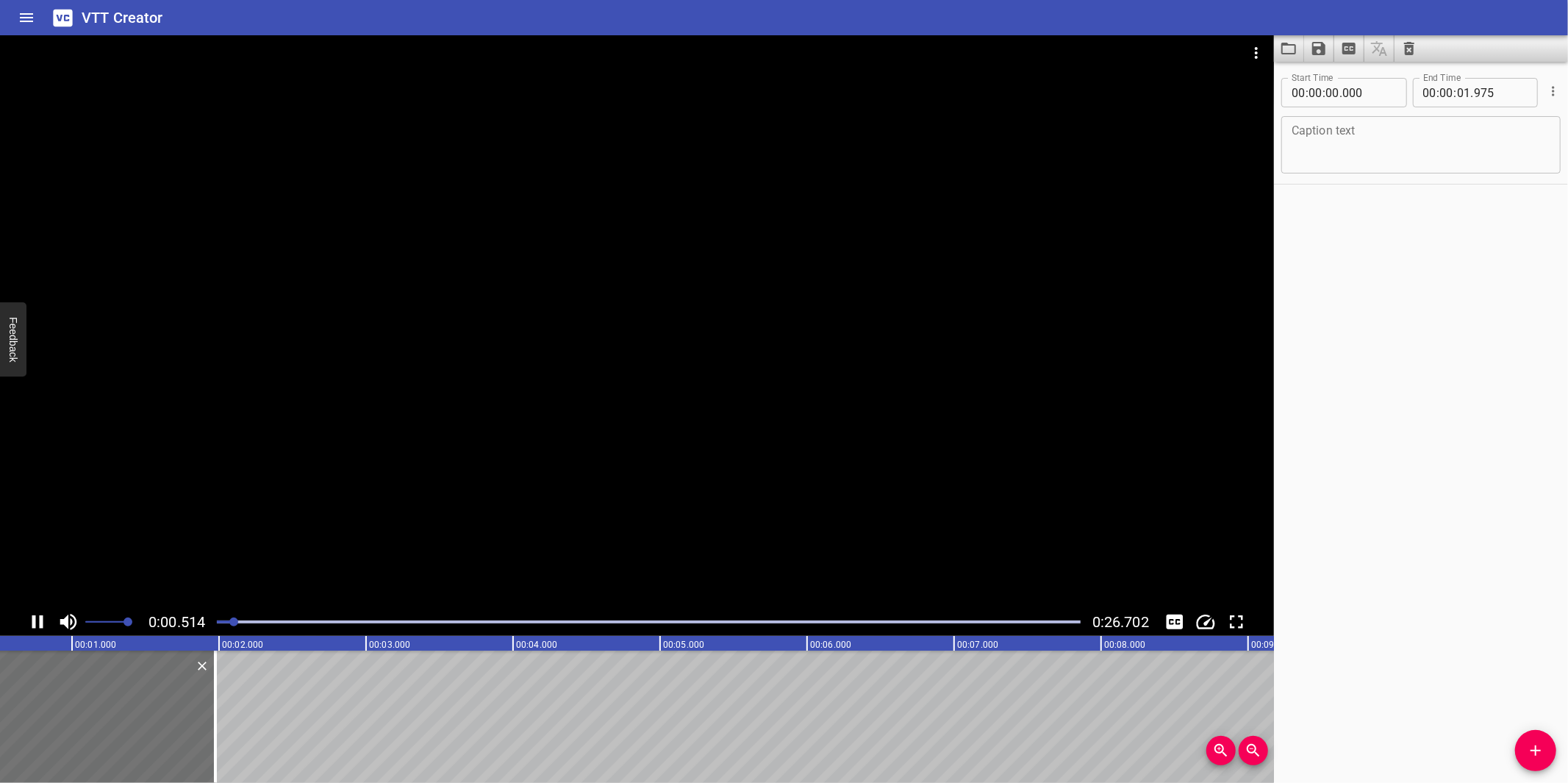
drag, startPoint x: 618, startPoint y: 369, endPoint x: 49, endPoint y: 383, distance: 569.2
click at [615, 369] on div at bounding box center [637, 321] width 1274 height 573
click at [1332, 158] on textarea at bounding box center [1420, 145] width 259 height 42
paste textarea "Purpose of Change Management"
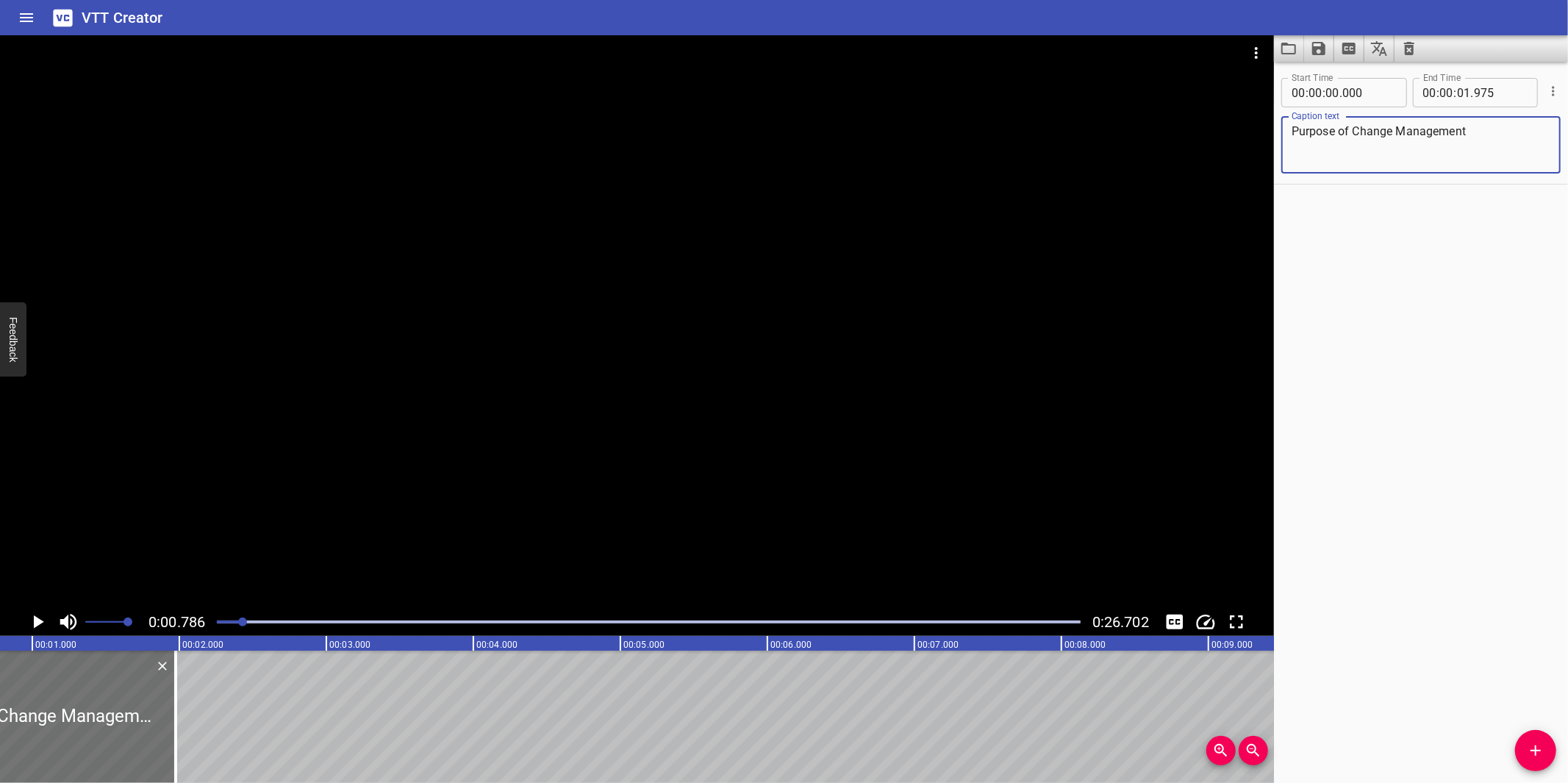
type textarea "Purpose of Change Management"
click at [655, 408] on div at bounding box center [637, 321] width 1274 height 573
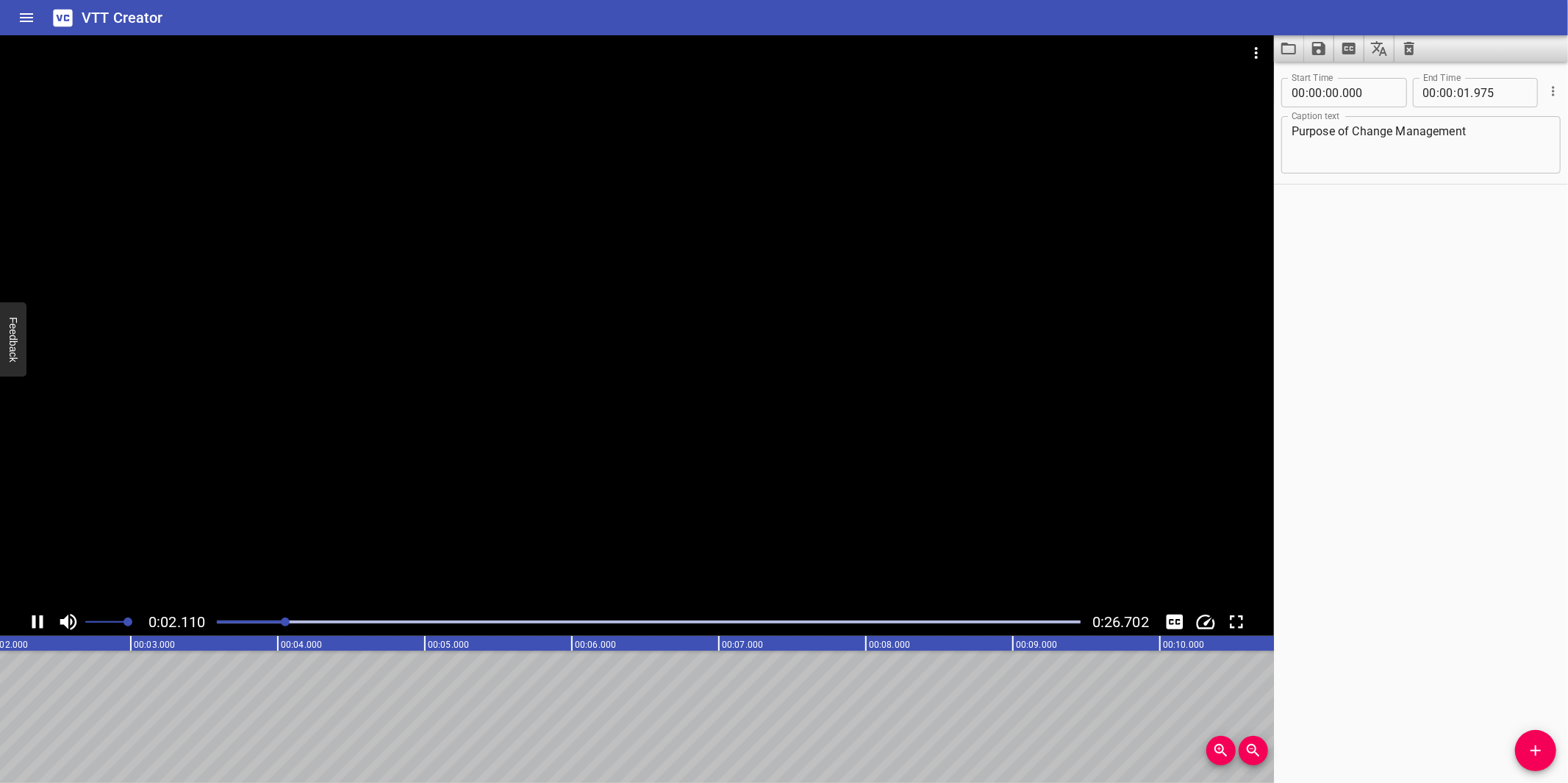
click at [617, 488] on div at bounding box center [637, 321] width 1274 height 573
click at [1534, 743] on icon "Add Cue" at bounding box center [1535, 750] width 10 height 10
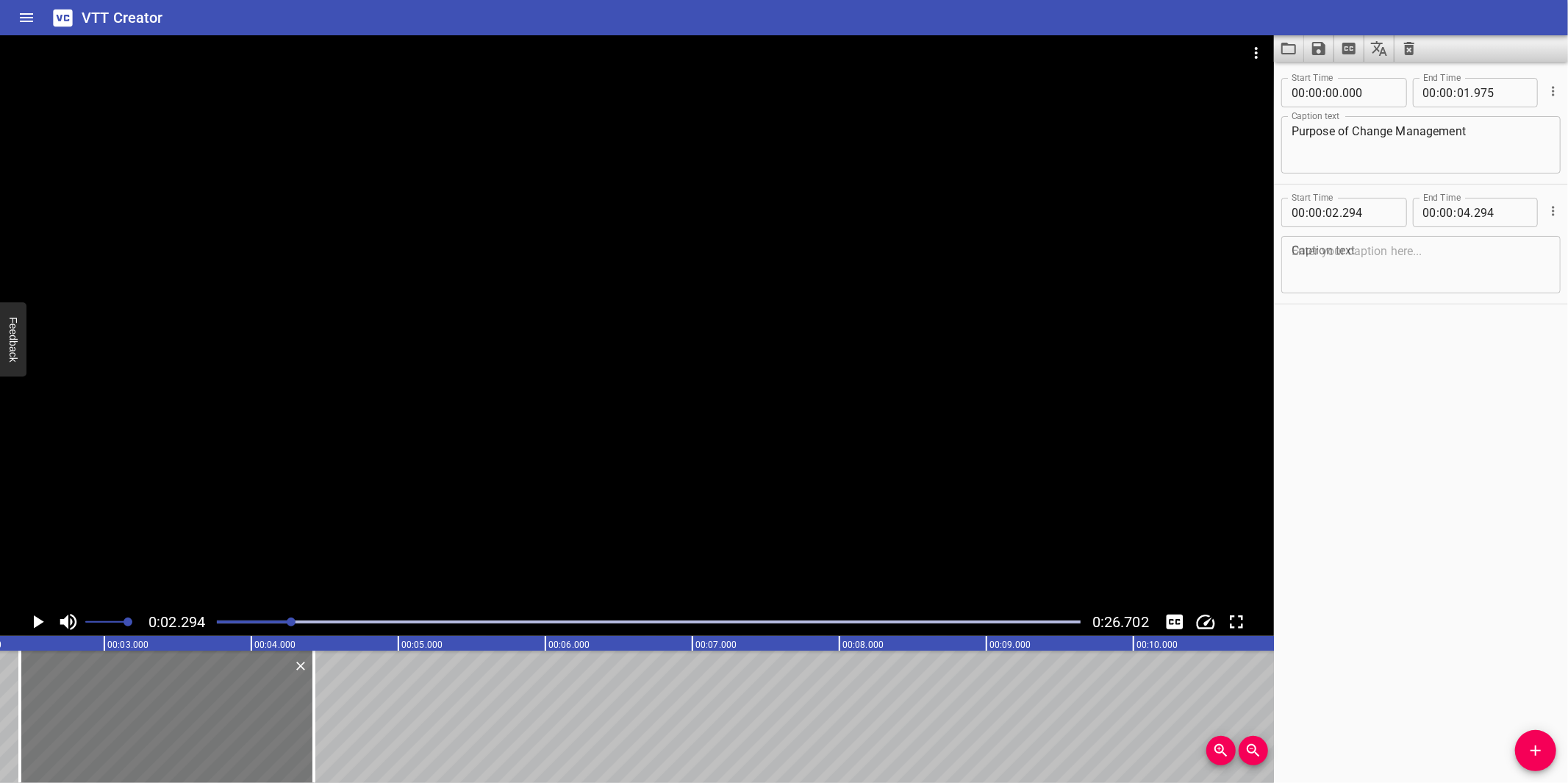
drag, startPoint x: 181, startPoint y: 732, endPoint x: 201, endPoint y: 721, distance: 22.8
click at [201, 721] on div at bounding box center [167, 717] width 294 height 133
type input "429"
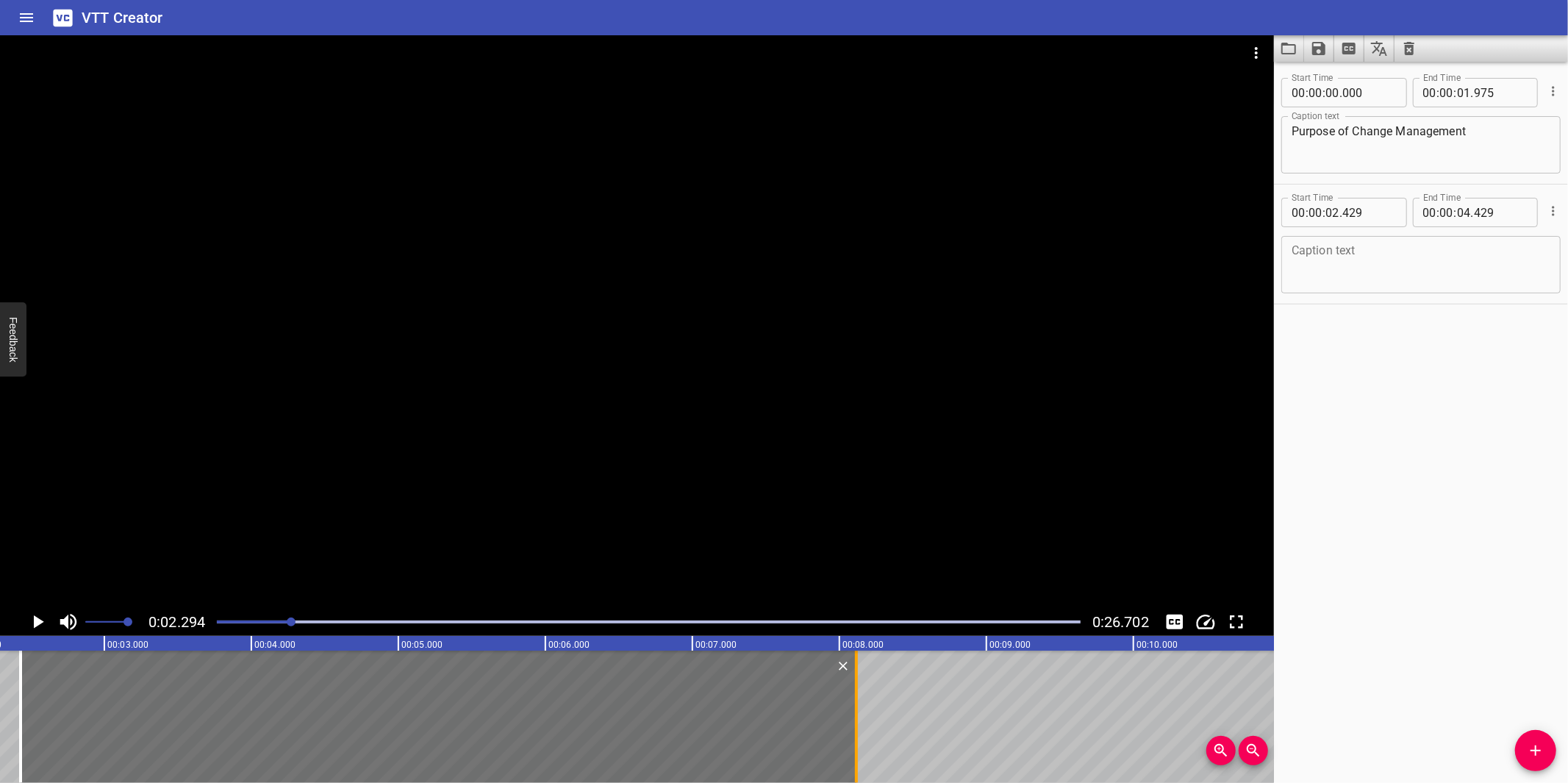
drag, startPoint x: 503, startPoint y: 724, endPoint x: 853, endPoint y: 723, distance: 350.0
click at [855, 723] on div at bounding box center [856, 717] width 3 height 133
type input "08"
type input "114"
click at [1303, 270] on textarea at bounding box center [1420, 264] width 259 height 42
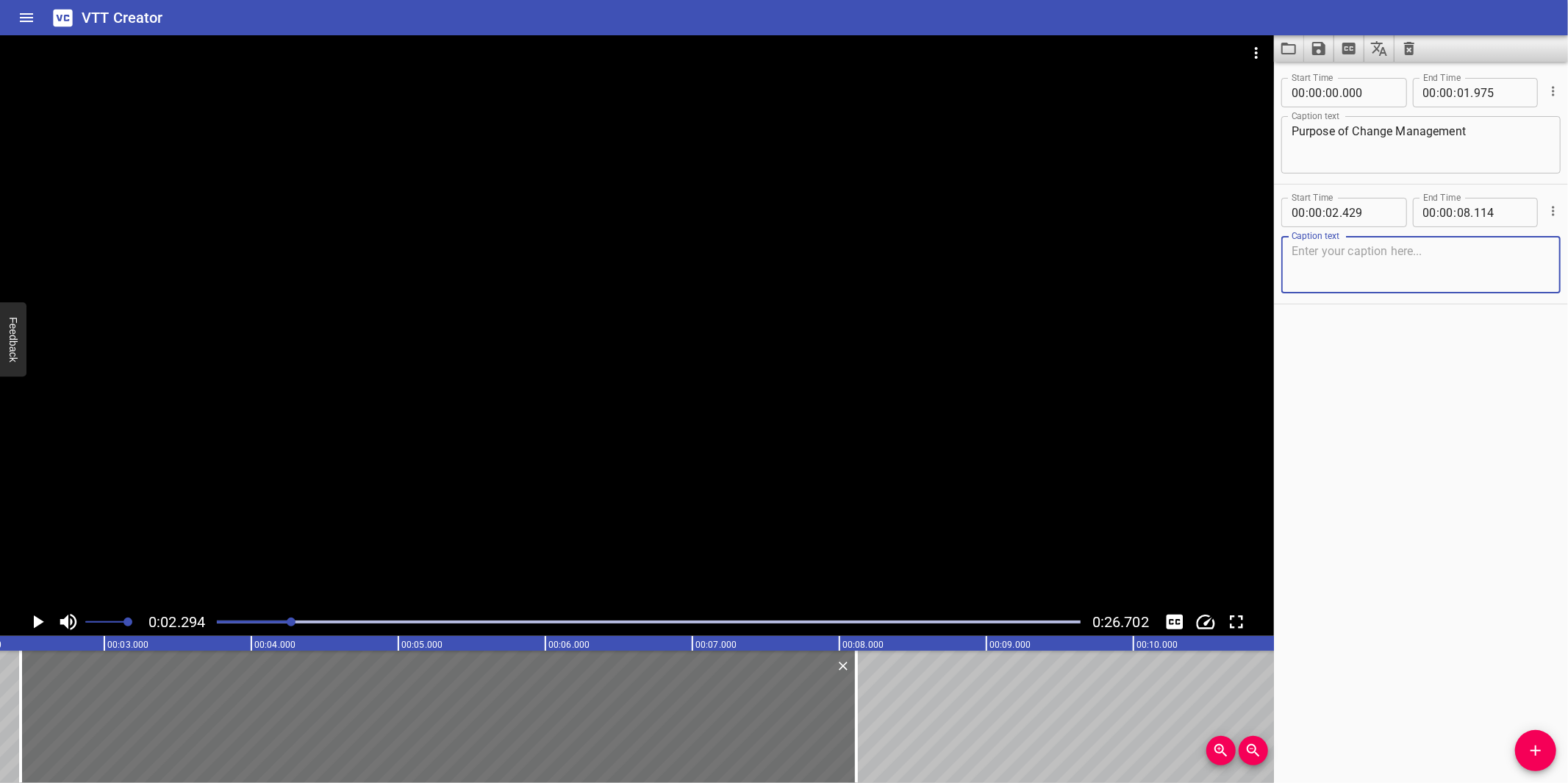
paste textarea "To manage and control all permanent & temporary changes within SV/DN facilities."
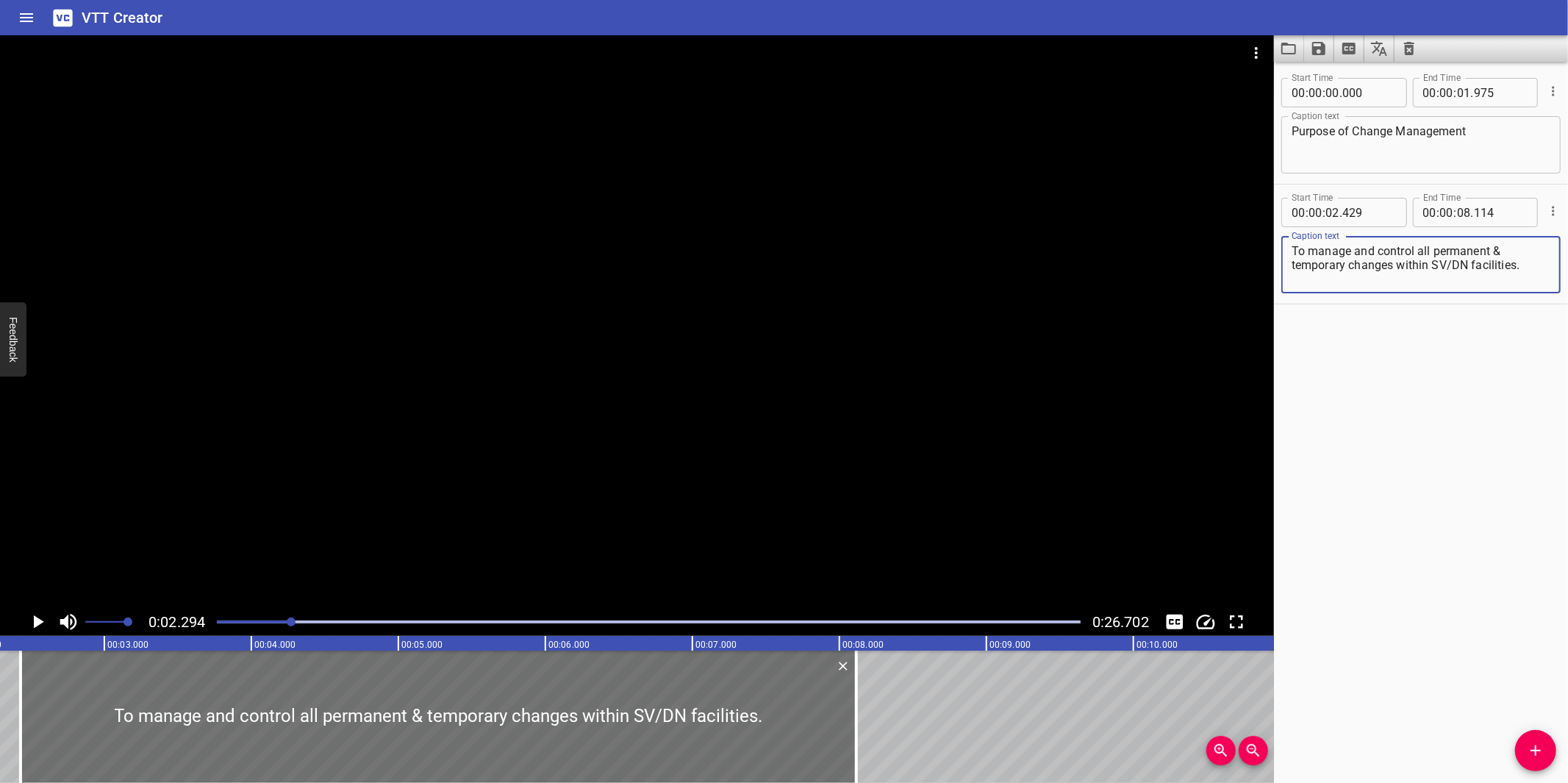
click at [572, 328] on div at bounding box center [637, 321] width 1274 height 573
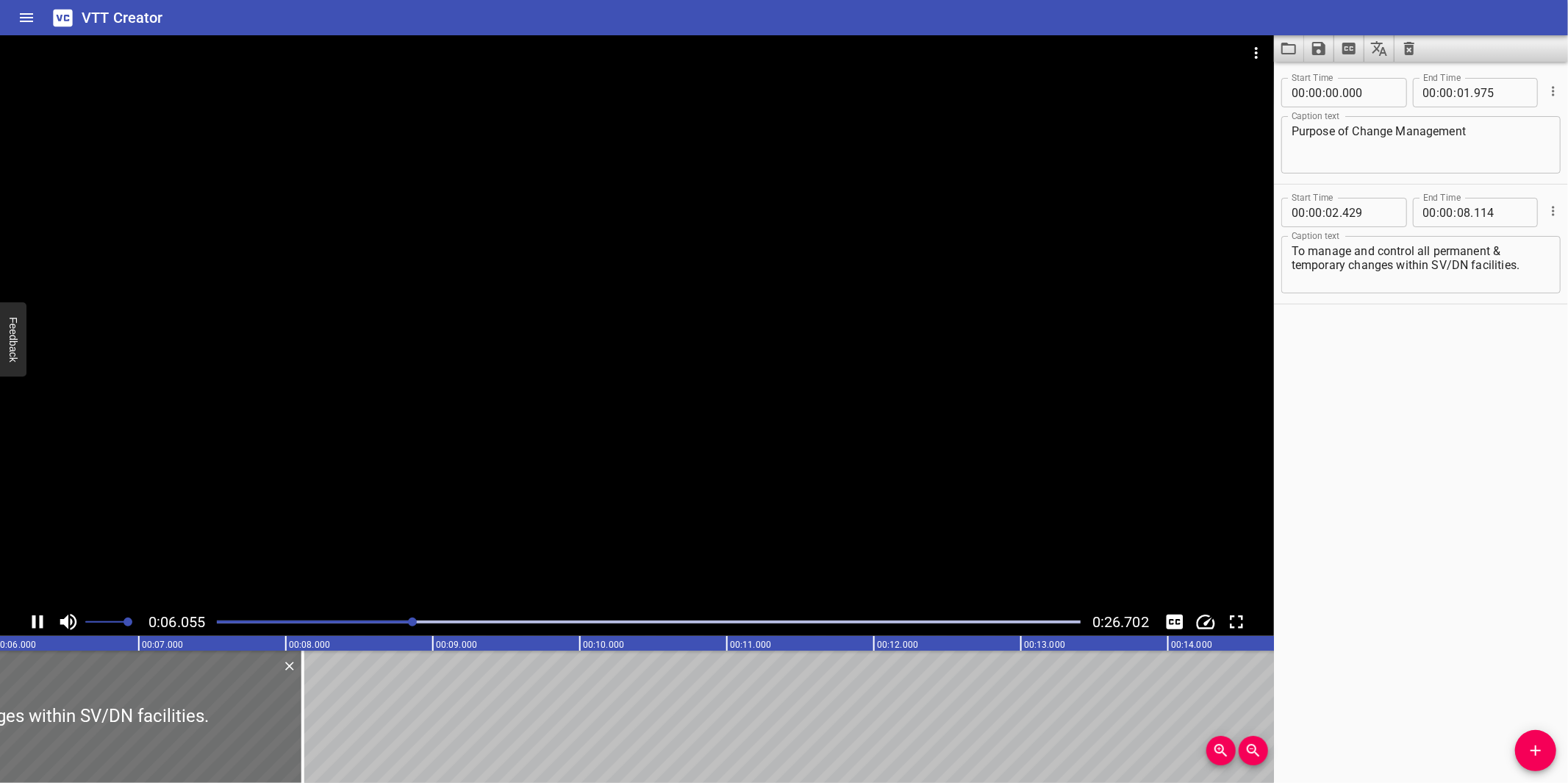
click at [597, 482] on div at bounding box center [637, 321] width 1274 height 573
click at [331, 627] on div at bounding box center [648, 622] width 882 height 21
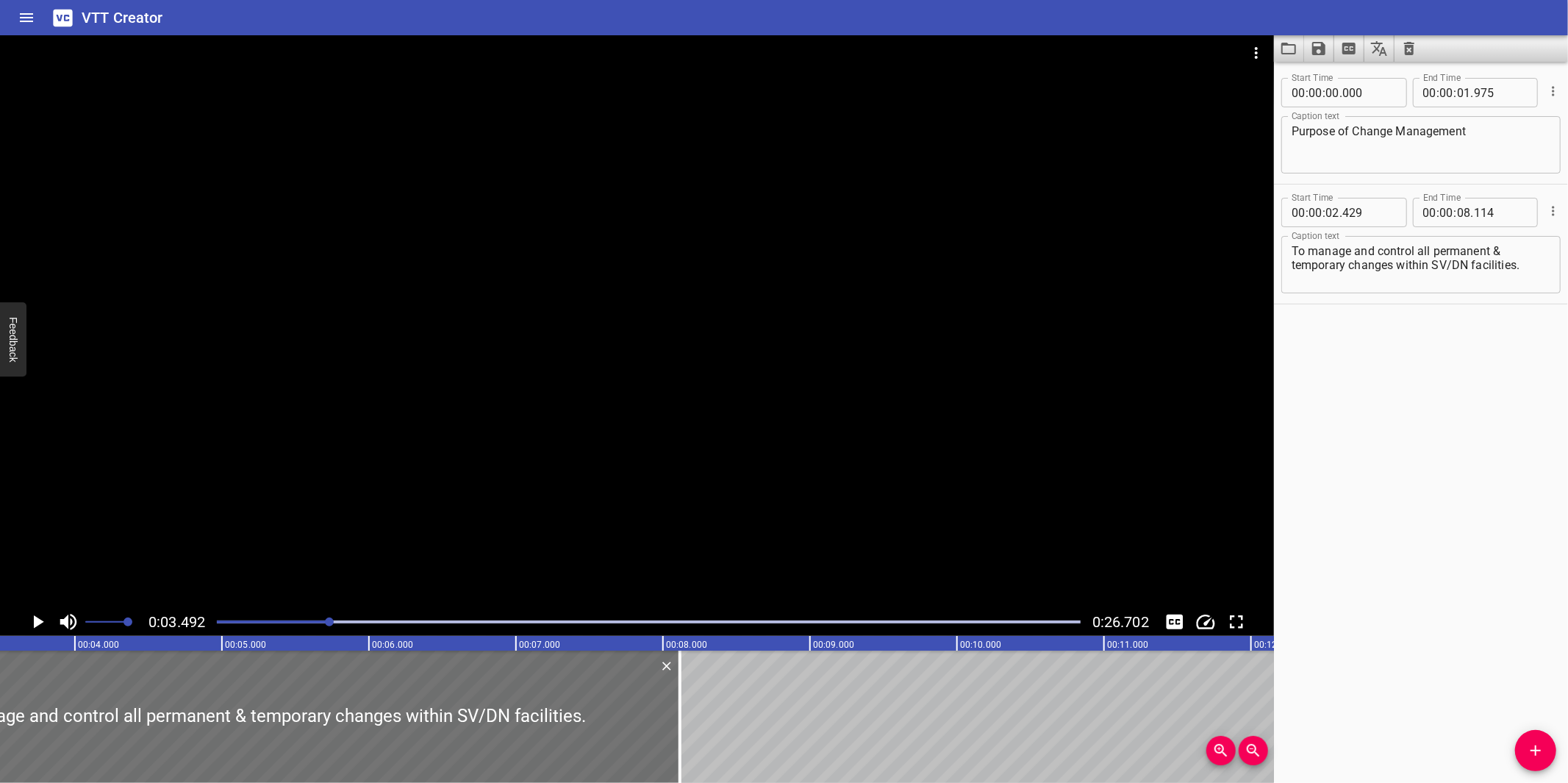
click at [646, 485] on div at bounding box center [637, 321] width 1274 height 573
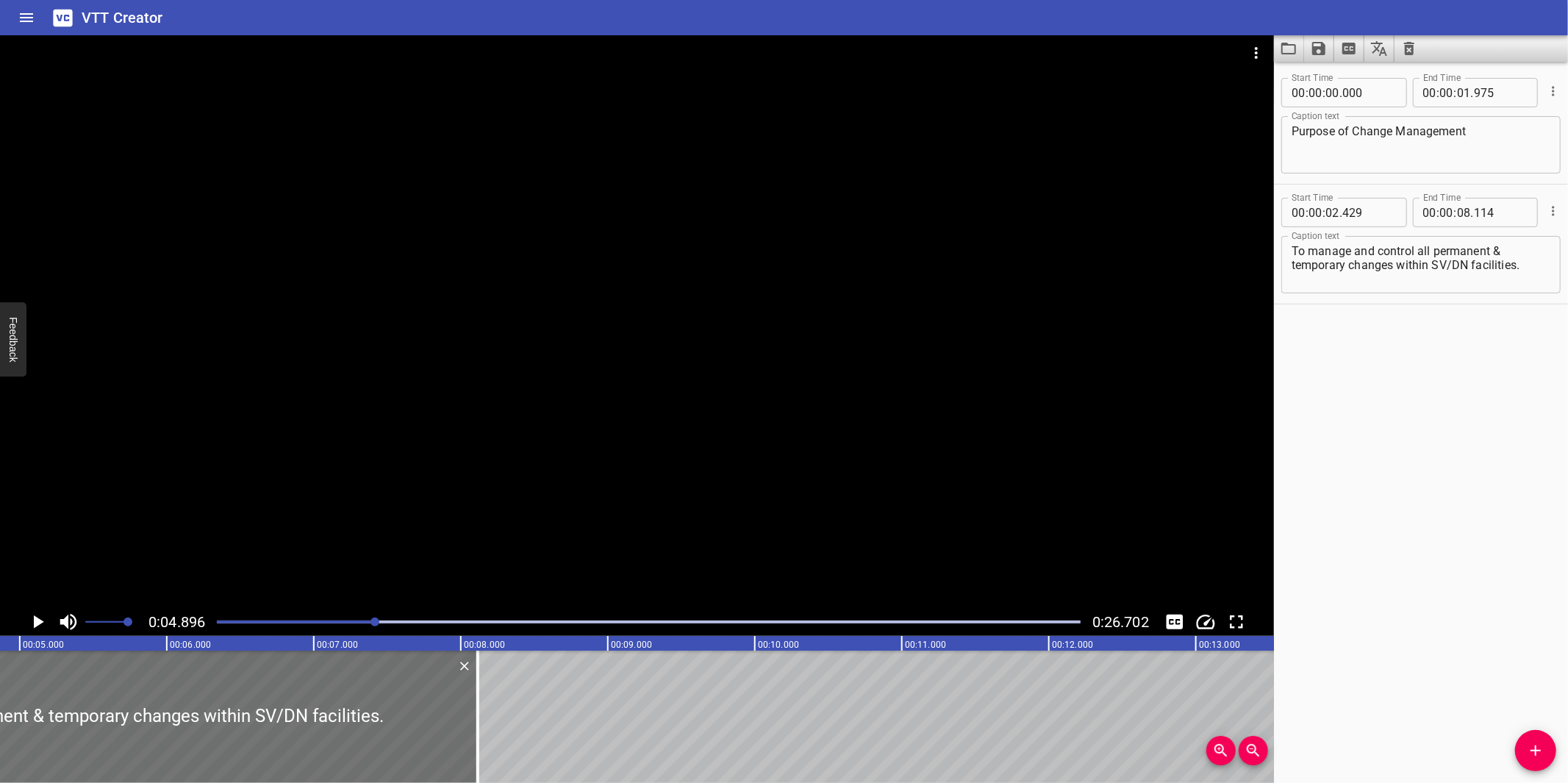
scroll to position [0, 719]
click at [706, 508] on div at bounding box center [637, 321] width 1274 height 573
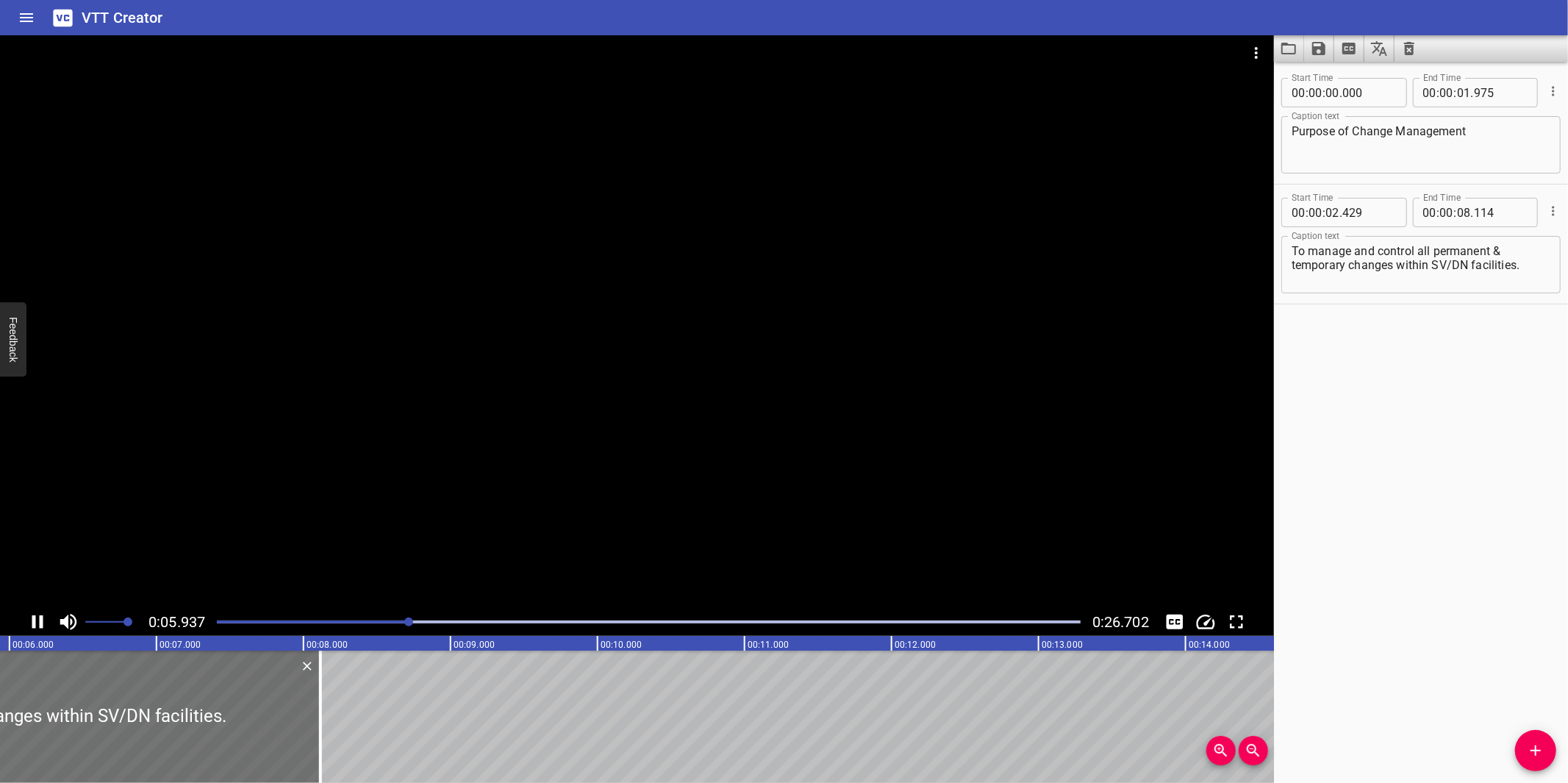
click at [319, 628] on div at bounding box center [648, 622] width 882 height 21
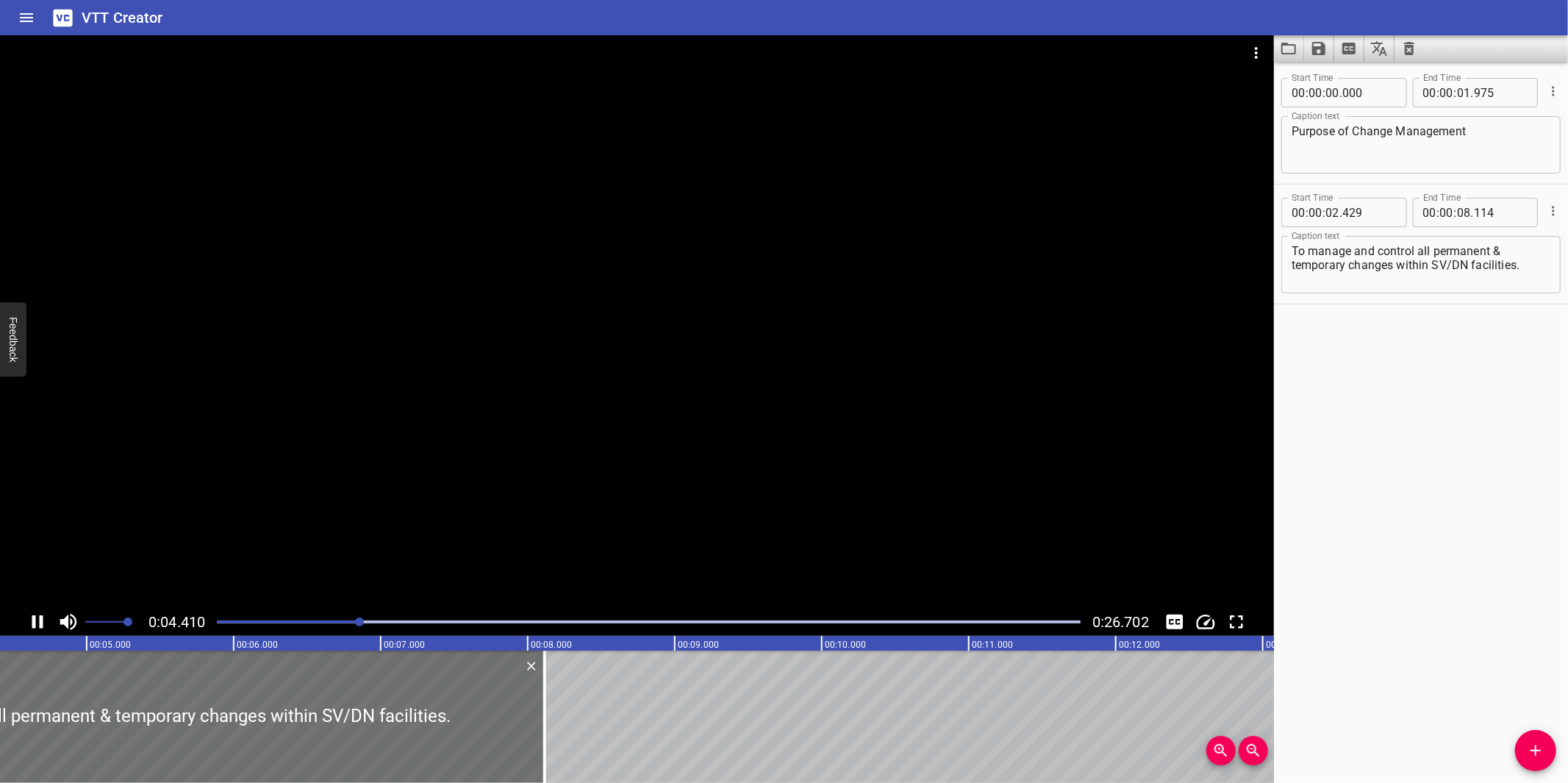
drag, startPoint x: 559, startPoint y: 545, endPoint x: 584, endPoint y: 539, distance: 25.7
click at [561, 545] on div at bounding box center [637, 321] width 1274 height 573
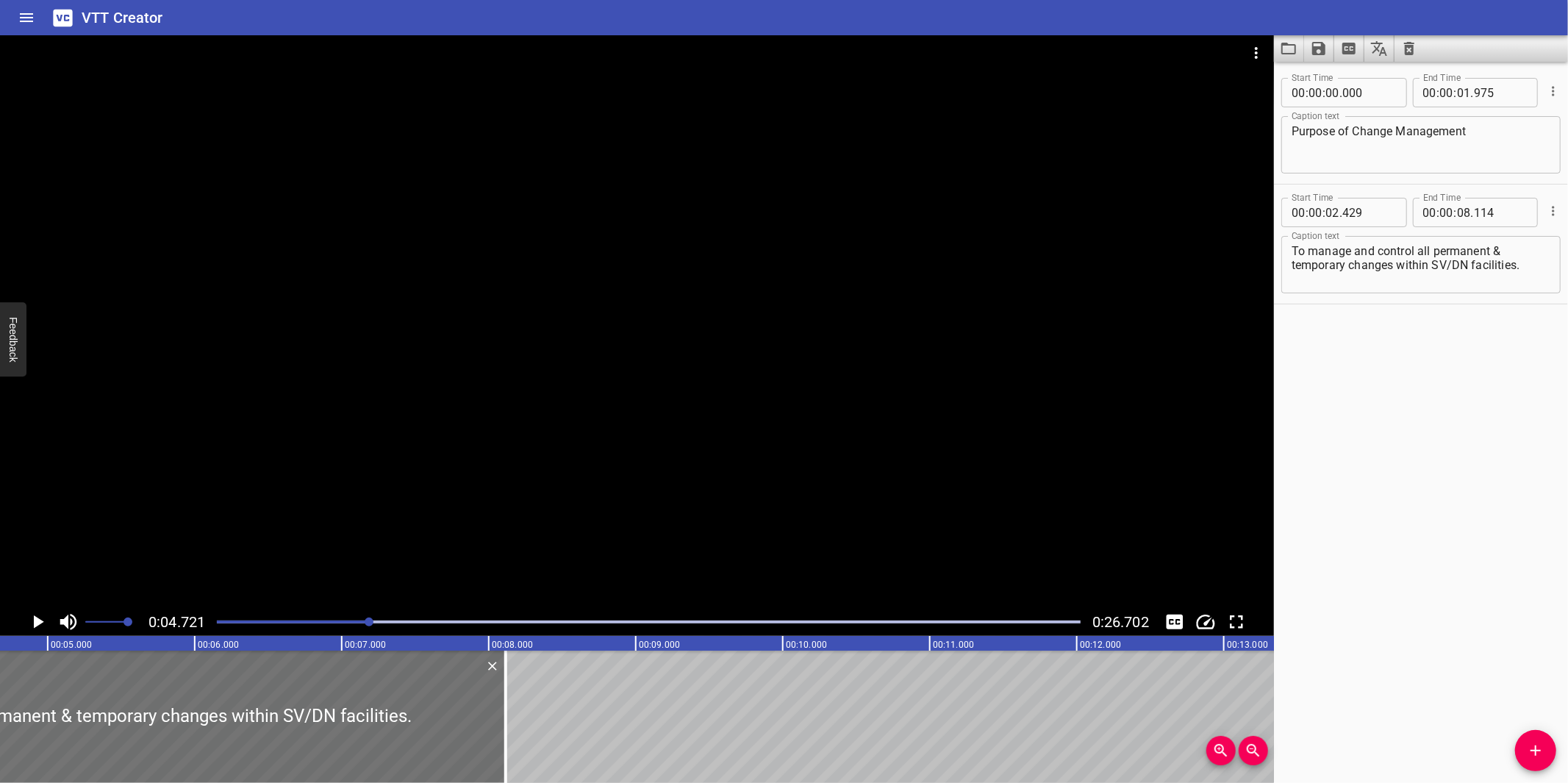
scroll to position [0, 694]
click at [630, 509] on div at bounding box center [637, 321] width 1274 height 573
click at [632, 508] on div at bounding box center [637, 321] width 1274 height 573
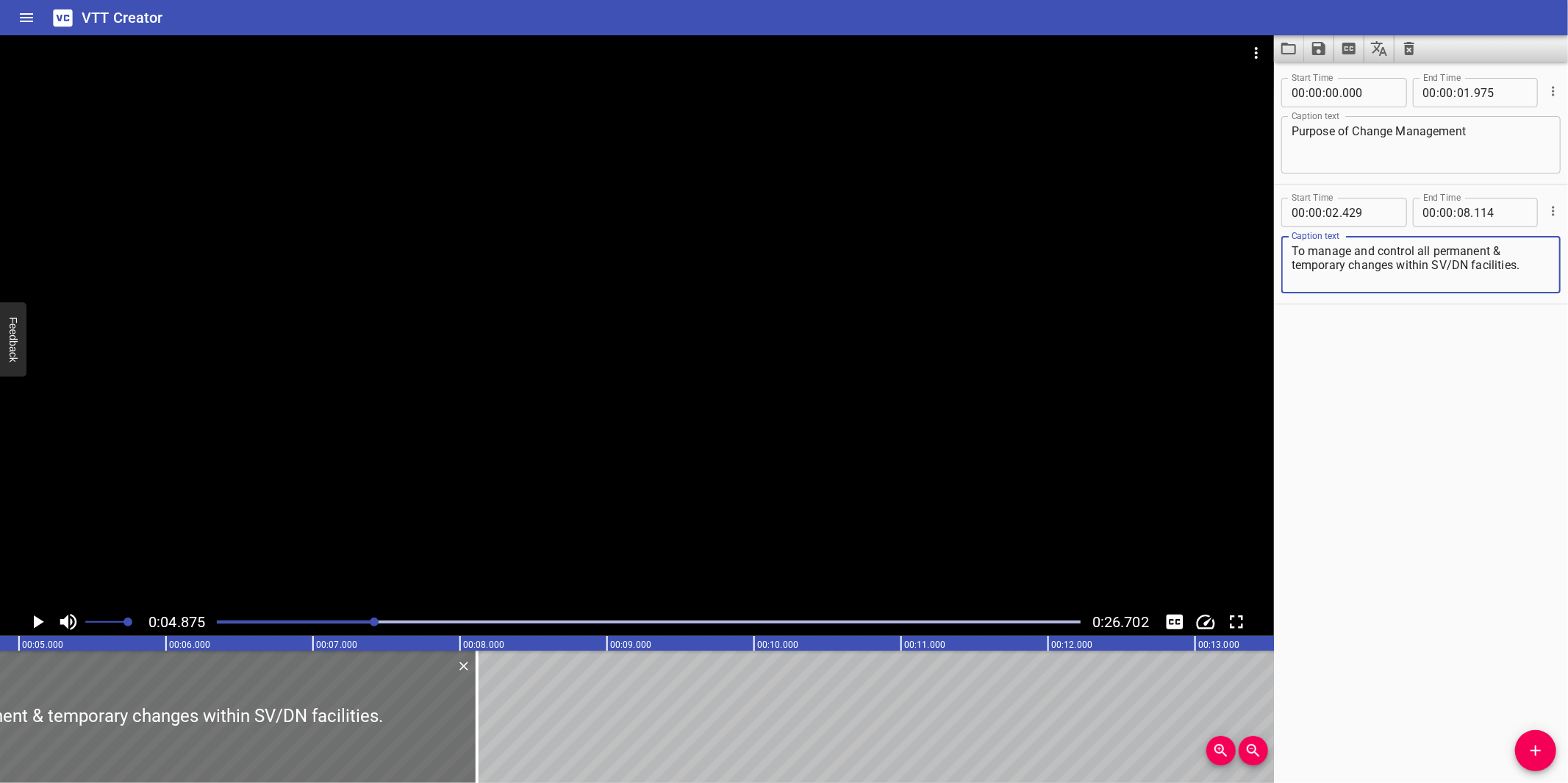
drag, startPoint x: 1537, startPoint y: 282, endPoint x: 1548, endPoint y: 282, distance: 11.0
click at [1547, 284] on div "To manage and control all permanent & temporary changes within SV/DN facilities…" at bounding box center [1420, 264] width 280 height 57
type textarea "To manage and control all permanent and"
click at [1457, 217] on input "number" at bounding box center [1464, 212] width 14 height 29
type input "04"
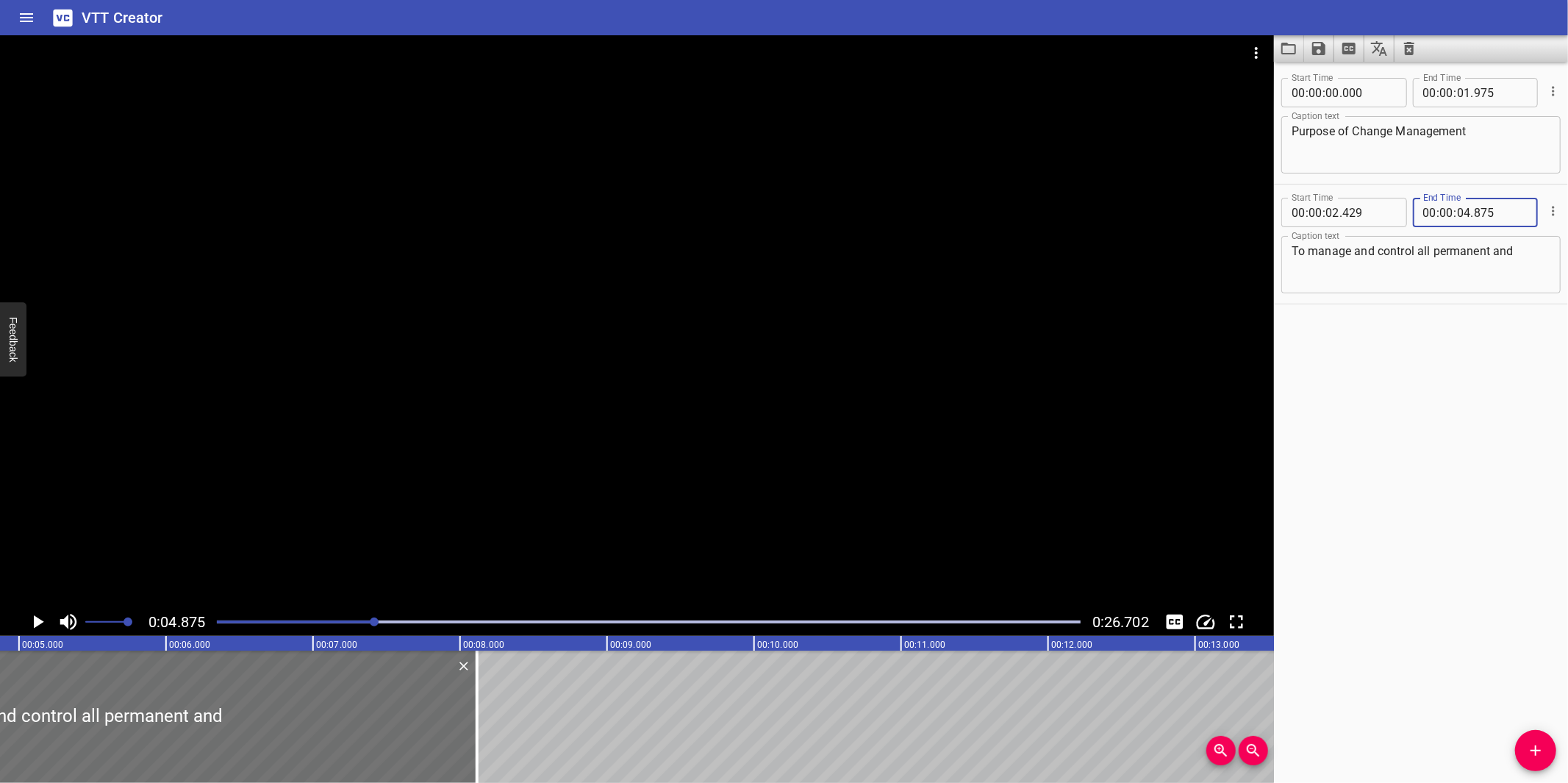
type input "875"
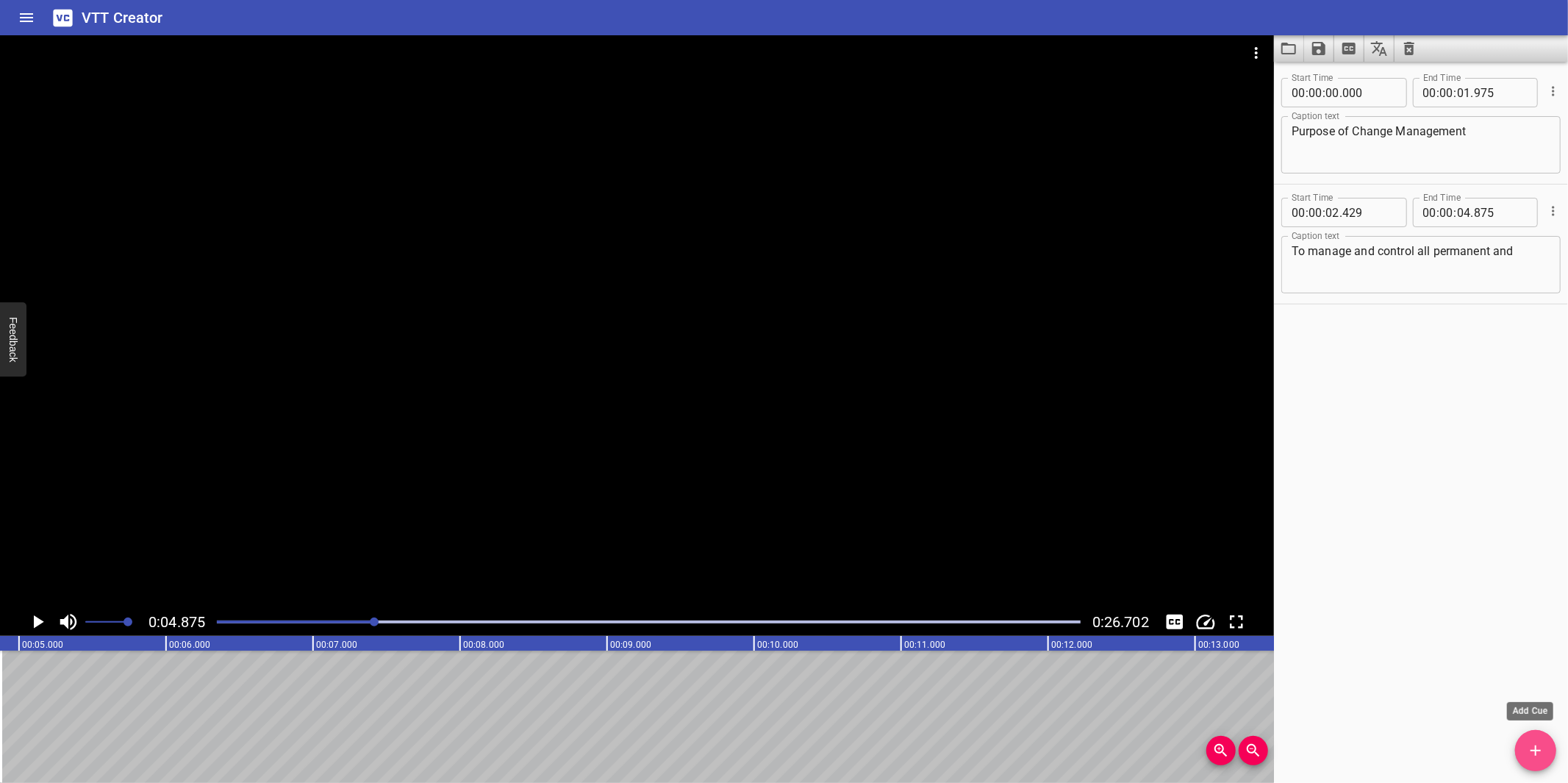
drag, startPoint x: 1535, startPoint y: 757, endPoint x: 1533, endPoint y: 743, distance: 14.1
click at [1537, 743] on icon "Add Cue" at bounding box center [1535, 750] width 18 height 18
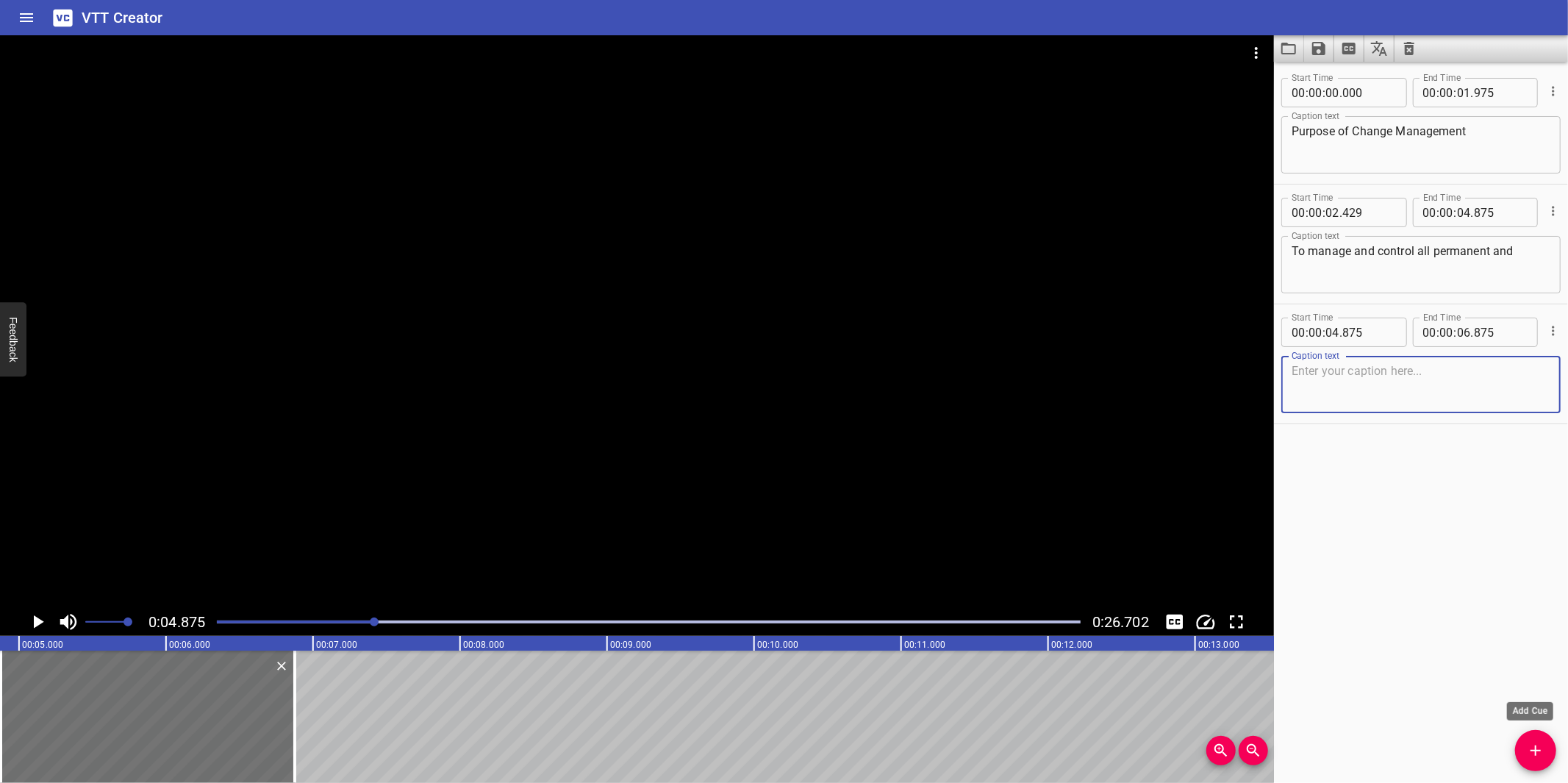
type textarea "temporary changes within SV/DN facilities."
click at [1427, 397] on textarea "temporary changes within SV/DN facilities." at bounding box center [1420, 385] width 259 height 42
click at [1525, 260] on textarea "To manage and control all permanent and" at bounding box center [1420, 264] width 259 height 42
paste textarea "temporary changes within SV/DN facilities."
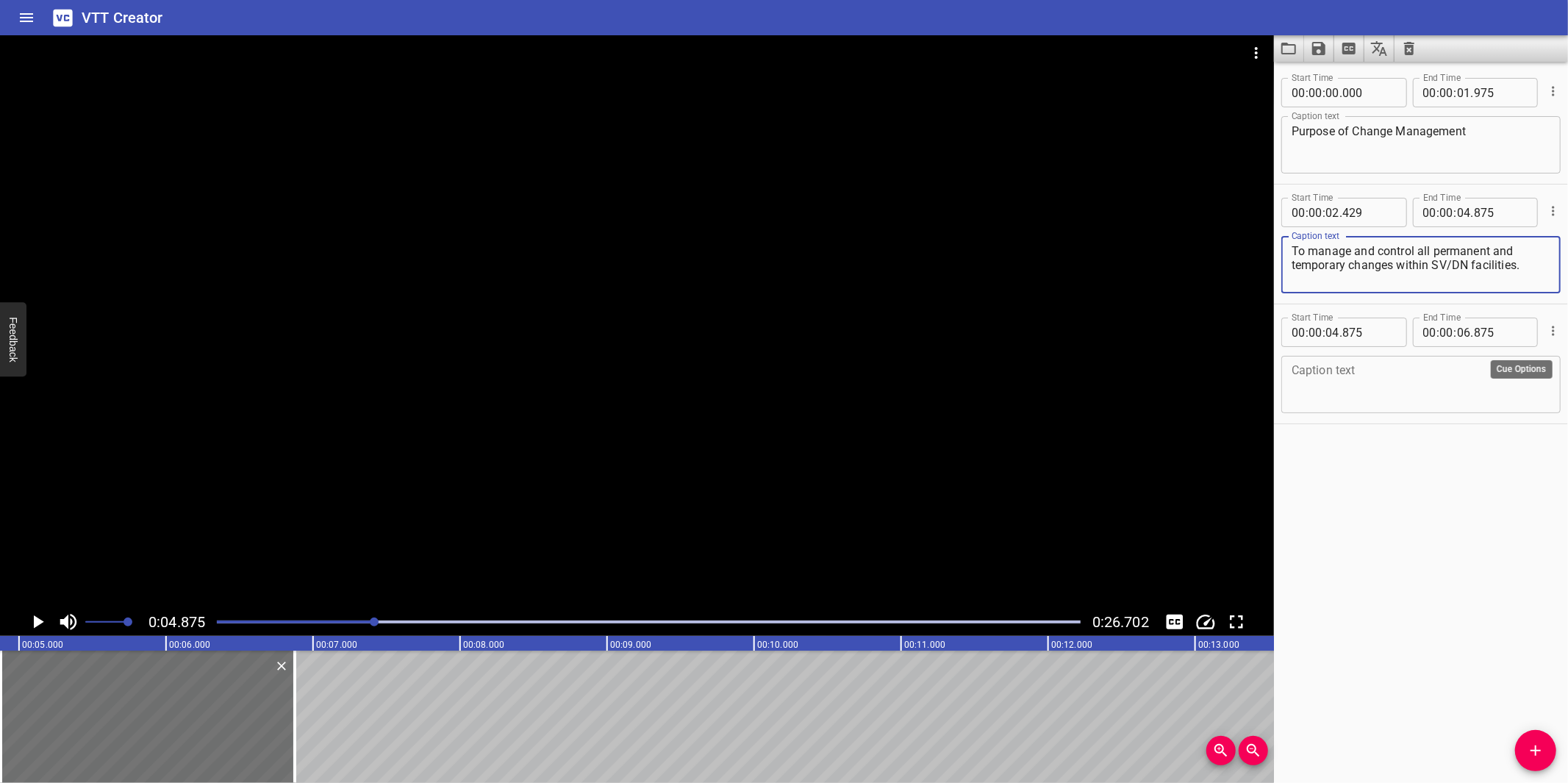
type textarea "To manage and control all permanent and temporary changes within SV/DN faciliti…"
click at [1545, 331] on icon "Cue Options" at bounding box center [1553, 331] width 15 height 15
click at [1477, 358] on li "Delete Cue" at bounding box center [1491, 357] width 128 height 27
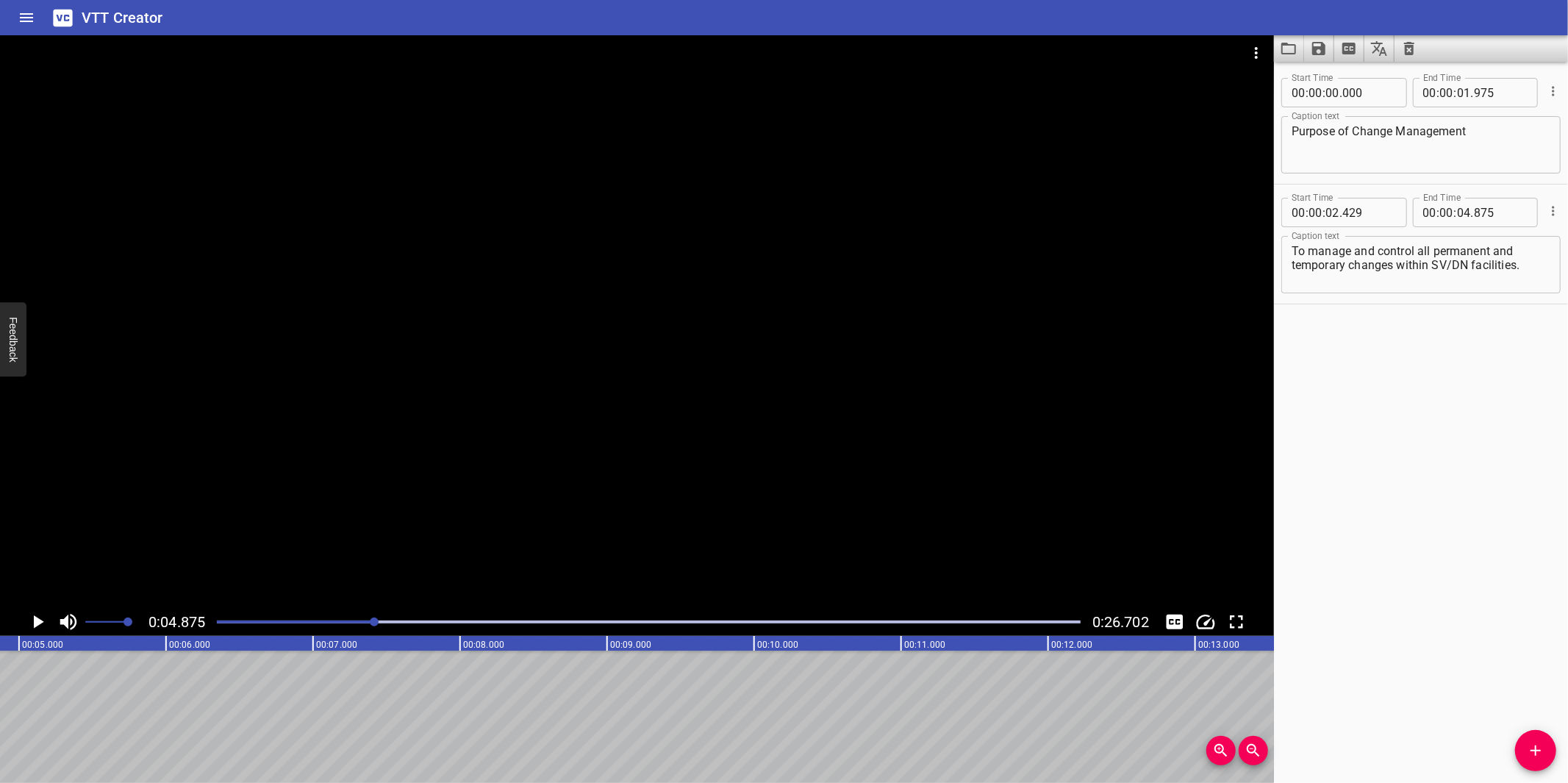
scroll to position [0, 695]
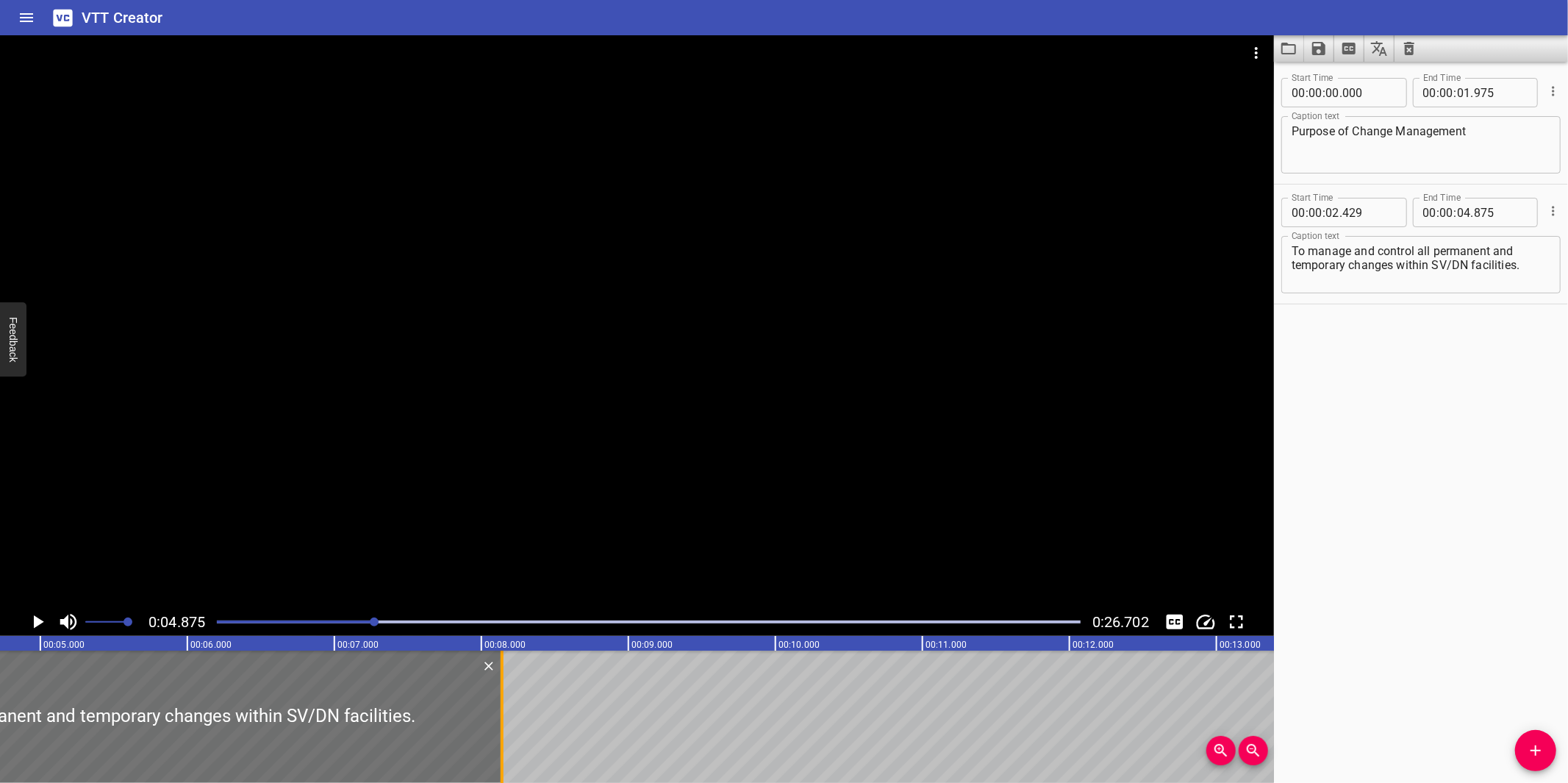
drag, startPoint x: 6, startPoint y: 704, endPoint x: 507, endPoint y: 708, distance: 501.0
click at [507, 708] on div at bounding box center [502, 717] width 15 height 133
type input "08"
type input "141"
click at [214, 620] on div at bounding box center [648, 622] width 882 height 21
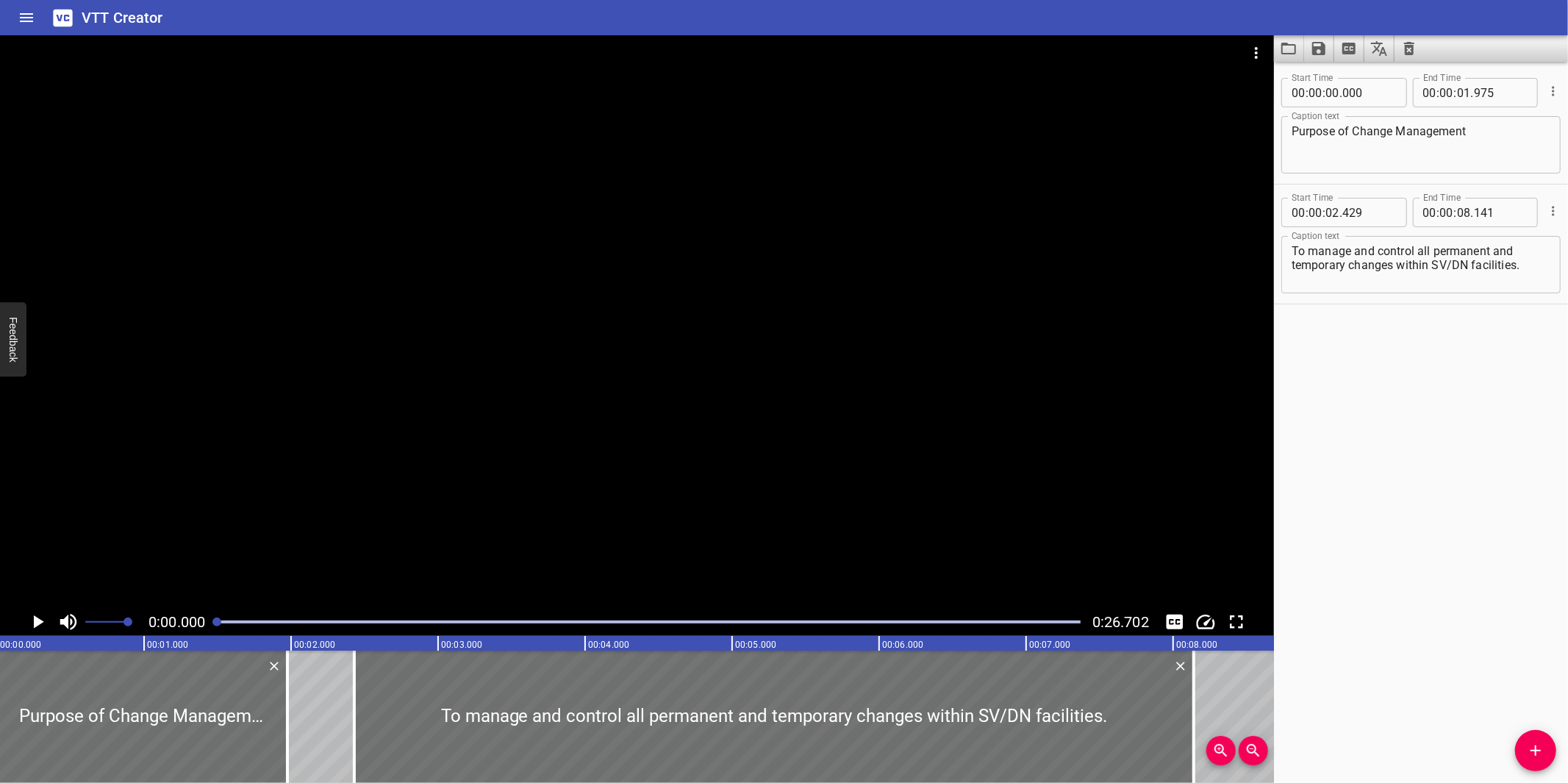
scroll to position [0, 0]
click at [642, 459] on div at bounding box center [637, 321] width 1274 height 573
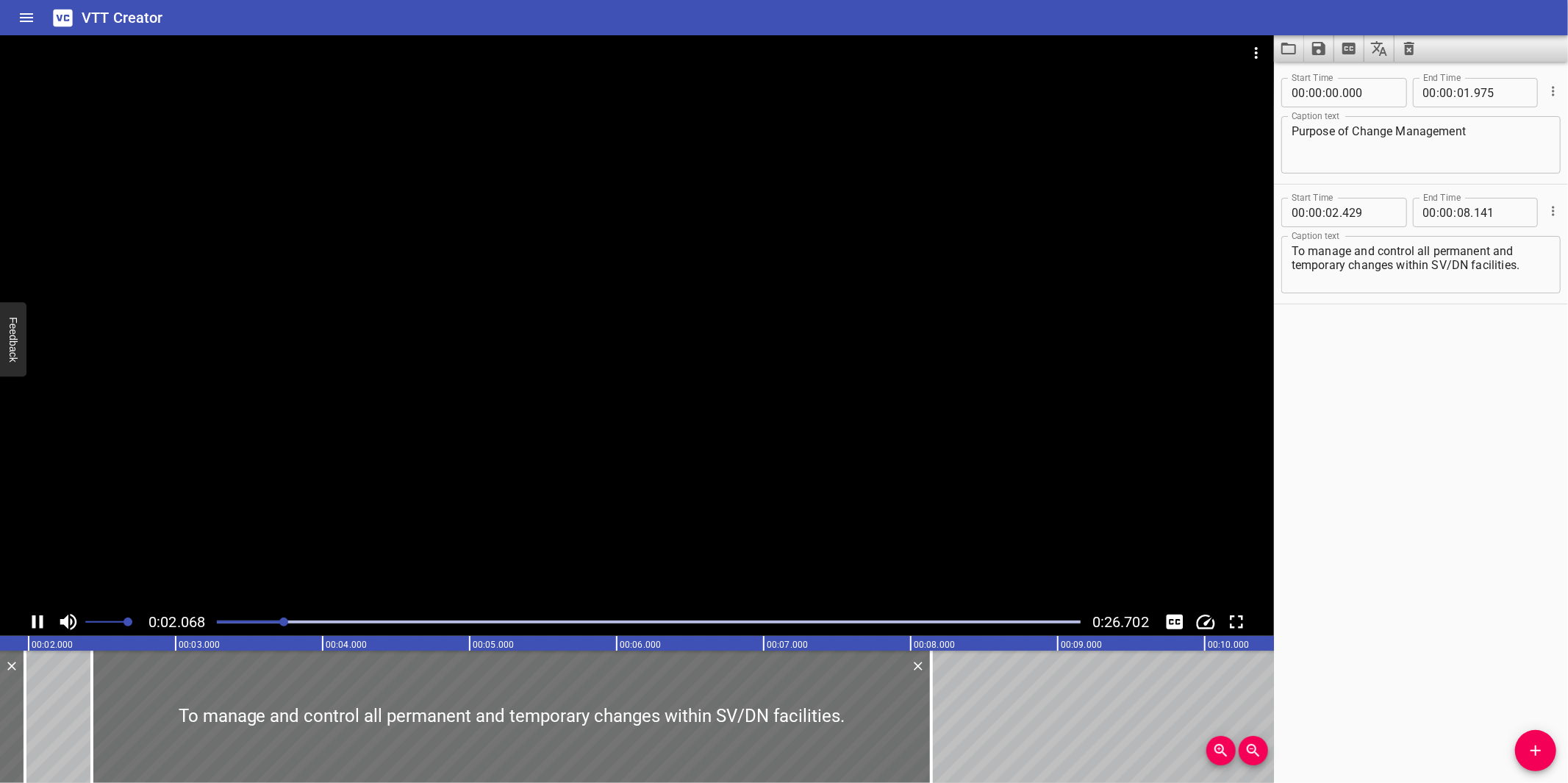
click at [627, 467] on div at bounding box center [637, 321] width 1274 height 573
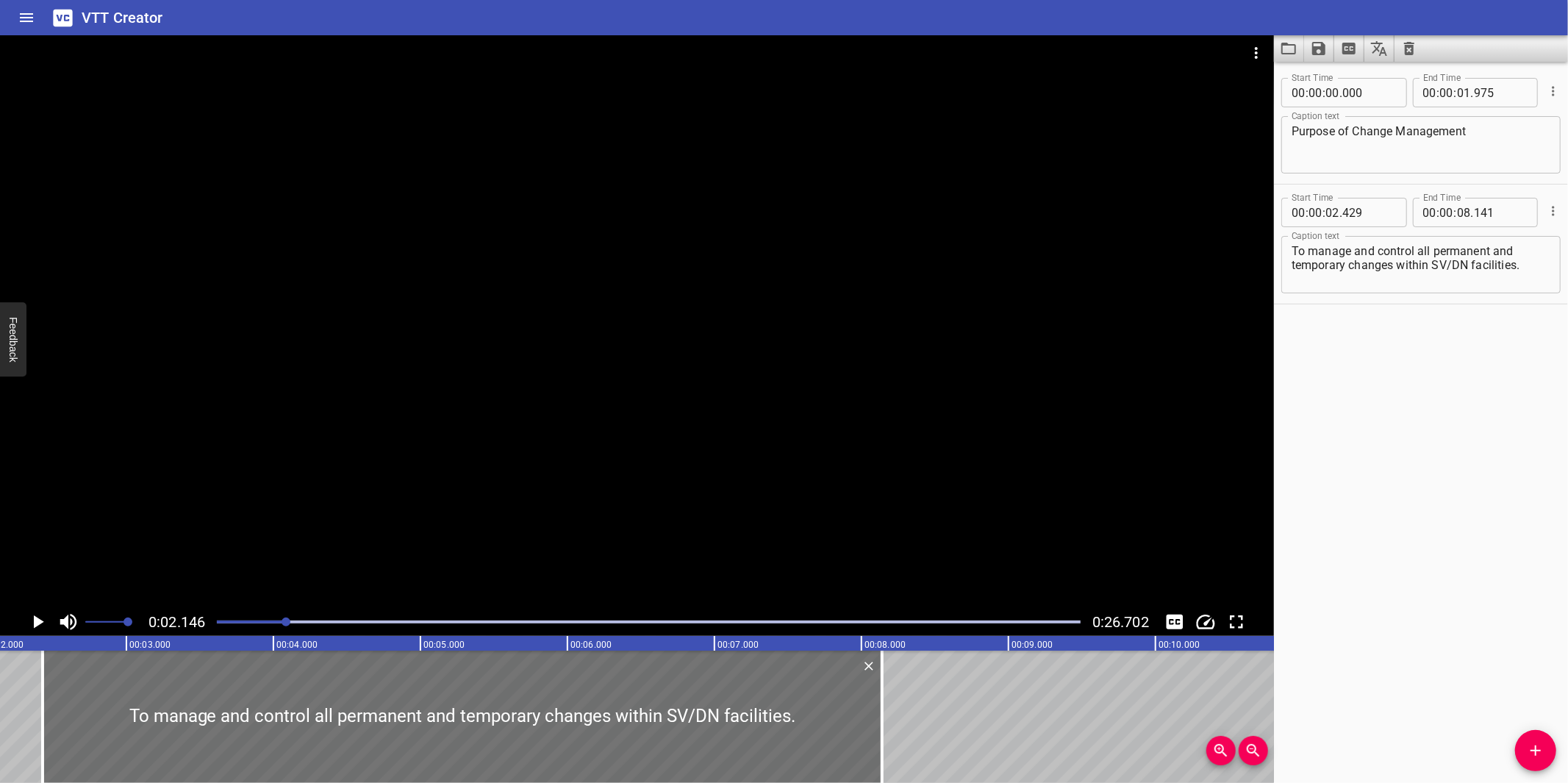
click at [627, 467] on div at bounding box center [637, 321] width 1274 height 573
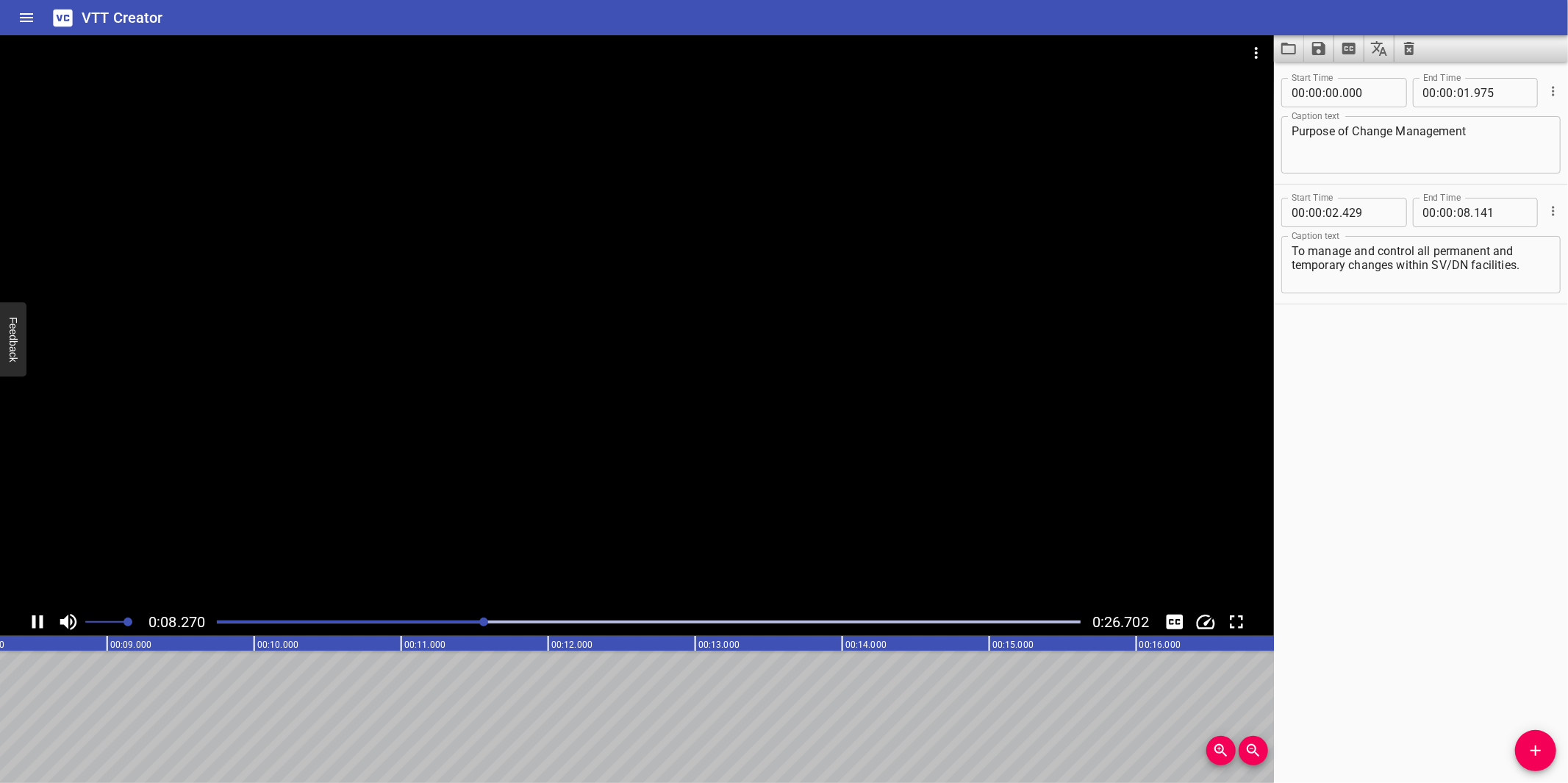
click at [593, 501] on div at bounding box center [637, 321] width 1274 height 573
click at [1534, 743] on icon "Add Cue" at bounding box center [1535, 750] width 18 height 18
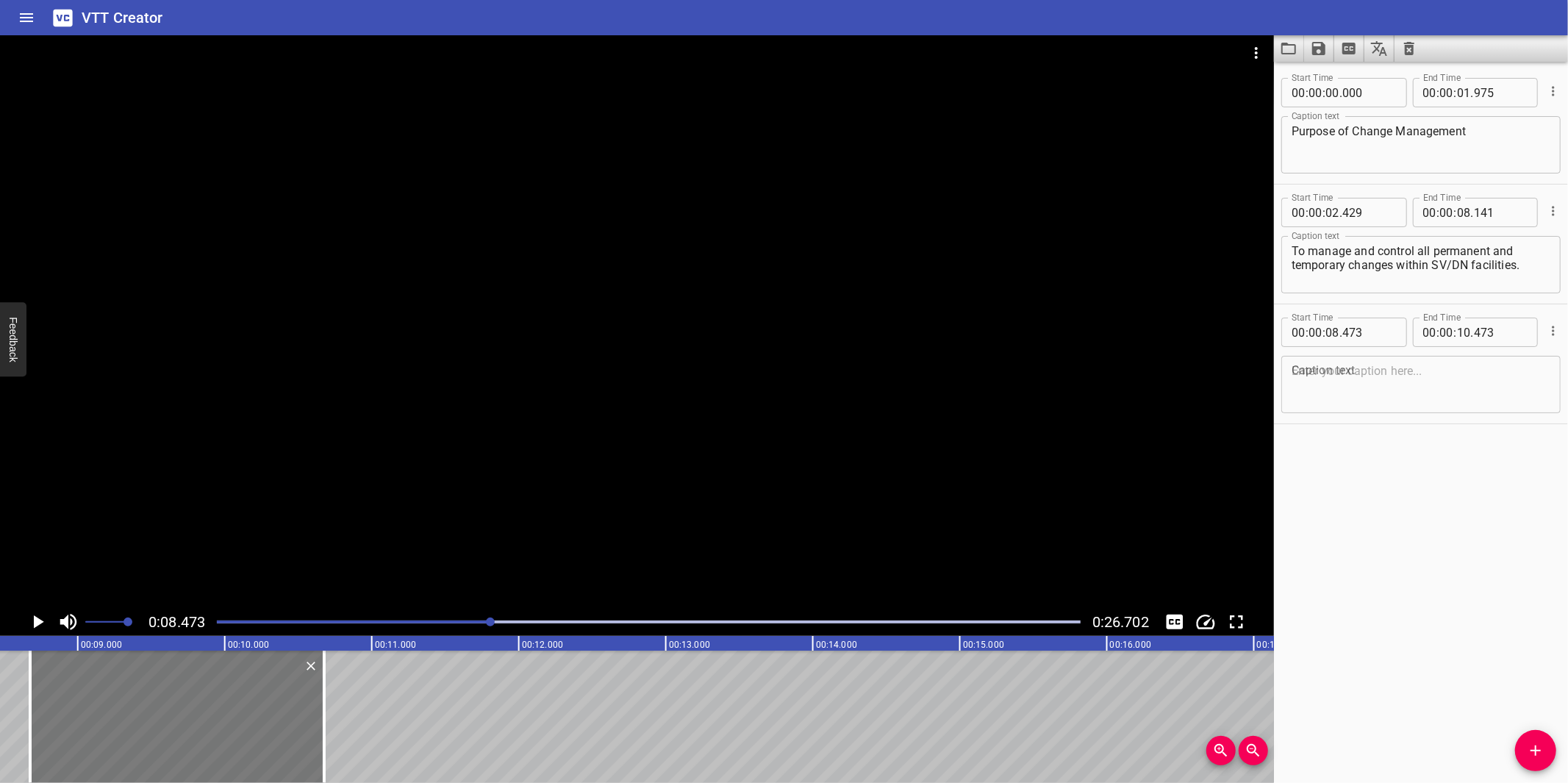
drag, startPoint x: 180, startPoint y: 728, endPoint x: 208, endPoint y: 725, distance: 28.2
click at [208, 725] on div at bounding box center [177, 717] width 294 height 133
type input "673"
click at [1387, 392] on textarea at bounding box center [1420, 385] width 259 height 42
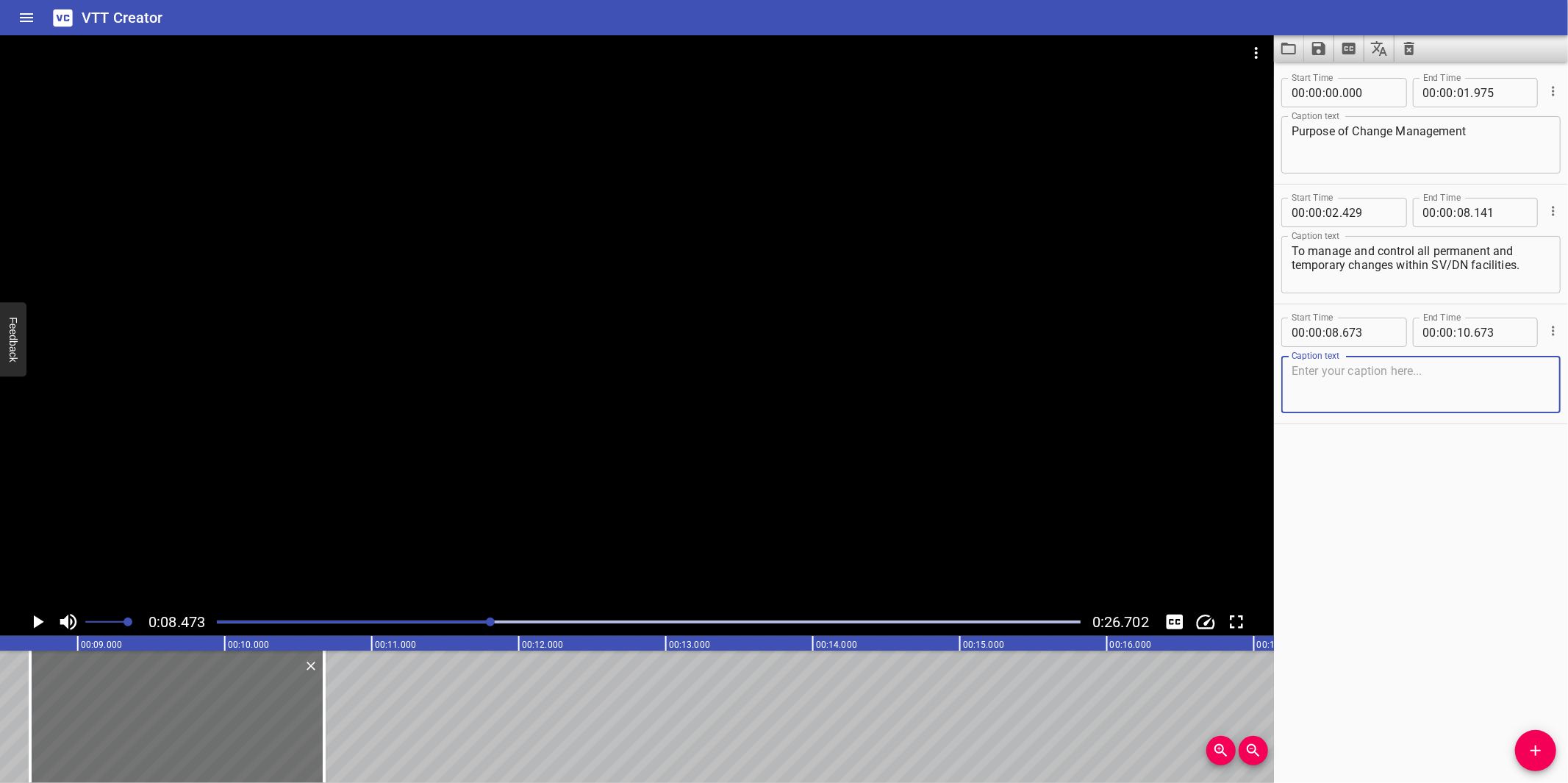
paste textarea "To examine all aspects of change to ensure that the change is subject to suffic…"
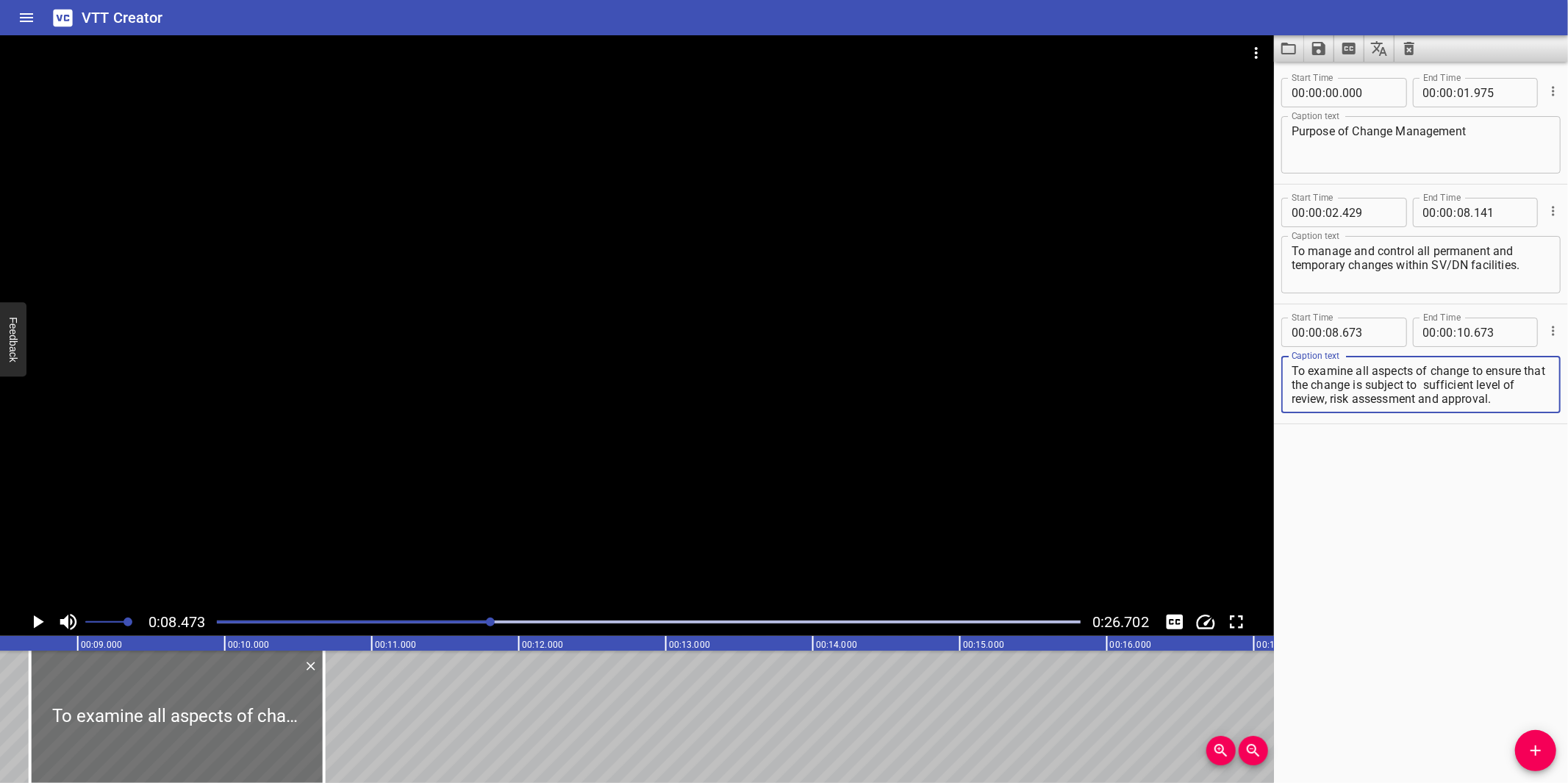
scroll to position [13, 0]
click at [581, 549] on div at bounding box center [637, 321] width 1274 height 573
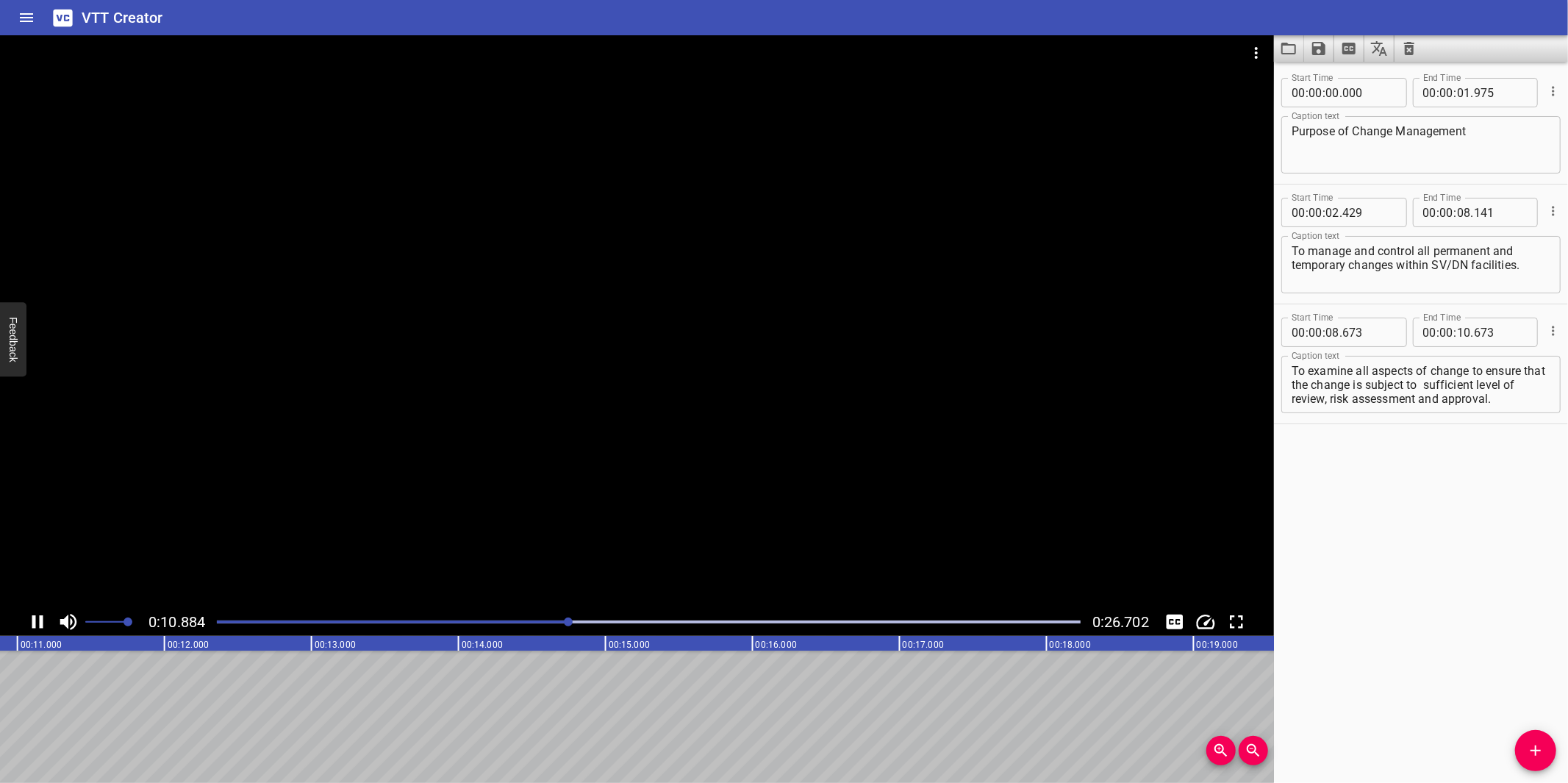
click at [616, 512] on div at bounding box center [637, 321] width 1274 height 573
click at [1436, 378] on textarea "To examine all aspects of change to ensure that the change is subject to suffic…" at bounding box center [1420, 385] width 259 height 42
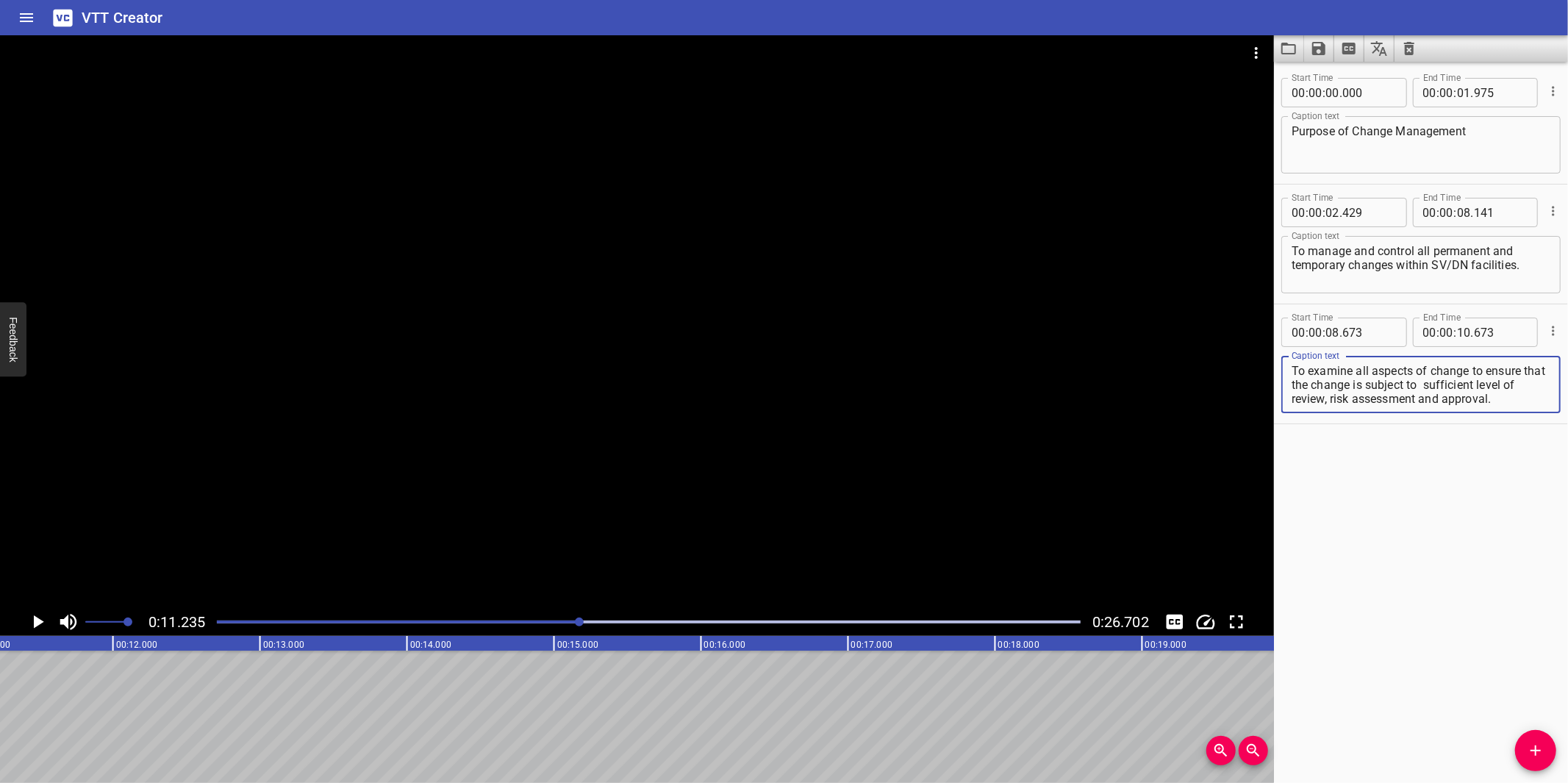
scroll to position [13, 0]
drag, startPoint x: 1473, startPoint y: 373, endPoint x: 1505, endPoint y: 419, distance: 56.0
click at [1505, 419] on div "Start Time 00 : 00 : 08 . 673 Start Time End Time 00 : 00 : 10 . 673 End Time C…" at bounding box center [1421, 364] width 294 height 119
type textarea "To examine all aspects of change"
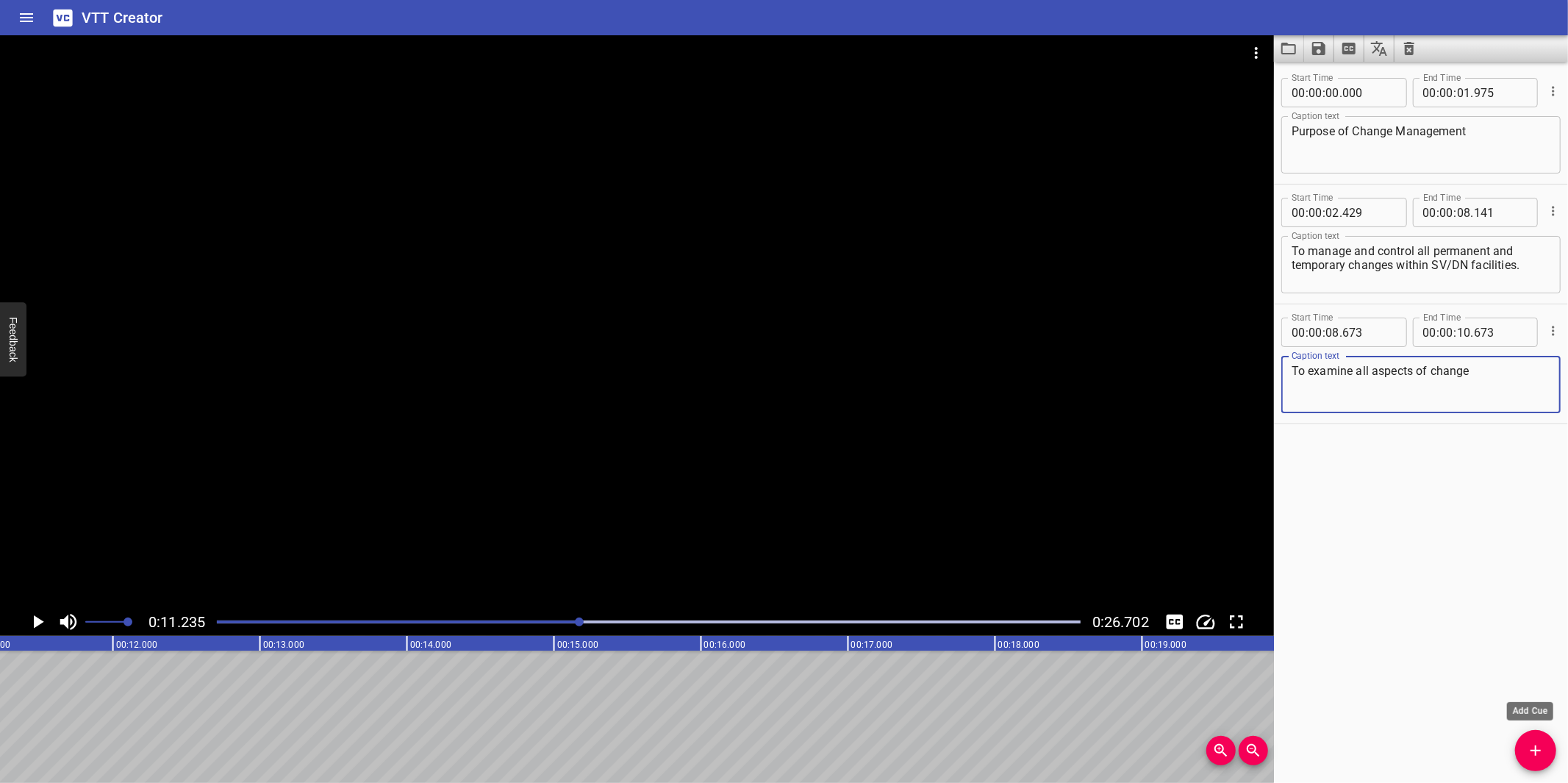
click at [1540, 734] on button "Add Cue" at bounding box center [1535, 750] width 41 height 41
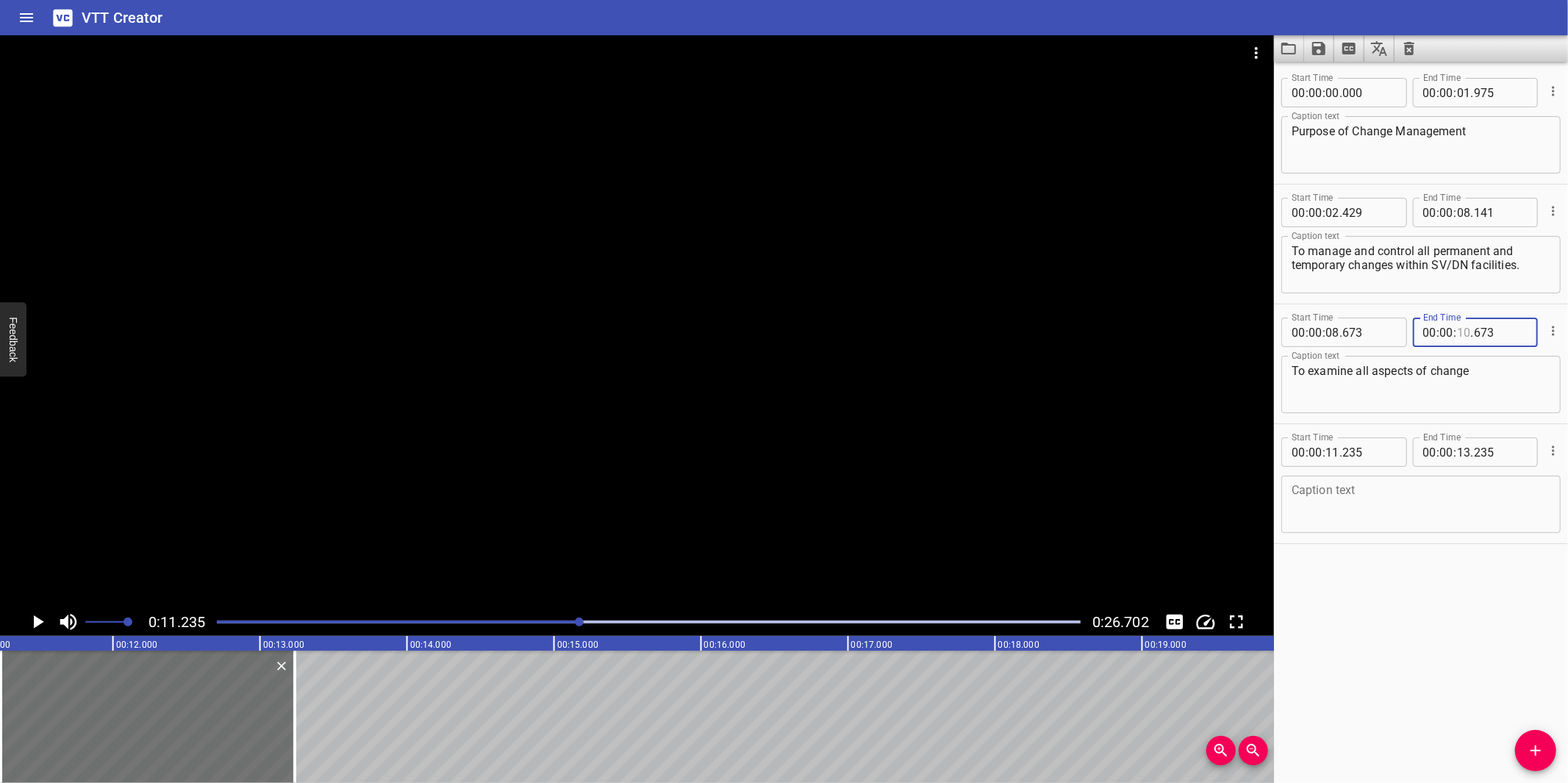
click at [1457, 333] on input "number" at bounding box center [1464, 332] width 14 height 29
type input "11"
type input "235"
click at [1431, 504] on textarea at bounding box center [1420, 504] width 259 height 42
paste textarea "to ensure that the change is subject to sufficient level of review, risk assess…"
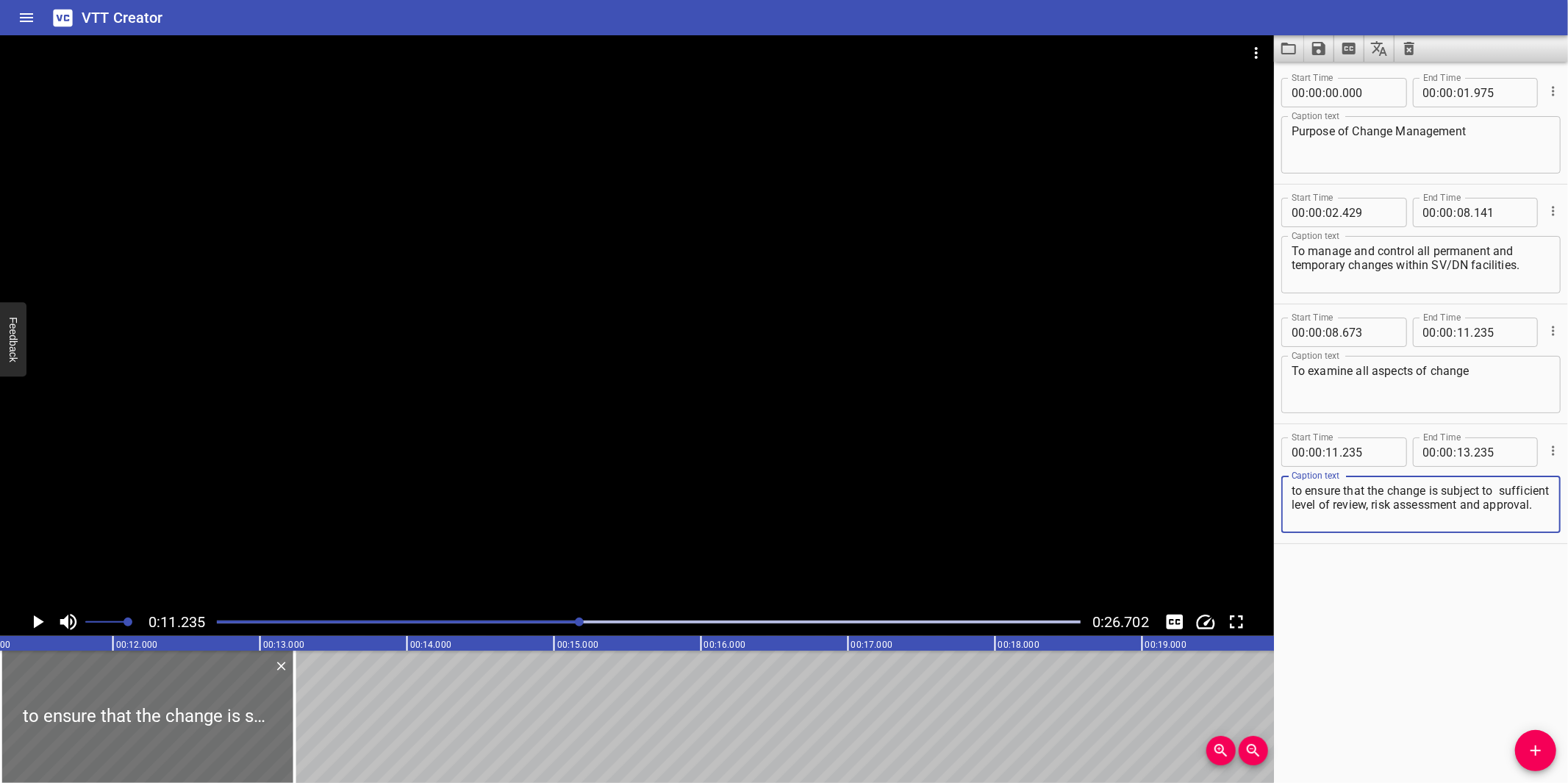
click at [879, 421] on div at bounding box center [637, 321] width 1274 height 573
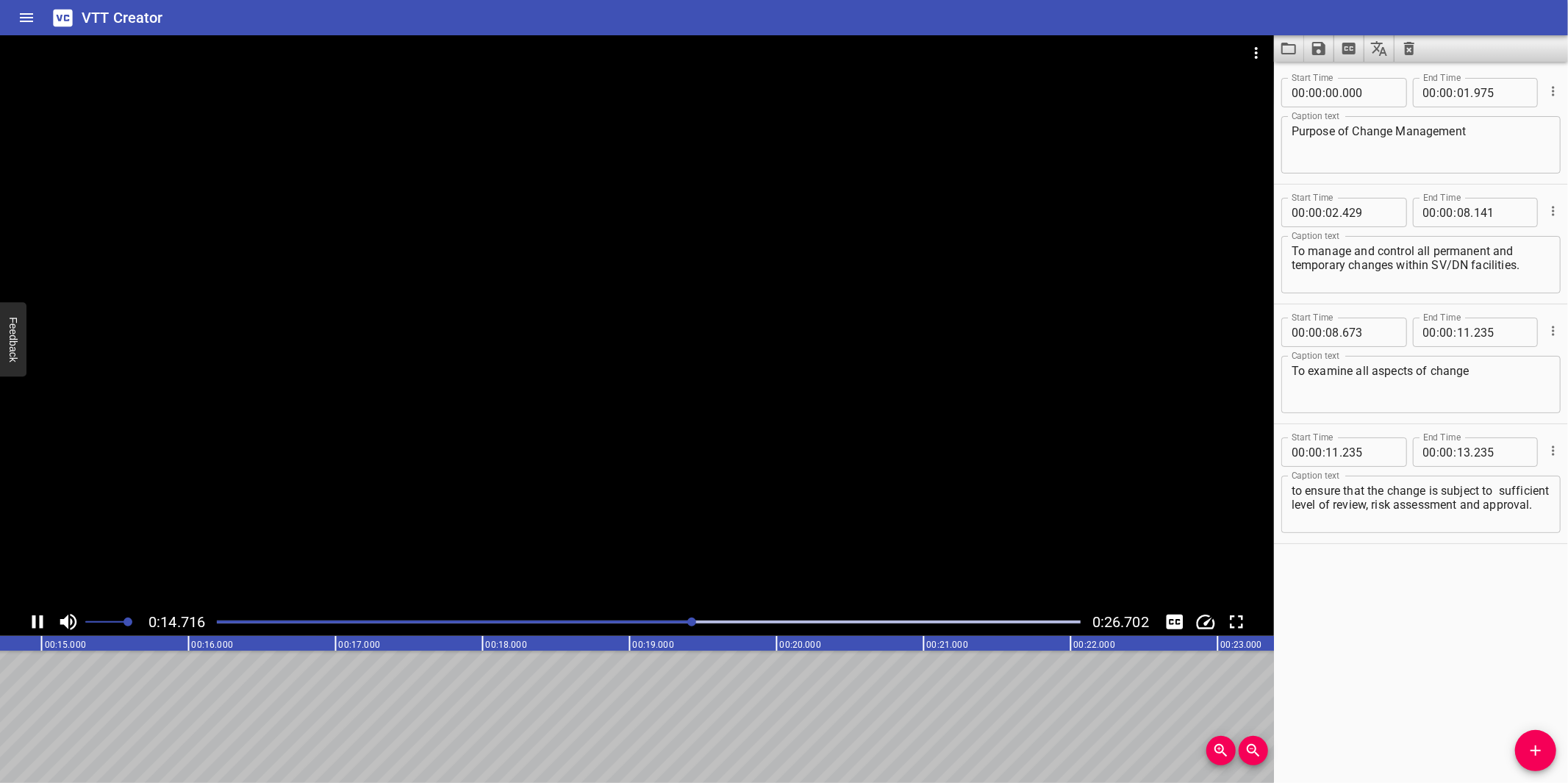
click at [629, 508] on div at bounding box center [637, 321] width 1274 height 573
click at [1399, 523] on textarea "to ensure that the change is subject to sufficient level of review, risk assess…" at bounding box center [1420, 504] width 259 height 42
drag, startPoint x: 1431, startPoint y: 513, endPoint x: 1441, endPoint y: 532, distance: 21.5
click at [1441, 532] on div "Caption text to ensure that the change is subject to sufficient level of review…" at bounding box center [1420, 502] width 280 height 66
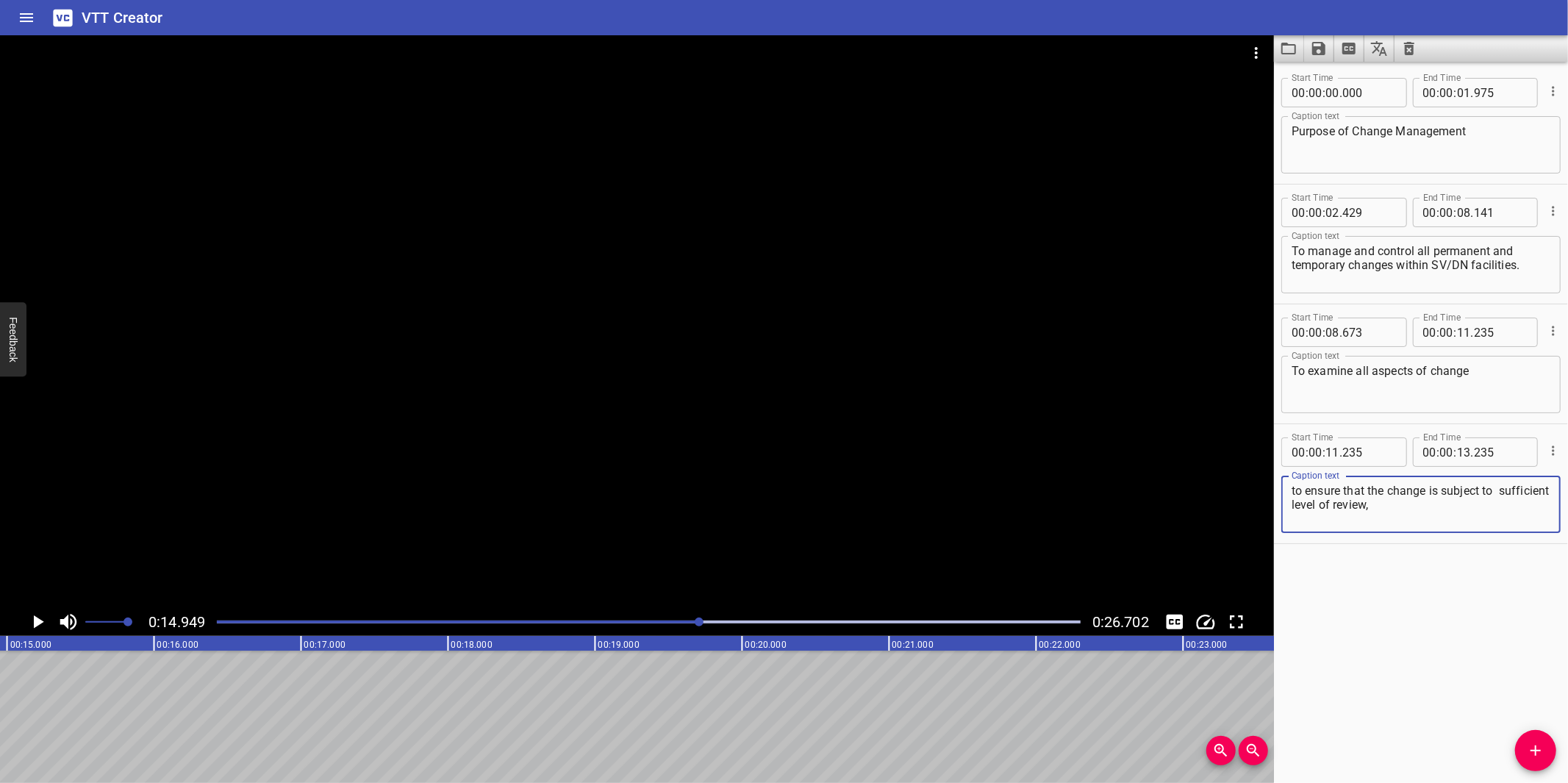
type textarea "to ensure that the change is subject to sufficient level of review,"
click at [1475, 675] on div "Start Time 00 : 00 : 00 . 000 Start Time End Time 00 : 00 : 01 . 975 End Time C…" at bounding box center [1421, 422] width 294 height 721
click at [1460, 453] on input "number" at bounding box center [1464, 451] width 14 height 29
type input "14"
type input "949"
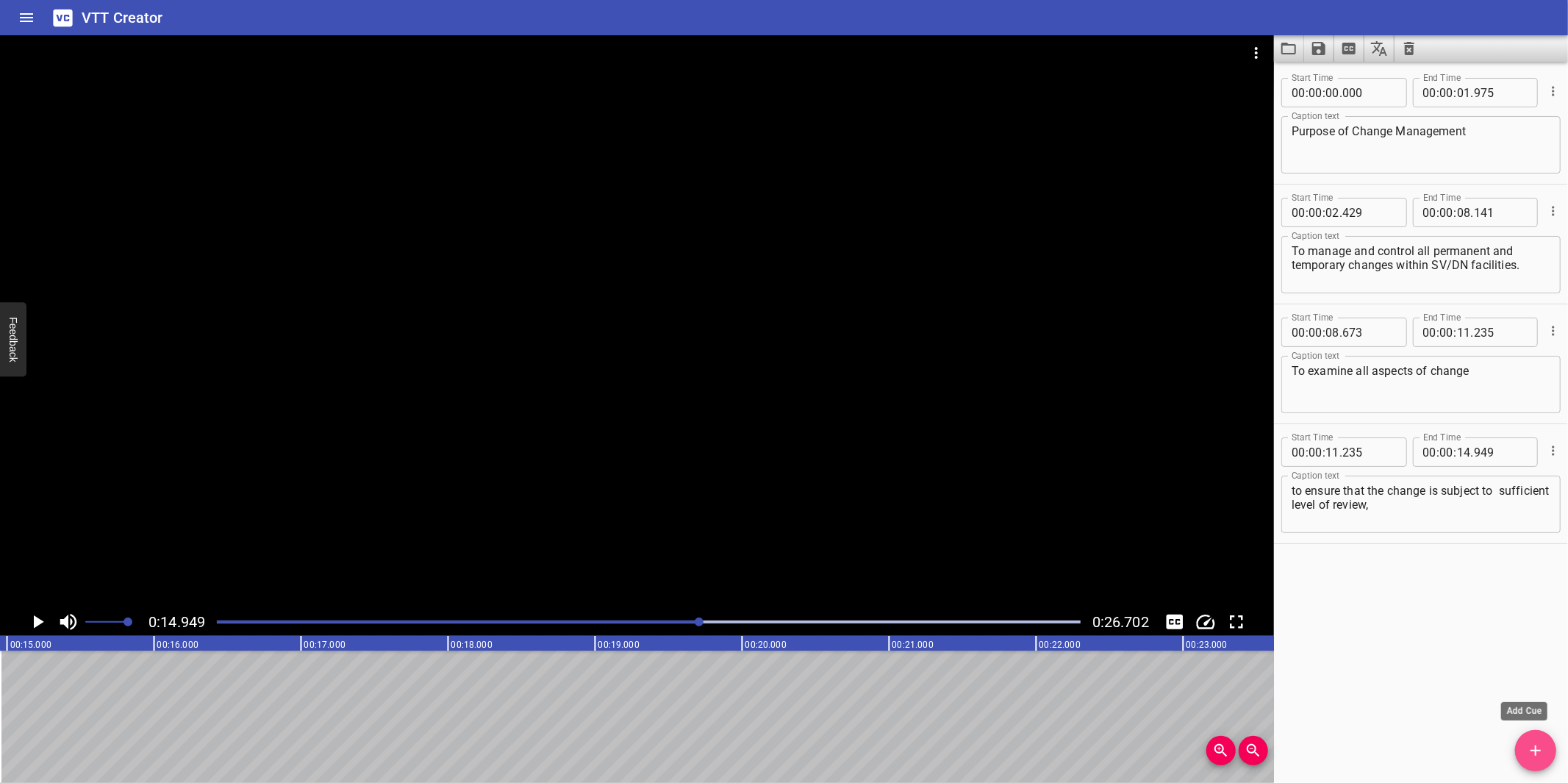
click at [1529, 743] on icon "Add Cue" at bounding box center [1535, 750] width 18 height 18
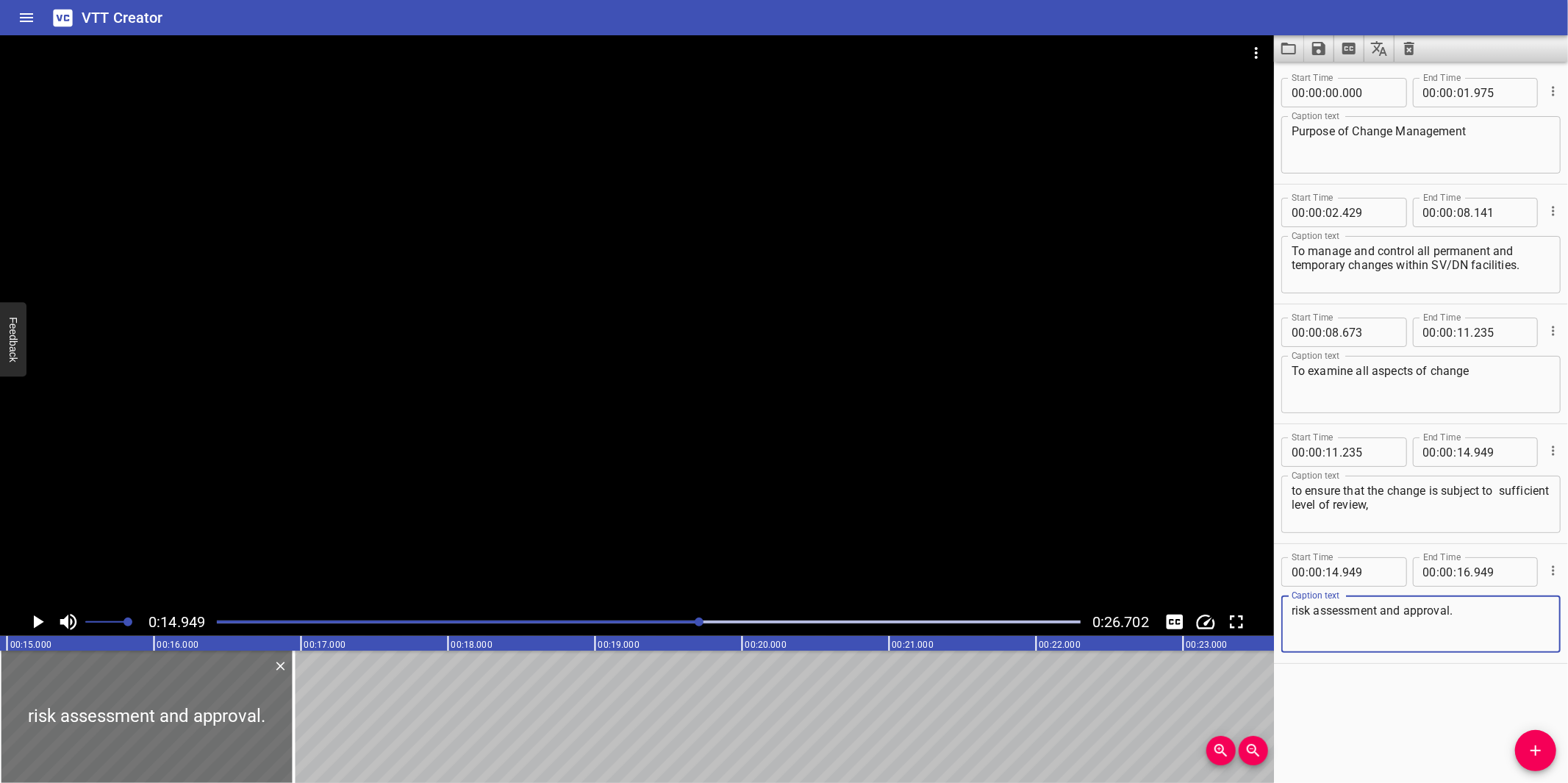
type textarea "risk assessment and approval."
click at [763, 483] on div at bounding box center [637, 321] width 1274 height 573
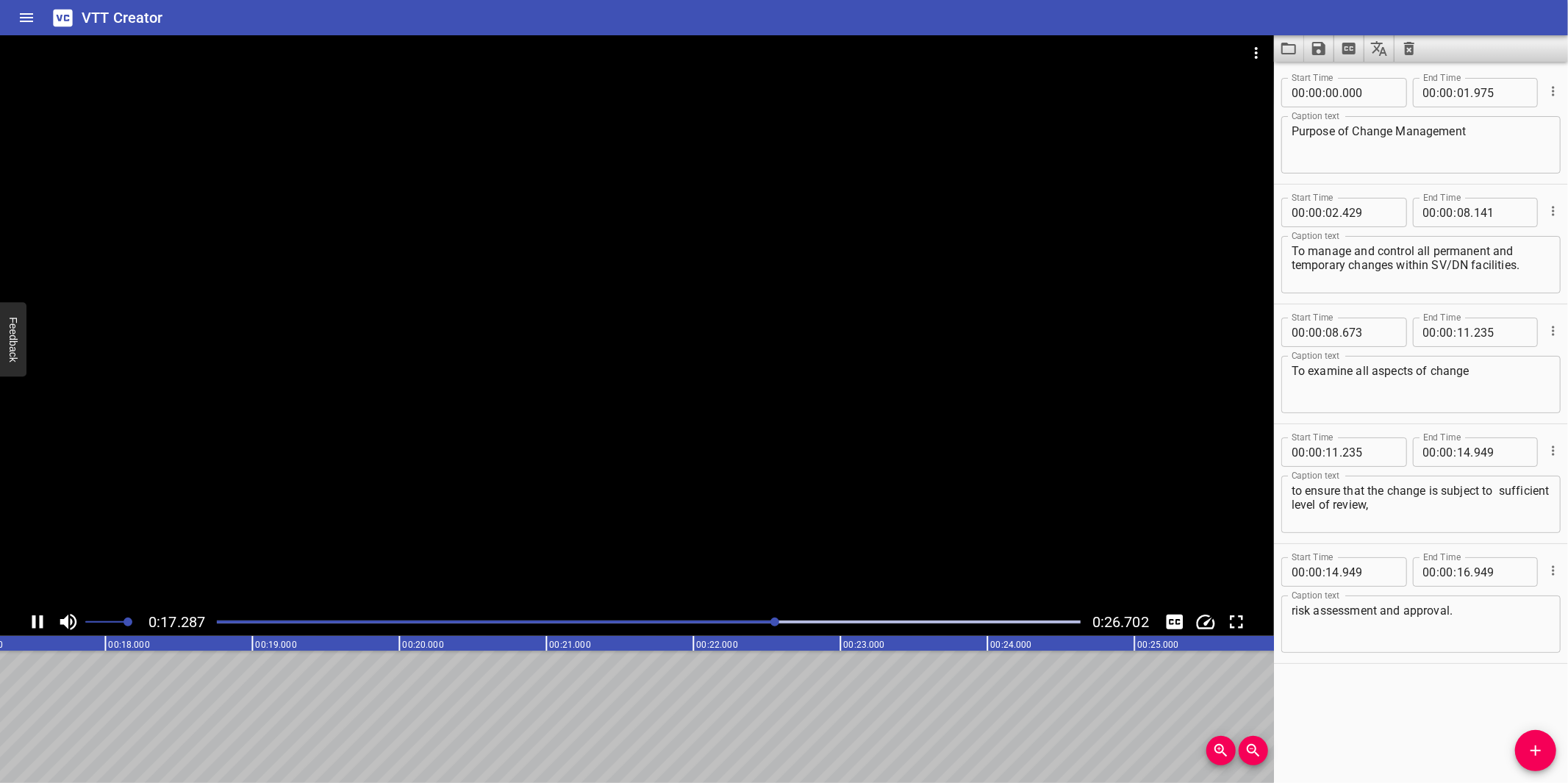
click at [695, 487] on div at bounding box center [637, 321] width 1274 height 573
click at [1532, 743] on icon "Add Cue" at bounding box center [1535, 750] width 10 height 10
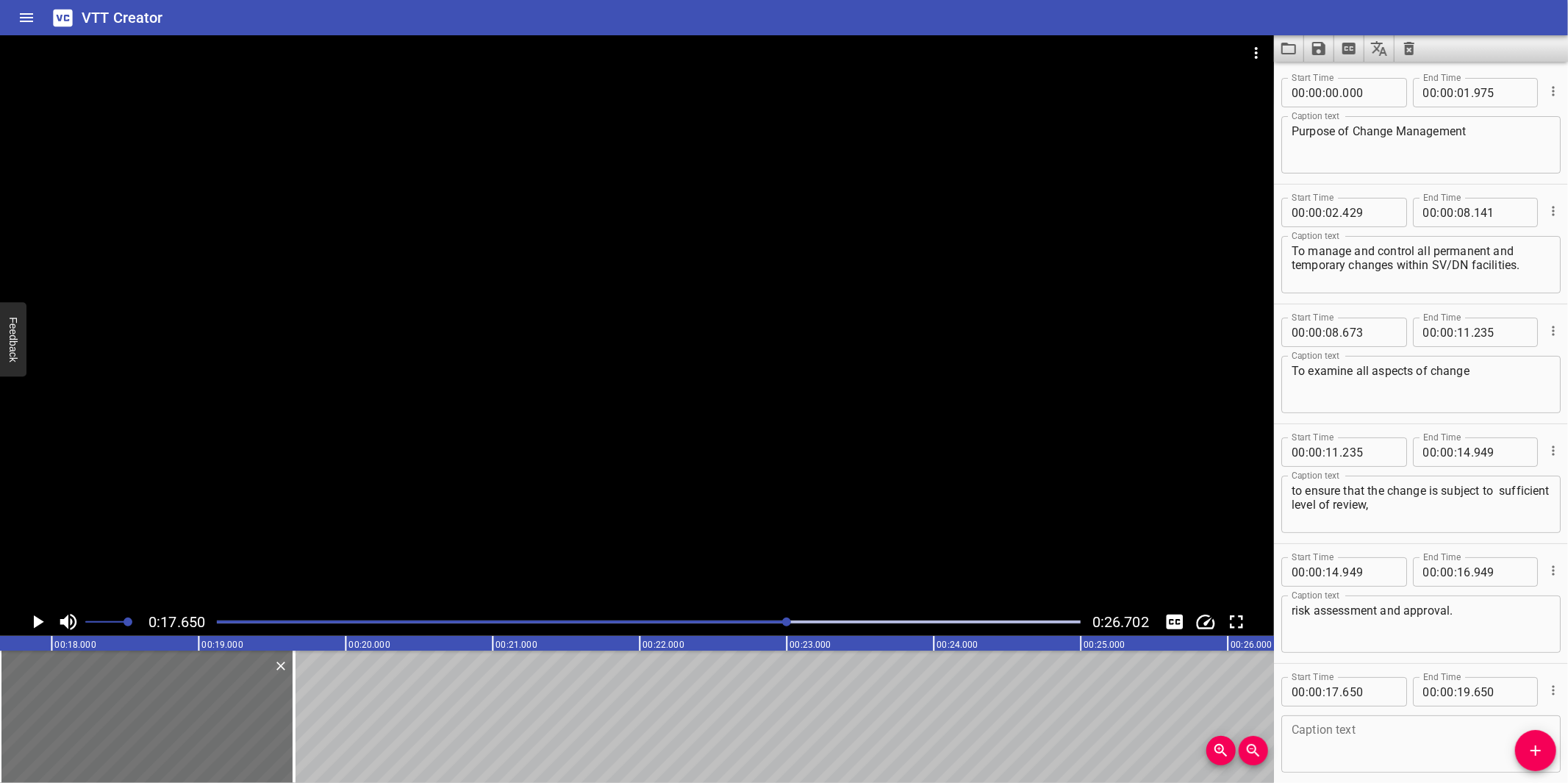
drag, startPoint x: 765, startPoint y: 621, endPoint x: 757, endPoint y: 610, distance: 13.6
click at [765, 621] on div "Play progress" at bounding box center [356, 621] width 864 height 3
click at [744, 555] on div at bounding box center [637, 321] width 1274 height 573
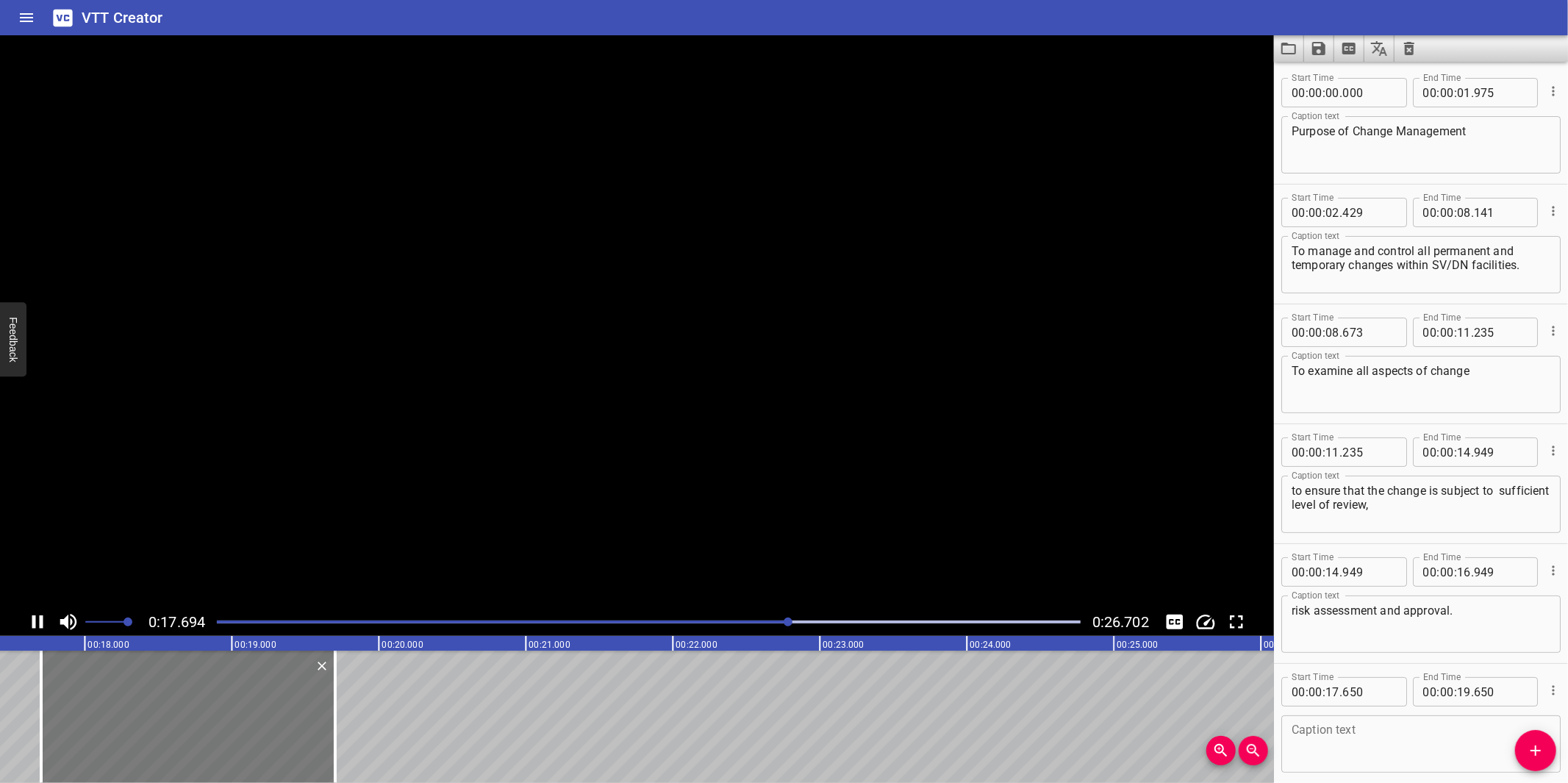
scroll to position [66, 0]
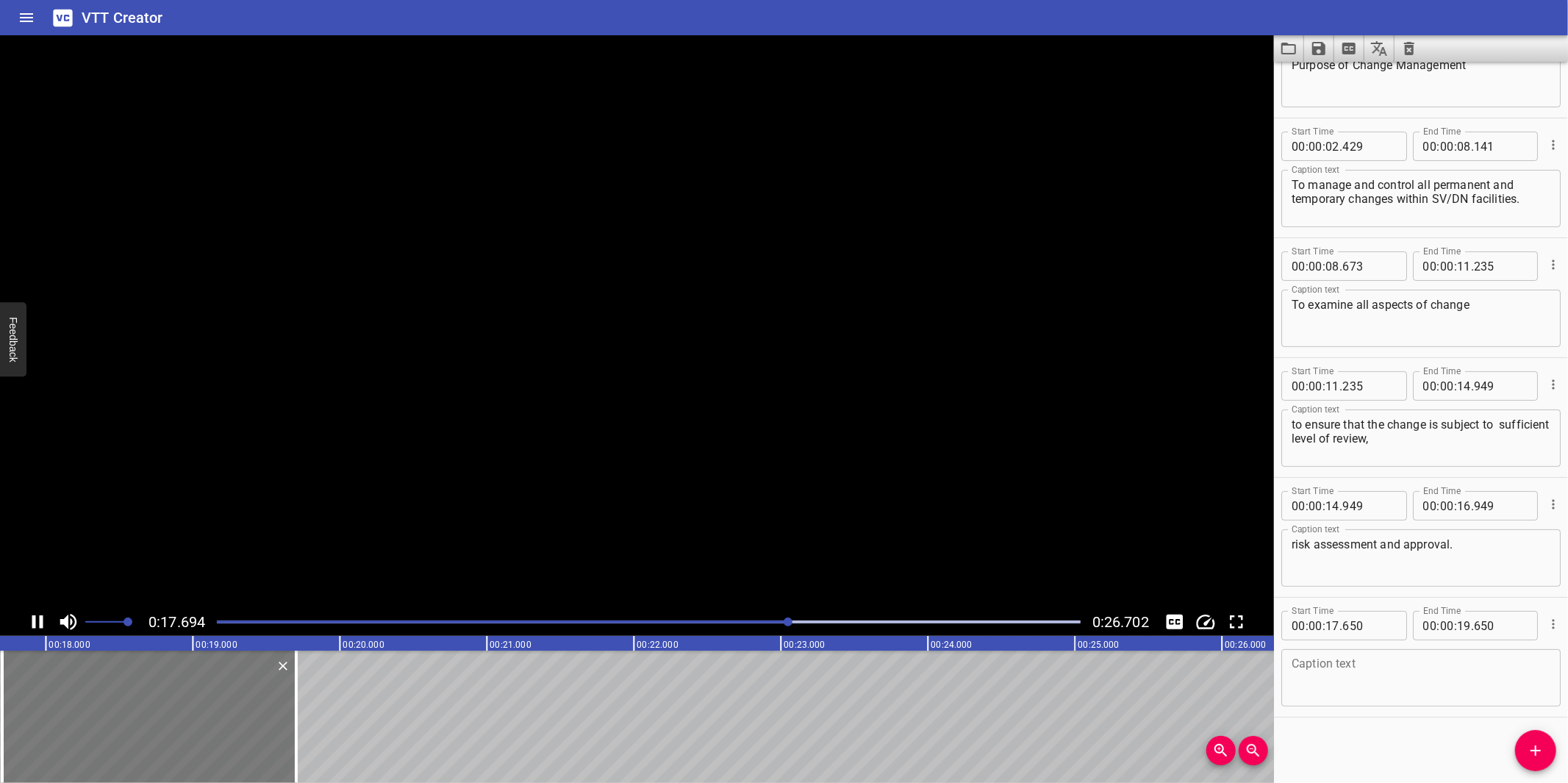
drag, startPoint x: 234, startPoint y: 720, endPoint x: 247, endPoint y: 708, distance: 17.7
click at [239, 716] on div at bounding box center [149, 717] width 294 height 133
type input "951"
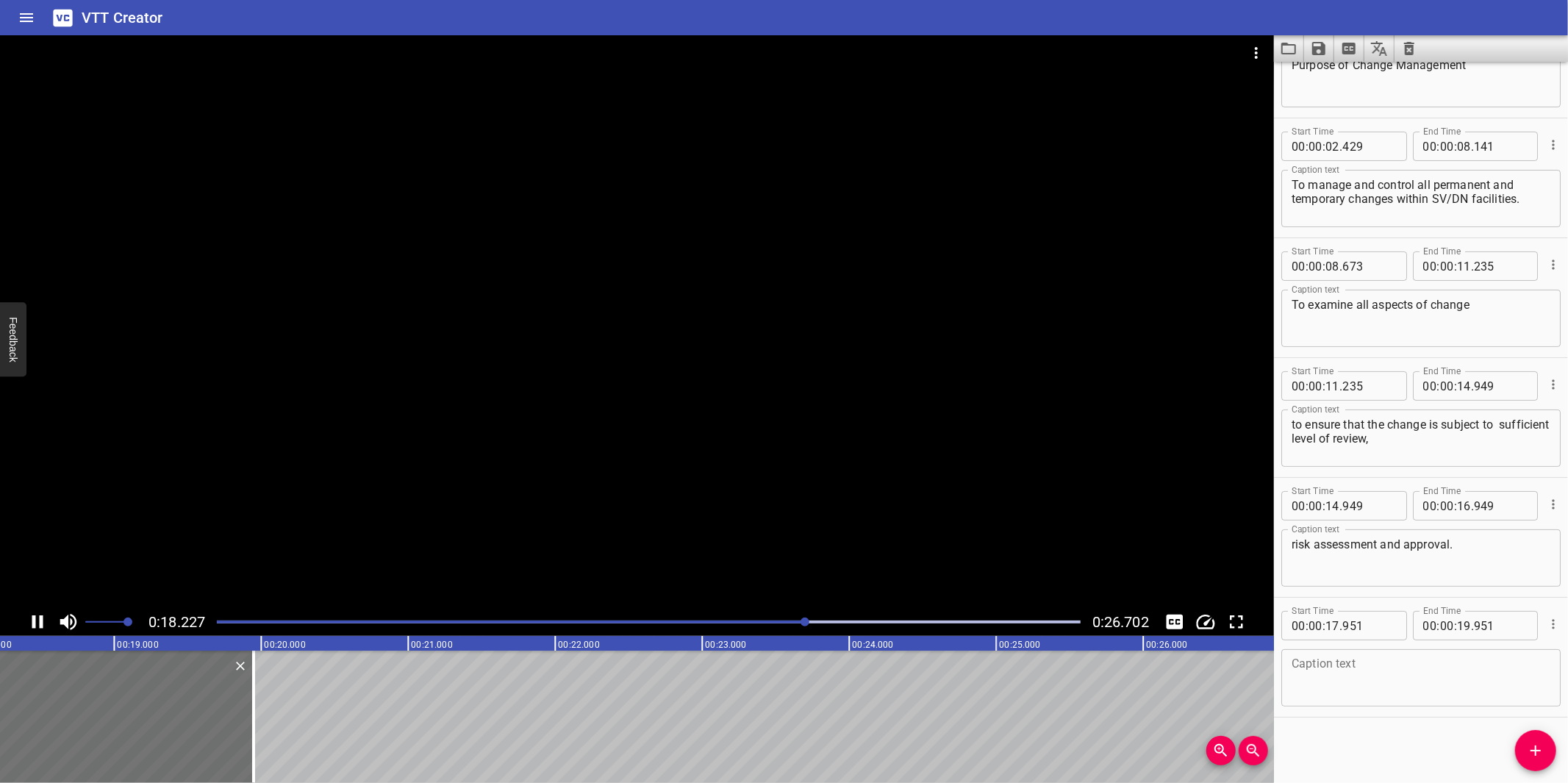
click at [553, 535] on div at bounding box center [637, 321] width 1274 height 573
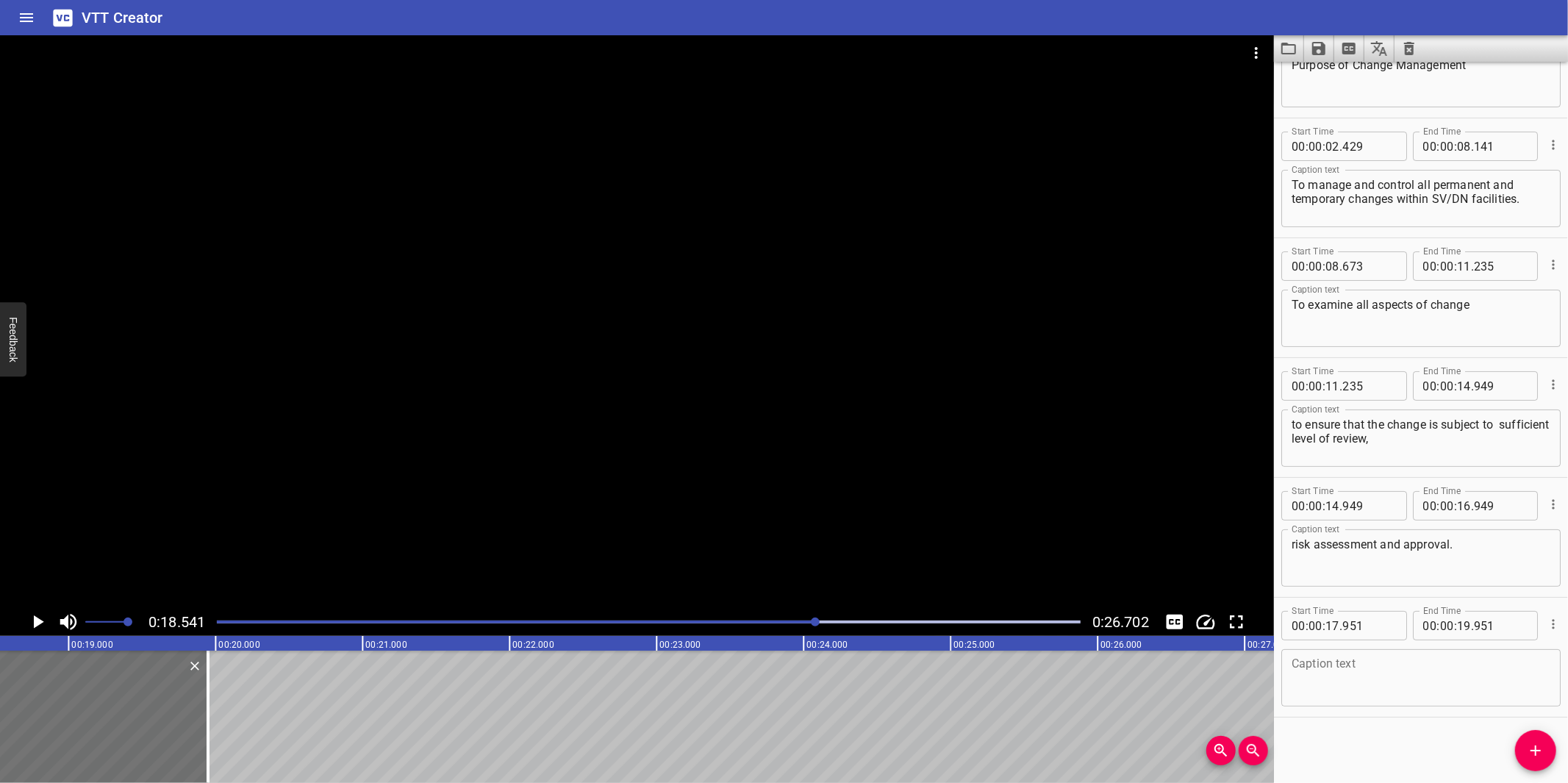
click at [760, 622] on div "Play progress" at bounding box center [384, 621] width 864 height 3
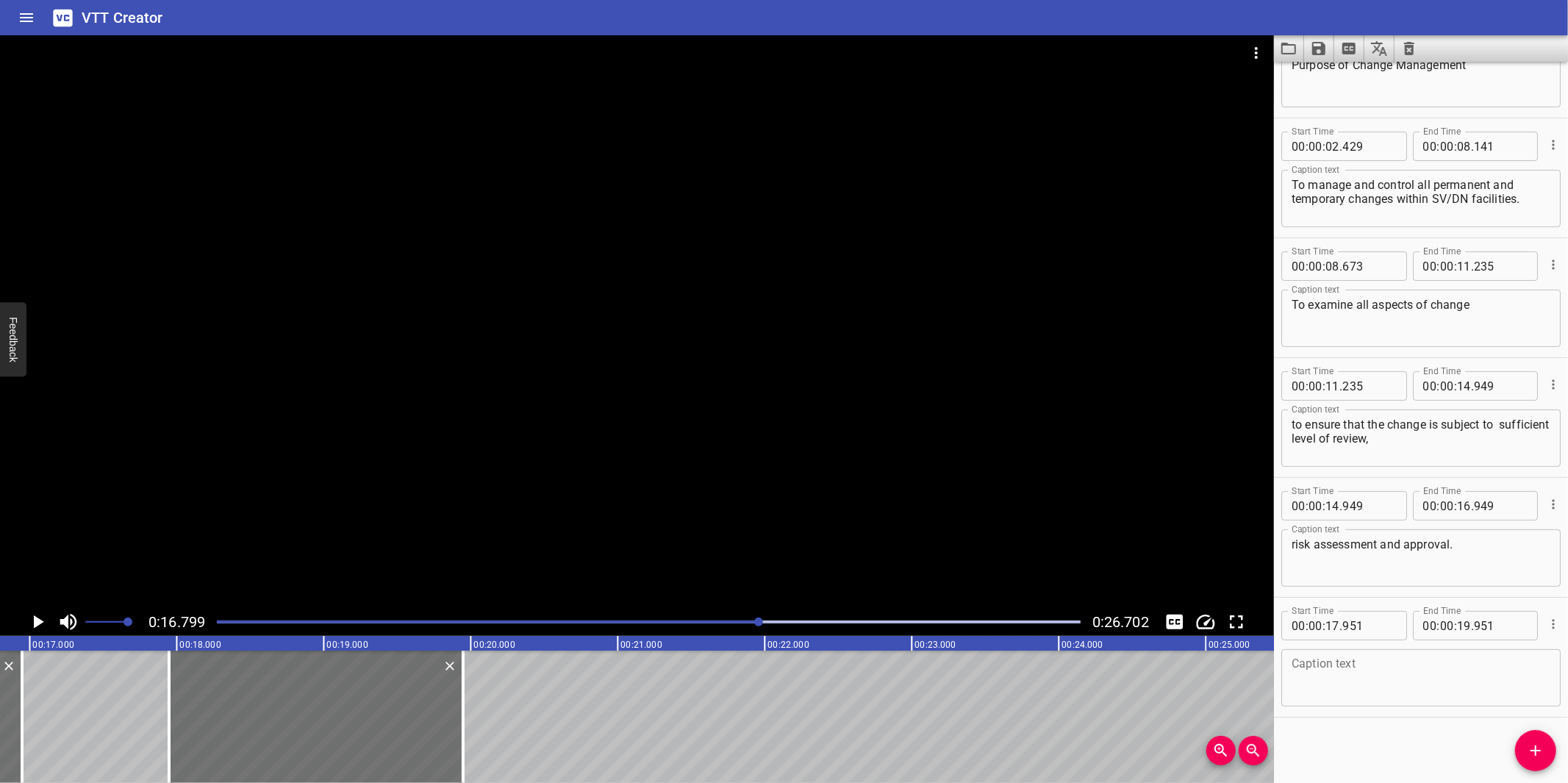
click at [711, 622] on div "Play progress" at bounding box center [328, 621] width 864 height 3
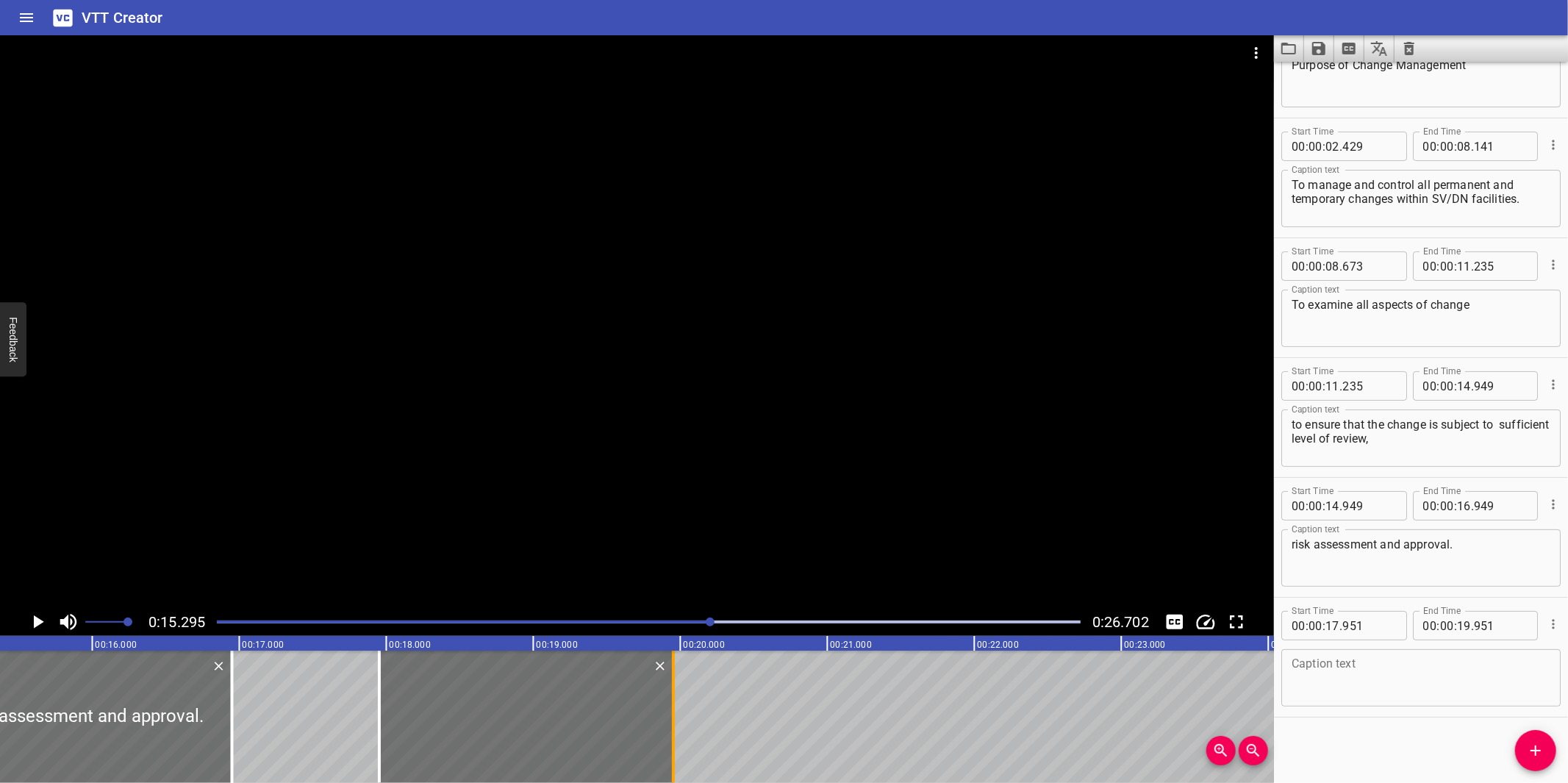
scroll to position [0, 2248]
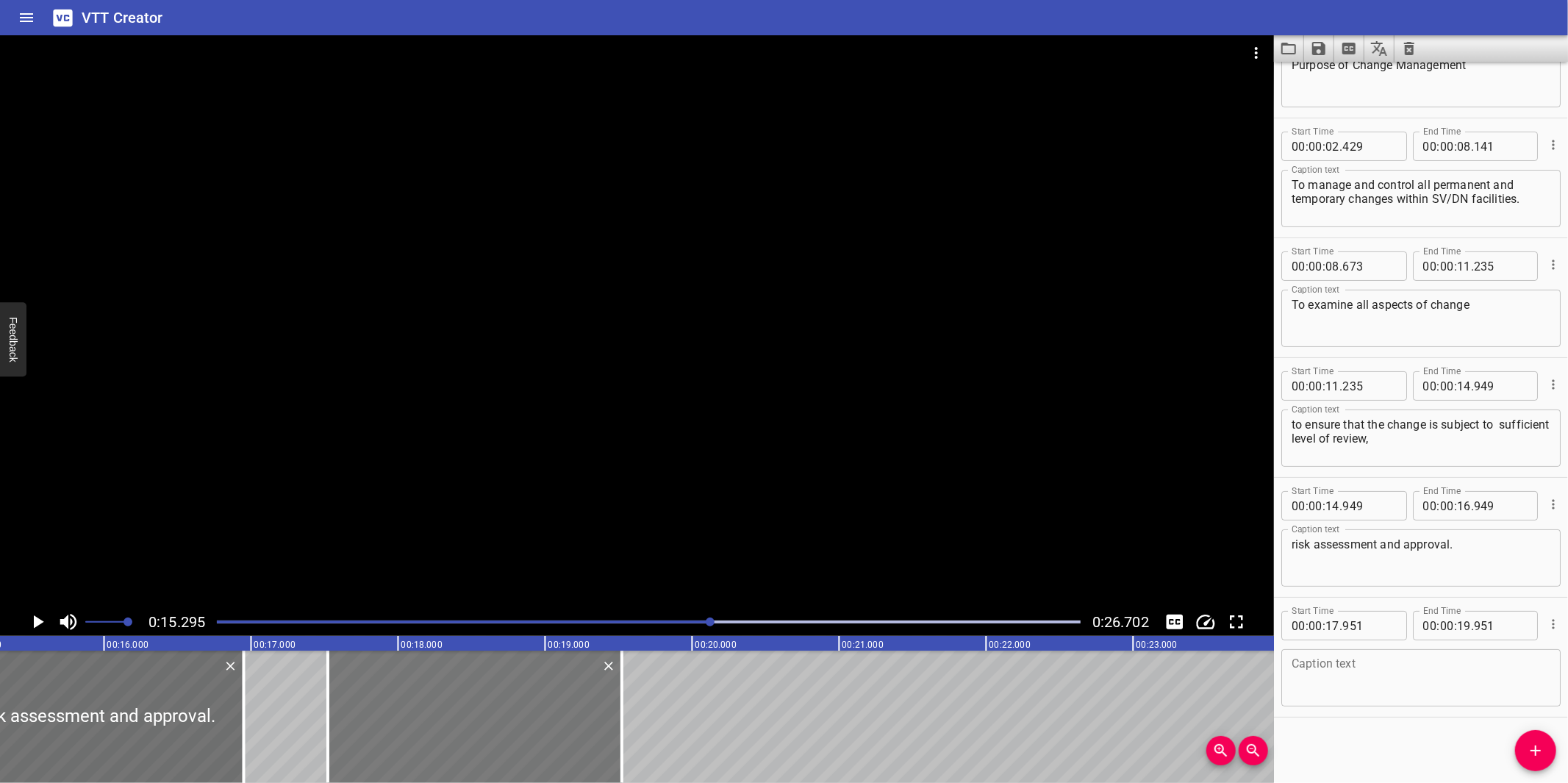
drag, startPoint x: 532, startPoint y: 730, endPoint x: 505, endPoint y: 732, distance: 27.1
click at [474, 731] on div at bounding box center [475, 717] width 294 height 133
type input "516"
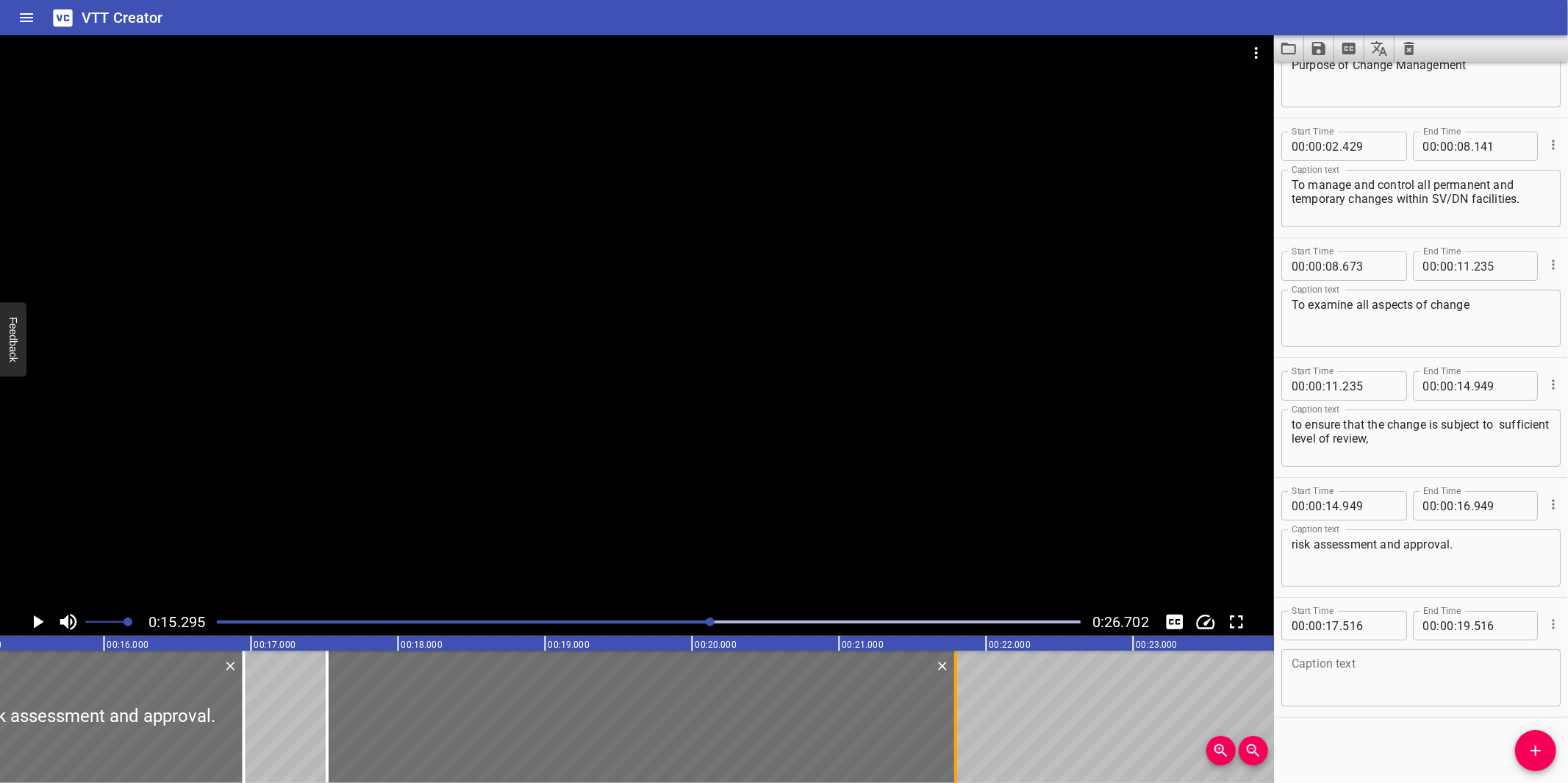
drag, startPoint x: 654, startPoint y: 737, endPoint x: 957, endPoint y: 737, distance: 303.0
click at [957, 737] on div at bounding box center [956, 717] width 15 height 133
type input "21"
type input "786"
drag, startPoint x: 816, startPoint y: 729, endPoint x: 825, endPoint y: 721, distance: 12.0
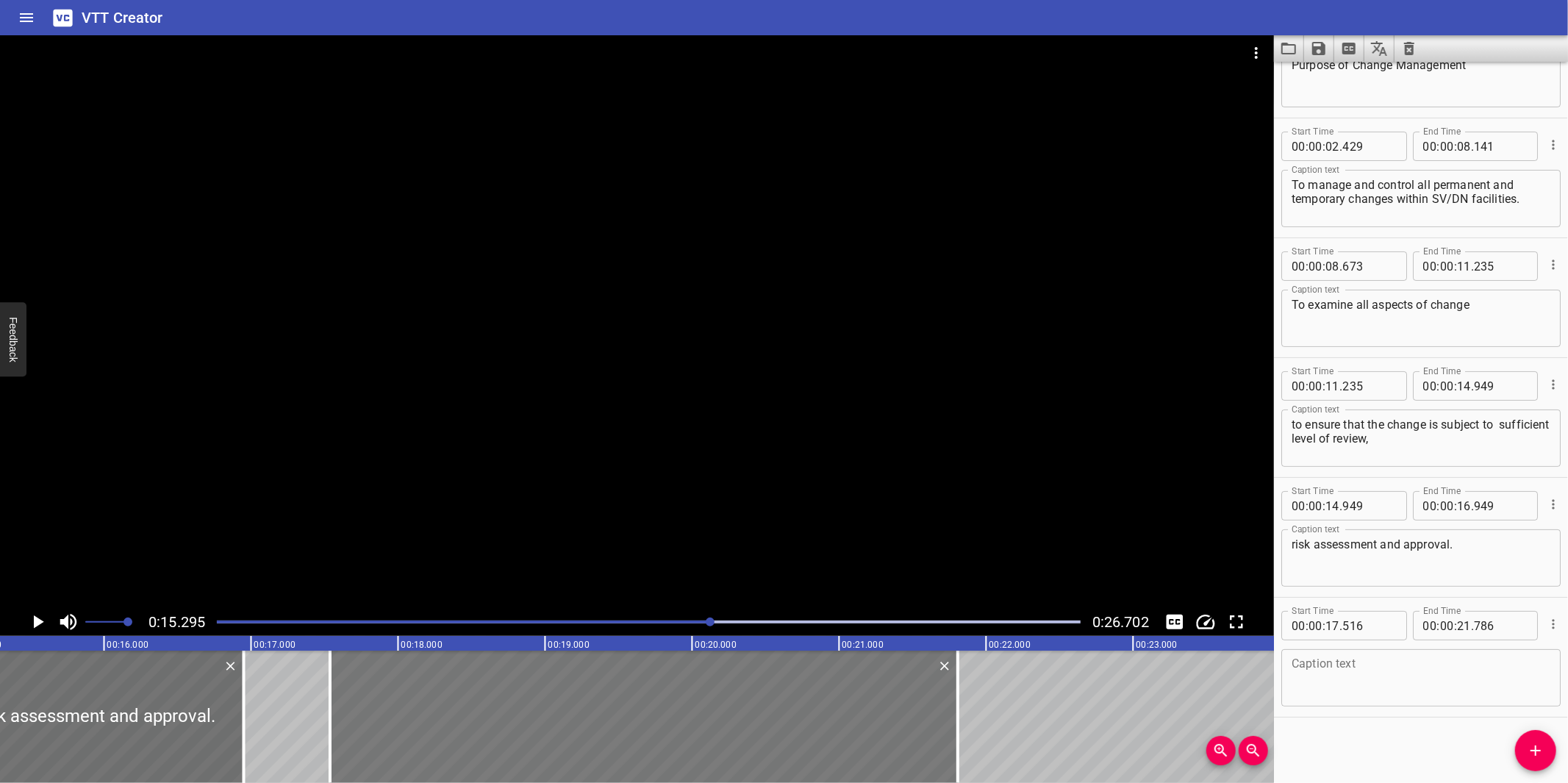
click at [820, 726] on div at bounding box center [644, 717] width 628 height 133
type input "541"
type input "811"
click at [1310, 694] on textarea at bounding box center [1420, 678] width 259 height 42
paste textarea "Proposed changes are technically and economically justified."
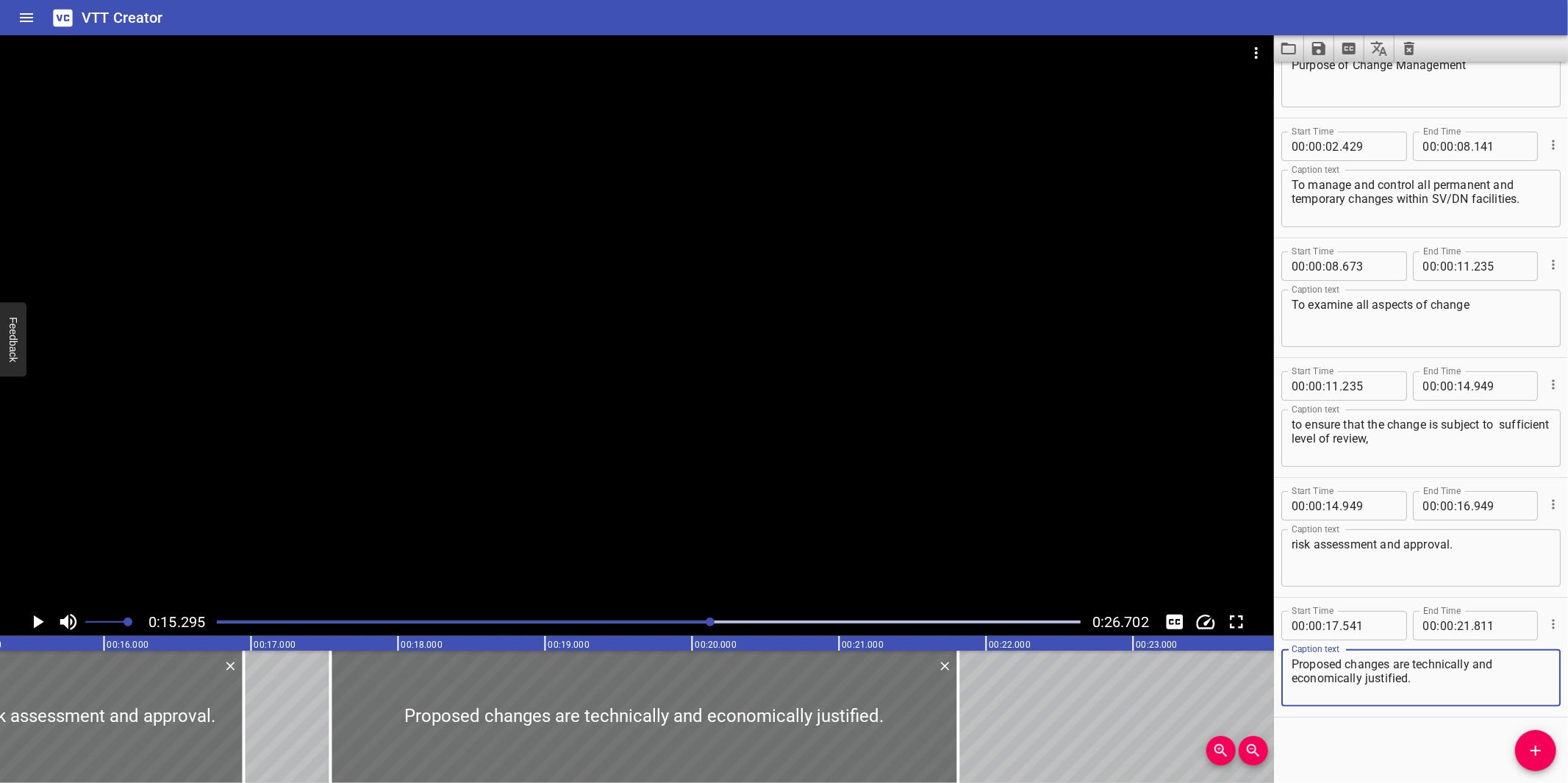
type textarea "Proposed changes are technically and economically justified."
click at [943, 512] on div at bounding box center [637, 321] width 1274 height 573
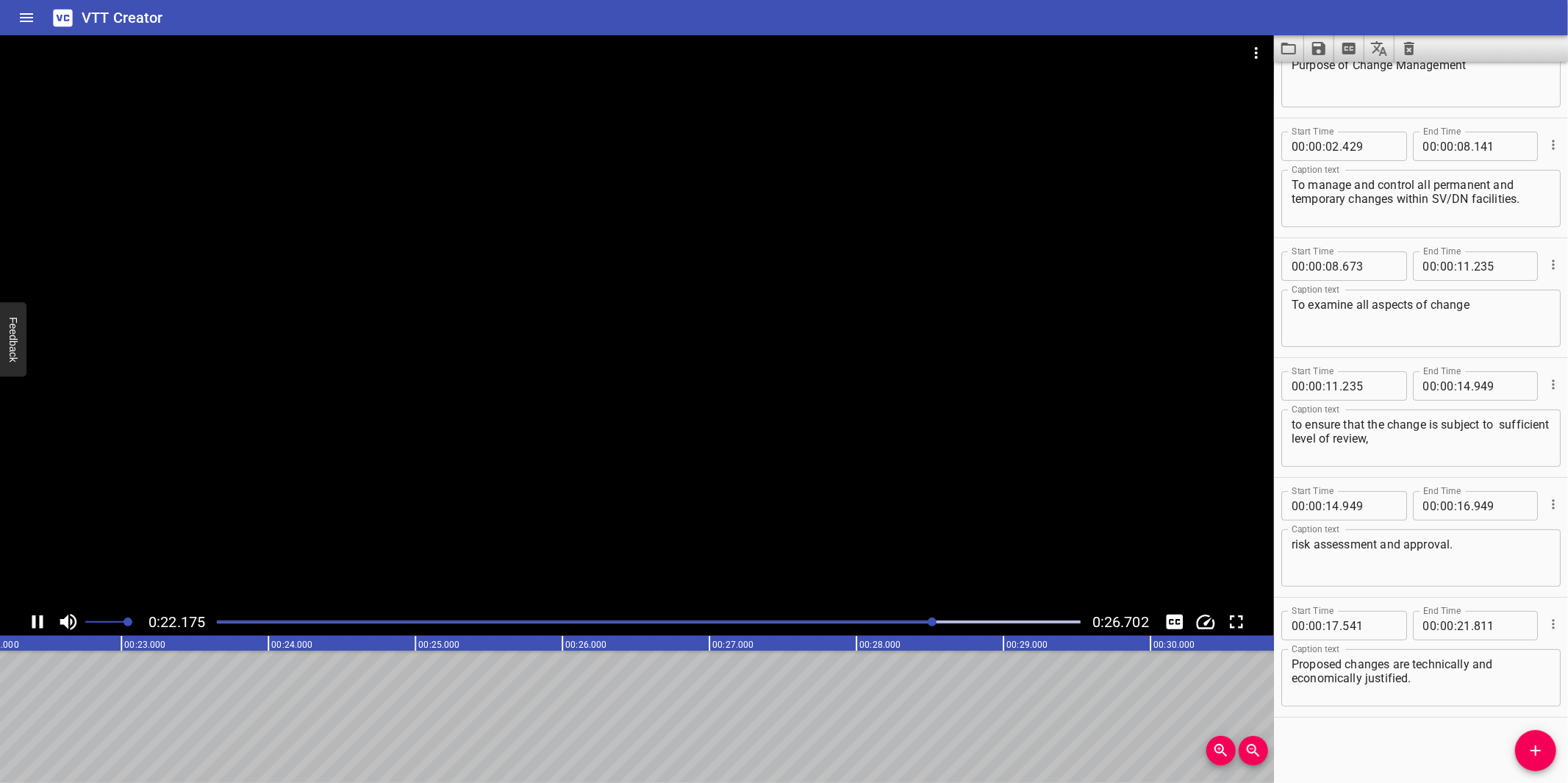
click at [676, 507] on div at bounding box center [637, 321] width 1274 height 573
click at [1532, 743] on icon "Add Cue" at bounding box center [1535, 750] width 18 height 18
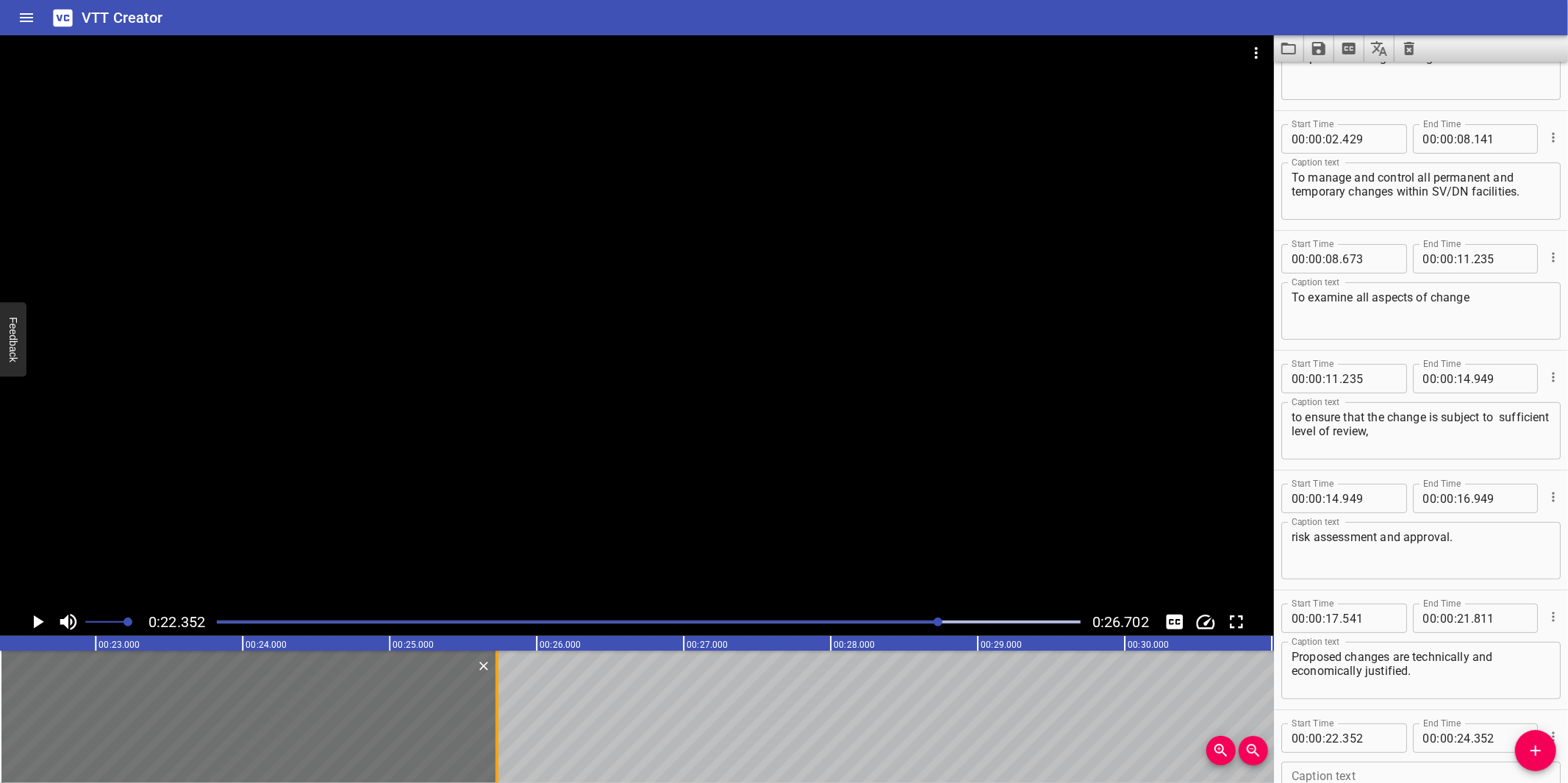
drag, startPoint x: 300, startPoint y: 699, endPoint x: 502, endPoint y: 693, distance: 202.1
click at [502, 693] on div at bounding box center [497, 717] width 15 height 133
type input "25"
type input "732"
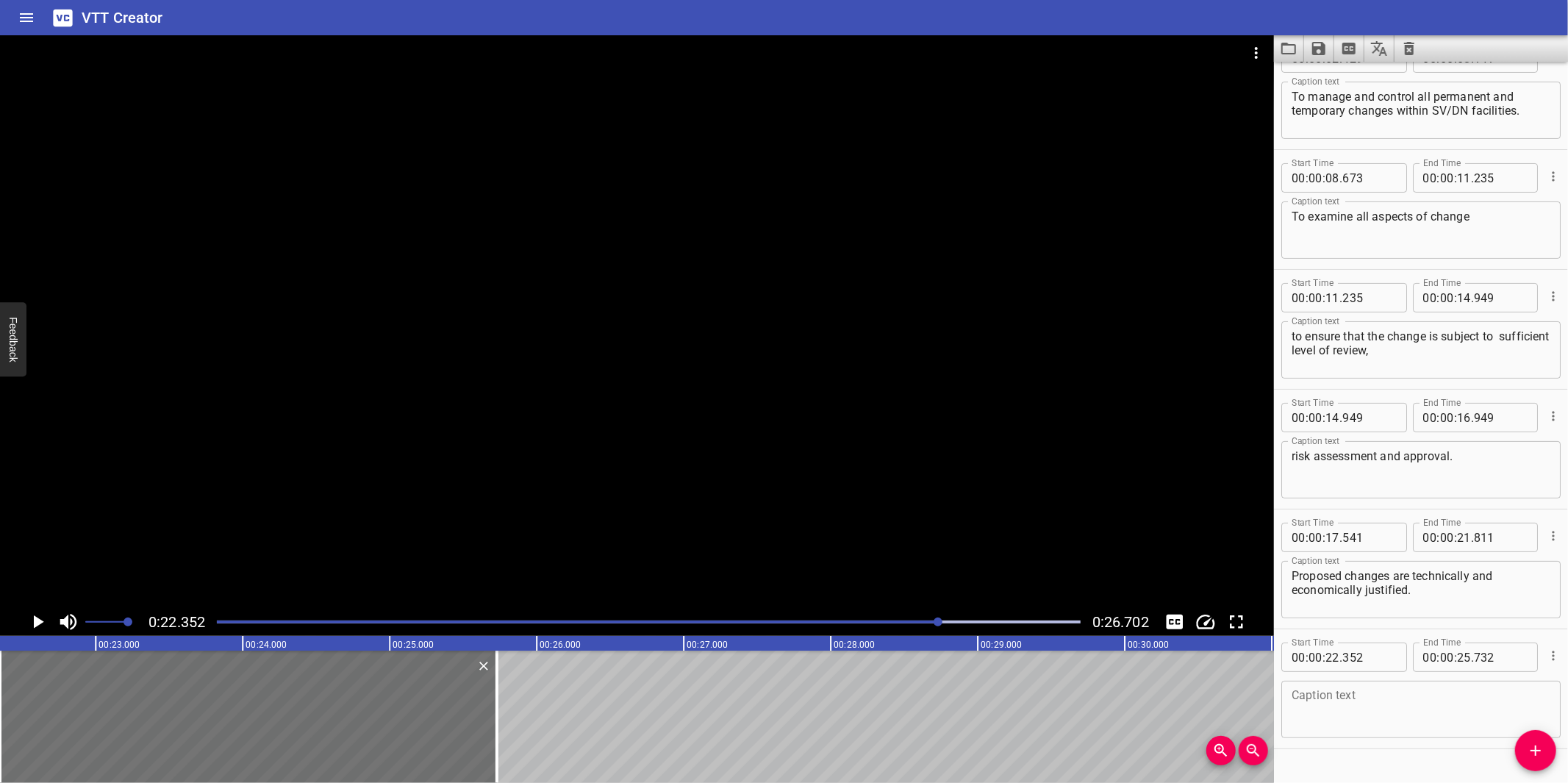
scroll to position [155, 0]
click at [1401, 699] on textarea at bounding box center [1420, 709] width 259 height 42
paste textarea "All changes are accurately numbered and documented."
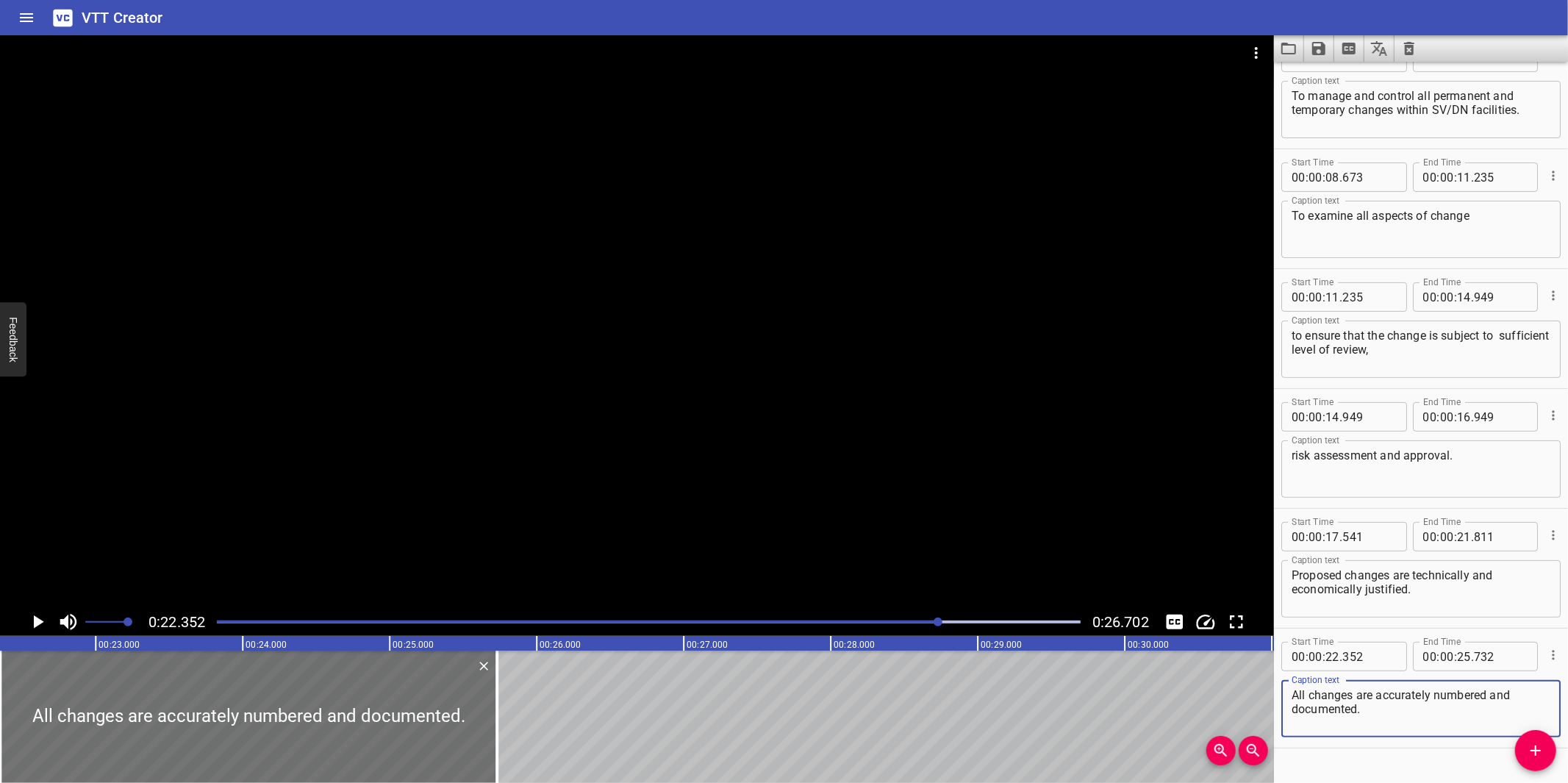
type textarea "All changes are accurately numbered and documented."
click at [636, 525] on div at bounding box center [637, 321] width 1274 height 573
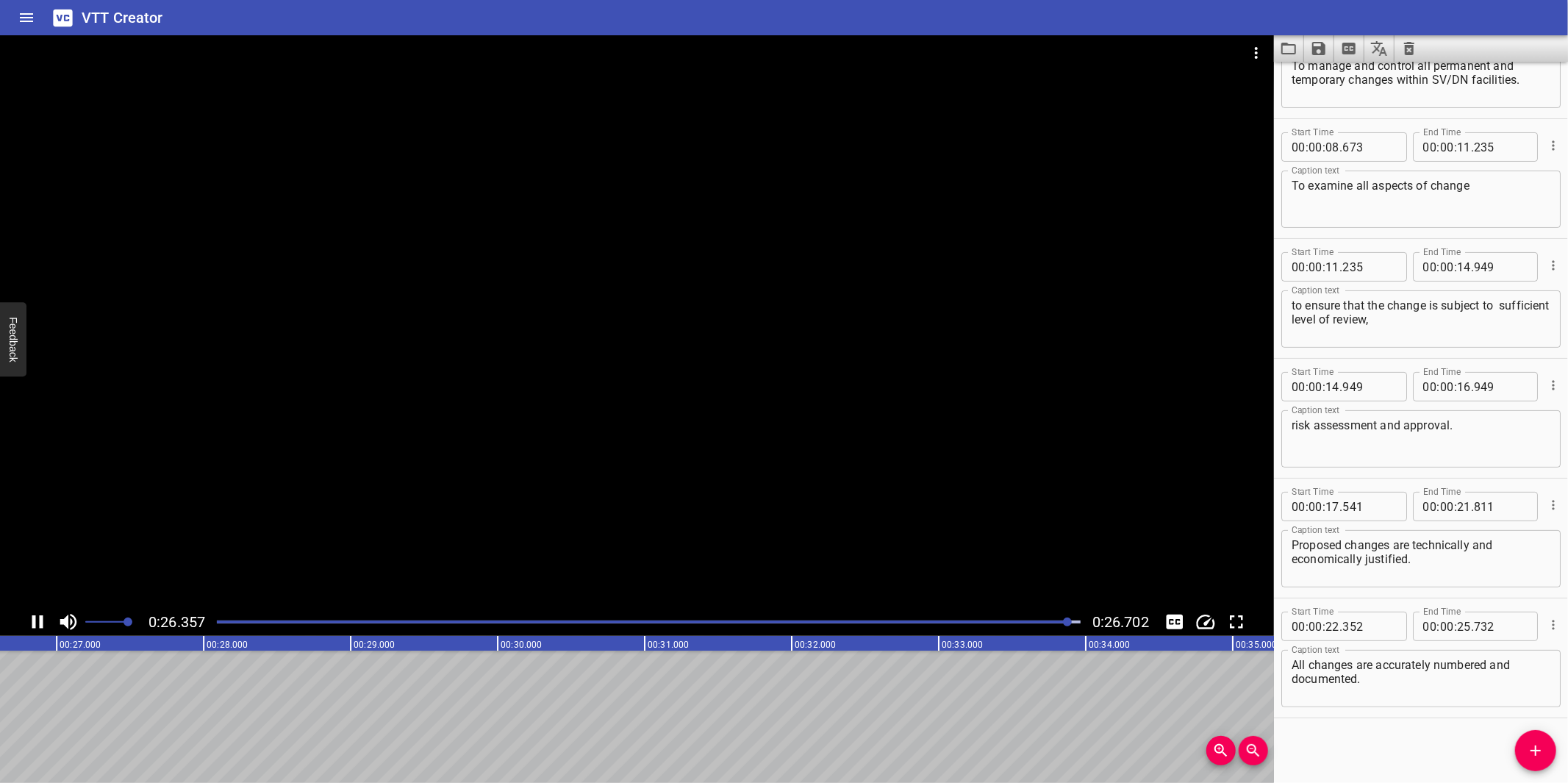
scroll to position [0, 3925]
click at [1319, 54] on icon "Save captions to file" at bounding box center [1319, 48] width 13 height 13
click at [1373, 76] on li "Save to VTT file" at bounding box center [1358, 81] width 108 height 27
